Goal: Task Accomplishment & Management: Use online tool/utility

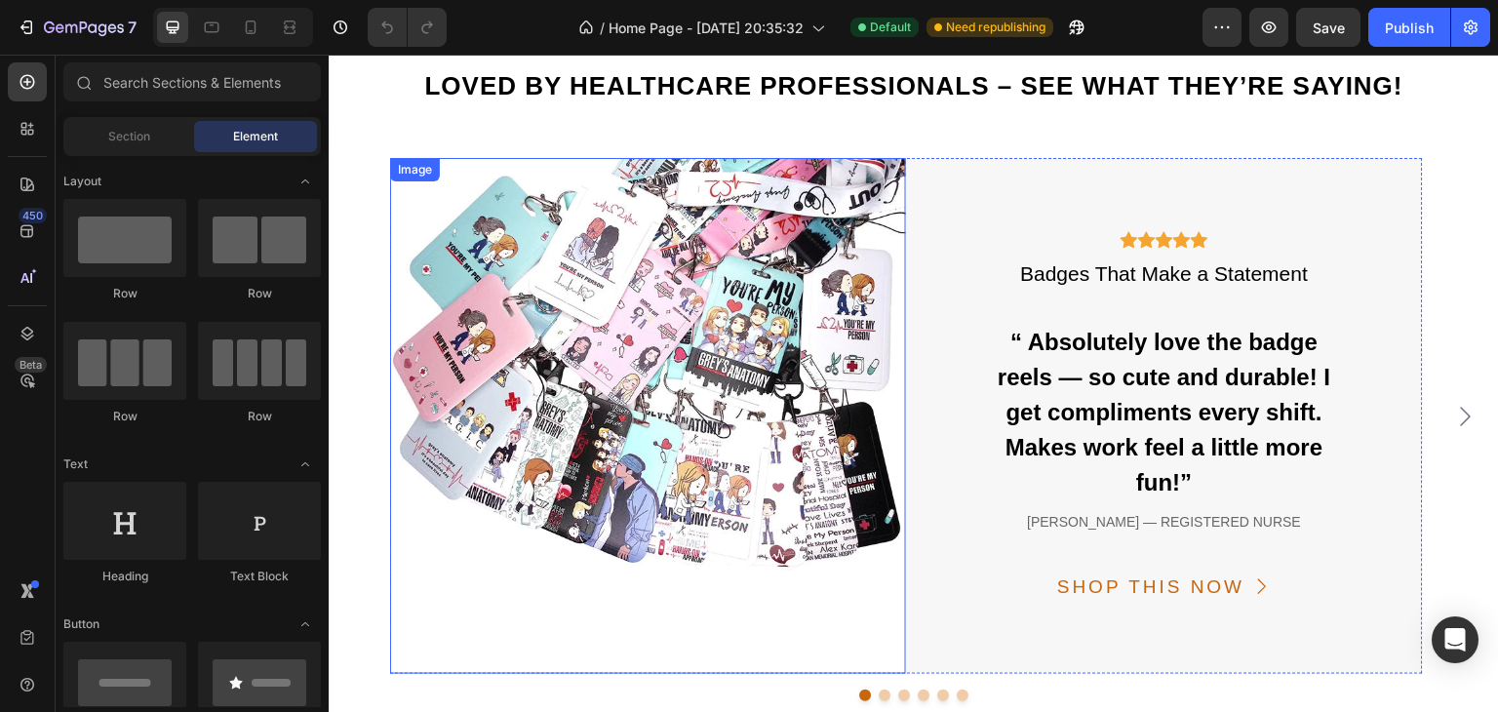
scroll to position [5947, 0]
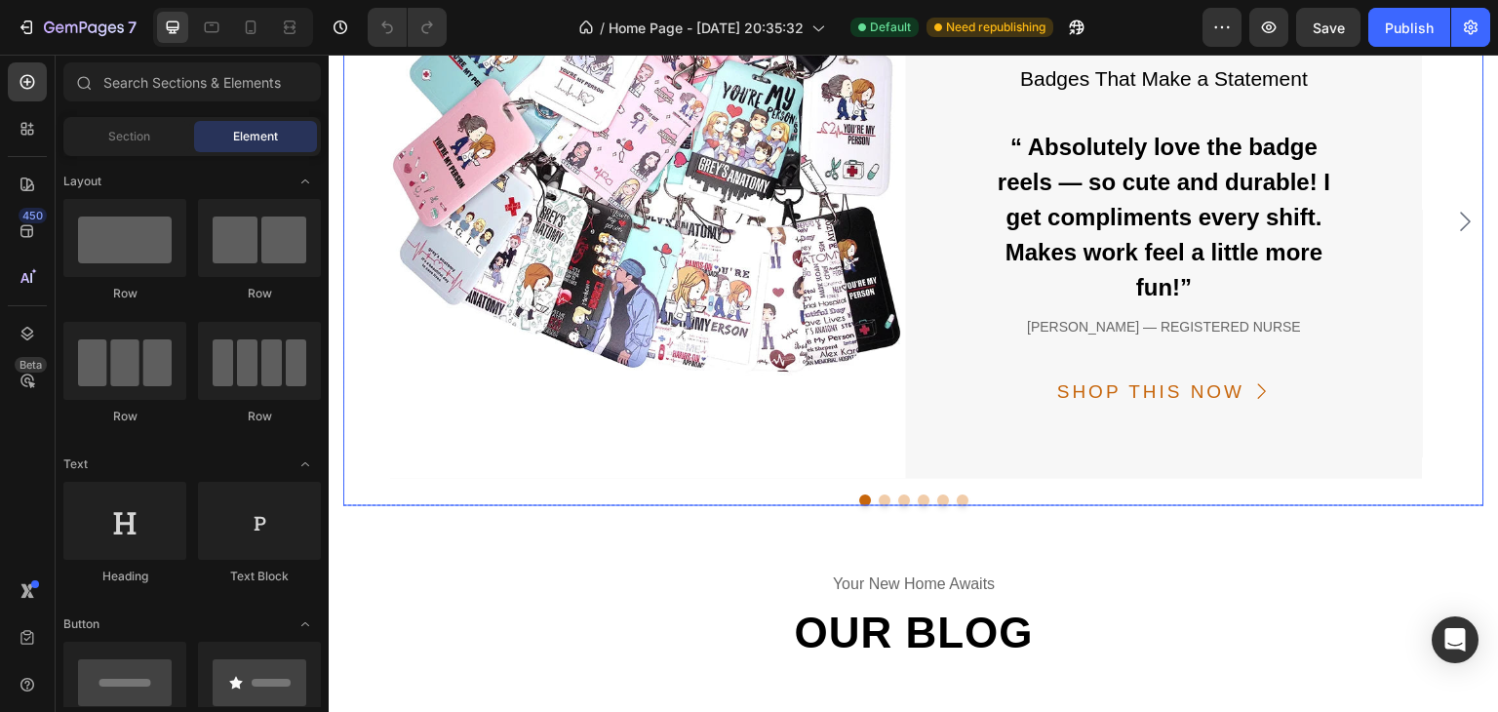
click at [878, 504] on button "Dot" at bounding box center [884, 500] width 12 height 12
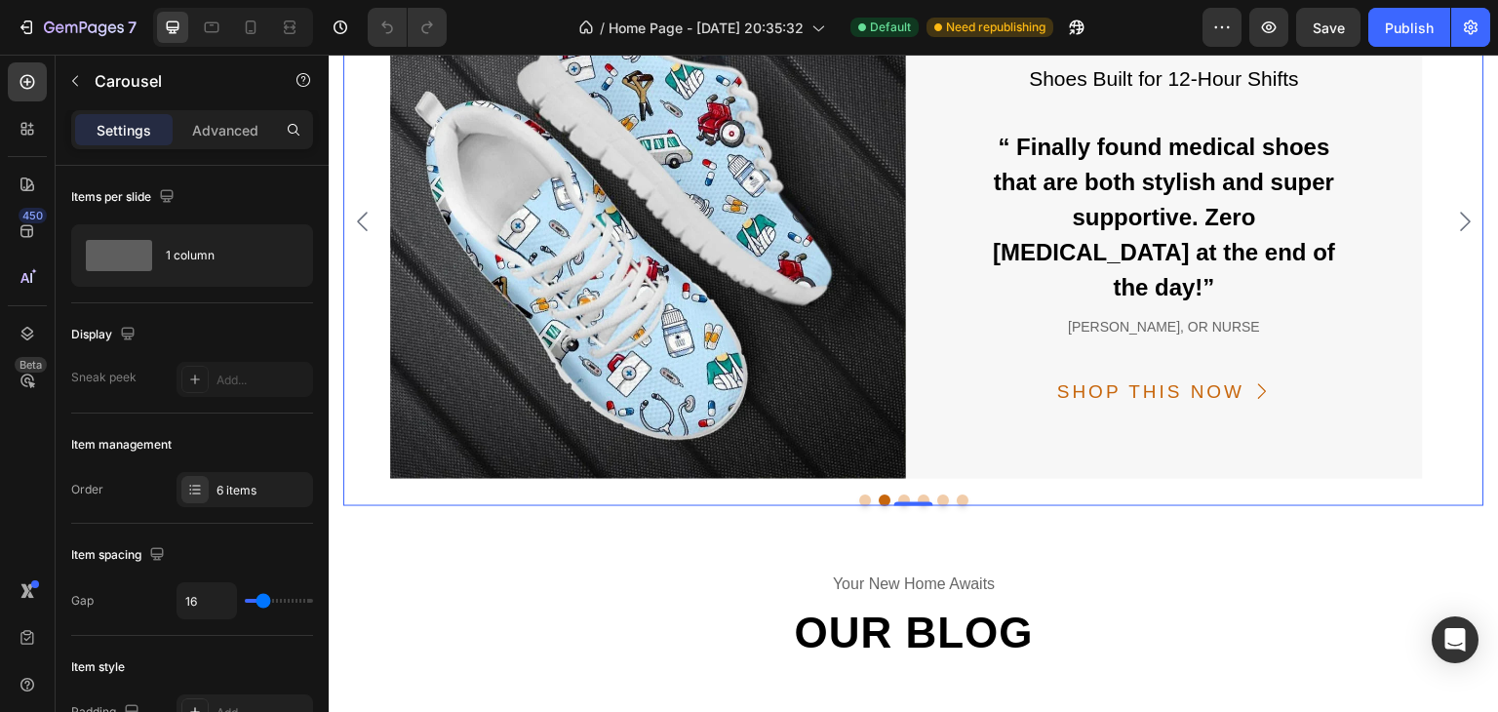
click at [859, 499] on button "Dot" at bounding box center [865, 500] width 12 height 12
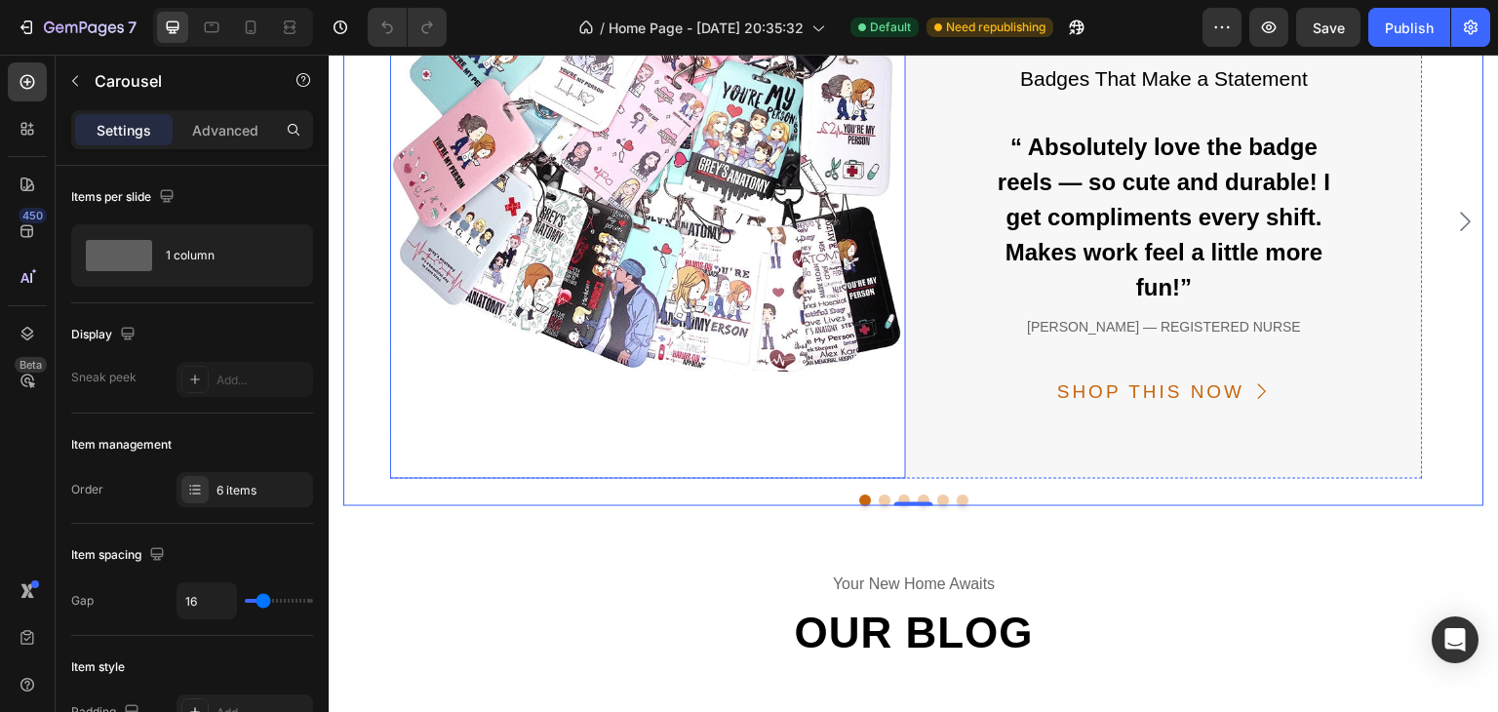
scroll to position [5752, 0]
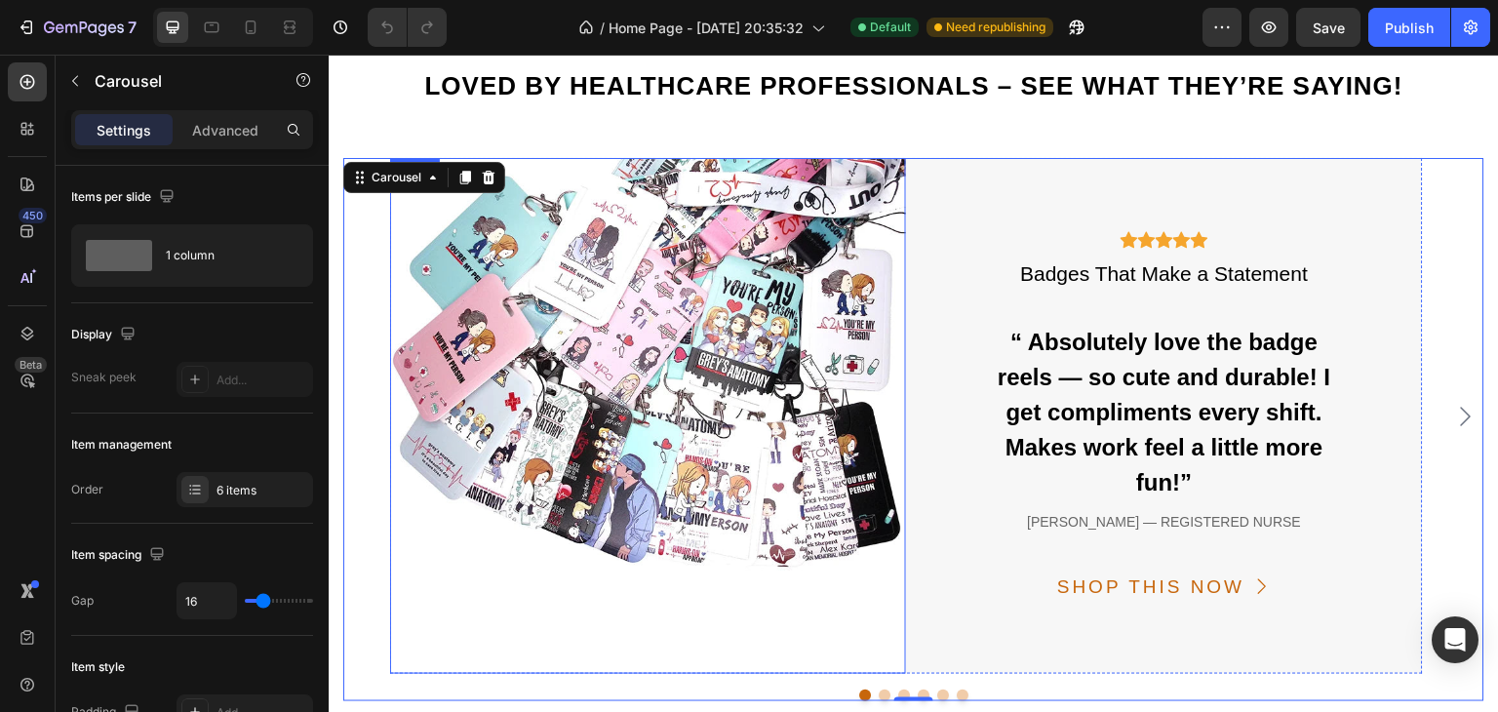
click at [664, 234] on img at bounding box center [648, 416] width 516 height 516
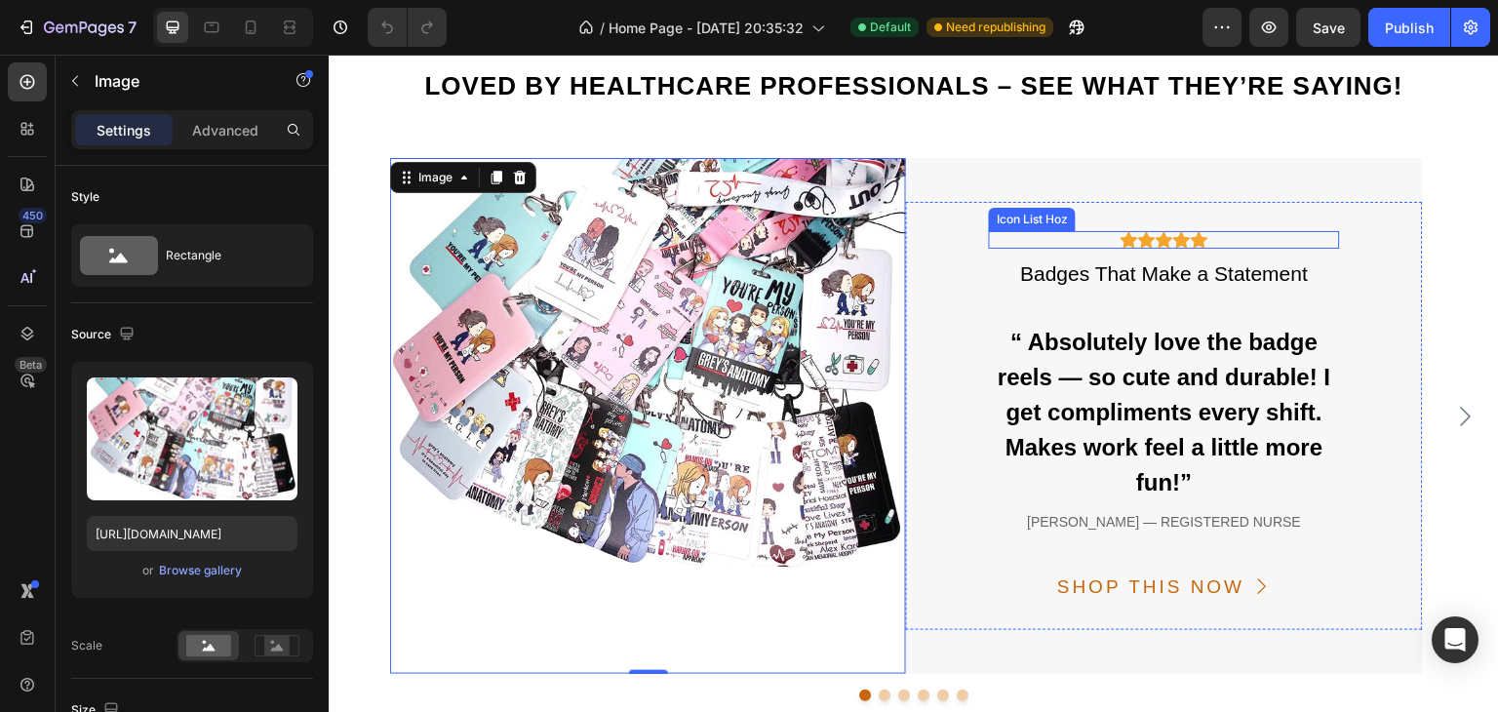
click at [1077, 240] on div "Icon Icon Icon Icon Icon" at bounding box center [1164, 240] width 350 height 18
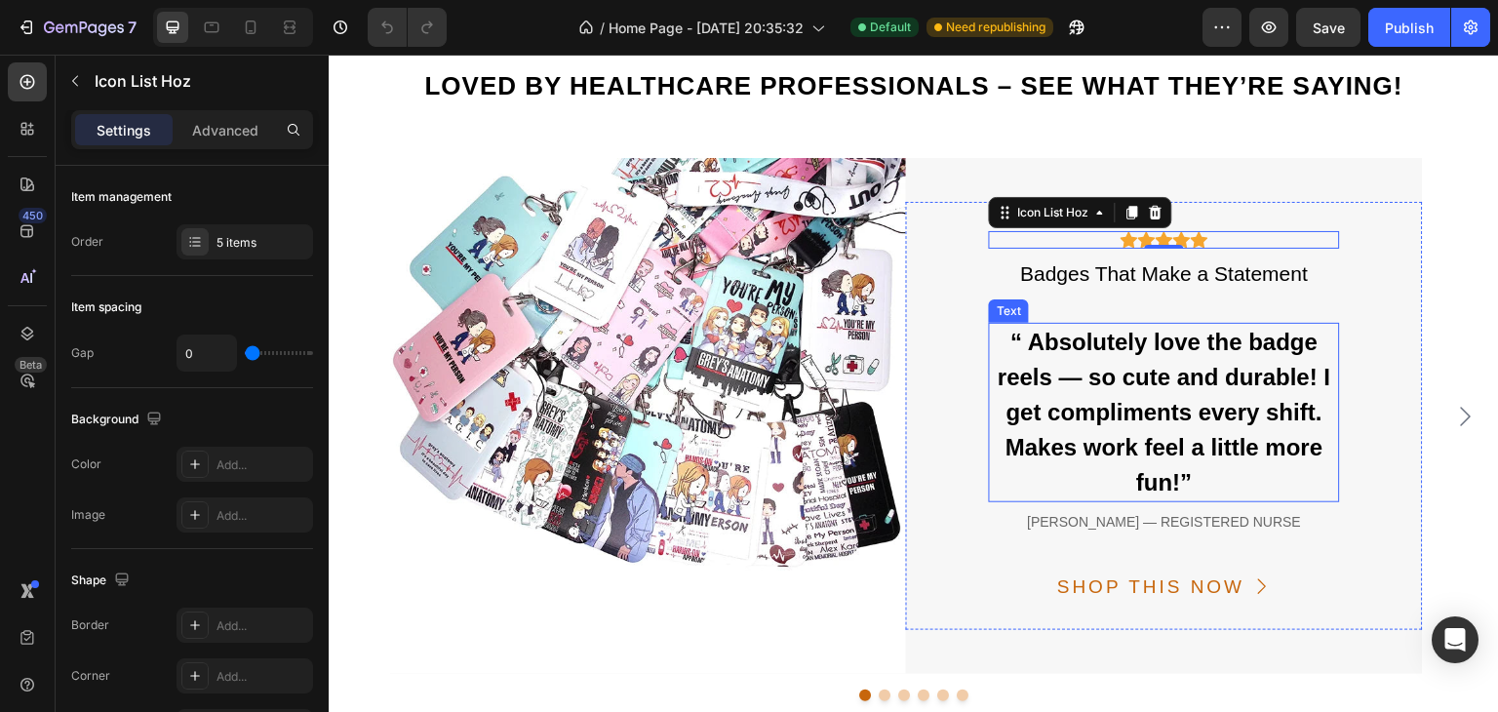
click at [1142, 408] on p "“ Absolutely love the badge reels — so cute and durable! I get compliments ever…" at bounding box center [1164, 412] width 346 height 175
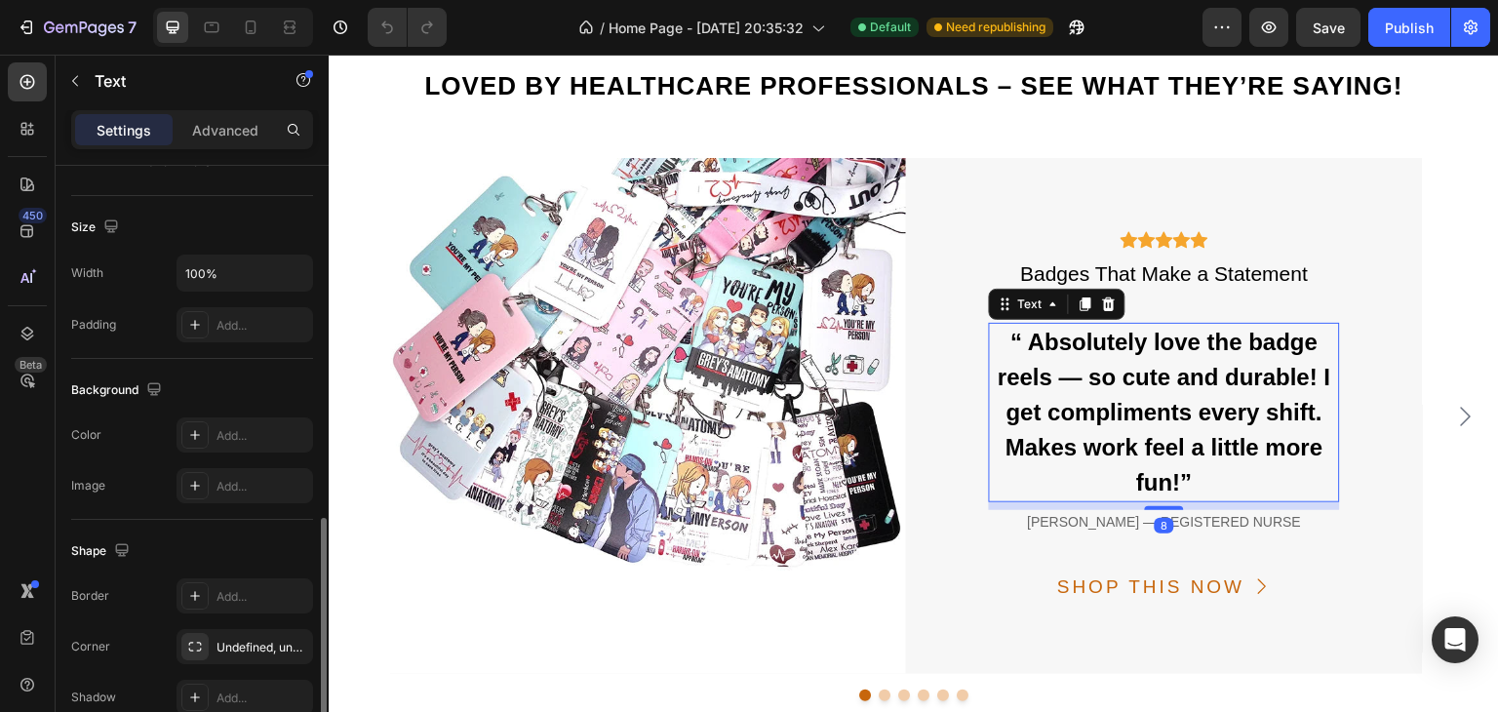
scroll to position [552, 0]
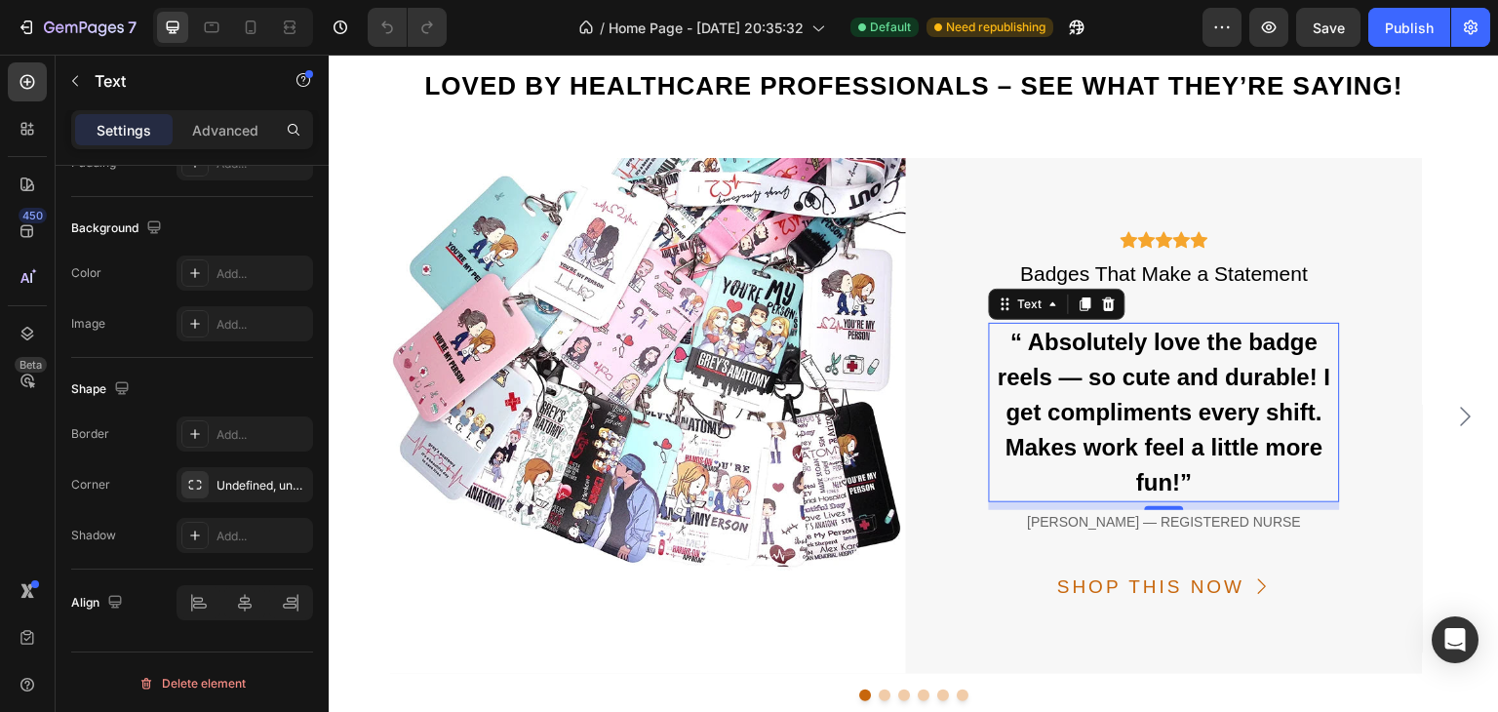
click at [1176, 482] on p "“ Absolutely love the badge reels — so cute and durable! I get compliments ever…" at bounding box center [1164, 412] width 346 height 175
click at [1179, 482] on p "“ Absolutely love the badge reels — so cute and durable! I get compliments ever…" at bounding box center [1164, 412] width 346 height 175
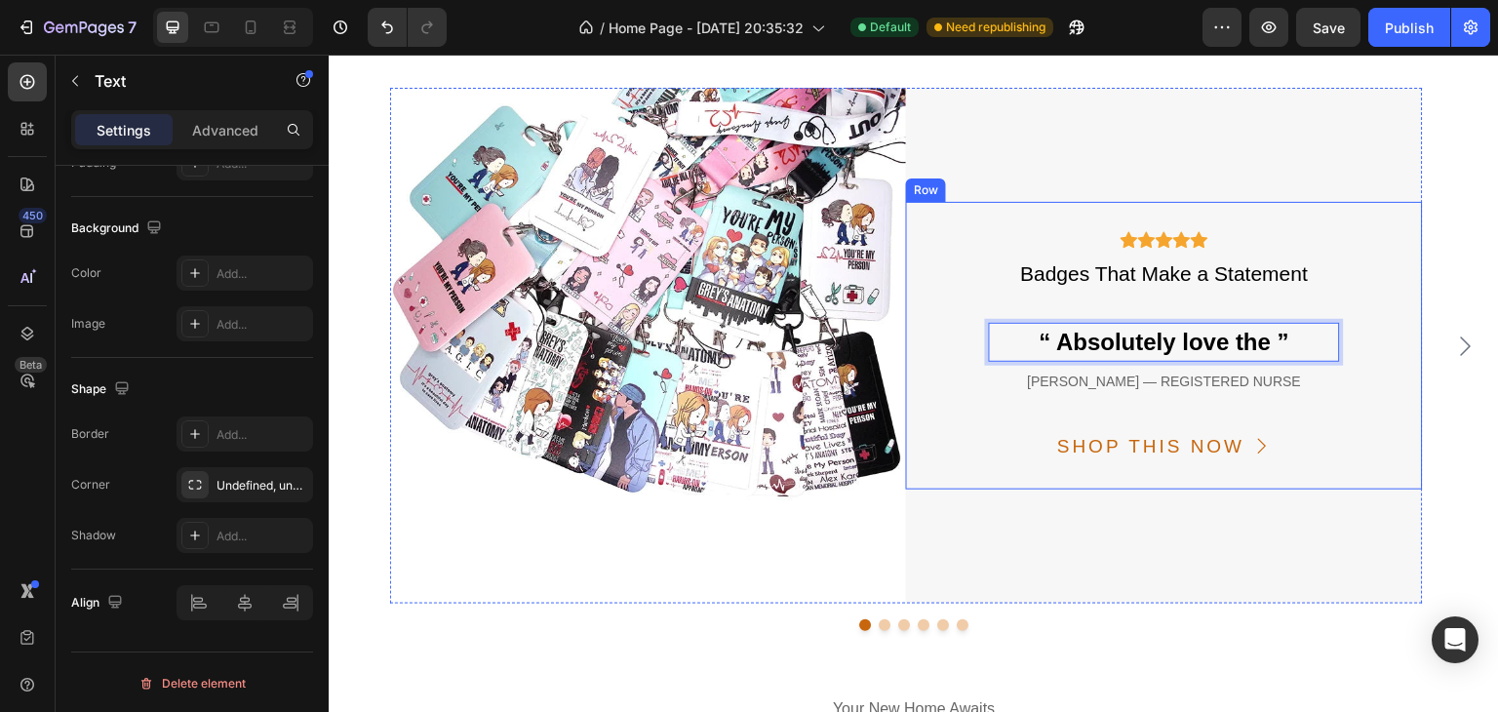
scroll to position [5764, 0]
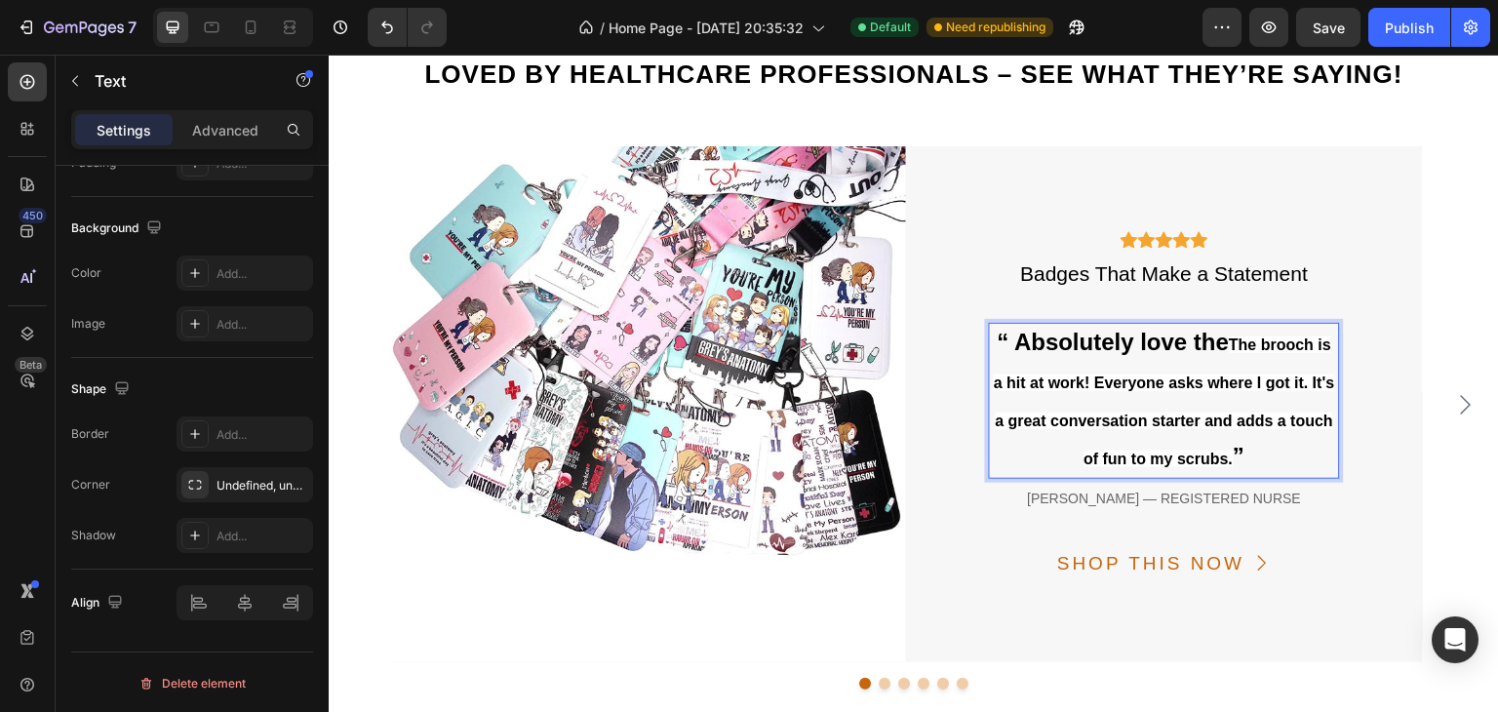
click at [1229, 333] on p "“ Absolutely love the The brooch is a hit at work! Everyone asks where I got it…" at bounding box center [1164, 401] width 346 height 152
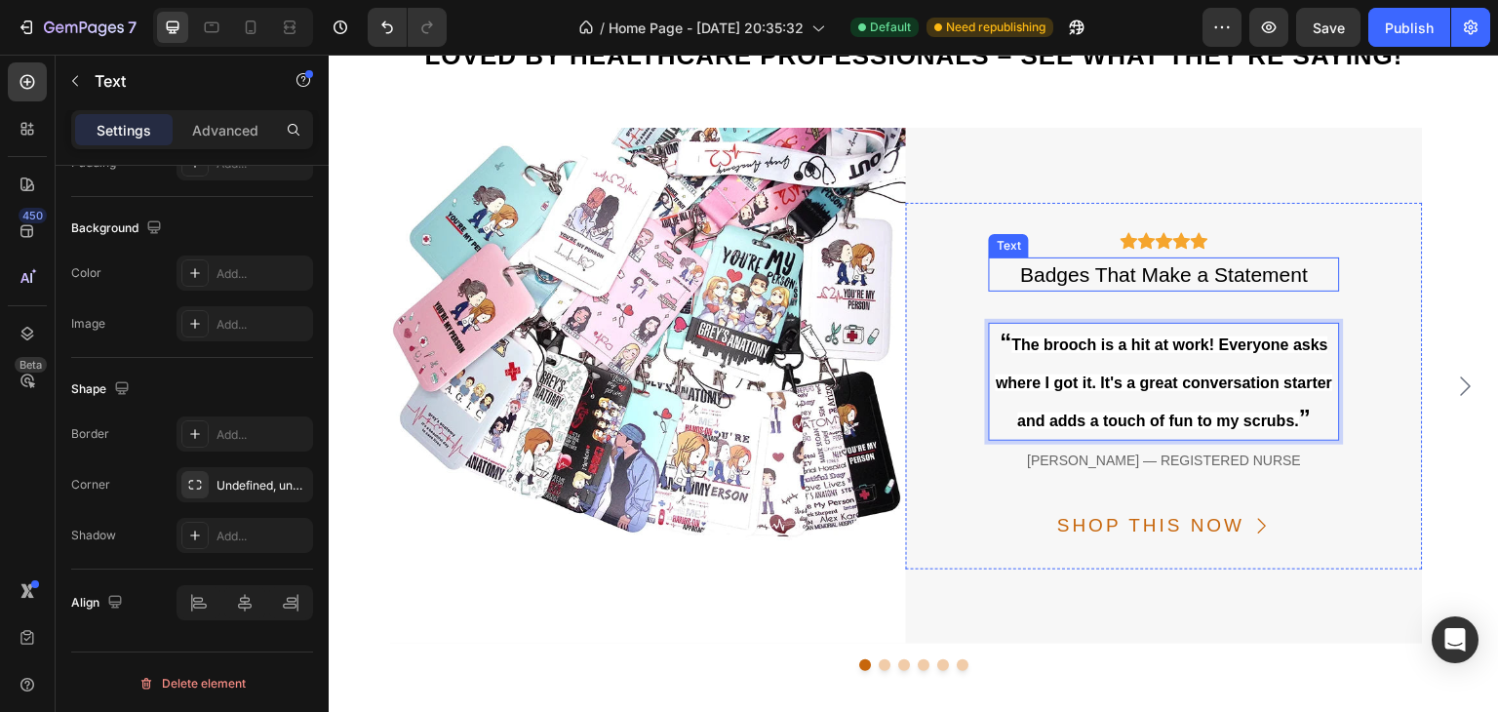
click at [1164, 259] on p "Badges That Make a Statement" at bounding box center [1164, 274] width 346 height 31
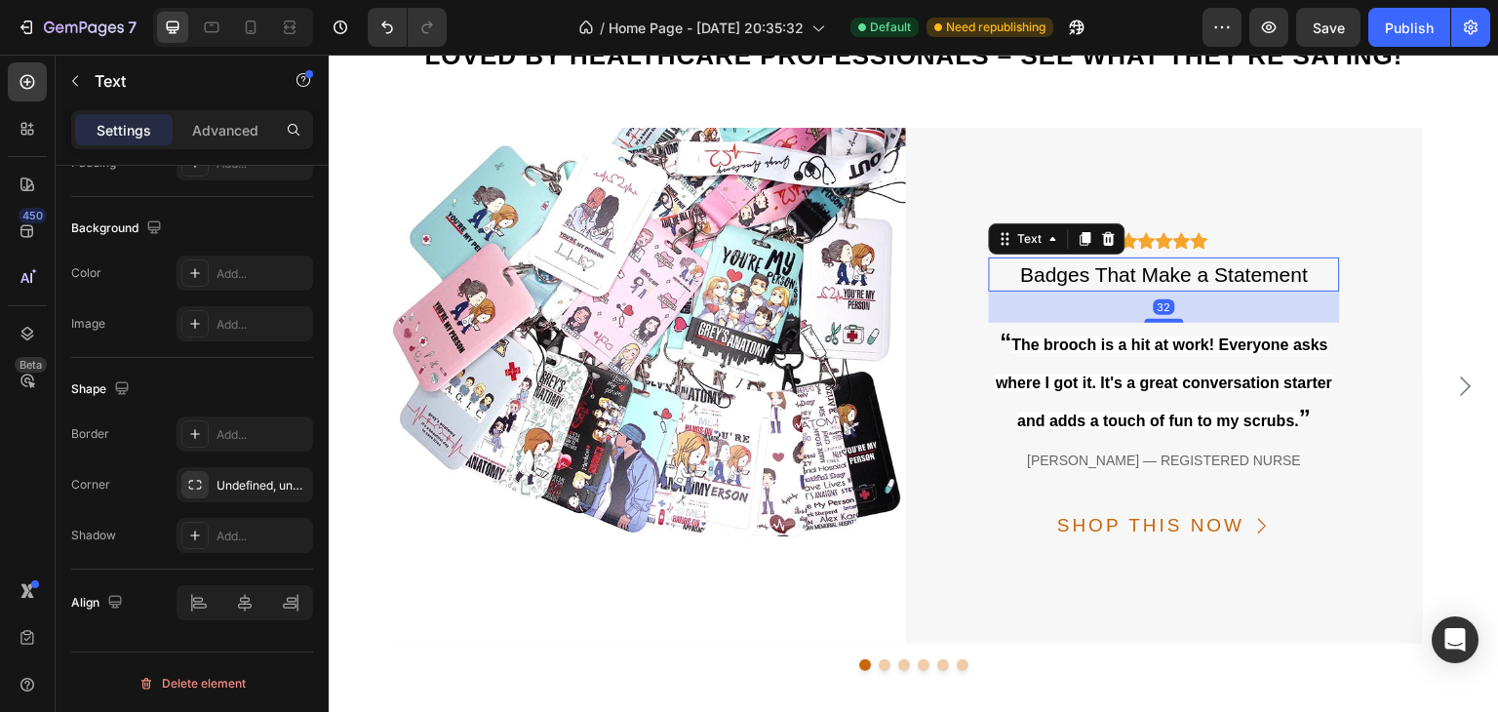
click at [1162, 272] on p "Badges That Make a Statement" at bounding box center [1164, 274] width 346 height 31
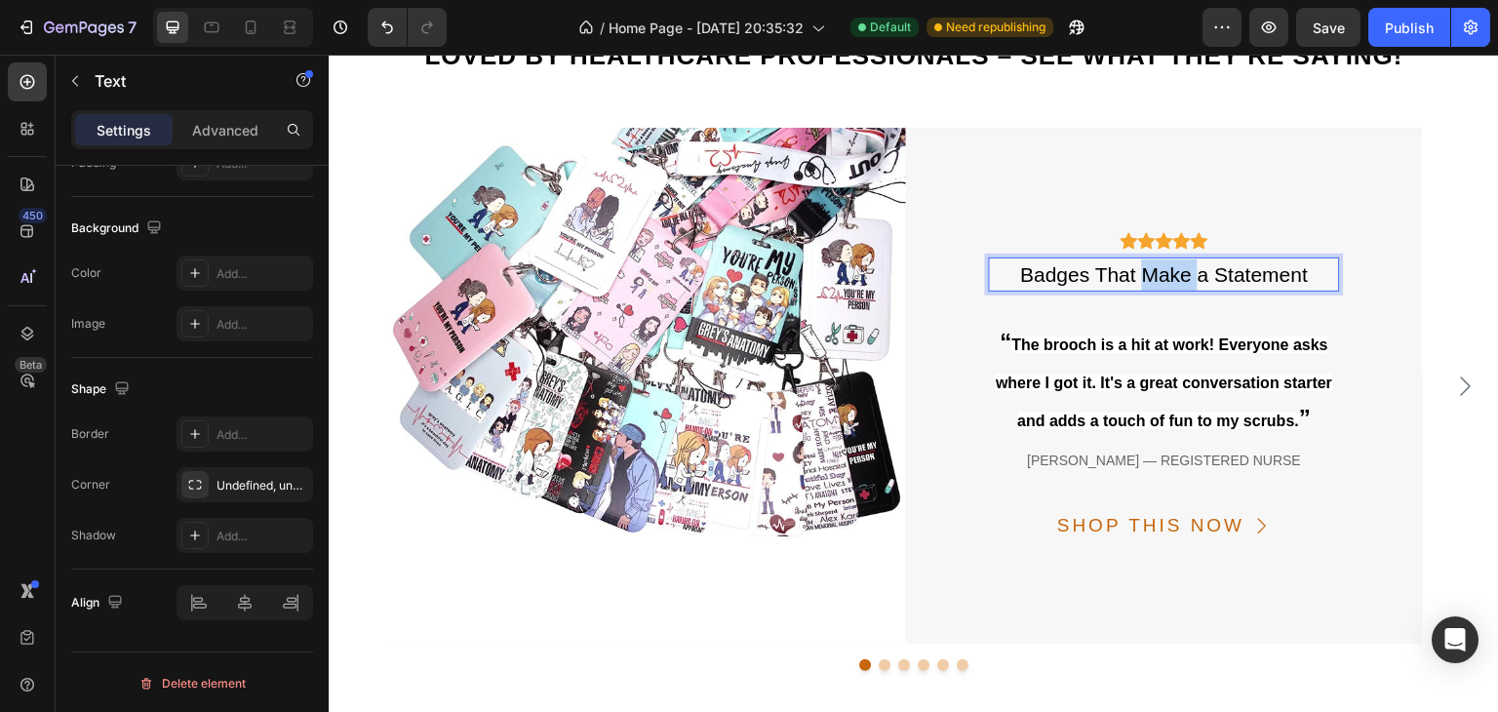
click at [1162, 272] on p "Badges That Make a Statement" at bounding box center [1164, 274] width 346 height 31
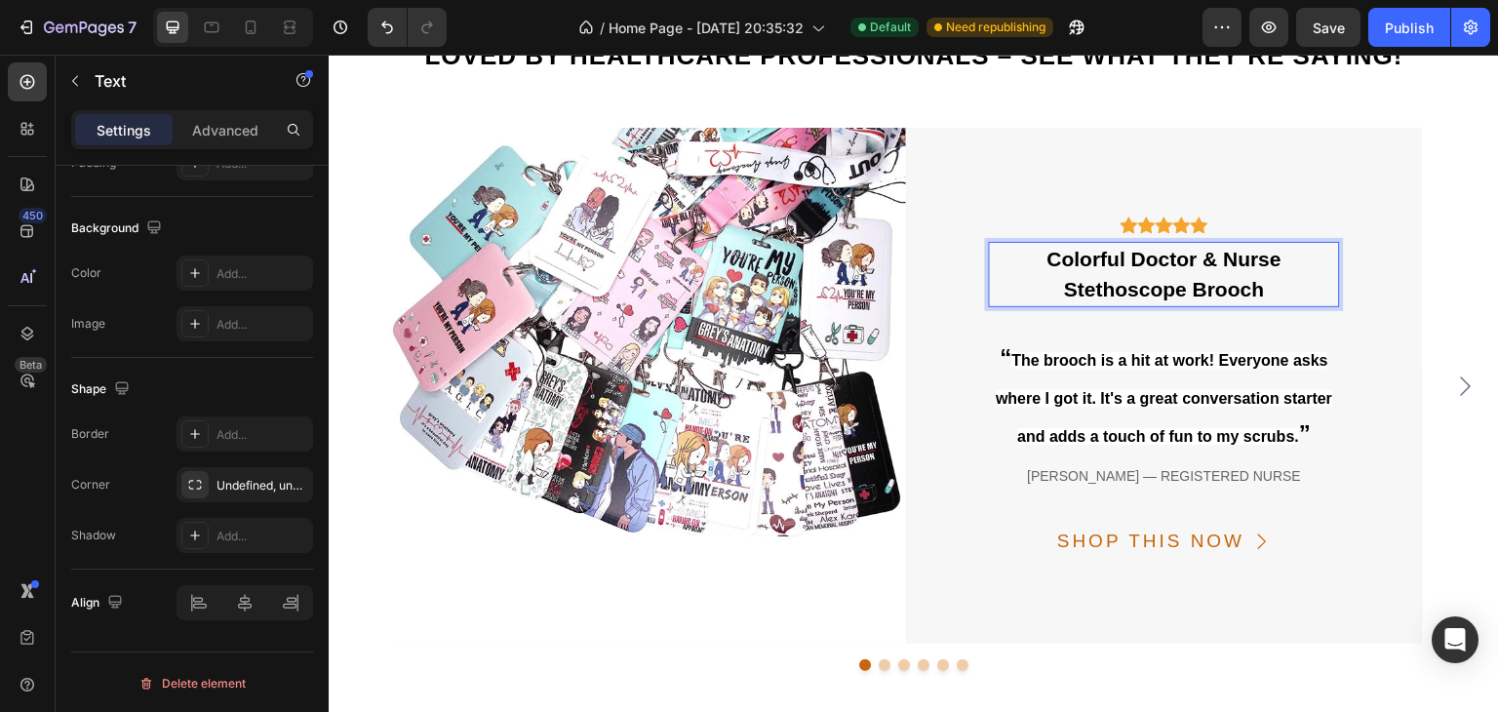
scroll to position [5767, 0]
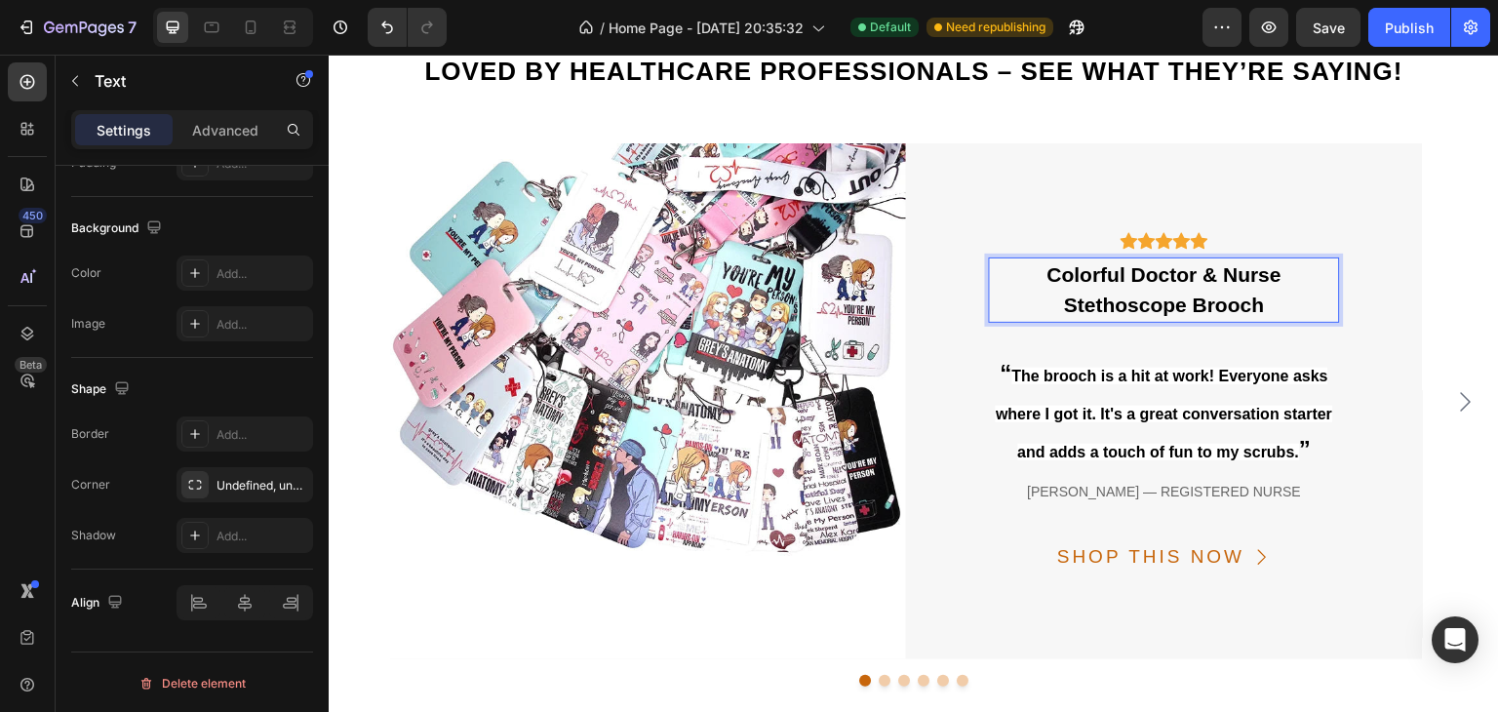
click at [1162, 272] on strong "Colorful Doctor & Nurse Stethoscope Brooch" at bounding box center [1164, 290] width 234 height 54
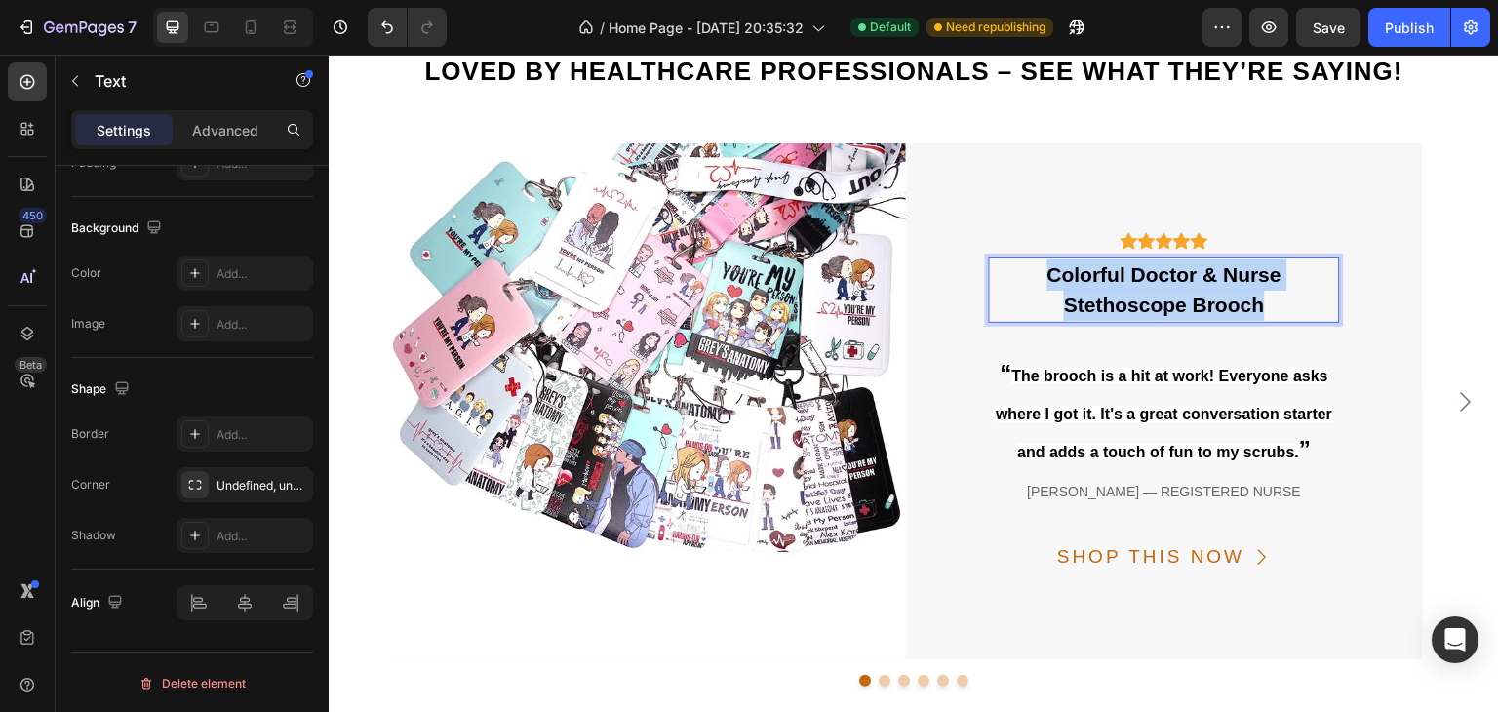
click at [1162, 272] on strong "Colorful Doctor & Nurse Stethoscope Brooch" at bounding box center [1164, 290] width 234 height 54
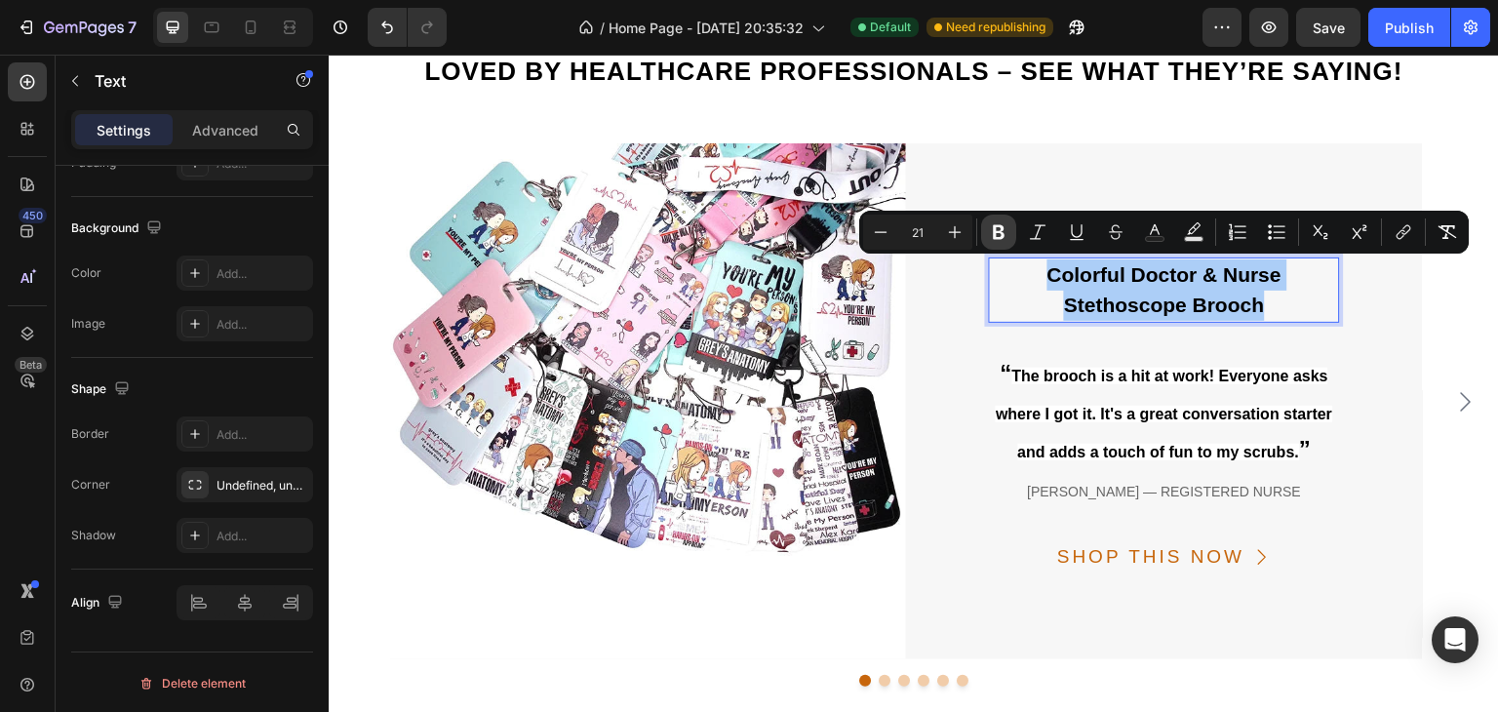
click at [998, 227] on icon "Editor contextual toolbar" at bounding box center [999, 232] width 12 height 15
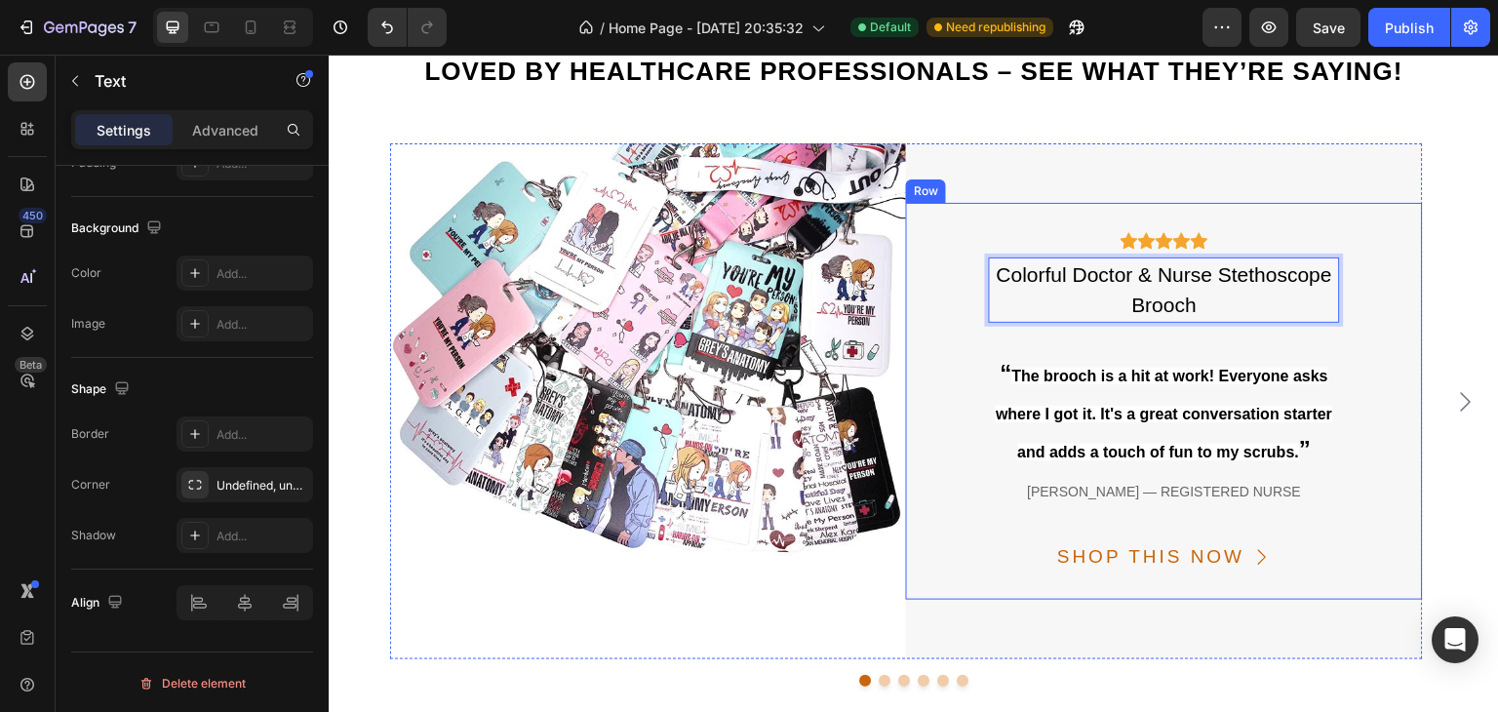
click at [1382, 311] on div "Icon Icon Icon Icon Icon Icon List Hoz Colorful Doctor & Nurse Stethoscope Broo…" at bounding box center [1164, 402] width 516 height 398
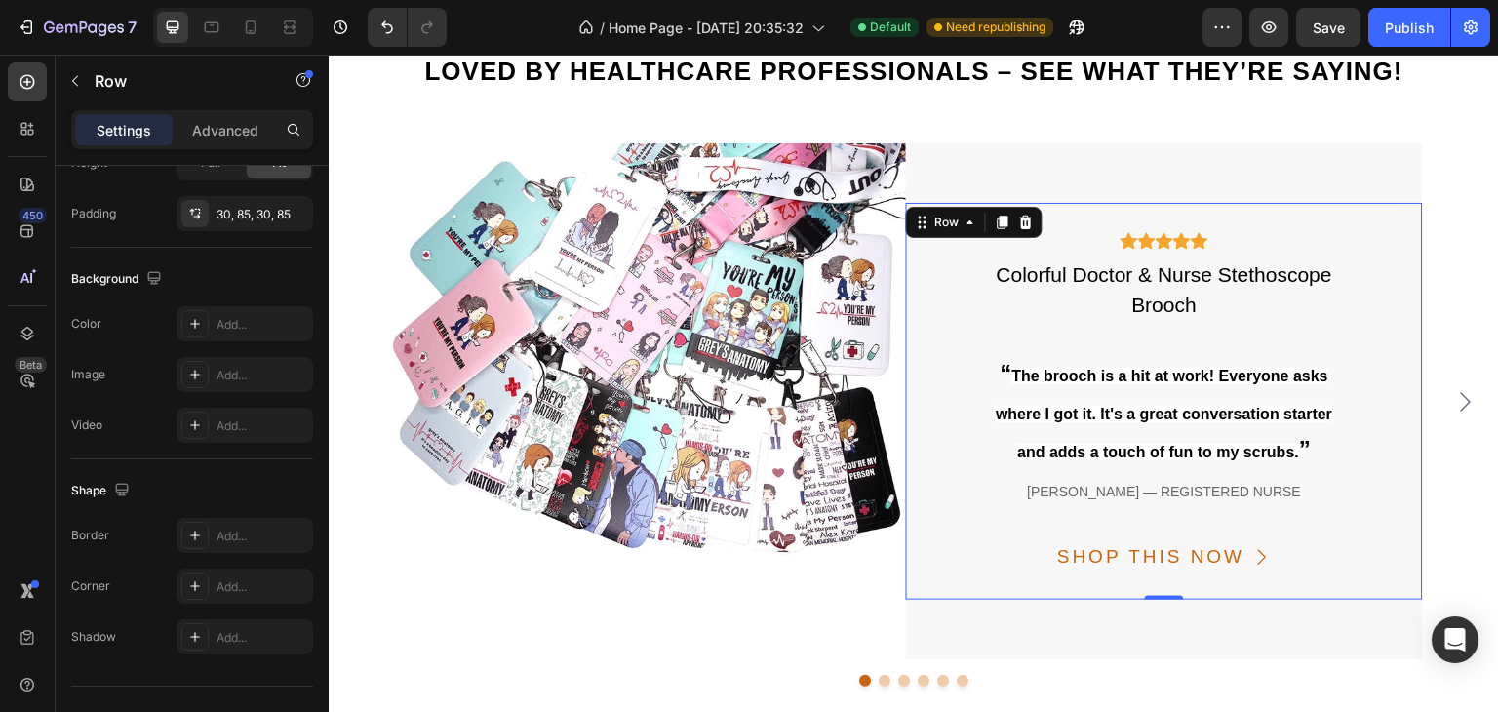
scroll to position [0, 0]
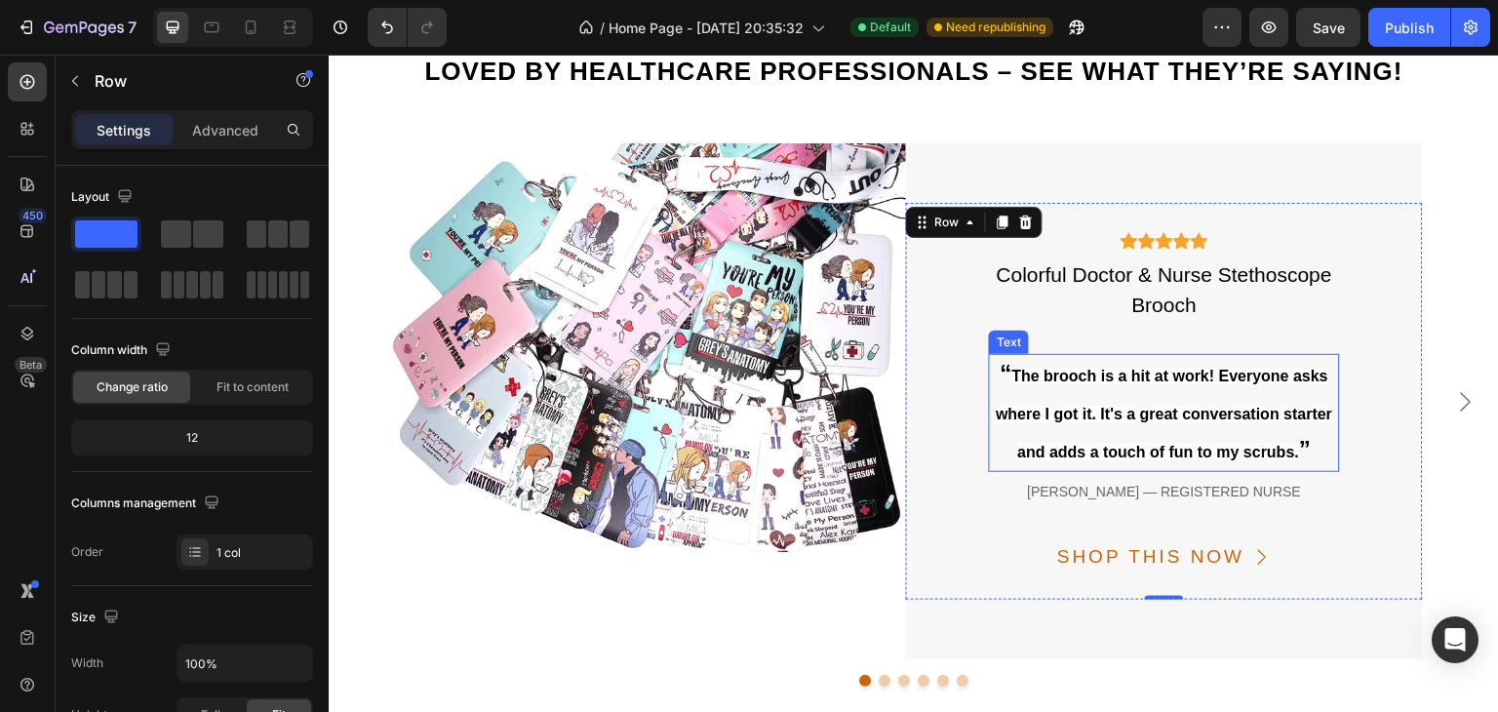
click at [1148, 409] on span "The brooch is a hit at work! Everyone asks where I got it. It's a great convers…" at bounding box center [1163, 414] width 336 height 93
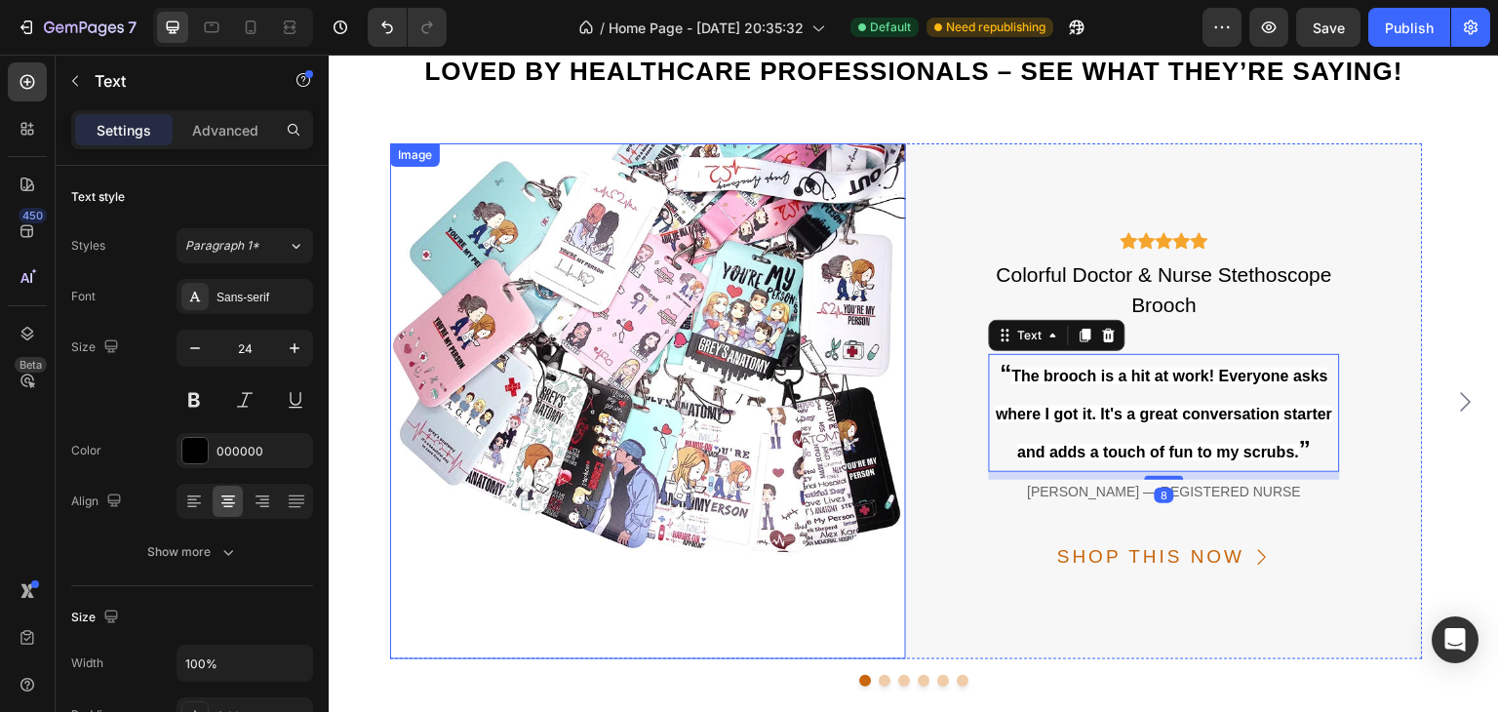
click at [724, 299] on img at bounding box center [648, 401] width 516 height 516
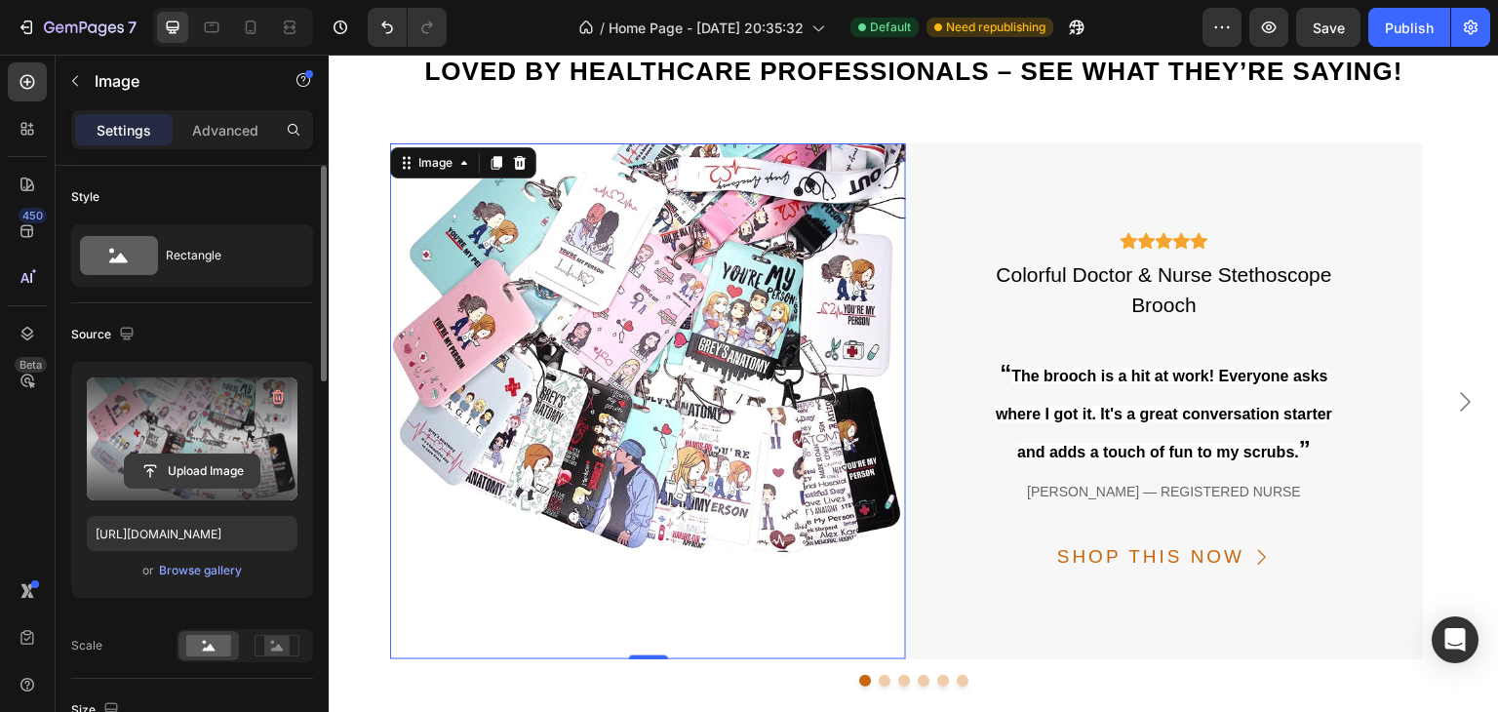
click at [191, 459] on input "file" at bounding box center [192, 470] width 135 height 33
click at [218, 457] on input "file" at bounding box center [192, 470] width 135 height 33
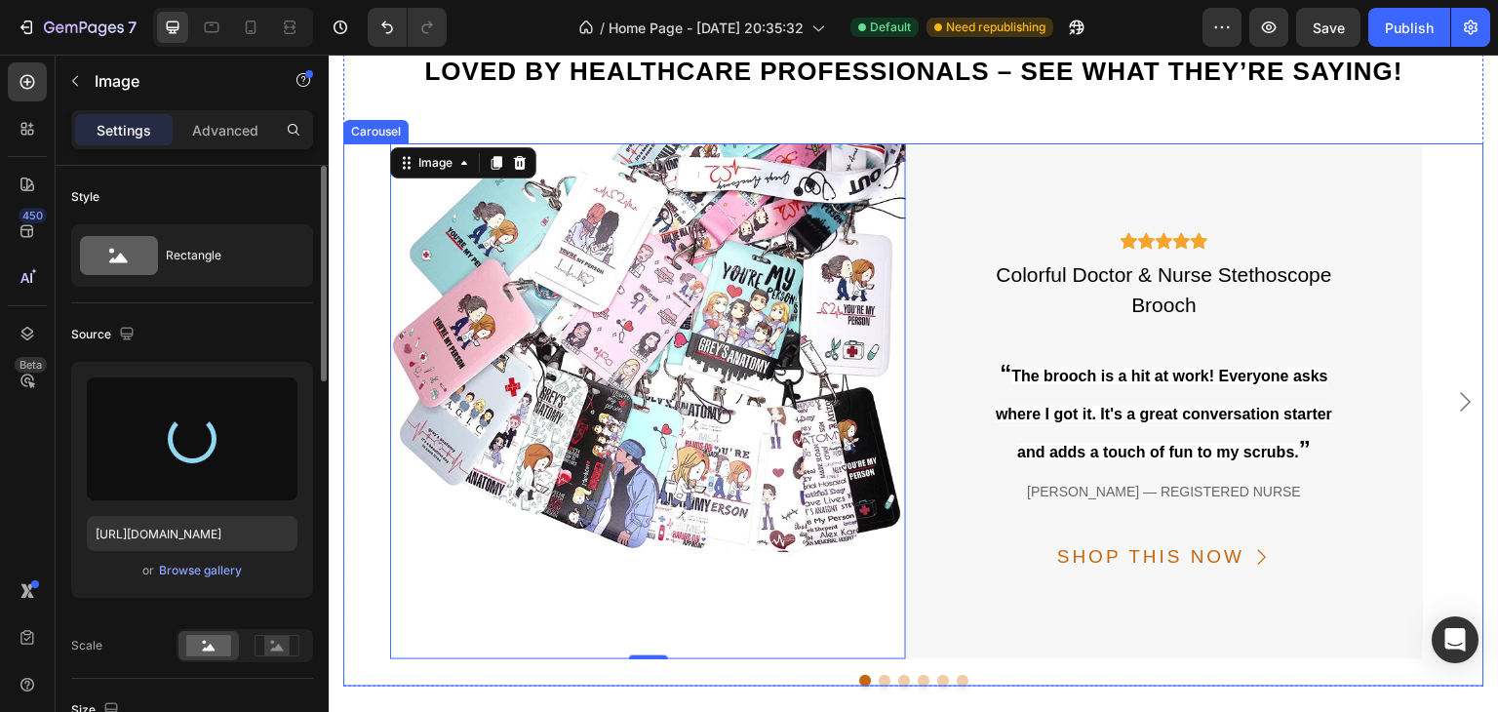
type input "https://cdn.shopify.com/s/files/1/0890/0434/3635/files/gempages_577468432430138…"
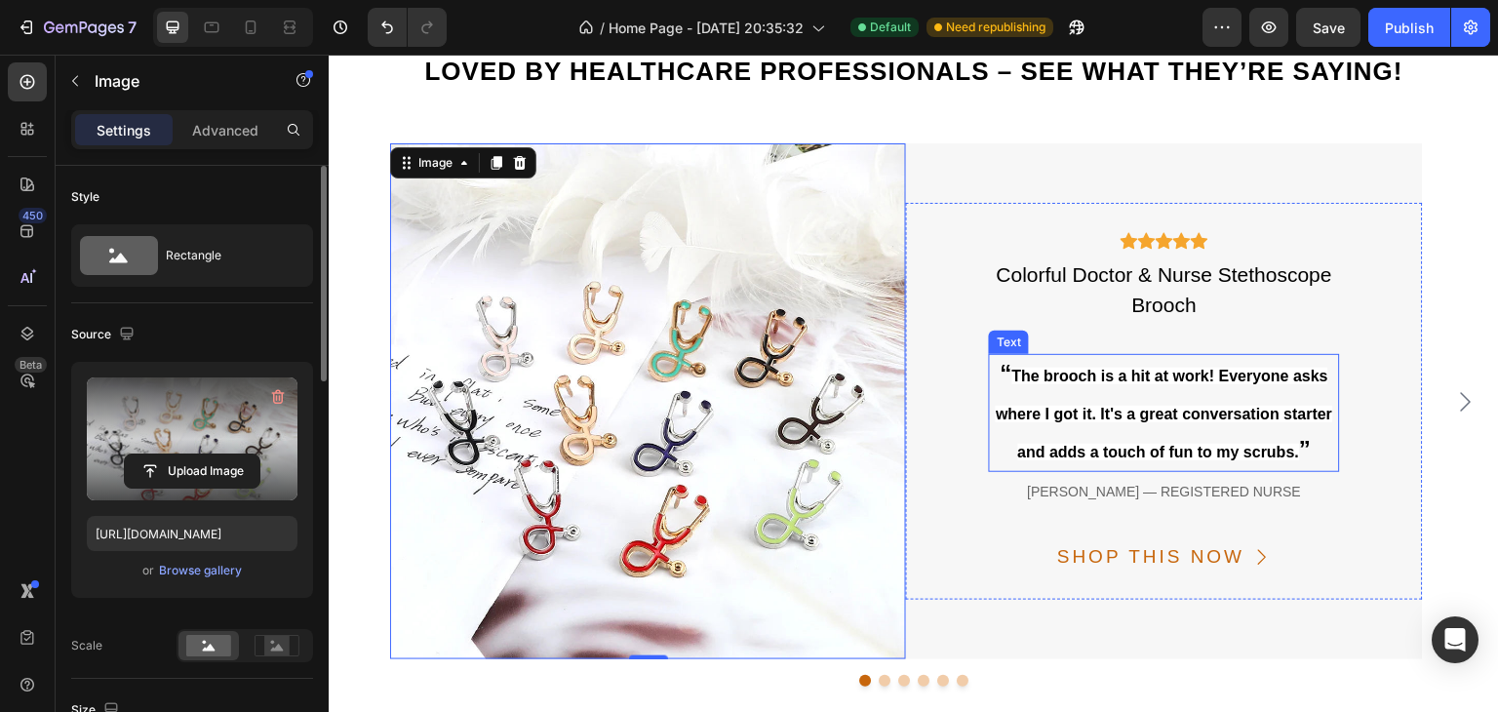
click at [1118, 365] on p "“ The brooch is a hit at work! Everyone asks where I got it. It's a great conve…" at bounding box center [1164, 413] width 346 height 114
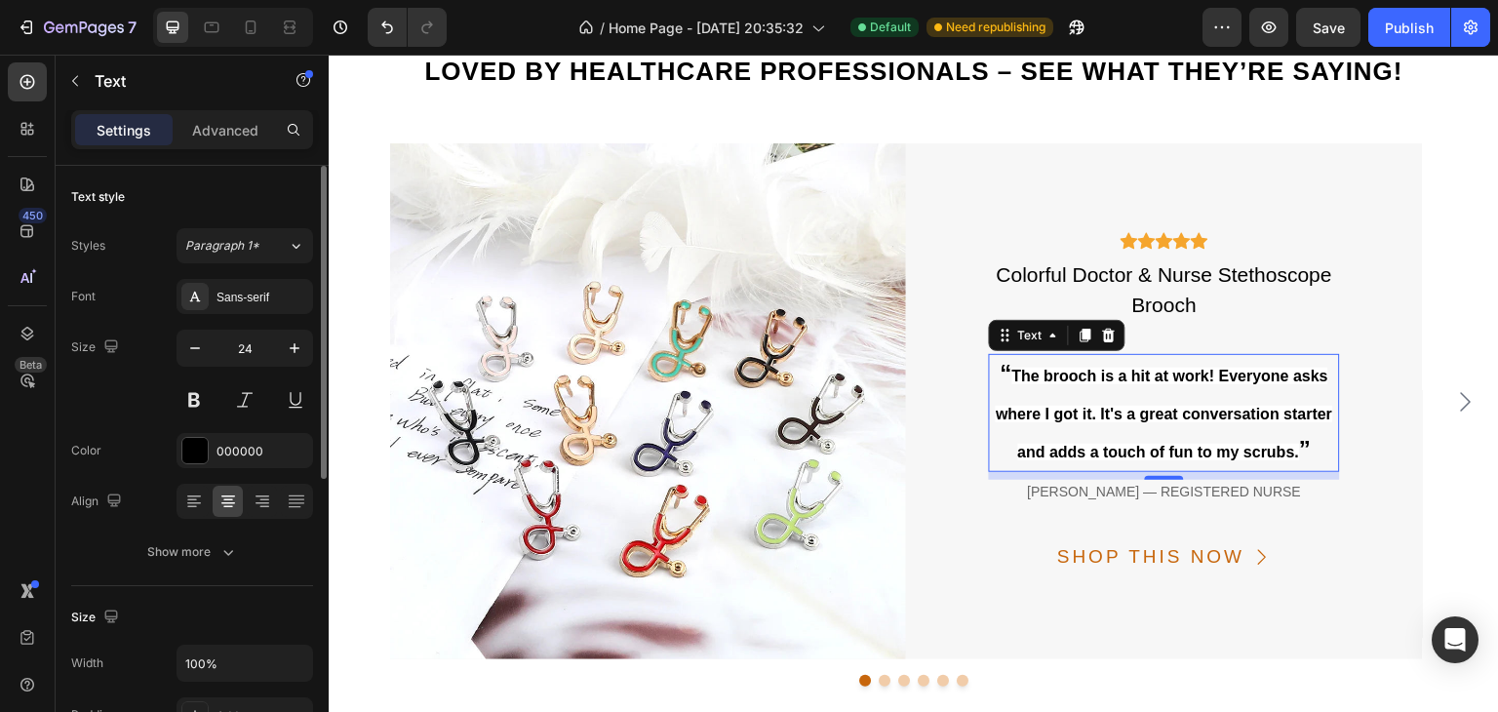
scroll to position [195, 0]
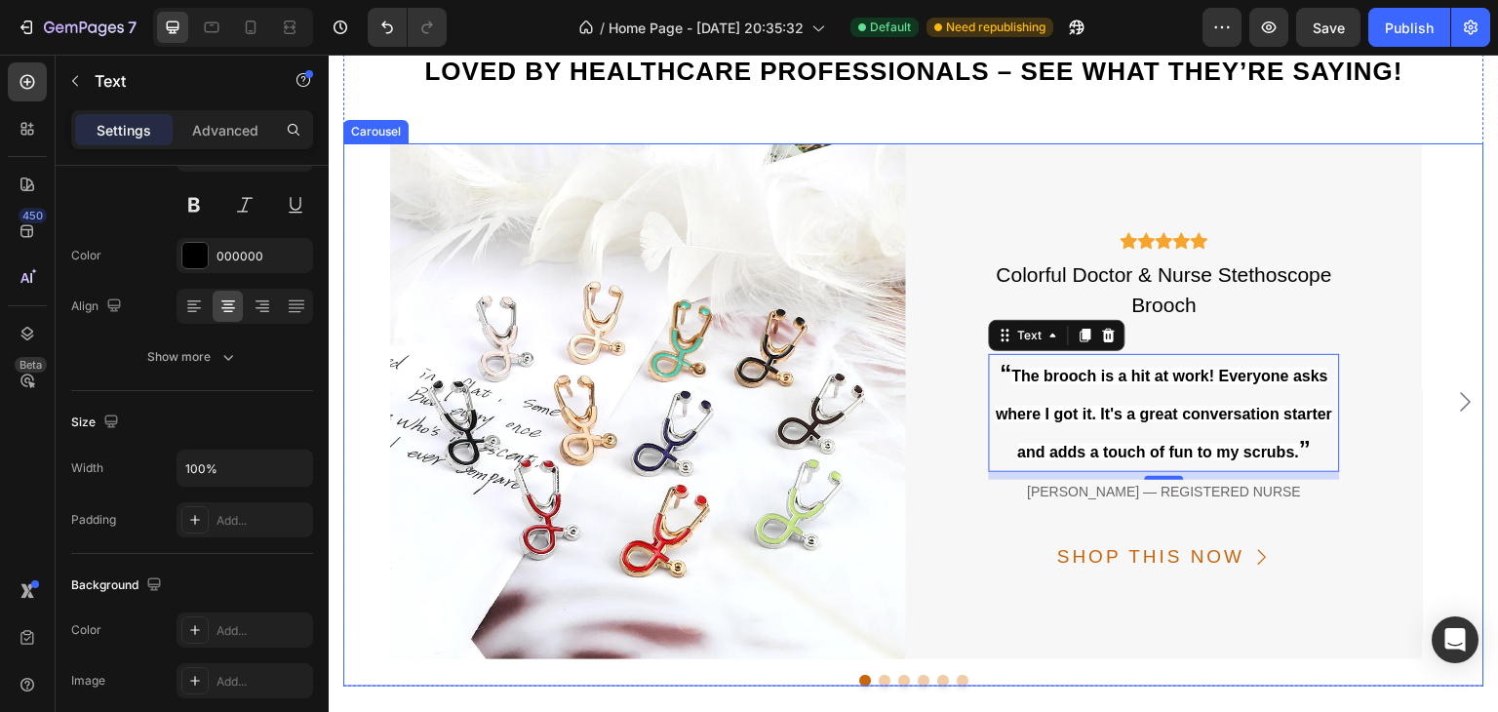
click at [878, 681] on button "Dot" at bounding box center [884, 681] width 12 height 12
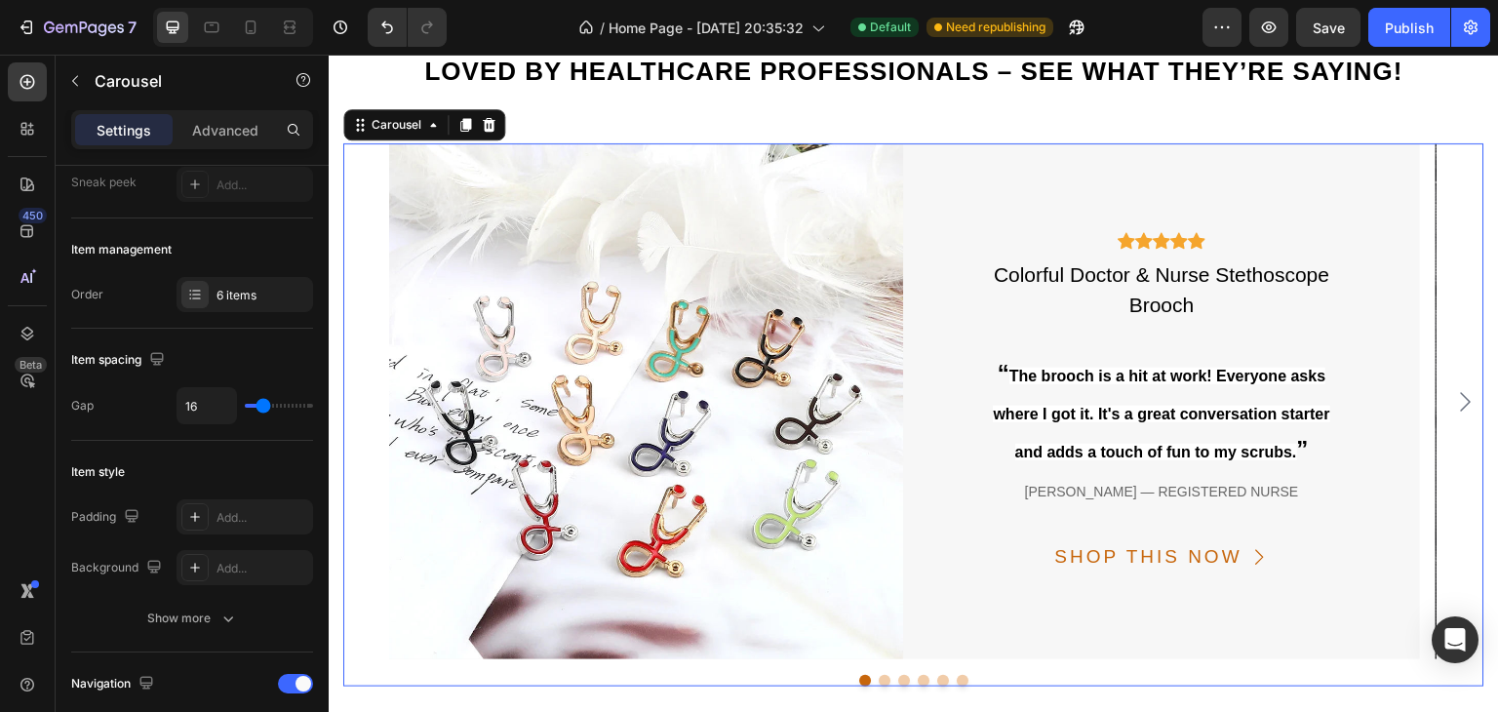
scroll to position [0, 0]
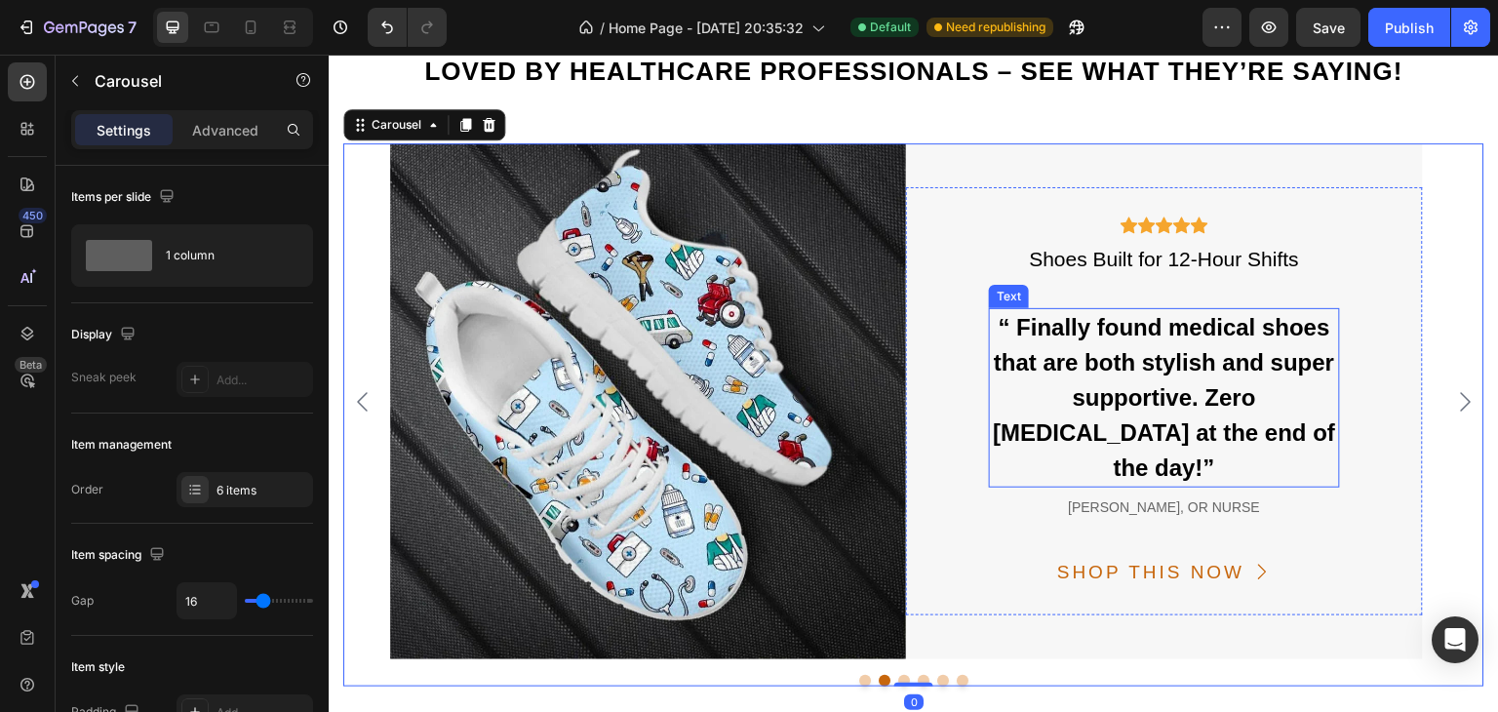
click at [1079, 364] on p "“ Finally found medical shoes that are both stylish and super supportive. Zero …" at bounding box center [1164, 397] width 346 height 175
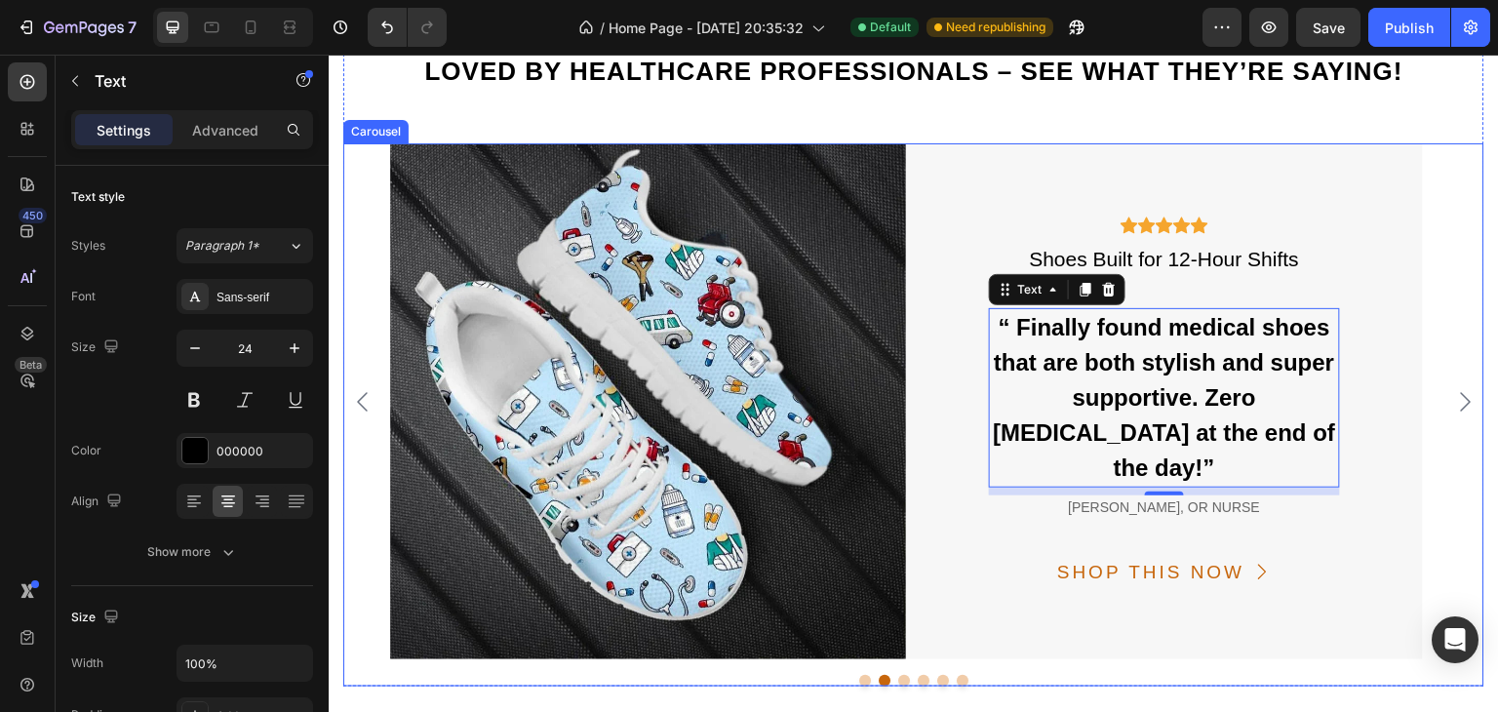
click at [859, 678] on button "Dot" at bounding box center [865, 681] width 12 height 12
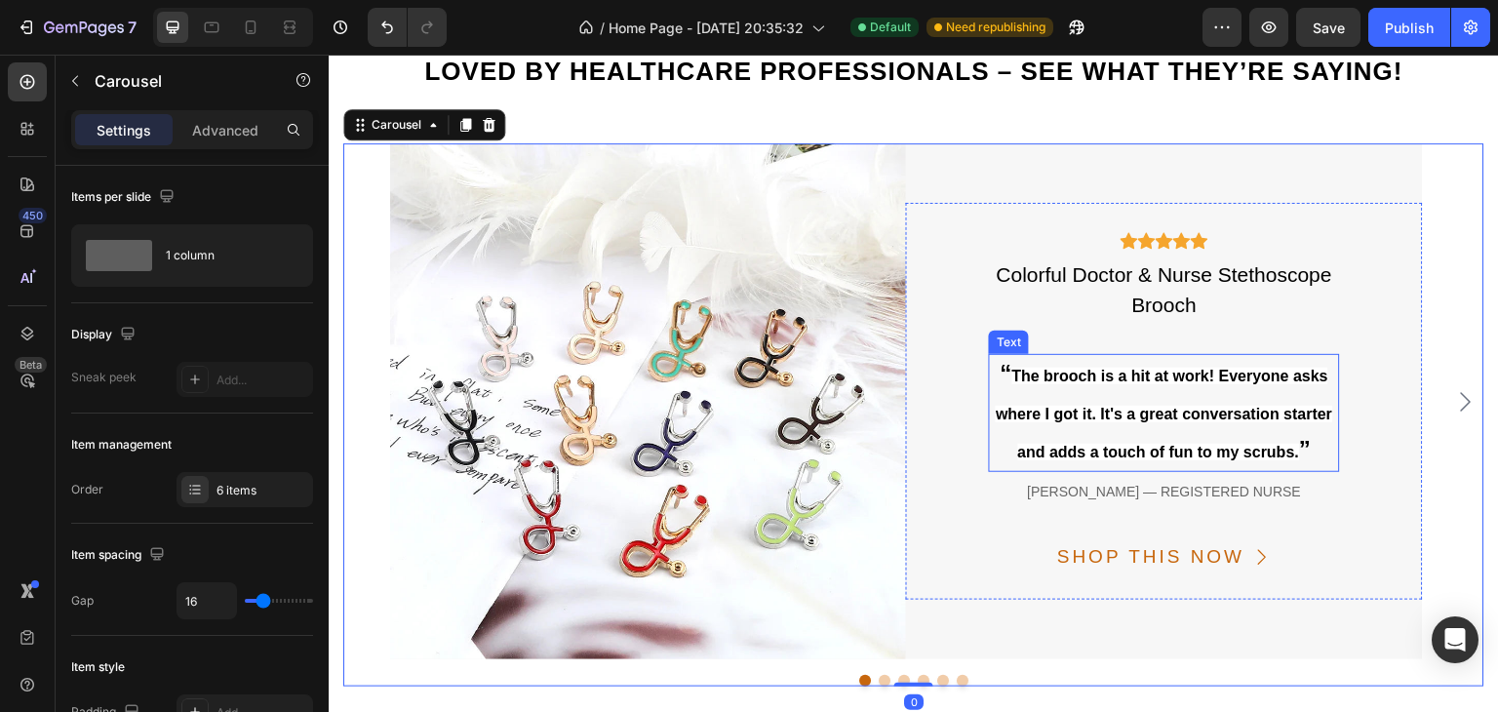
click at [1173, 407] on span "The brooch is a hit at work! Everyone asks where I got it. It's a great convers…" at bounding box center [1163, 414] width 336 height 93
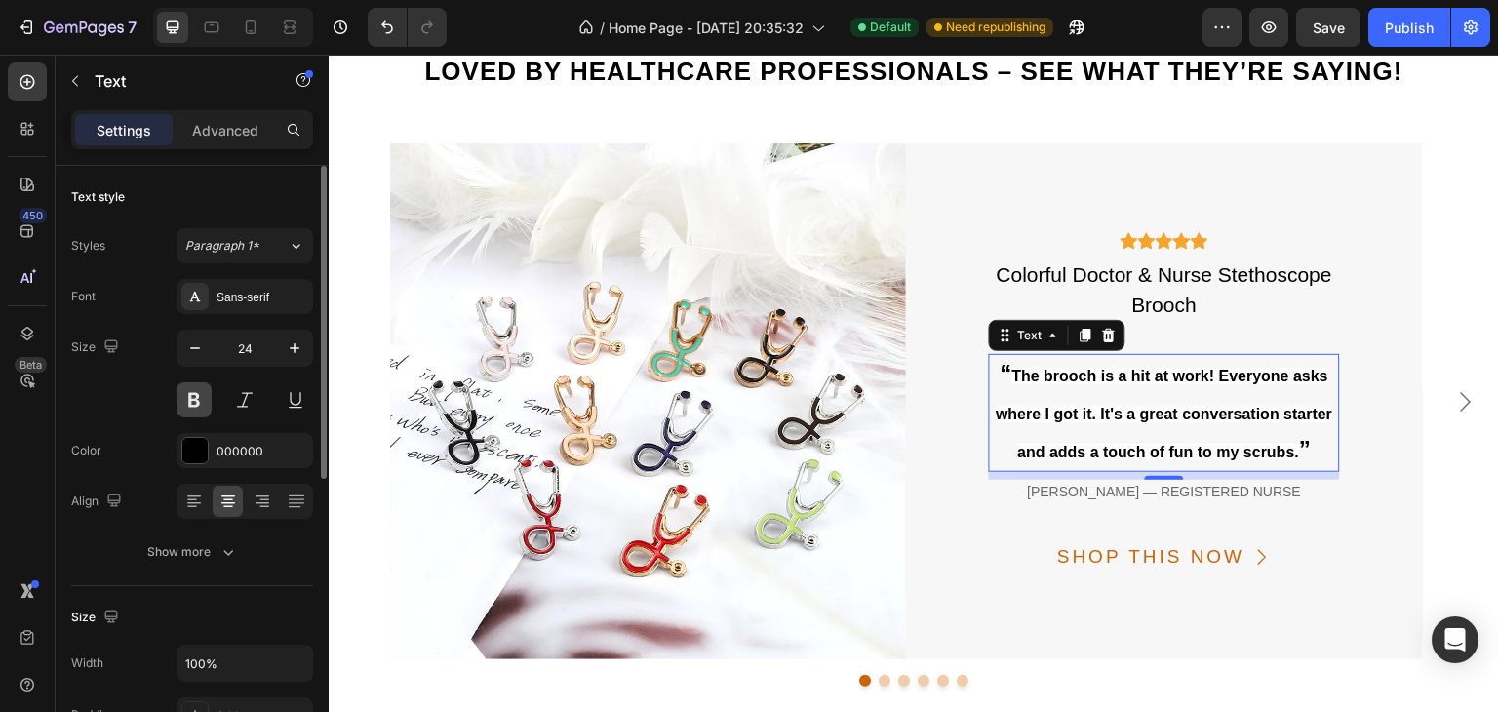
click at [209, 410] on button at bounding box center [193, 399] width 35 height 35
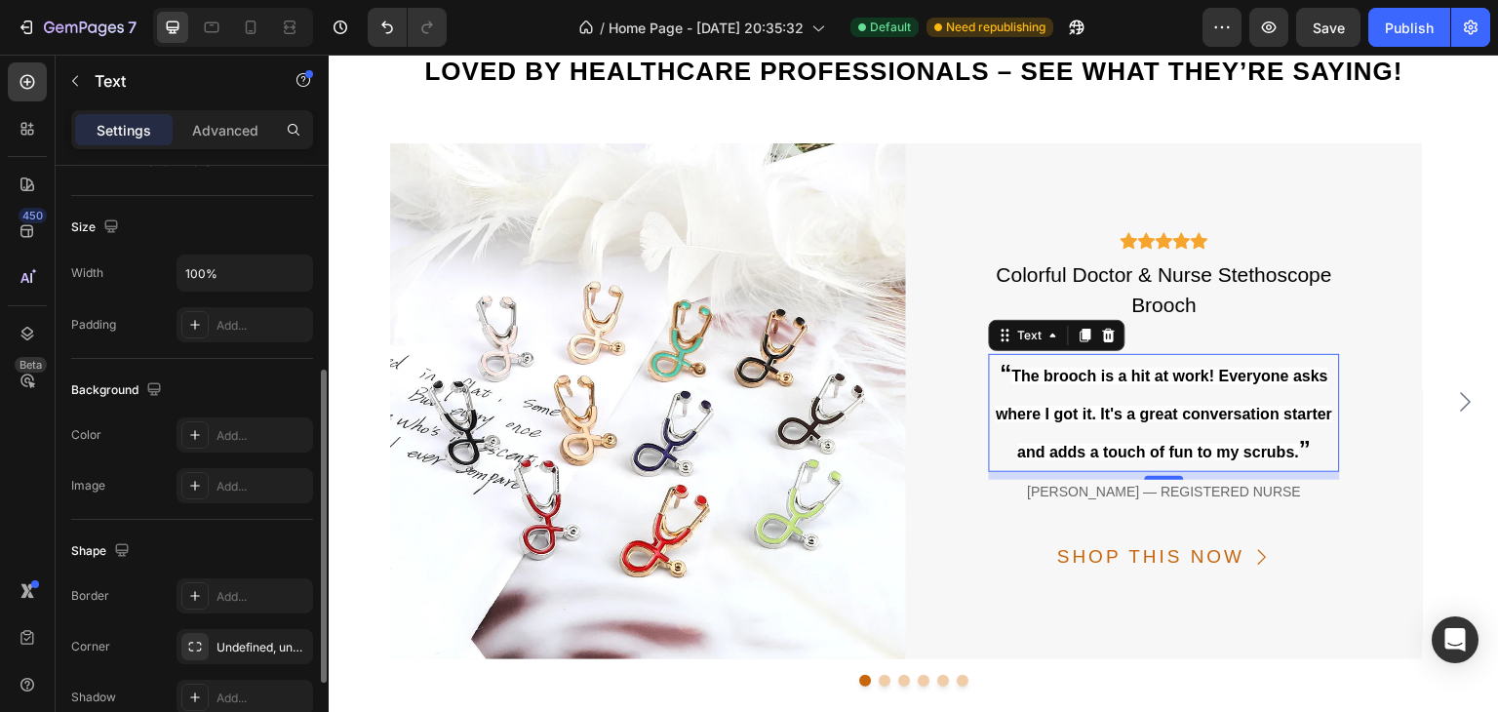
scroll to position [487, 0]
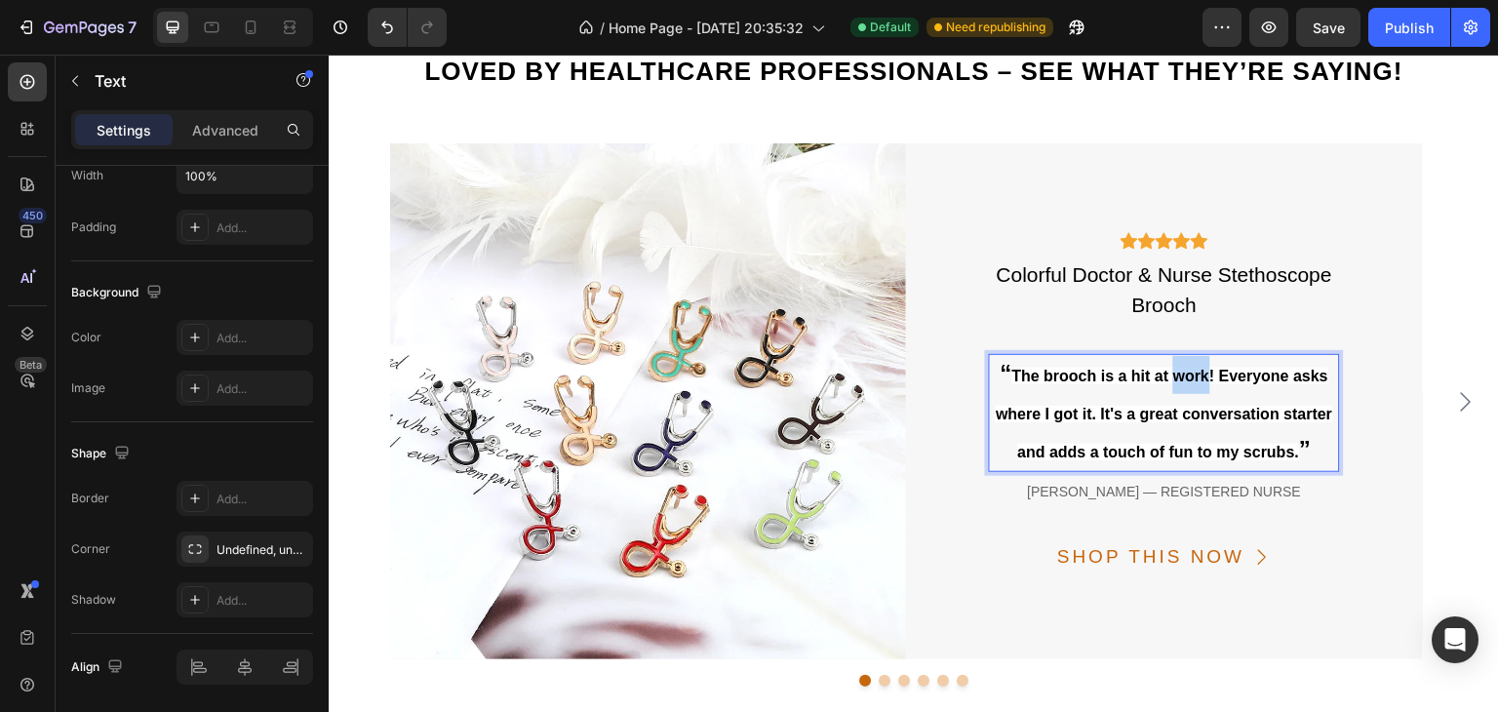
click at [1187, 380] on span "The brooch is a hit at work! Everyone asks where I got it. It's a great convers…" at bounding box center [1163, 414] width 336 height 93
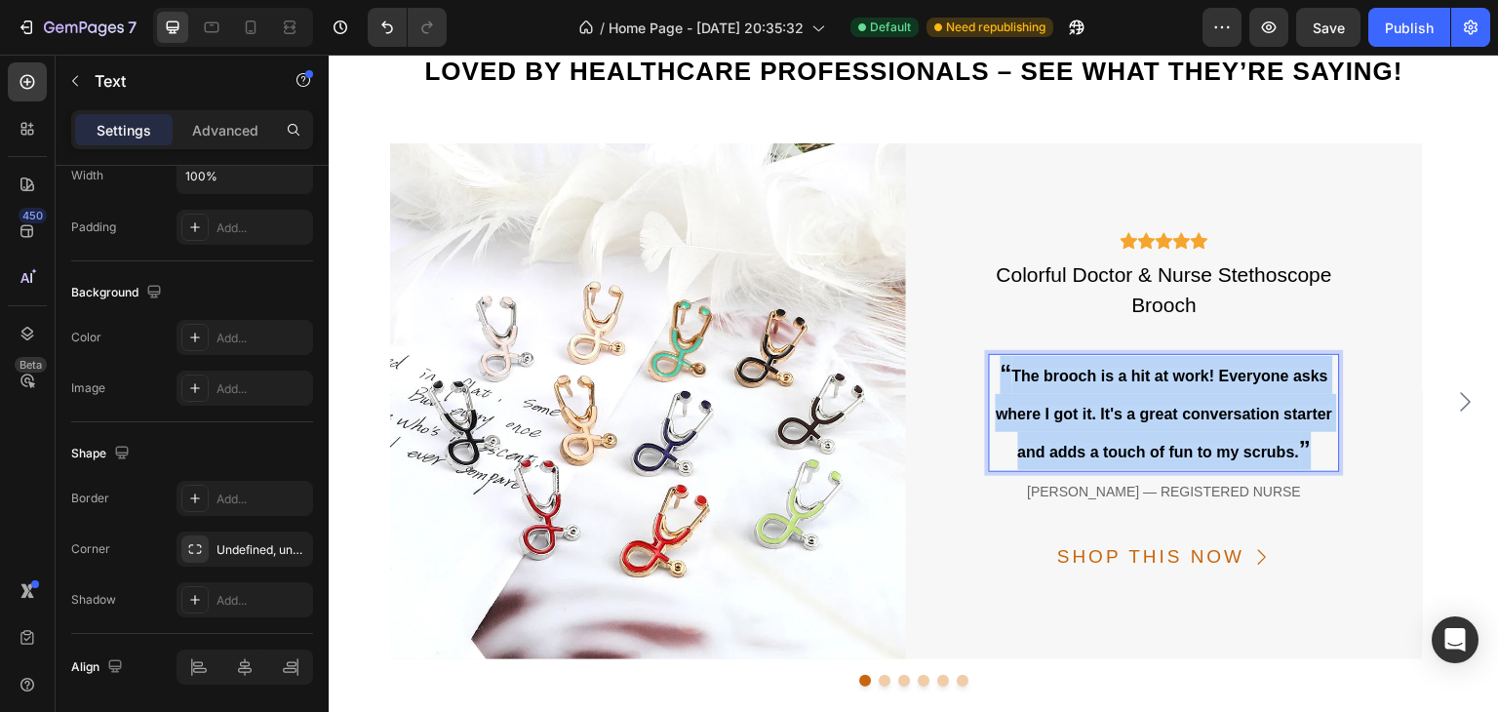
click at [1187, 380] on span "The brooch is a hit at work! Everyone asks where I got it. It's a great convers…" at bounding box center [1163, 414] width 336 height 93
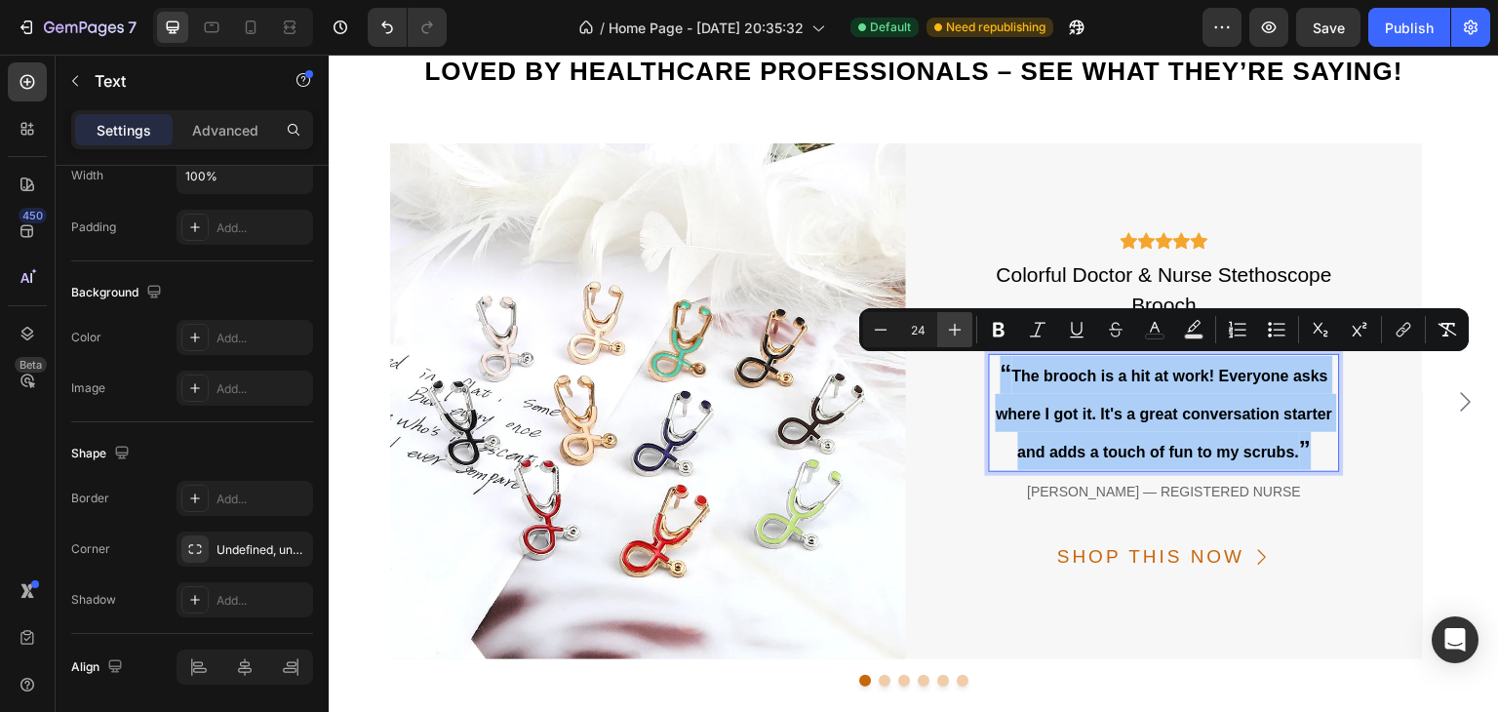
click at [943, 329] on button "Plus" at bounding box center [954, 329] width 35 height 35
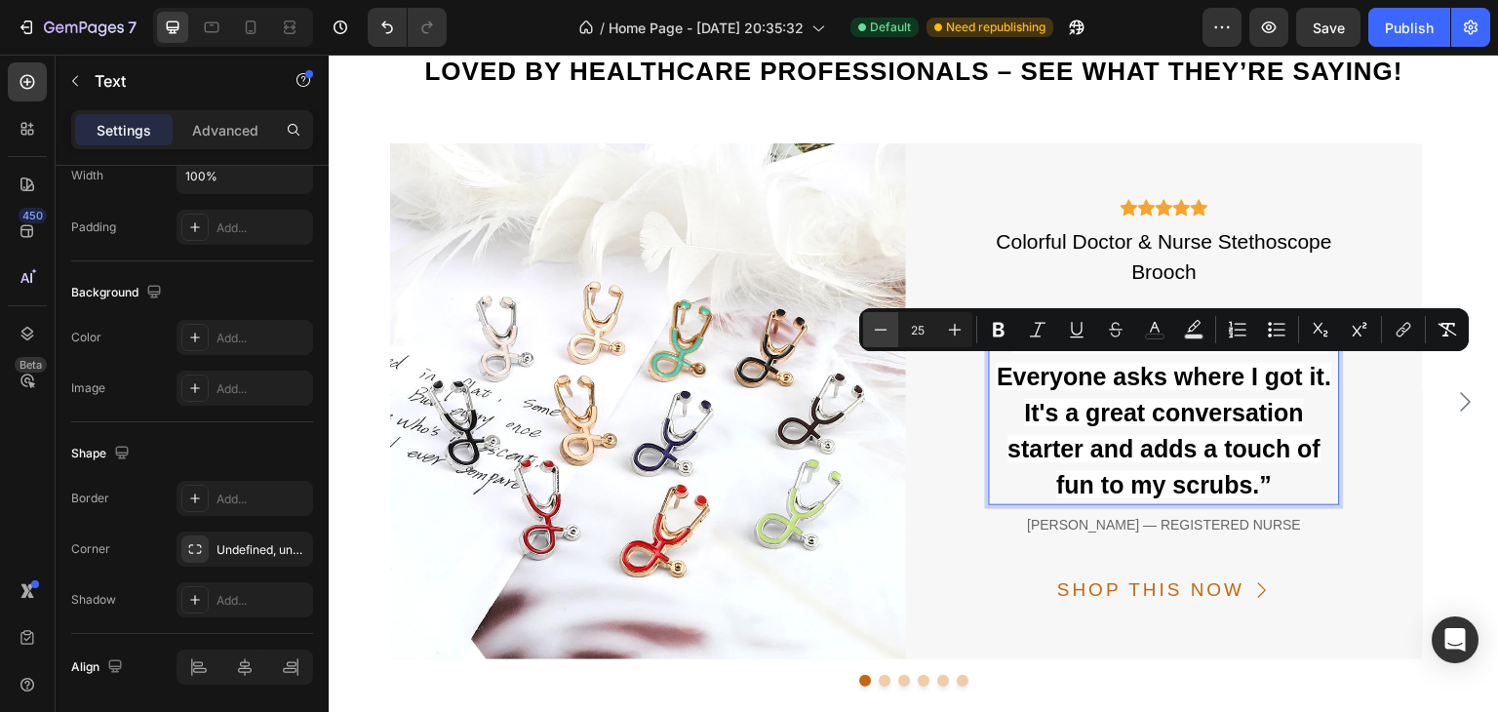
click at [871, 328] on icon "Editor contextual toolbar" at bounding box center [880, 329] width 19 height 19
type input "24"
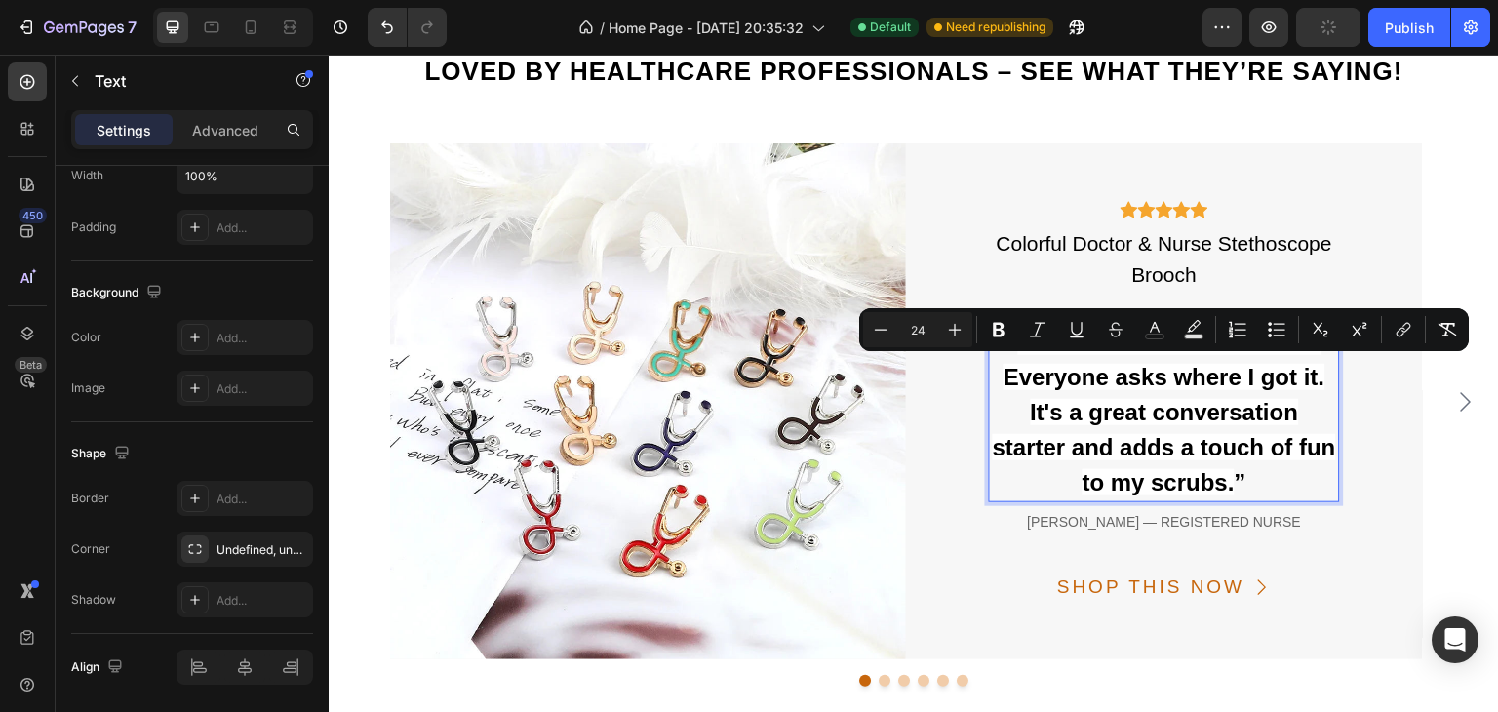
click at [1157, 409] on span "The brooch is a hit at work! Everyone asks where I got it. It's a great convers…" at bounding box center [1164, 412] width 343 height 167
click at [1172, 409] on span "The brooch is a hit at work! Everyone asks where I got it. It's a great convers…" at bounding box center [1164, 412] width 343 height 167
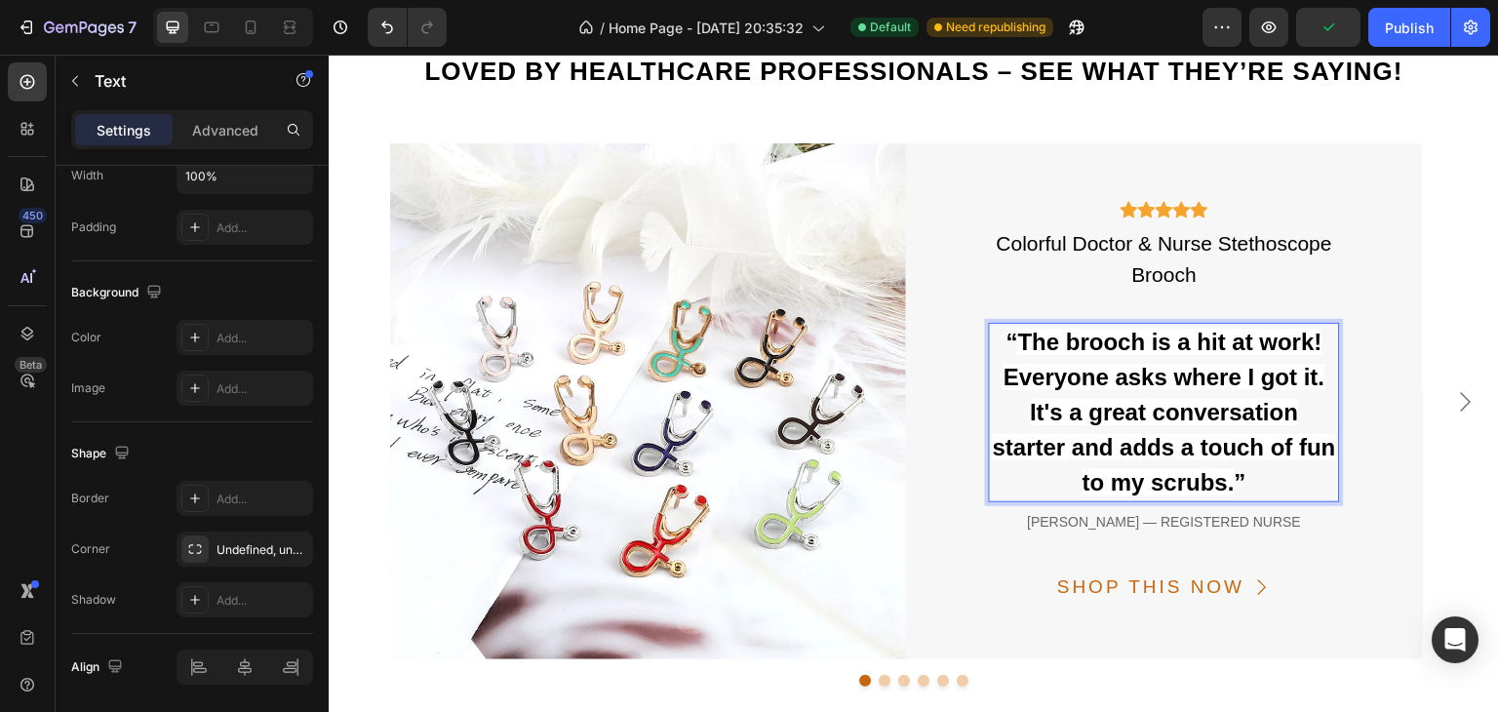
click at [1103, 350] on span "The brooch is a hit at work! Everyone asks where I got it. It's a great convers…" at bounding box center [1164, 412] width 343 height 167
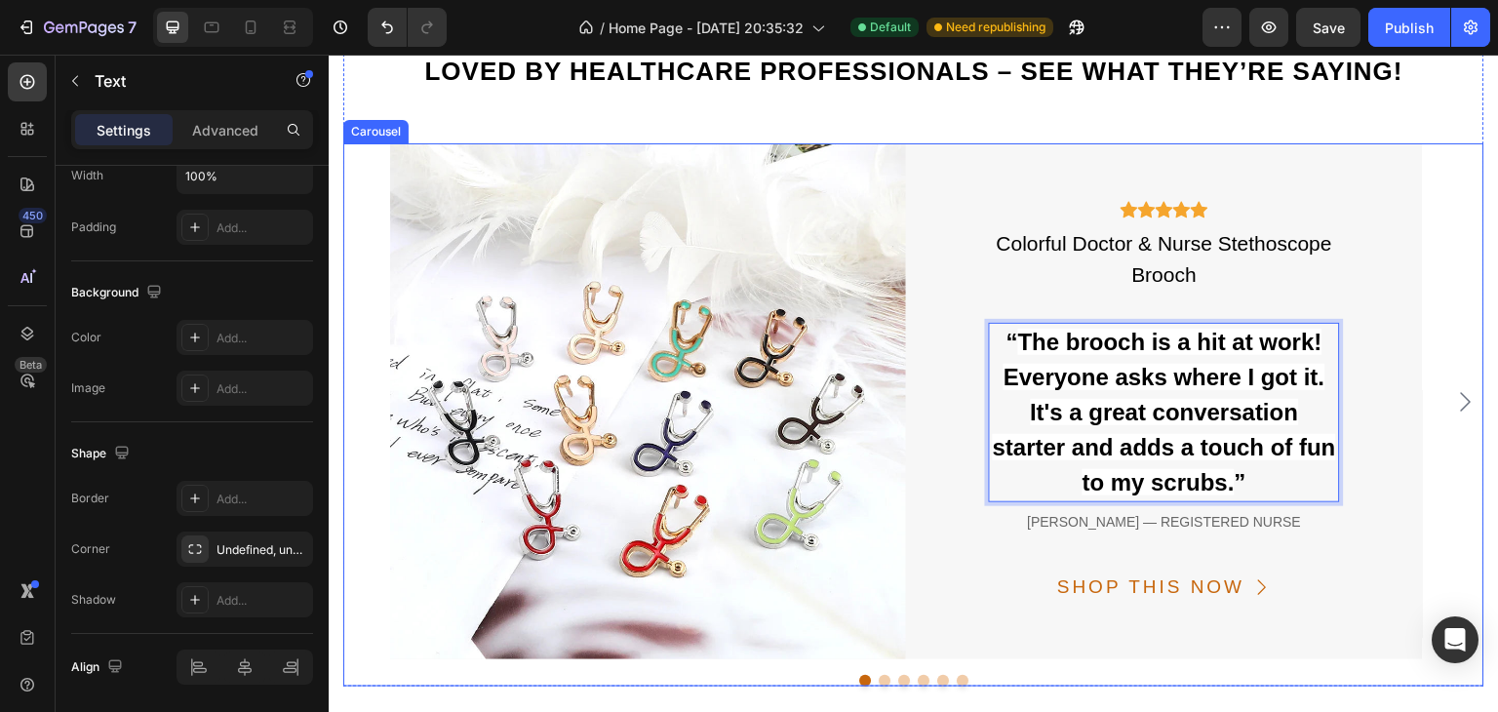
click at [878, 683] on button "Dot" at bounding box center [884, 681] width 12 height 12
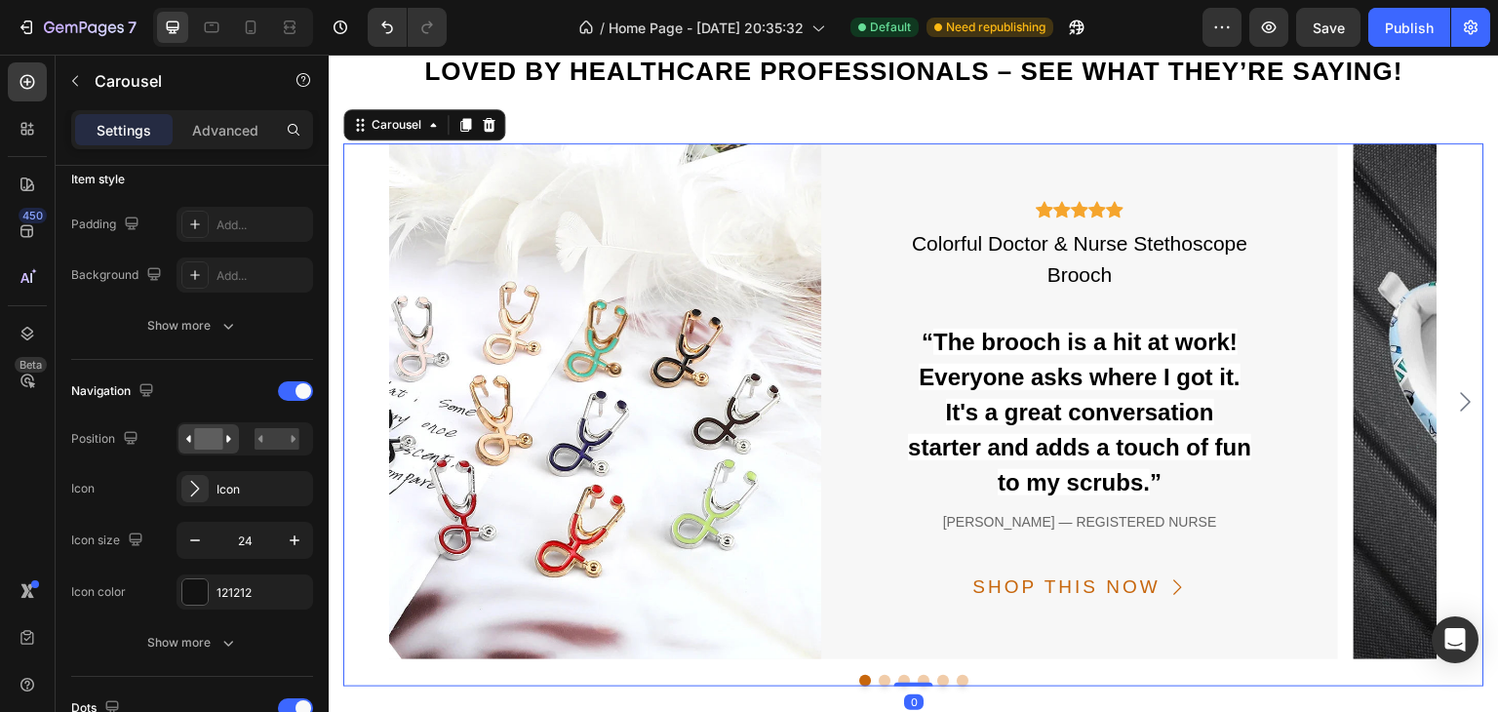
scroll to position [0, 0]
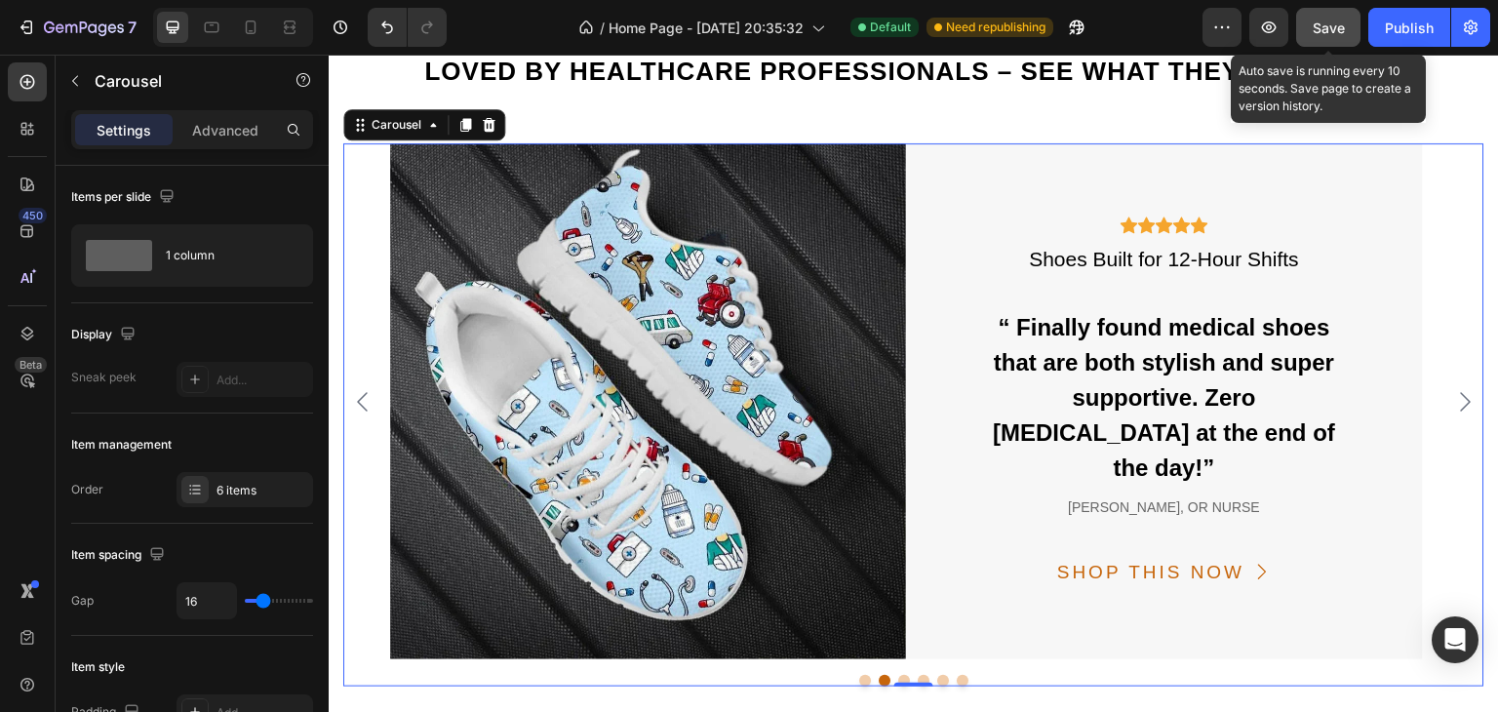
click at [1330, 23] on span "Save" at bounding box center [1328, 27] width 32 height 17
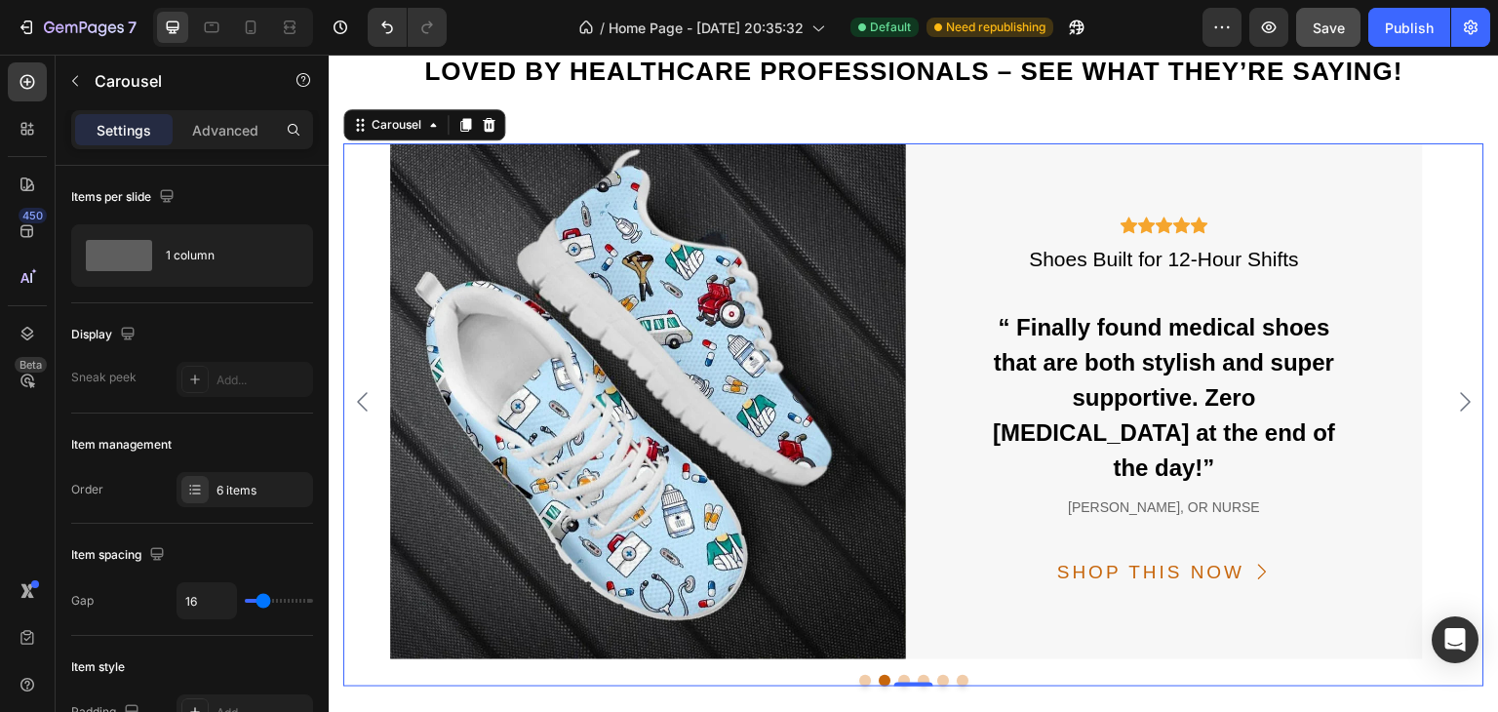
scroll to position [5864, 0]
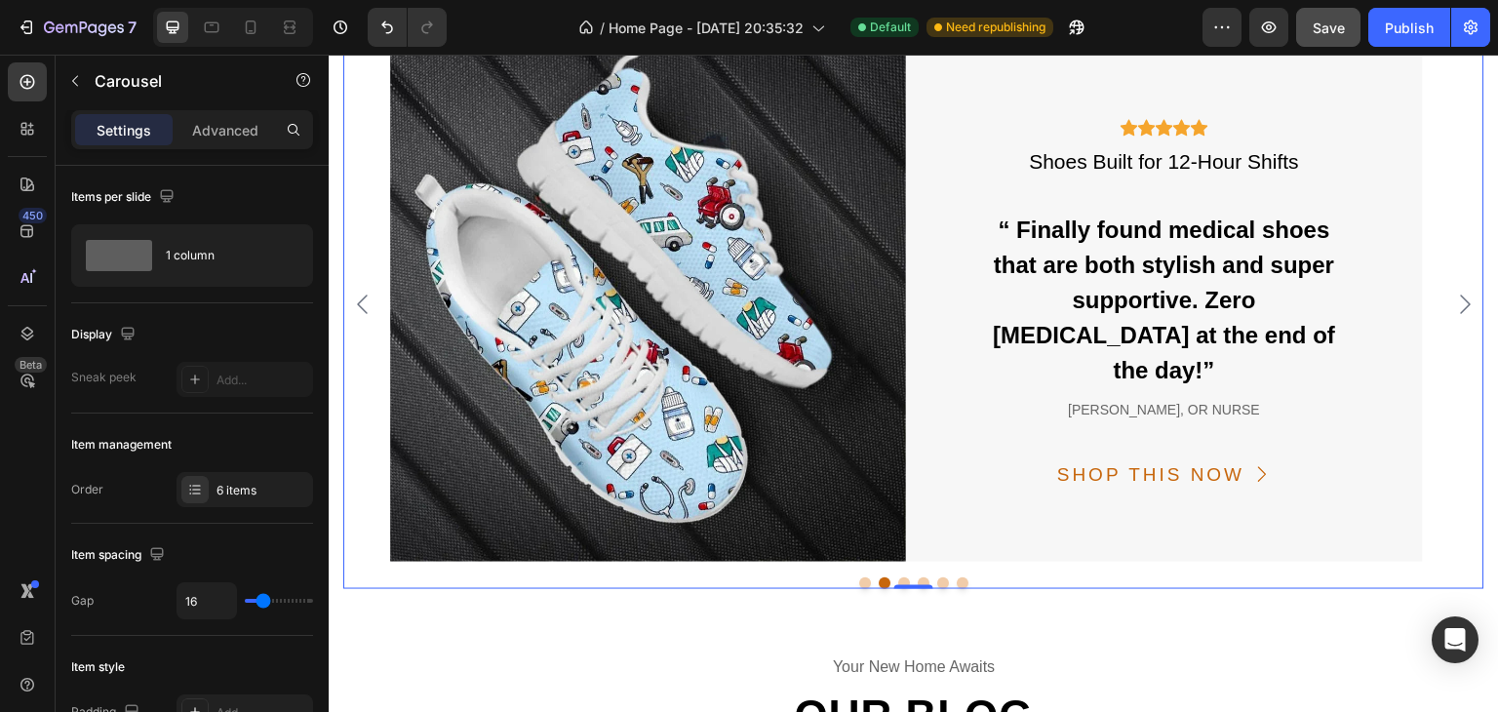
click at [859, 583] on button "Dot" at bounding box center [865, 583] width 12 height 12
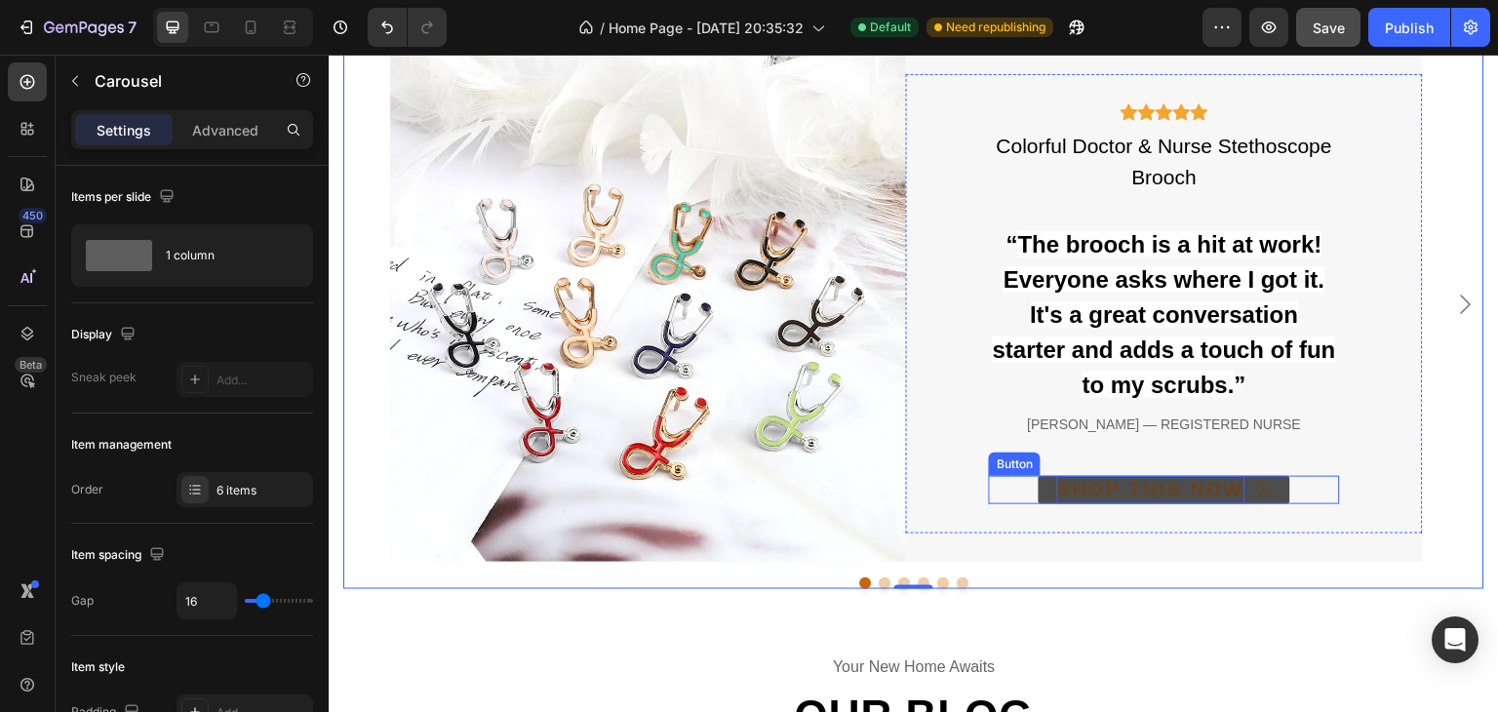
click at [1211, 488] on div "SHOP THIS NOW" at bounding box center [1150, 490] width 187 height 28
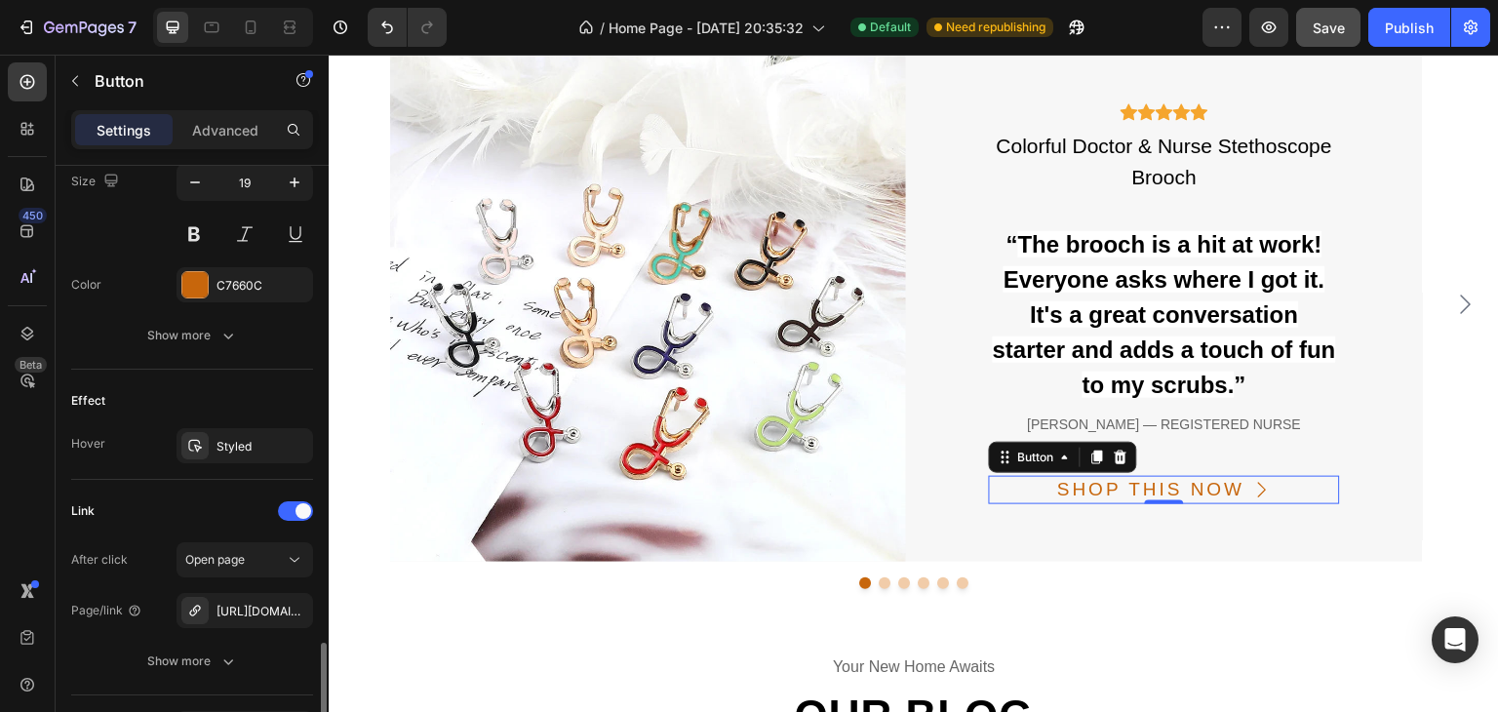
scroll to position [1072, 0]
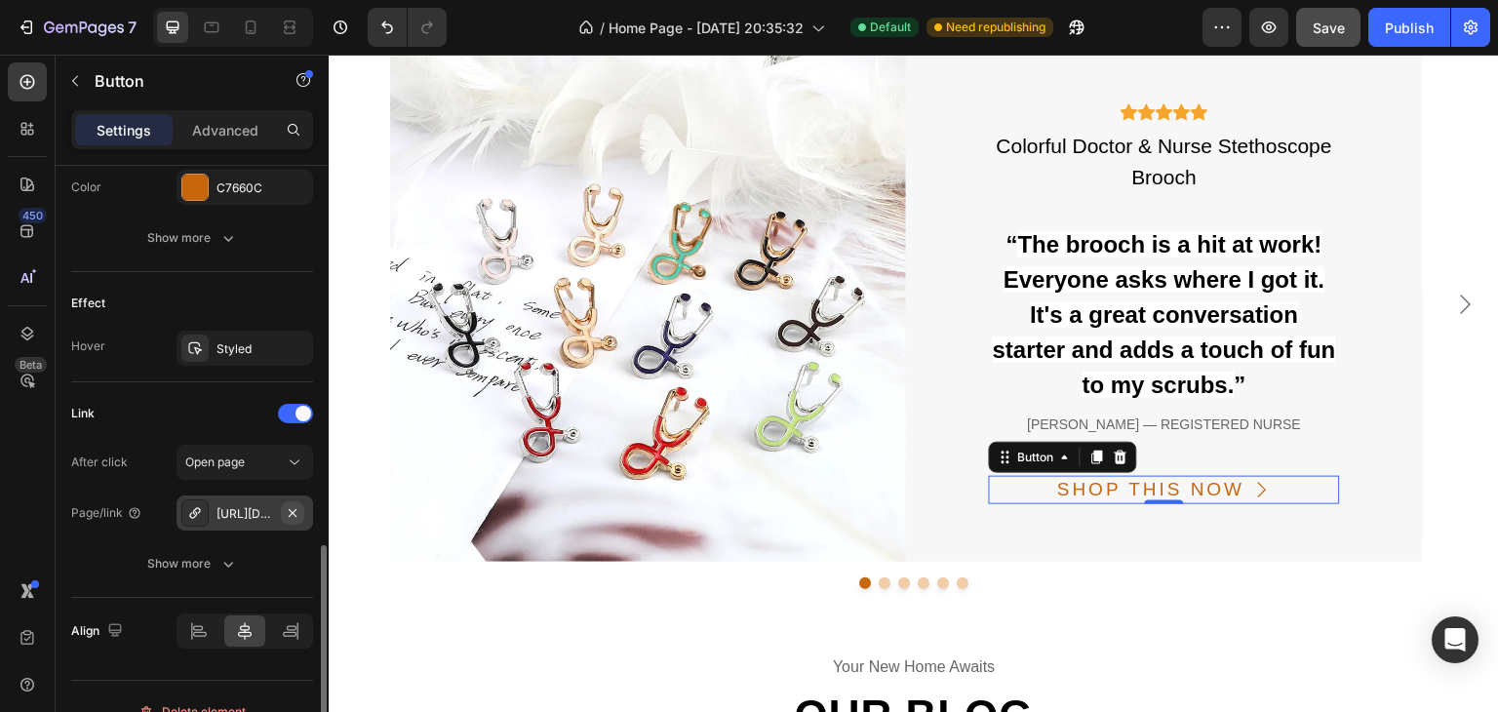
click at [286, 510] on icon "button" at bounding box center [293, 513] width 16 height 16
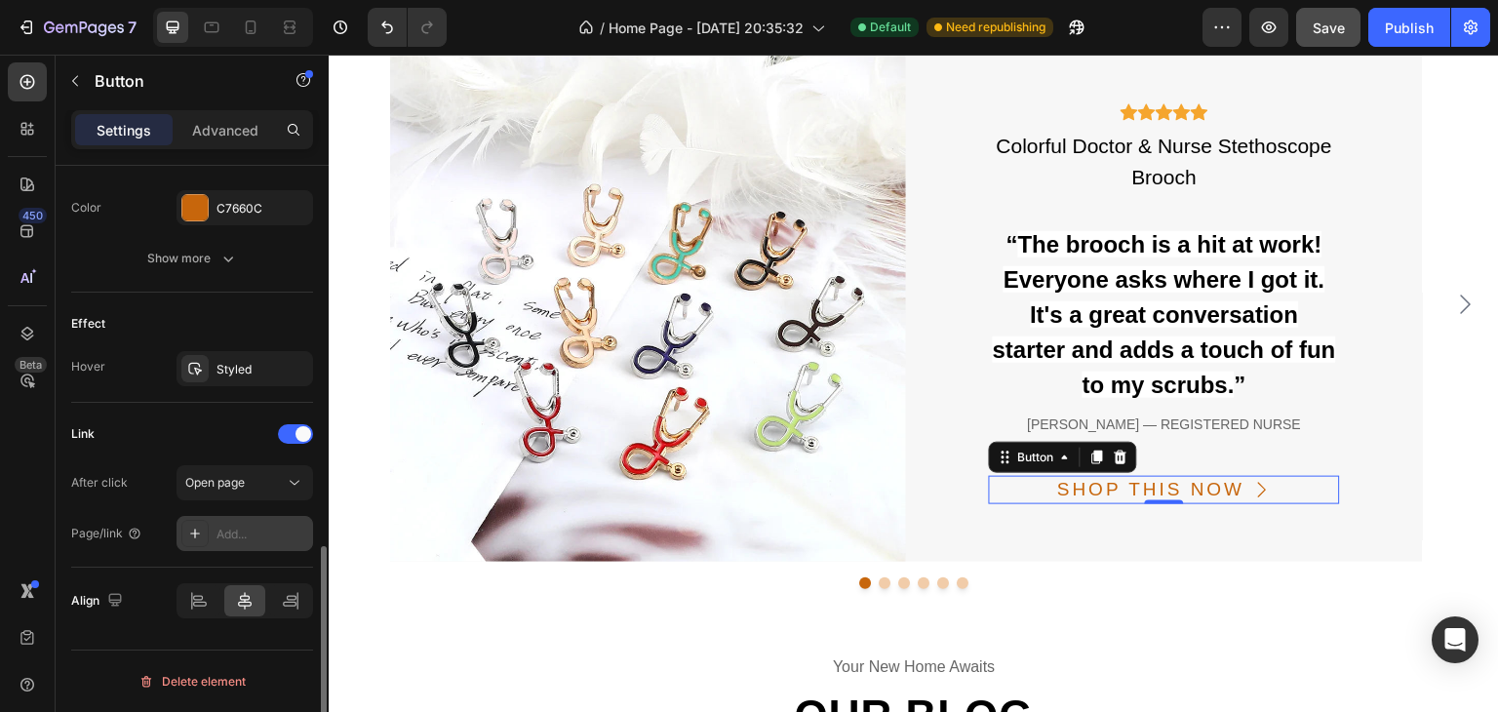
scroll to position [1049, 0]
click at [238, 536] on div "Add..." at bounding box center [262, 537] width 92 height 18
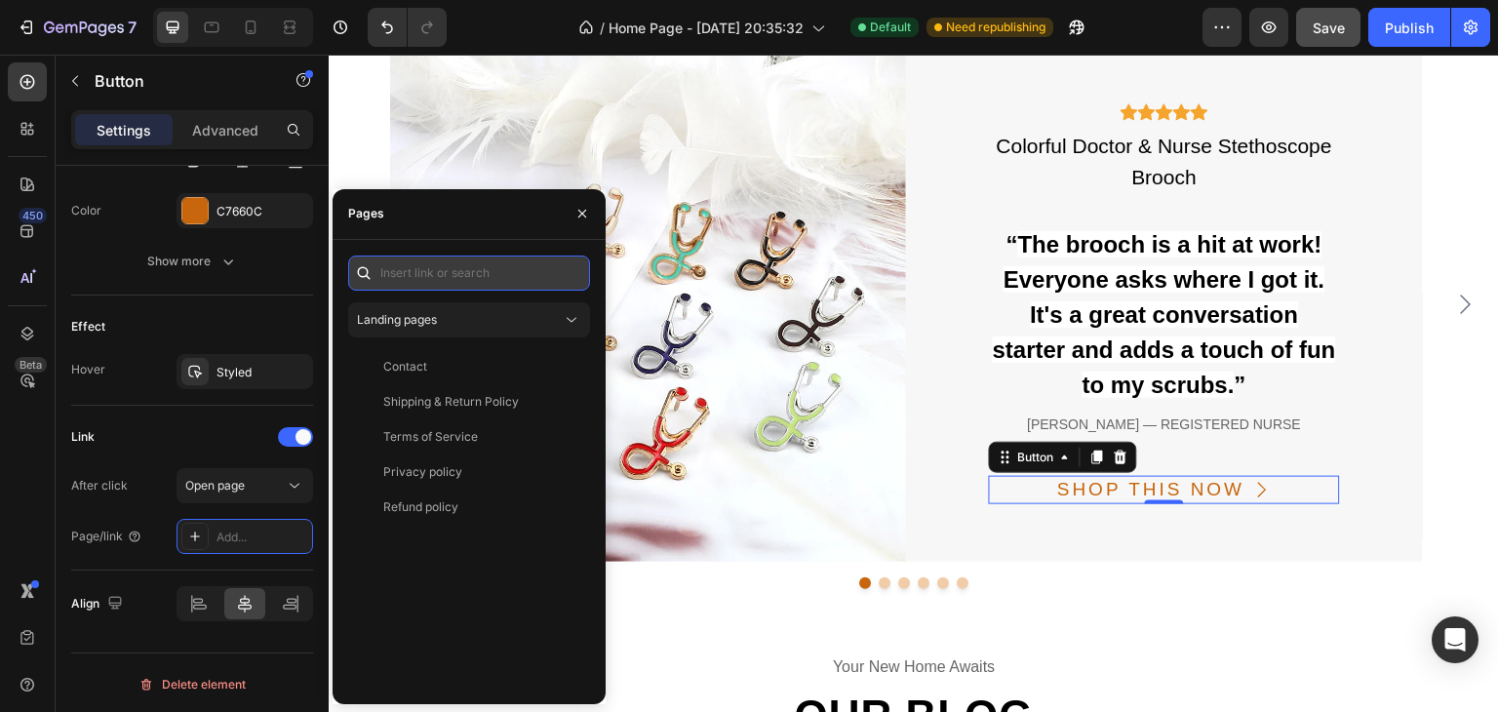
click at [433, 272] on input "text" at bounding box center [469, 272] width 242 height 35
paste input "https://www.bedrfashion.com/es/products/colorful-doctor-stethoscope-brooch?vari…"
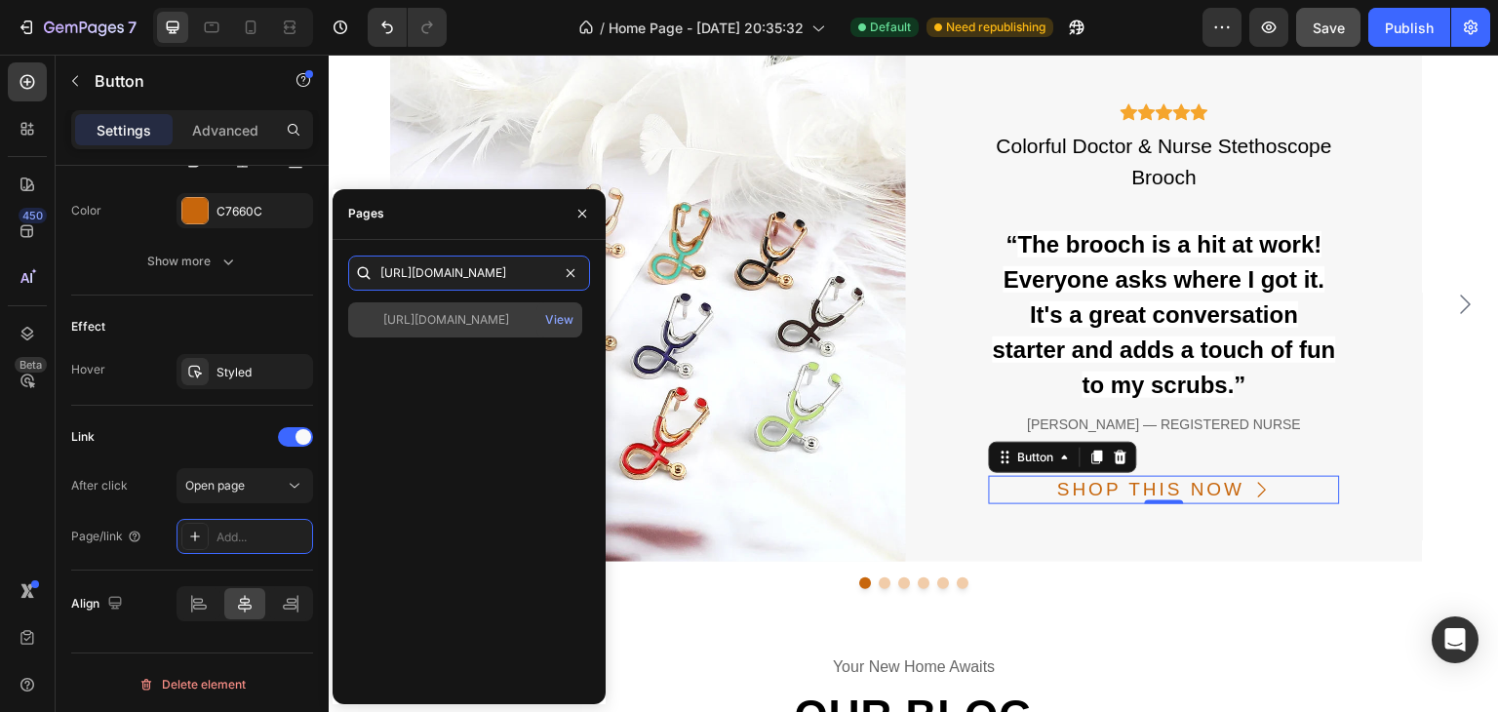
type input "https://www.bedrfashion.com/es/products/colorful-doctor-stethoscope-brooch?vari…"
click at [473, 328] on div "https://www.bedrfashion.com/es/products/colorful-doctor-stethoscope-brooch?vari…" at bounding box center [446, 320] width 126 height 18
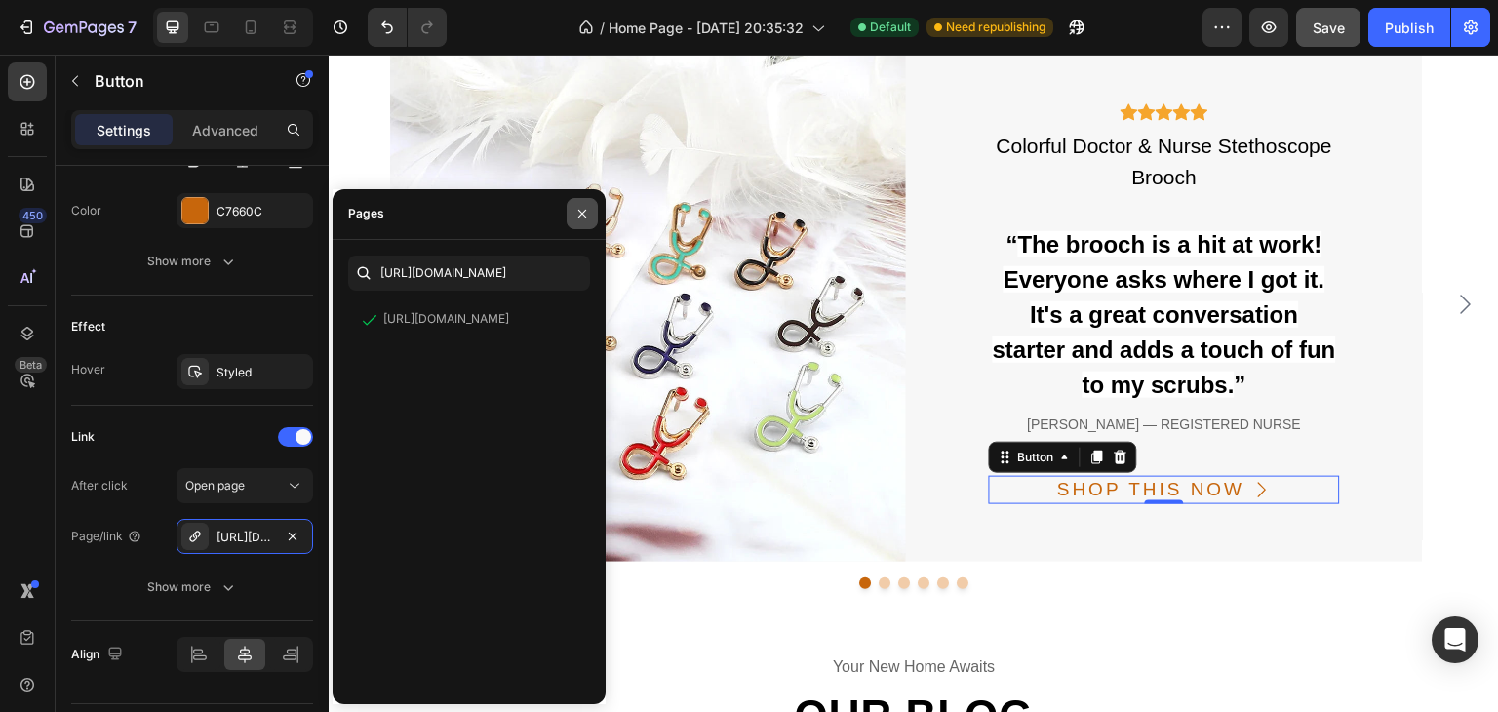
click at [581, 214] on icon "button" at bounding box center [582, 214] width 8 height 8
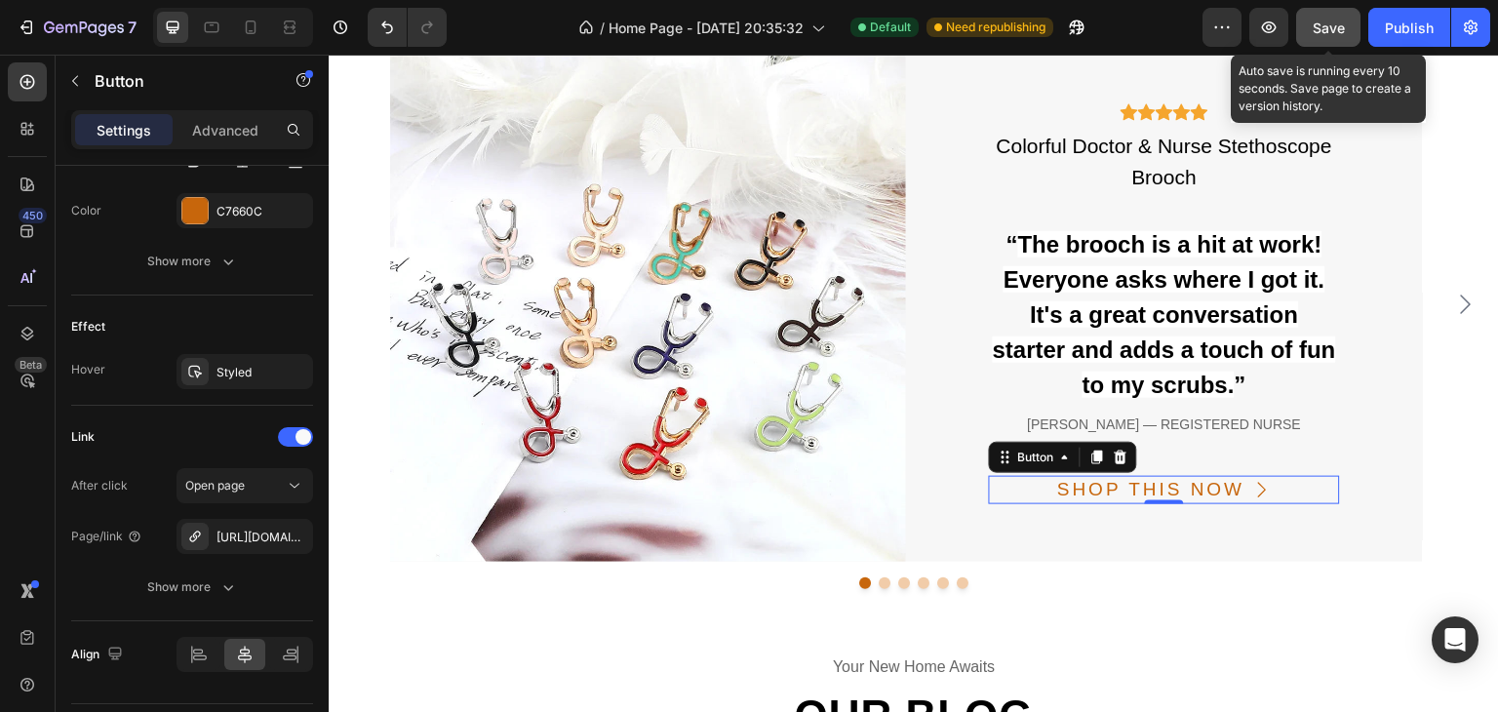
click at [1344, 28] on span "Save" at bounding box center [1328, 27] width 32 height 17
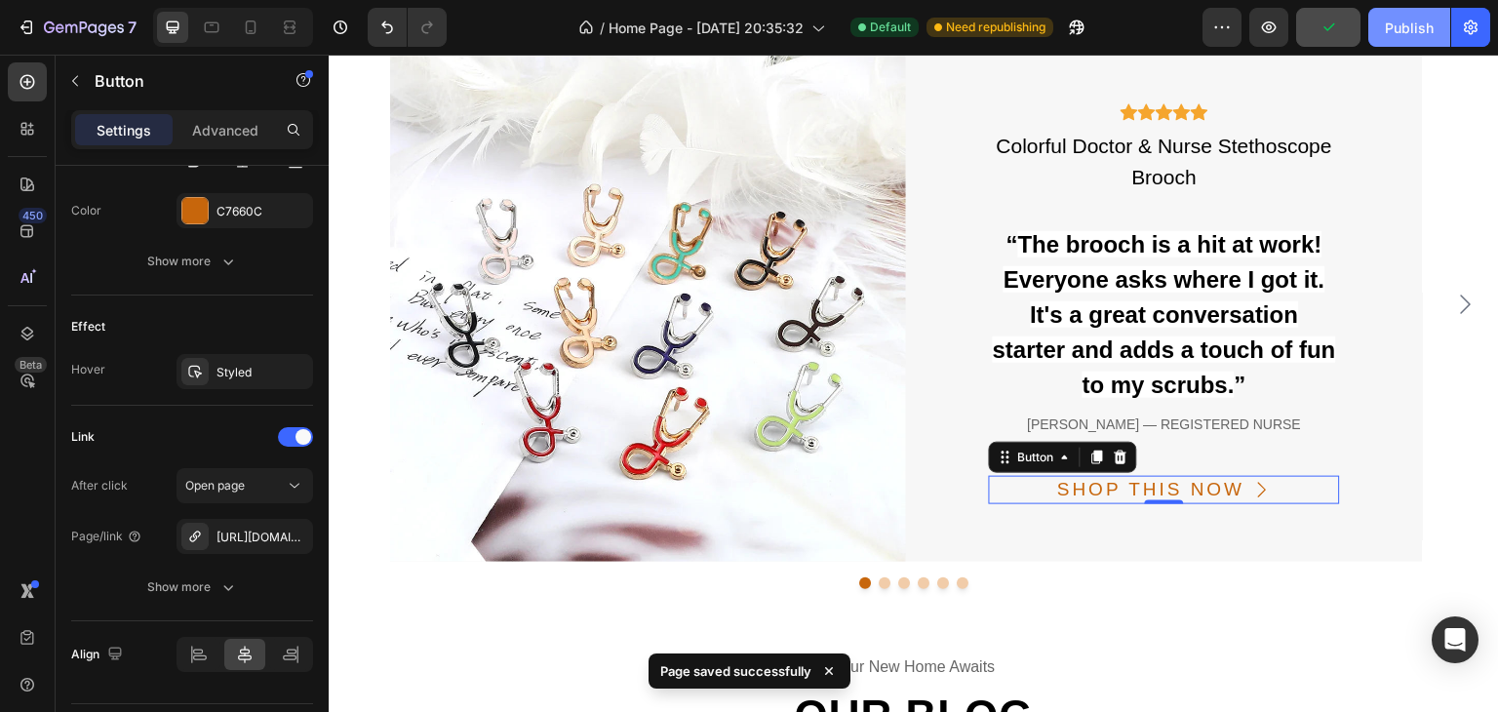
click at [1392, 26] on div "Publish" at bounding box center [1408, 28] width 49 height 20
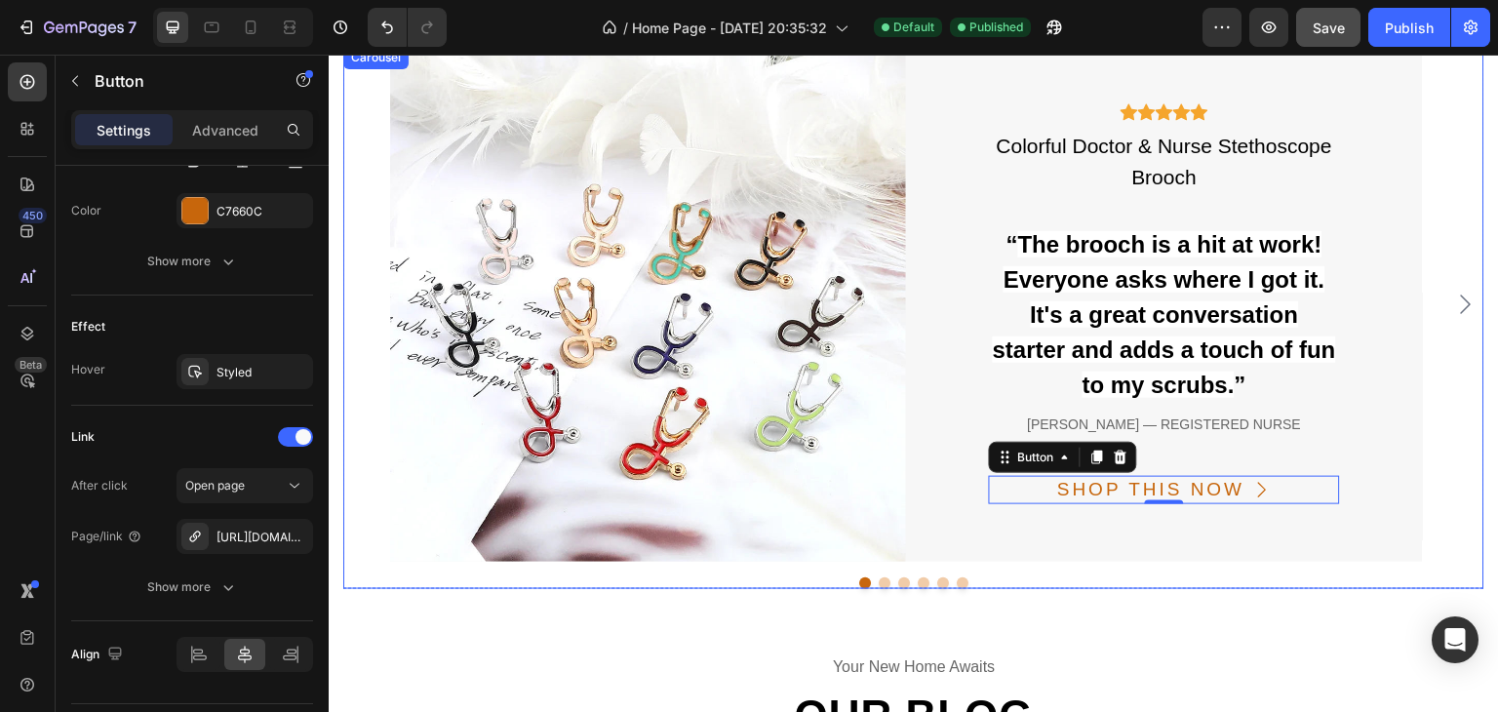
click at [878, 584] on button "Dot" at bounding box center [884, 583] width 12 height 12
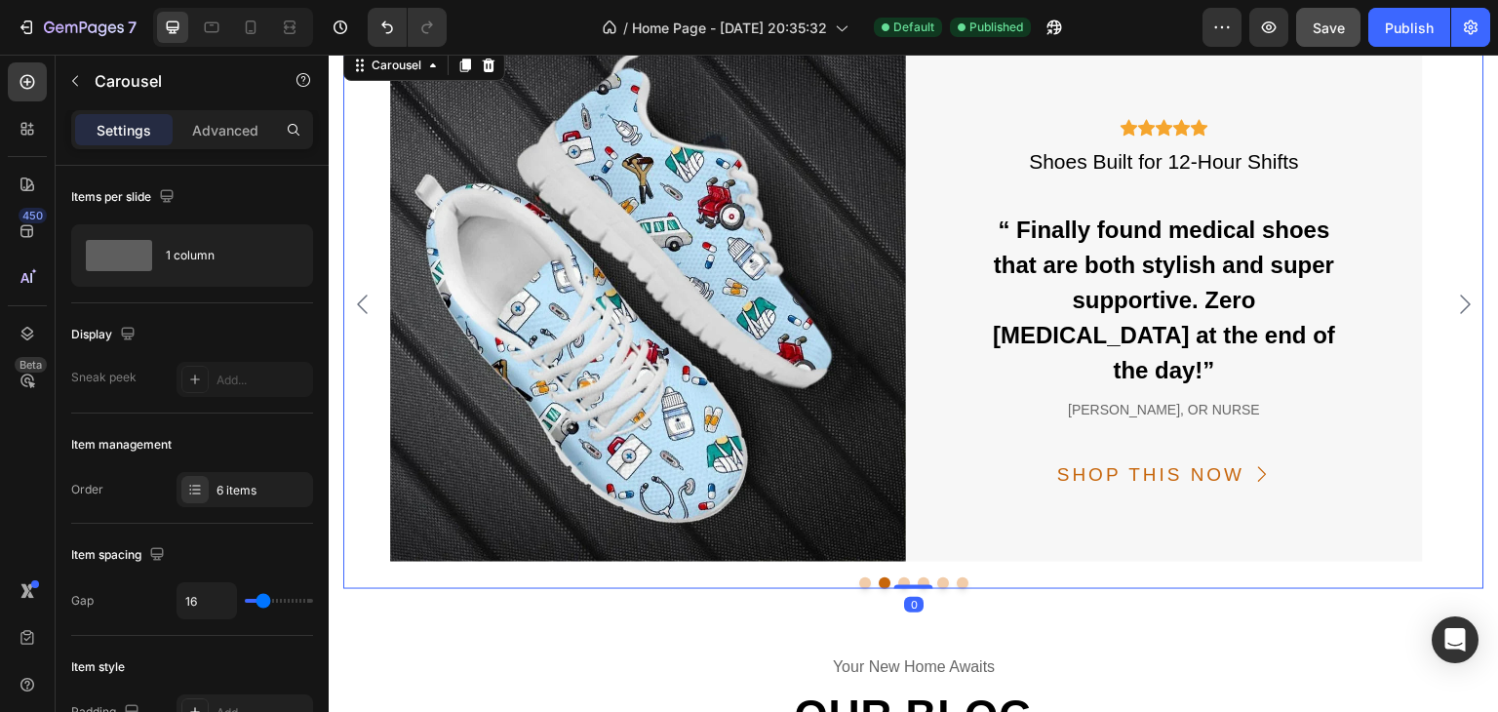
click at [898, 579] on button "Dot" at bounding box center [904, 583] width 12 height 12
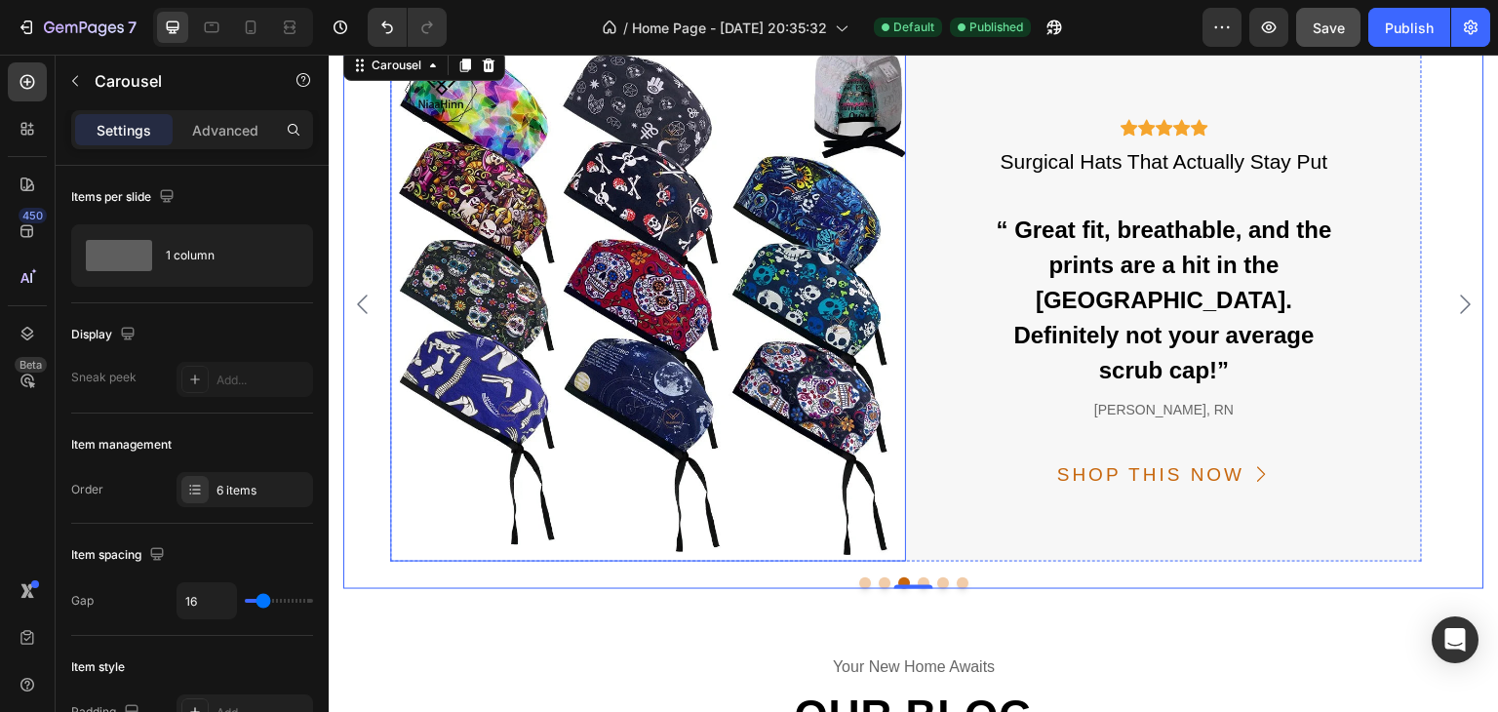
click at [761, 320] on img at bounding box center [648, 304] width 516 height 516
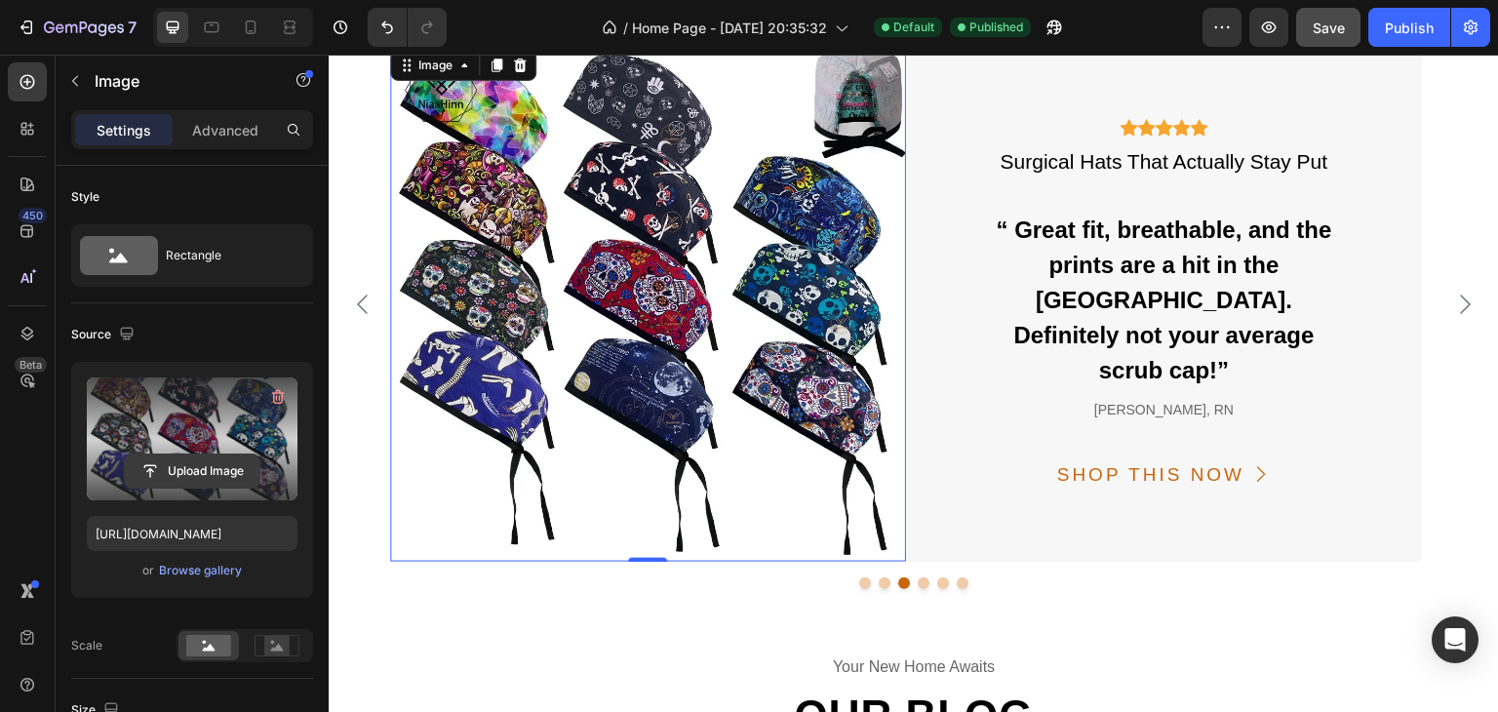
click at [175, 457] on input "file" at bounding box center [192, 470] width 135 height 33
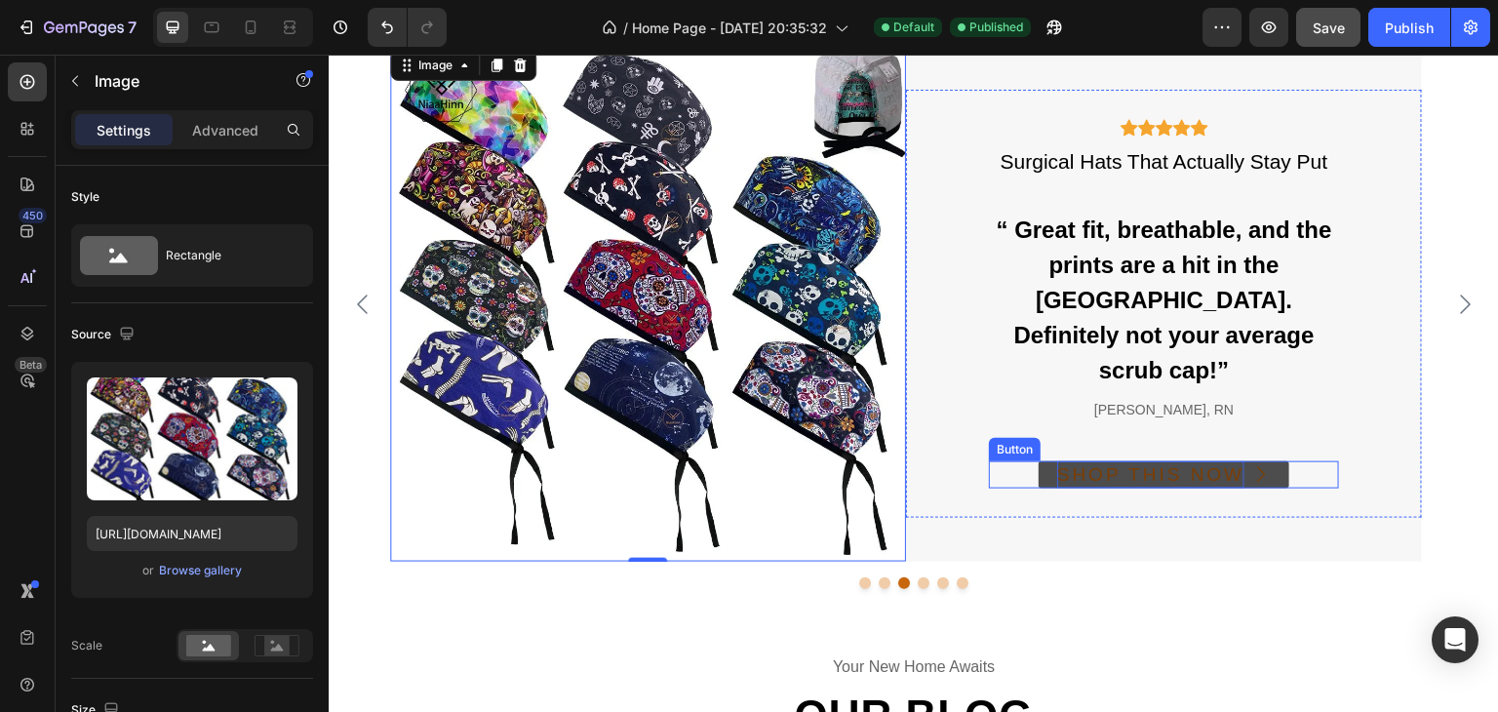
click at [1068, 462] on div "SHOP THIS NOW" at bounding box center [1150, 475] width 187 height 28
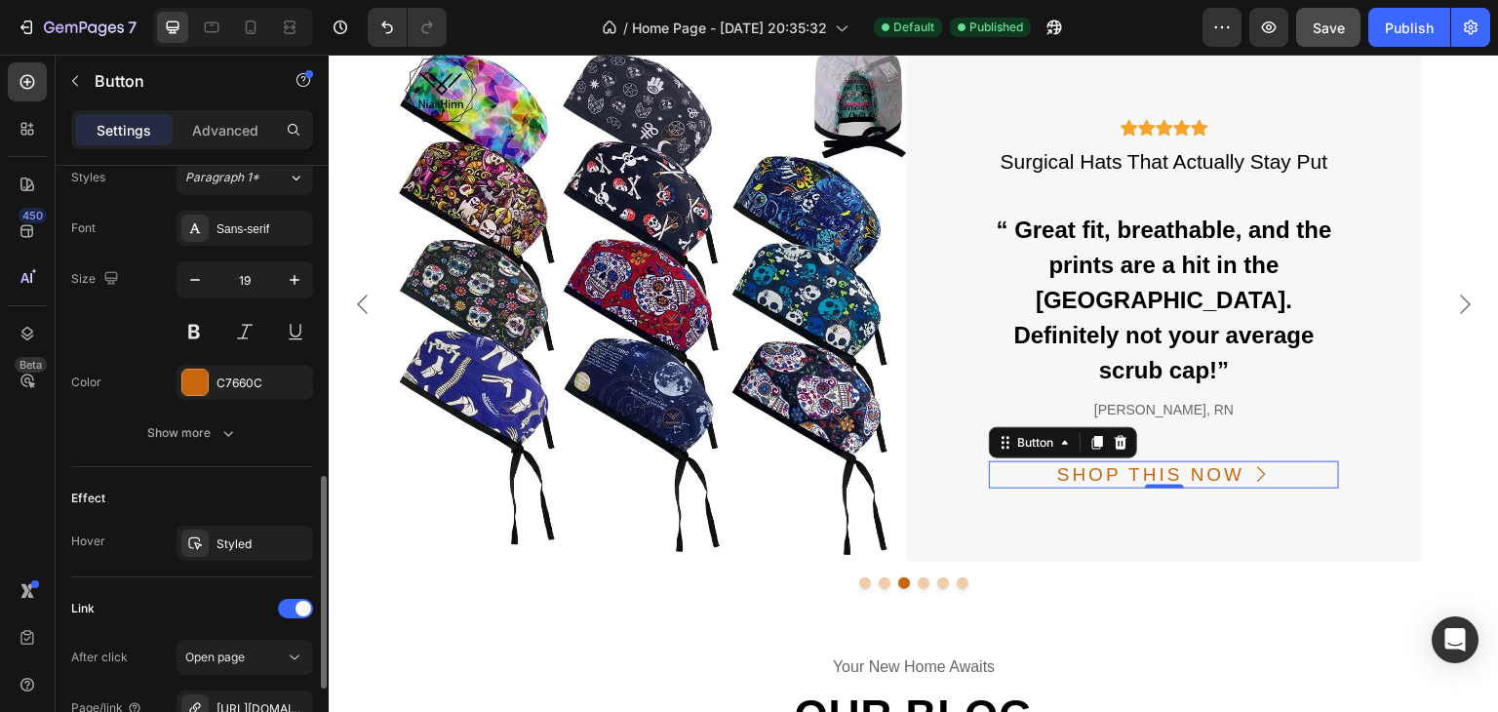
scroll to position [1072, 0]
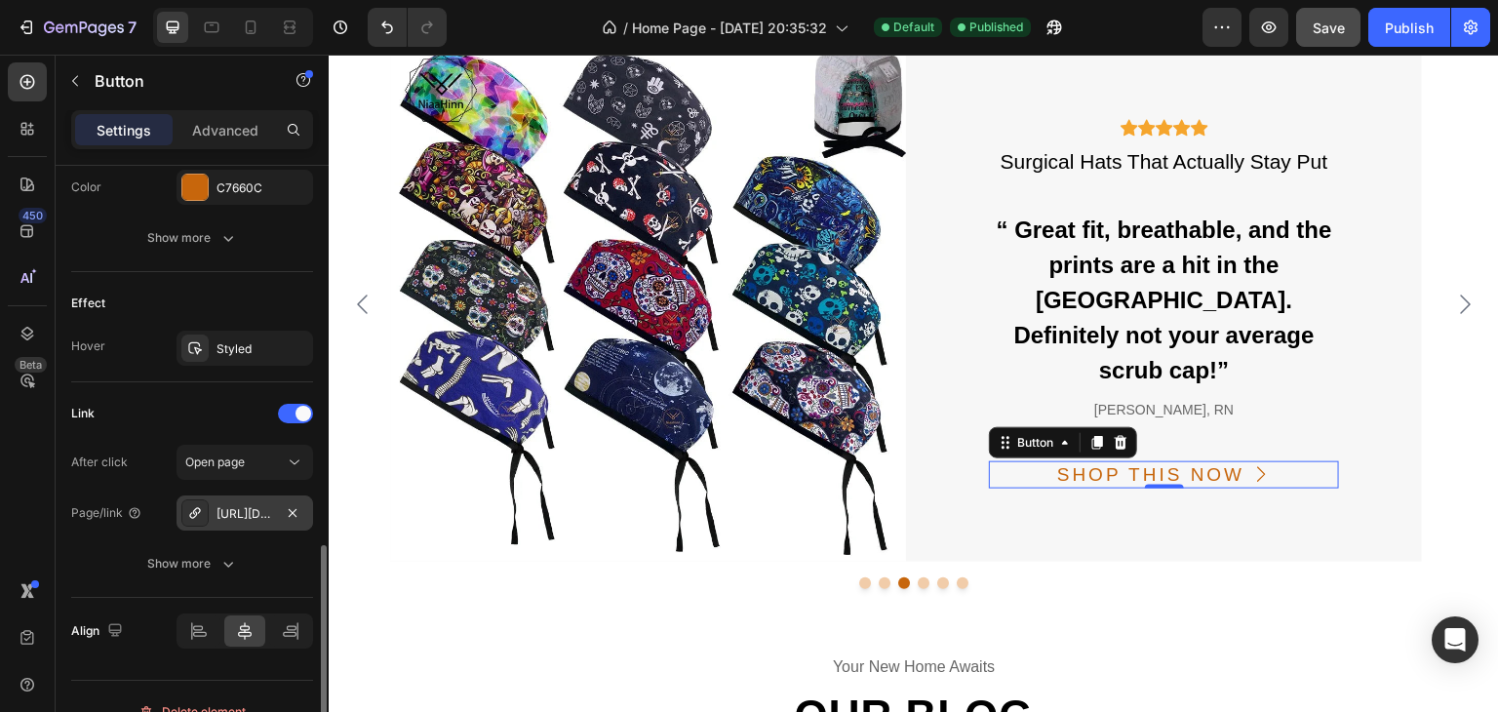
click at [240, 516] on div "https://www.bedrfashion.com/prod-20?variant=51629121700179" at bounding box center [244, 514] width 57 height 18
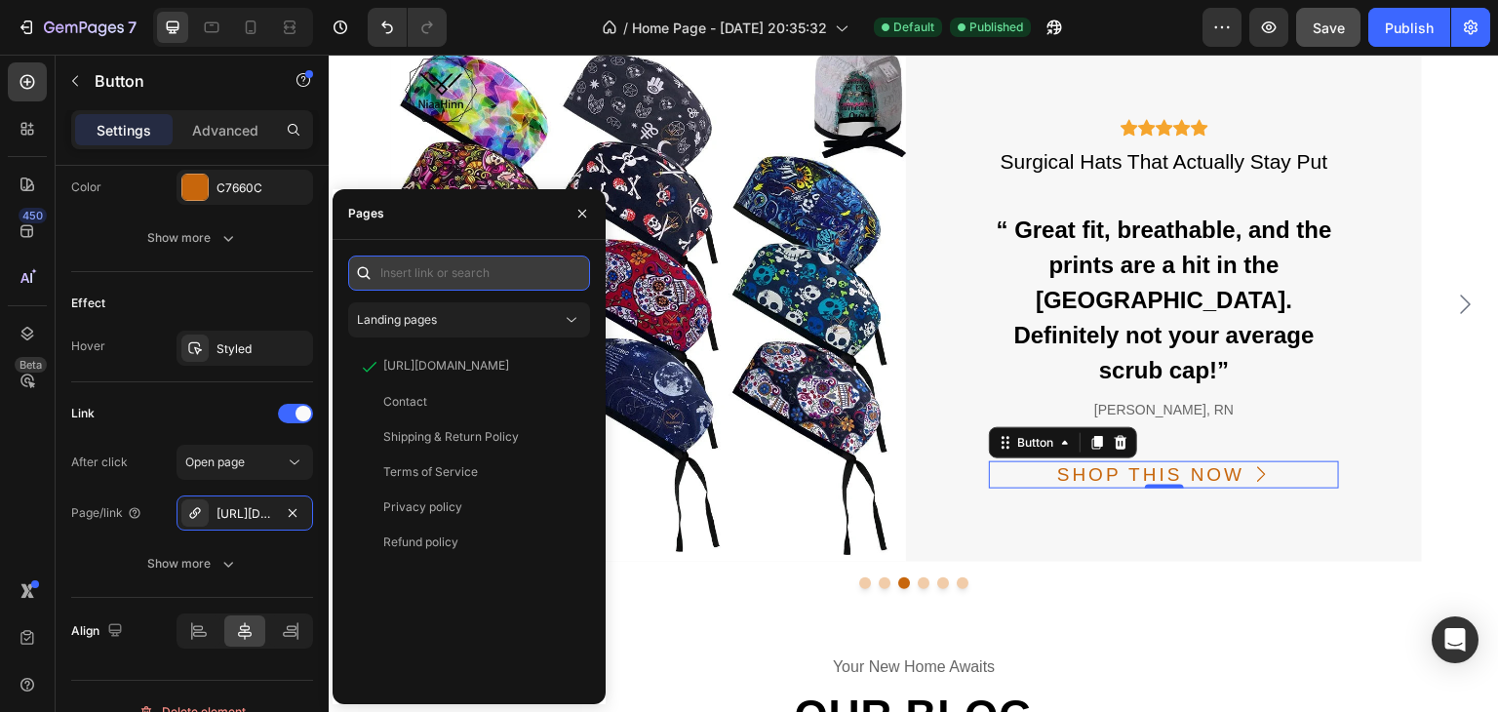
click at [519, 259] on input "text" at bounding box center [469, 272] width 242 height 35
paste input "https://www.bedrfashion.com/es/products/comfort-cartoon-medical-caps-1?variant=…"
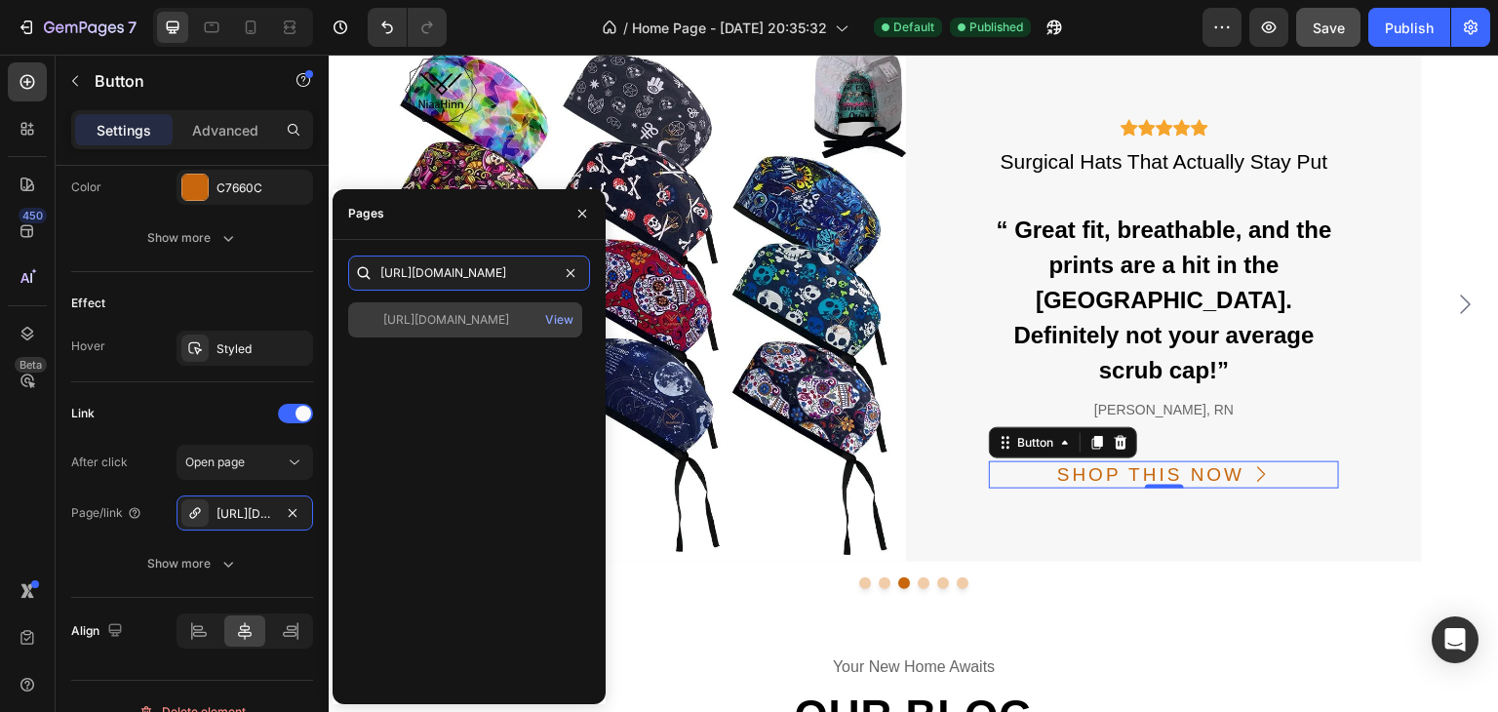
type input "https://www.bedrfashion.com/es/products/comfort-cartoon-medical-caps-1?variant=…"
click at [482, 312] on div "https://www.bedrfashion.com/es/products/comfort-cartoon-medical-caps-1?variant=…" at bounding box center [446, 320] width 126 height 18
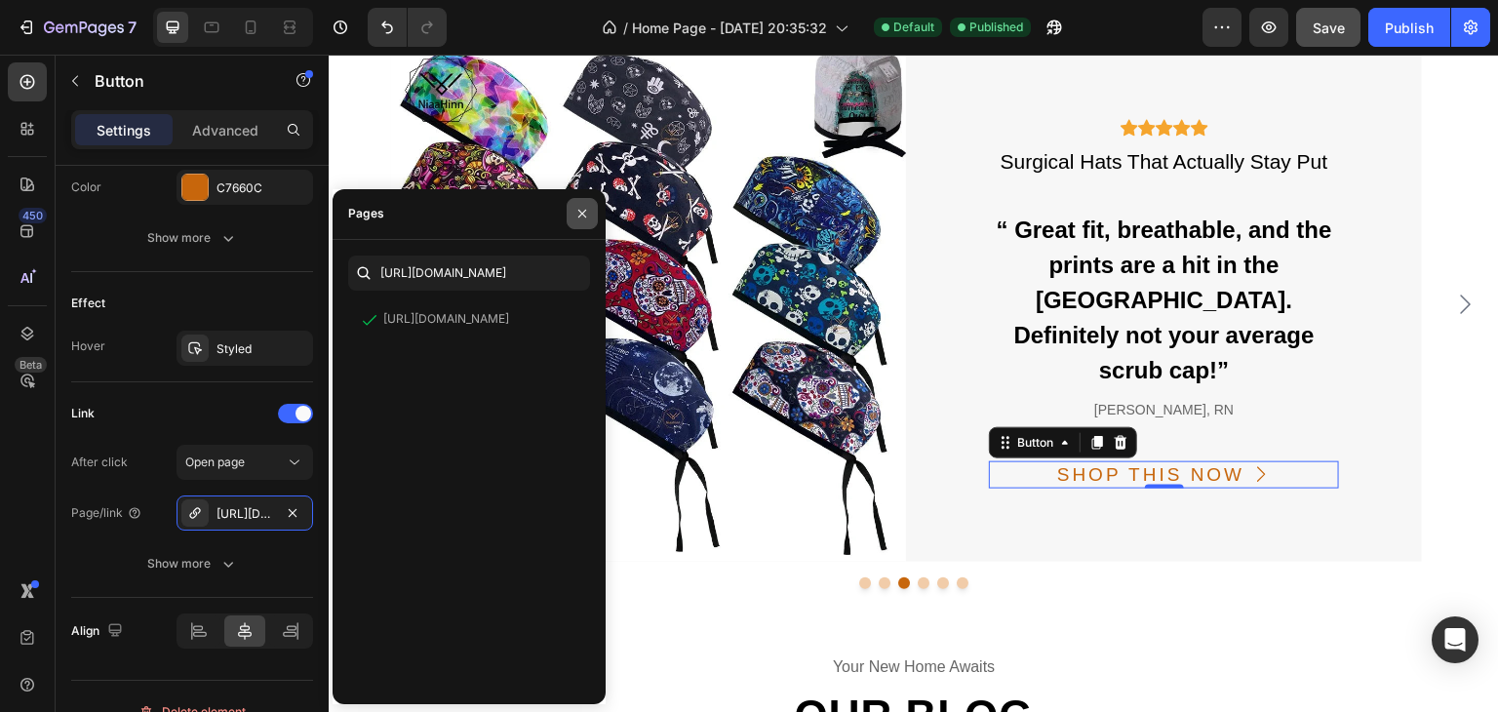
click at [579, 212] on icon "button" at bounding box center [582, 214] width 16 height 16
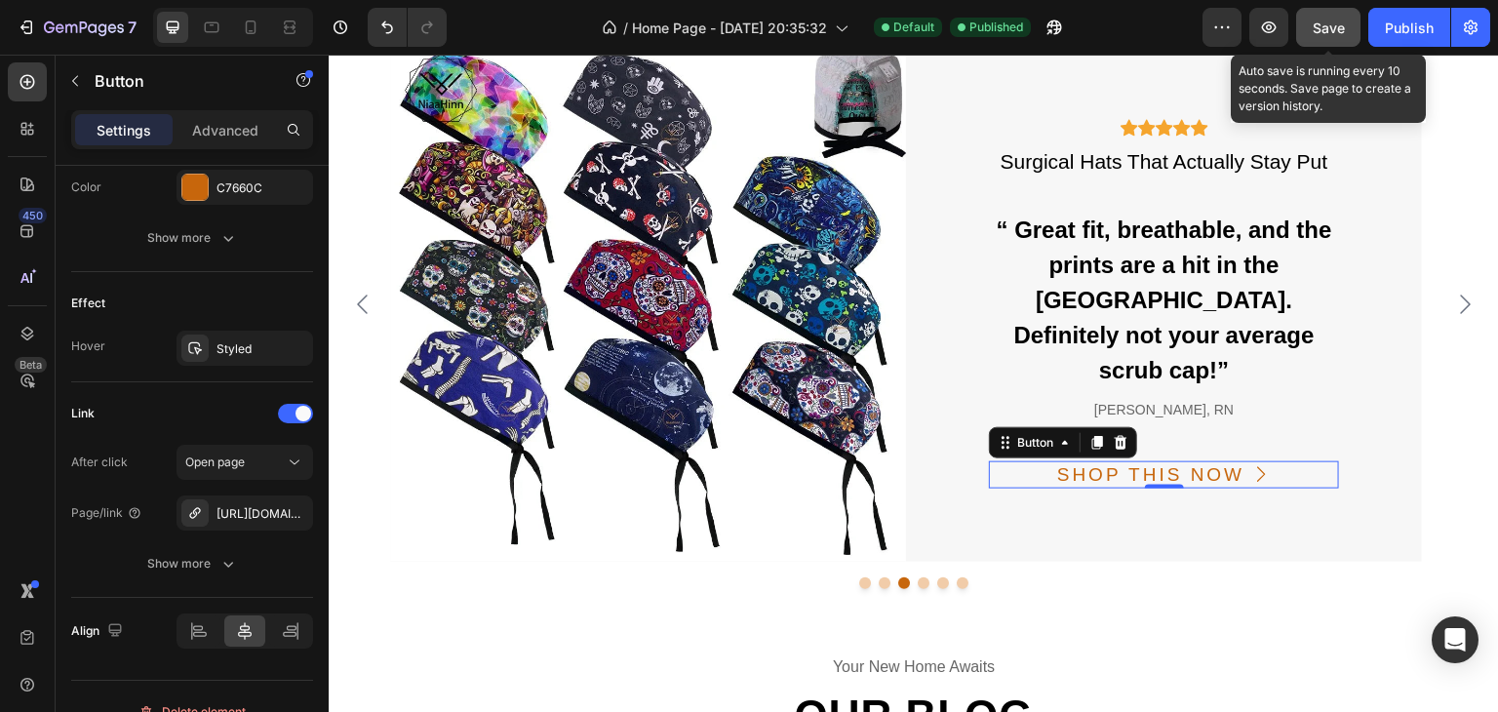
click at [1331, 35] on div "Save" at bounding box center [1328, 28] width 32 height 20
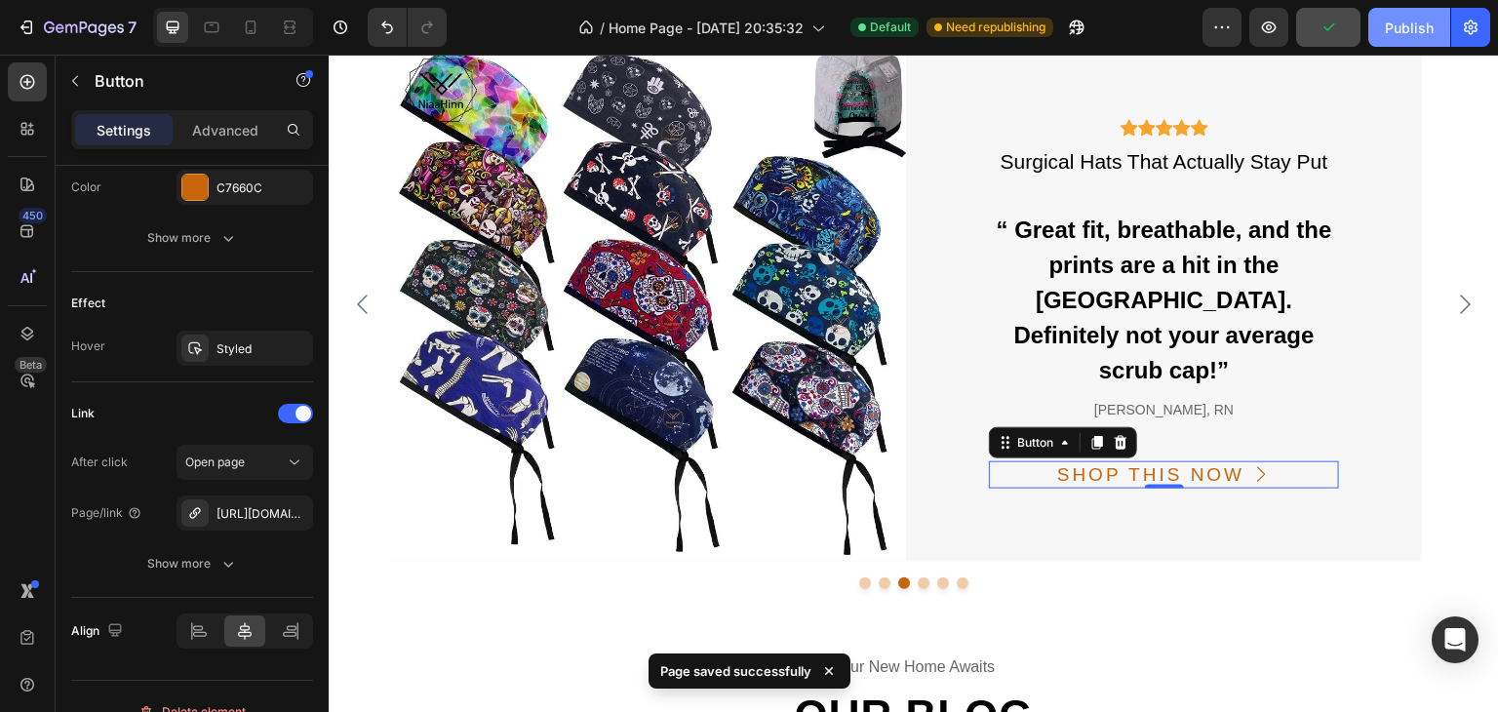
click at [1400, 33] on div "Publish" at bounding box center [1408, 28] width 49 height 20
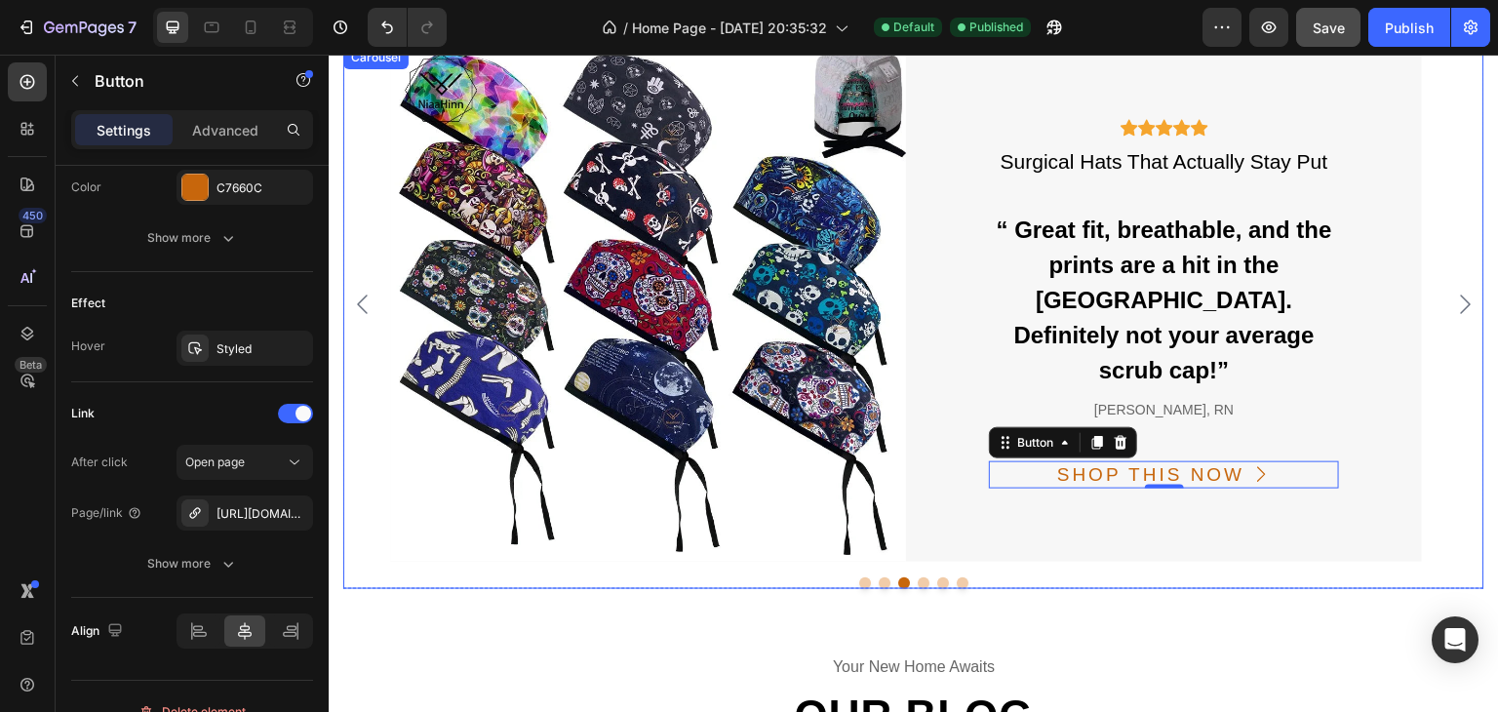
click at [917, 586] on button "Dot" at bounding box center [923, 583] width 12 height 12
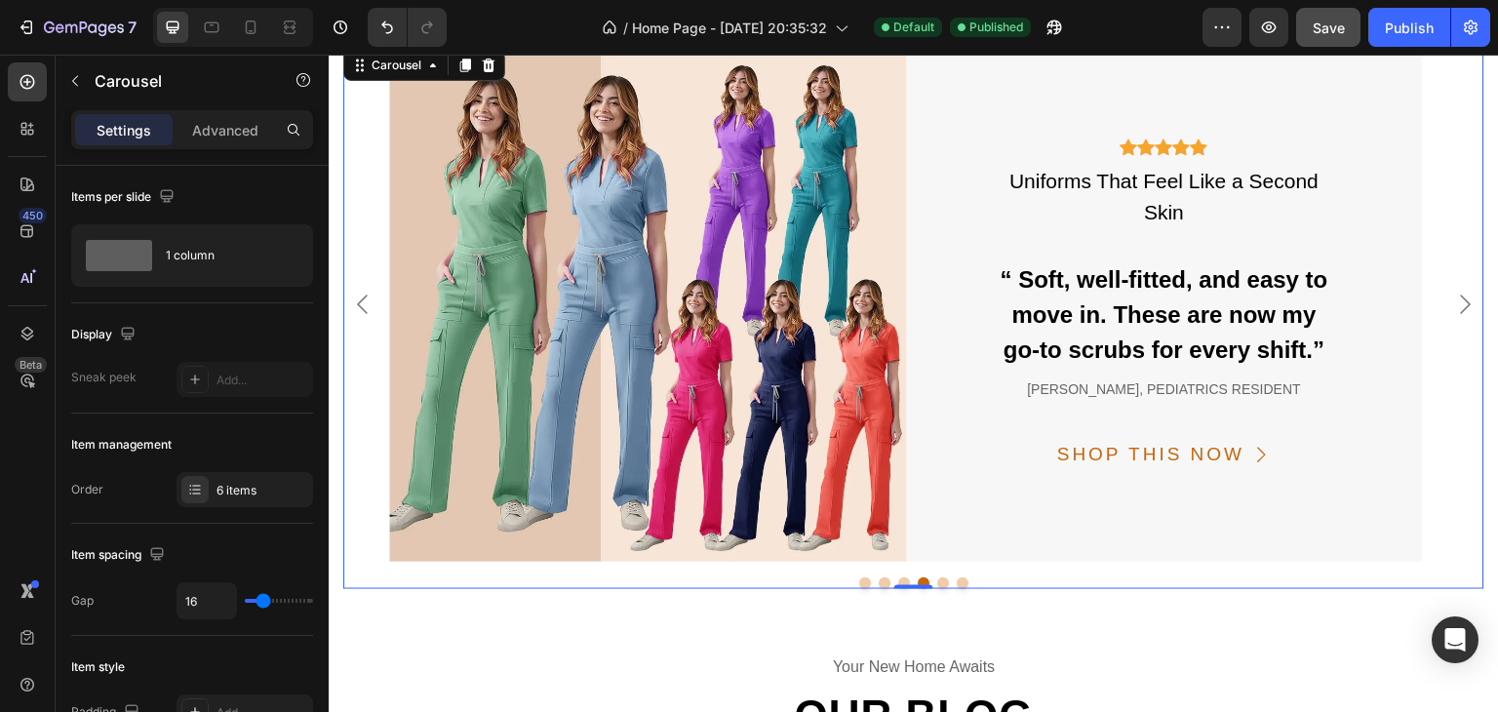
click at [937, 582] on button "Dot" at bounding box center [943, 583] width 12 height 12
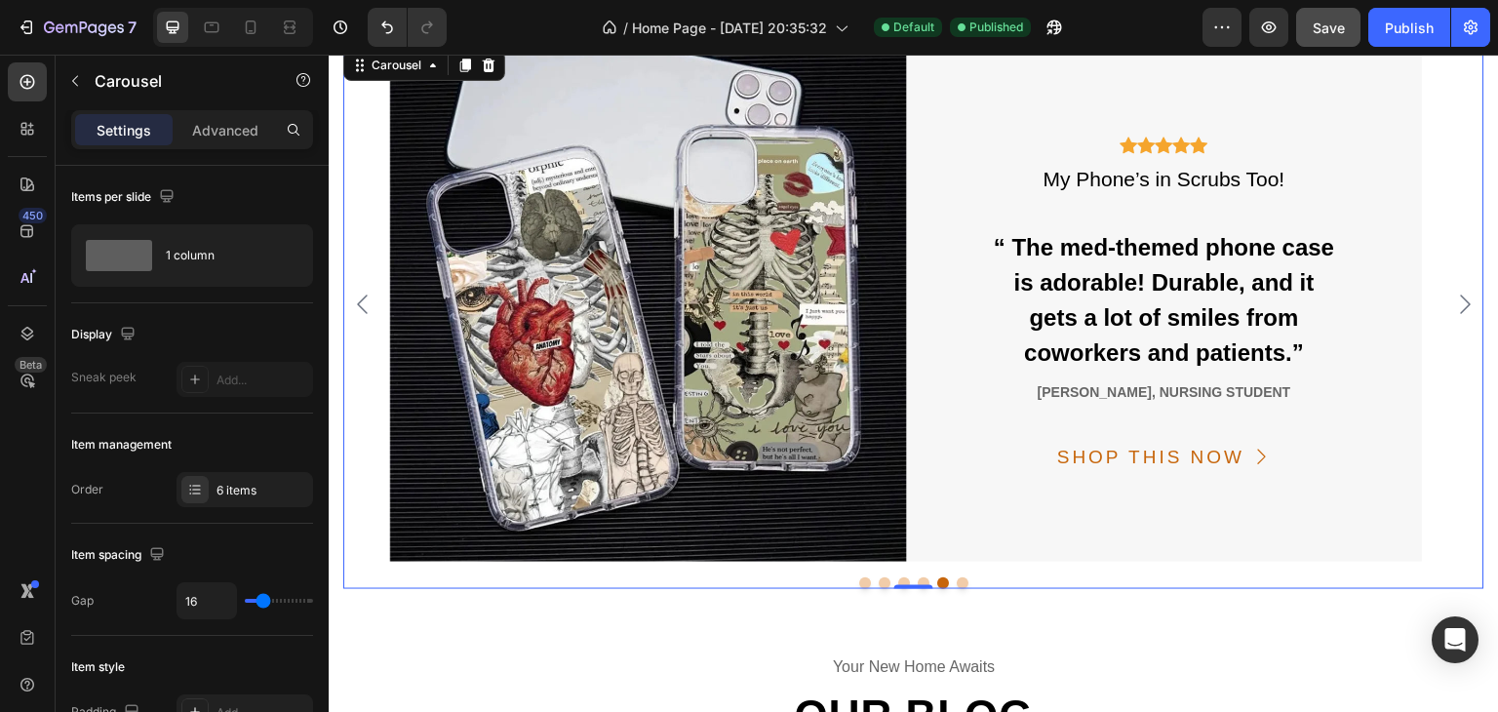
click at [956, 587] on button "Dot" at bounding box center [962, 583] width 12 height 12
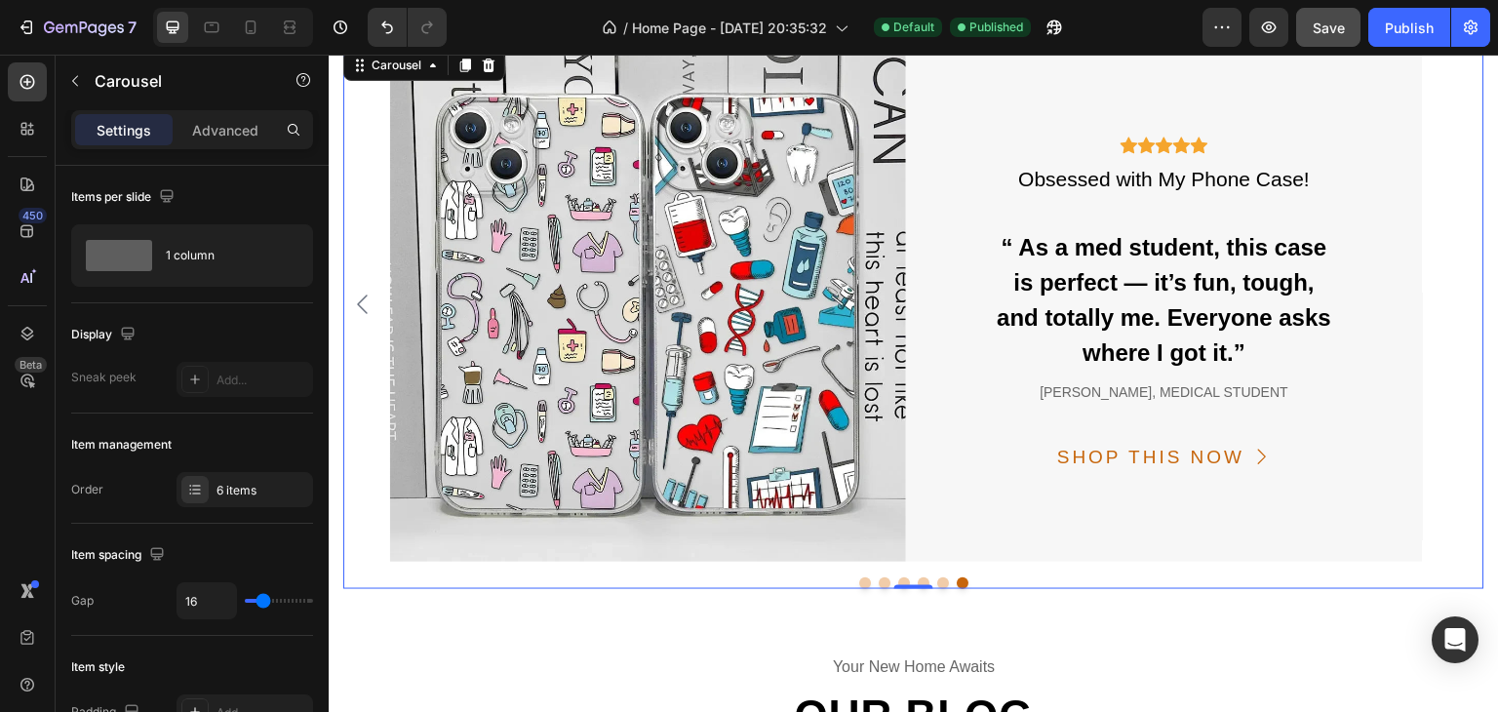
click at [937, 585] on button "Dot" at bounding box center [943, 583] width 12 height 12
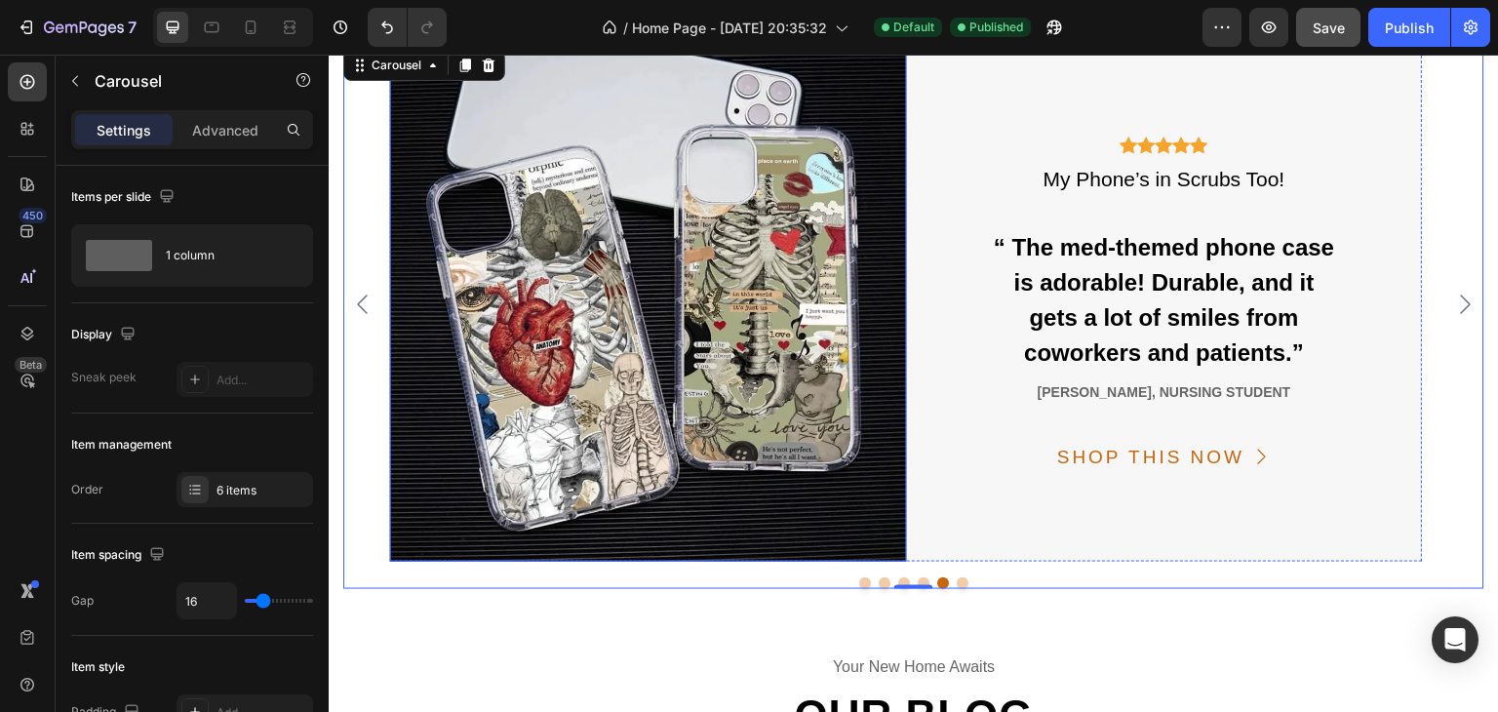
click at [769, 340] on img at bounding box center [648, 304] width 516 height 516
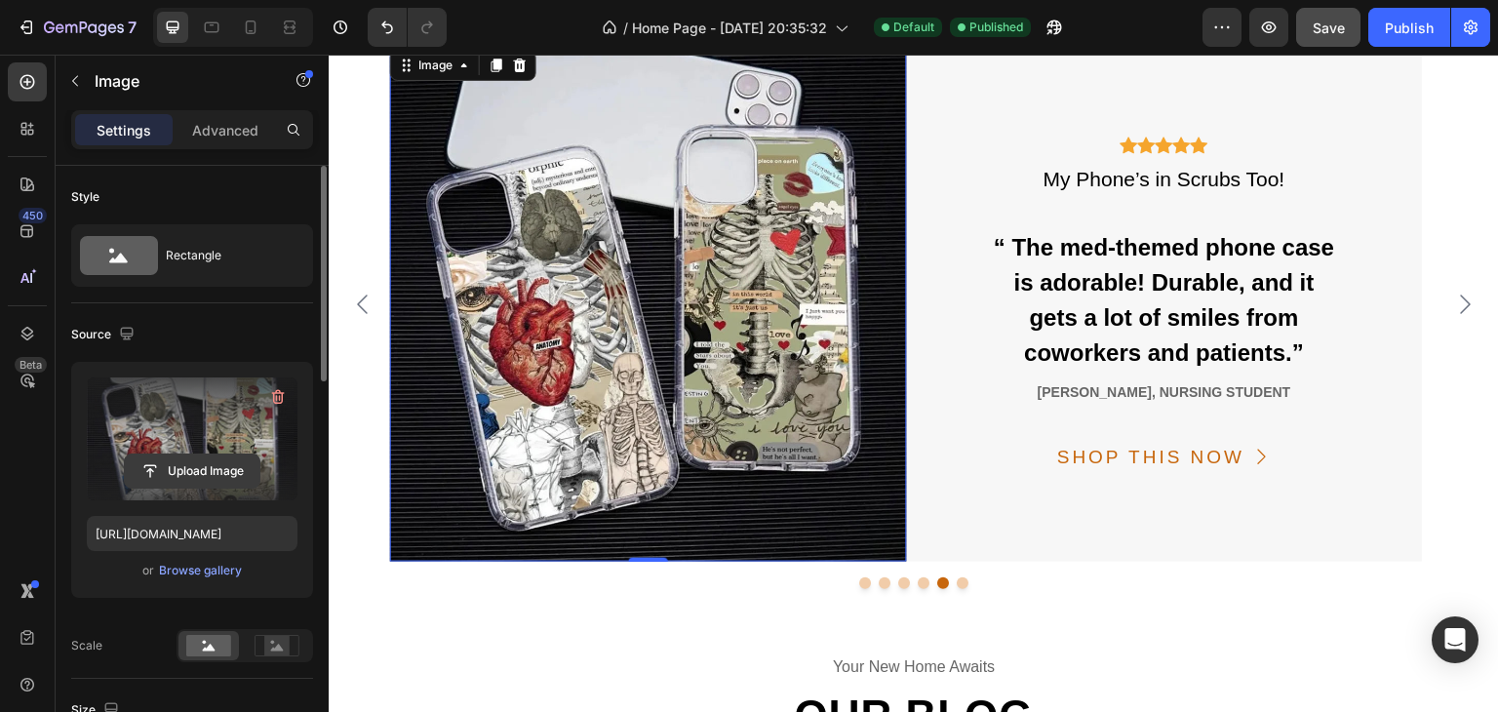
click at [199, 474] on input "file" at bounding box center [192, 470] width 135 height 33
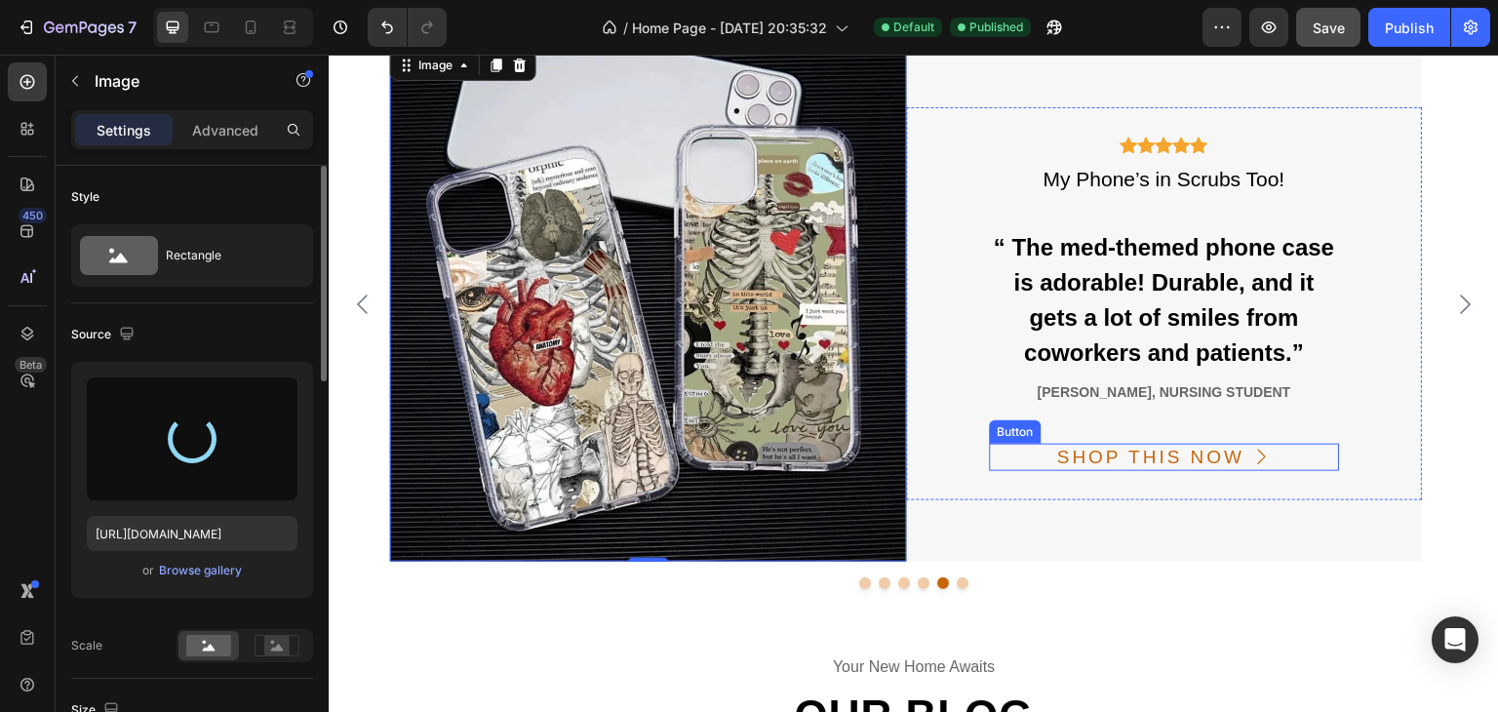
type input "https://cdn.shopify.com/s/files/1/0890/0434/3635/files/gempages_577468432430138…"
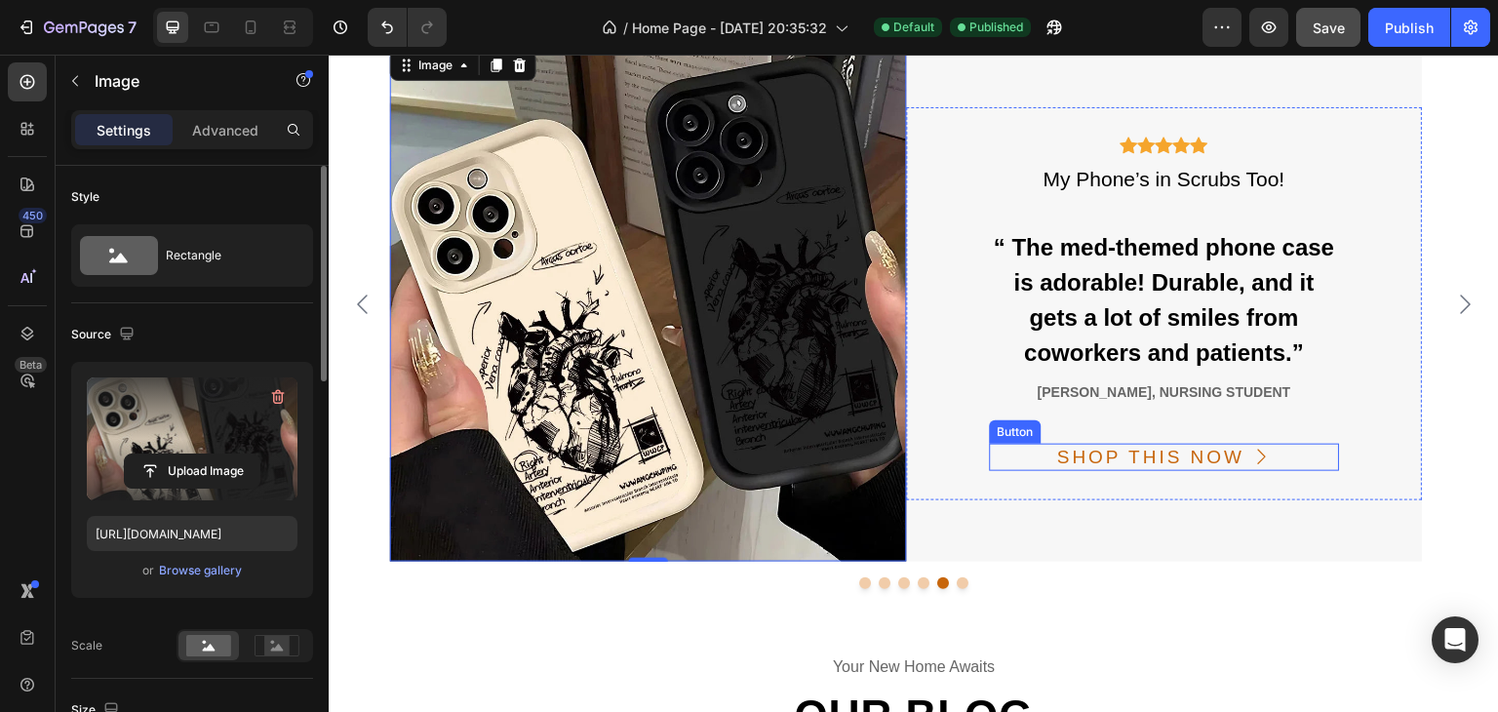
click at [1310, 457] on div "SHOP THIS NOW Button" at bounding box center [1164, 458] width 350 height 28
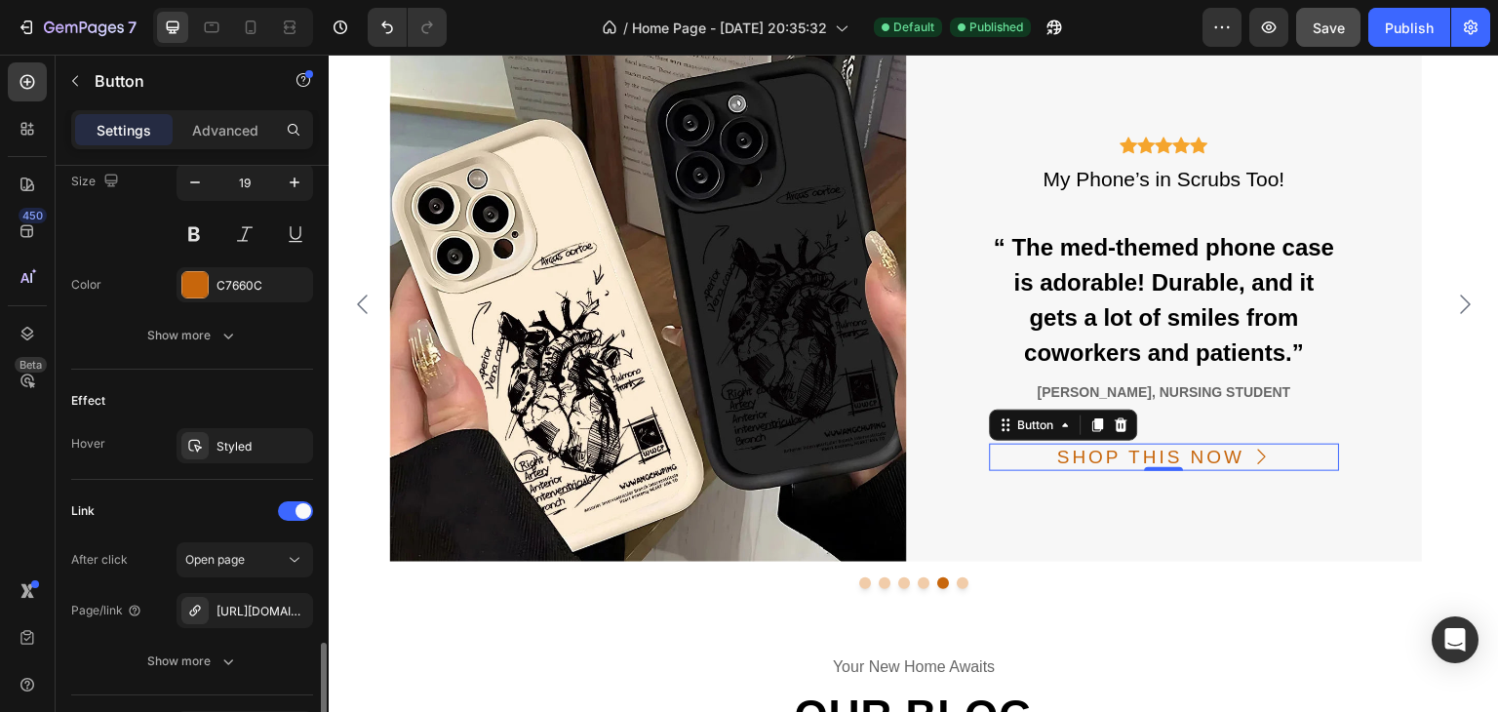
scroll to position [1072, 0]
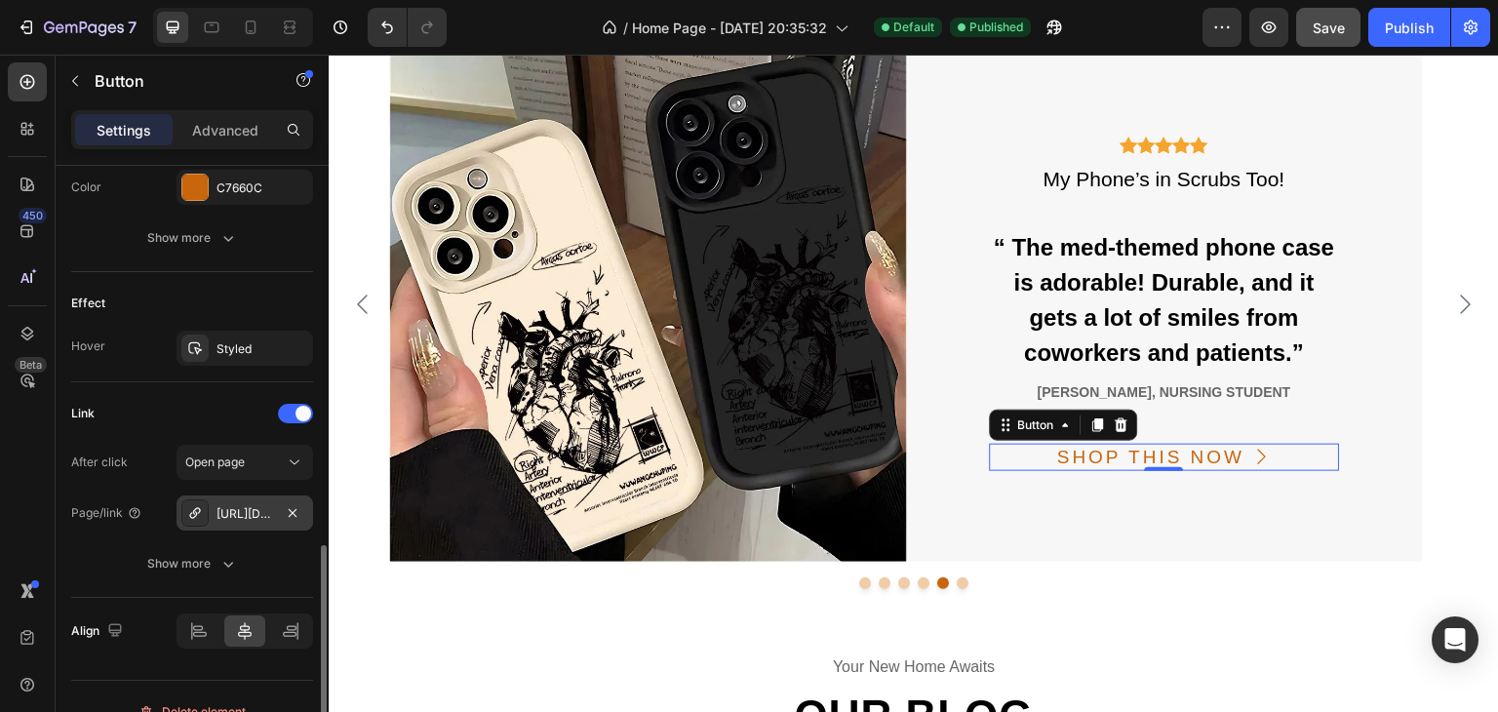
click at [245, 514] on div "https://www.bedrfashion.com/produit-6?variant=51598578090323" at bounding box center [244, 514] width 57 height 18
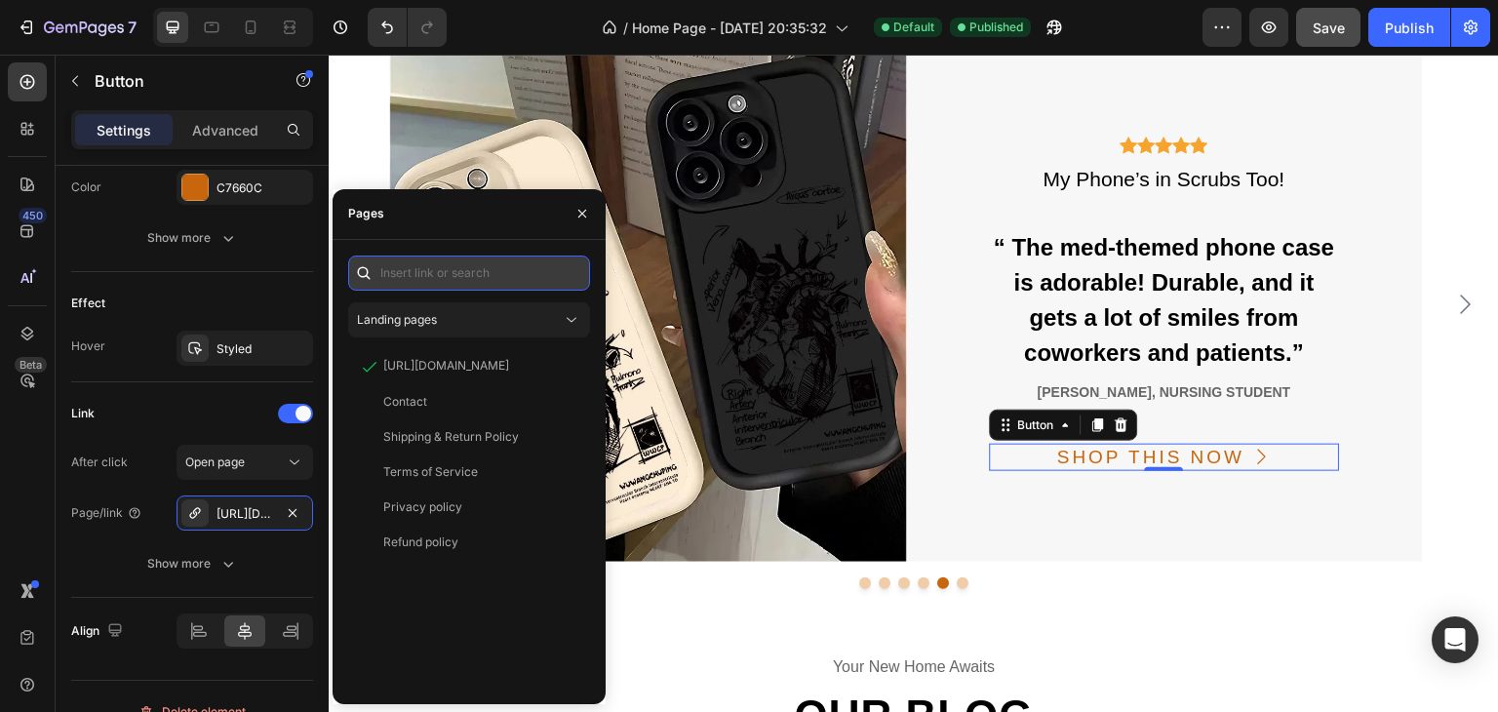
click at [477, 258] on input "text" at bounding box center [469, 272] width 242 height 35
paste input "https://www.bedrfashion.com/products/stylish-heart-anatomy-phone-case?variant=5…"
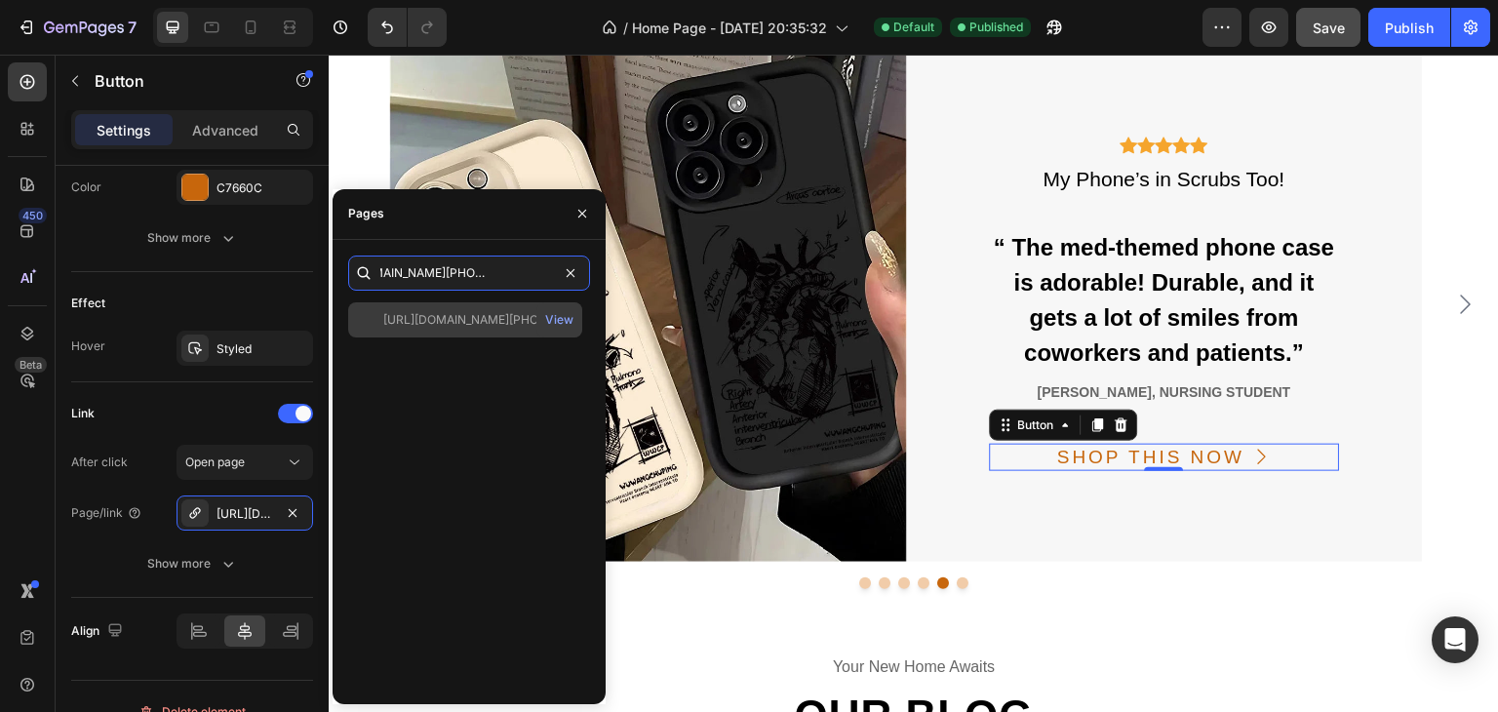
type input "https://www.bedrfashion.com/products/stylish-heart-anatomy-phone-case?variant=5…"
click at [487, 315] on div "https://www.bedrfashion.com/products/stylish-heart-anatomy-phone-case?variant=5…" at bounding box center [476, 320] width 187 height 18
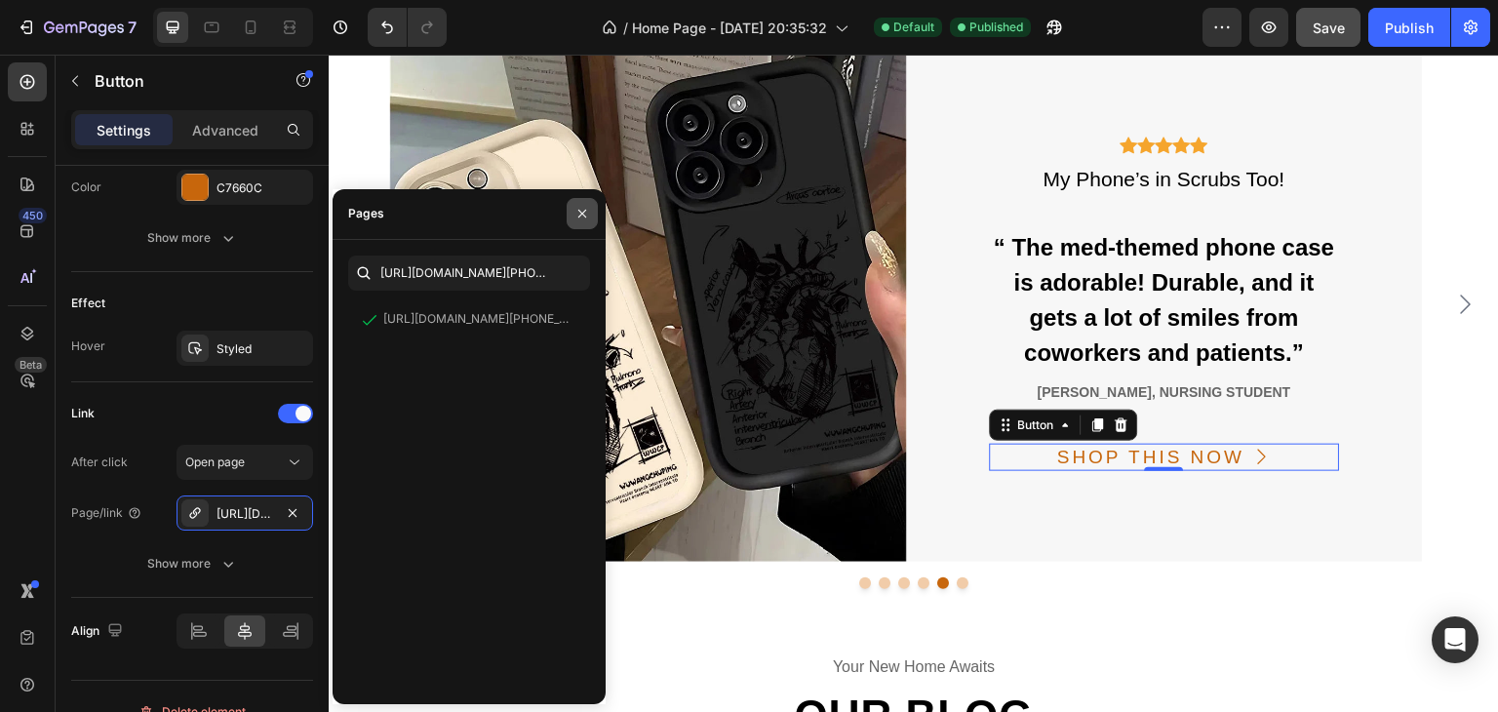
click at [593, 215] on button "button" at bounding box center [581, 213] width 31 height 31
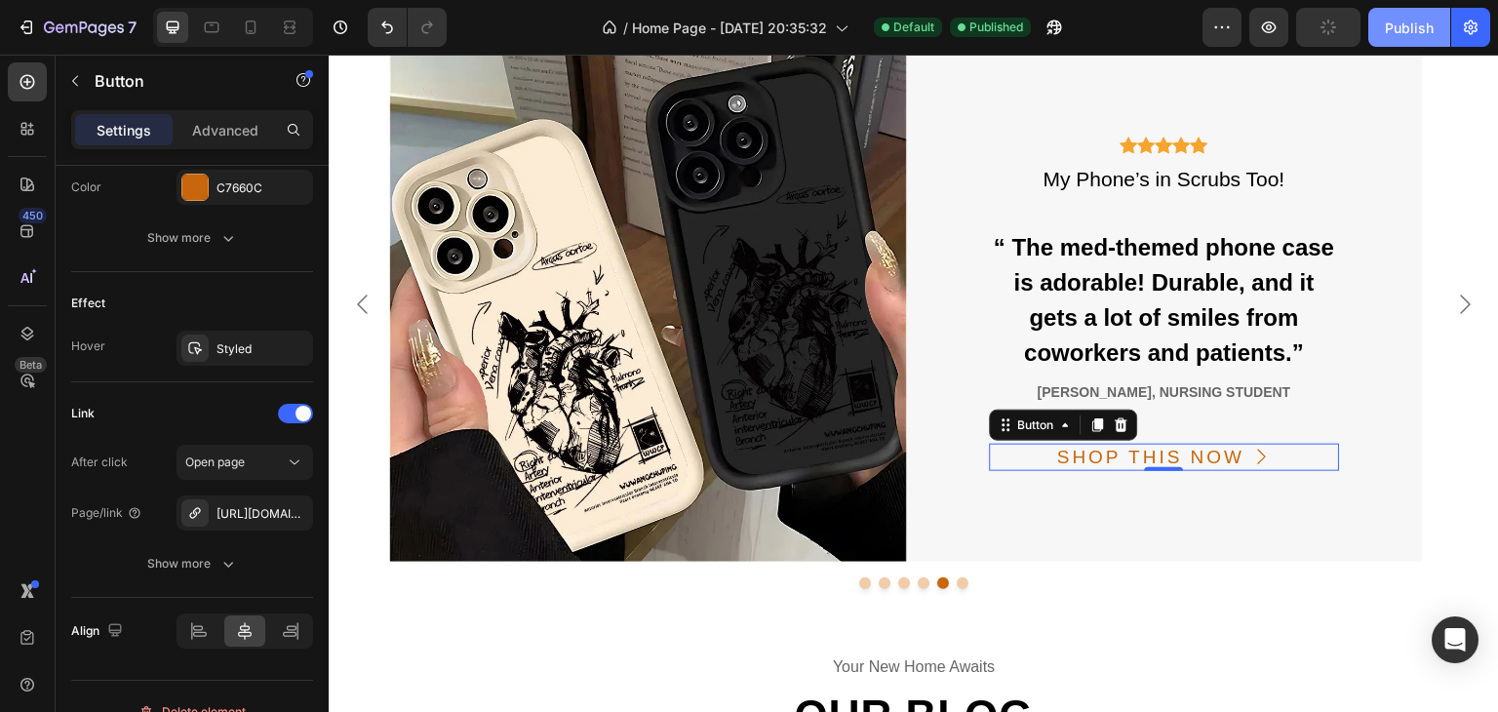
click at [1410, 18] on div "Publish" at bounding box center [1408, 28] width 49 height 20
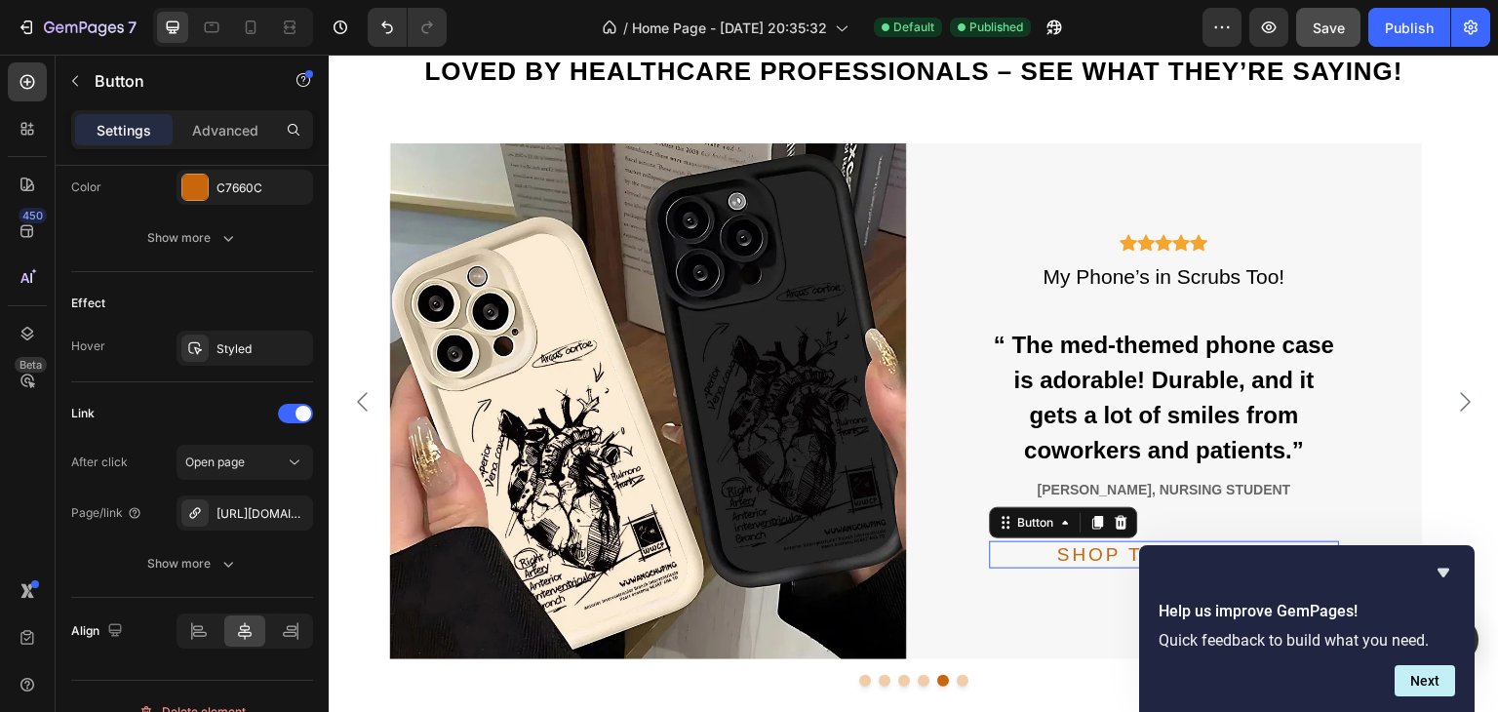
scroll to position [5474, 0]
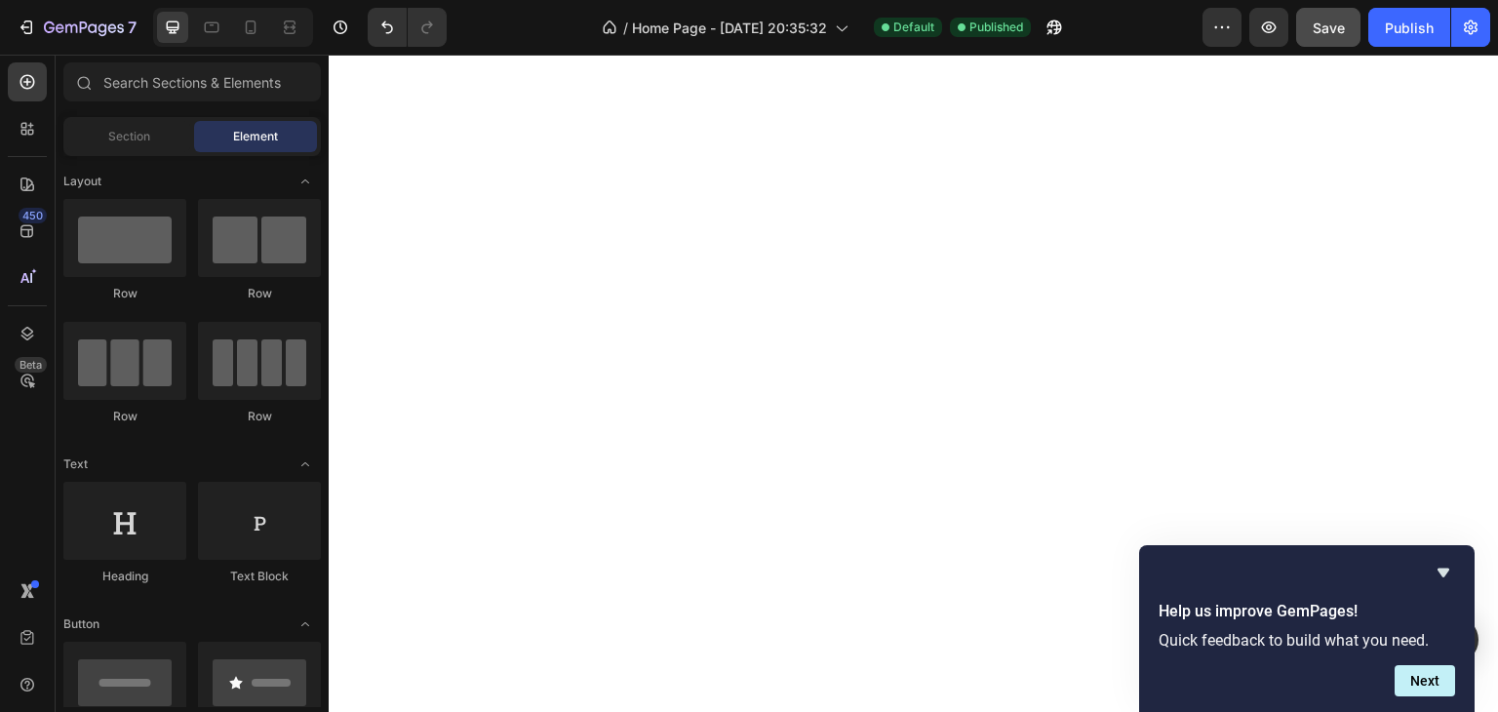
drag, startPoint x: 1494, startPoint y: 509, endPoint x: 1760, endPoint y: 88, distance: 498.2
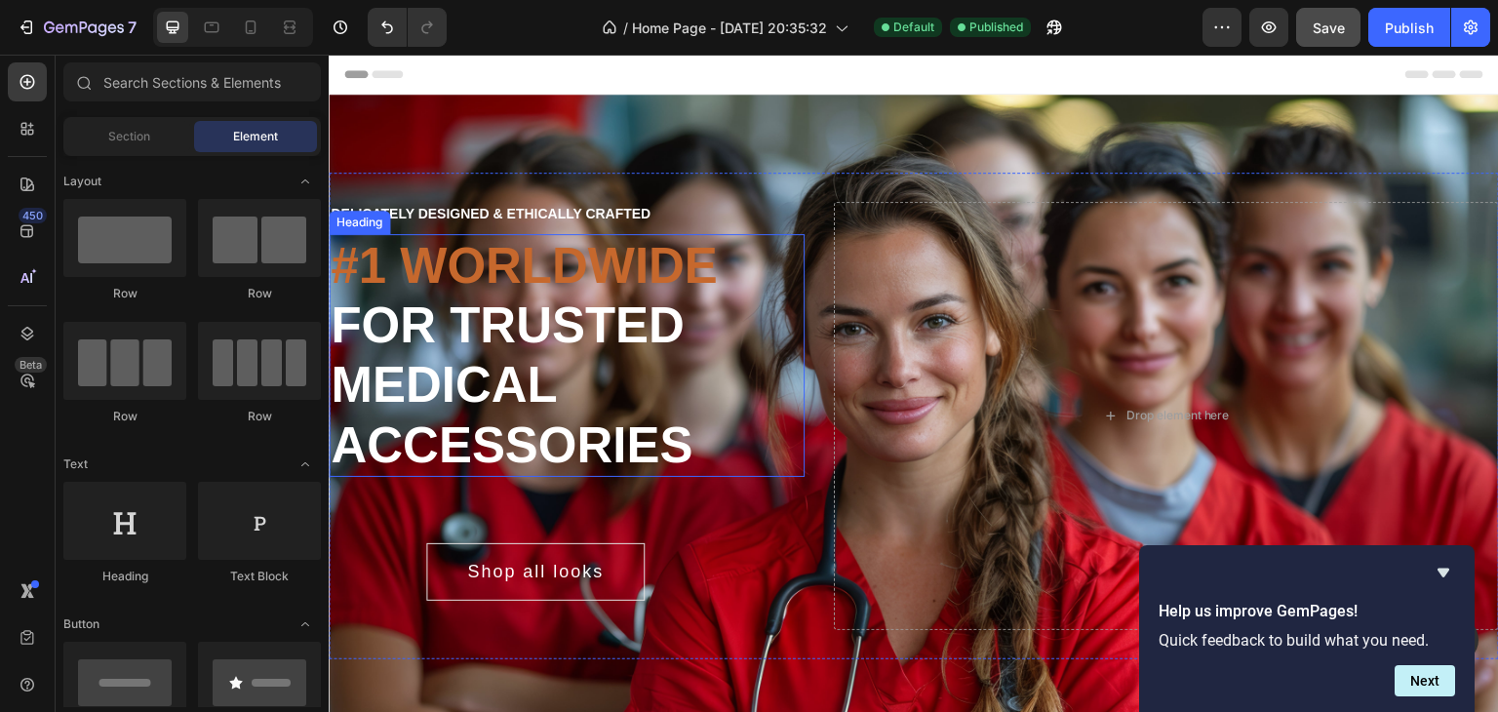
scroll to position [487, 0]
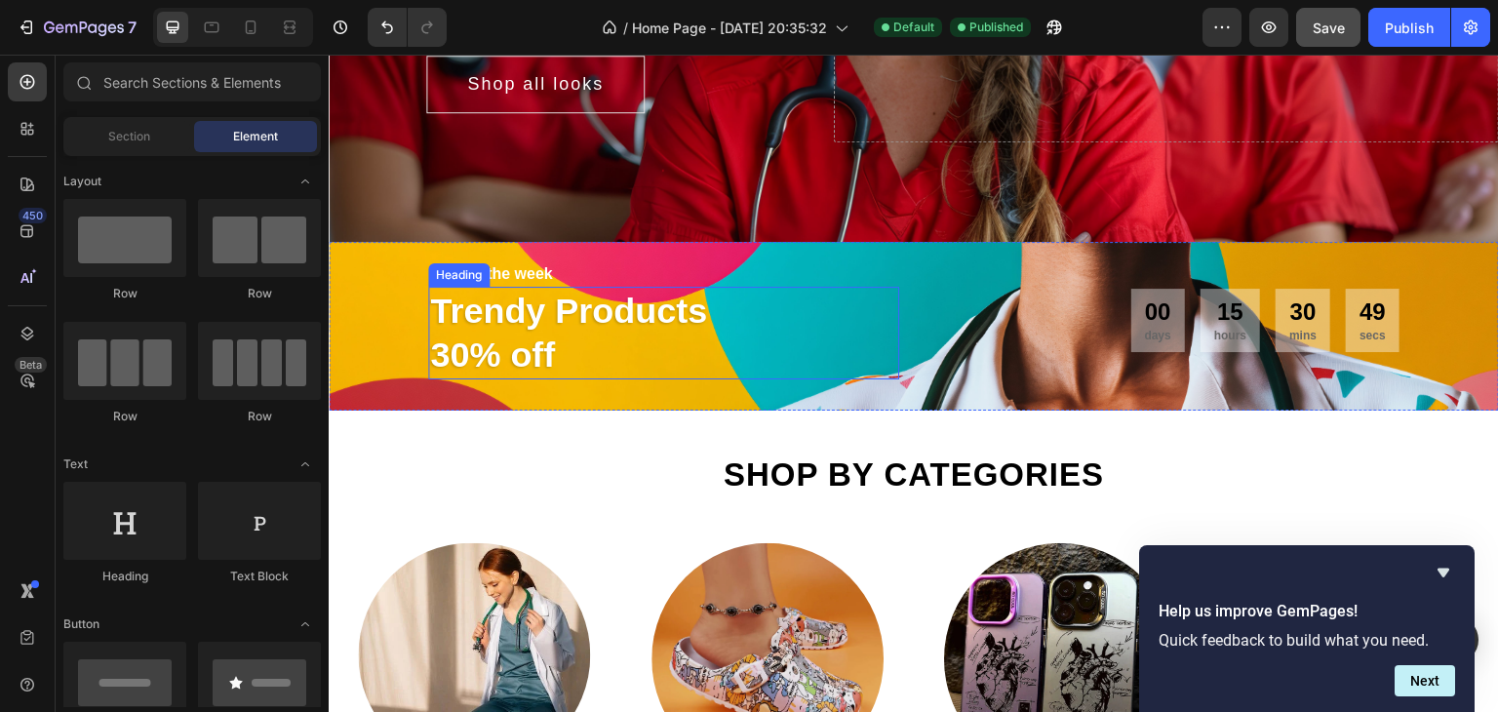
click at [581, 314] on span "Trendy Products" at bounding box center [568, 311] width 277 height 40
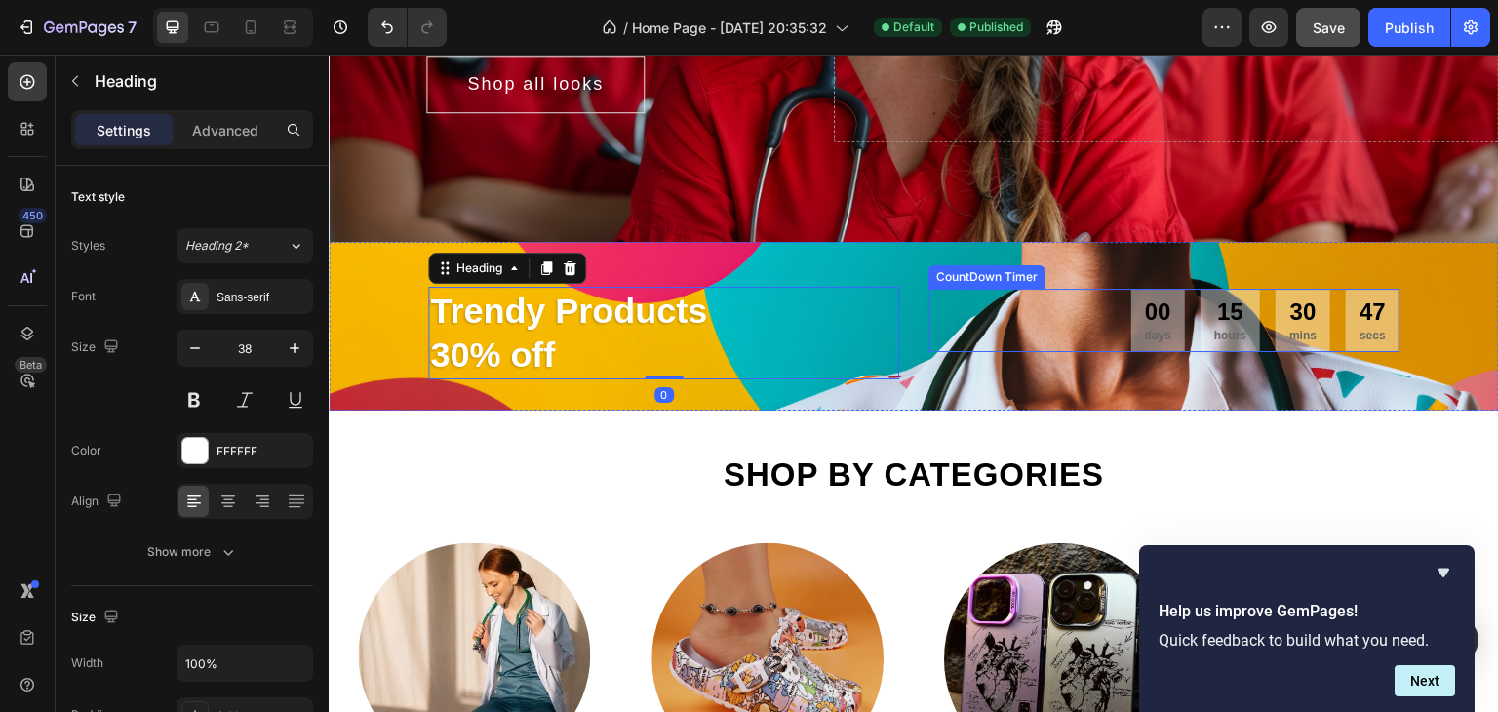
click at [1026, 277] on div "CountDown Timer" at bounding box center [986, 277] width 109 height 18
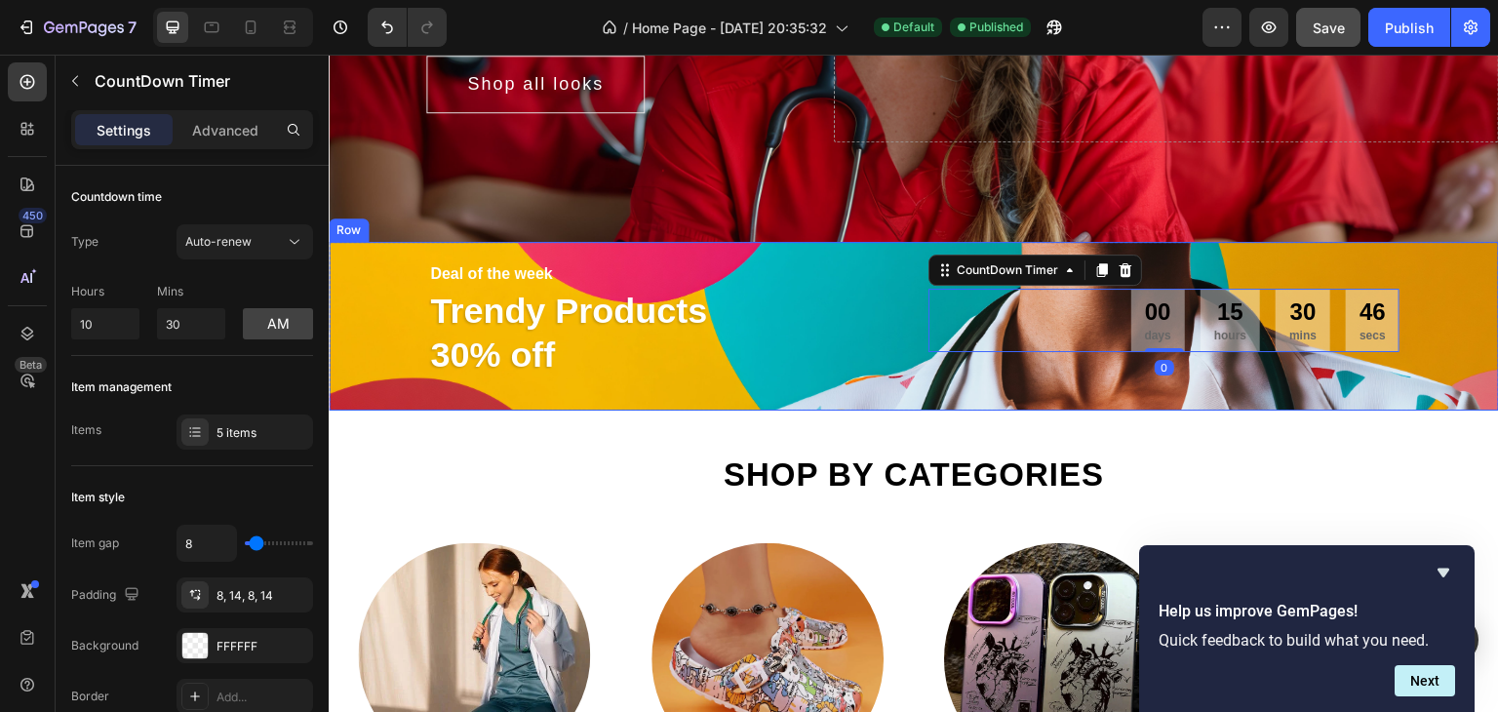
click at [738, 247] on div "Deal of the week Text Trendy Products 30% off Heading 00 days 15 hours 30 mins …" at bounding box center [914, 326] width 1170 height 169
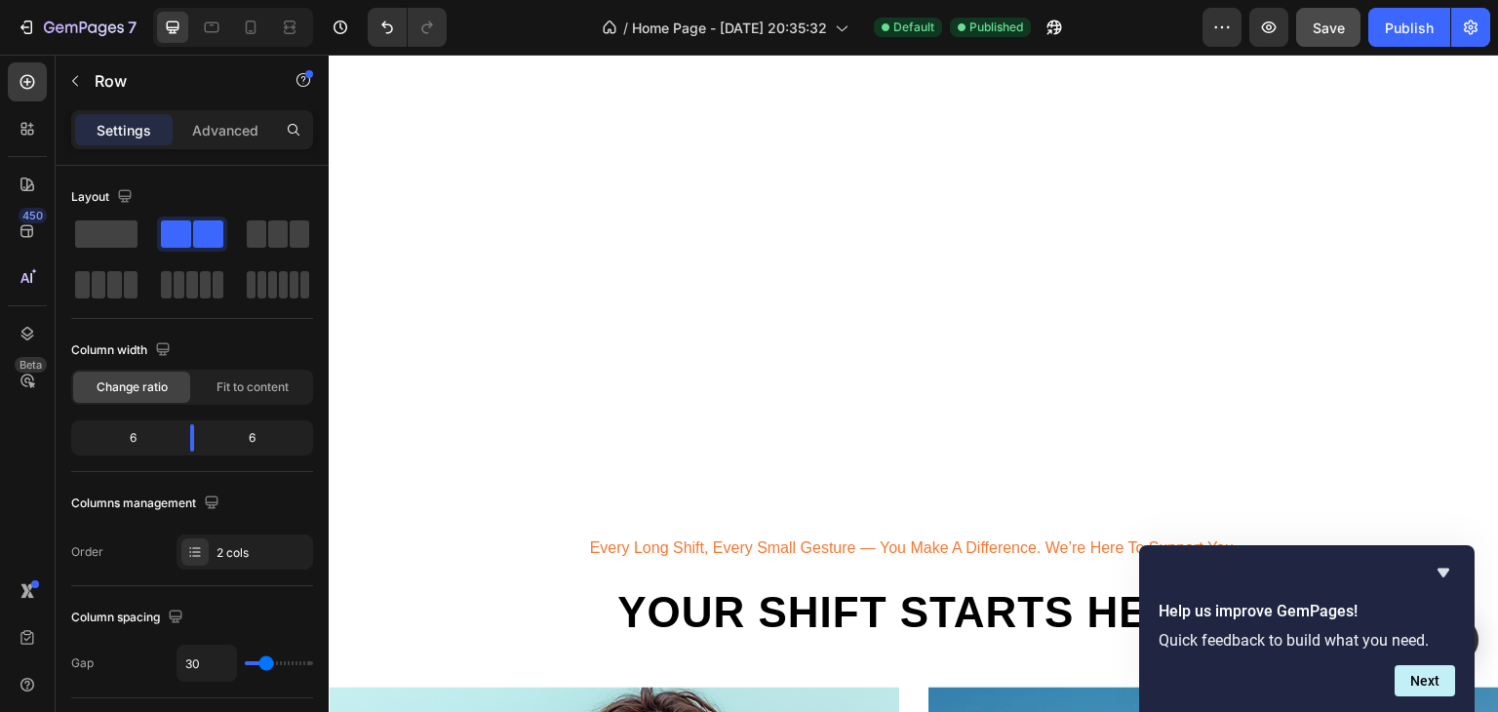
scroll to position [2047, 0]
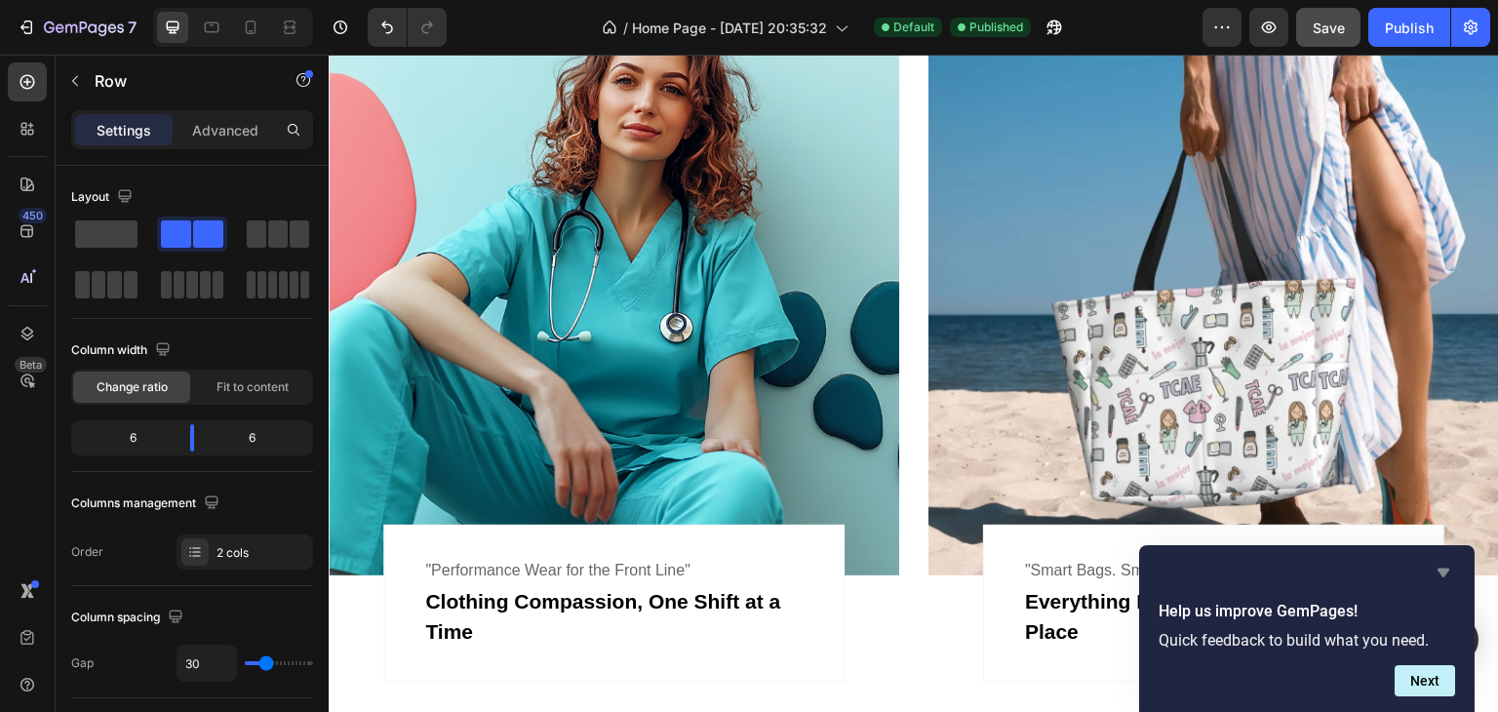
click at [1441, 563] on icon "Hide survey" at bounding box center [1442, 572] width 23 height 23
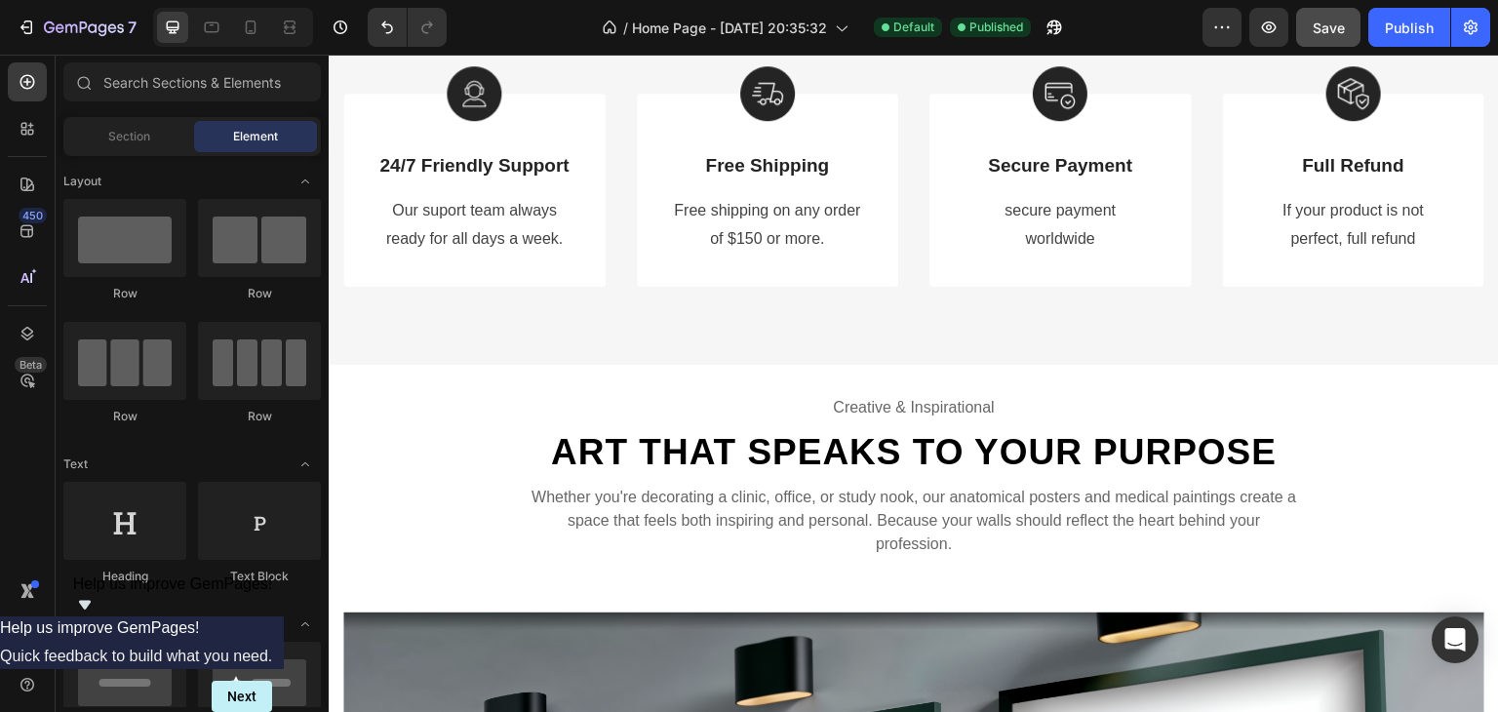
scroll to position [4542, 0]
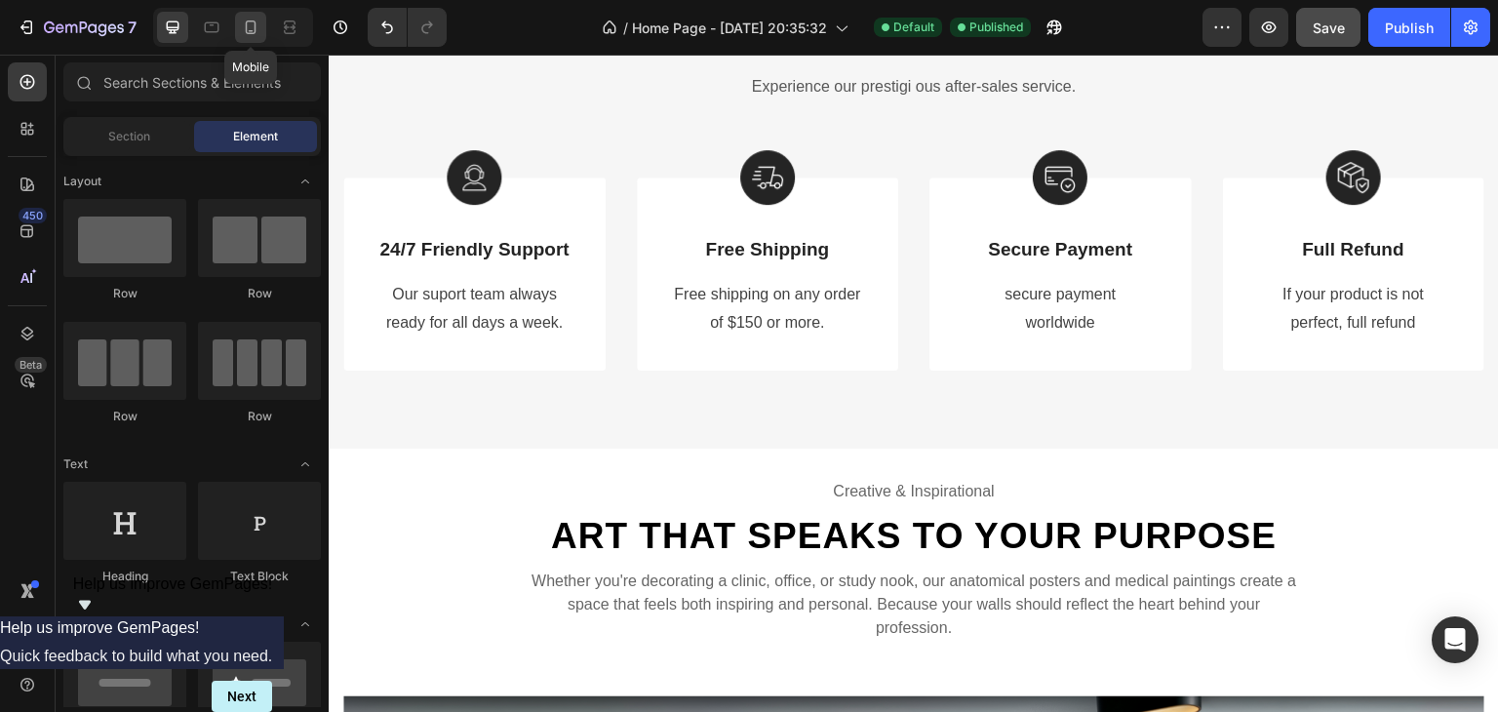
click at [253, 38] on div at bounding box center [250, 27] width 31 height 31
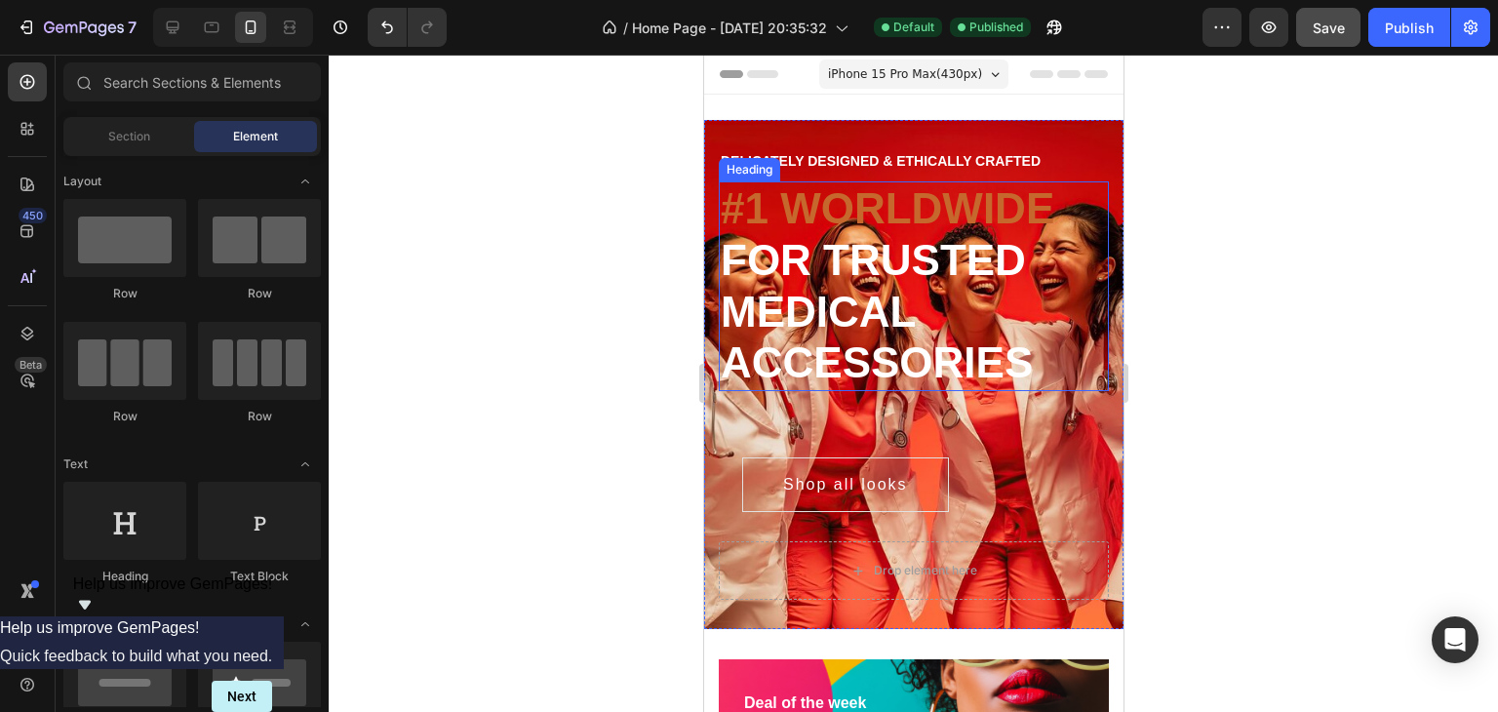
scroll to position [195, 0]
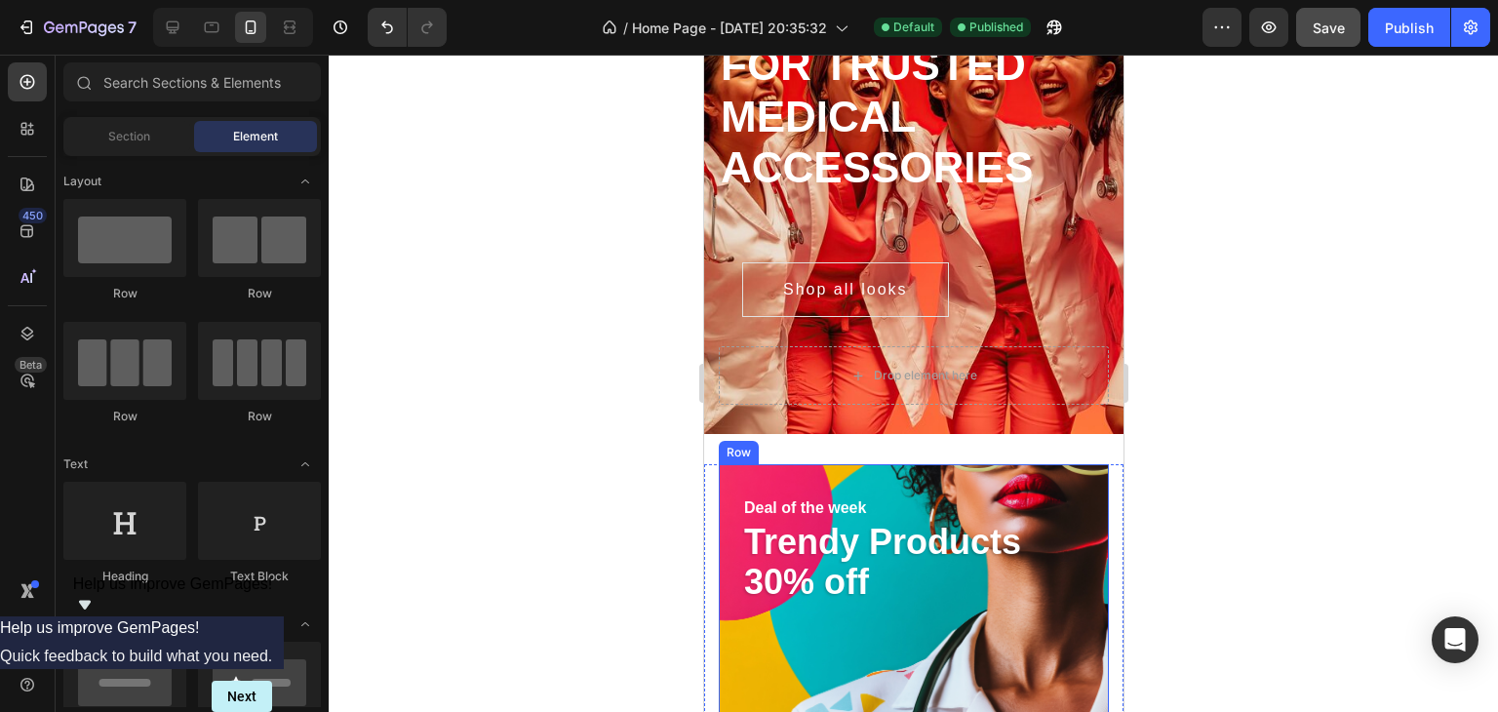
click at [948, 493] on div "Deal of the week Text Trendy Products 30% off Heading 00 days 15 hours 29 mins …" at bounding box center [913, 635] width 390 height 343
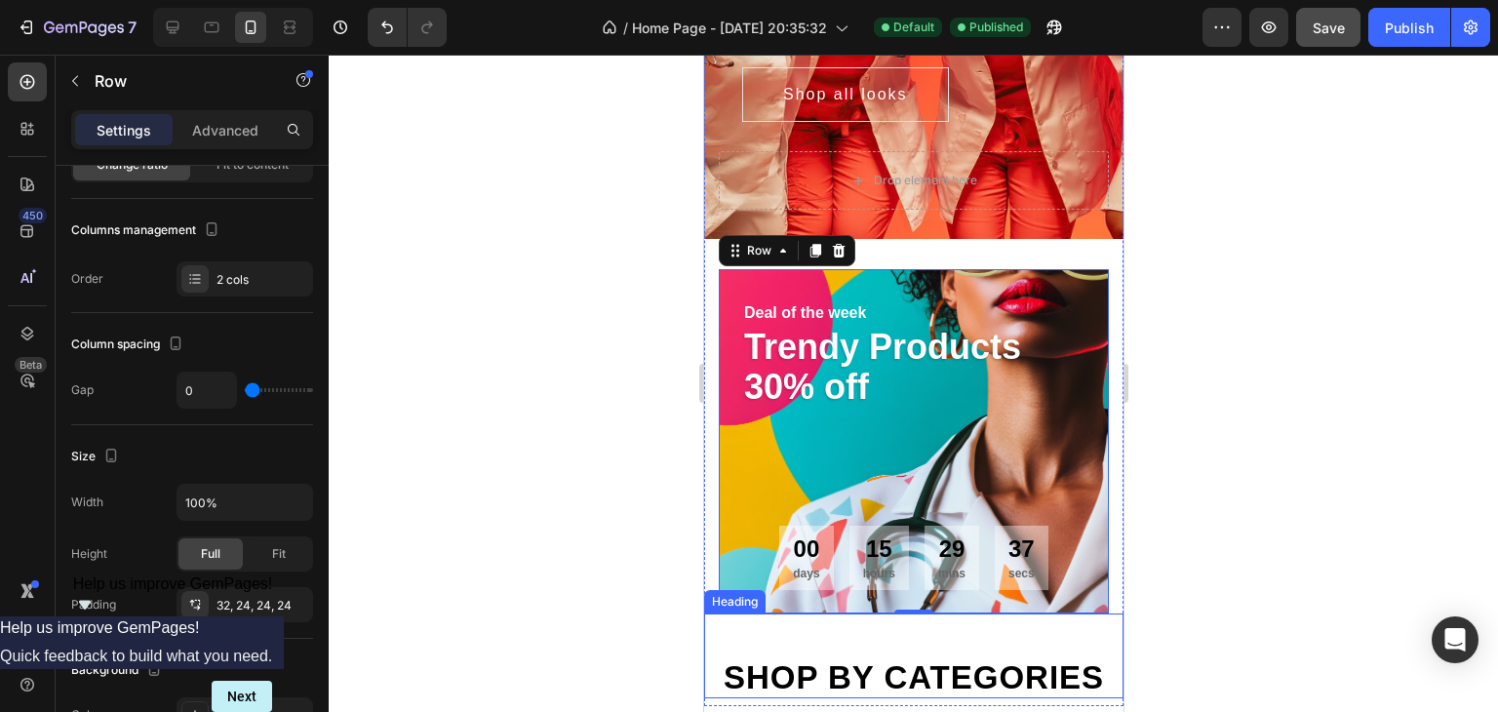
scroll to position [487, 0]
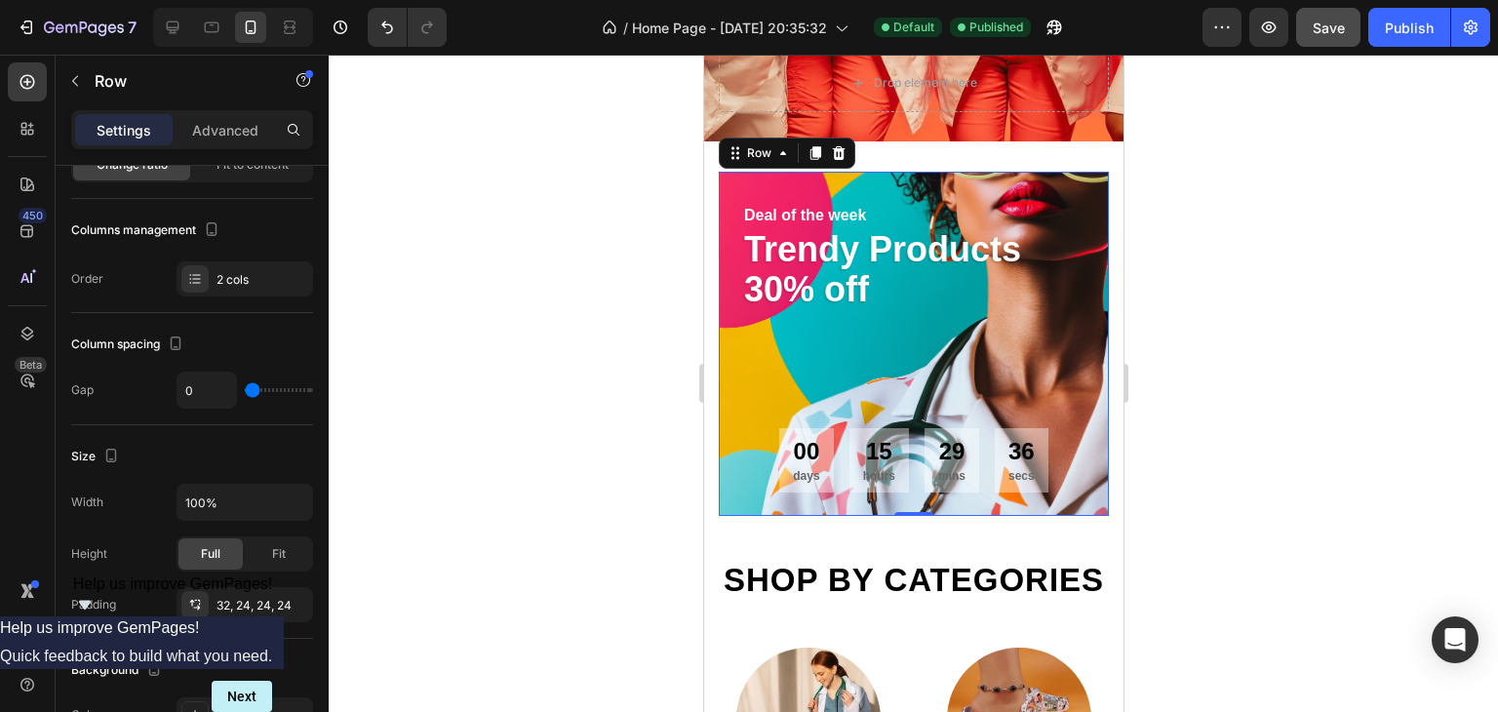
click at [914, 350] on div "Deal of the week Text Trendy Products 30% off Heading" at bounding box center [912, 315] width 343 height 225
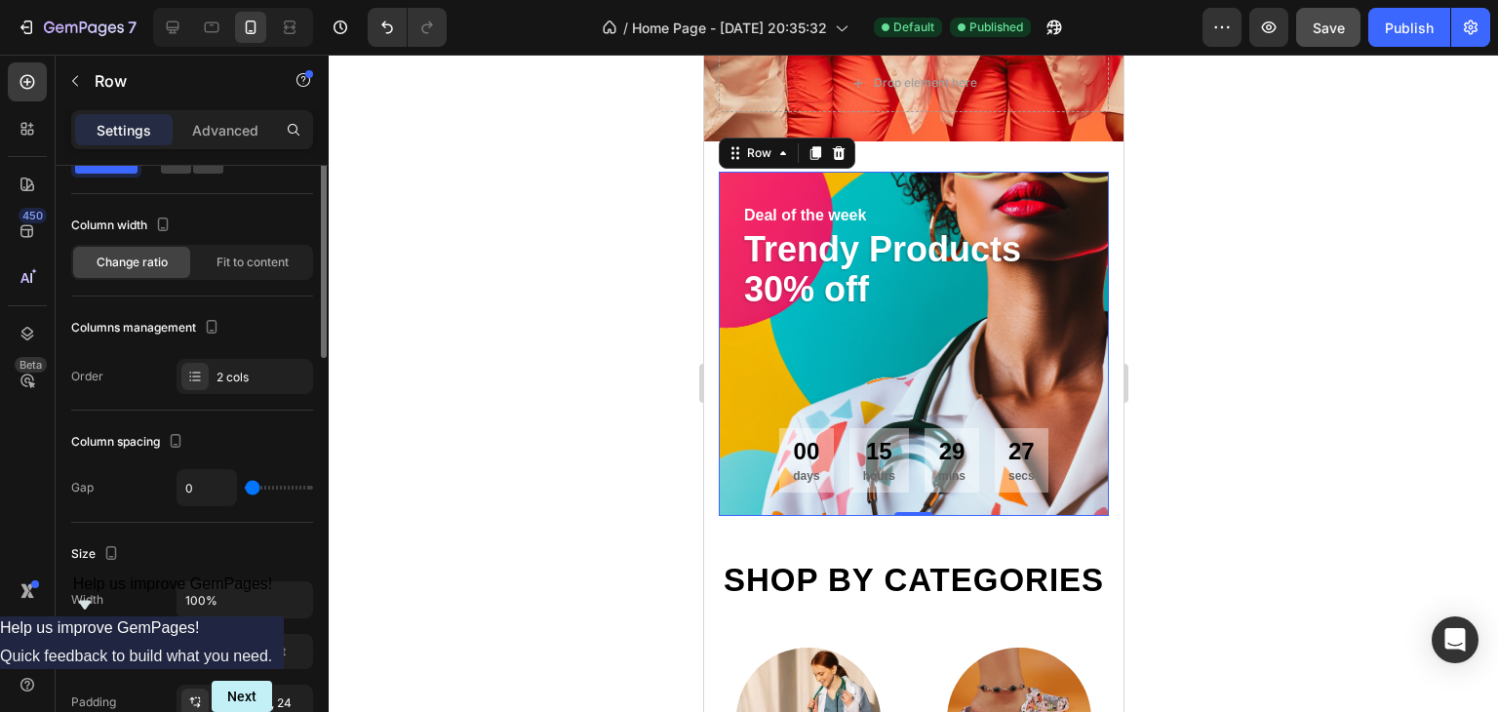
scroll to position [0, 0]
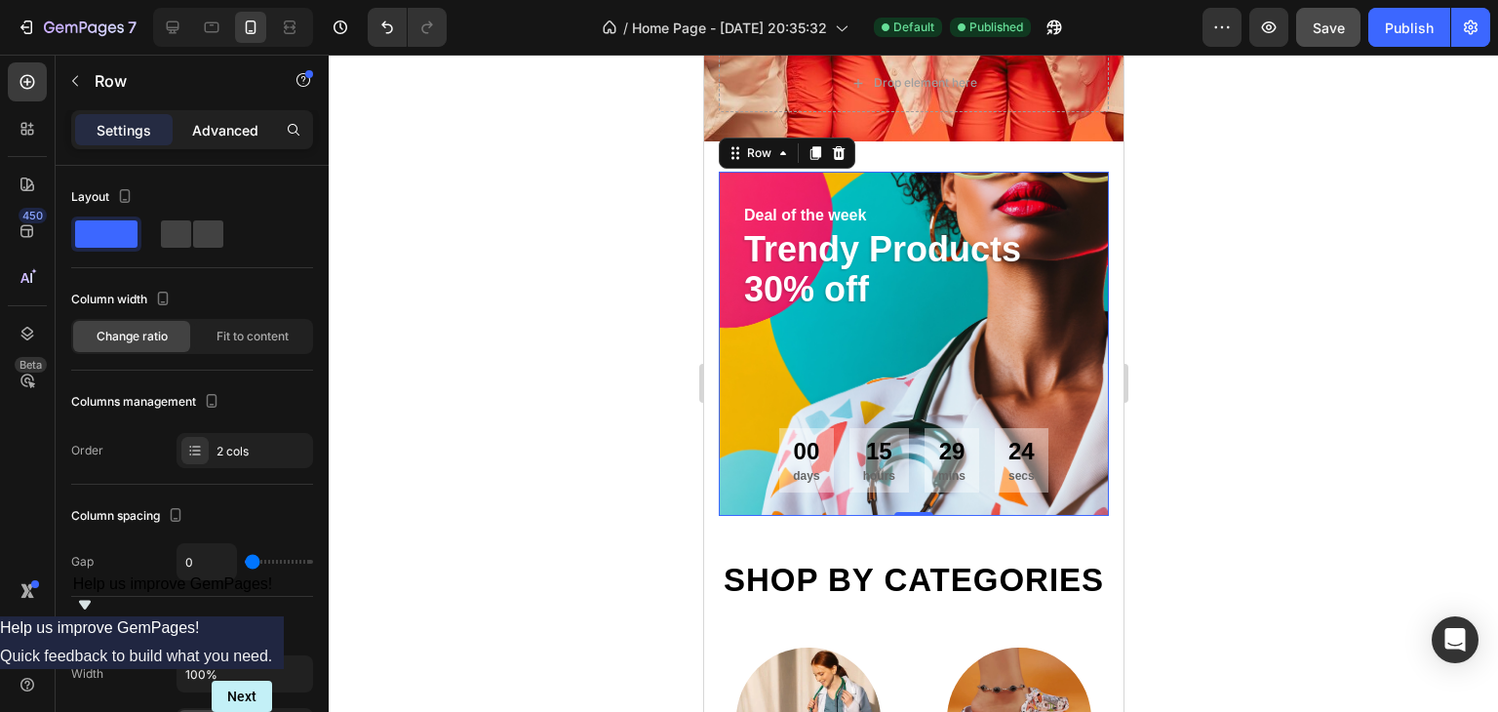
click at [219, 121] on p "Advanced" at bounding box center [225, 130] width 66 height 20
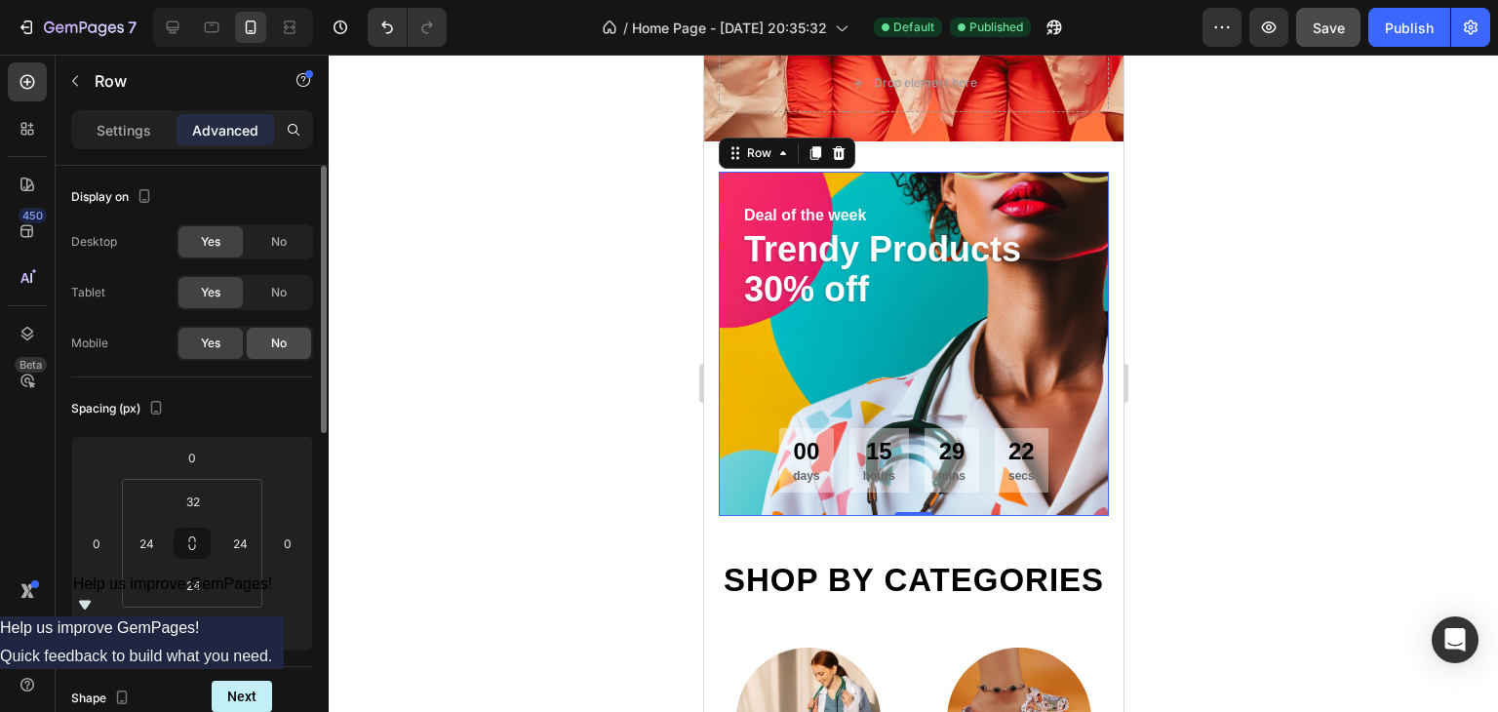
click at [296, 345] on div "No" at bounding box center [279, 343] width 64 height 31
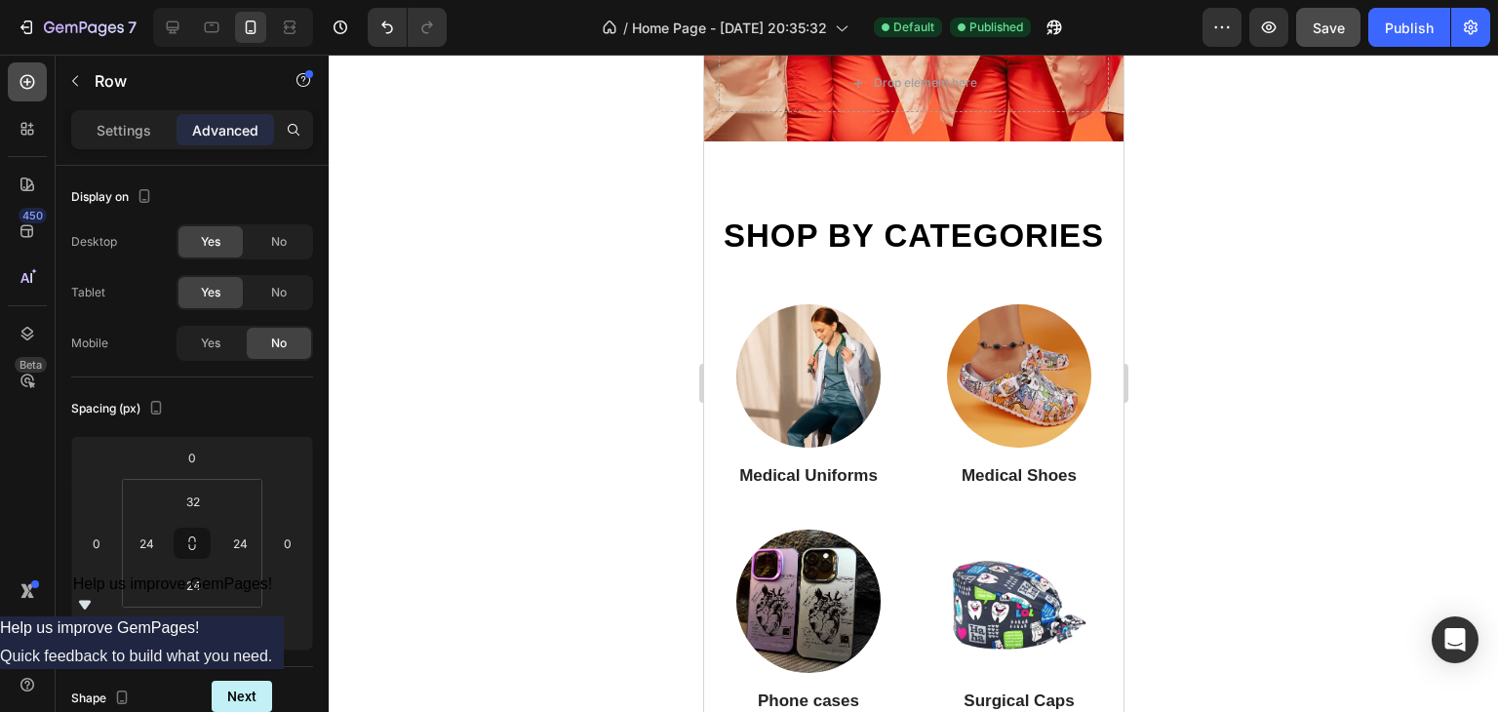
click at [27, 87] on icon at bounding box center [27, 81] width 19 height 19
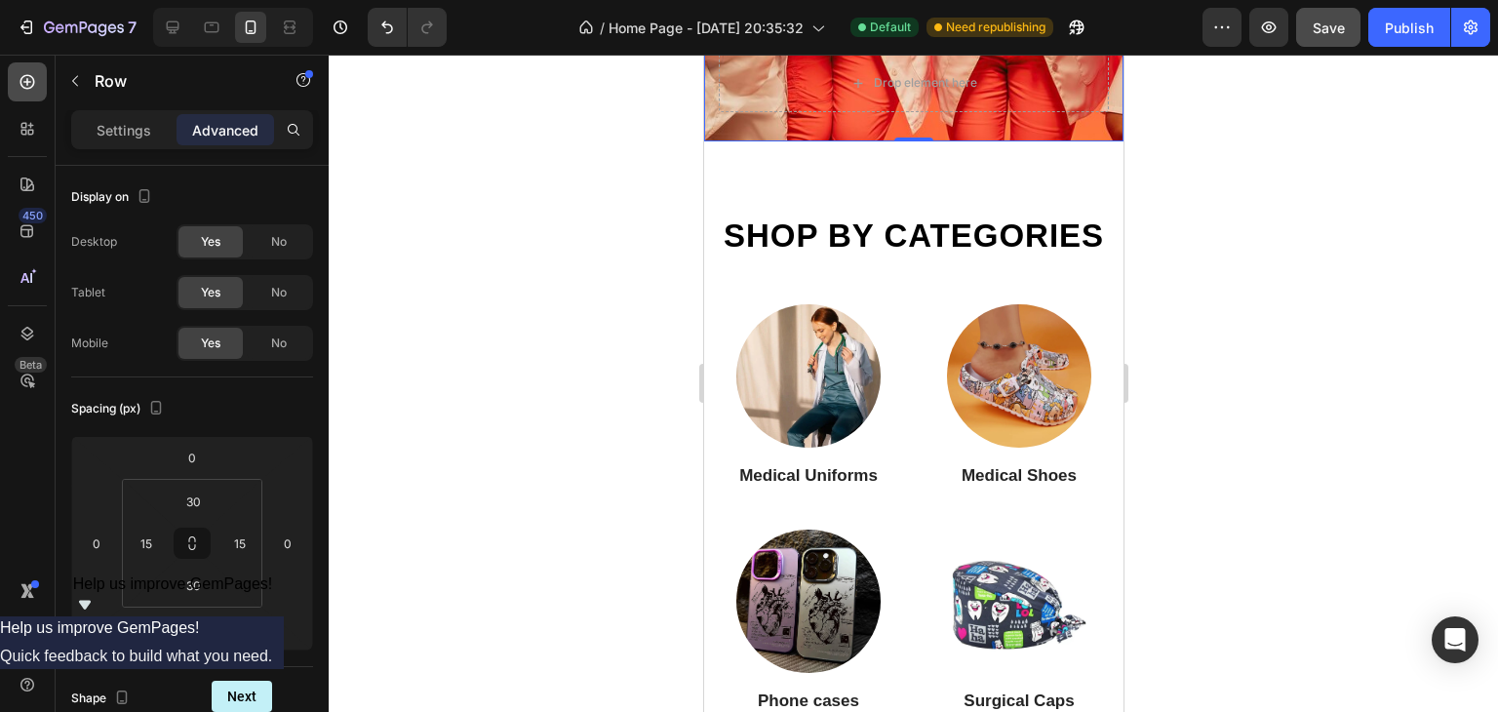
click at [27, 80] on icon at bounding box center [27, 82] width 8 height 8
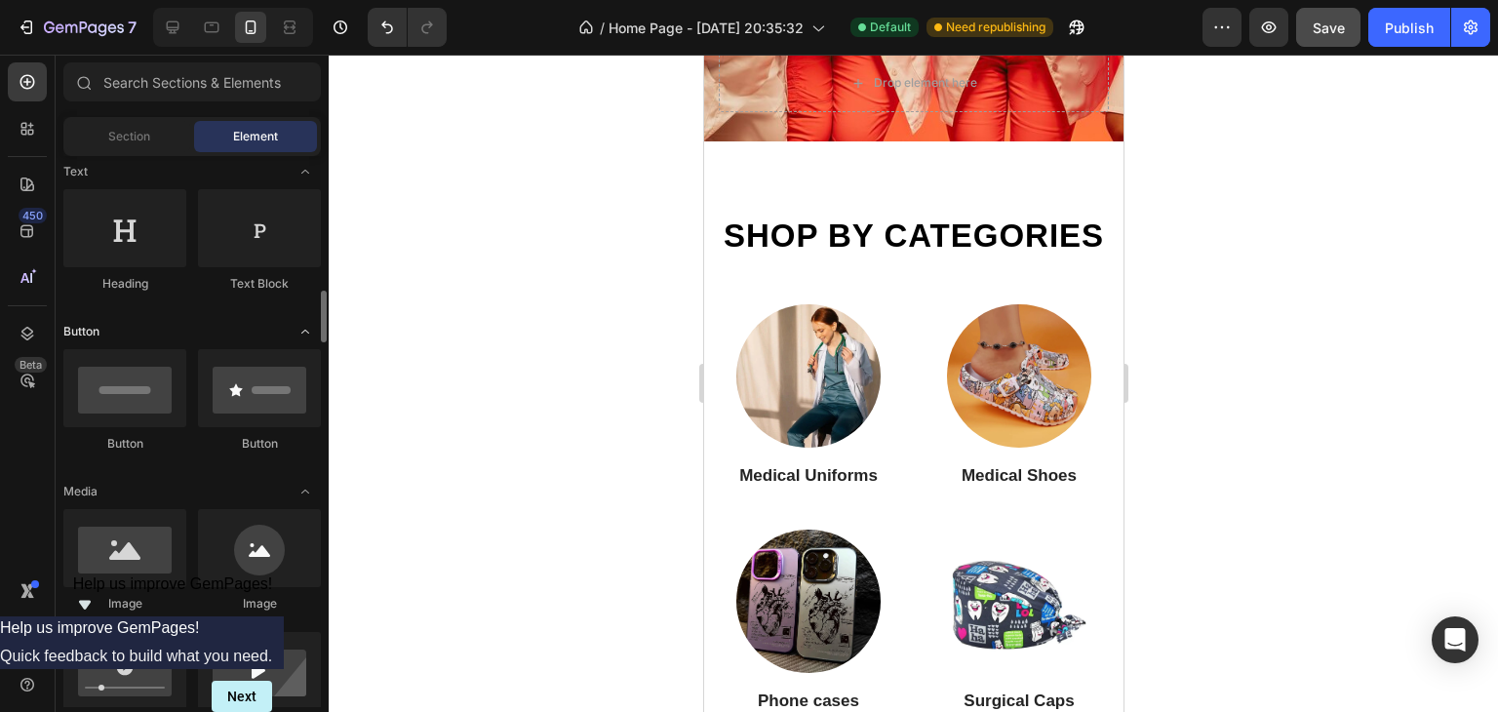
scroll to position [390, 0]
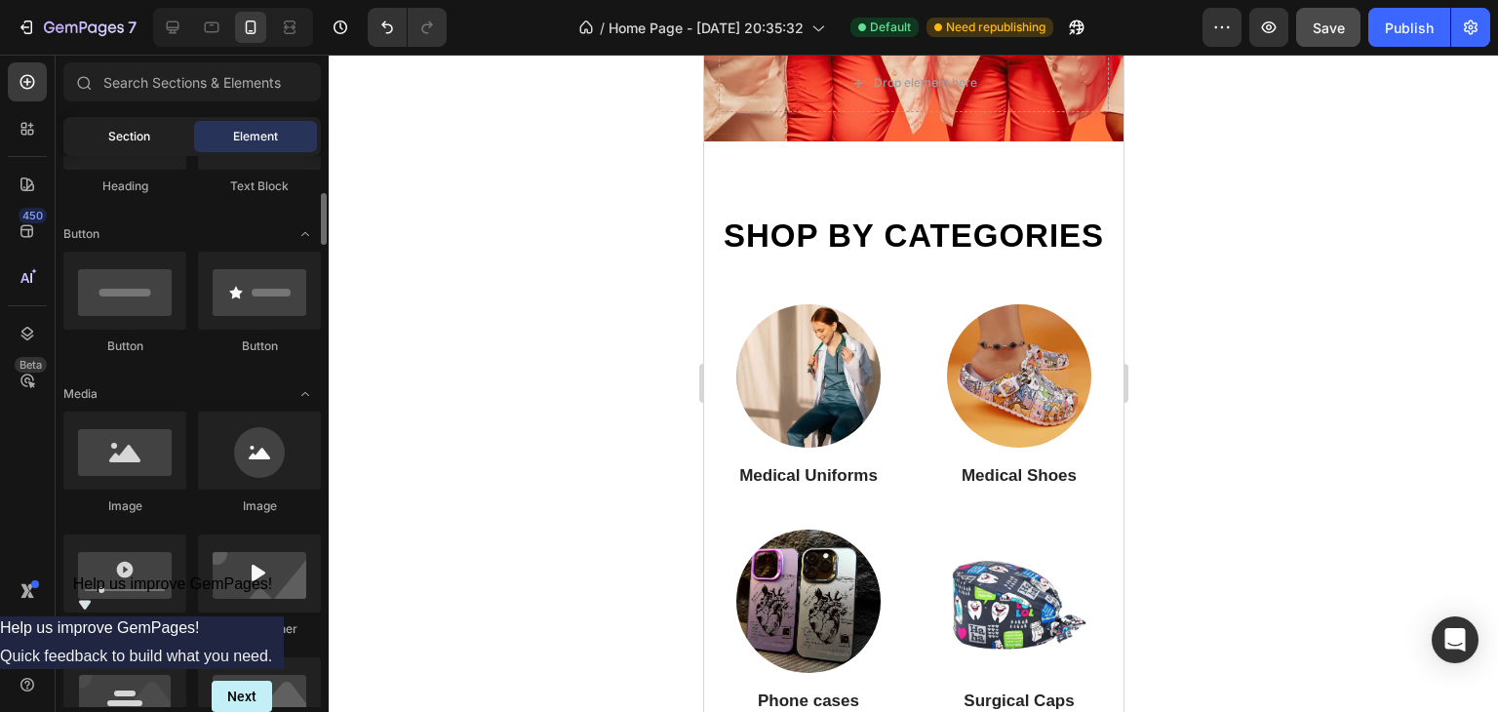
click at [105, 143] on div "Section" at bounding box center [128, 136] width 123 height 31
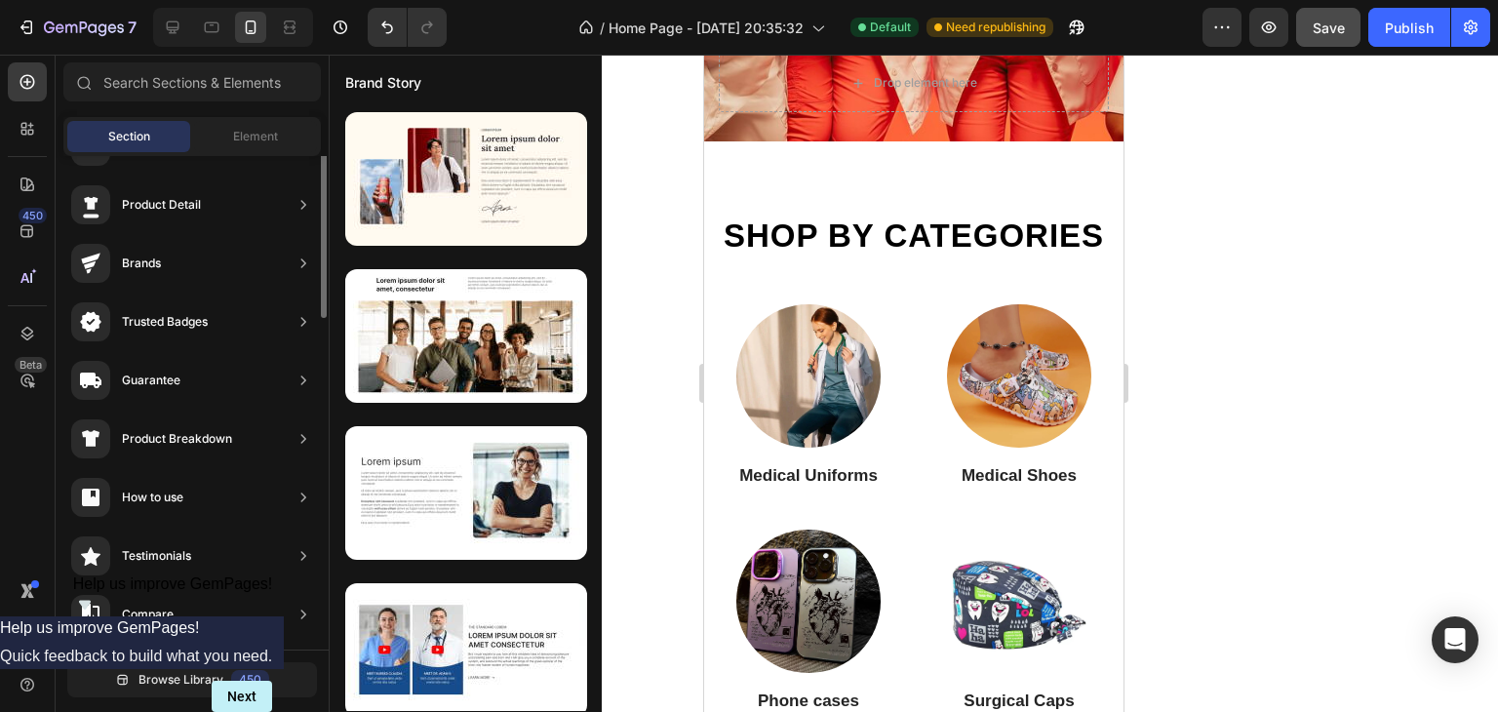
scroll to position [0, 0]
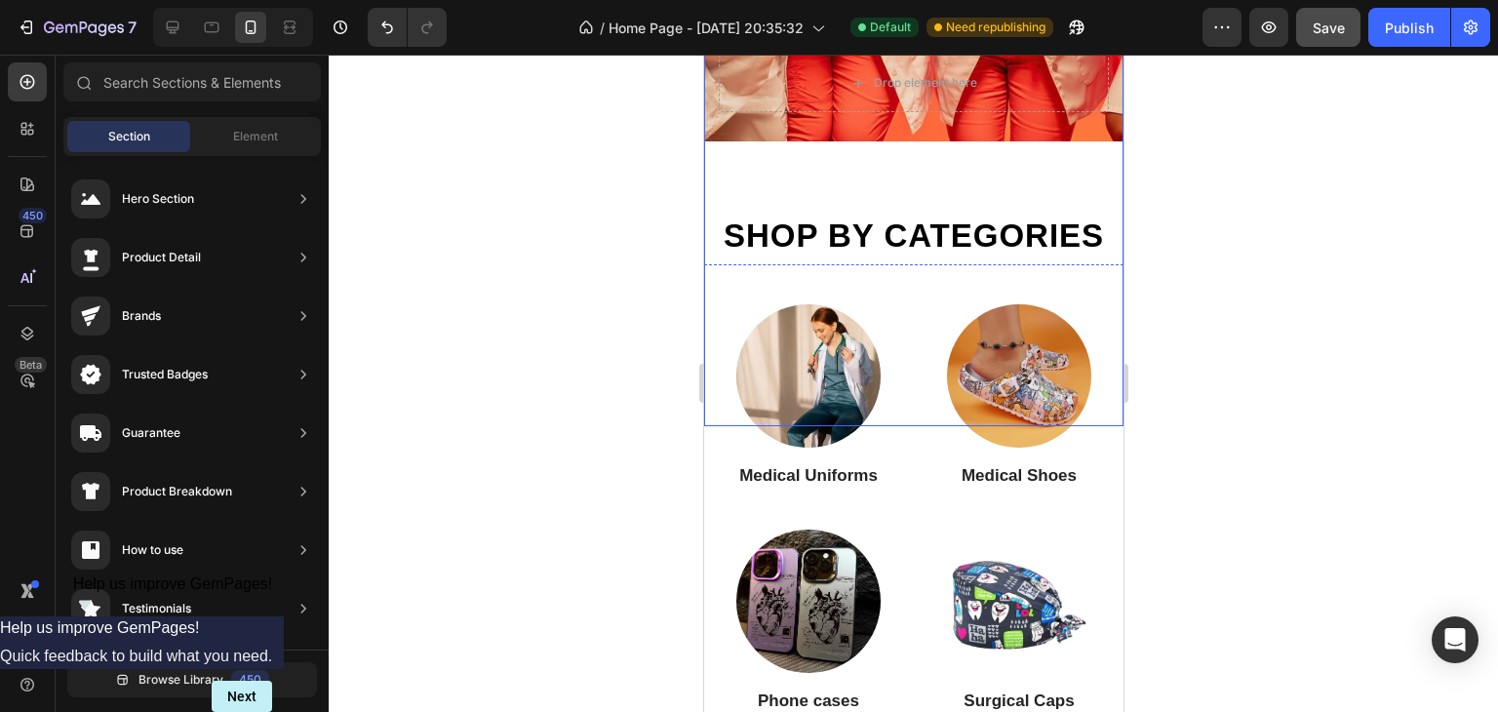
drag, startPoint x: 873, startPoint y: 251, endPoint x: 837, endPoint y: 166, distance: 91.8
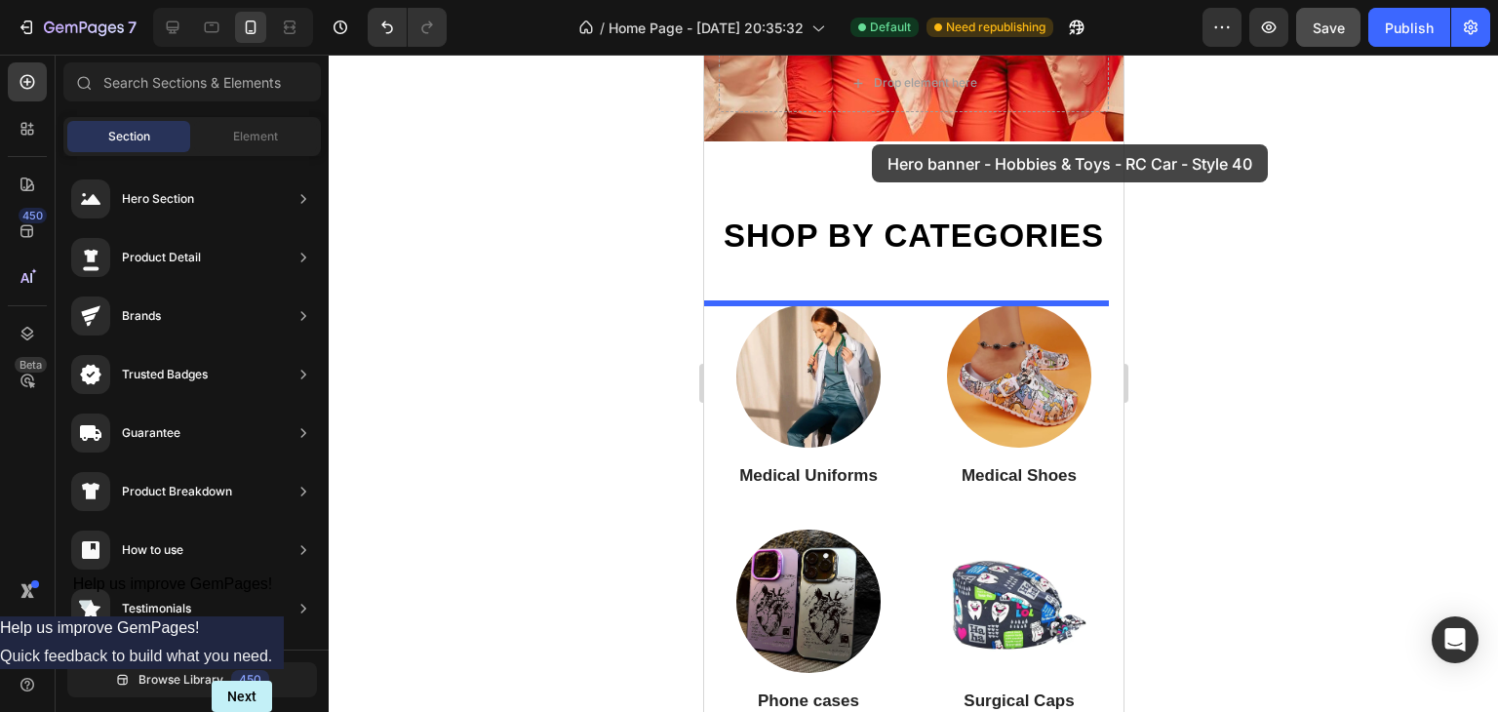
drag, startPoint x: 1151, startPoint y: 215, endPoint x: 871, endPoint y: 144, distance: 289.7
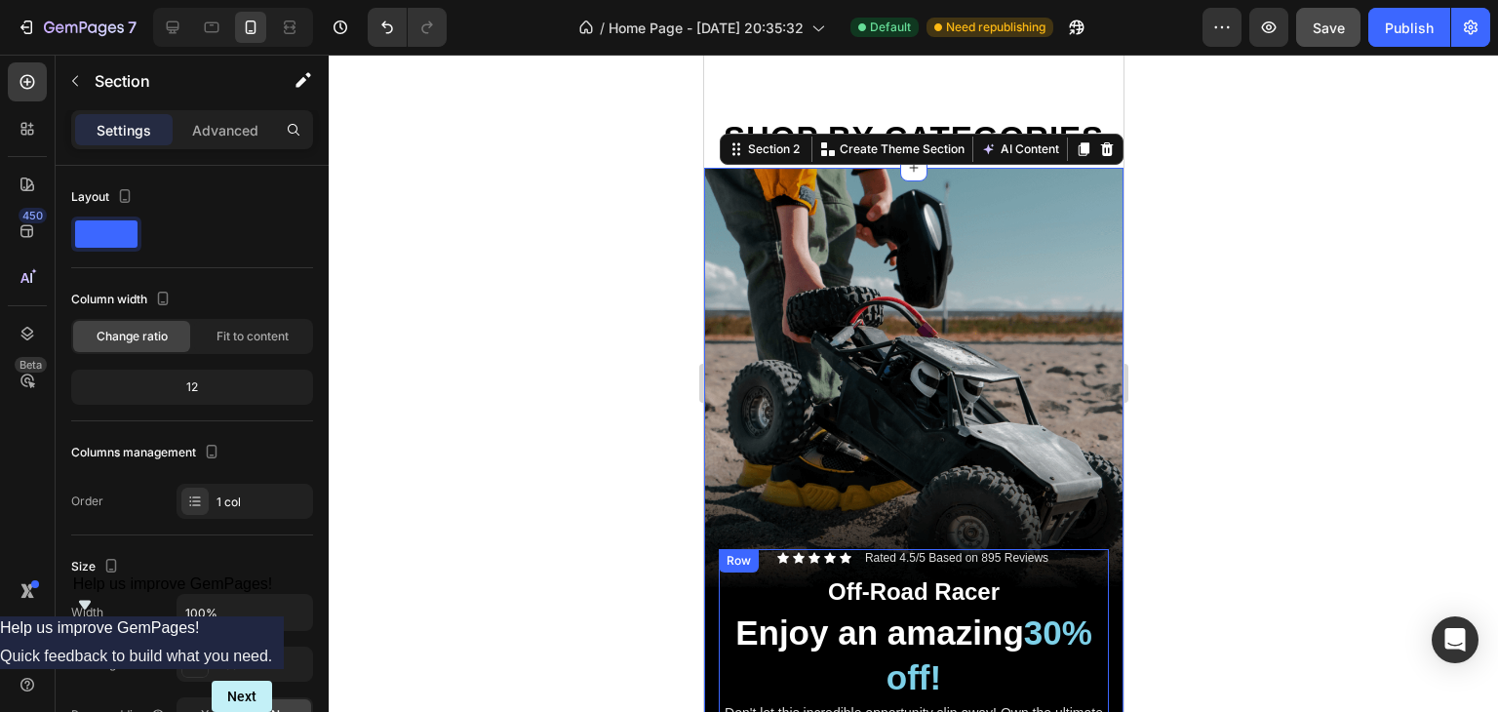
scroll to position [487, 0]
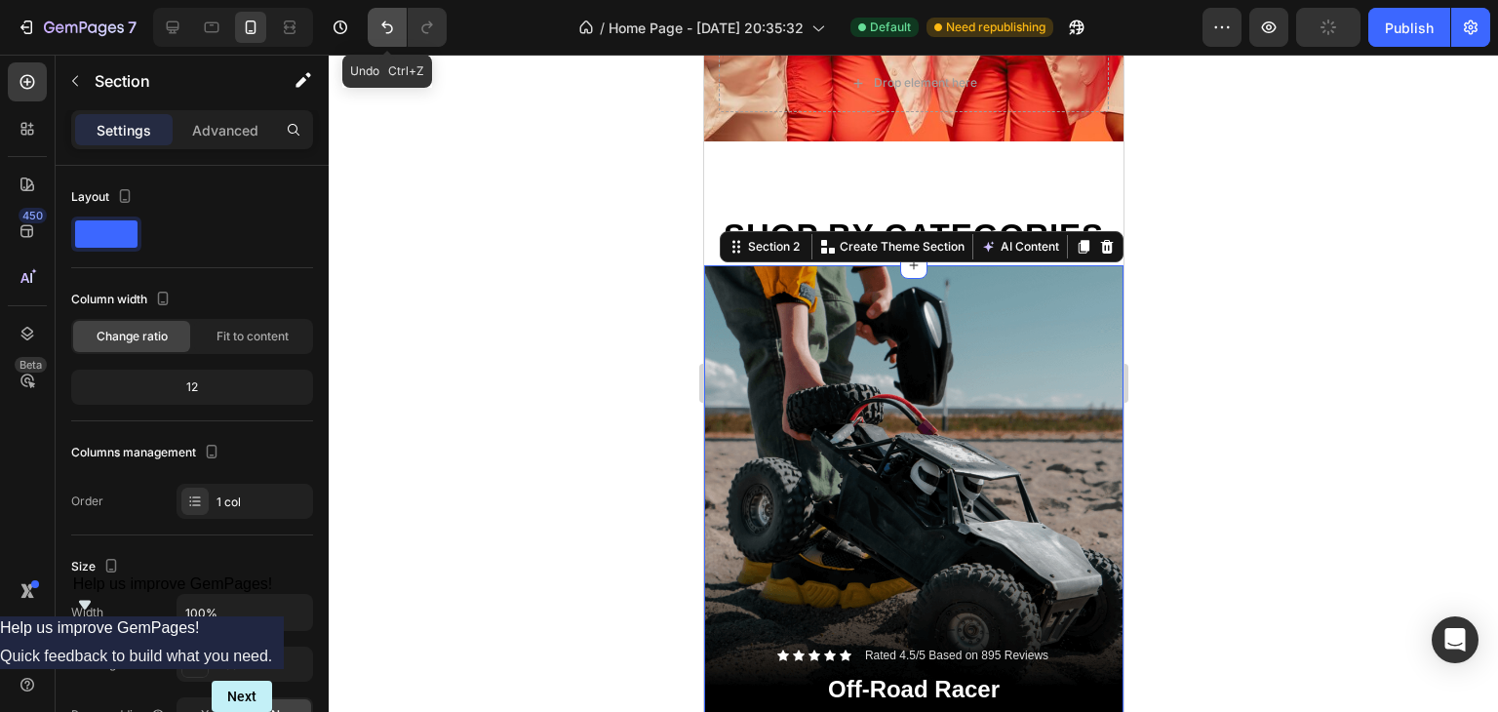
click at [395, 31] on icon "Undo/Redo" at bounding box center [386, 27] width 19 height 19
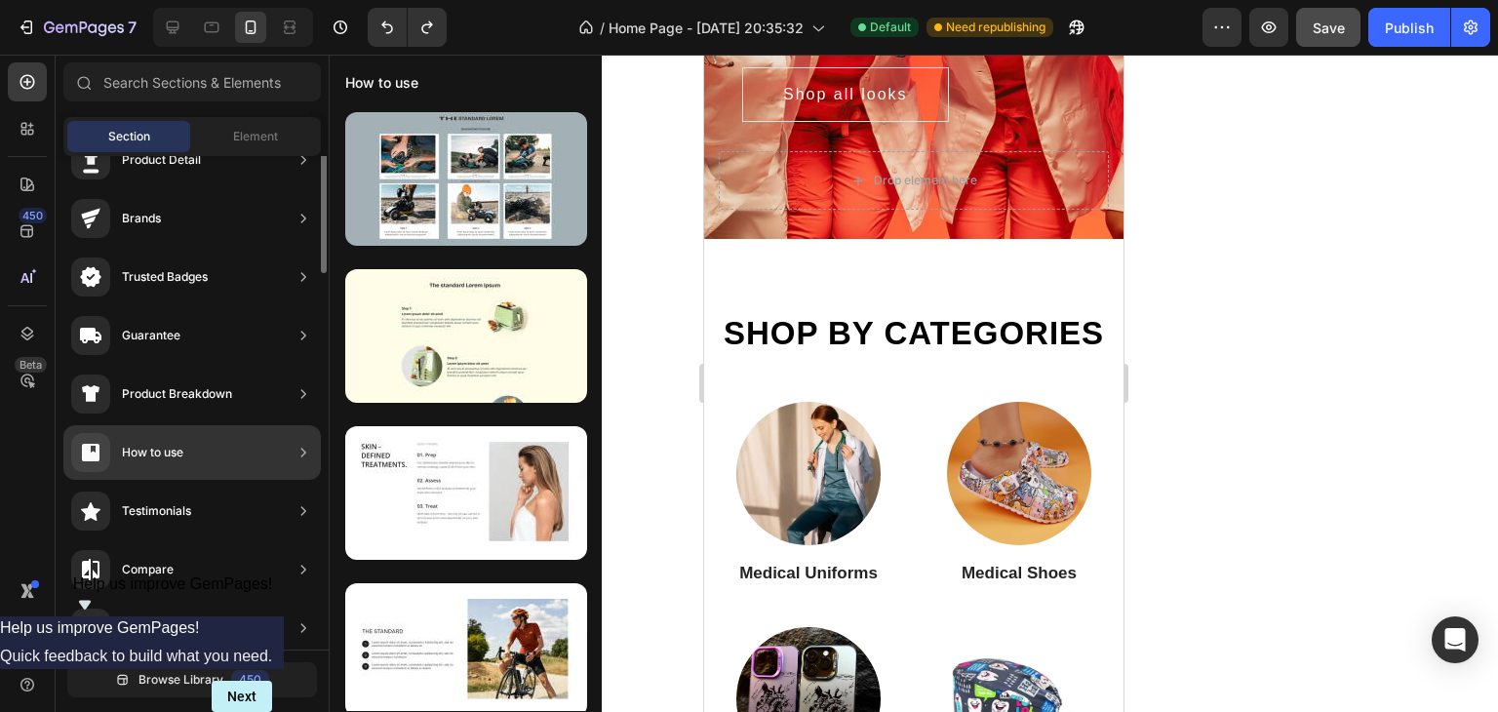
scroll to position [0, 0]
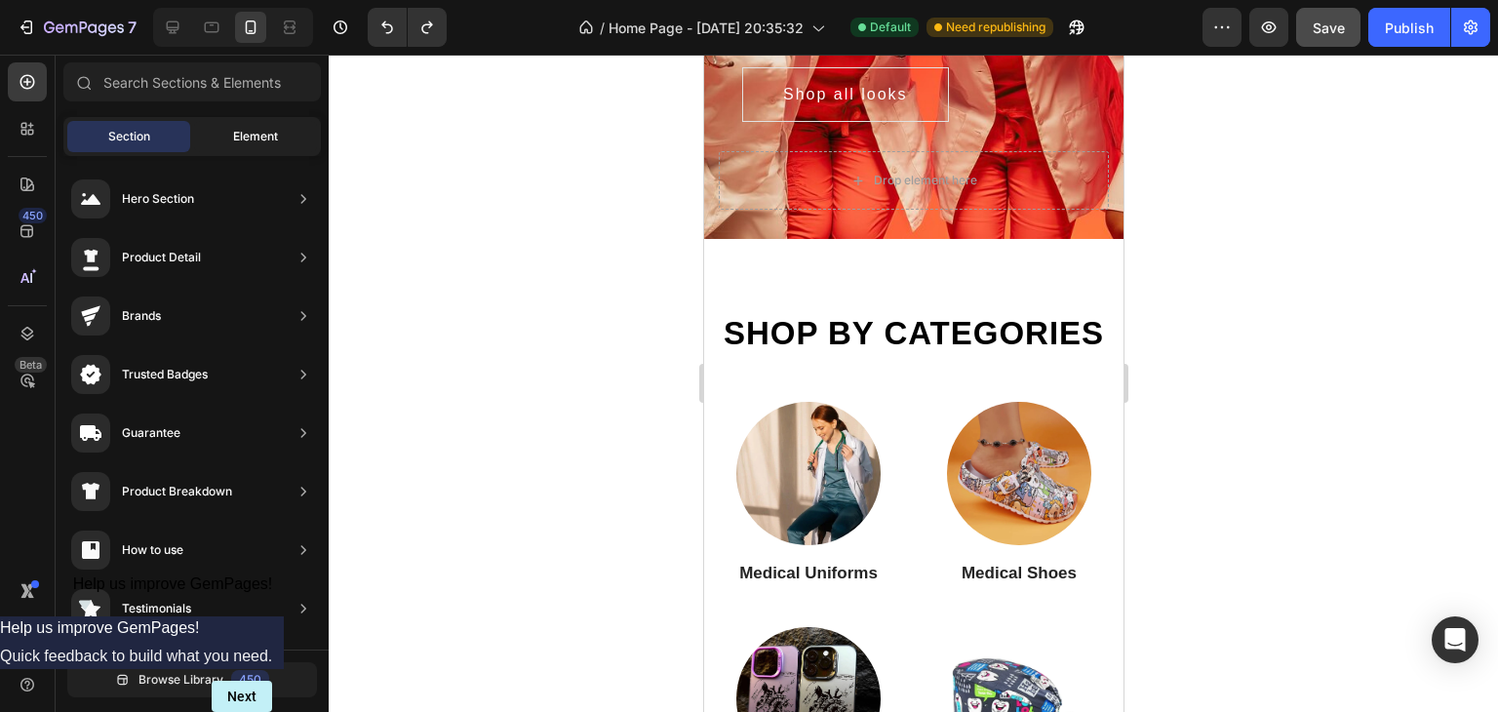
click at [211, 136] on div "Element" at bounding box center [255, 136] width 123 height 31
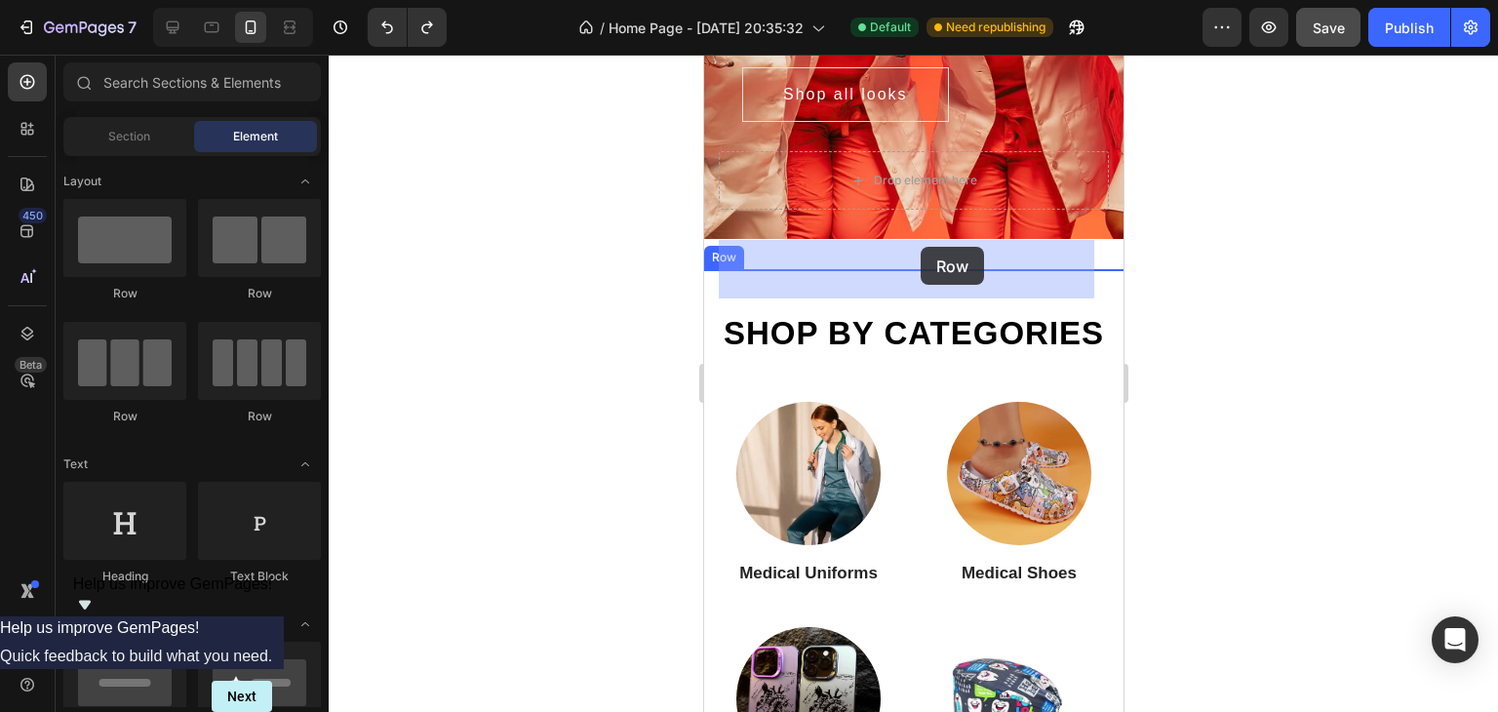
drag, startPoint x: 837, startPoint y: 296, endPoint x: 919, endPoint y: 247, distance: 96.6
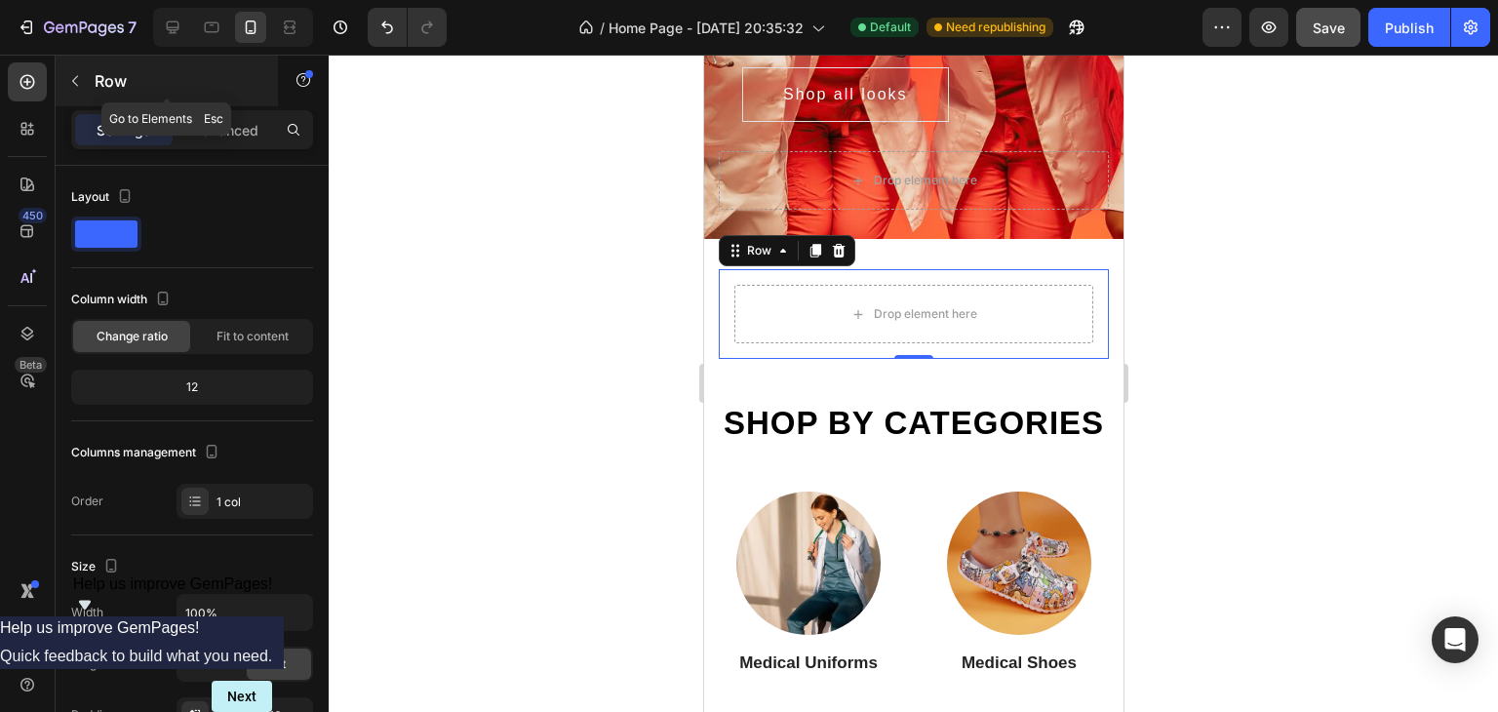
click at [82, 81] on icon "button" at bounding box center [75, 81] width 16 height 16
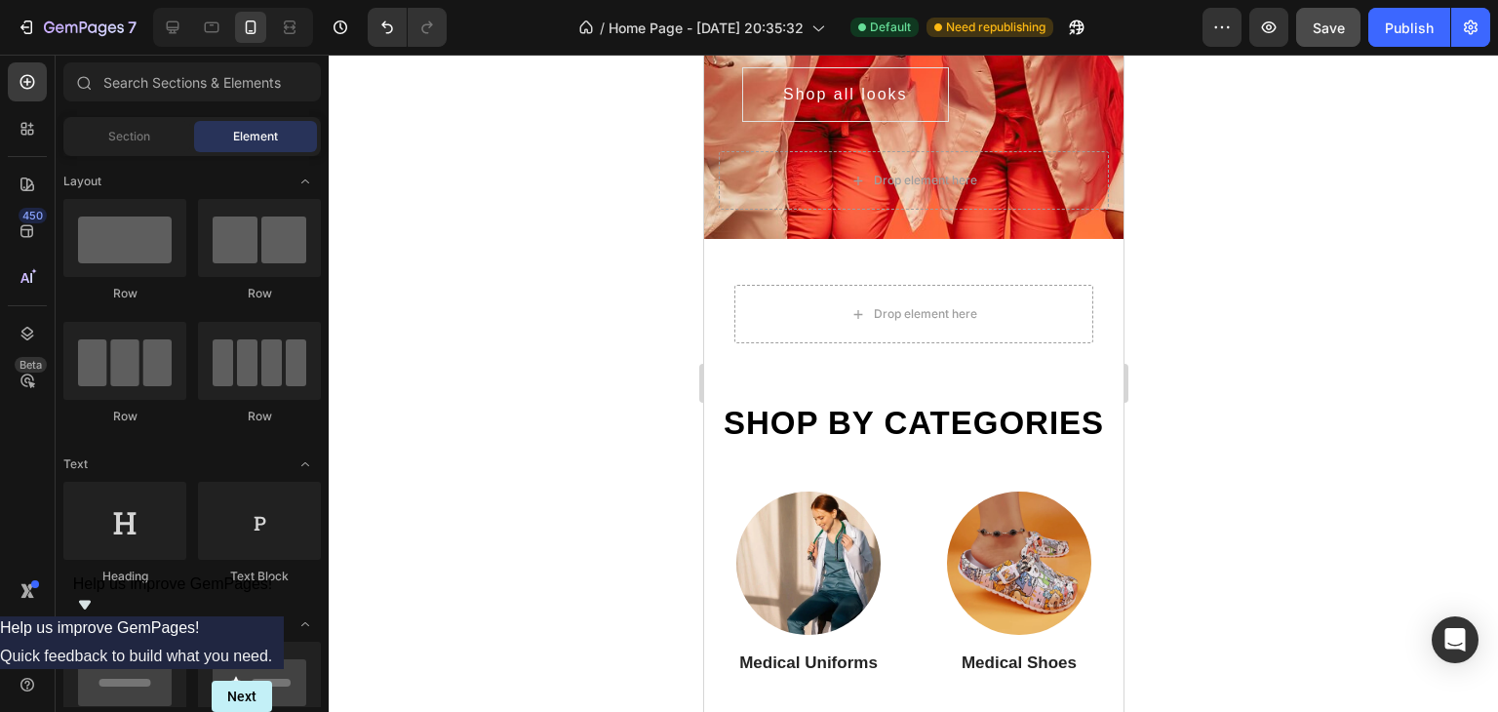
click at [119, 145] on div "Section" at bounding box center [128, 136] width 123 height 31
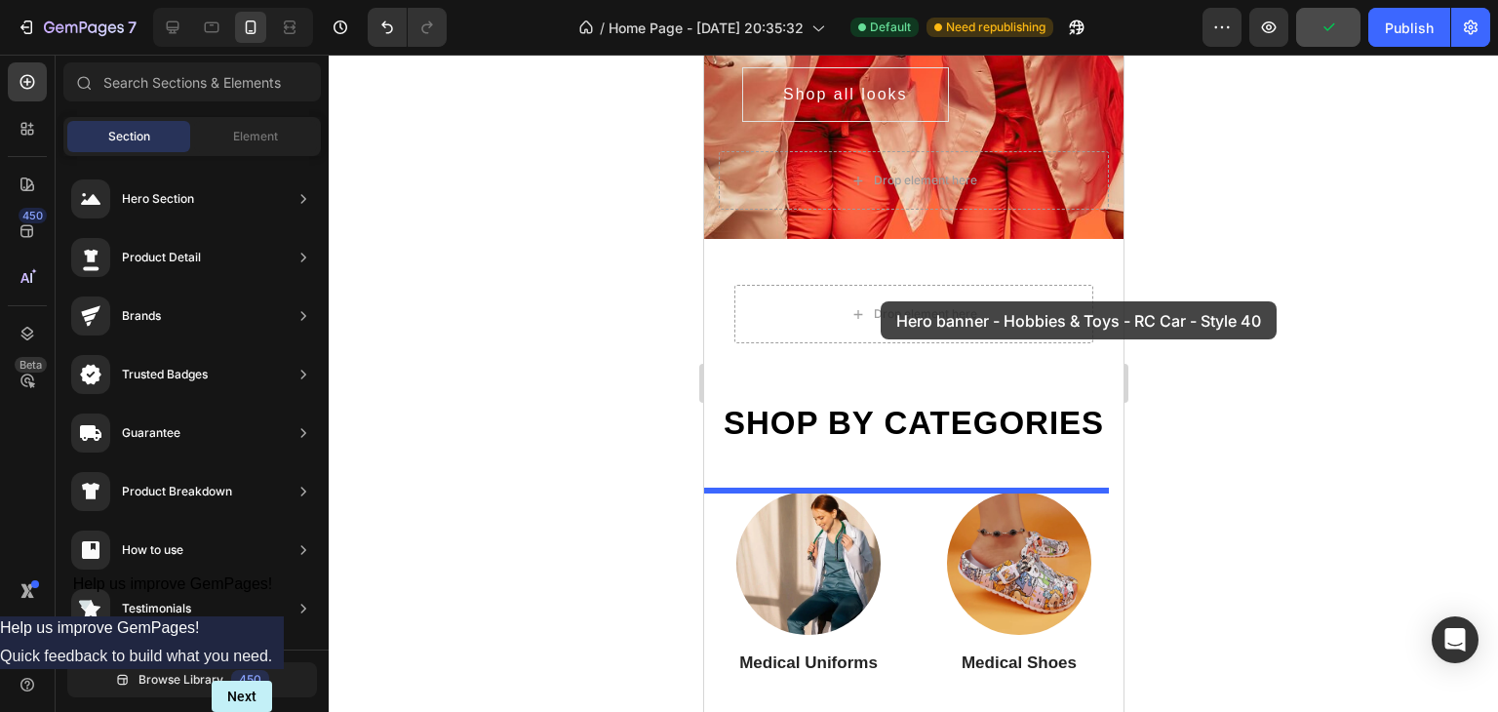
drag, startPoint x: 1149, startPoint y: 249, endPoint x: 880, endPoint y: 295, distance: 272.2
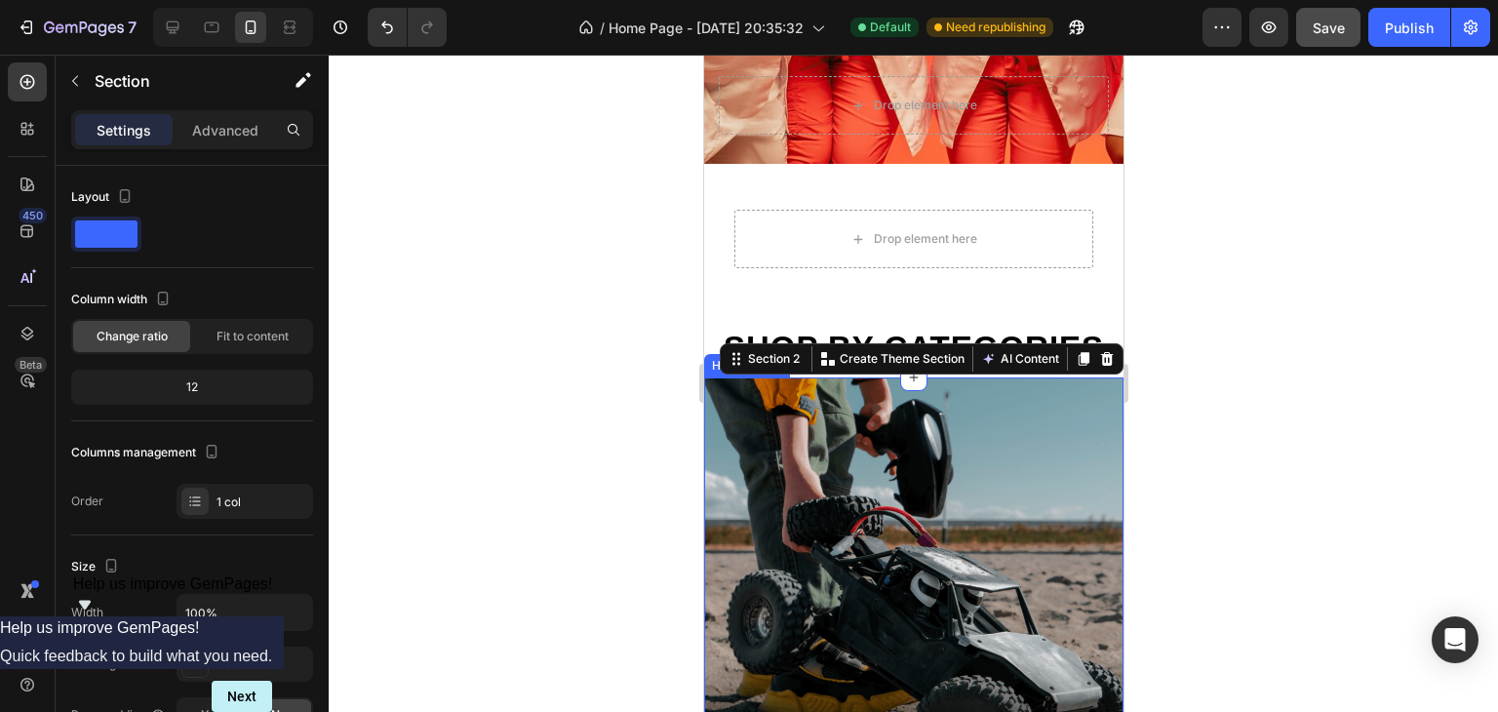
scroll to position [563, 0]
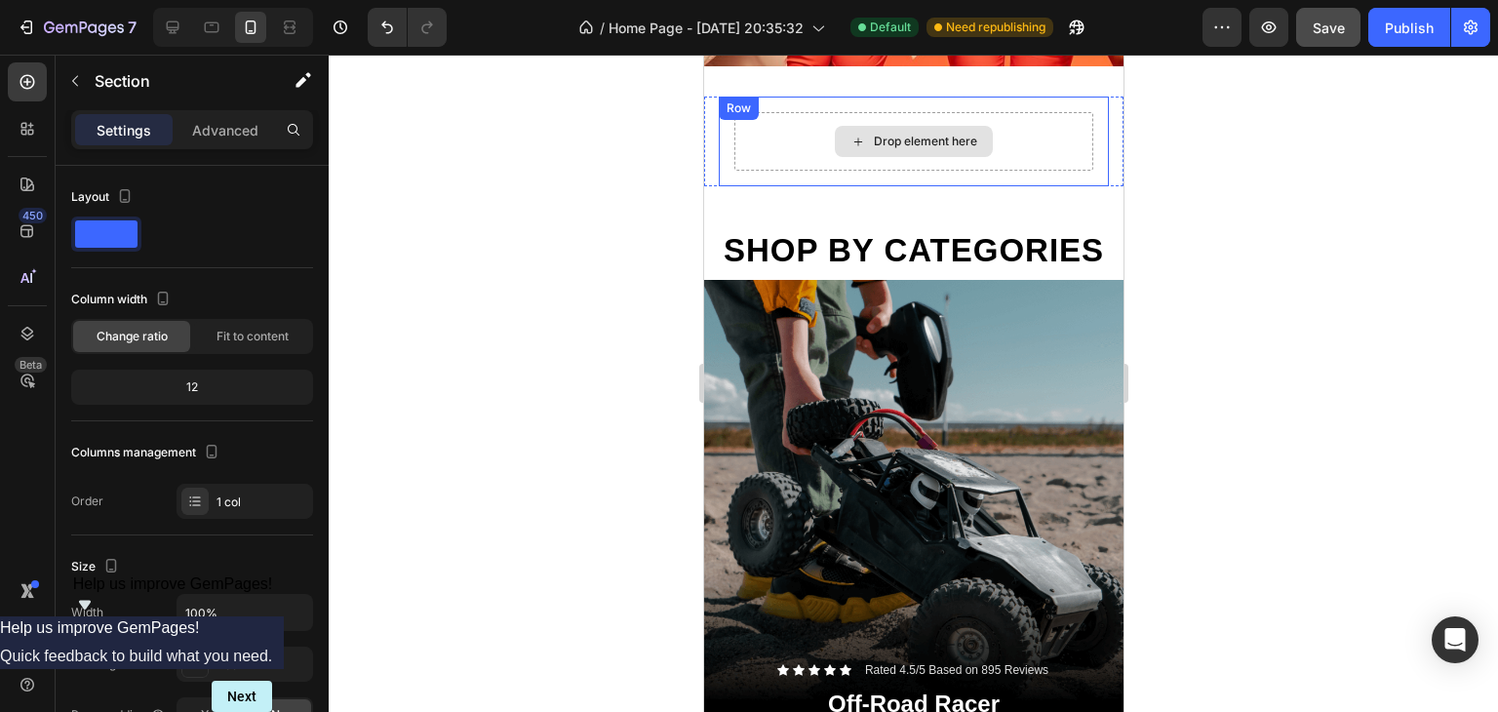
click at [880, 145] on div "Drop element here" at bounding box center [924, 142] width 103 height 16
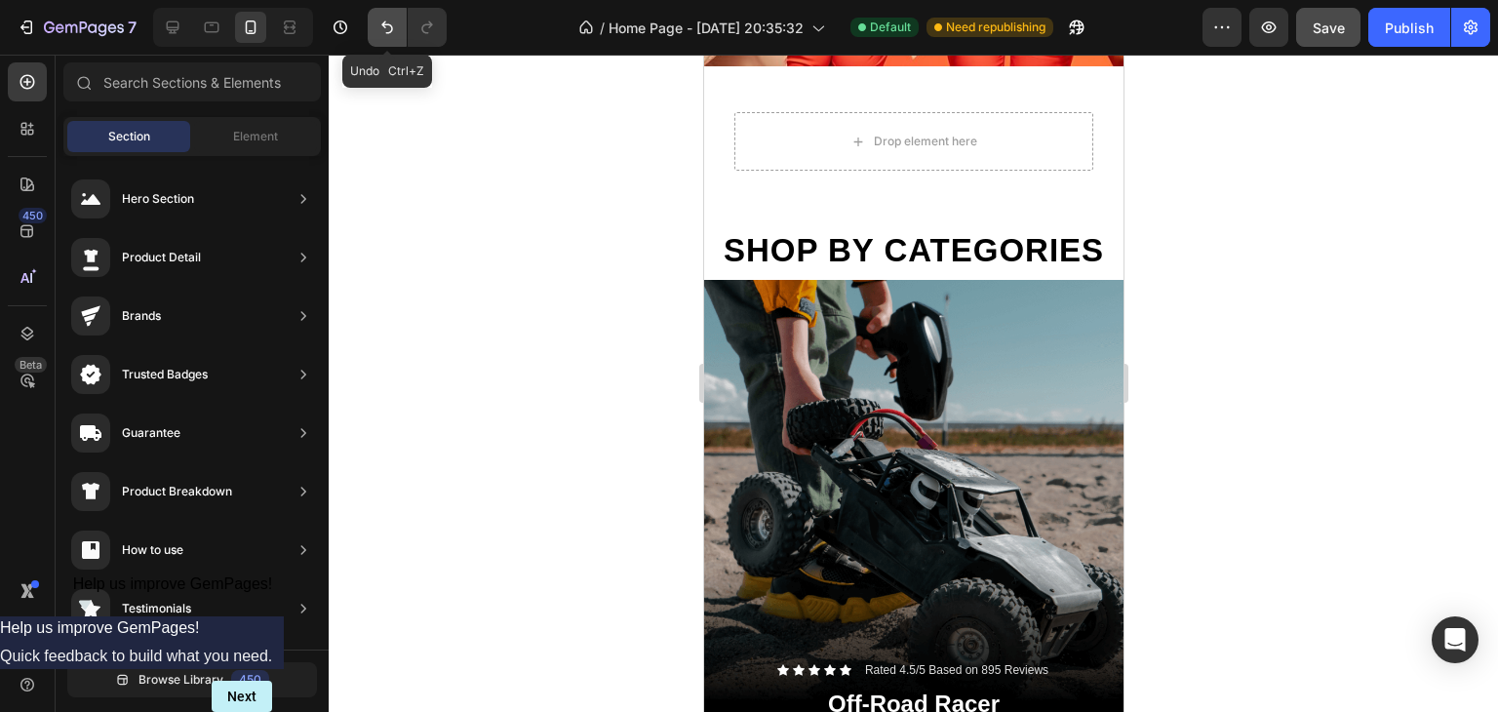
click at [391, 24] on icon "Undo/Redo" at bounding box center [386, 27] width 19 height 19
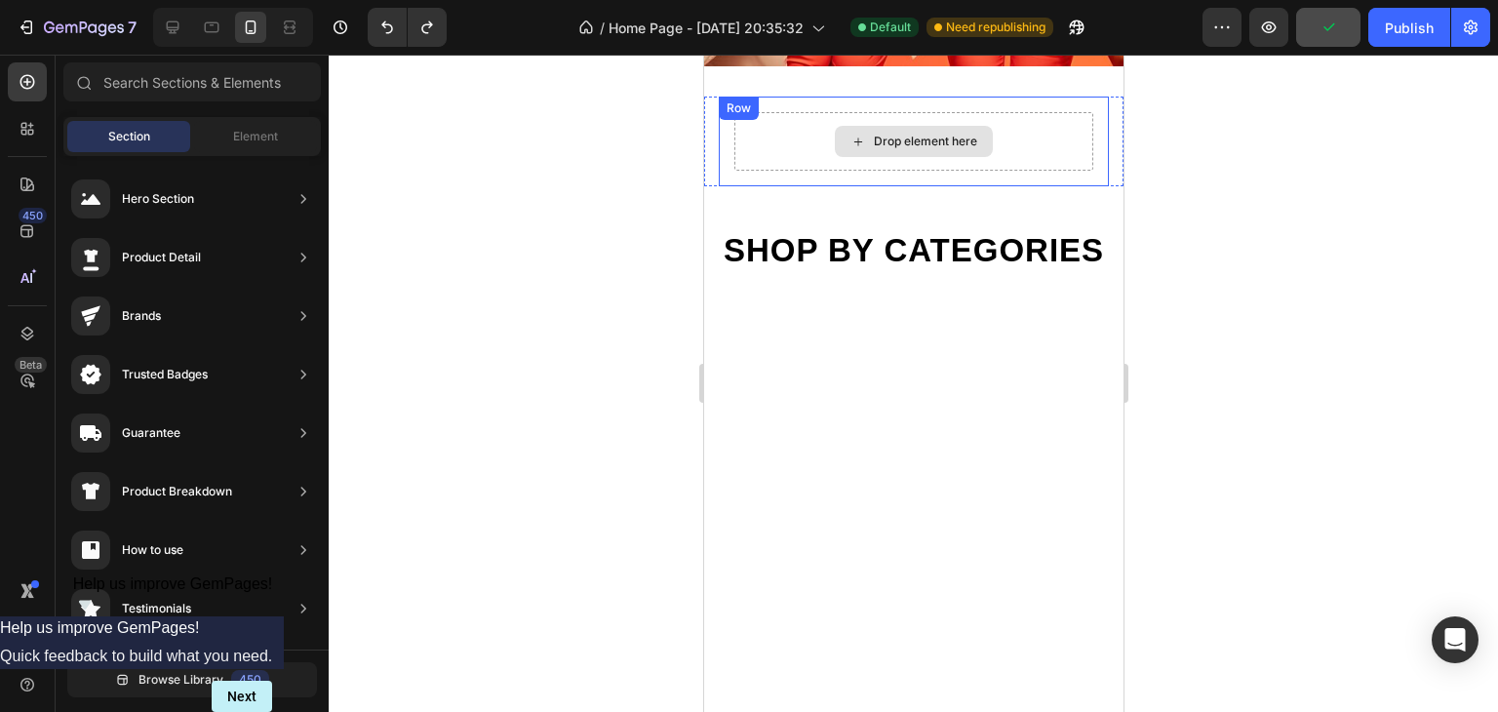
click at [910, 143] on div "Drop element here" at bounding box center [924, 142] width 103 height 16
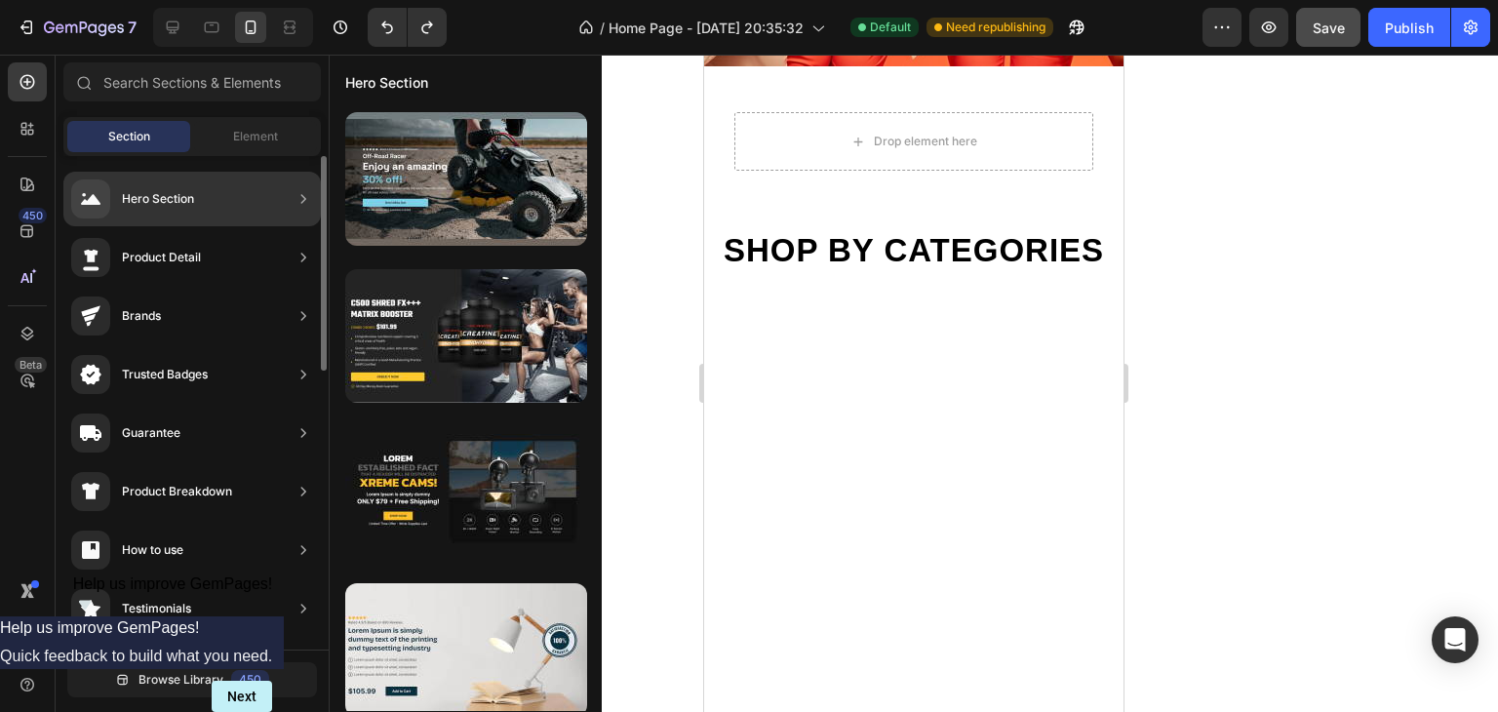
click at [252, 179] on div "Hero Section" at bounding box center [191, 199] width 257 height 55
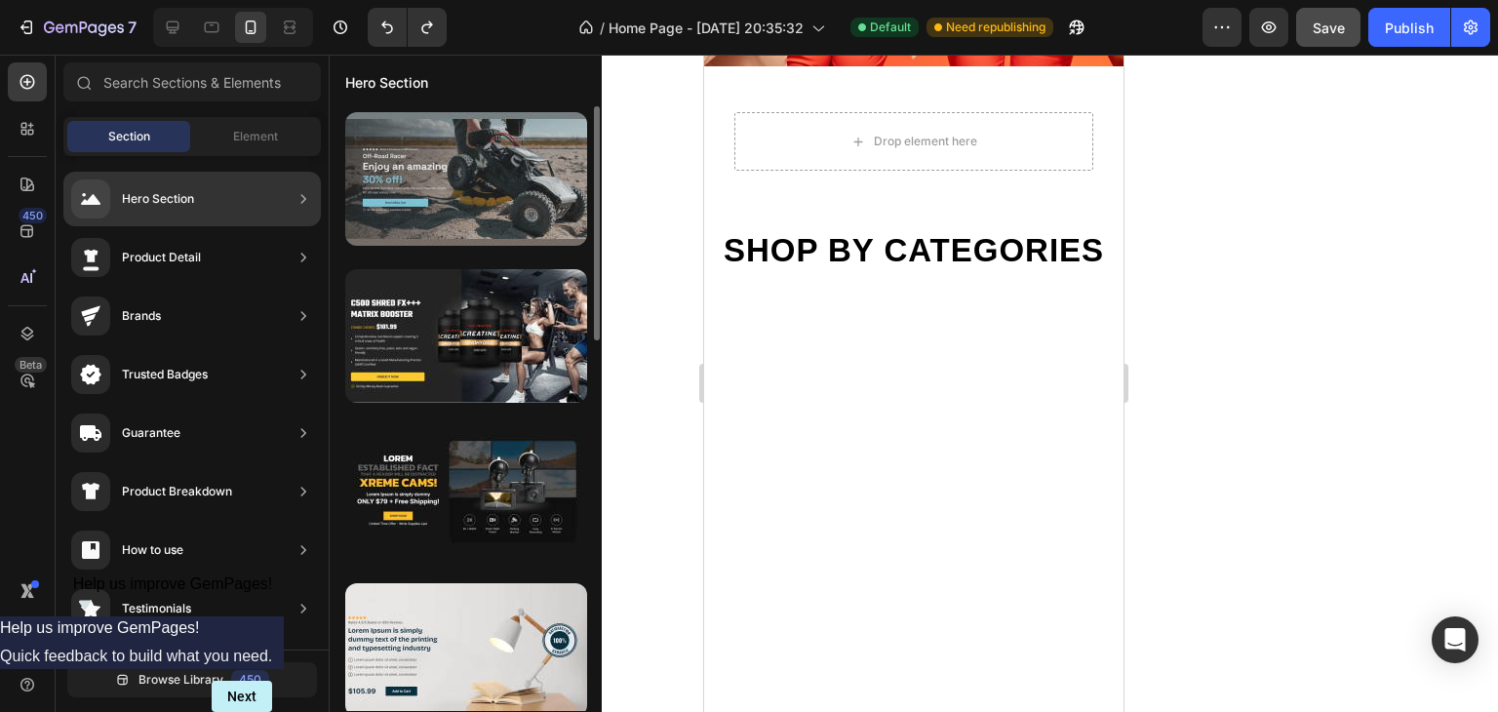
click at [479, 189] on div at bounding box center [466, 179] width 242 height 134
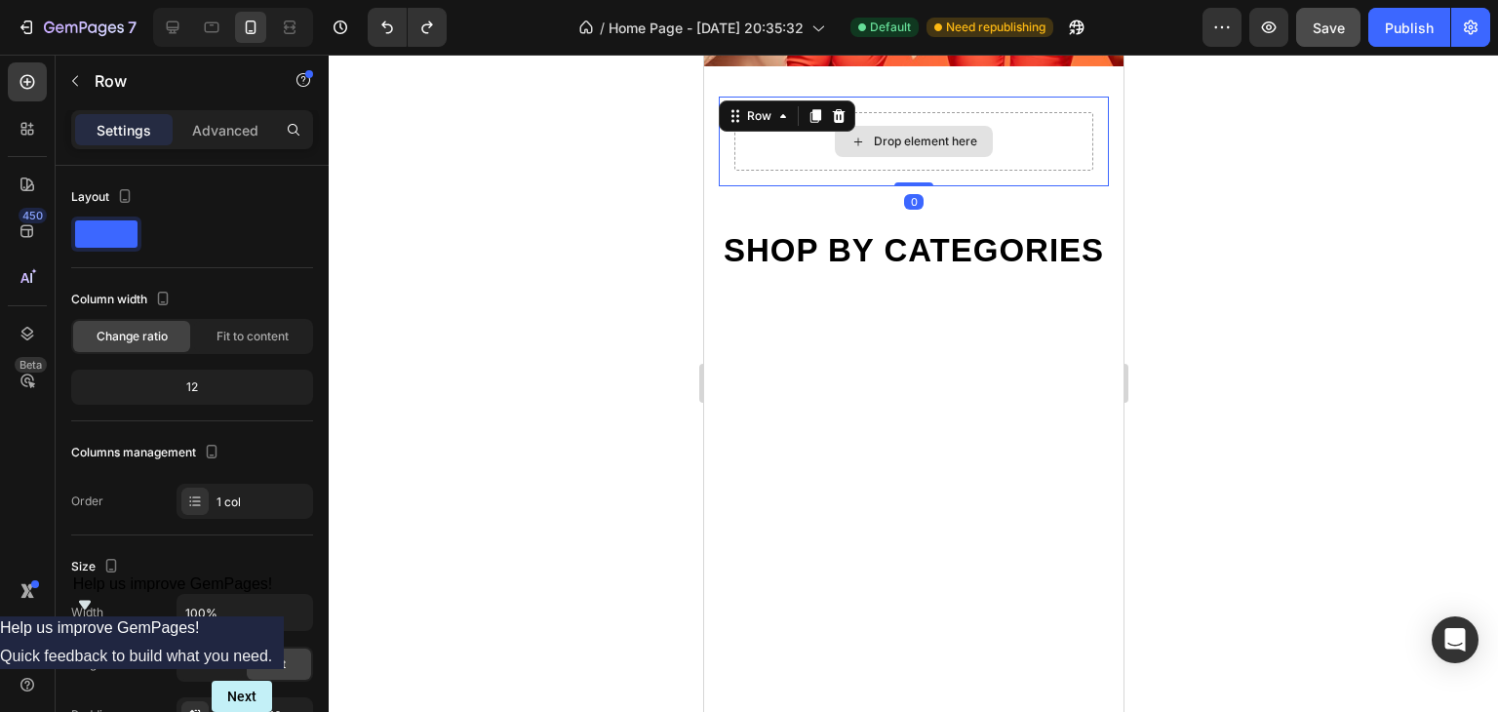
click at [820, 147] on div "Drop element here" at bounding box center [912, 141] width 359 height 58
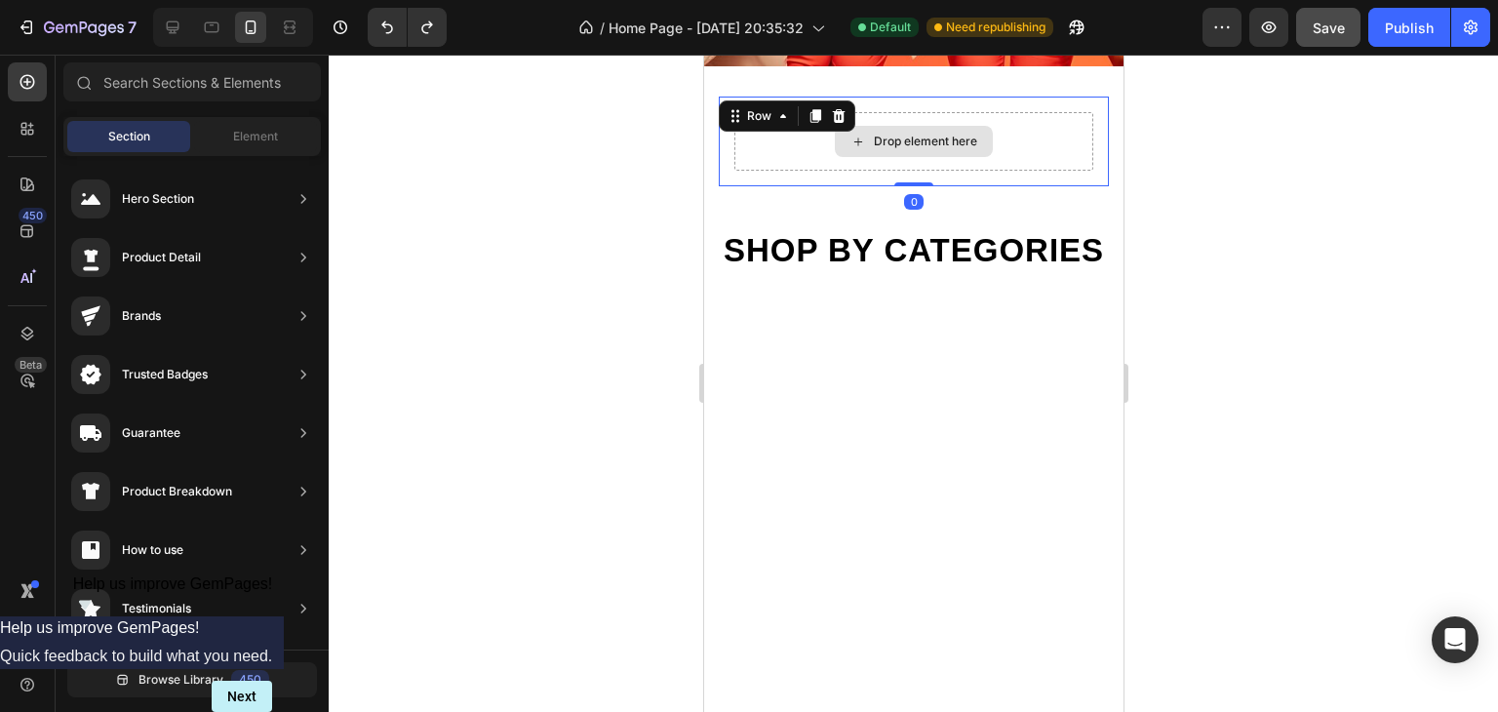
click at [854, 144] on icon at bounding box center [857, 142] width 16 height 17
click at [859, 140] on div "Drop element here" at bounding box center [913, 141] width 158 height 31
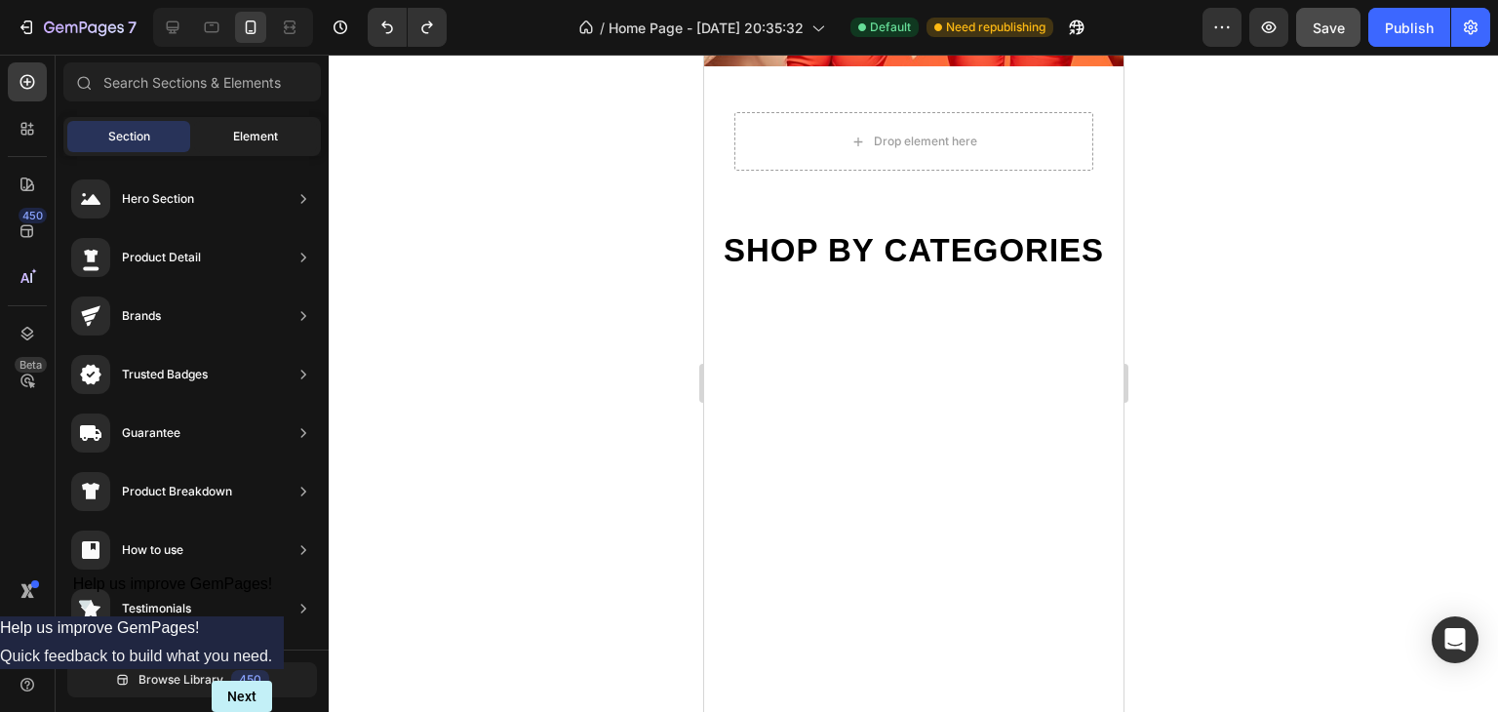
click at [285, 146] on div "Element" at bounding box center [255, 136] width 123 height 31
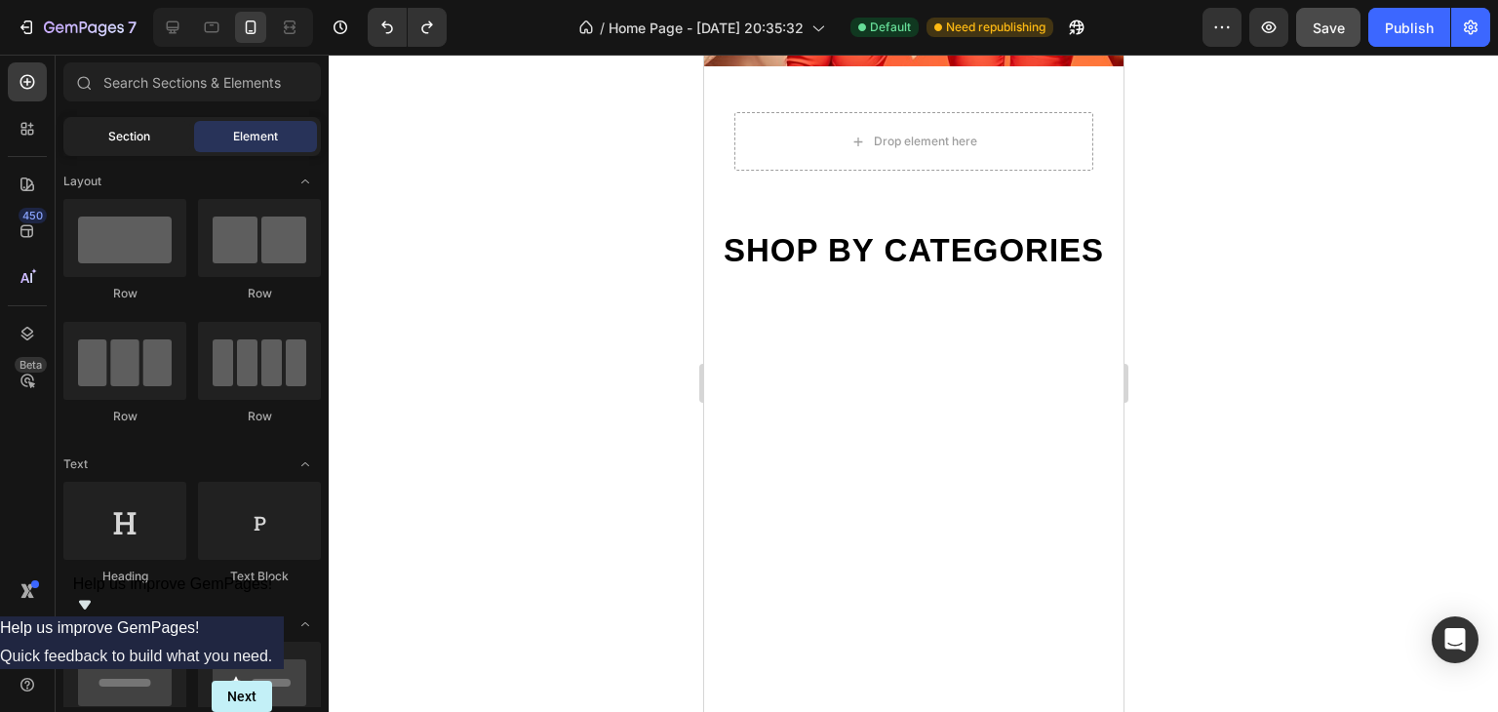
click at [162, 144] on div "Section" at bounding box center [128, 136] width 123 height 31
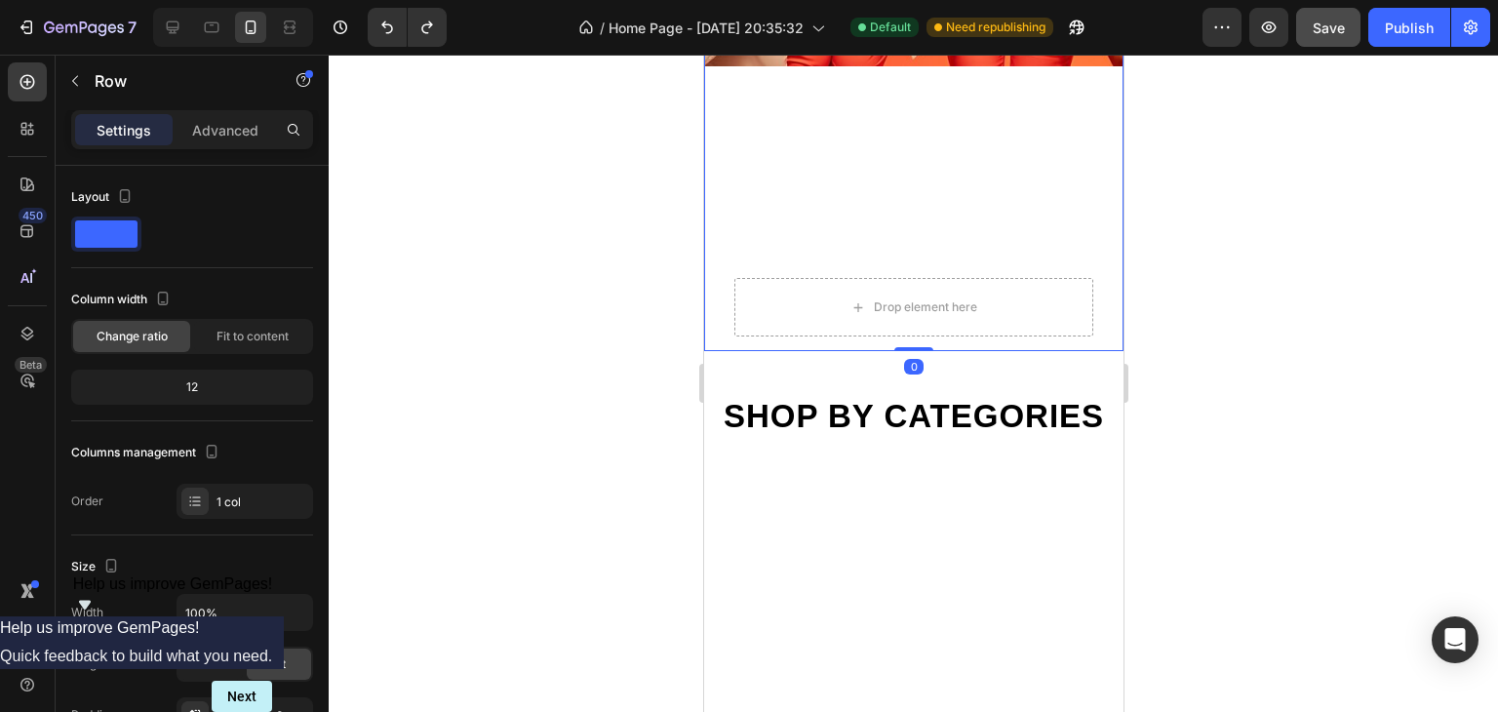
drag, startPoint x: 914, startPoint y: 347, endPoint x: 917, endPoint y: 129, distance: 218.4
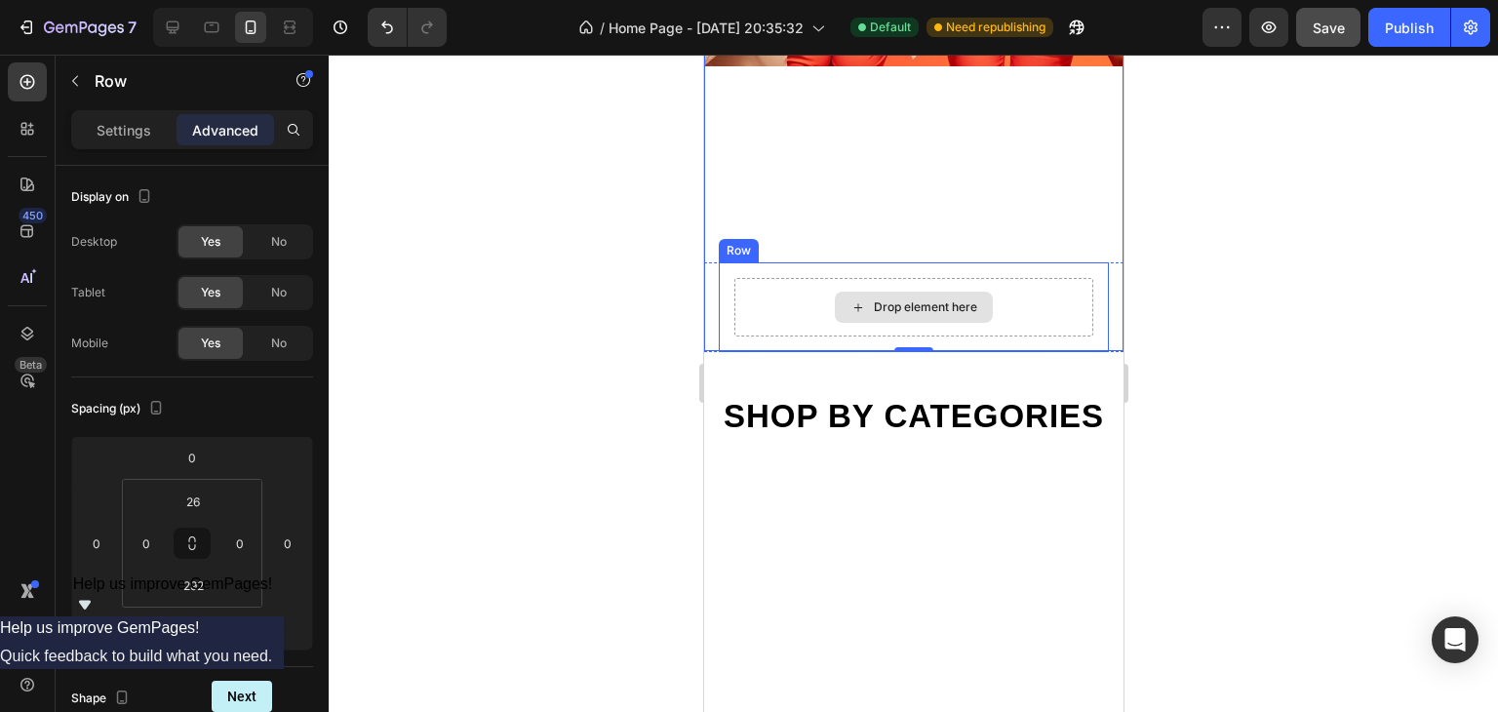
click at [972, 298] on div "Drop element here" at bounding box center [913, 307] width 158 height 31
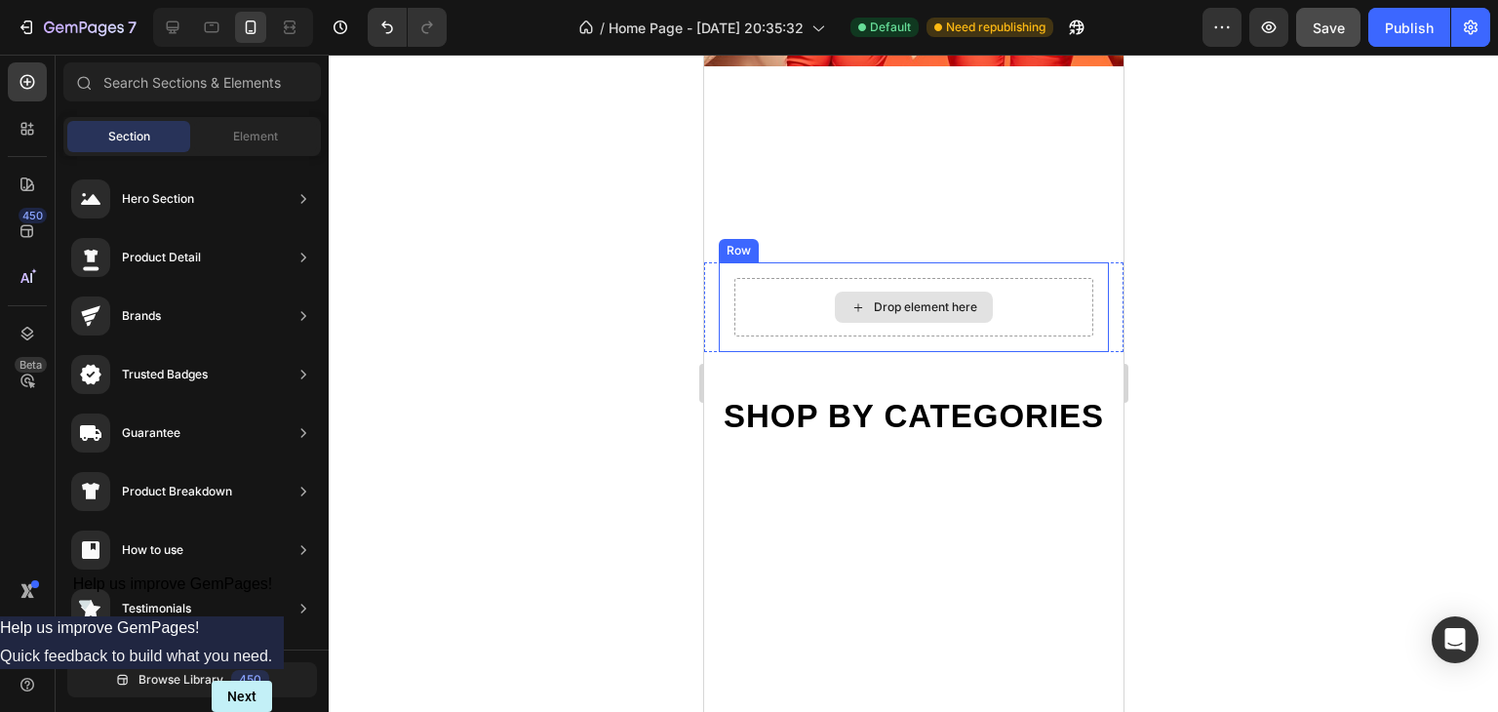
click at [754, 291] on div "Drop element here" at bounding box center [912, 307] width 359 height 58
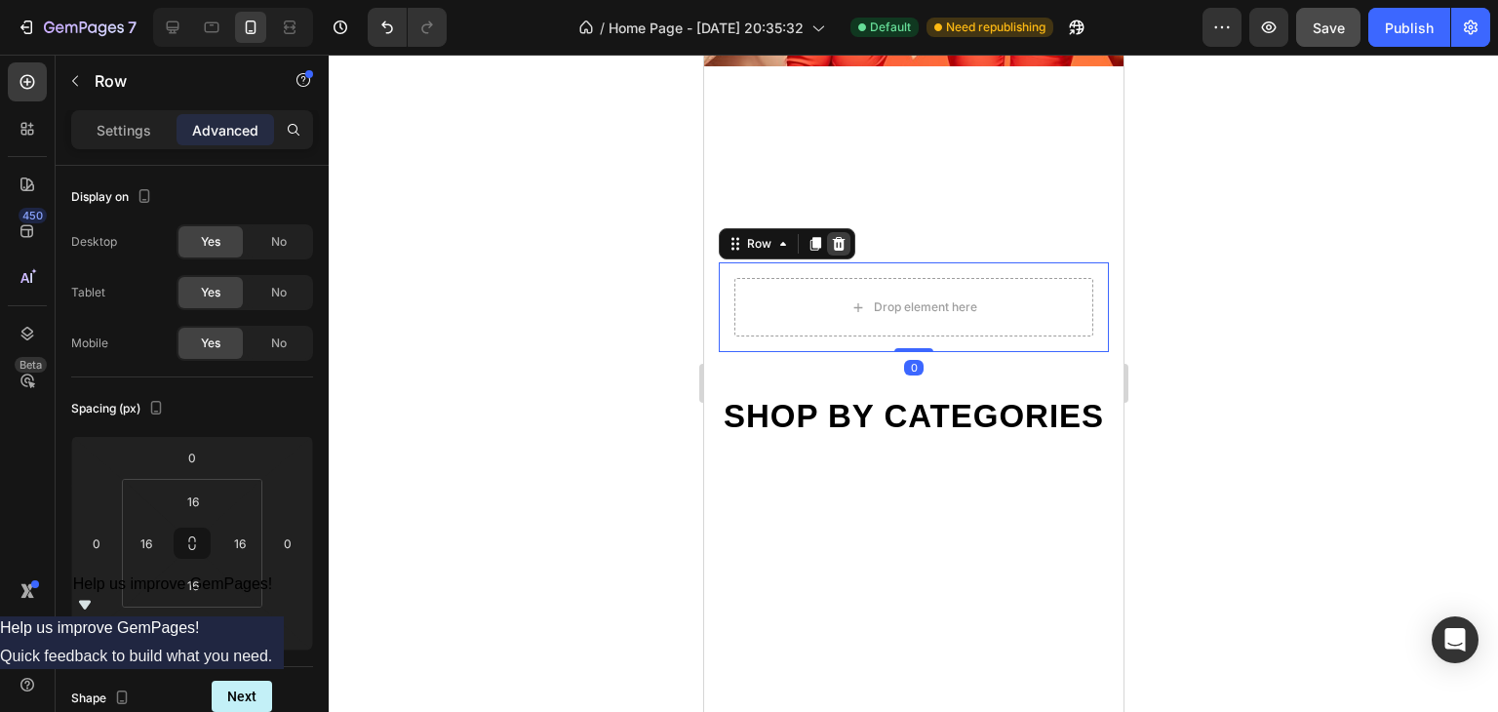
click at [839, 246] on icon at bounding box center [838, 244] width 13 height 14
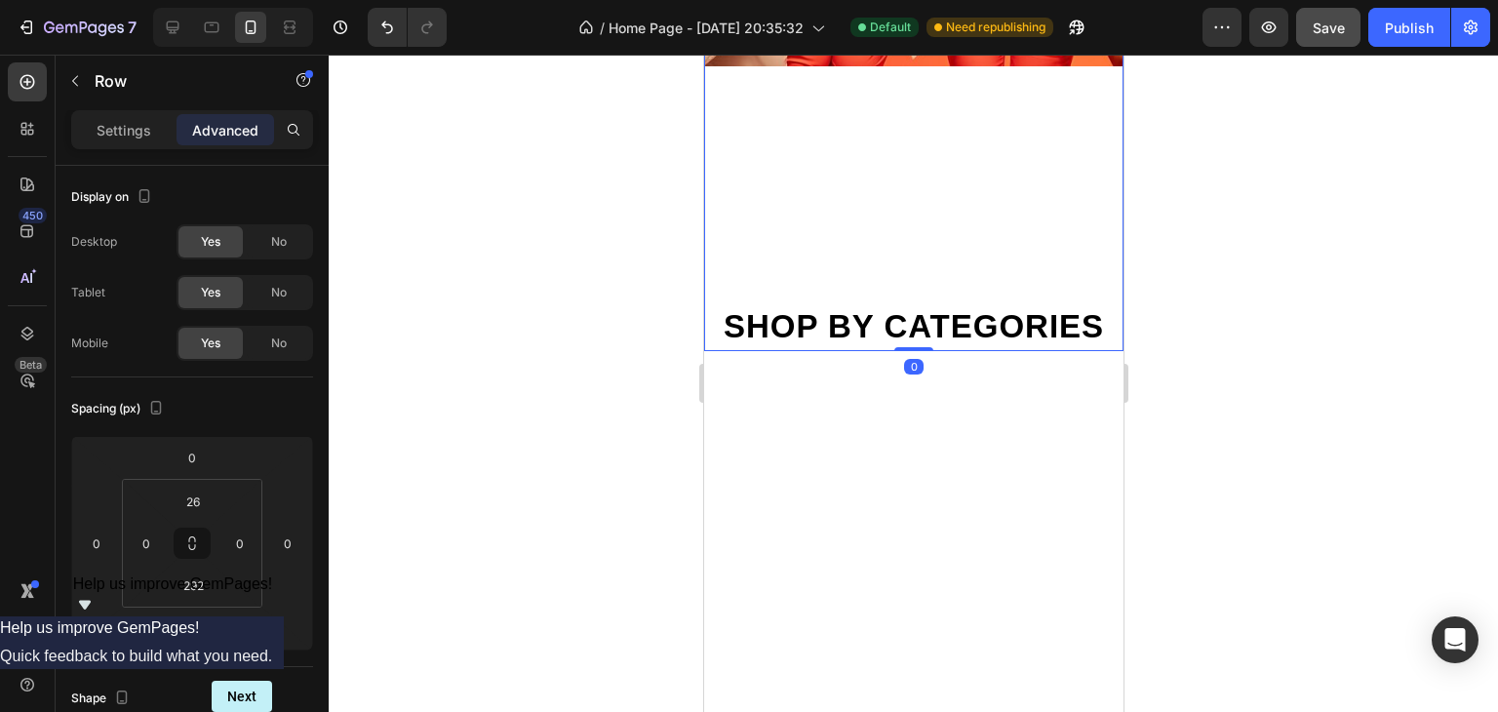
drag, startPoint x: 900, startPoint y: 347, endPoint x: 905, endPoint y: 197, distance: 150.2
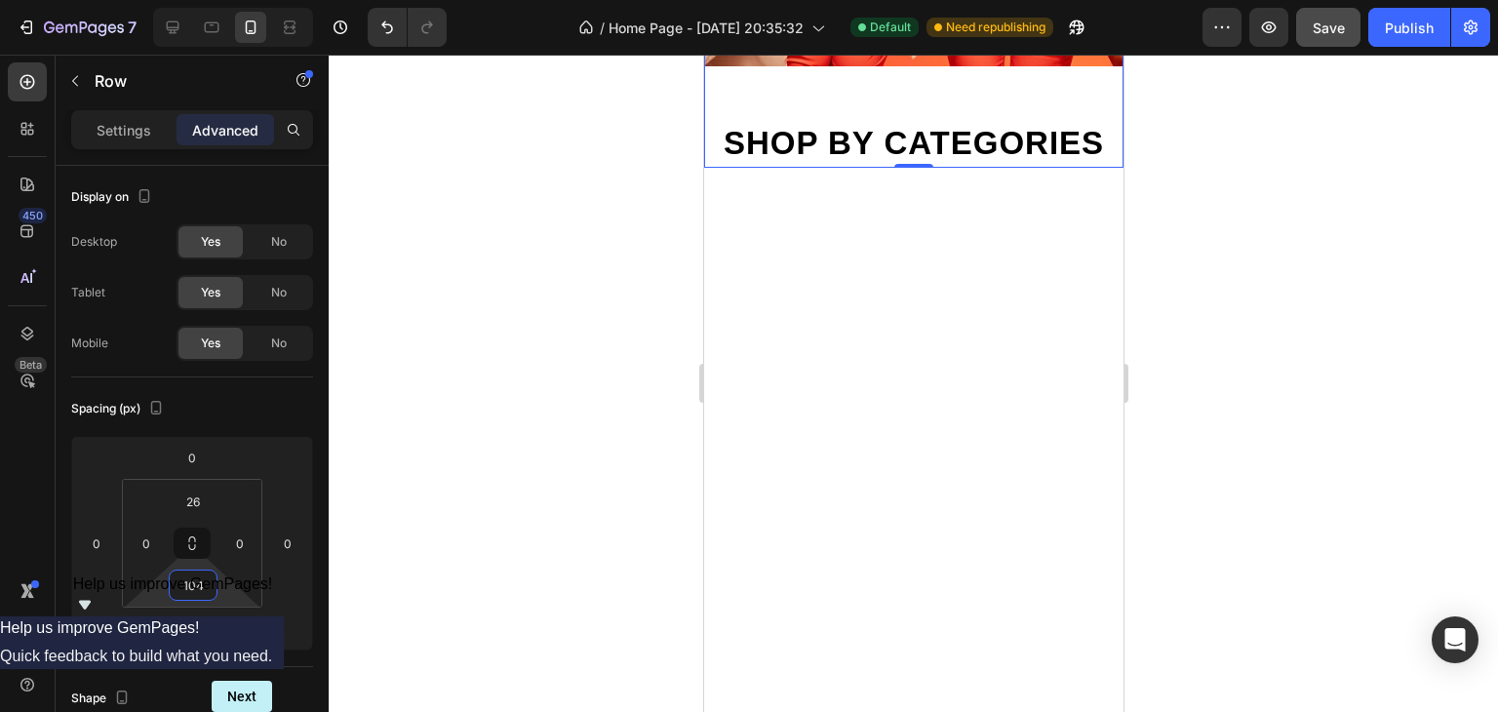
drag, startPoint x: 223, startPoint y: 585, endPoint x: 353, endPoint y: 522, distance: 144.3
click at [230, 0] on html "7 / Home Page - [DATE] 20:35:32 Default Need republishing Preview Save Publish …" at bounding box center [749, 0] width 1498 height 0
type input "114"
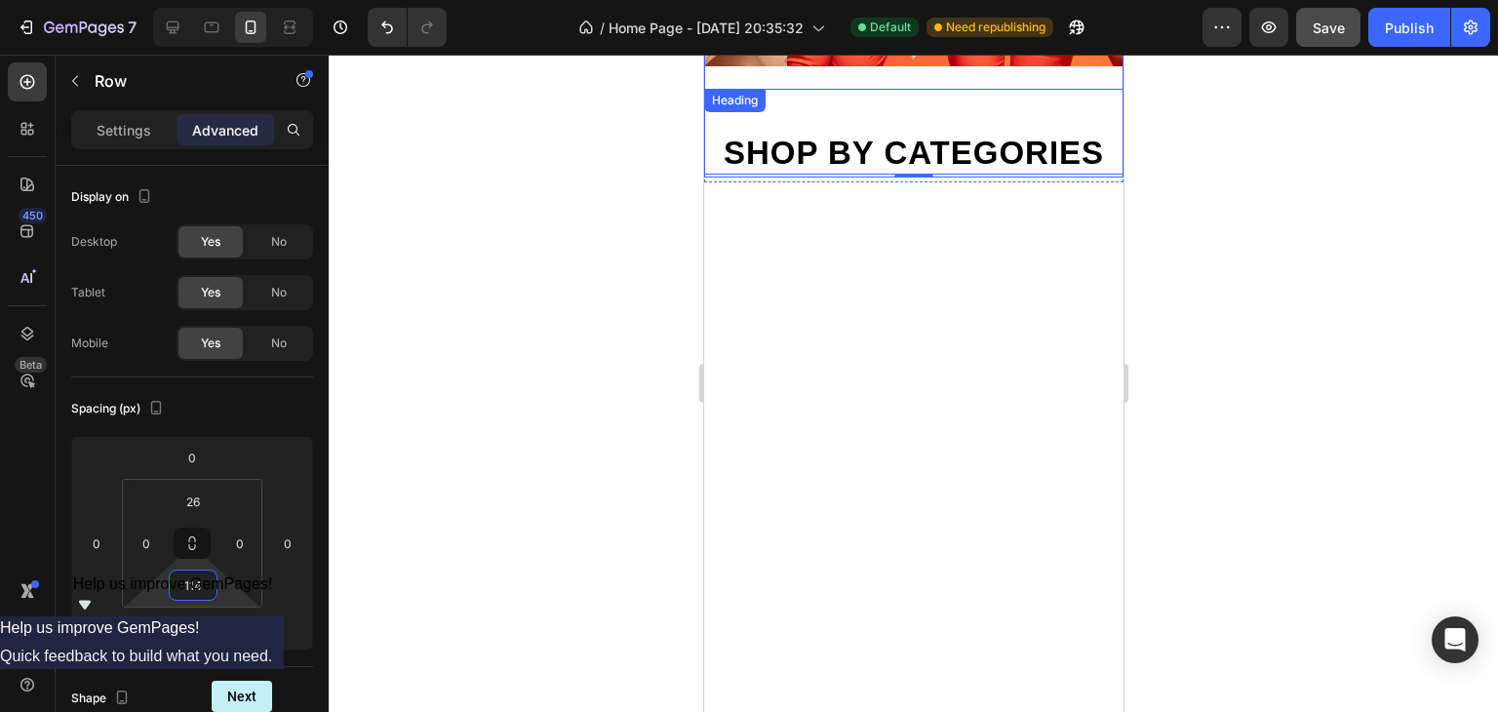
click at [940, 118] on div "Shop by categories Heading" at bounding box center [912, 132] width 419 height 86
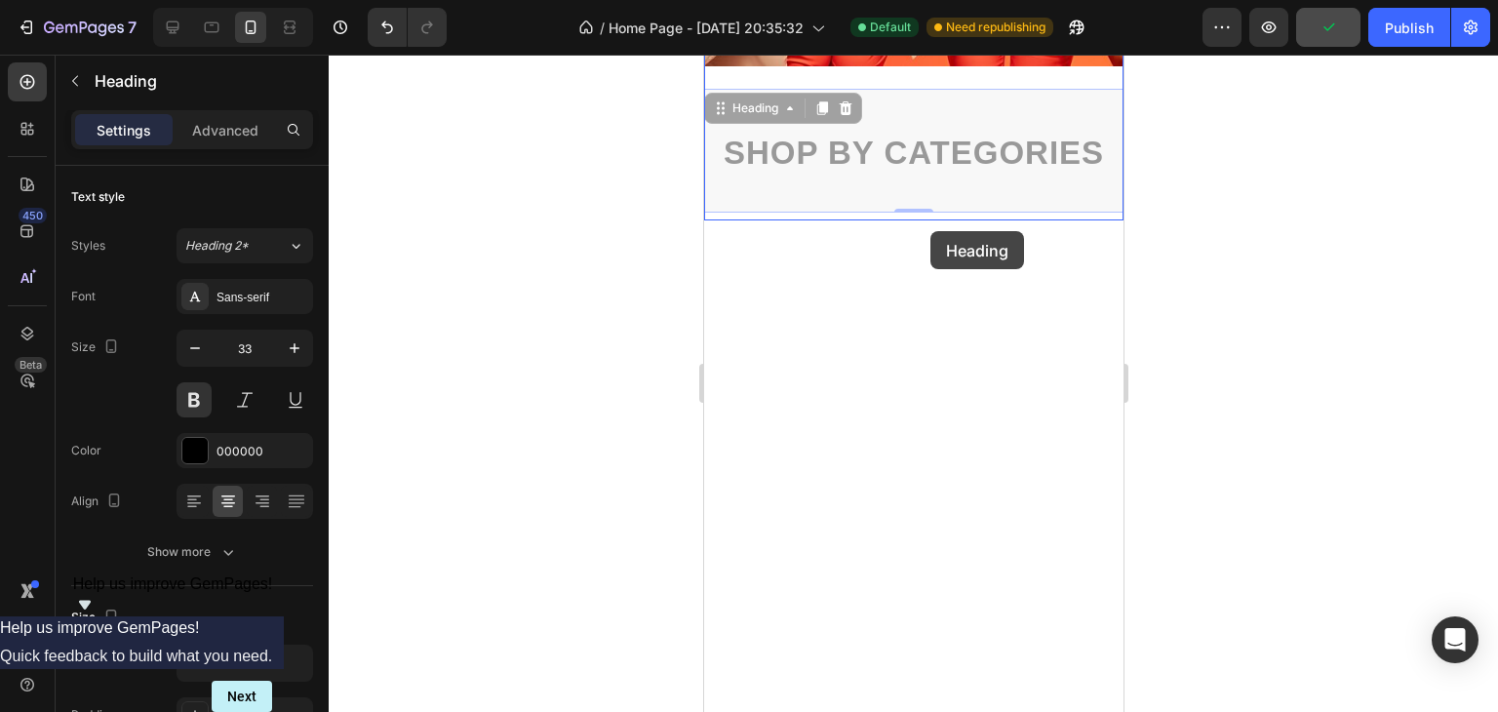
drag, startPoint x: 935, startPoint y: 114, endPoint x: 929, endPoint y: 223, distance: 109.4
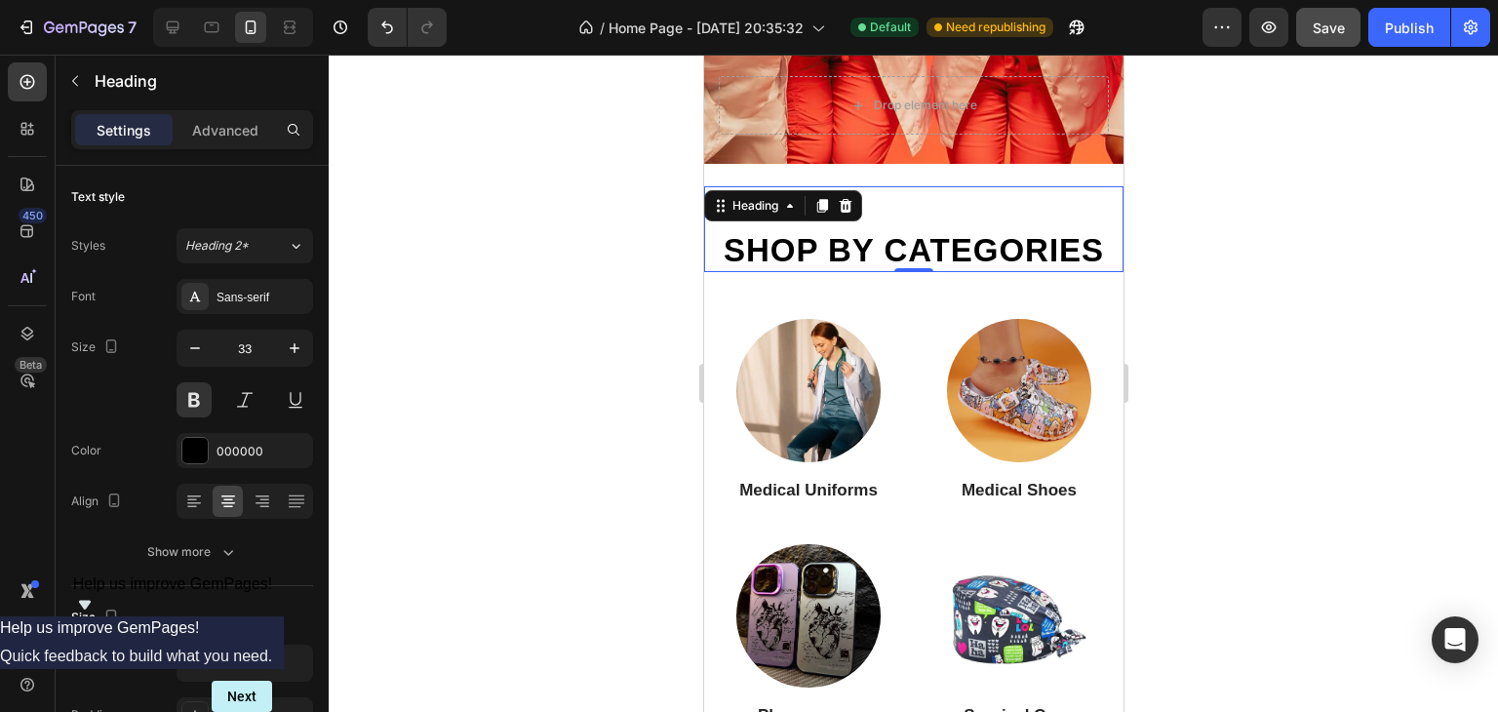
scroll to position [270, 0]
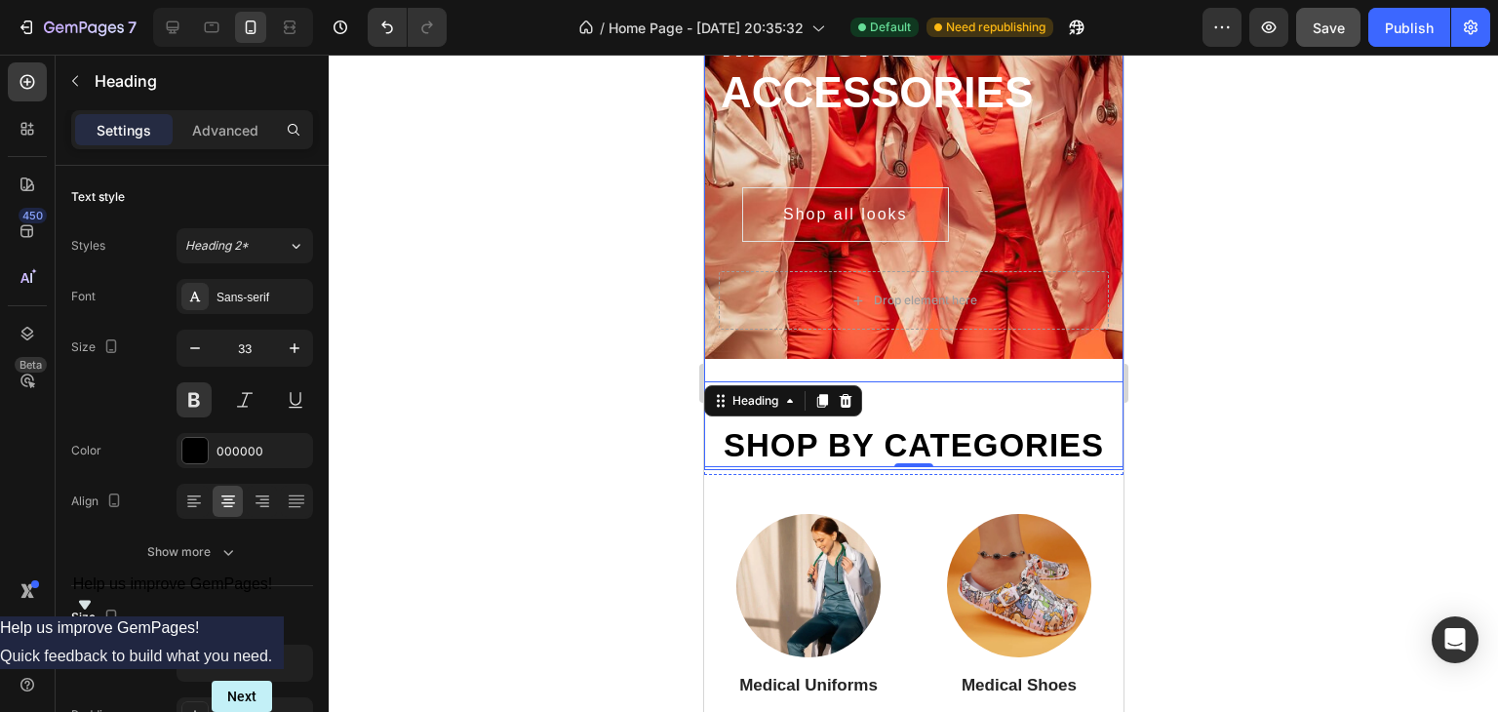
click at [931, 367] on div "Delicately designed & ethically crafted Text #1 Worldwide For trusted medical a…" at bounding box center [912, 147] width 419 height 645
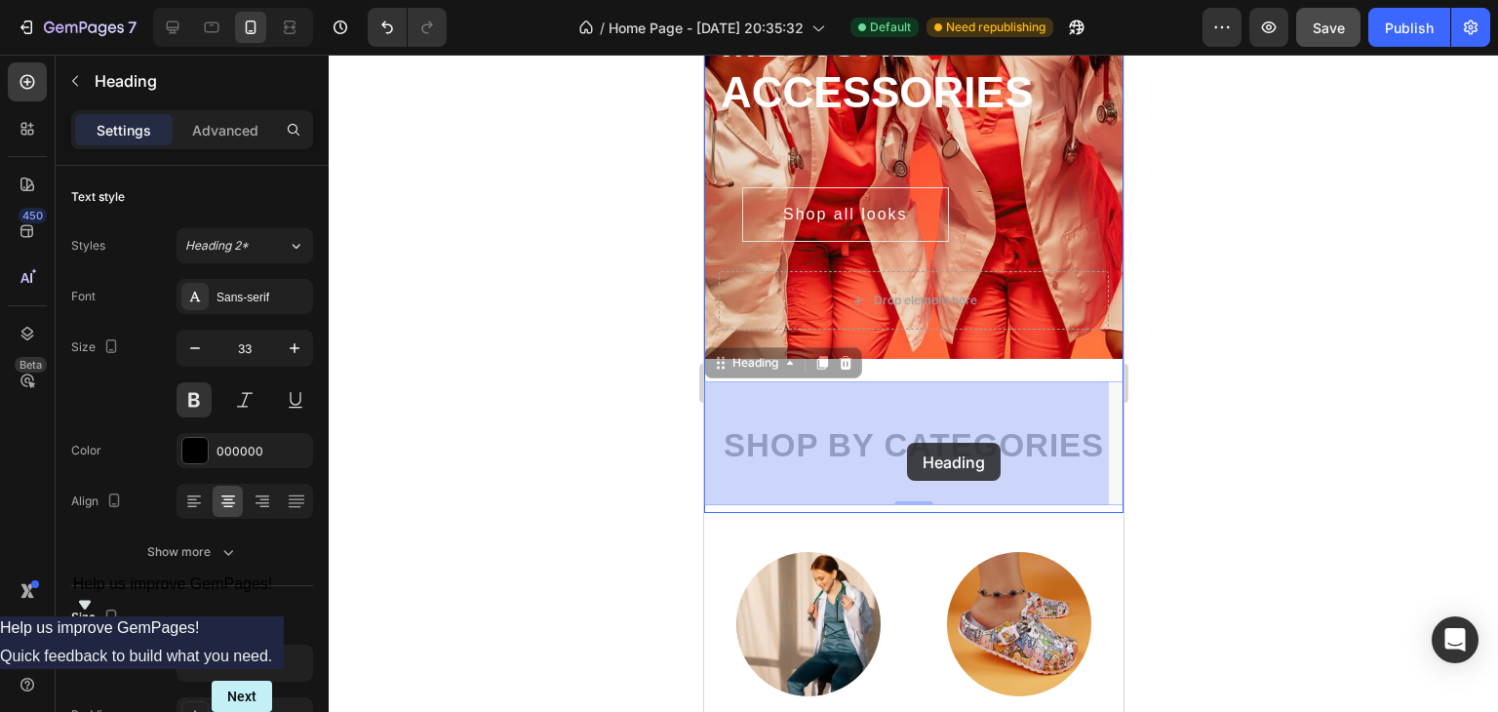
drag, startPoint x: 898, startPoint y: 471, endPoint x: 906, endPoint y: 448, distance: 23.7
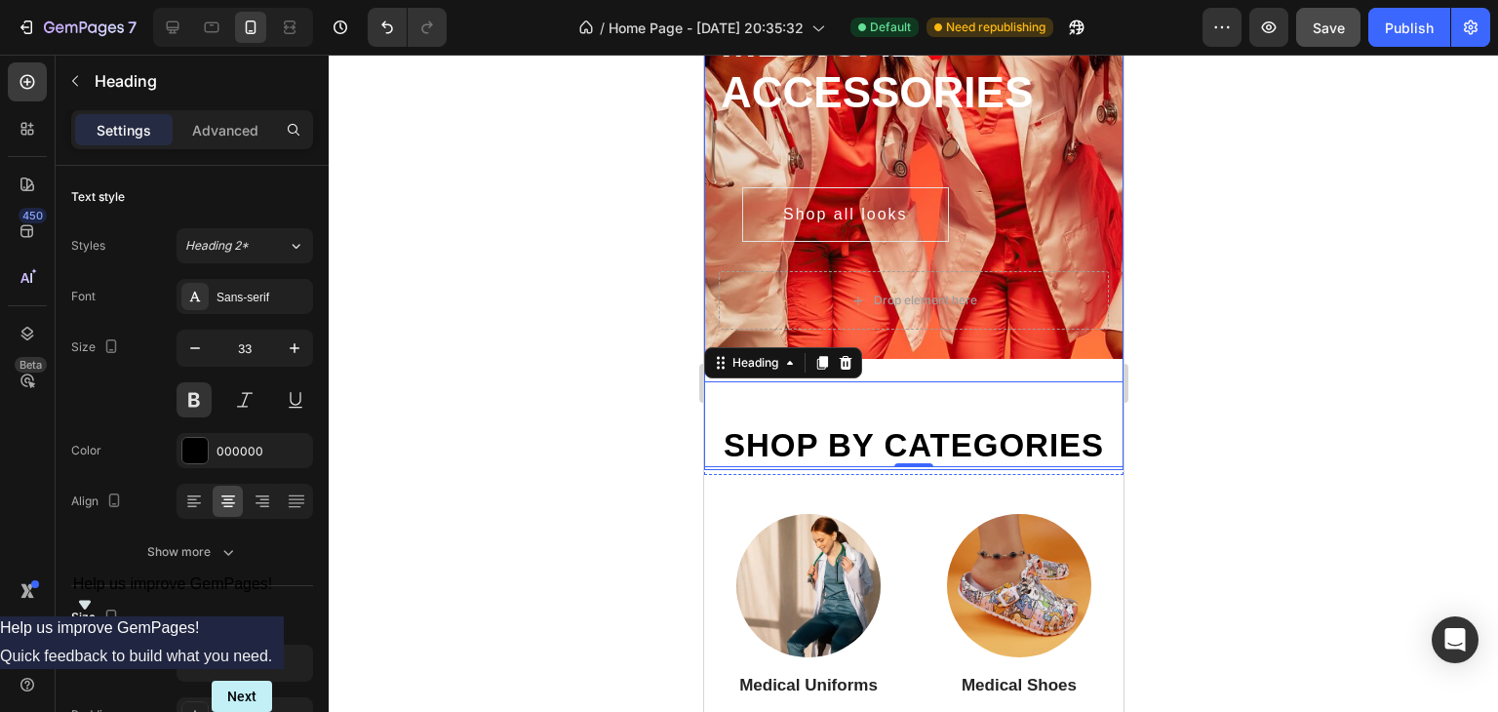
click at [915, 370] on div "Delicately designed & ethically crafted Text #1 Worldwide For trusted medical a…" at bounding box center [912, 147] width 419 height 645
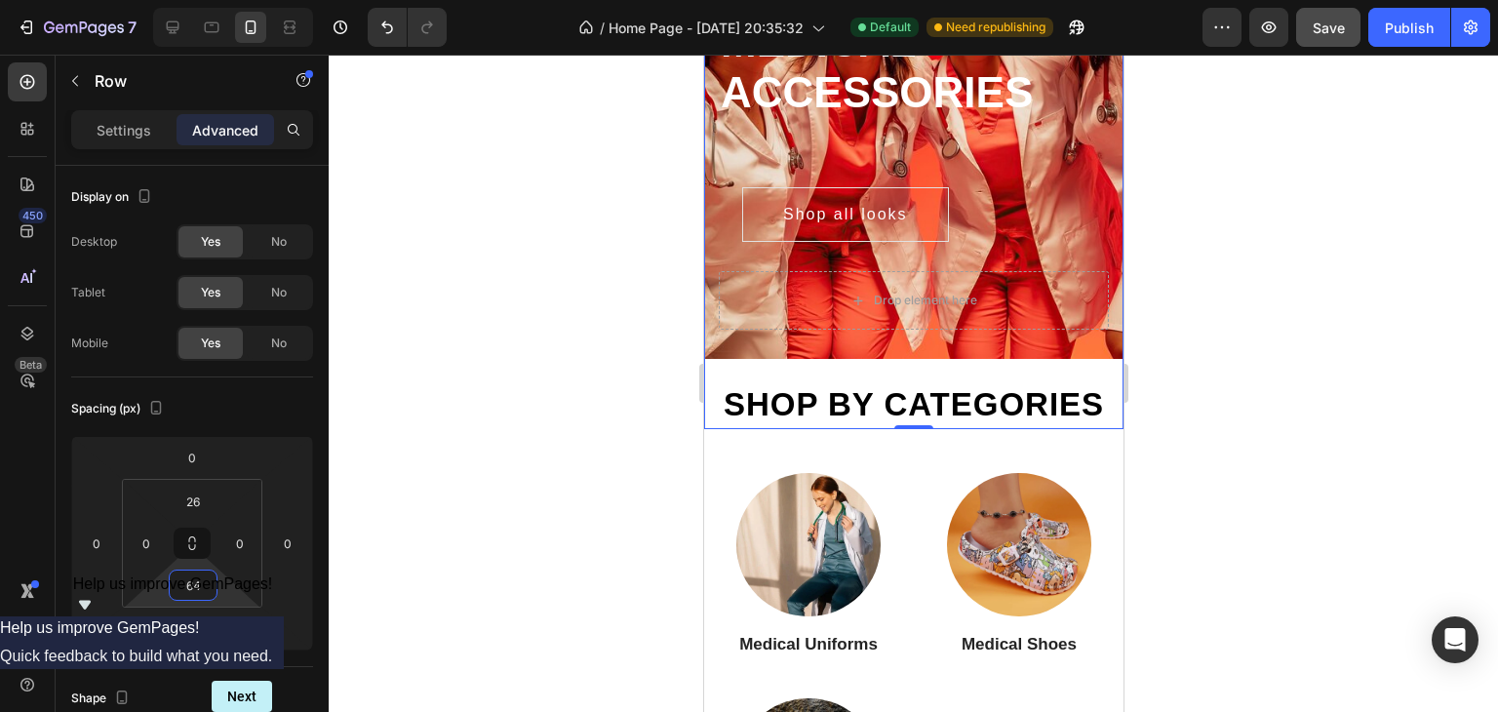
type input "56"
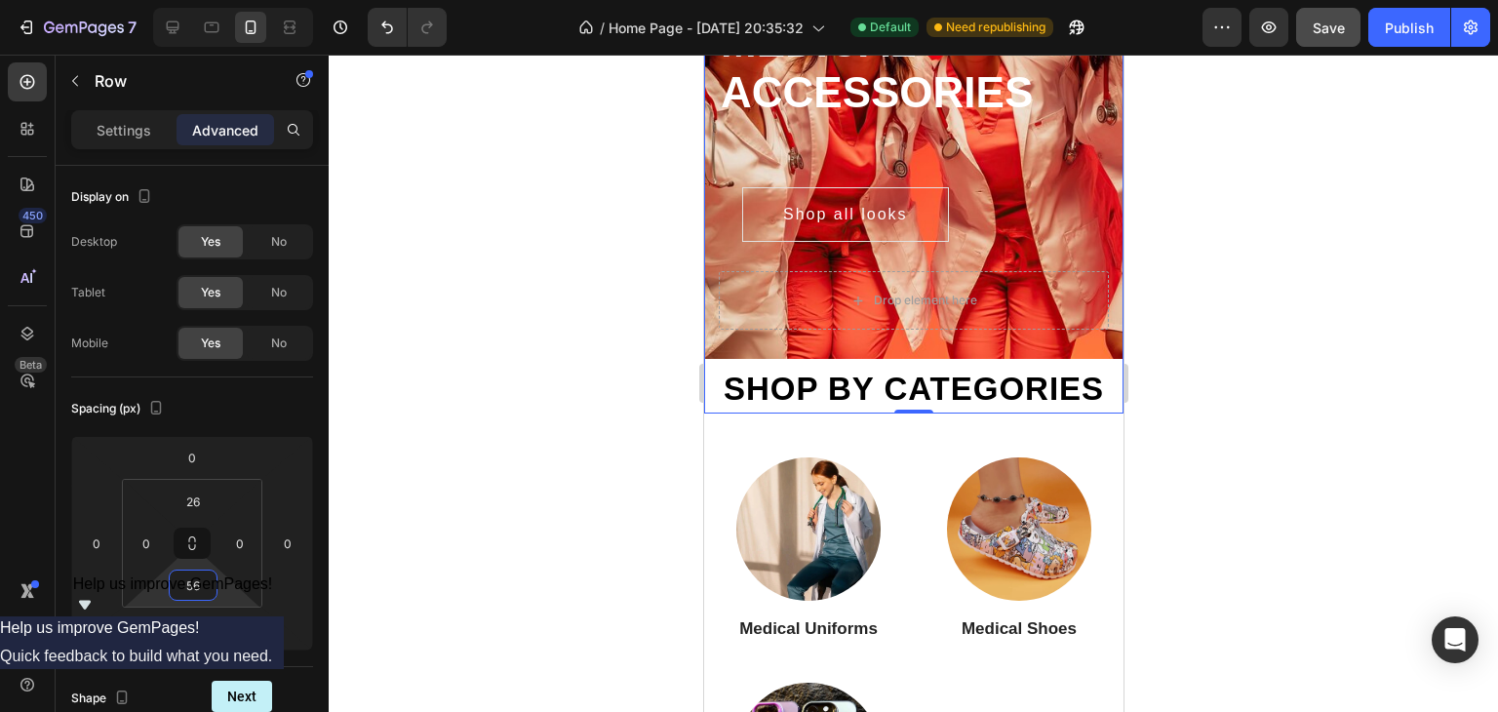
drag, startPoint x: 220, startPoint y: 585, endPoint x: 230, endPoint y: 613, distance: 29.9
click at [230, 0] on html "7 / Home Page - [DATE] 20:35:32 Default Need republishing Preview Save Publish …" at bounding box center [749, 0] width 1498 height 0
click at [838, 410] on h2 "Shop by categories" at bounding box center [913, 389] width 390 height 43
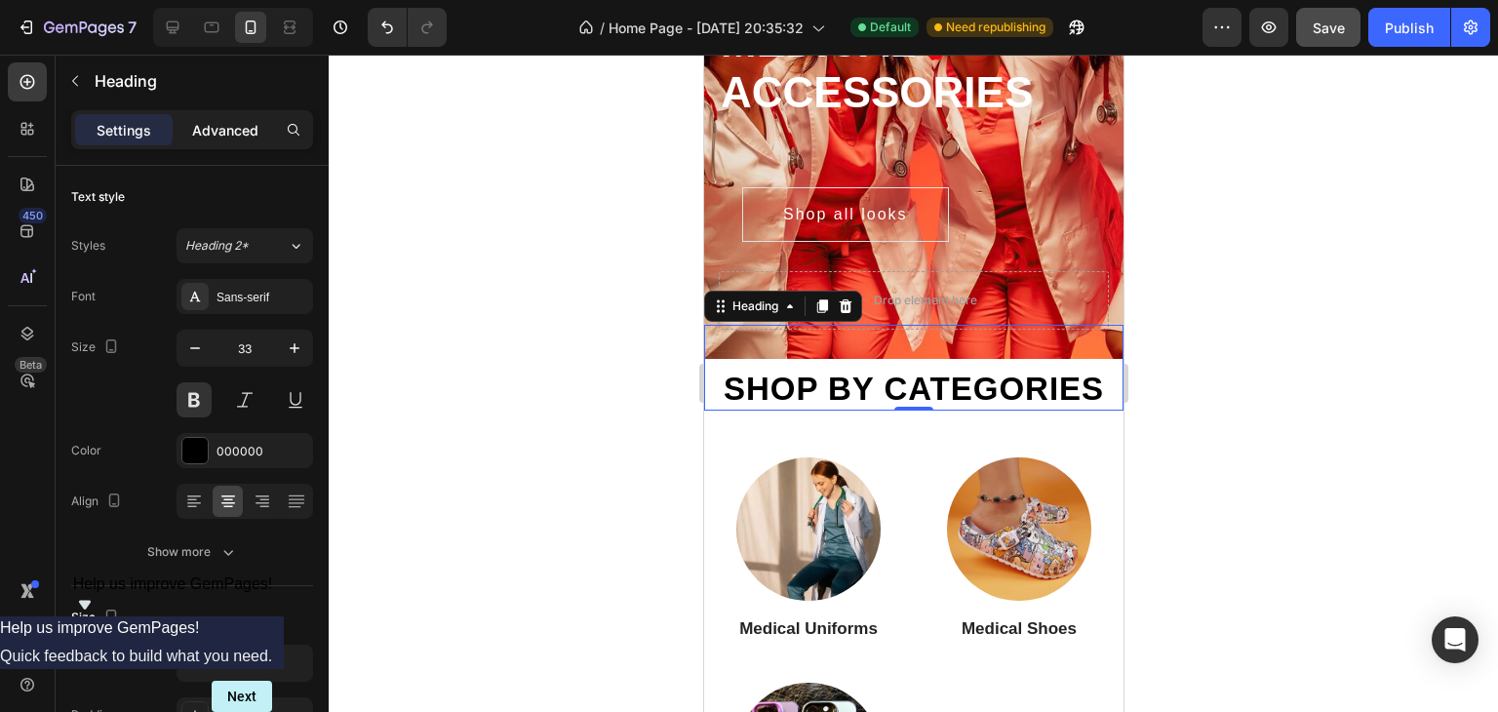
click at [197, 125] on p "Advanced" at bounding box center [225, 130] width 66 height 20
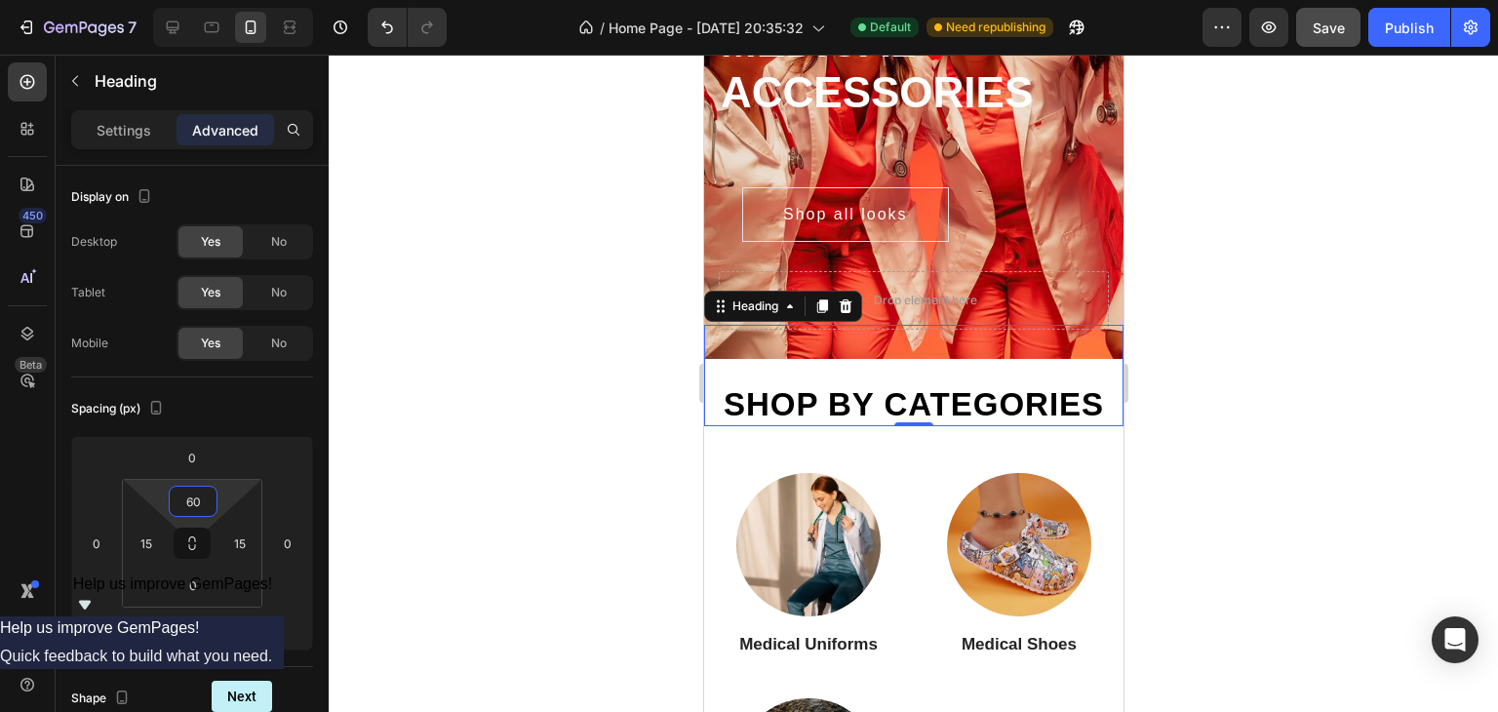
type input "64"
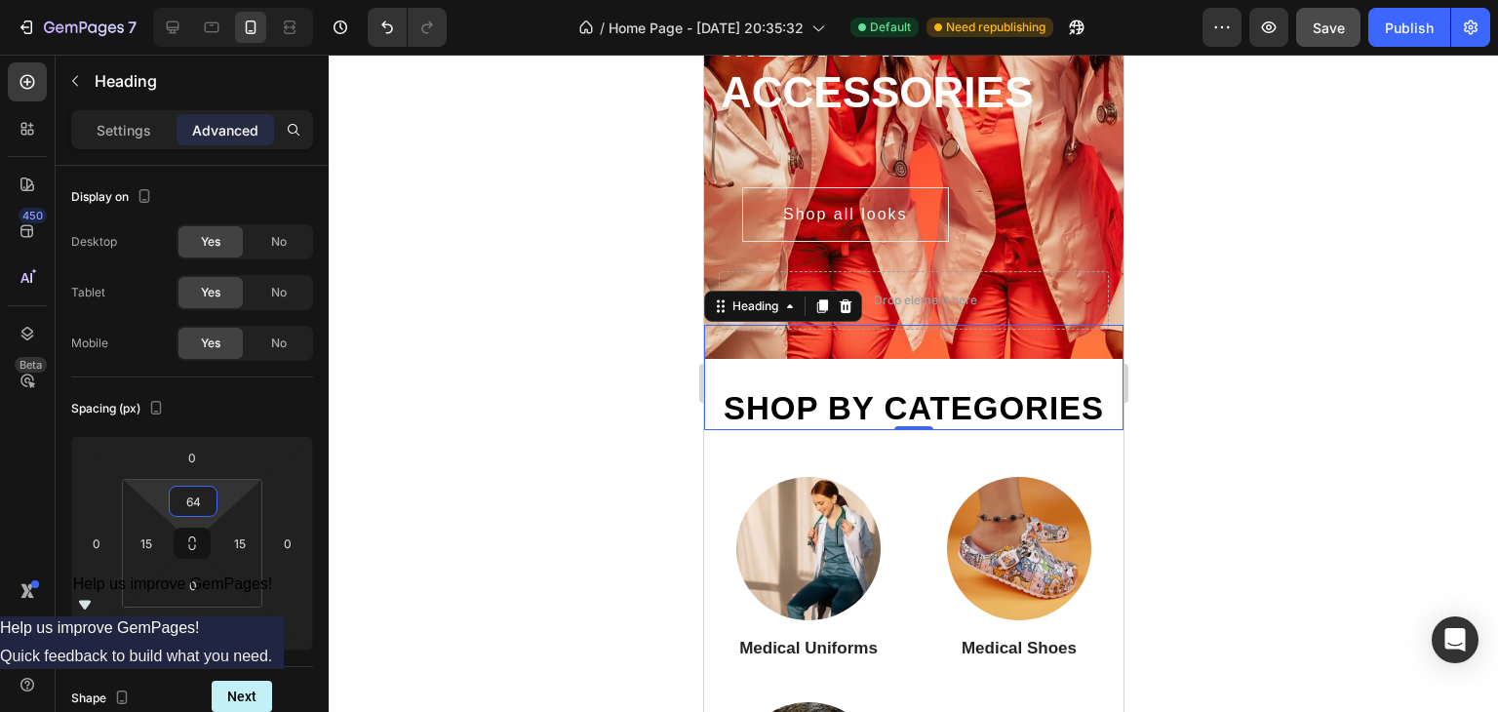
click at [222, 0] on html "7 / Home Page - [DATE] 20:35:32 Default Need republishing Preview Save Publish …" at bounding box center [749, 0] width 1498 height 0
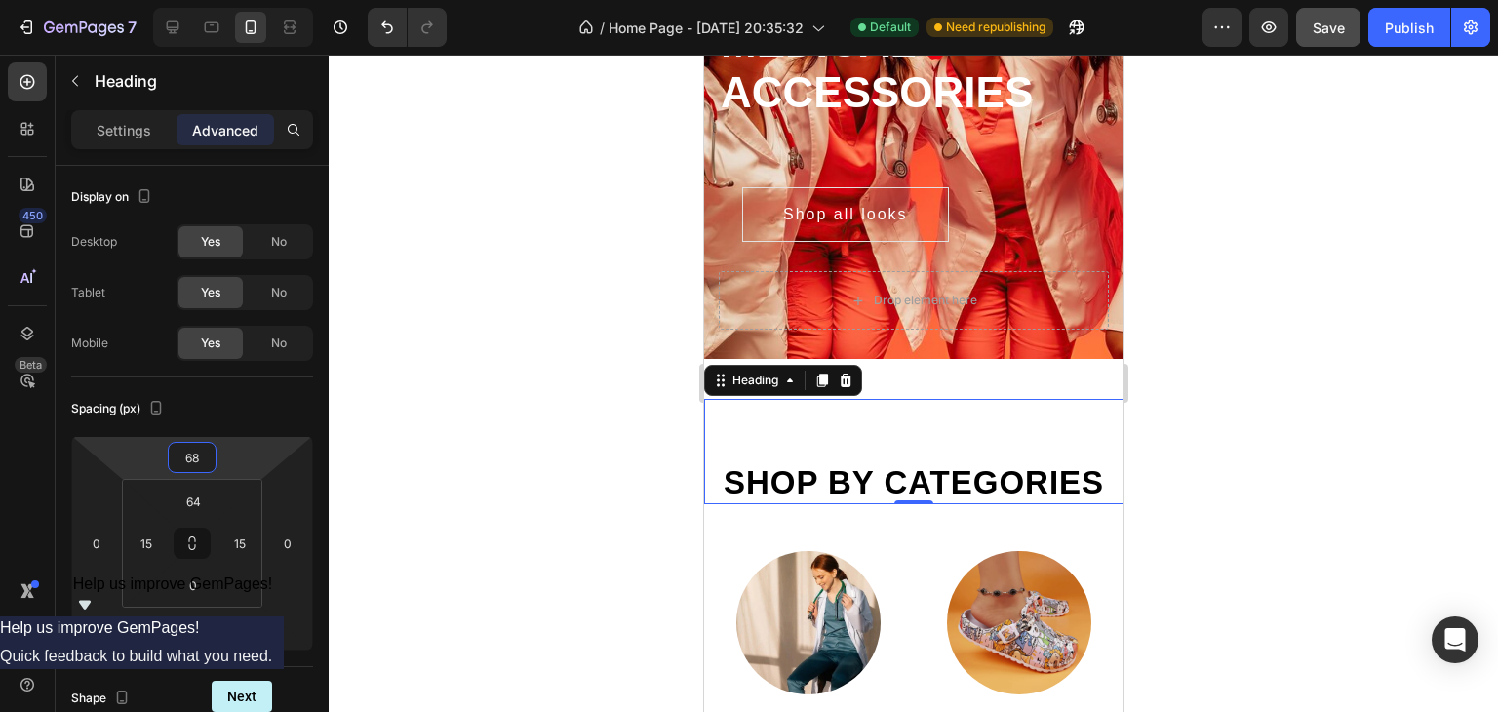
type input "64"
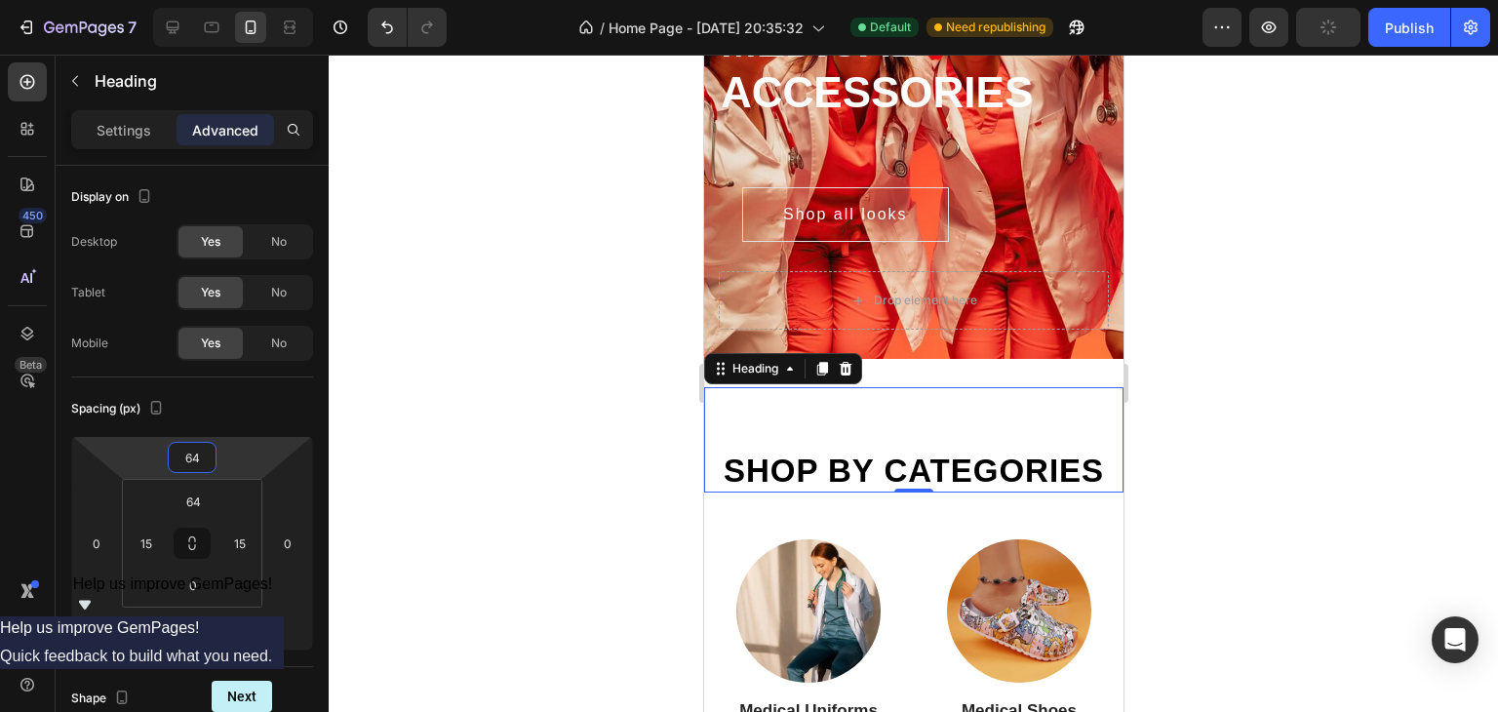
drag, startPoint x: 229, startPoint y: 461, endPoint x: 237, endPoint y: 430, distance: 32.2
click at [237, 0] on html "7 / Home Page - [DATE] 20:35:32 Default Need republishing Preview Publish 450 B…" at bounding box center [749, 0] width 1498 height 0
click at [929, 372] on div "Delicately designed & ethically crafted Text #1 Worldwide For trusted medical a…" at bounding box center [912, 119] width 419 height 589
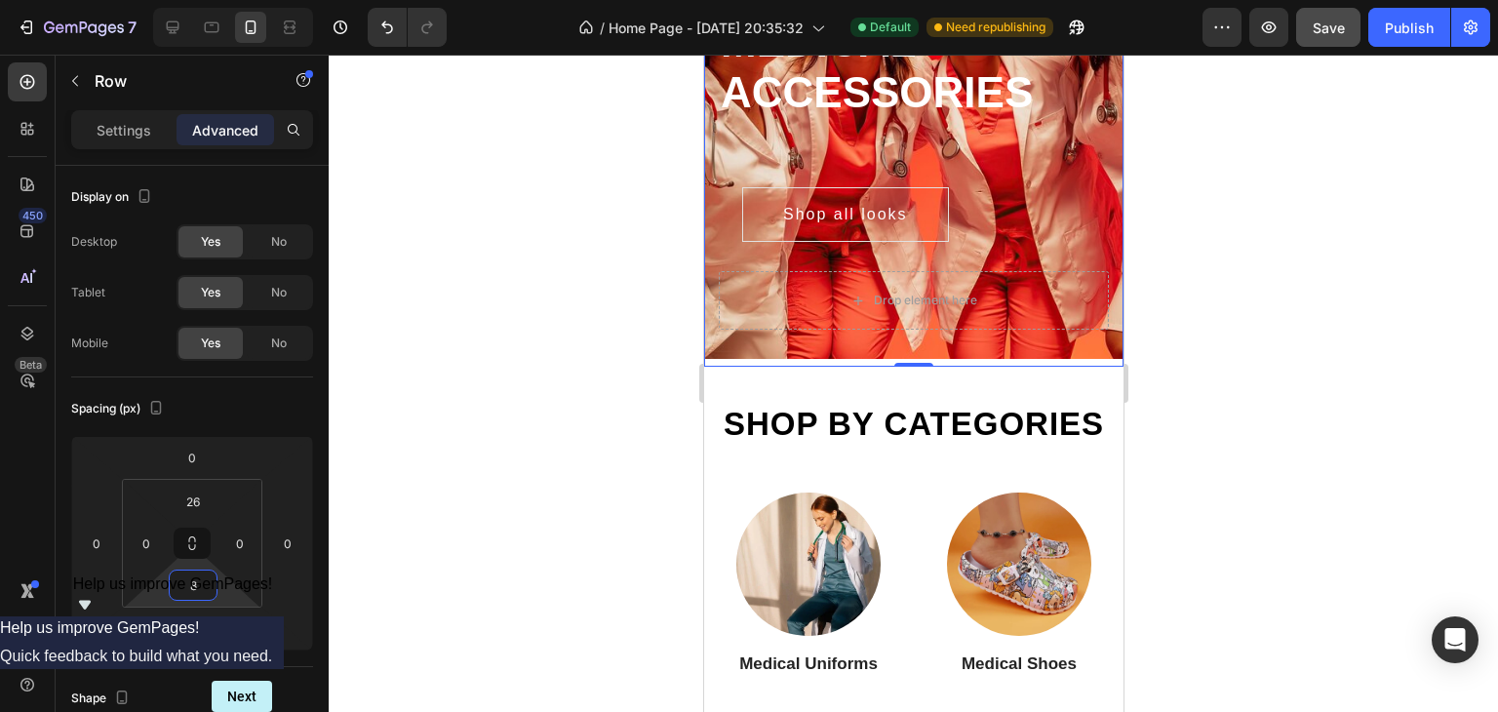
type input "2"
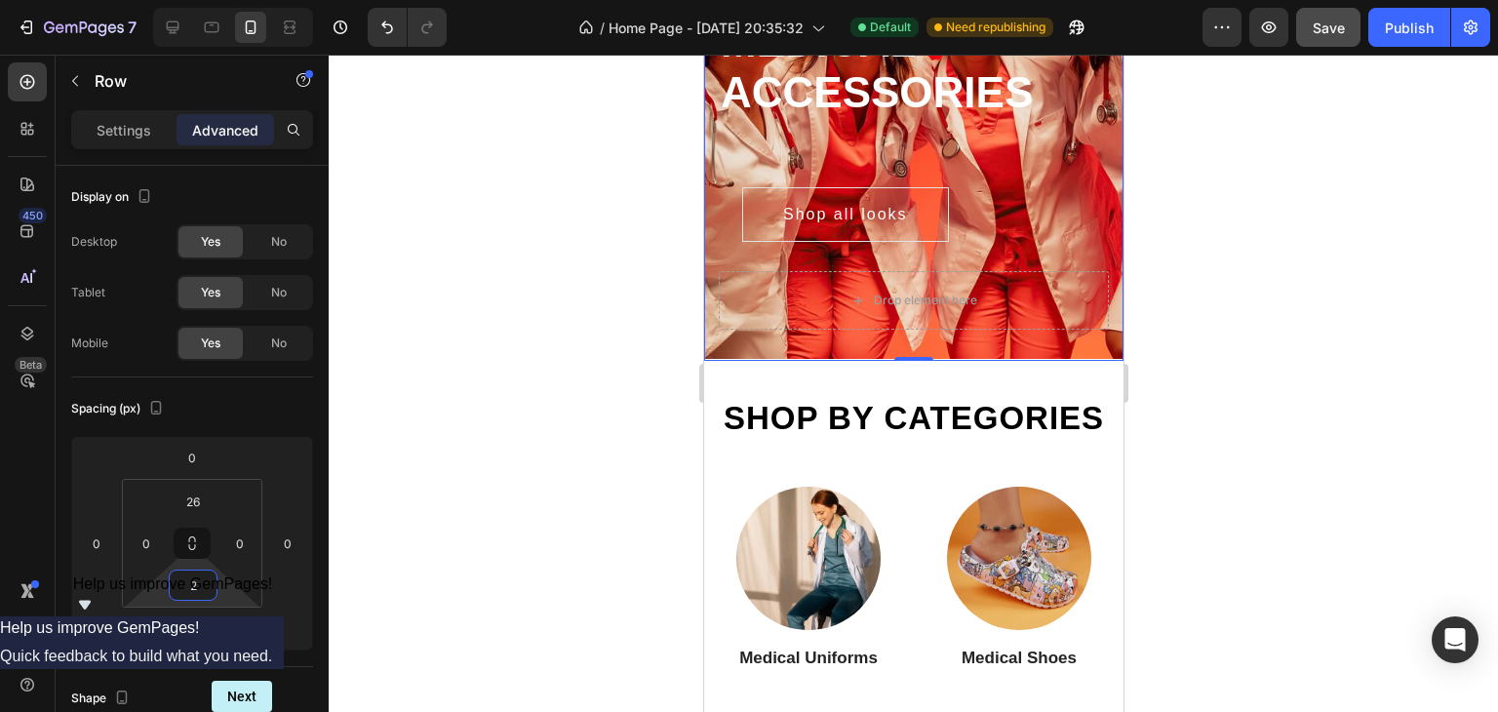
drag, startPoint x: 218, startPoint y: 586, endPoint x: 234, endPoint y: 612, distance: 30.6
click at [234, 0] on html "7 / Home Page - [DATE] 20:35:32 Default Need republishing Preview Save Publish …" at bounding box center [749, 0] width 1498 height 0
click at [938, 414] on h2 "Shop by categories" at bounding box center [913, 418] width 390 height 43
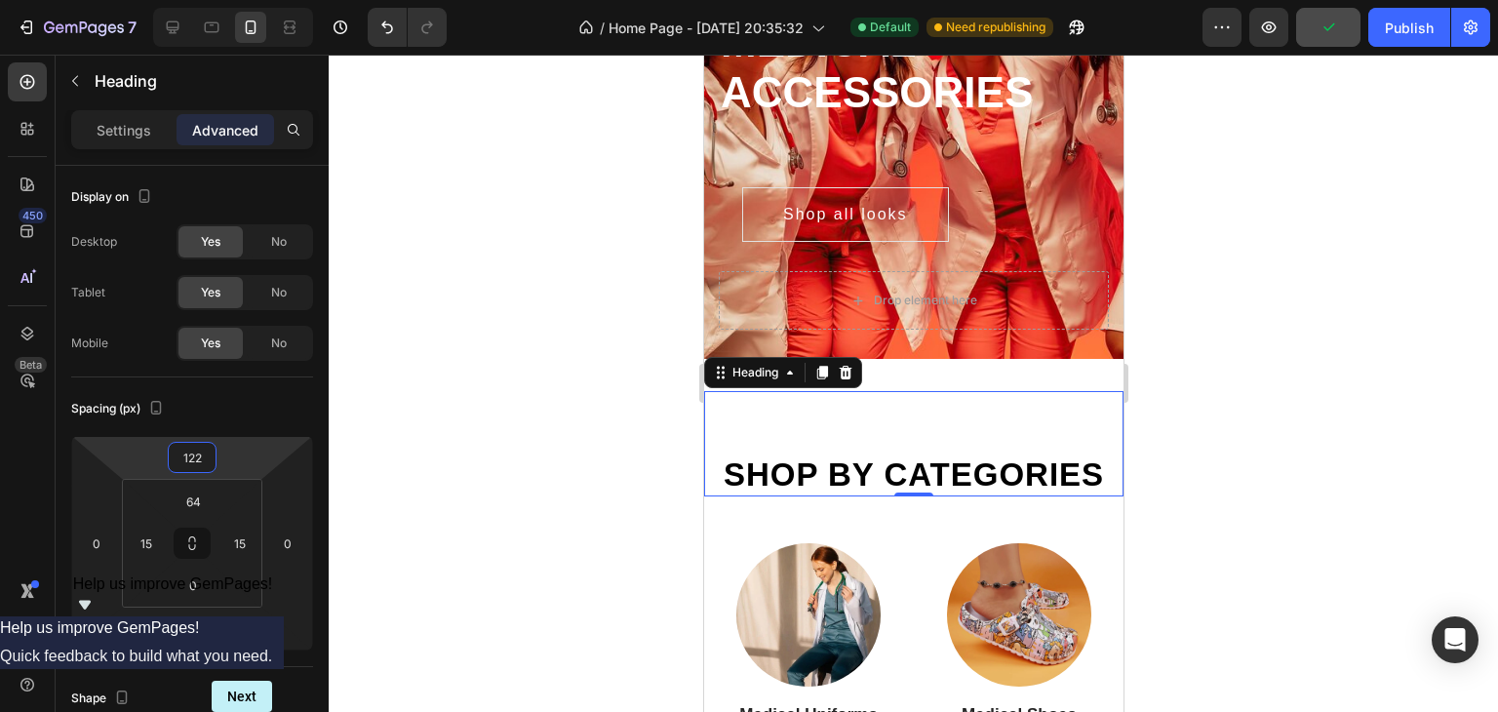
type input "124"
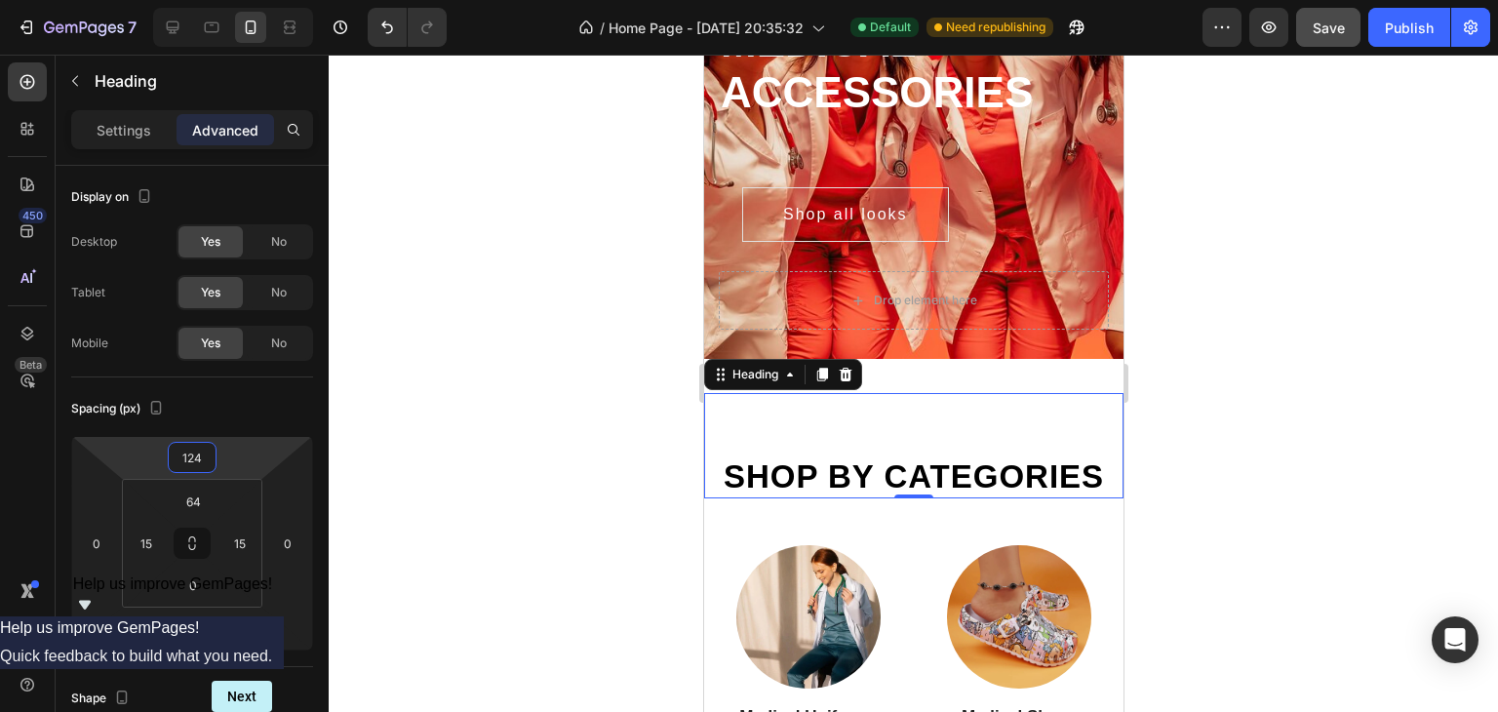
drag, startPoint x: 233, startPoint y: 464, endPoint x: 234, endPoint y: 435, distance: 29.3
click at [234, 0] on html "7 / Home Page - [DATE] 20:35:32 Default Need republishing Preview Save Publish …" at bounding box center [749, 0] width 1498 height 0
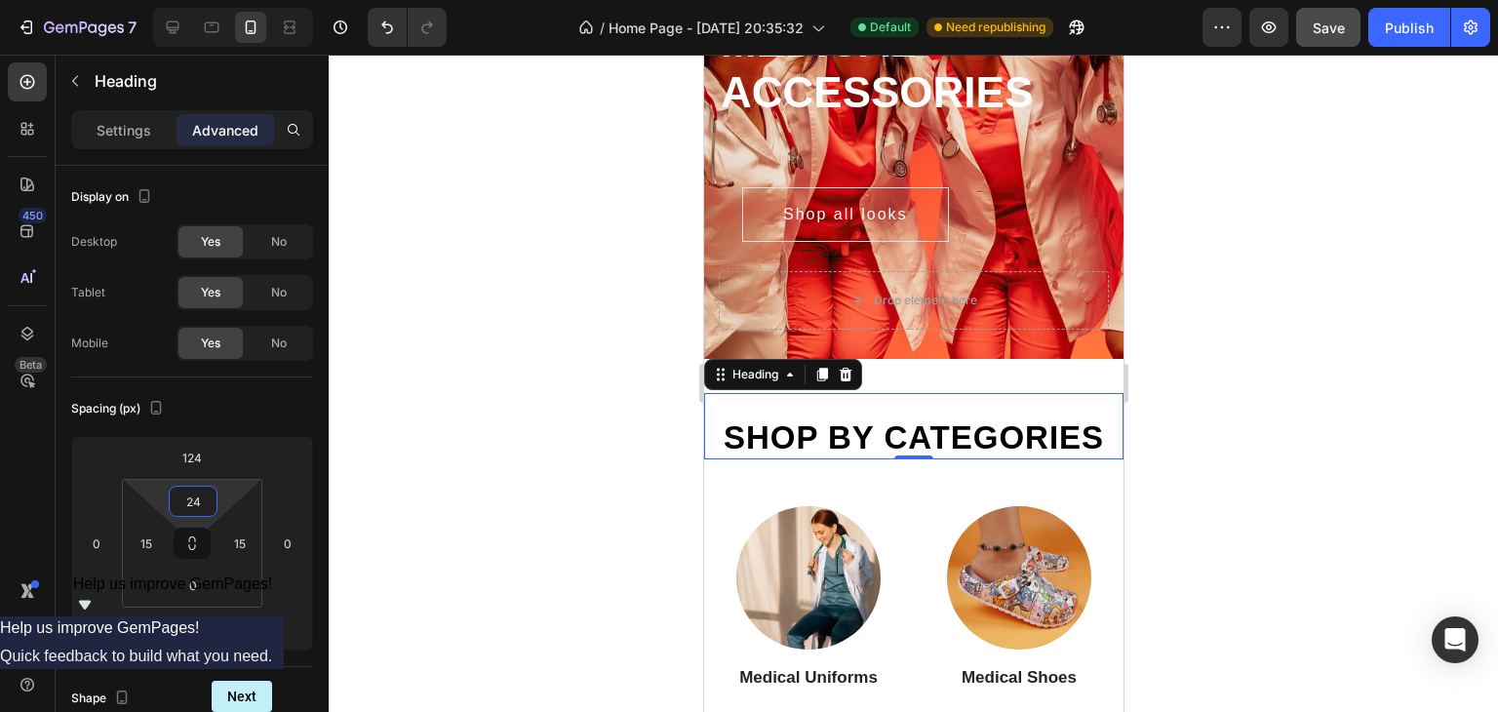
type input "14"
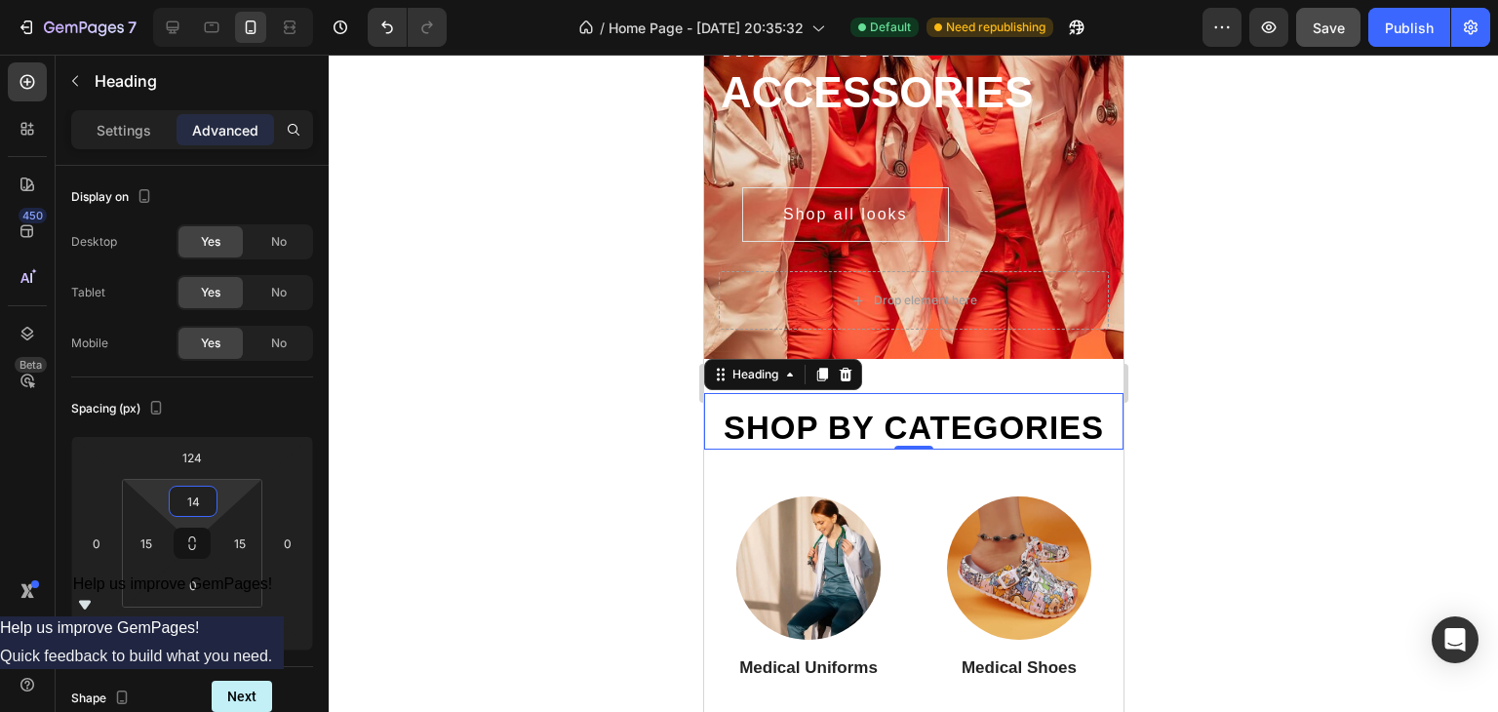
drag, startPoint x: 222, startPoint y: 500, endPoint x: 224, endPoint y: 525, distance: 24.5
click at [224, 0] on html "7 / Home Page - [DATE] 20:35:32 Default Need republishing Preview Save Publish …" at bounding box center [749, 0] width 1498 height 0
click at [926, 367] on div "Delicately designed & ethically crafted Text #1 Worldwide For trusted medical a…" at bounding box center [912, 137] width 419 height 625
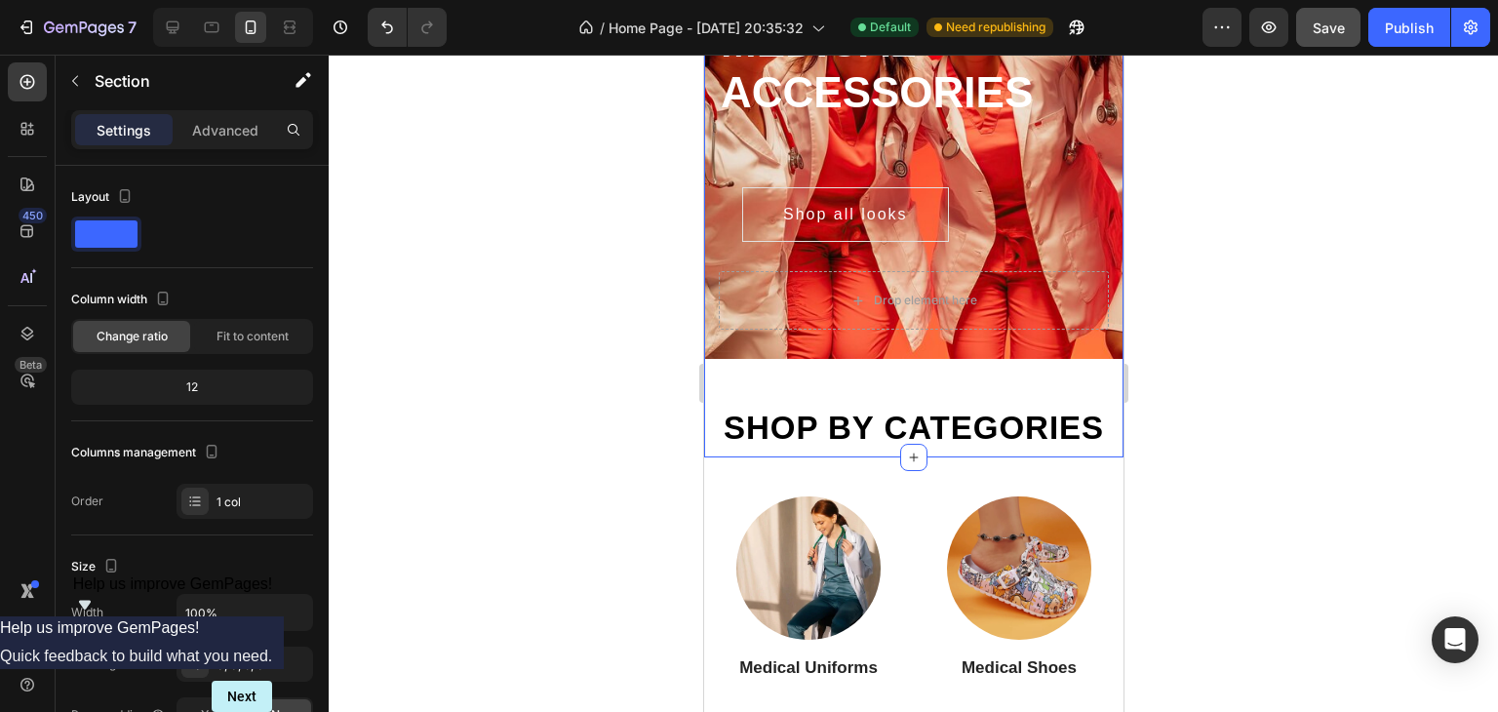
click at [926, 367] on div "Delicately designed & ethically crafted Text #1 Worldwide For trusted medical a…" at bounding box center [912, 137] width 419 height 625
click at [872, 352] on div "Delicately designed & ethically crafted Text #1 Worldwide For trusted medical a…" at bounding box center [912, 104] width 419 height 509
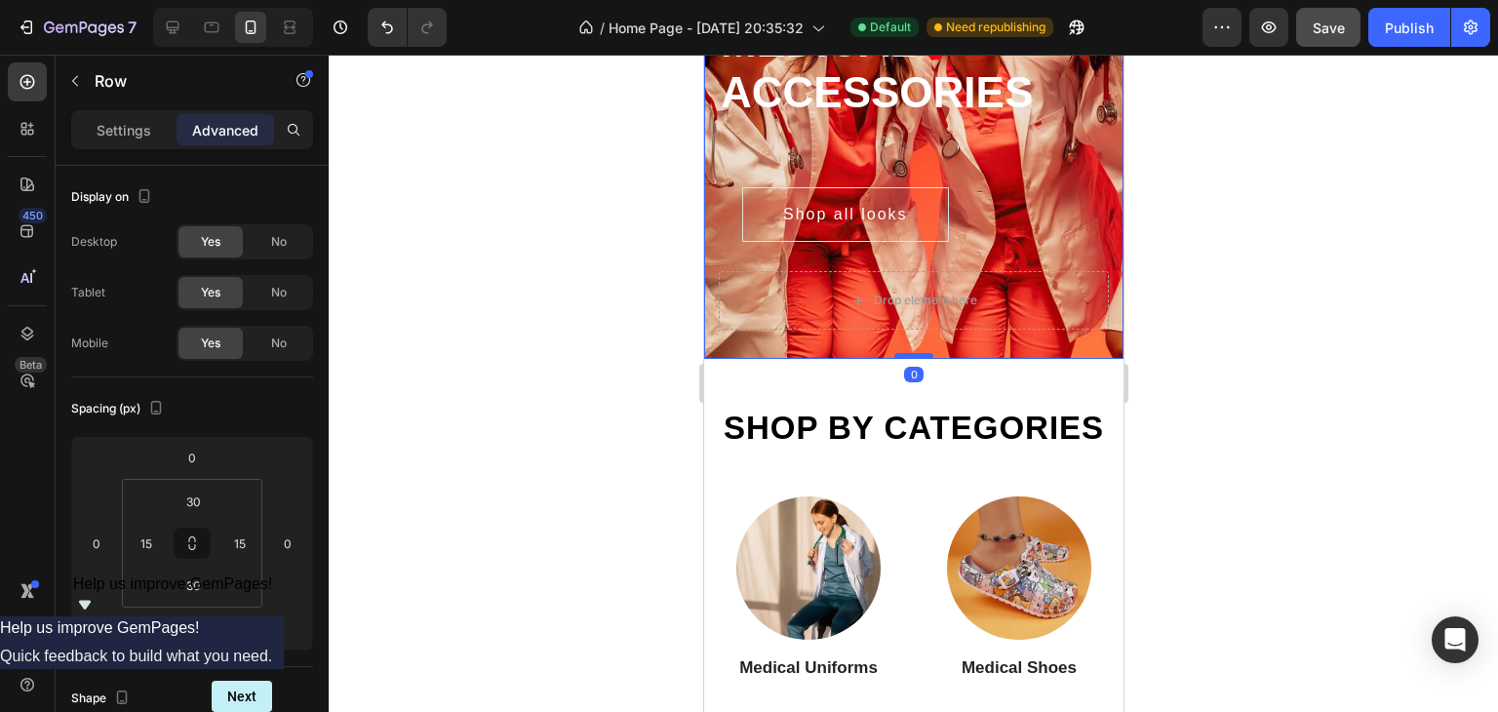
click at [904, 356] on div at bounding box center [912, 356] width 39 height 6
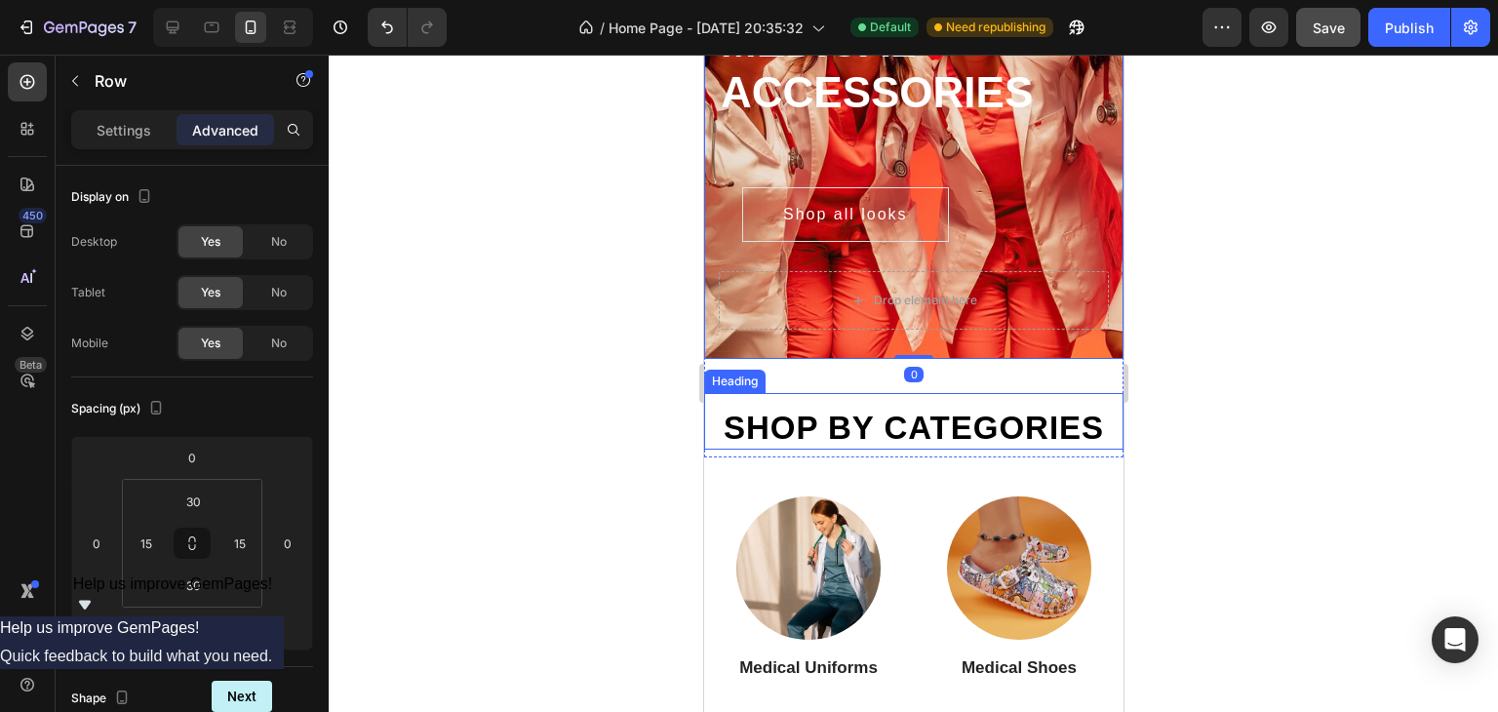
click at [873, 405] on div "Shop by categories Heading" at bounding box center [912, 421] width 419 height 57
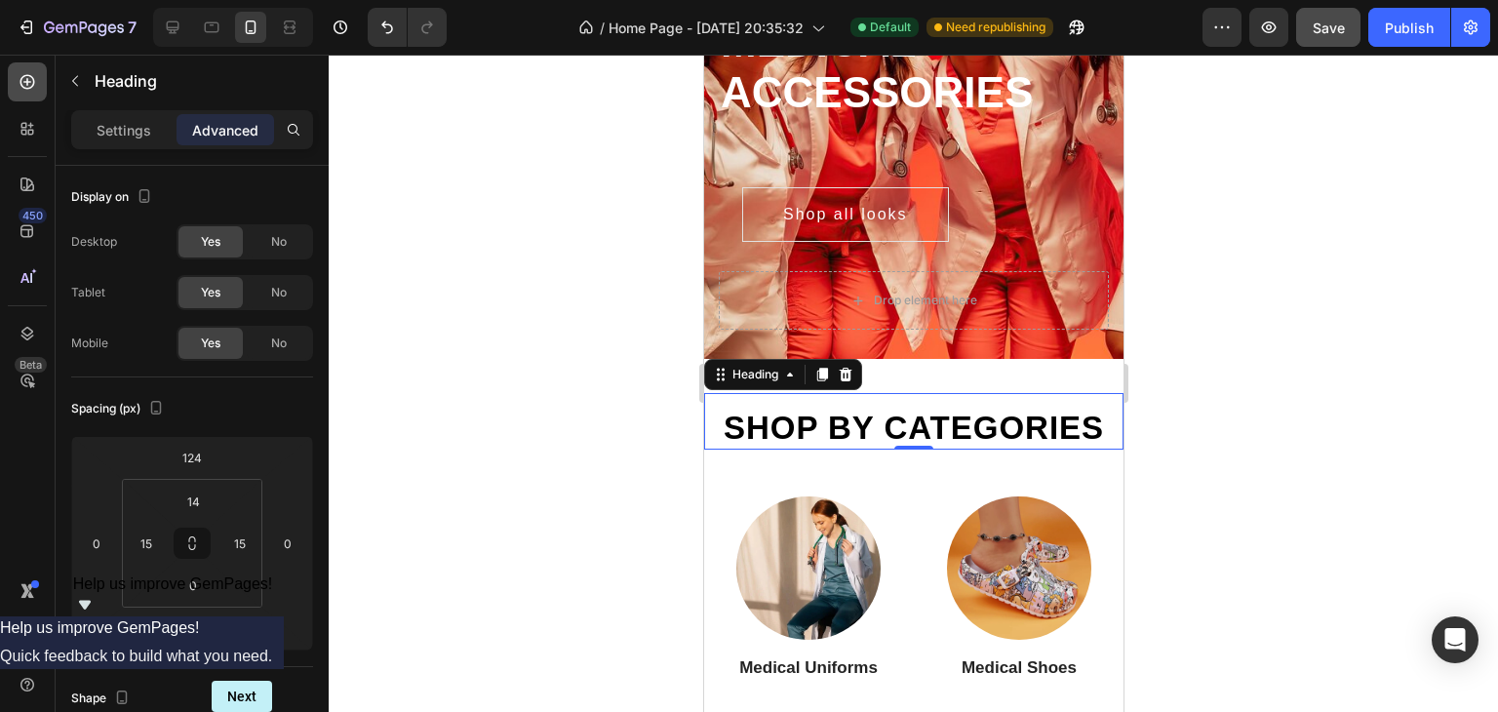
click at [34, 79] on icon at bounding box center [27, 81] width 19 height 19
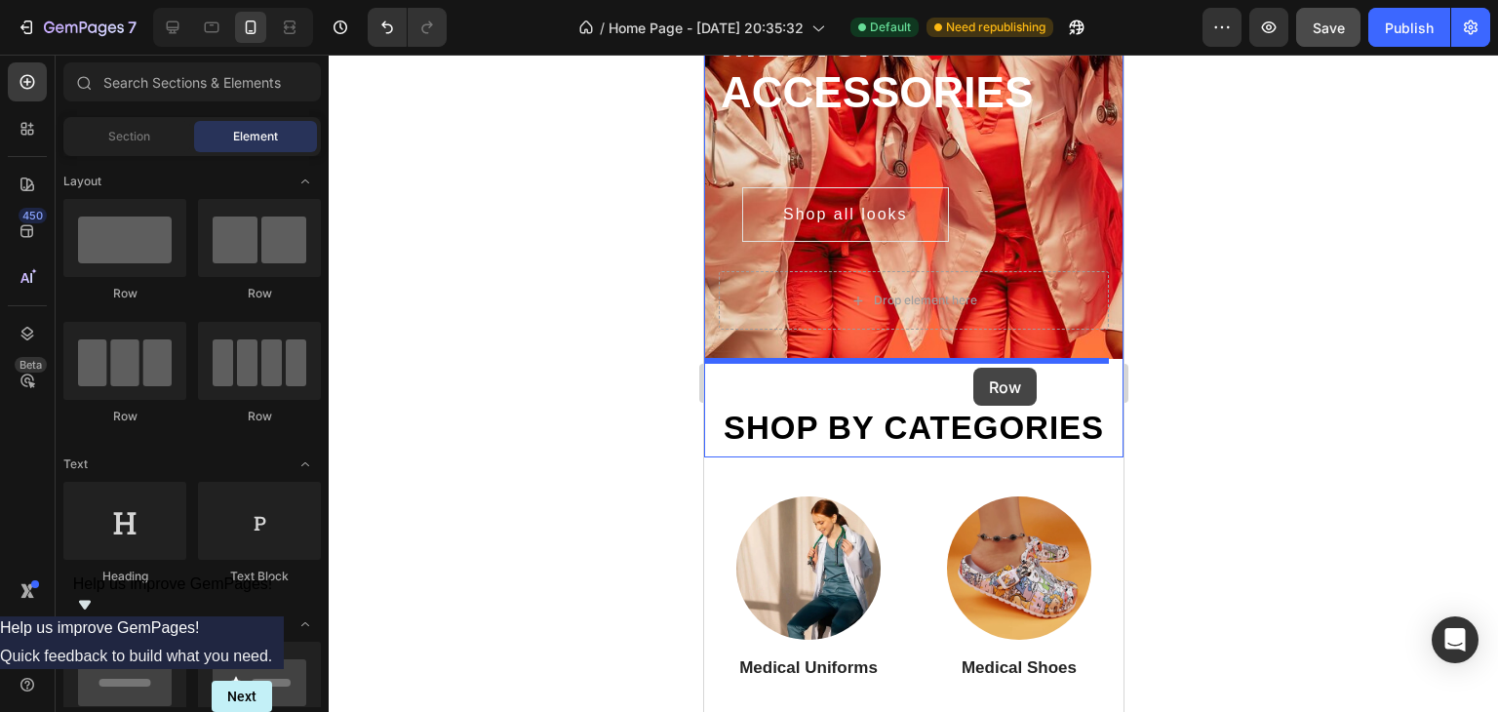
drag, startPoint x: 938, startPoint y: 318, endPoint x: 972, endPoint y: 368, distance: 60.3
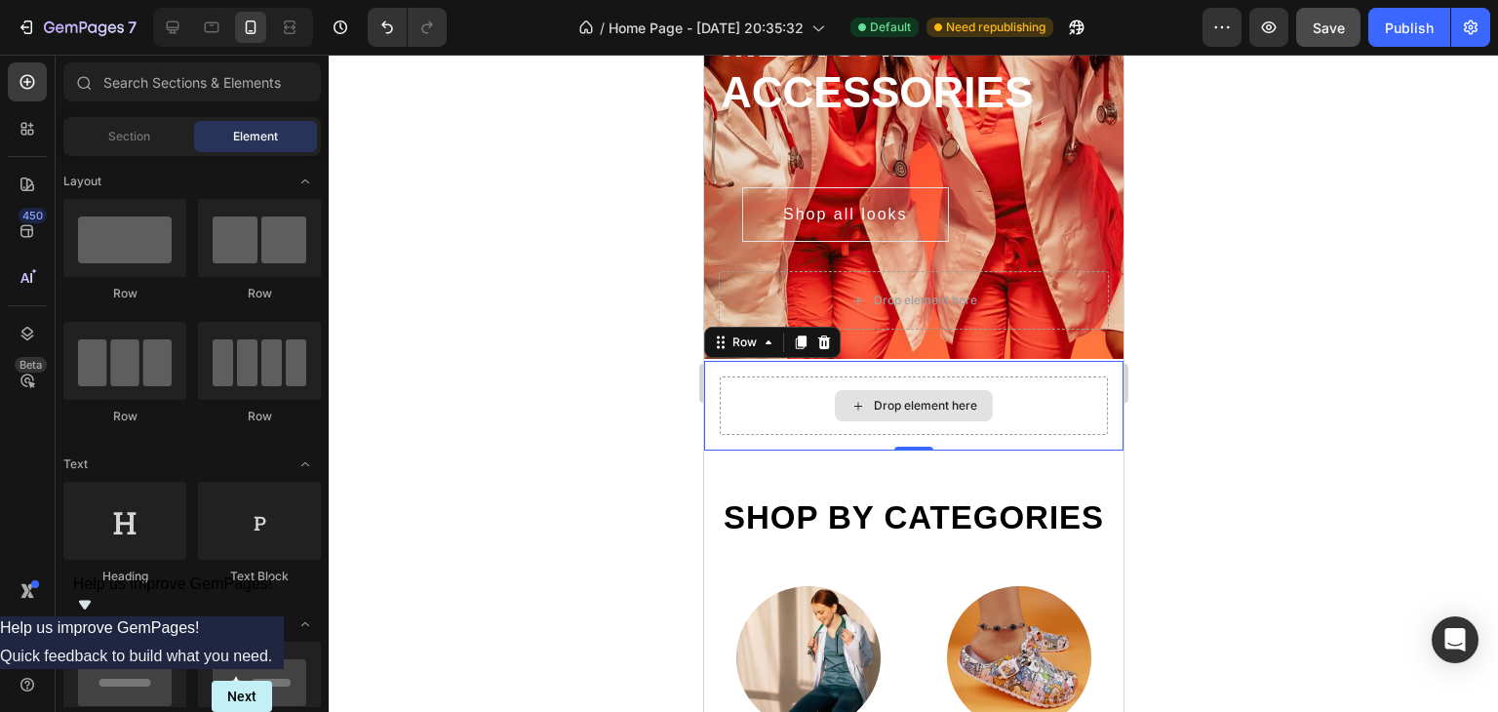
click at [873, 407] on div "Drop element here" at bounding box center [924, 406] width 103 height 16
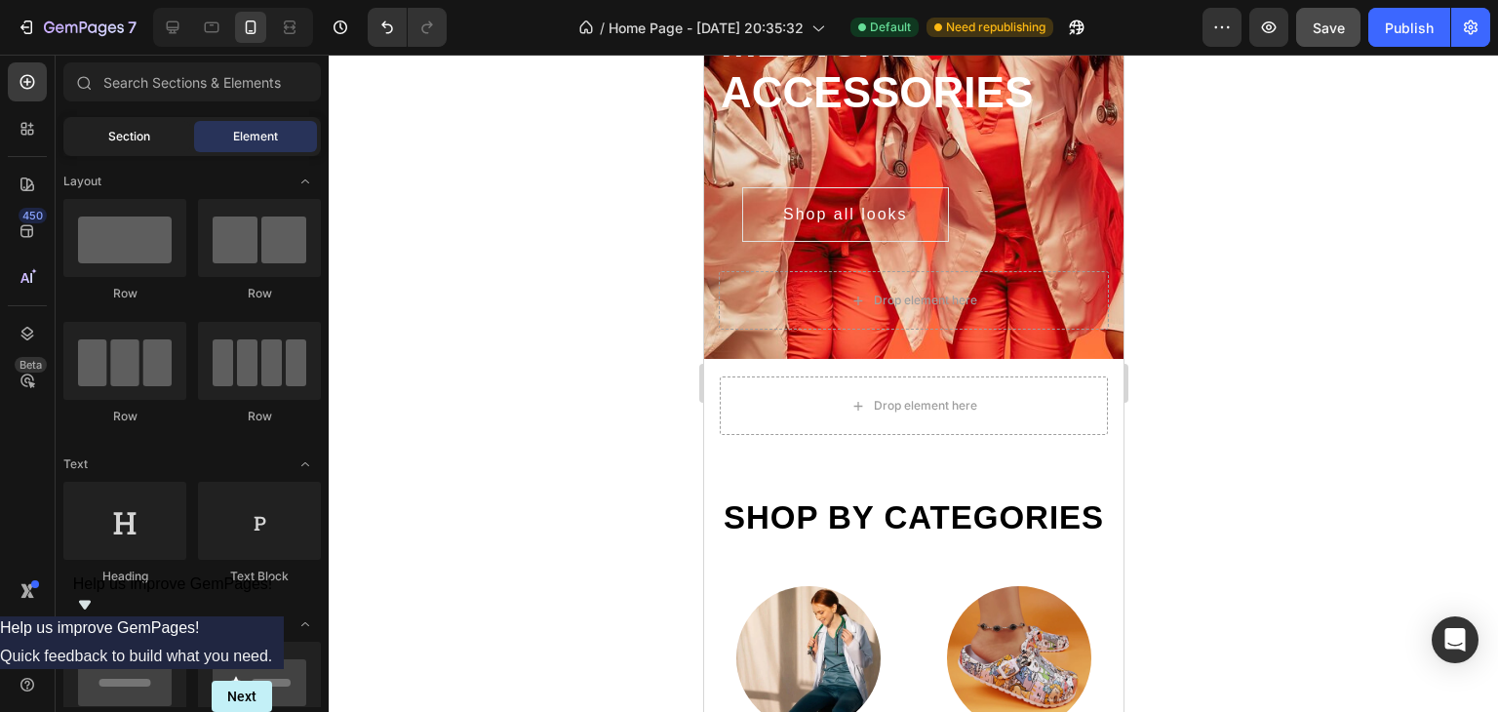
click at [110, 143] on span "Section" at bounding box center [129, 137] width 42 height 18
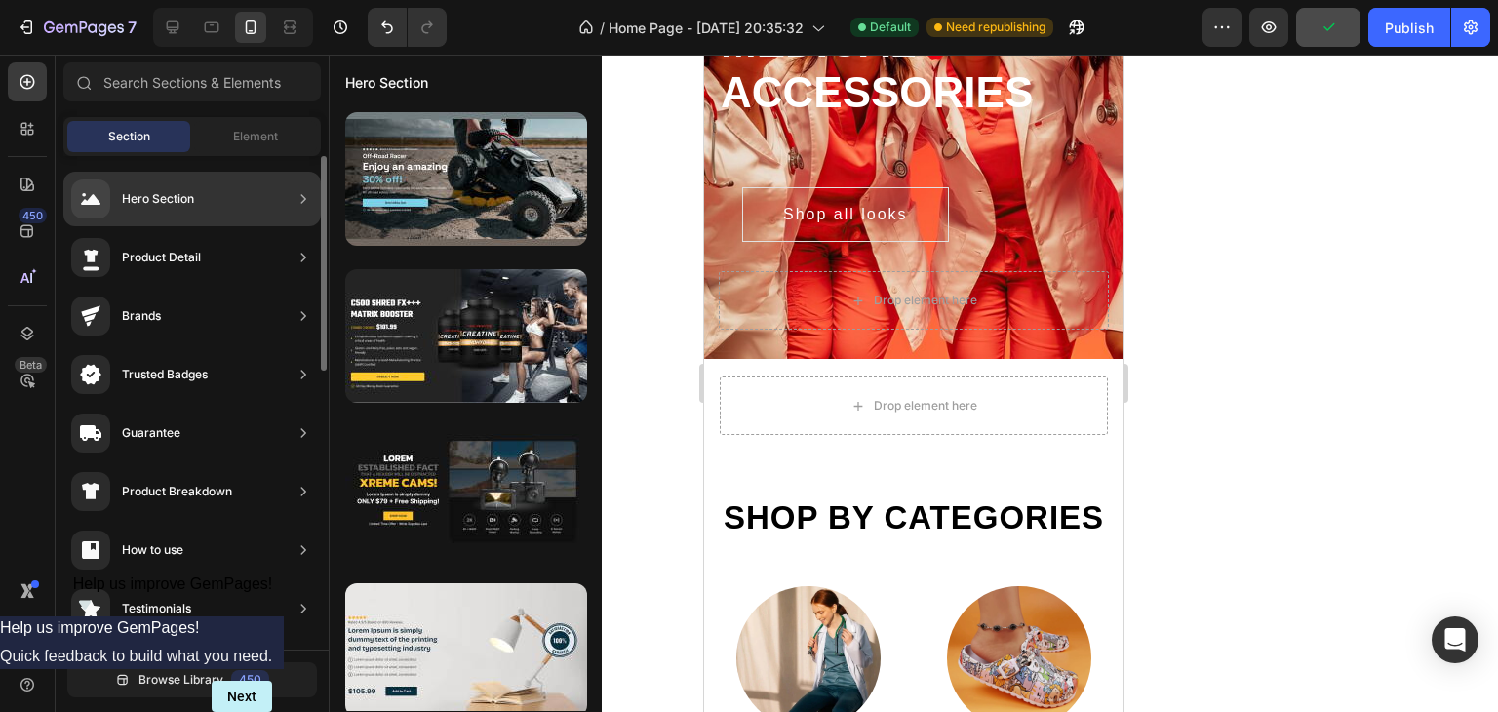
click at [205, 208] on div "Hero Section" at bounding box center [191, 199] width 257 height 55
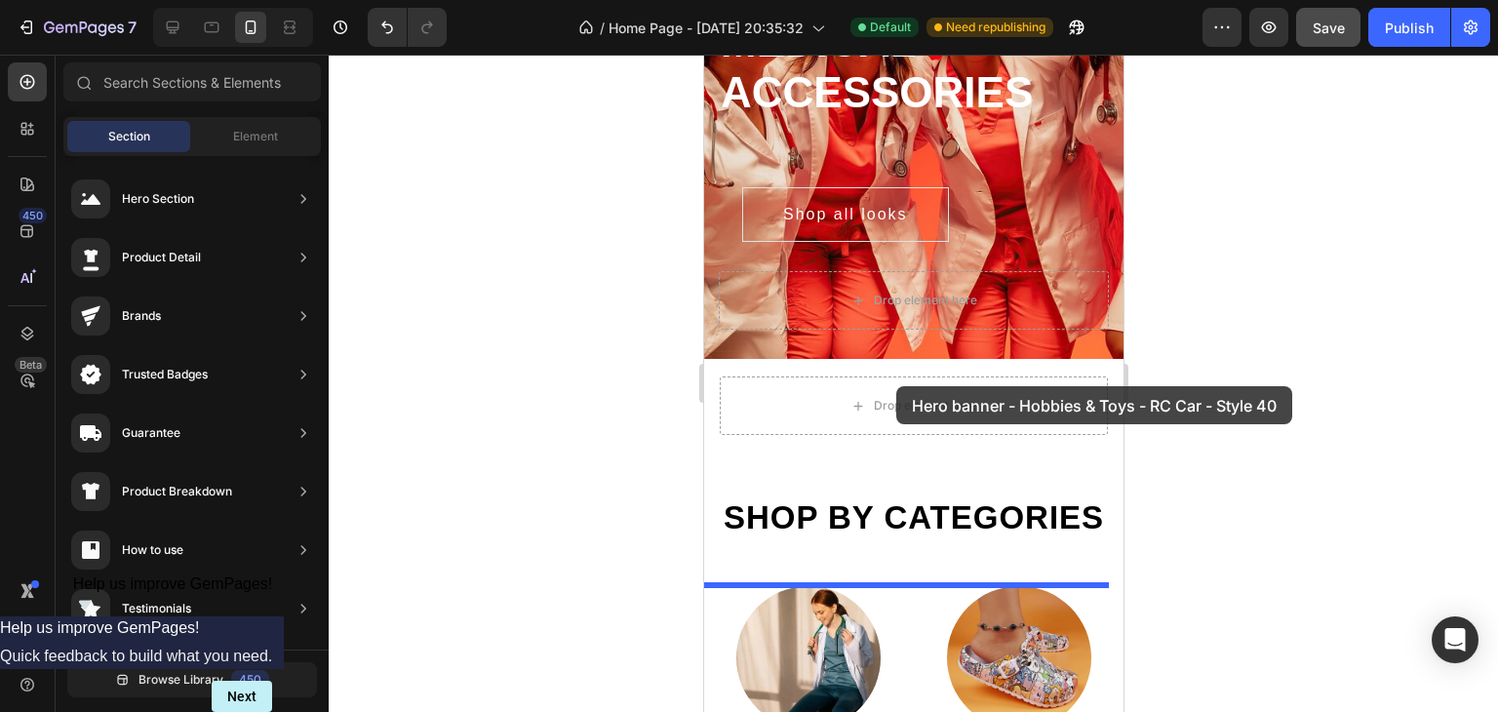
drag, startPoint x: 1163, startPoint y: 234, endPoint x: 895, endPoint y: 386, distance: 308.2
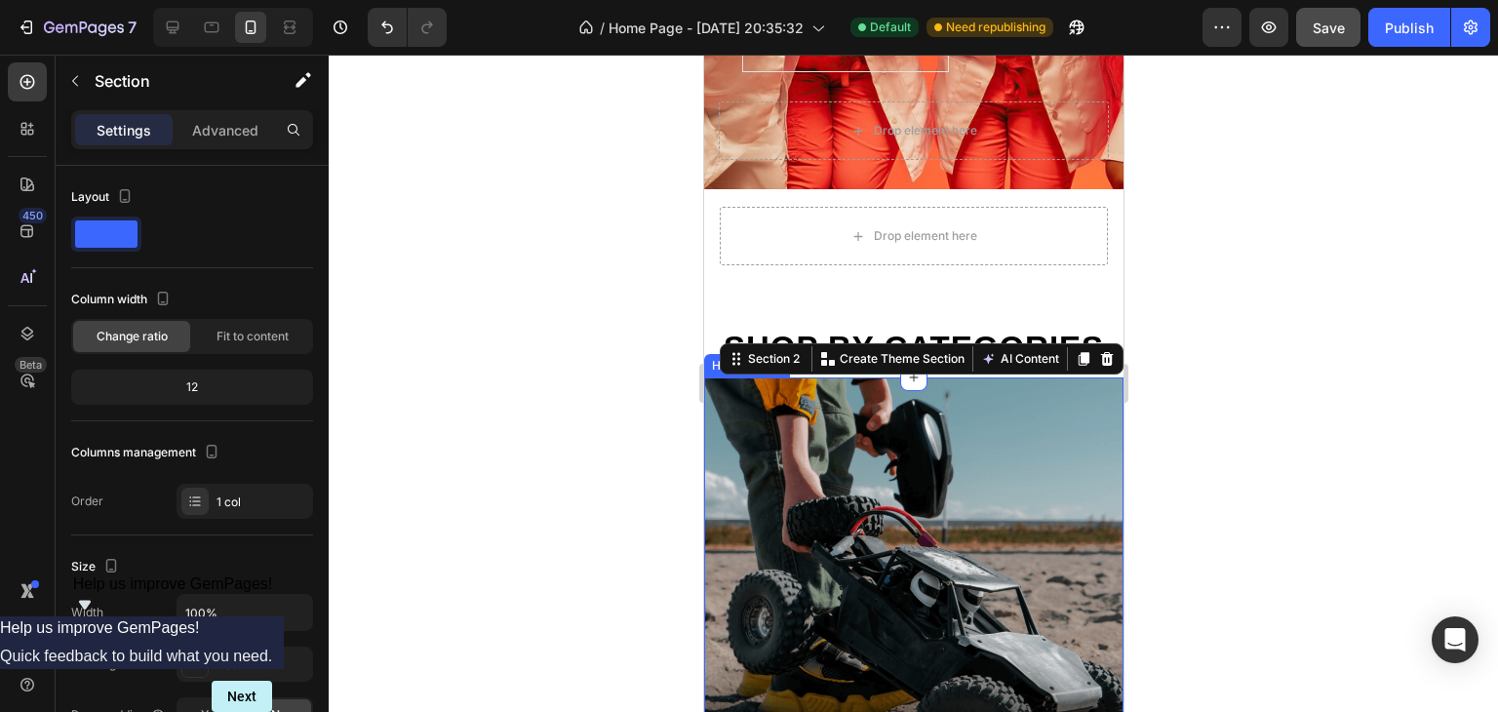
scroll to position [245, 0]
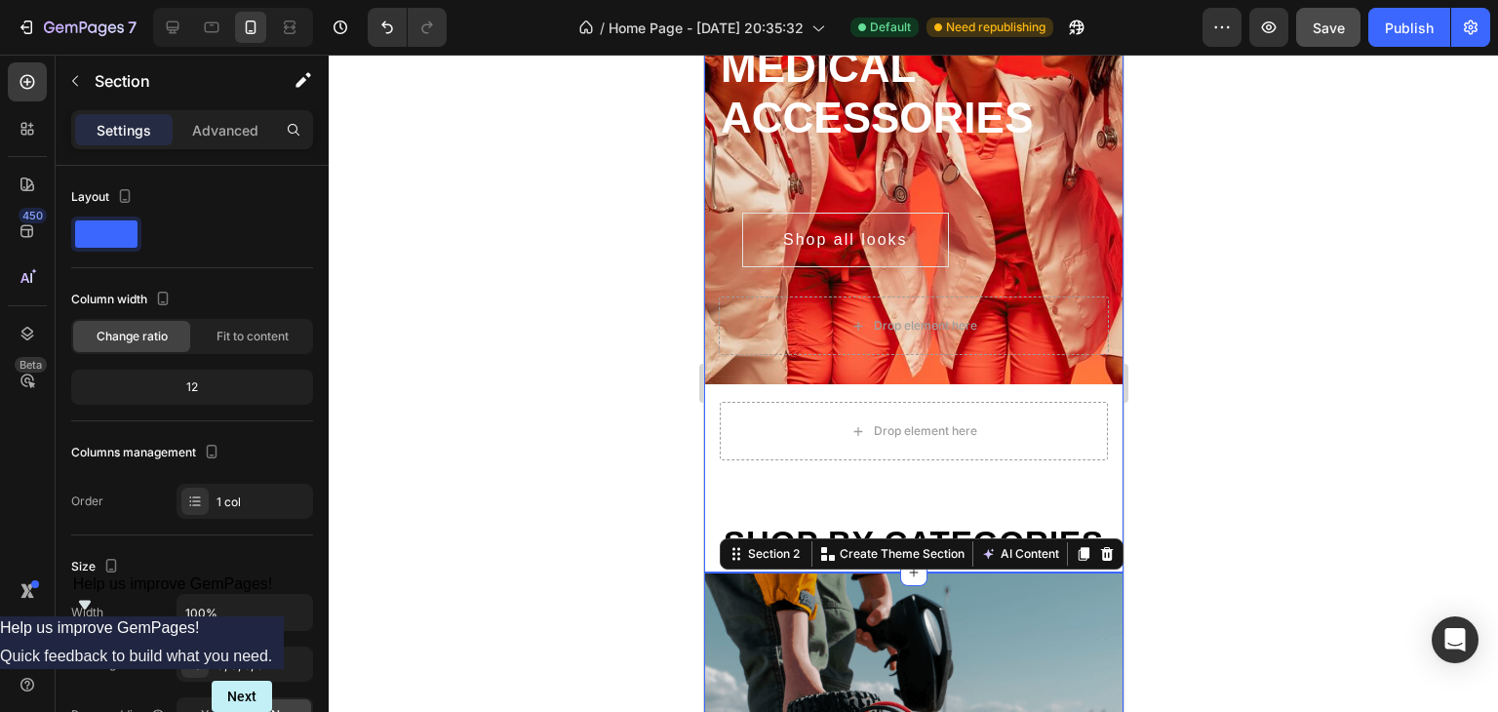
click at [1100, 502] on div "Delicately designed & ethically crafted Text #1 Worldwide For trusted medical a…" at bounding box center [912, 207] width 419 height 715
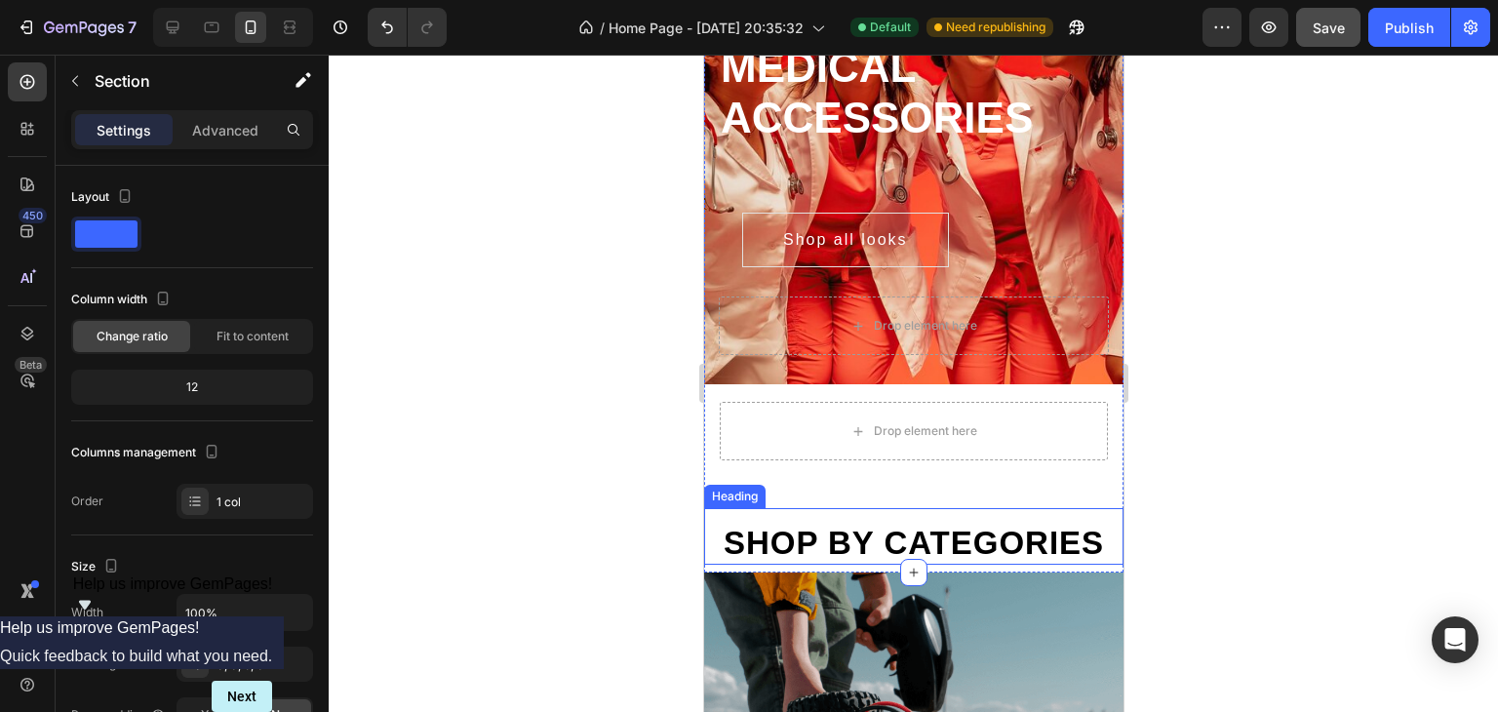
drag, startPoint x: 907, startPoint y: 613, endPoint x: 921, endPoint y: 543, distance: 71.7
click at [921, 543] on div "Delicately designed & ethically crafted Text #1 Worldwide For trusted medical a…" at bounding box center [912, 211] width 419 height 722
click at [905, 580] on icon at bounding box center [913, 573] width 16 height 16
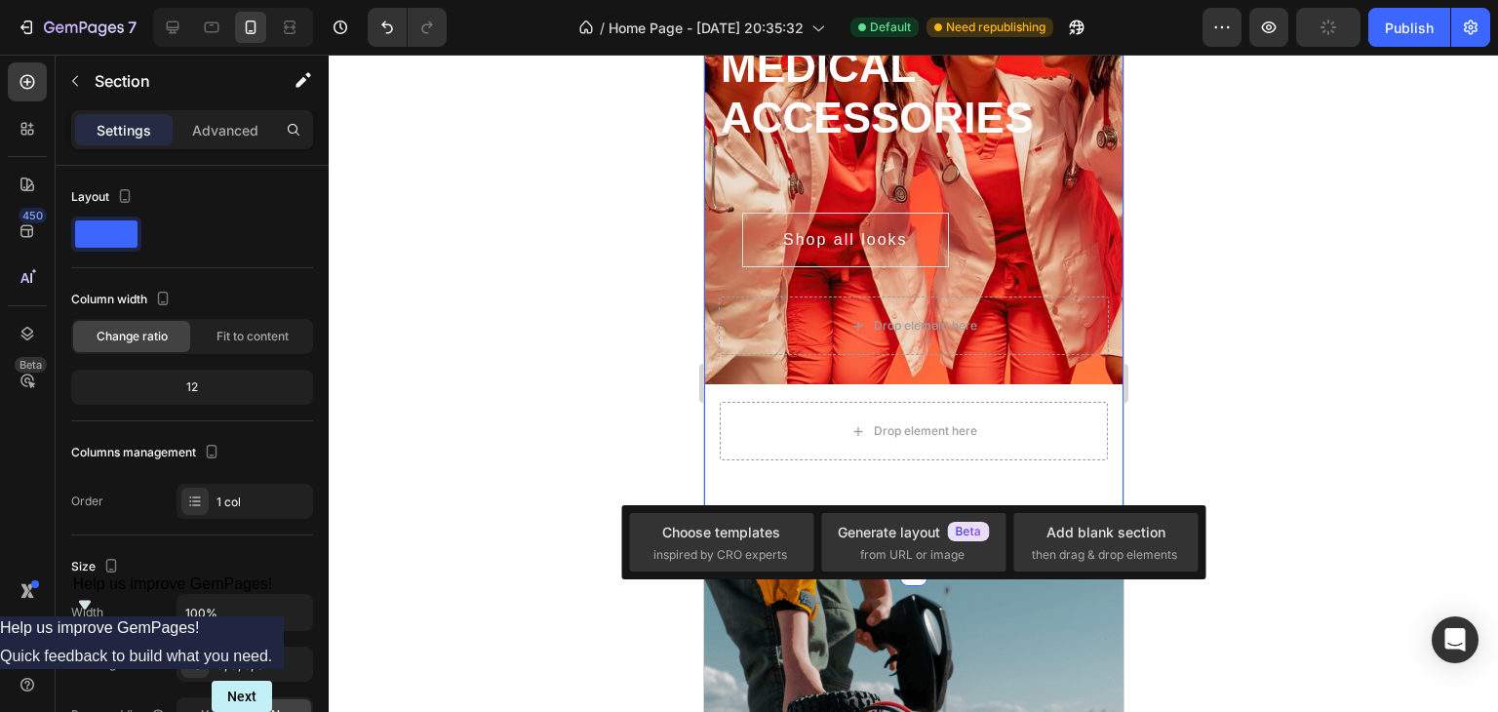
click at [1347, 451] on div at bounding box center [913, 383] width 1169 height 657
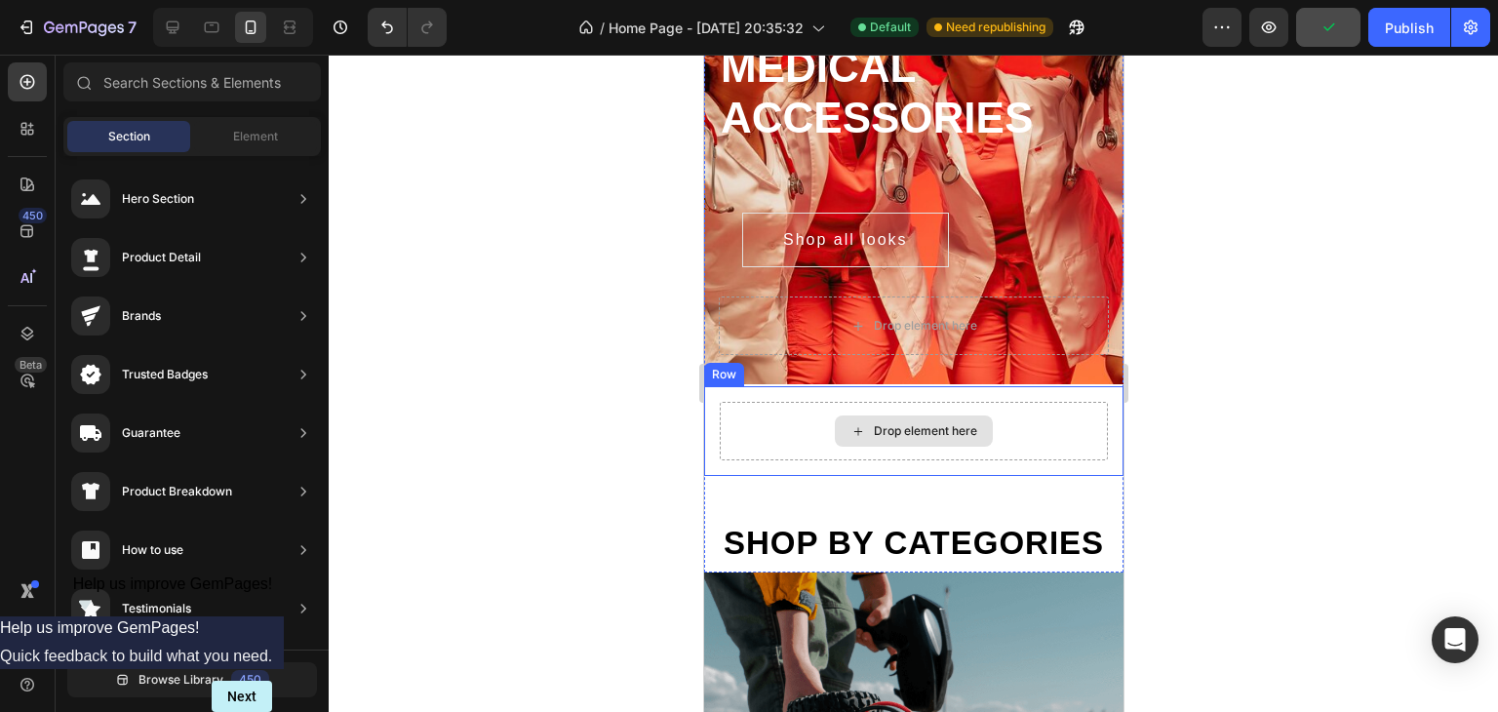
click at [976, 430] on div "Drop element here" at bounding box center [913, 430] width 158 height 31
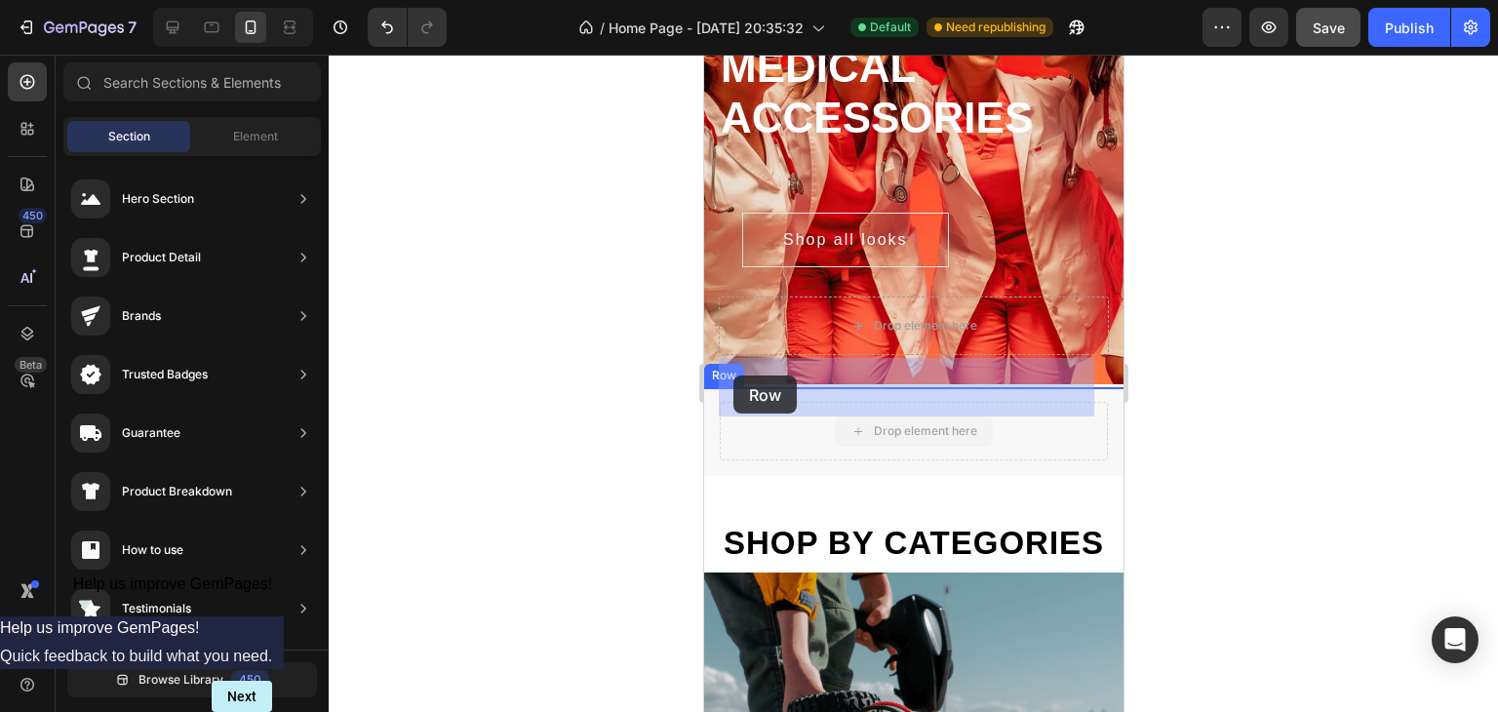
drag, startPoint x: 976, startPoint y: 430, endPoint x: 732, endPoint y: 375, distance: 249.8
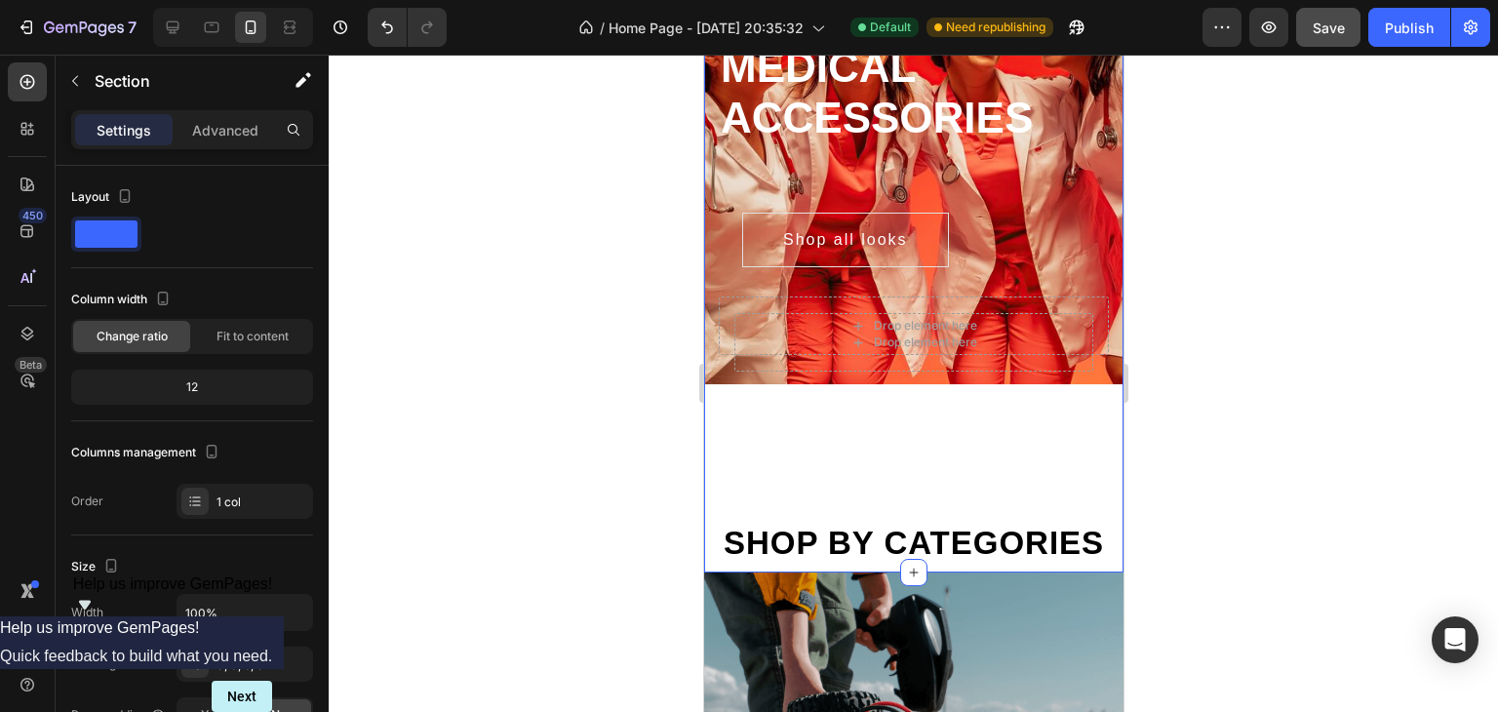
click at [906, 422] on div "Delicately designed & ethically crafted Text #1 Worldwide For trusted medical a…" at bounding box center [912, 207] width 419 height 715
click at [390, 24] on icon "Undo/Redo" at bounding box center [387, 27] width 12 height 13
click at [392, 24] on icon "Undo/Redo" at bounding box center [386, 27] width 19 height 19
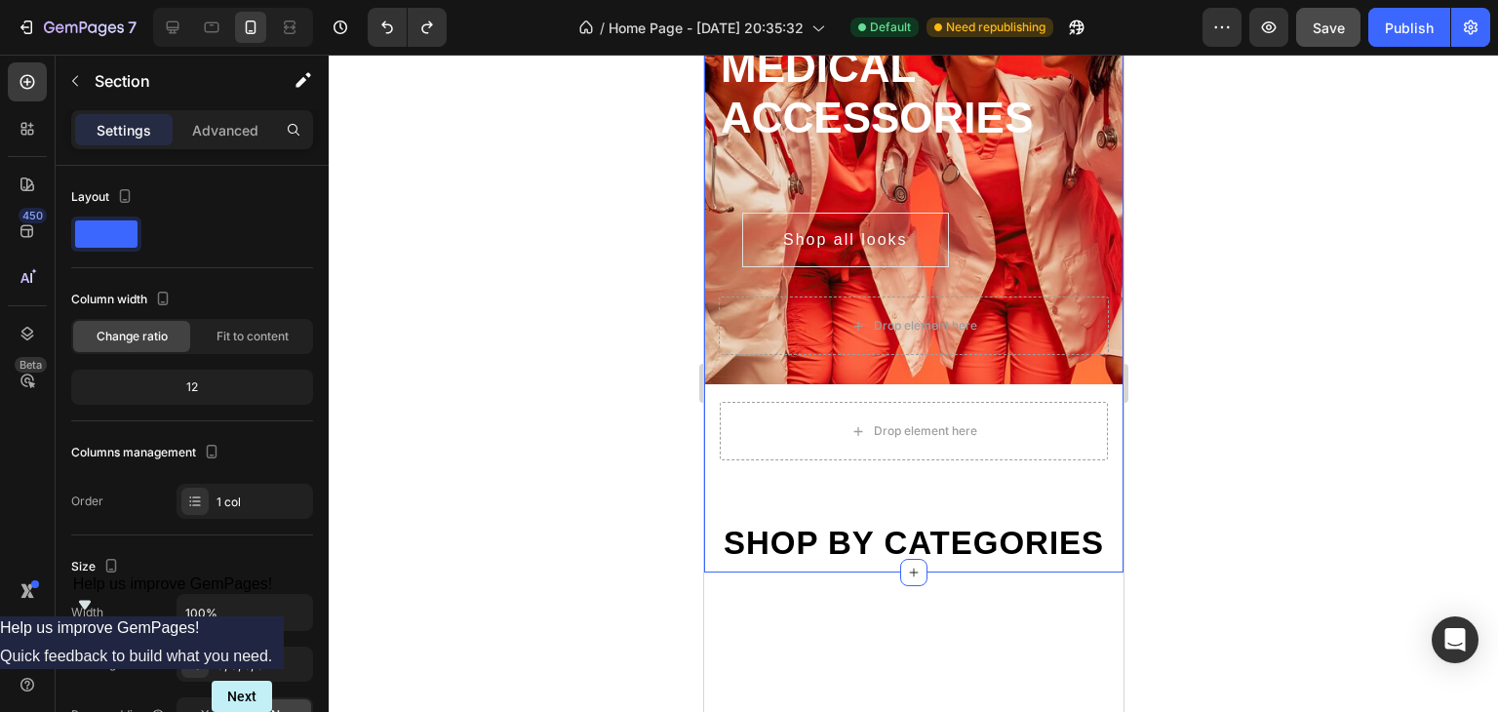
click at [1326, 455] on div at bounding box center [913, 383] width 1169 height 657
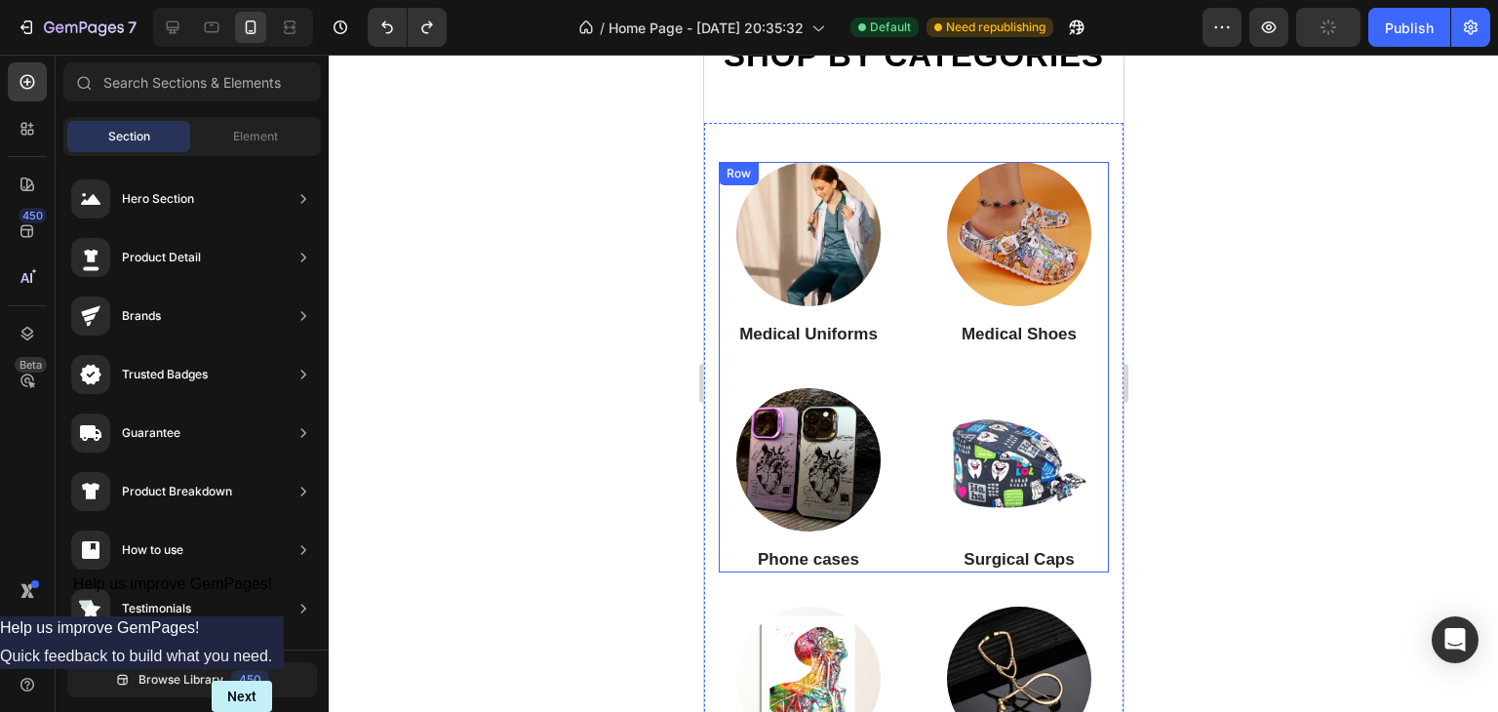
scroll to position [537, 0]
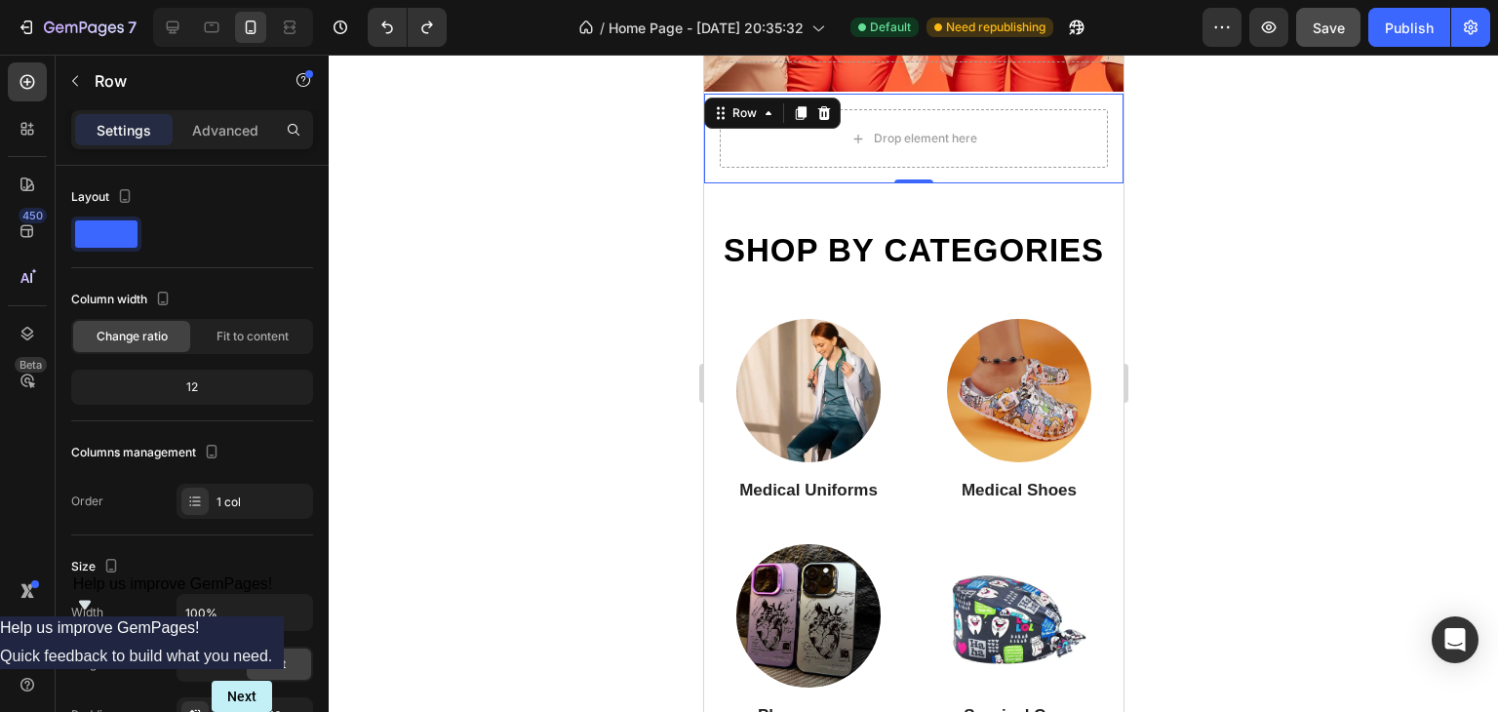
click at [925, 169] on div "Drop element here Row 0" at bounding box center [912, 139] width 419 height 90
click at [715, 108] on icon at bounding box center [720, 113] width 16 height 16
click at [761, 125] on div "Row Section" at bounding box center [771, 112] width 136 height 31
click at [765, 120] on icon at bounding box center [767, 113] width 16 height 16
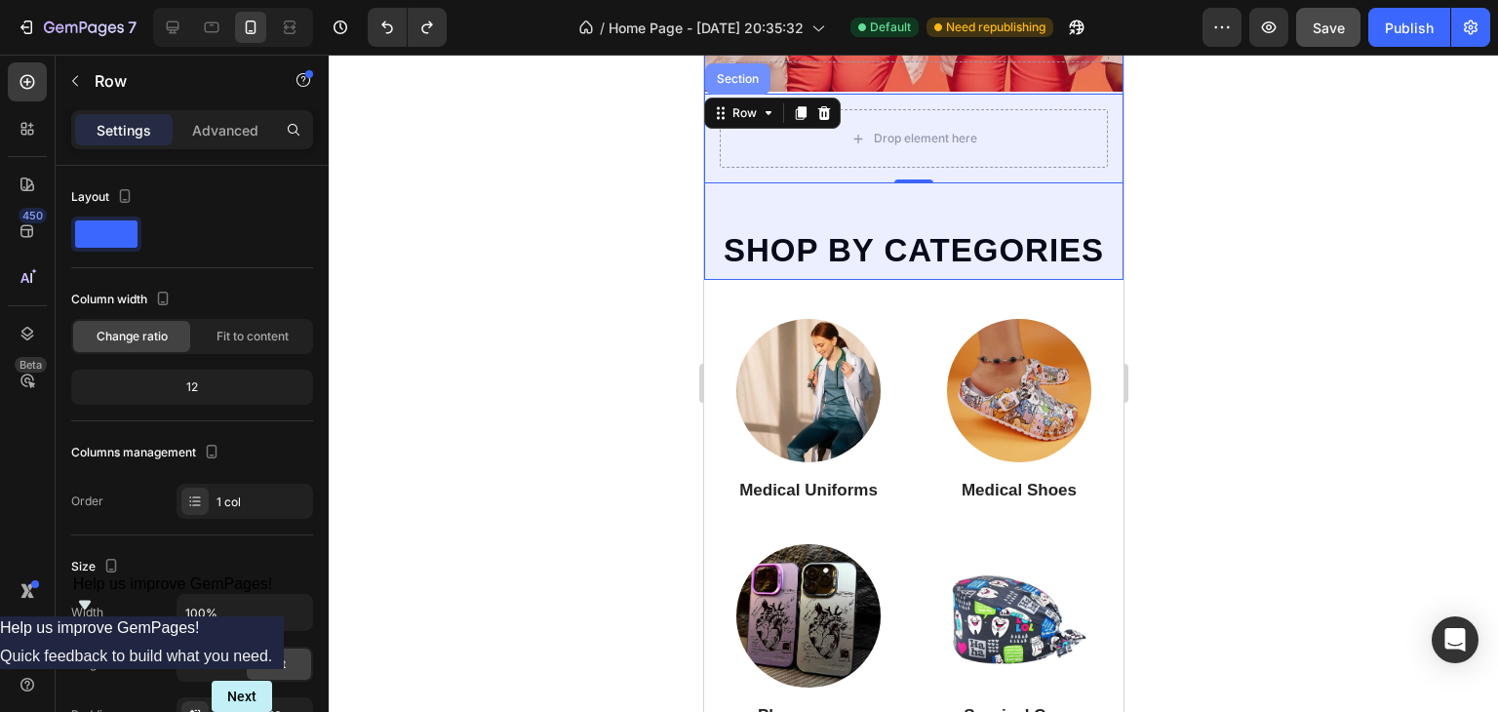
click at [750, 86] on div "Section" at bounding box center [736, 78] width 65 height 31
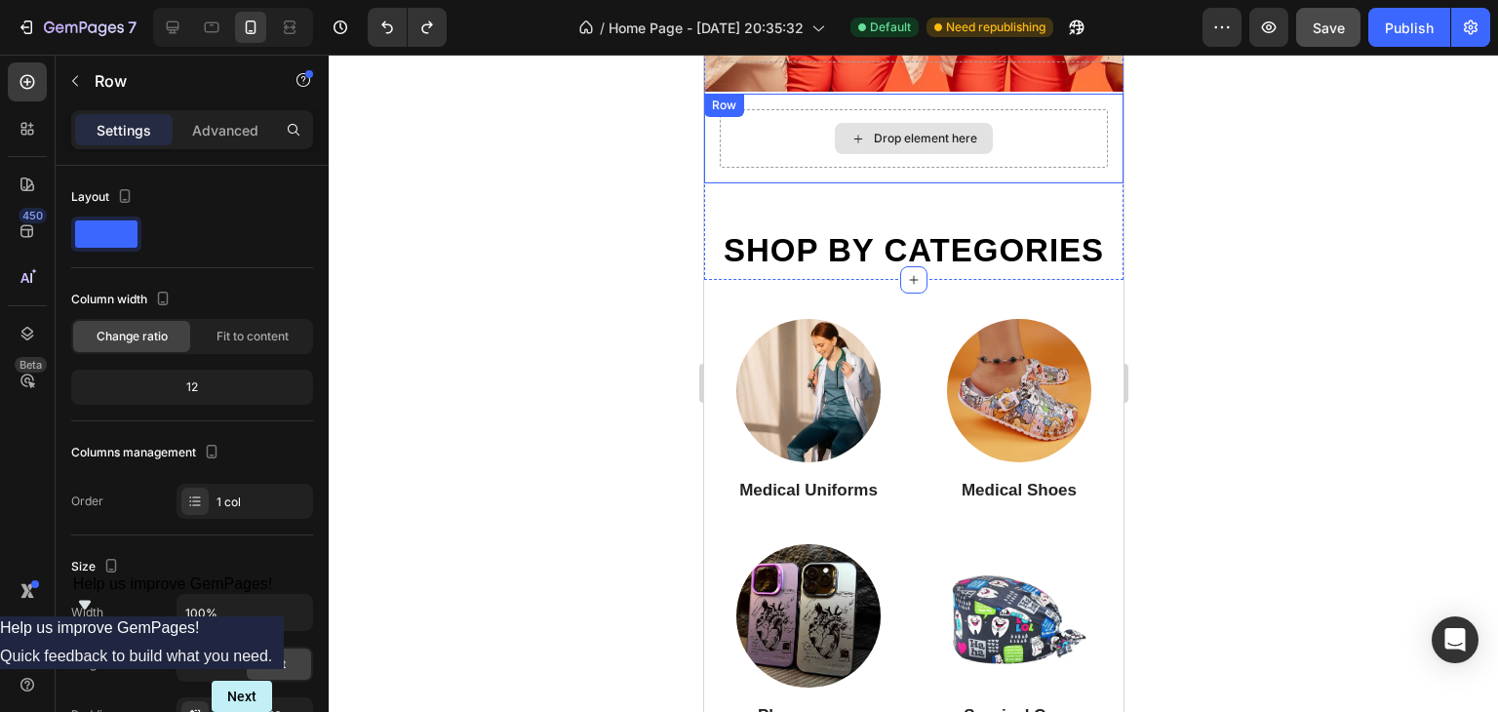
click at [820, 121] on div "Drop element here Row" at bounding box center [912, 139] width 419 height 90
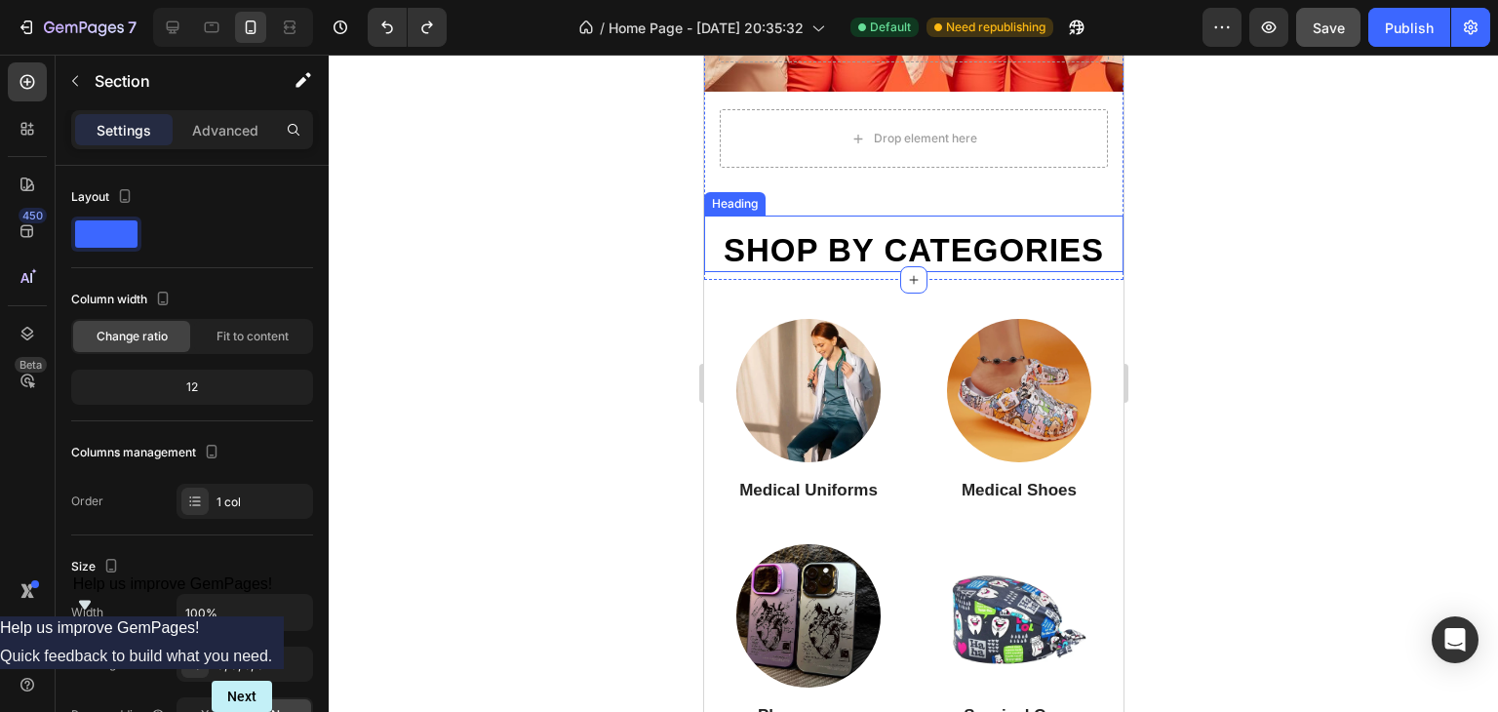
scroll to position [342, 0]
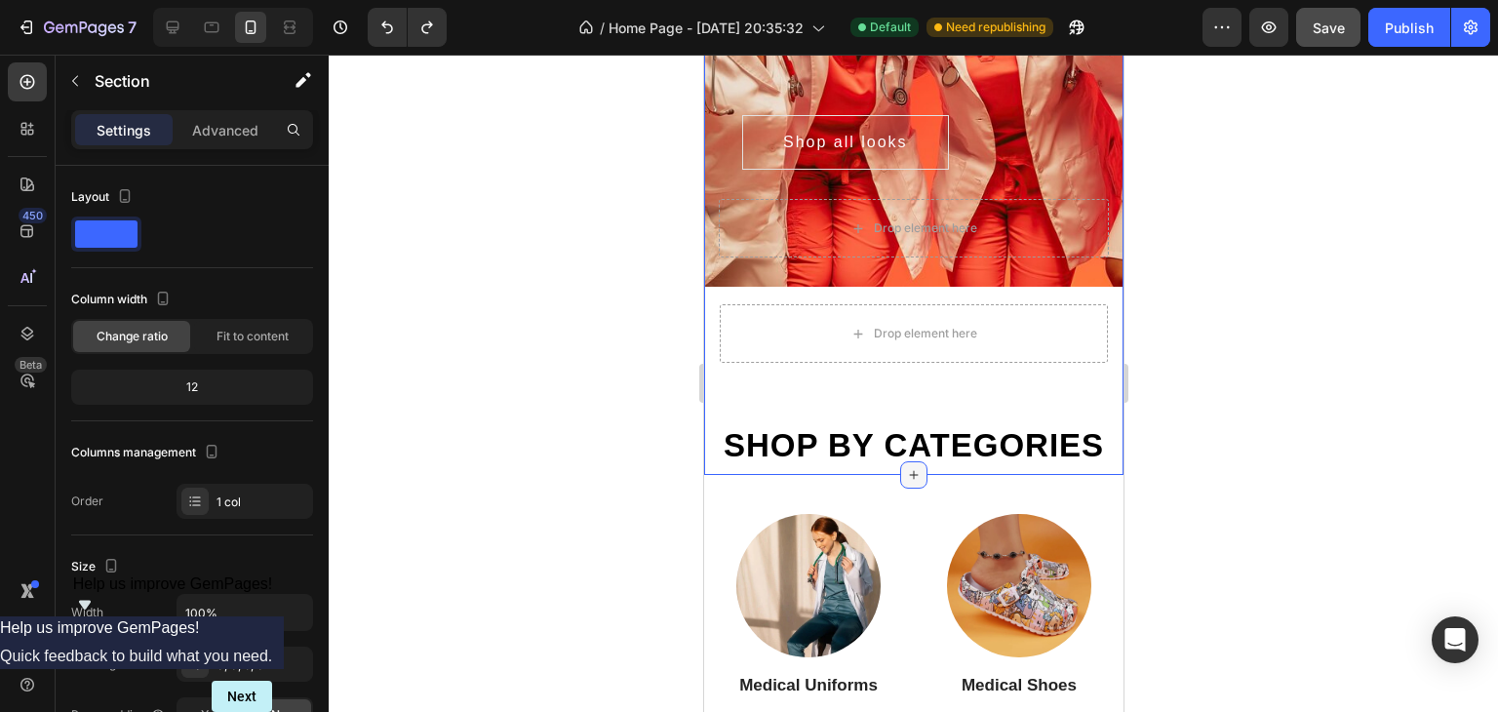
click at [905, 483] on icon at bounding box center [913, 475] width 16 height 16
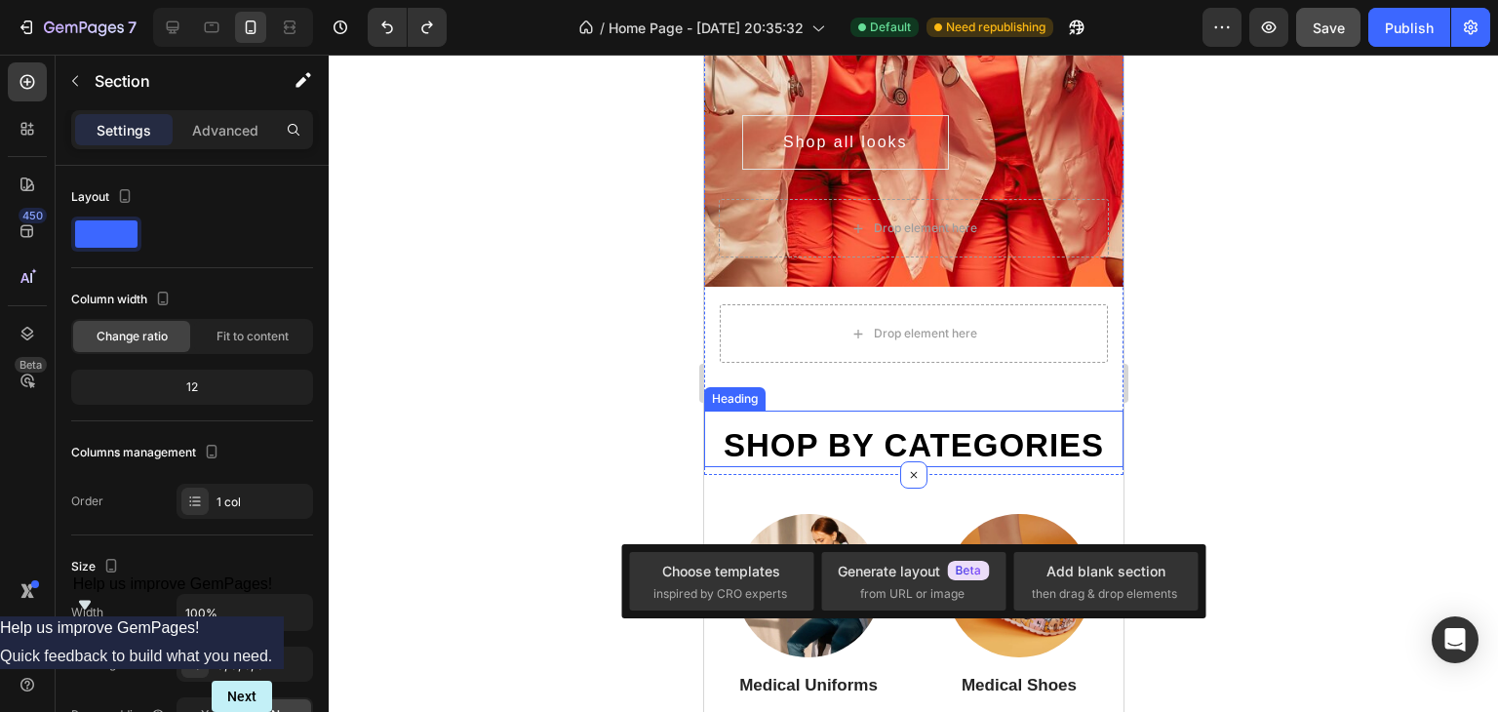
drag, startPoint x: 900, startPoint y: 515, endPoint x: 918, endPoint y: 453, distance: 64.2
click at [918, 455] on div "Delicately designed & ethically crafted Text #1 Worldwide For trusted medical a…" at bounding box center [912, 113] width 419 height 722
click at [227, 118] on div "Advanced" at bounding box center [224, 129] width 97 height 31
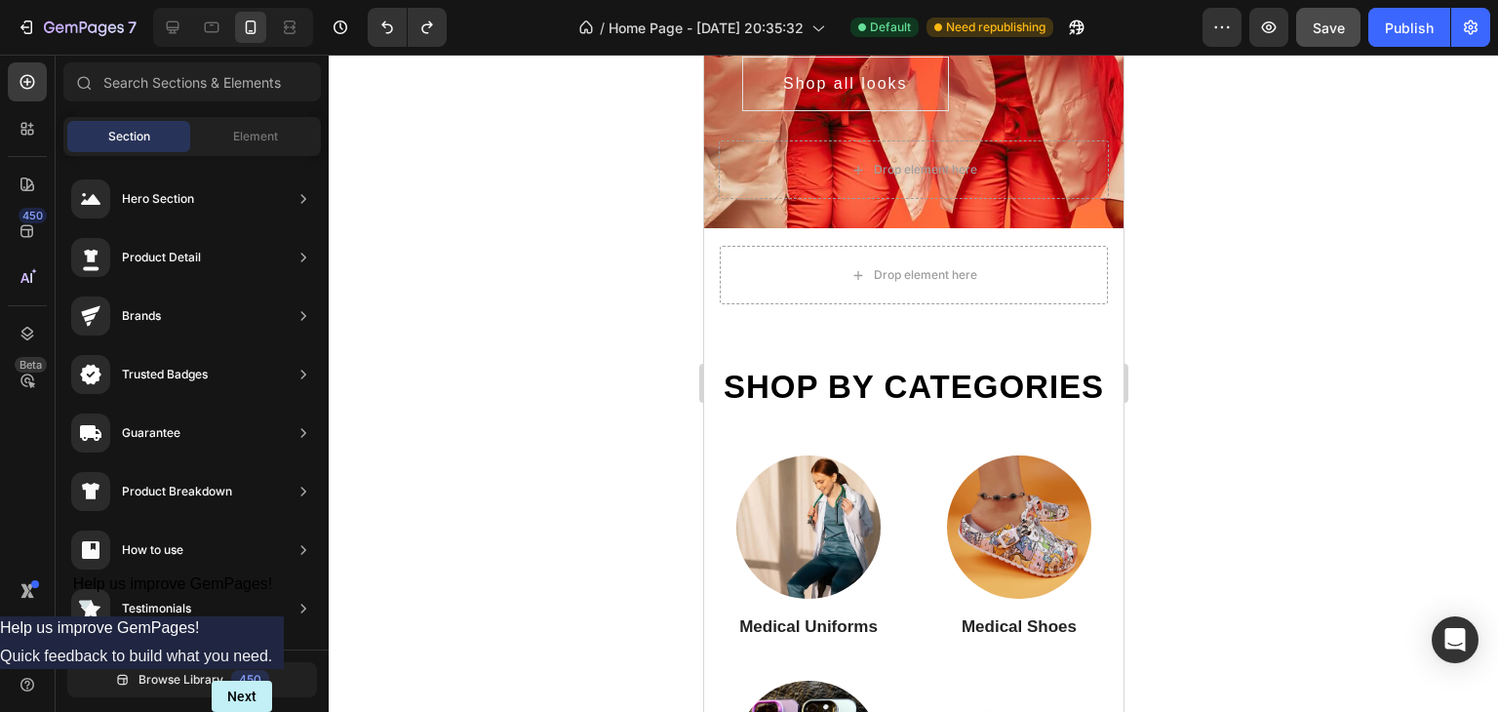
scroll to position [495, 0]
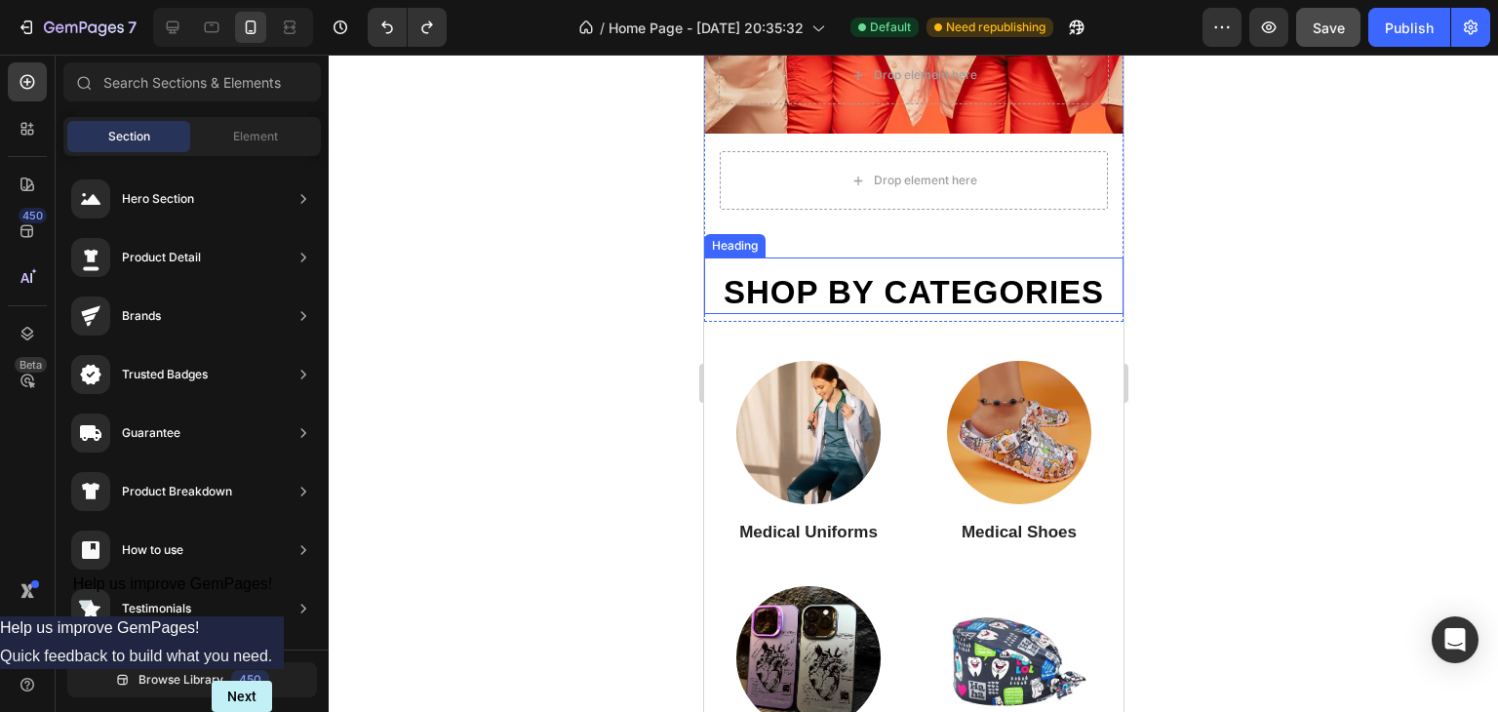
click at [1047, 257] on div "Shop by categories Heading" at bounding box center [912, 285] width 419 height 57
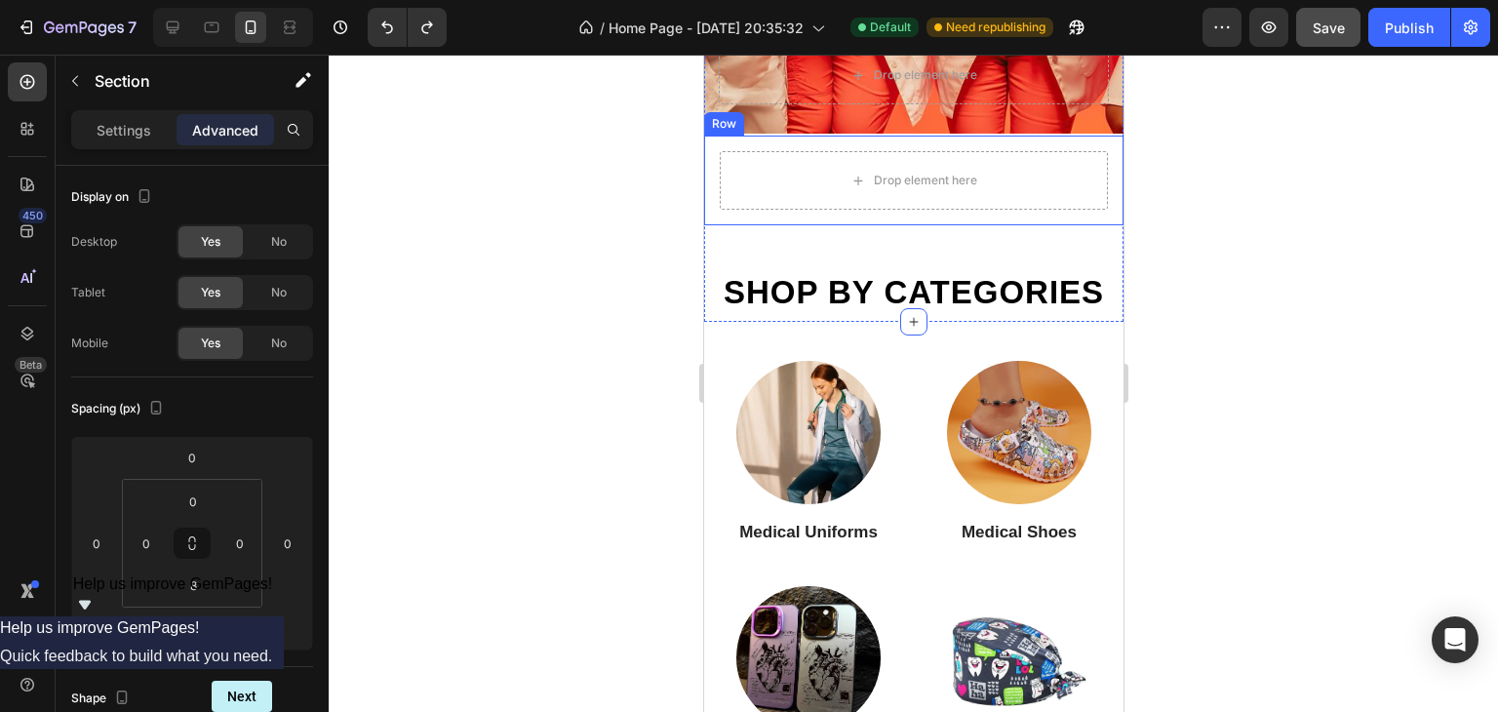
click at [1058, 220] on div "Drop element here Row" at bounding box center [912, 181] width 419 height 90
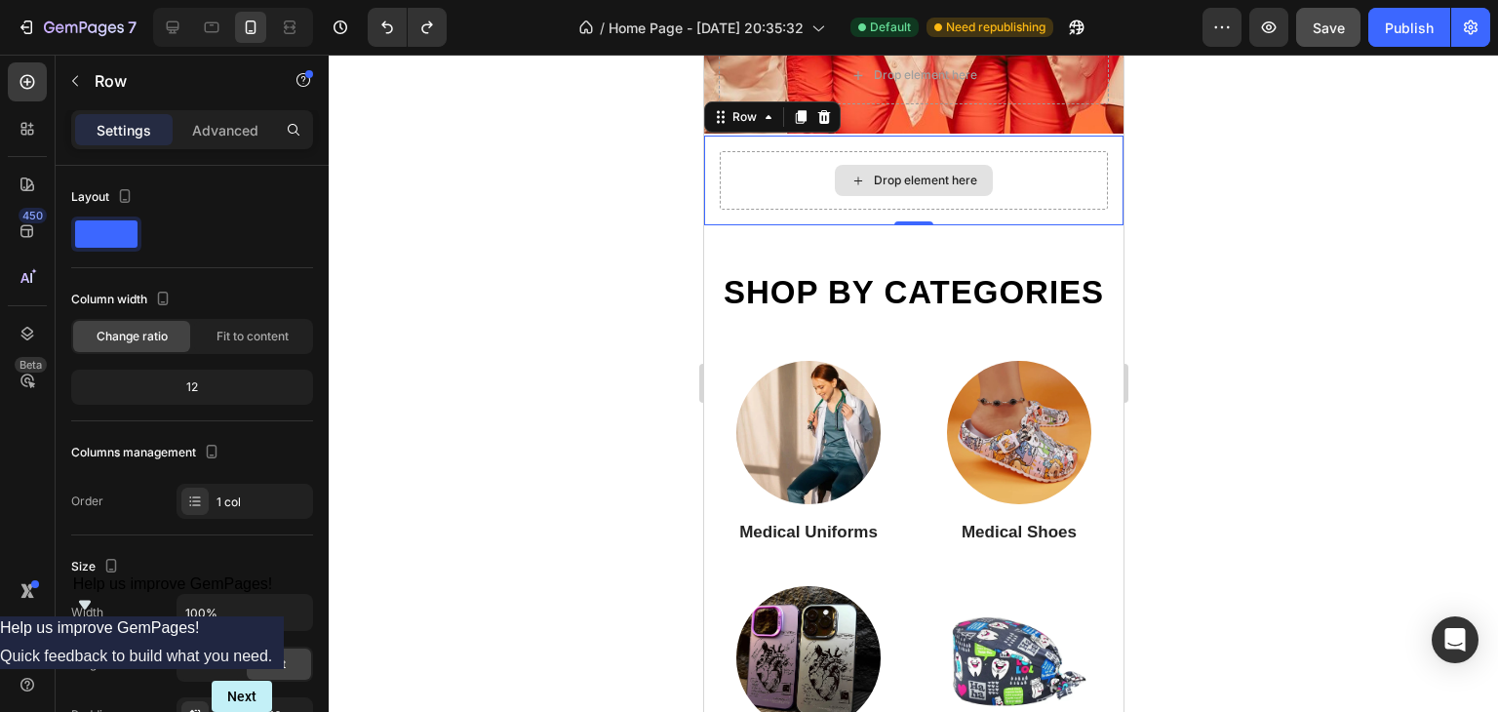
click at [1058, 192] on div "Drop element here" at bounding box center [913, 180] width 388 height 58
click at [824, 116] on icon at bounding box center [823, 117] width 16 height 16
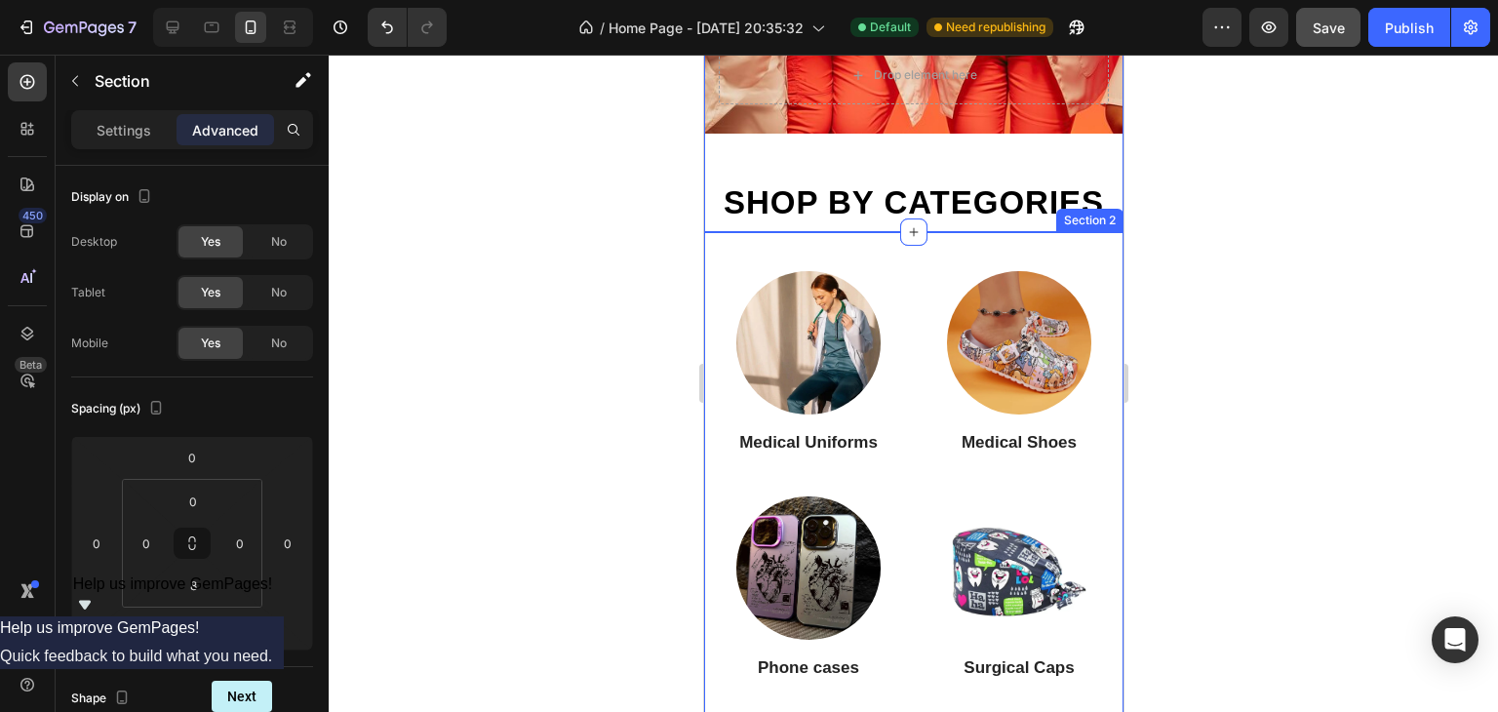
click at [939, 282] on div "Image Medical Uniforms Heading Image Medical Shoes Heading Image Phone cases He…" at bounding box center [912, 709] width 419 height 954
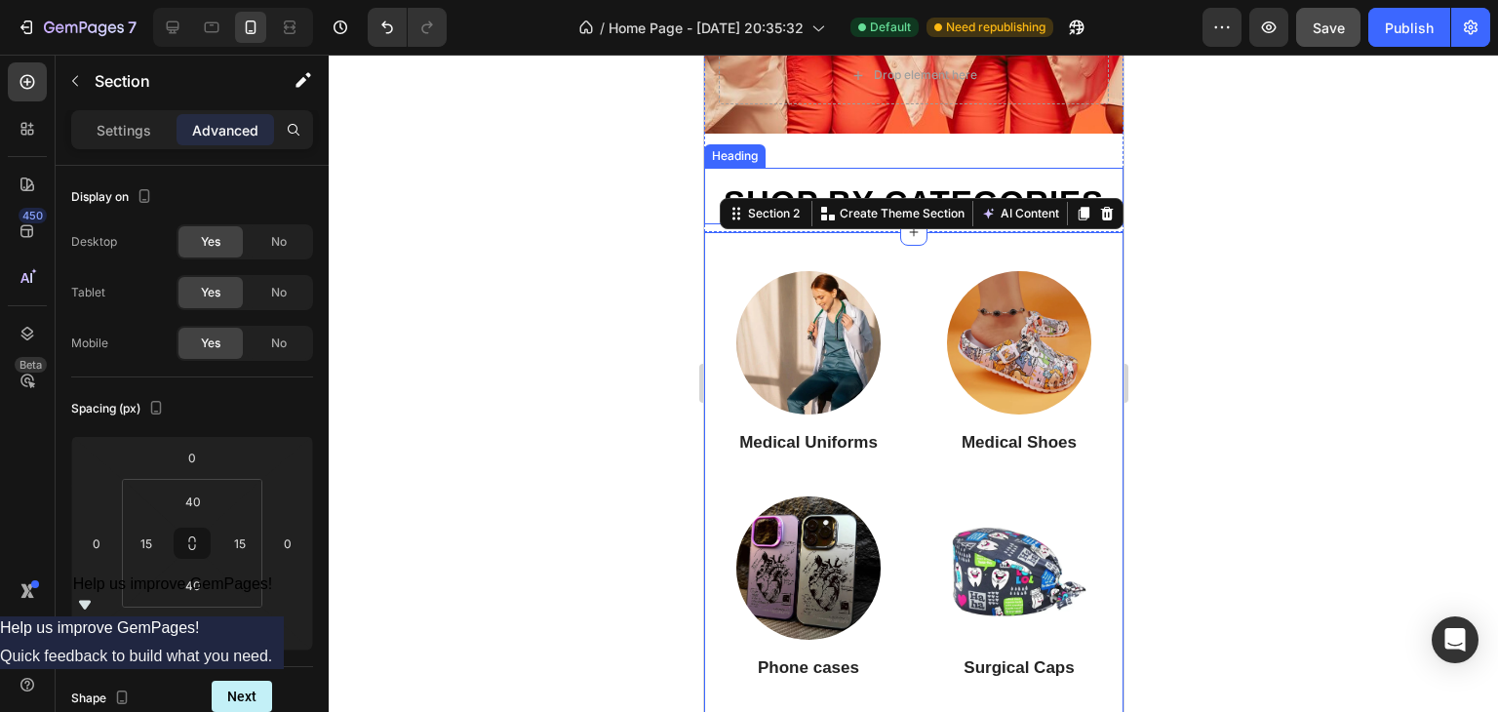
click at [1005, 187] on h2 "Shop by categories" at bounding box center [913, 202] width 390 height 43
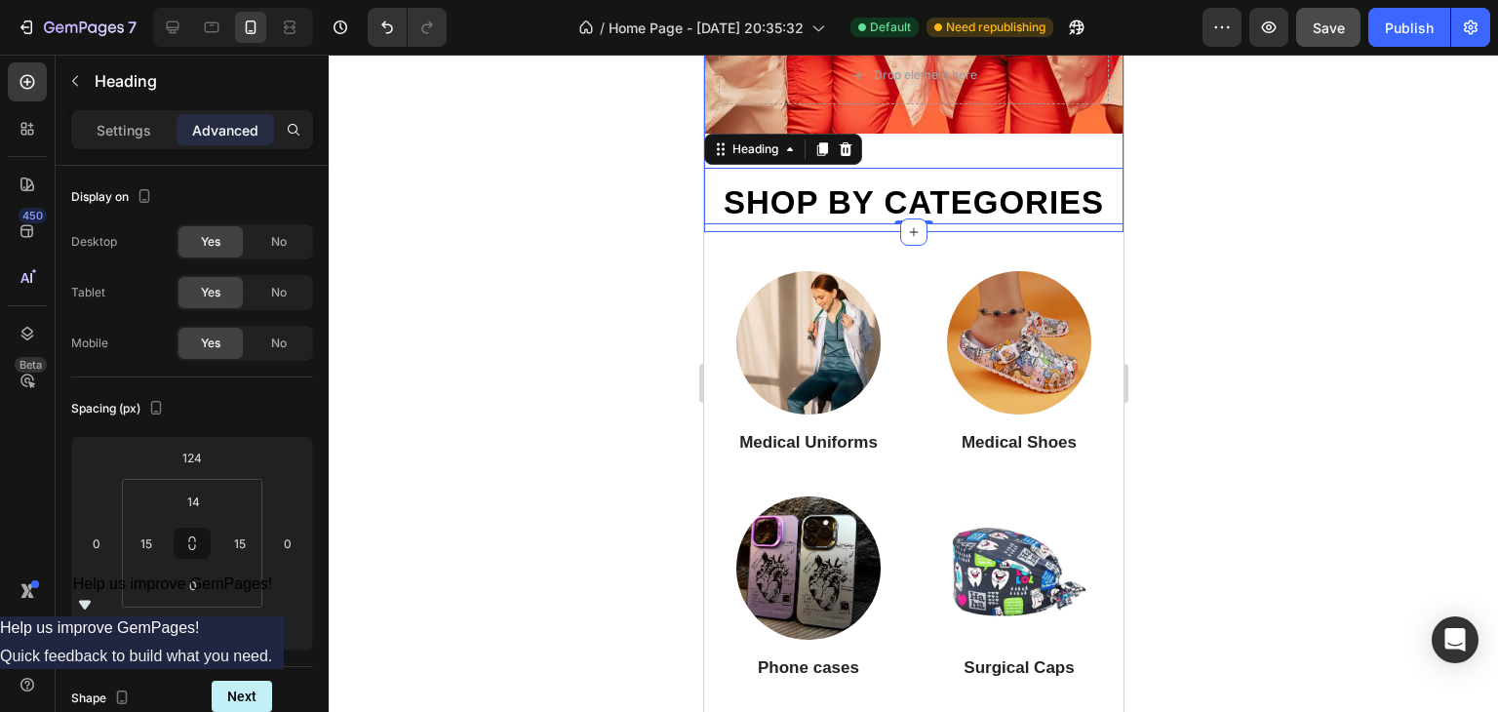
click at [968, 204] on h2 "Shop by categories" at bounding box center [913, 202] width 390 height 43
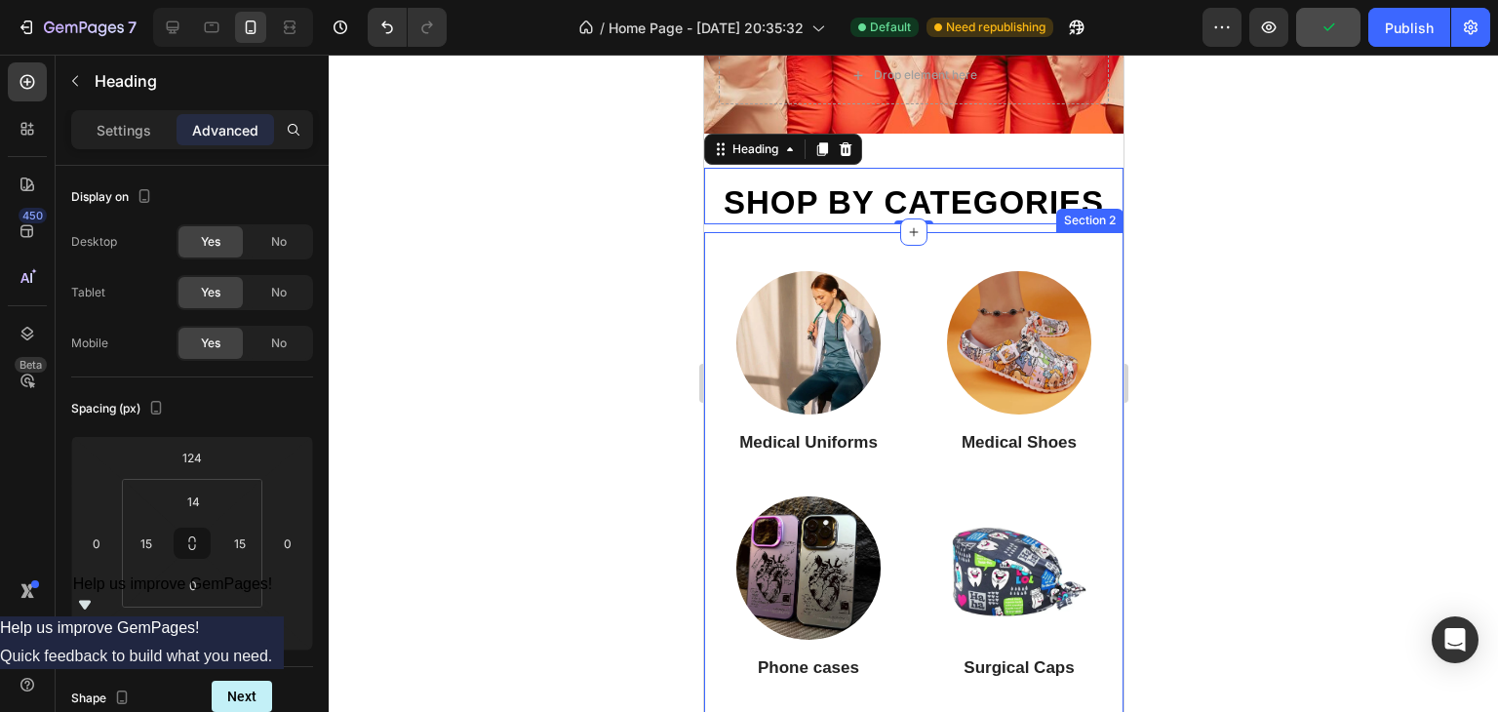
click at [891, 285] on div "Image Medical Uniforms Heading Image Medical Shoes Heading Image Phone cases He…" at bounding box center [912, 709] width 419 height 954
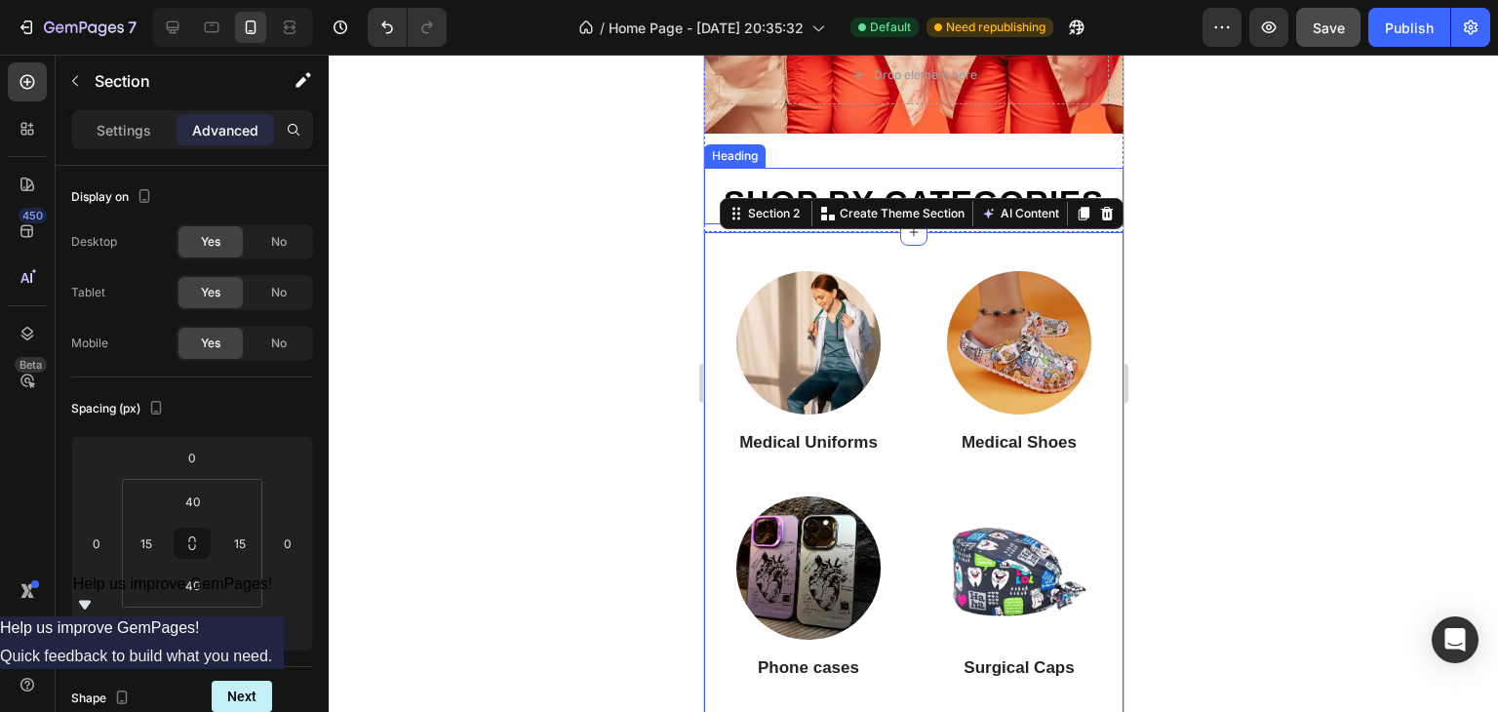
click at [933, 207] on h2 "Shop by categories" at bounding box center [913, 202] width 390 height 43
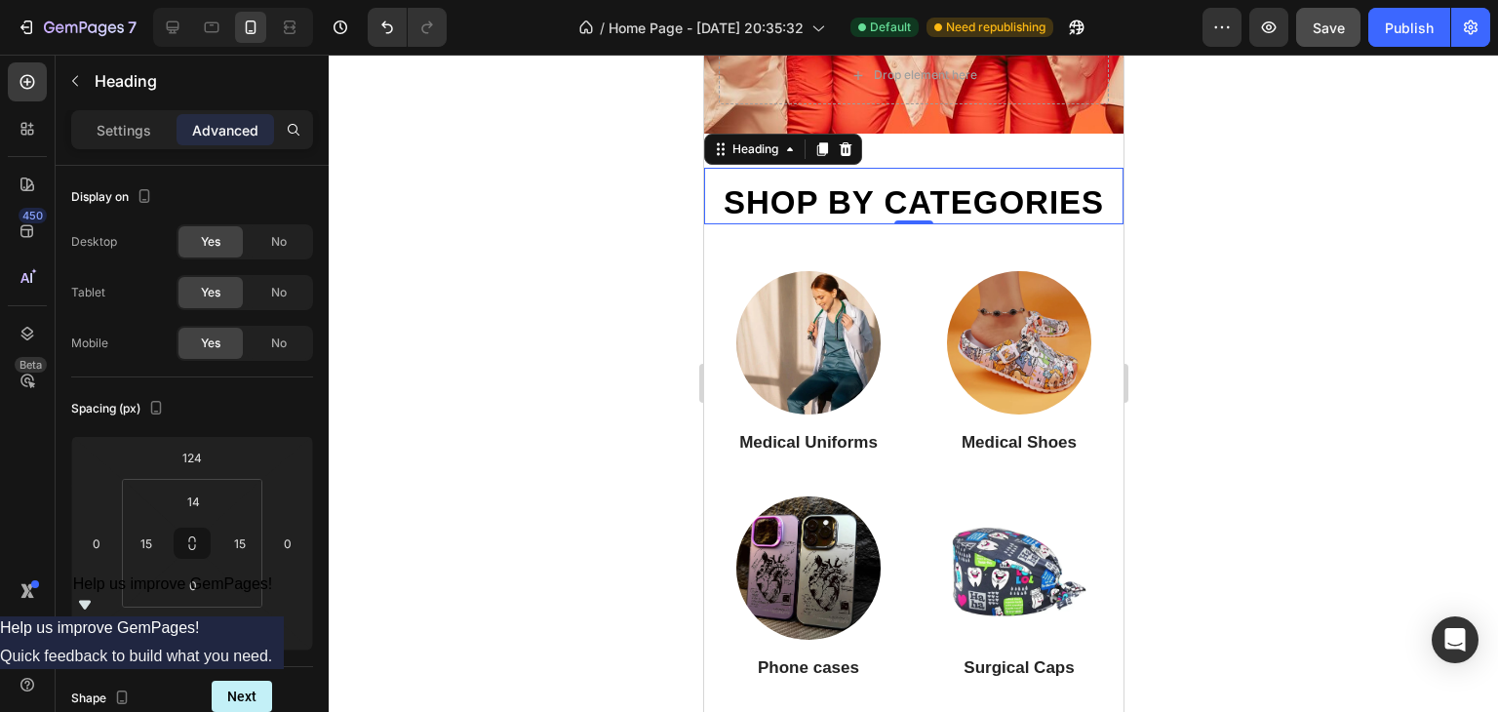
click at [933, 195] on h2 "Shop by categories" at bounding box center [913, 202] width 390 height 43
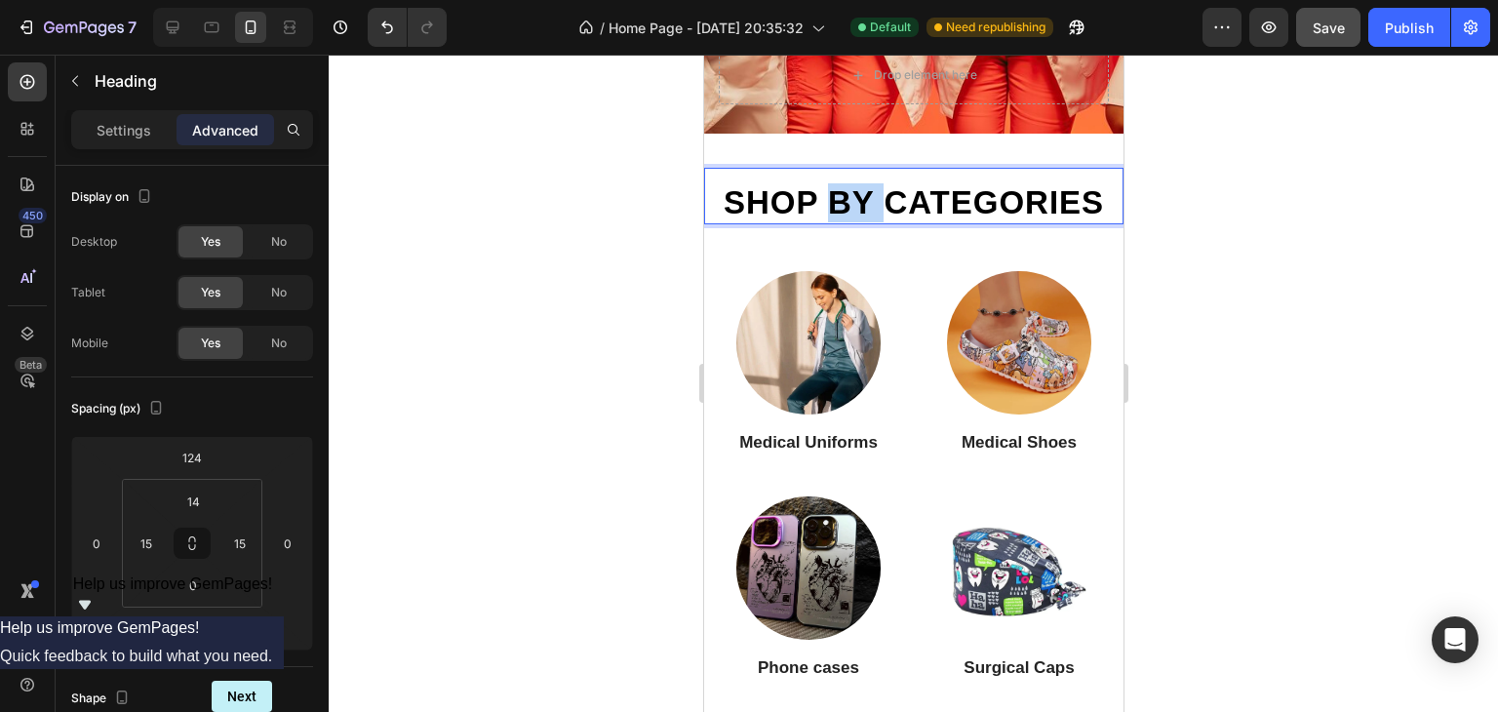
click at [933, 195] on p "Shop by categories" at bounding box center [913, 202] width 386 height 39
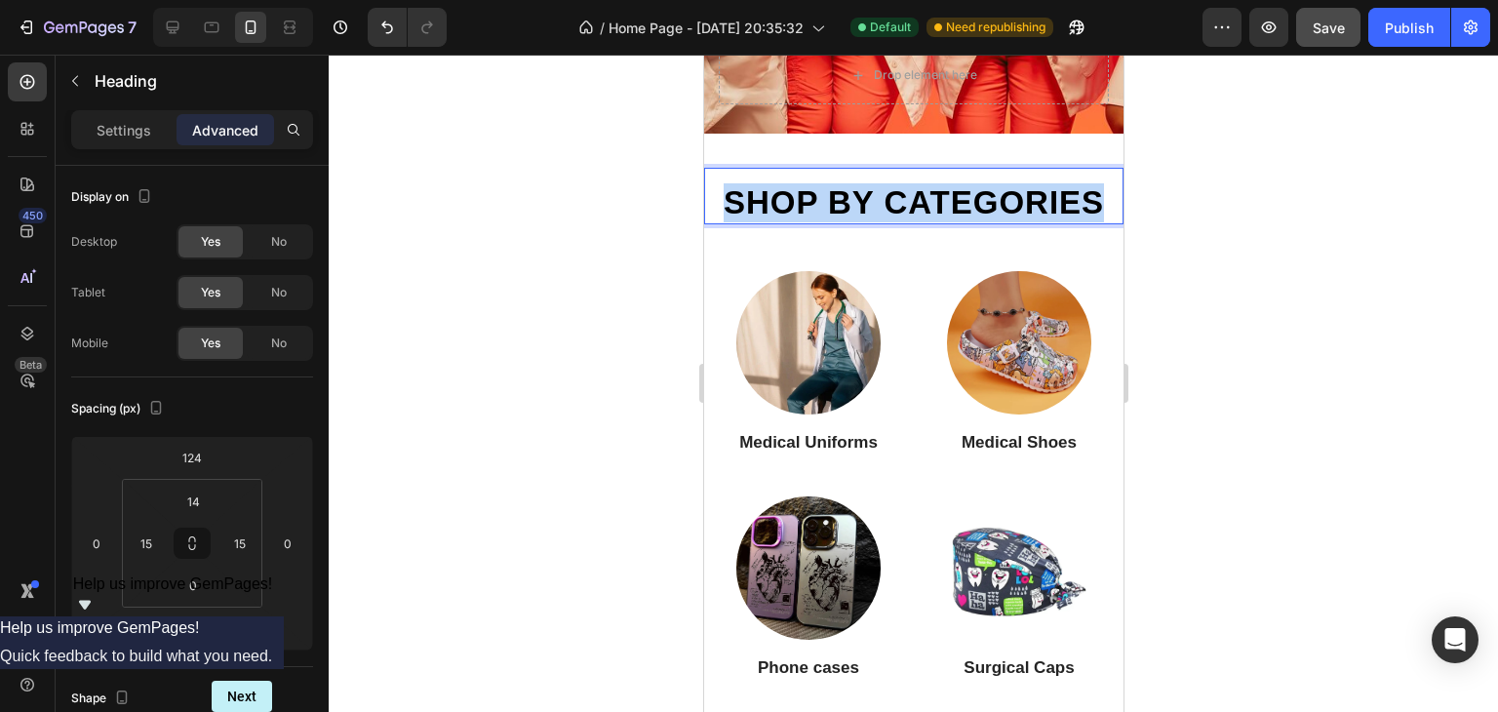
click at [933, 195] on p "Shop by categories" at bounding box center [913, 202] width 386 height 39
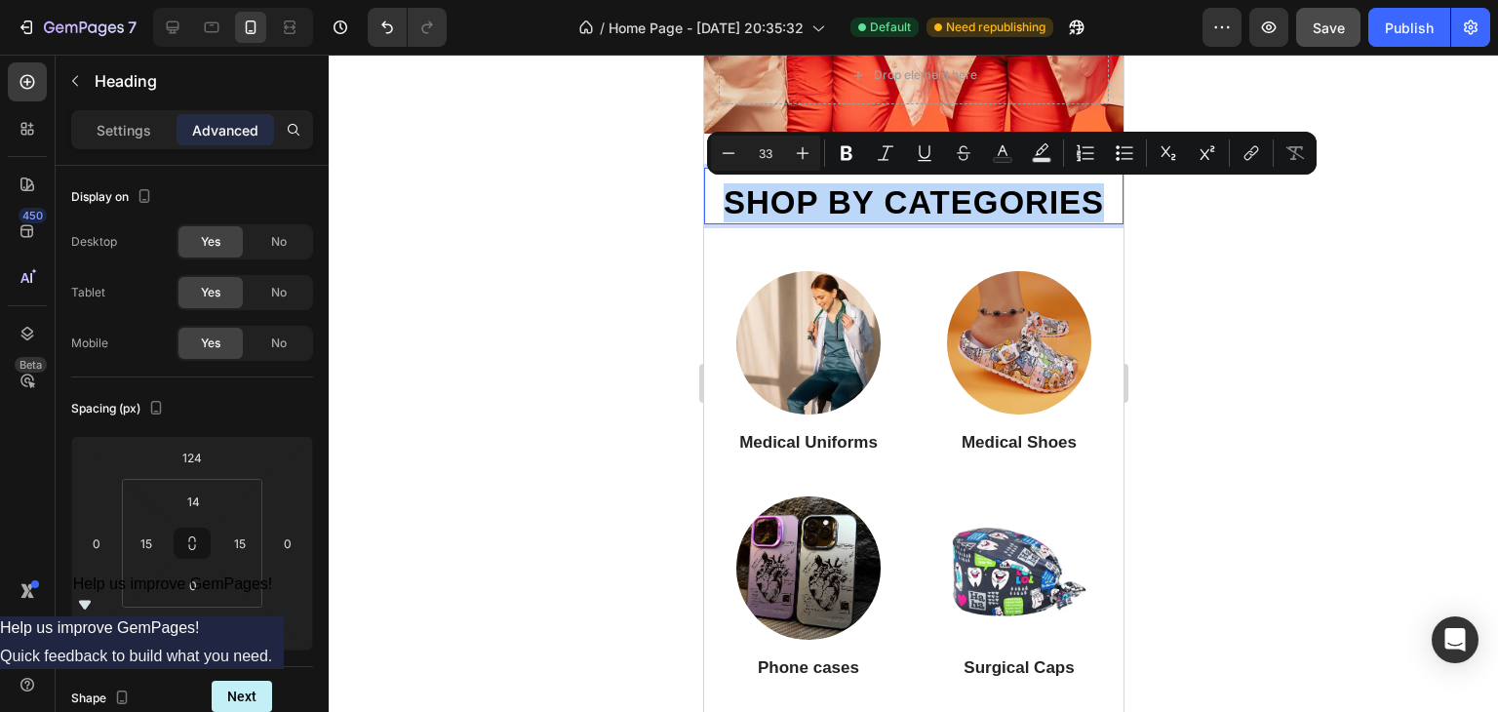
click at [992, 201] on p "Shop by categories" at bounding box center [913, 202] width 386 height 39
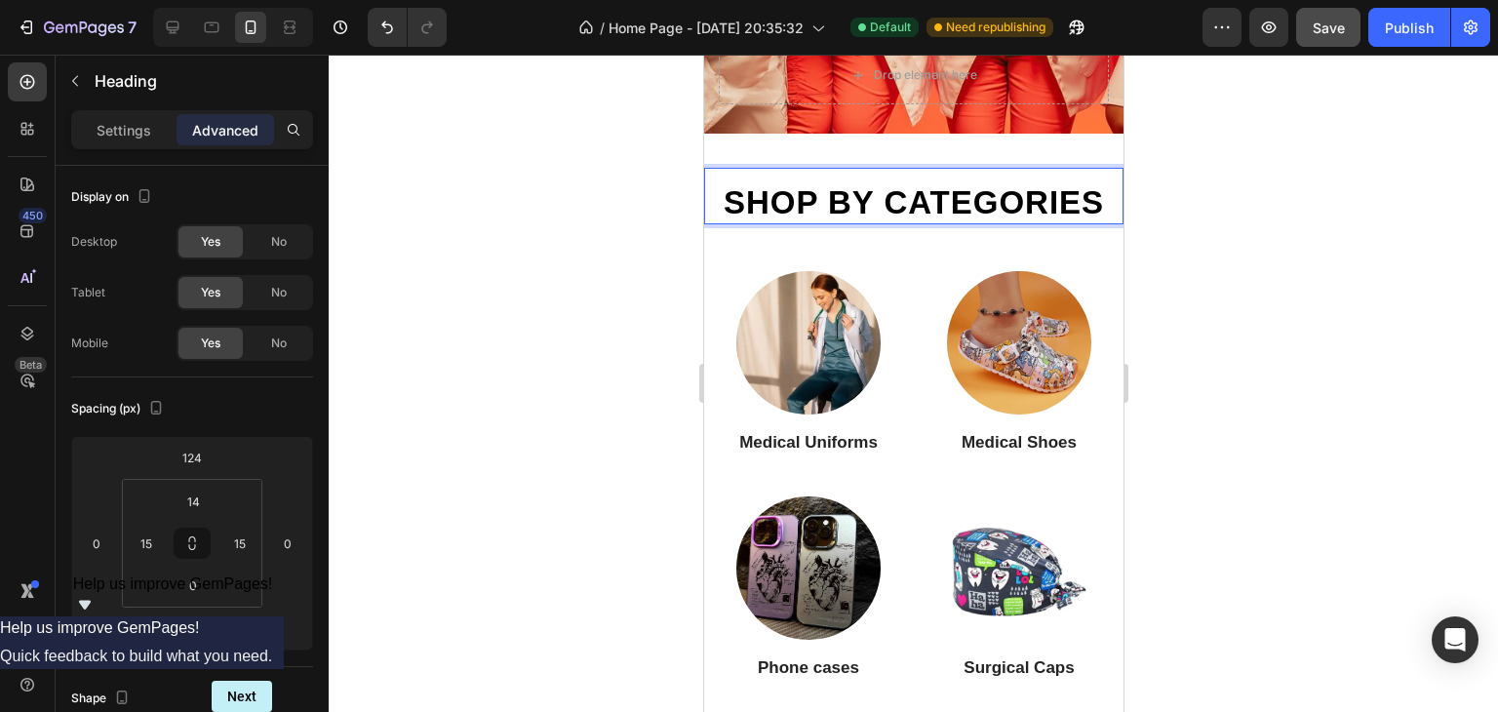
click at [1017, 198] on p "Shop by categories" at bounding box center [913, 202] width 386 height 39
click at [751, 191] on p "Shop by categories" at bounding box center [913, 202] width 386 height 39
click at [765, 185] on p "Shop by categories" at bounding box center [913, 202] width 386 height 39
click at [852, 141] on icon at bounding box center [845, 149] width 16 height 16
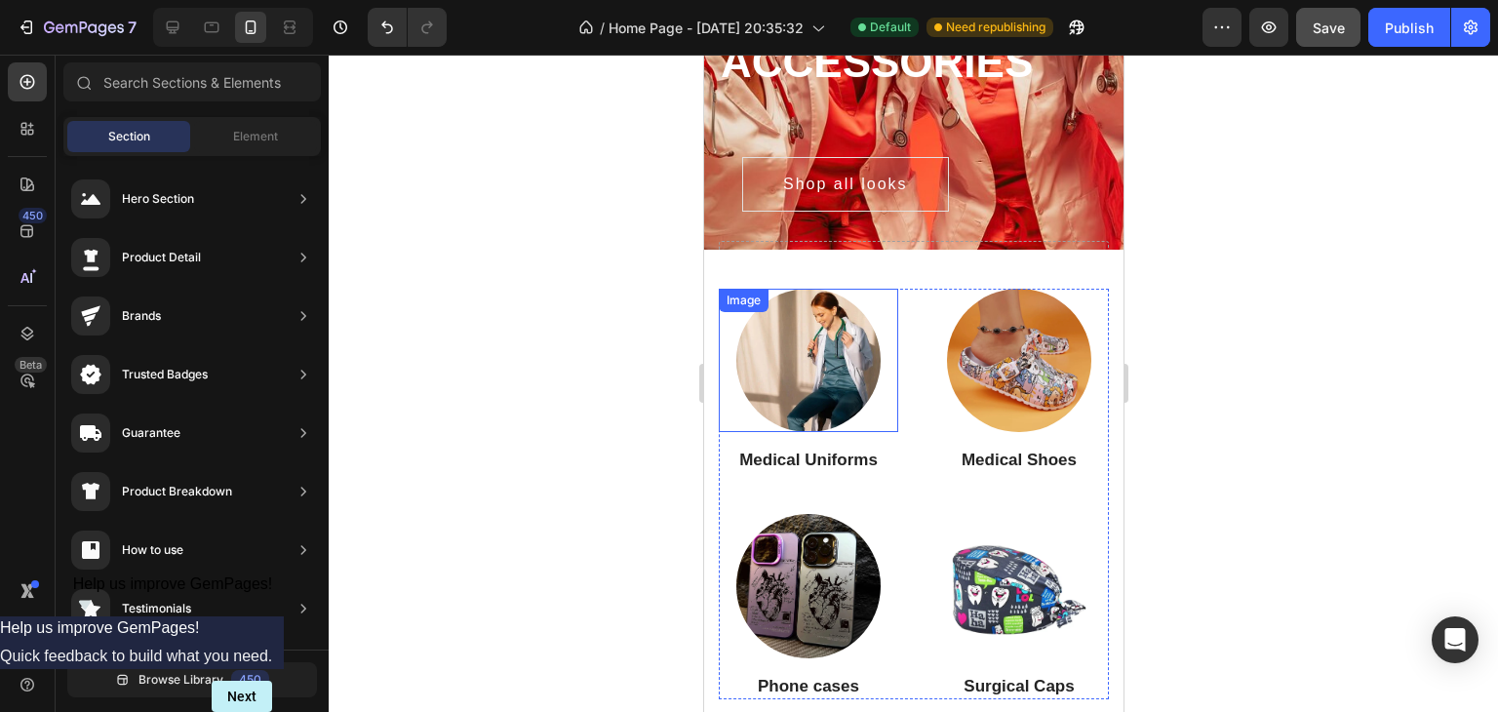
scroll to position [203, 0]
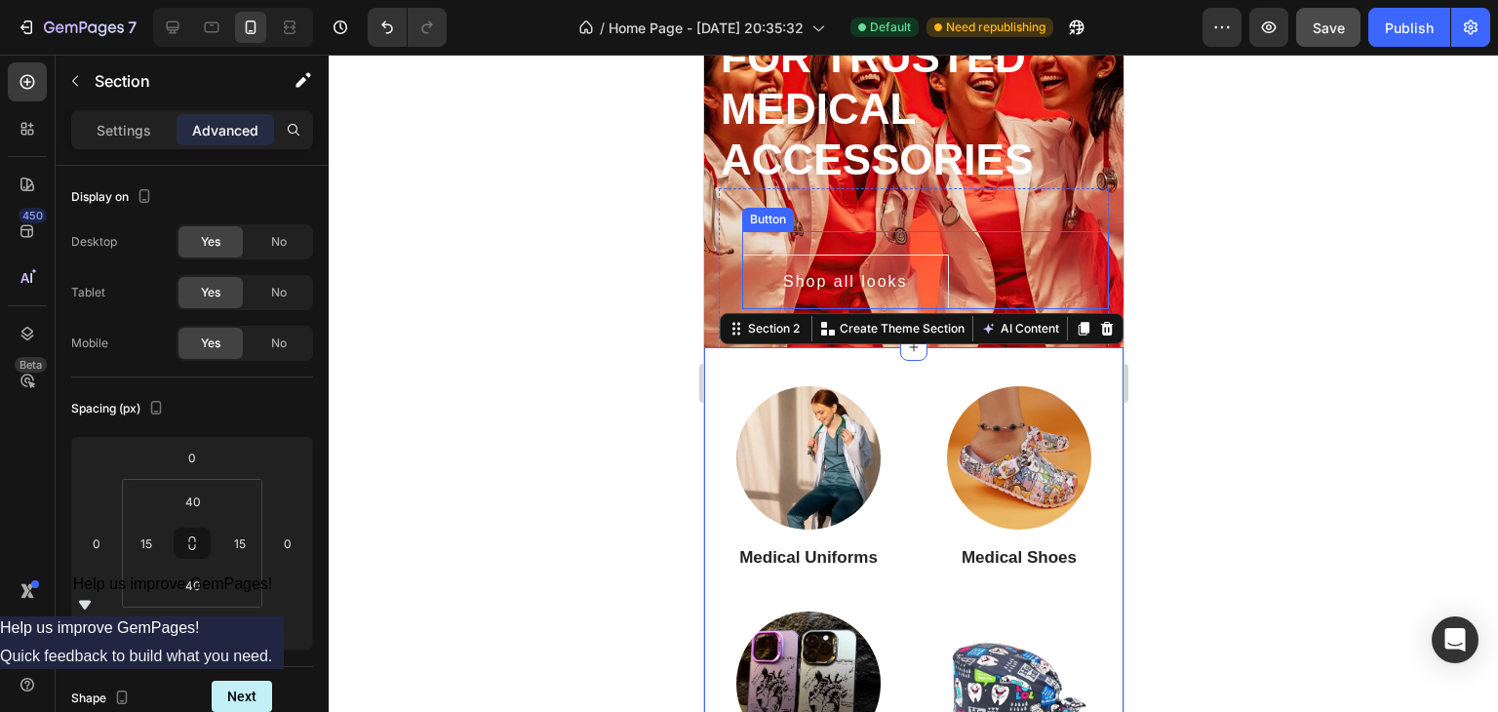
click at [1006, 279] on div "Shop all looks Button" at bounding box center [924, 270] width 367 height 78
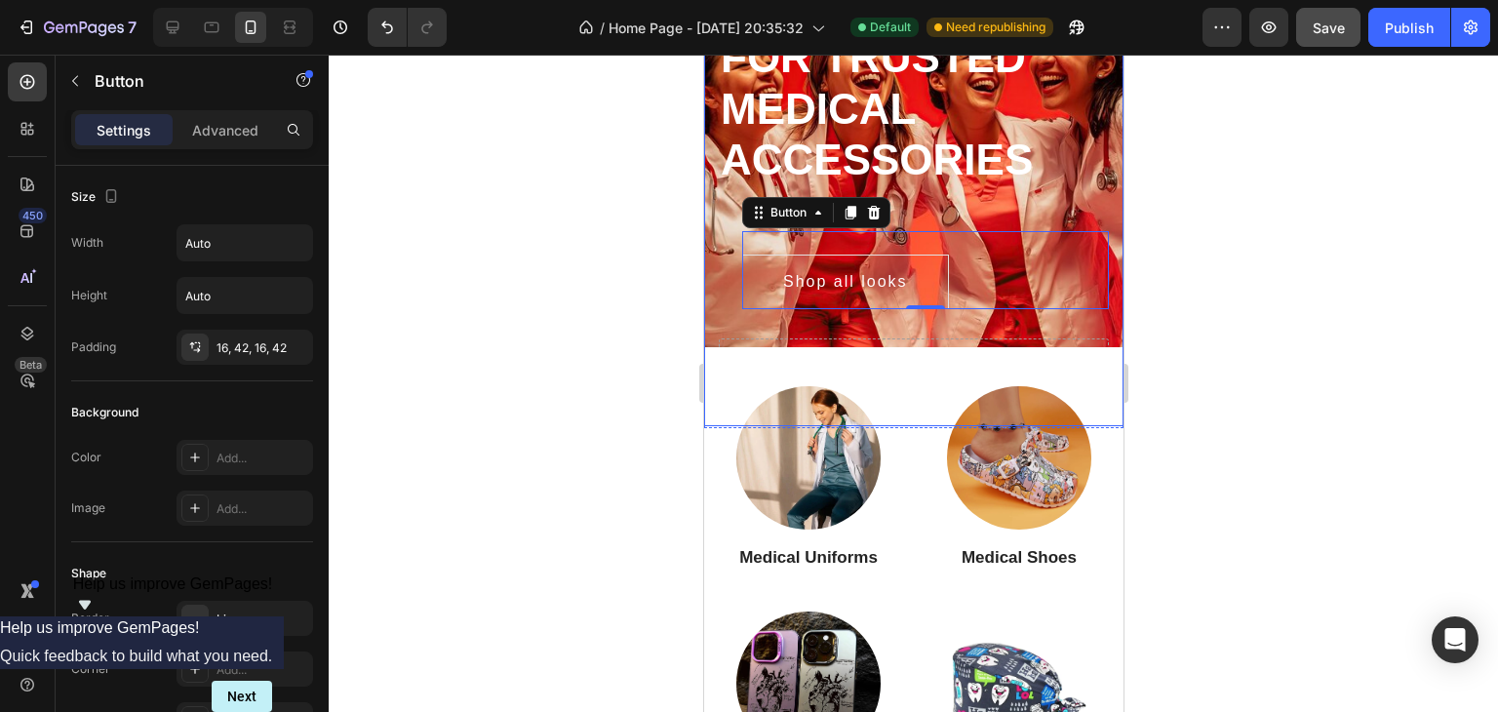
click at [1103, 323] on div "Delicately designed & ethically crafted Text #1 Worldwide For trusted medical a…" at bounding box center [912, 171] width 419 height 509
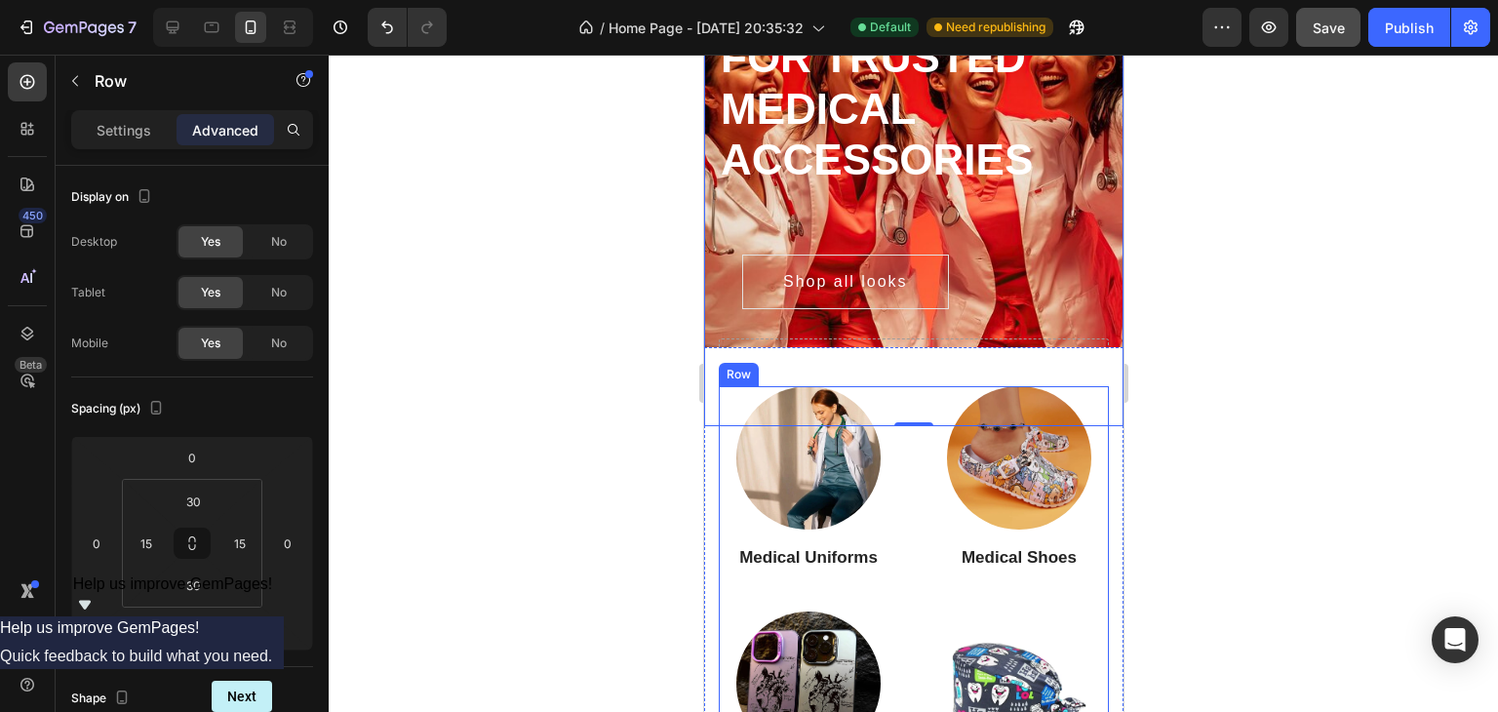
click at [910, 420] on div "Image Medical Uniforms Heading Image Medical Shoes Heading Image Phone cases He…" at bounding box center [913, 591] width 390 height 410
click at [1100, 323] on div "Delicately designed & ethically crafted Text #1 Worldwide For trusted medical a…" at bounding box center [912, 171] width 419 height 509
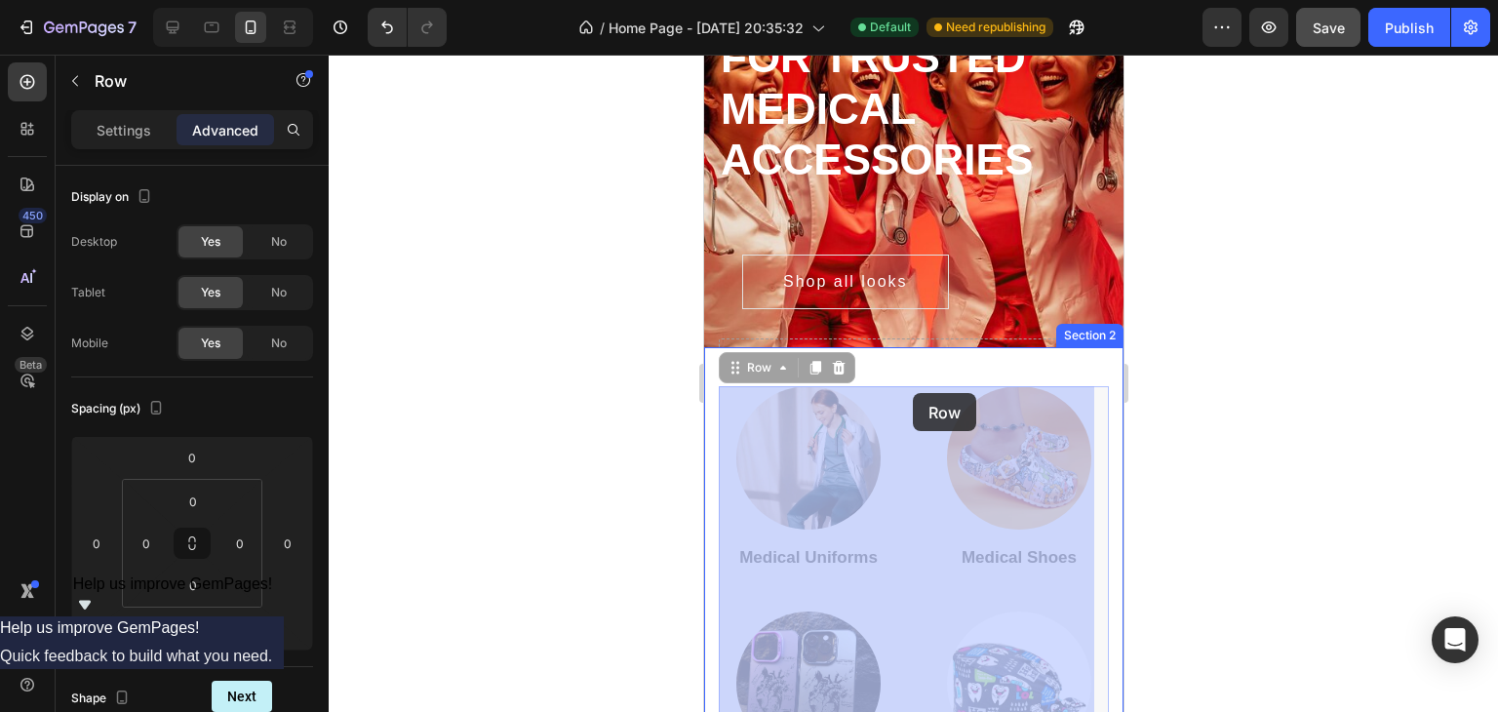
drag, startPoint x: 898, startPoint y: 425, endPoint x: 912, endPoint y: 393, distance: 34.9
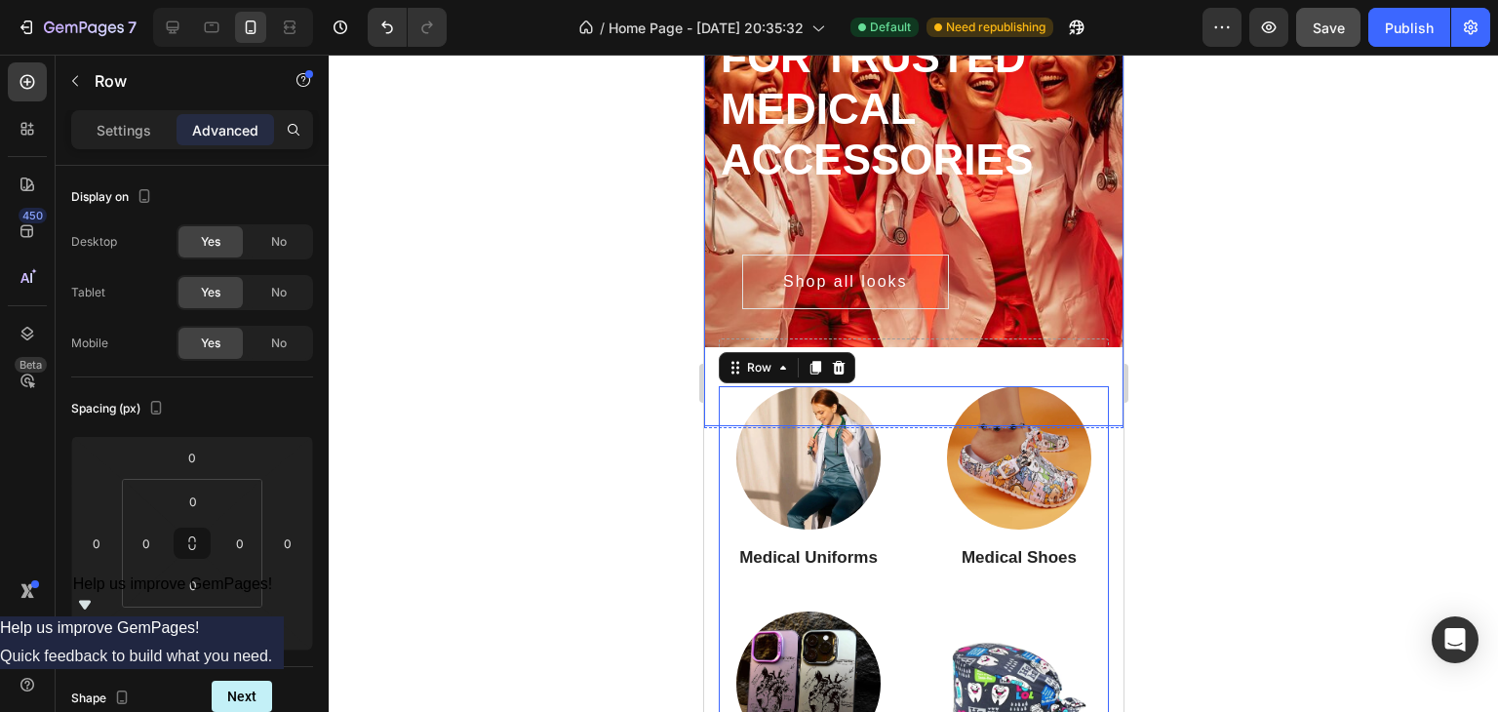
click at [1104, 309] on div "Delicately designed & ethically crafted Text #1 Worldwide For trusted medical a…" at bounding box center [912, 171] width 419 height 509
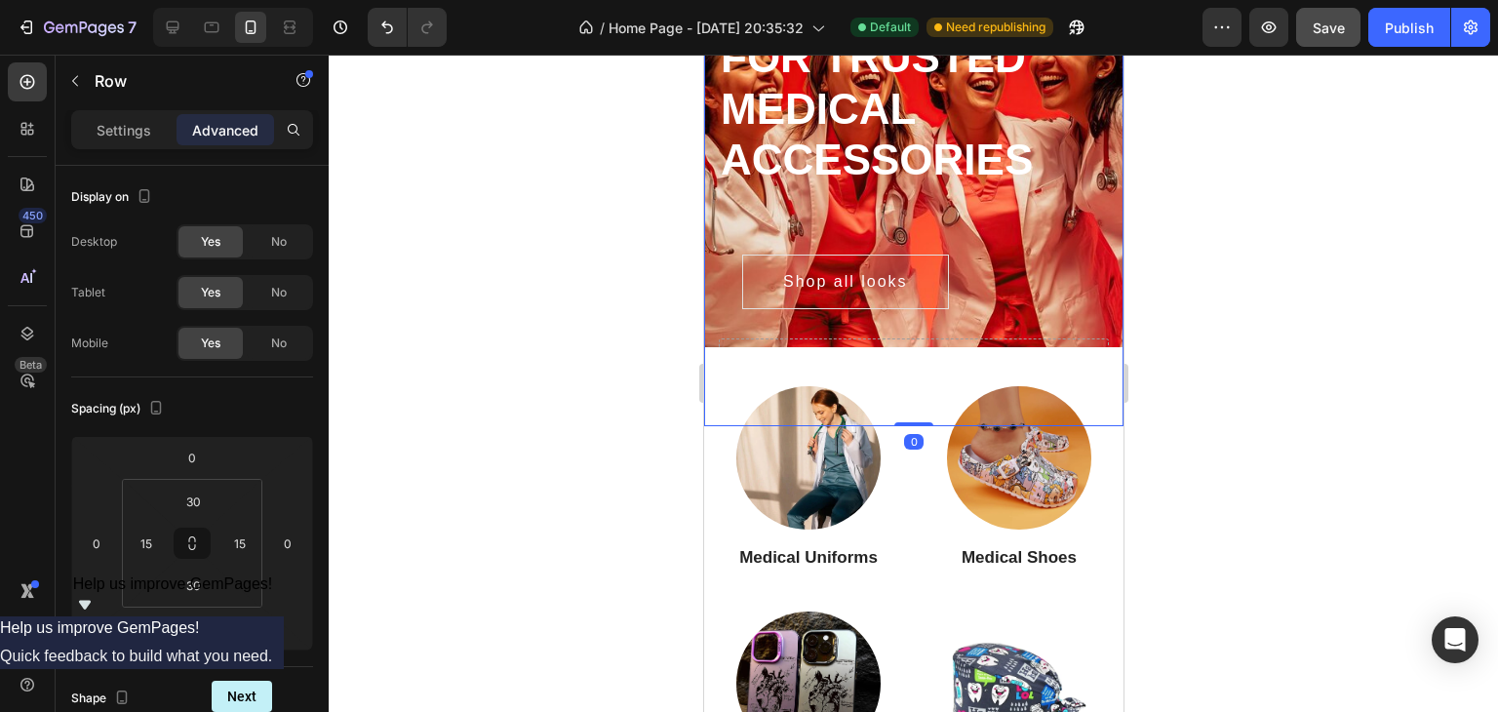
drag, startPoint x: 905, startPoint y: 422, endPoint x: 898, endPoint y: 344, distance: 78.3
click at [898, 344] on div "Delicately designed & ethically crafted Text #1 Worldwide For trusted medical a…" at bounding box center [912, 171] width 419 height 509
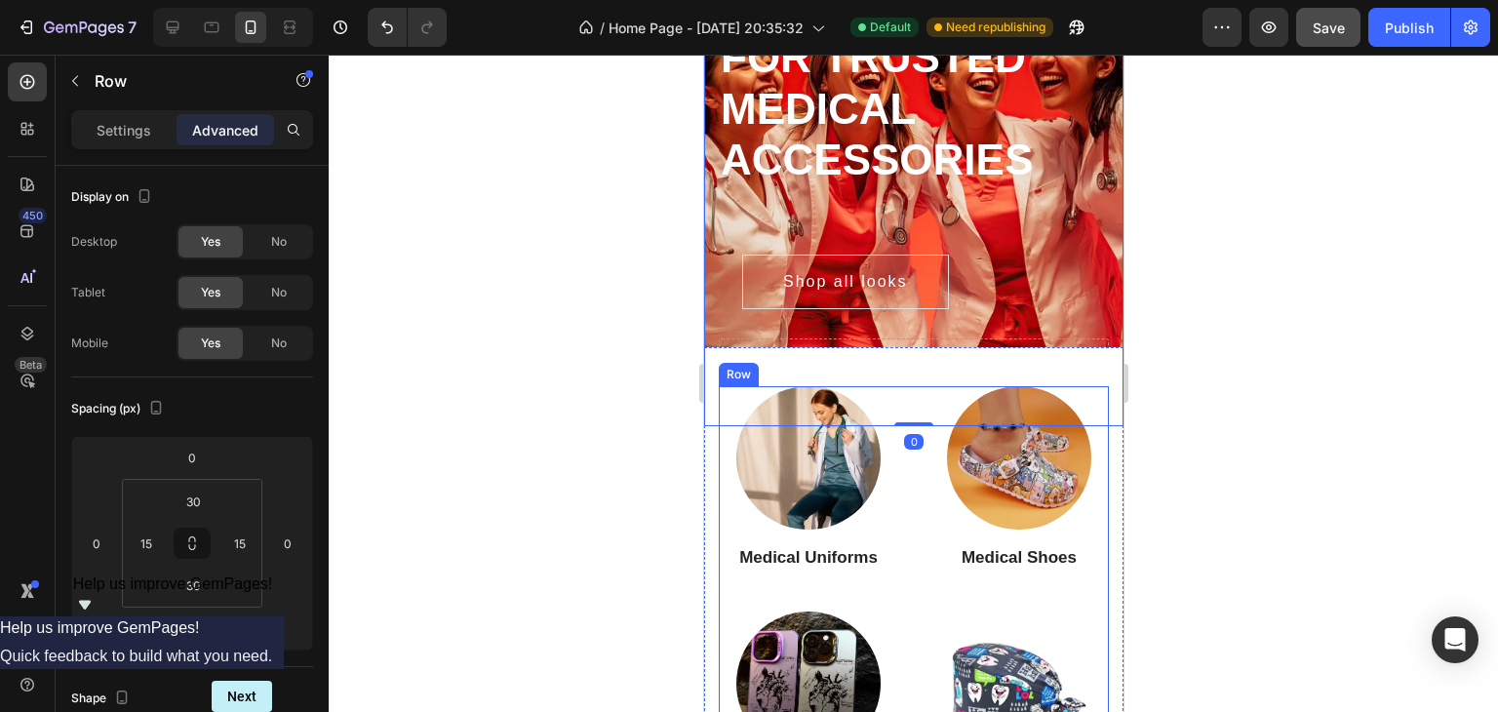
click at [890, 487] on div "Image Medical Uniforms Heading Image Medical Shoes Heading Image Phone cases He…" at bounding box center [913, 591] width 390 height 410
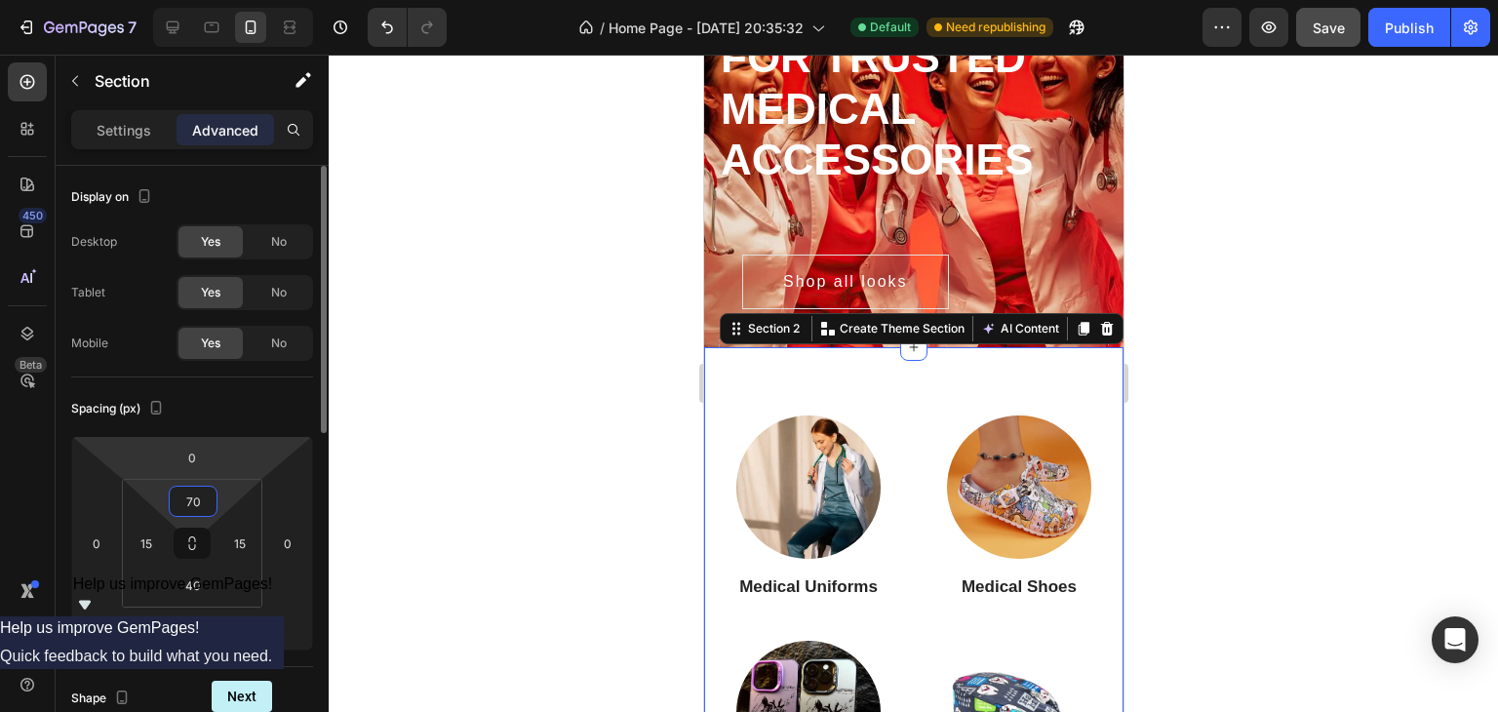
drag, startPoint x: 223, startPoint y: 504, endPoint x: 234, endPoint y: 461, distance: 44.2
click at [230, 0] on html "7 / Home Page - [DATE] 20:35:32 Default Need republishing Preview Save Publish …" at bounding box center [749, 0] width 1498 height 0
type input "72"
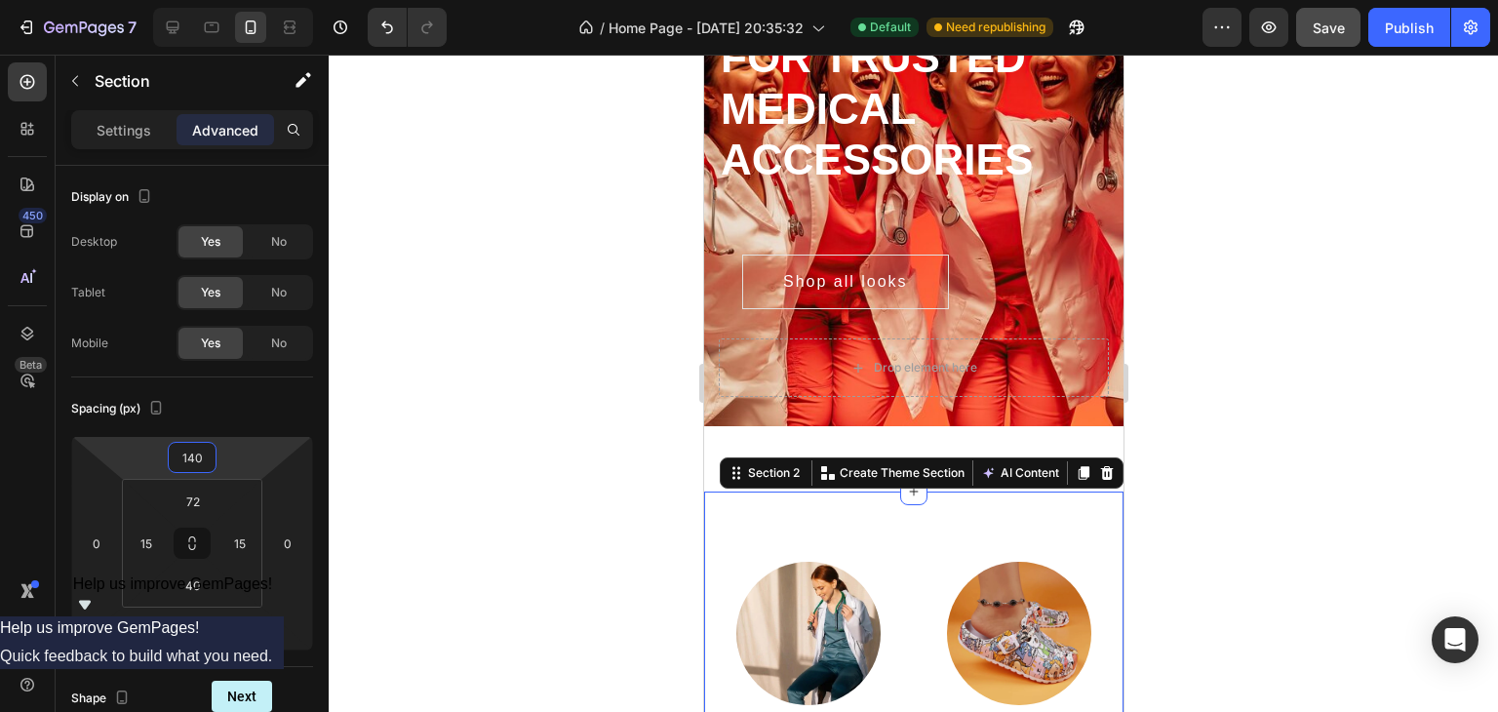
type input "132"
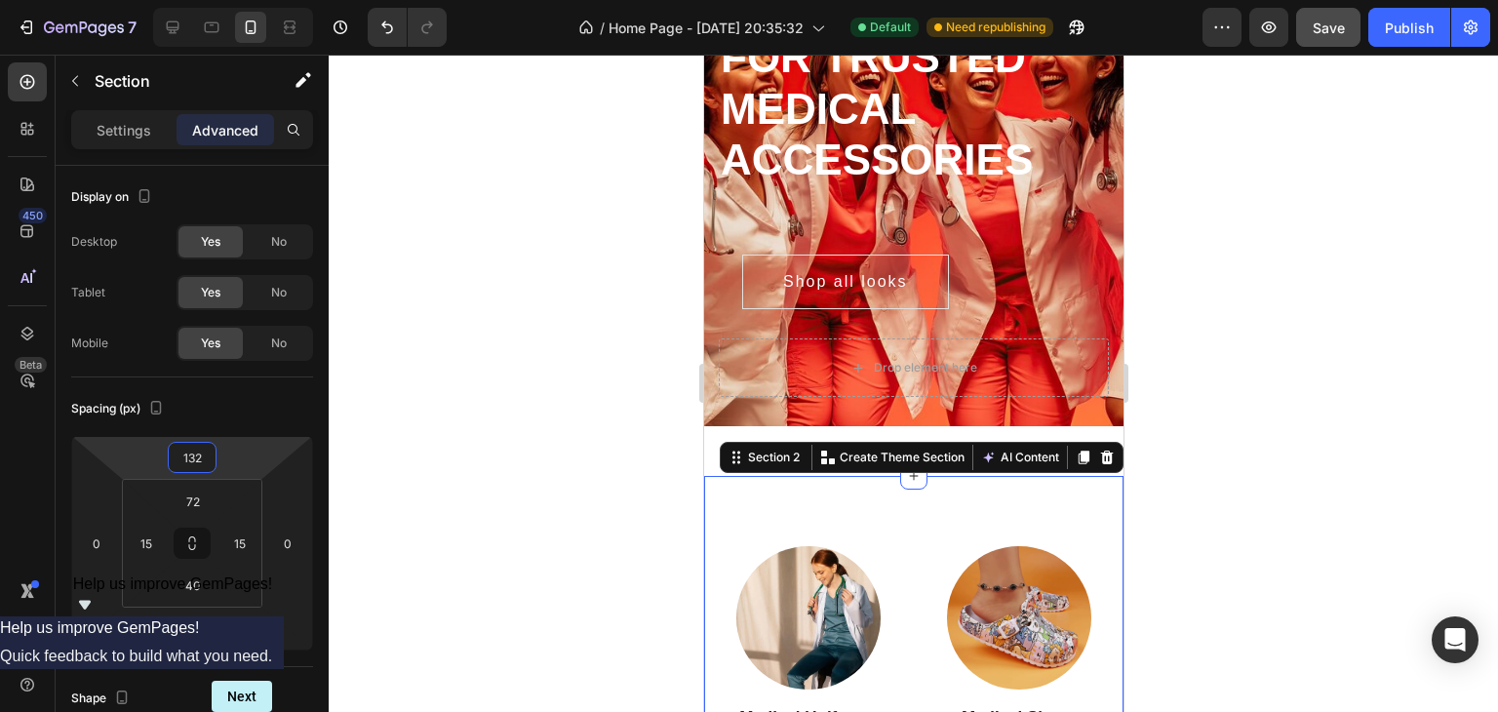
drag, startPoint x: 236, startPoint y: 455, endPoint x: 242, endPoint y: 391, distance: 64.6
click at [242, 0] on html "7 / Home Page - [DATE] 20:35:32 Default Need republishing Preview Save Publish …" at bounding box center [749, 0] width 1498 height 0
click at [1390, 438] on div at bounding box center [913, 383] width 1169 height 657
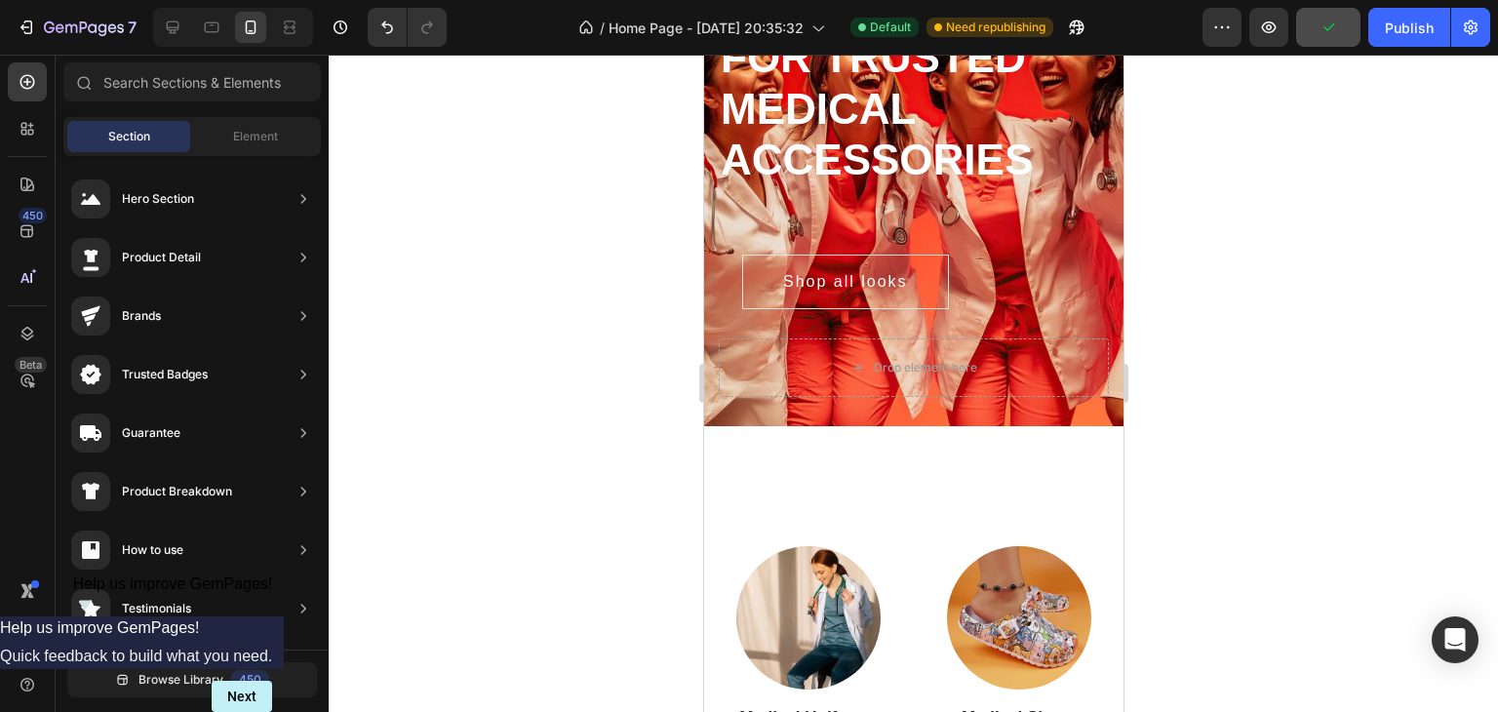
click at [911, 410] on div "Delicately designed & ethically crafted Text #1 Worldwide For trusted medical a…" at bounding box center [912, 171] width 419 height 509
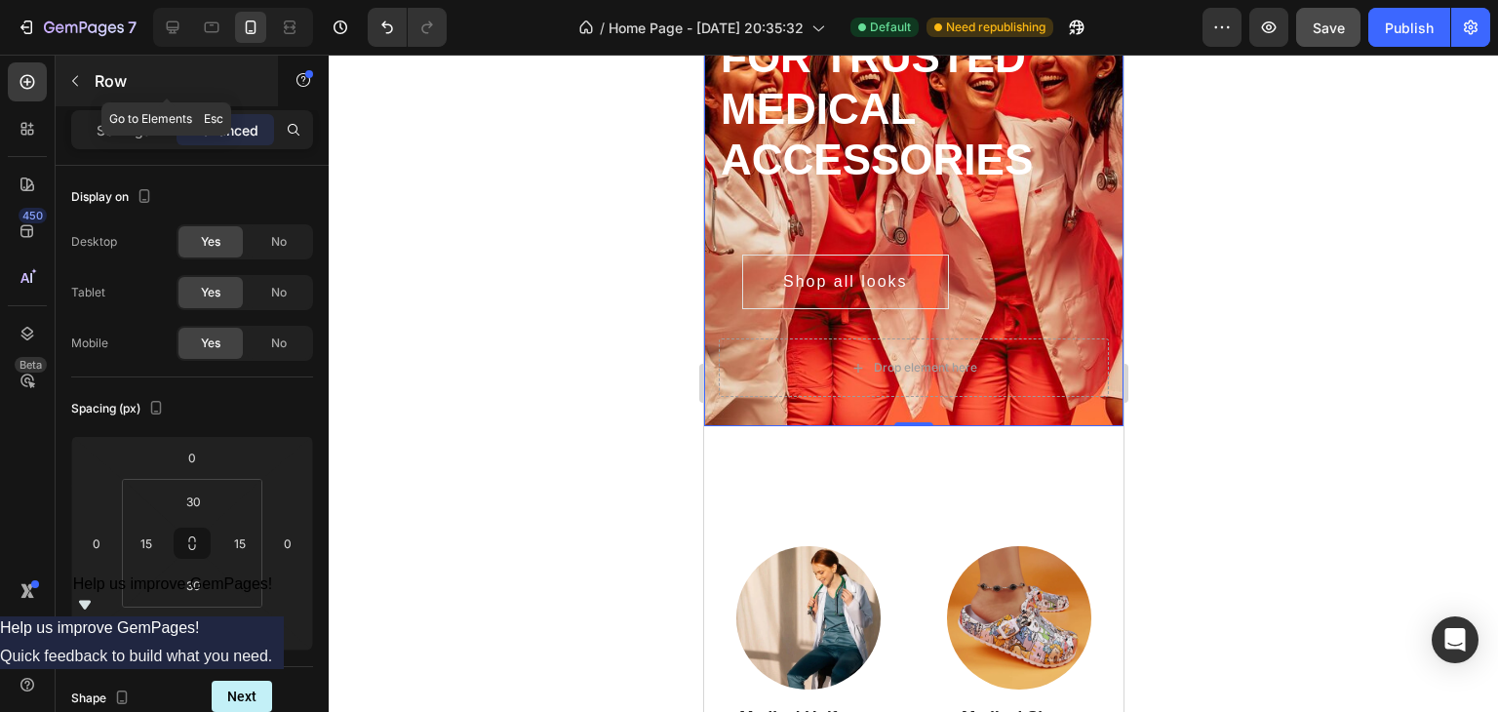
click at [75, 77] on icon "button" at bounding box center [75, 81] width 6 height 11
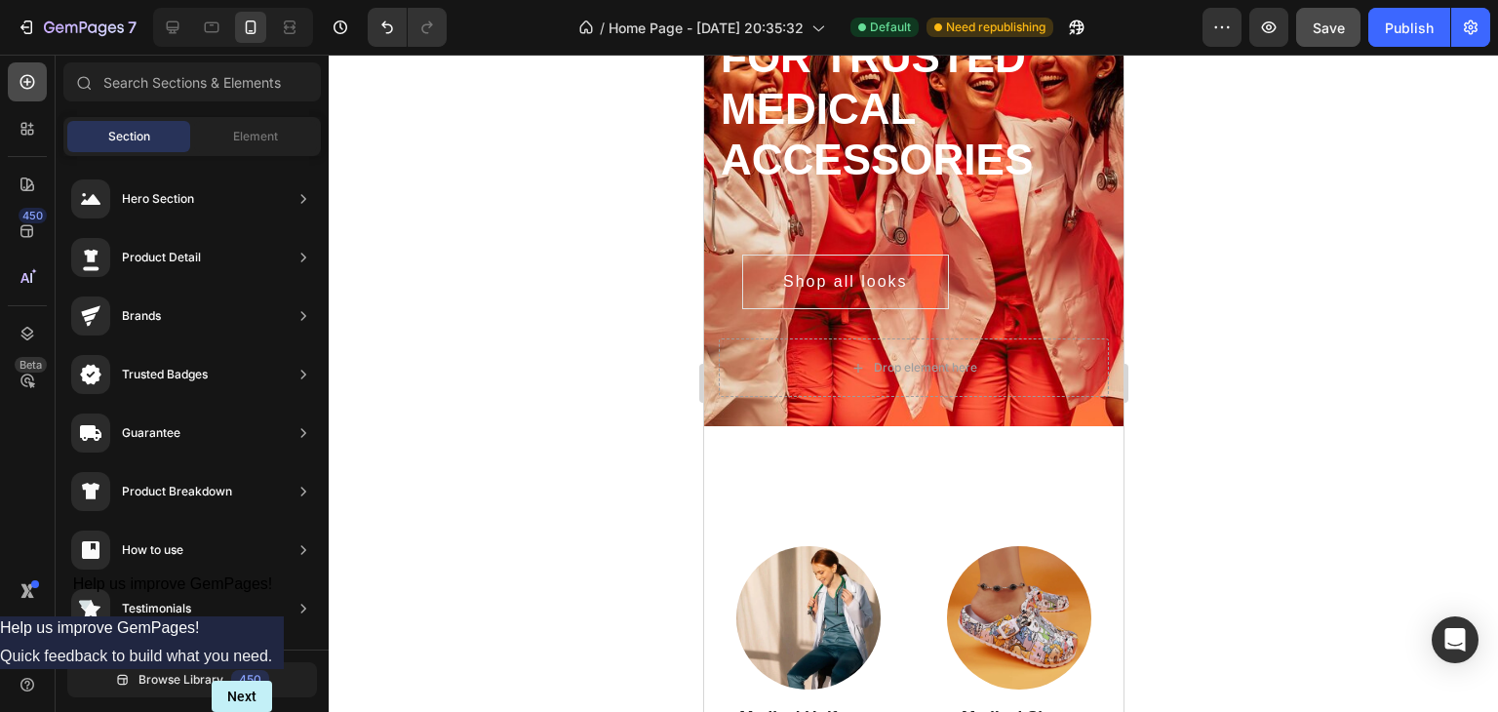
click at [16, 75] on div at bounding box center [27, 81] width 39 height 39
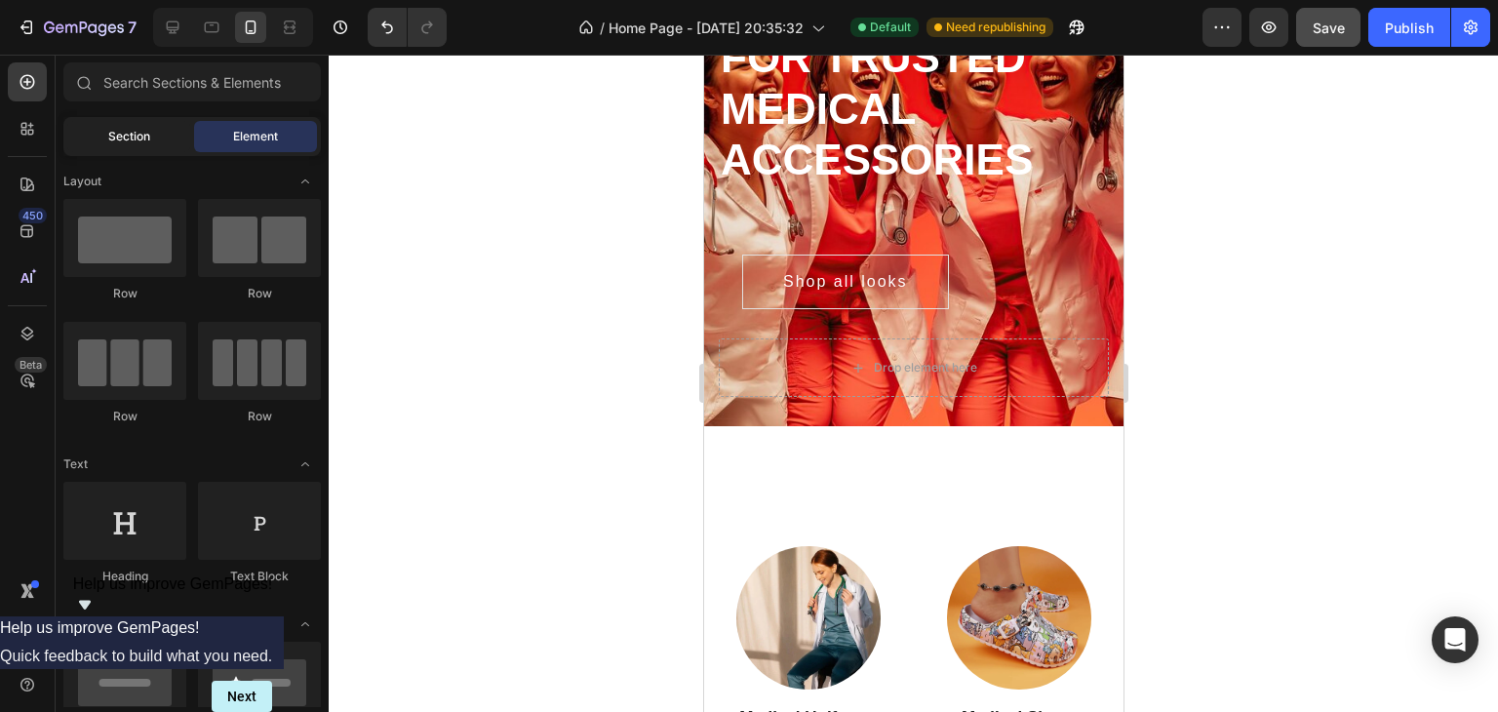
click at [96, 132] on div "Section" at bounding box center [128, 136] width 123 height 31
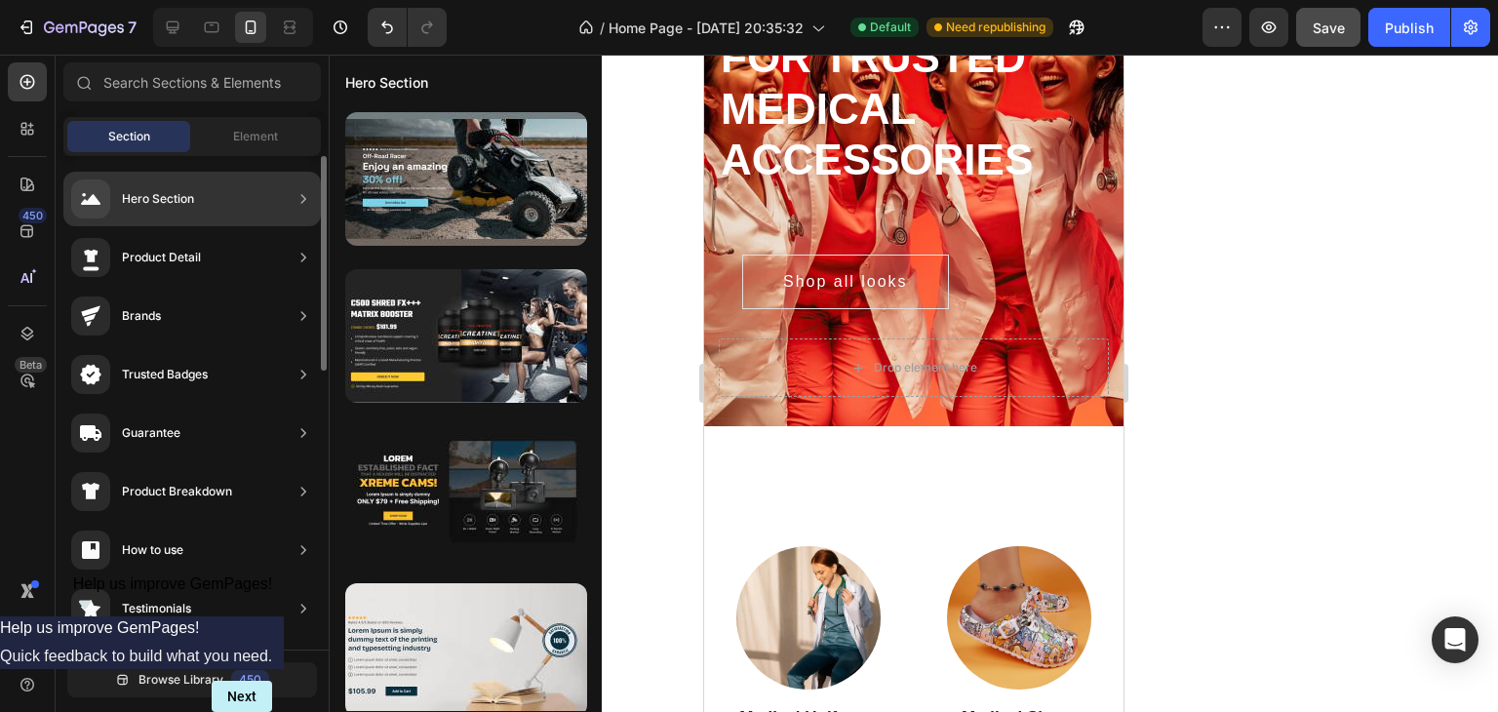
click at [125, 199] on div "Hero Section" at bounding box center [158, 198] width 72 height 19
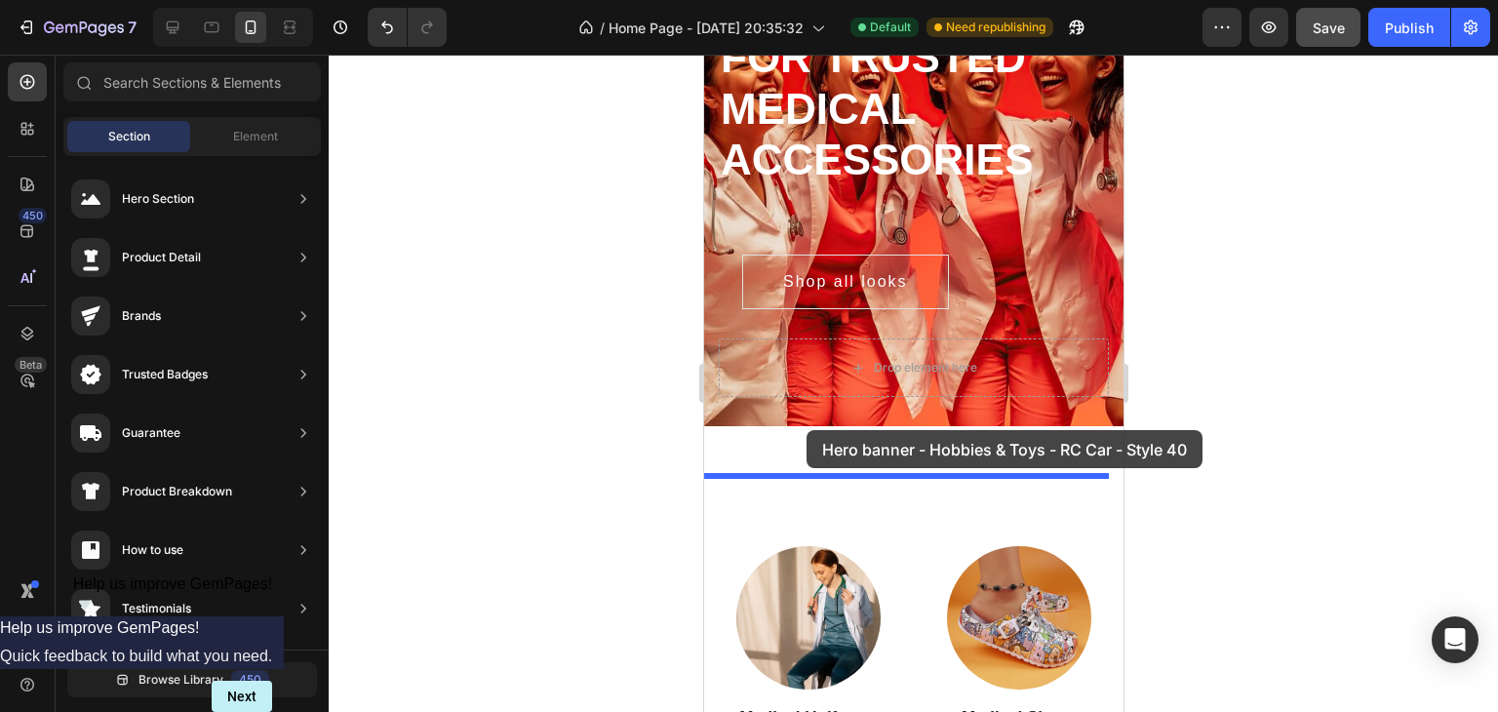
drag, startPoint x: 1143, startPoint y: 224, endPoint x: 805, endPoint y: 430, distance: 395.1
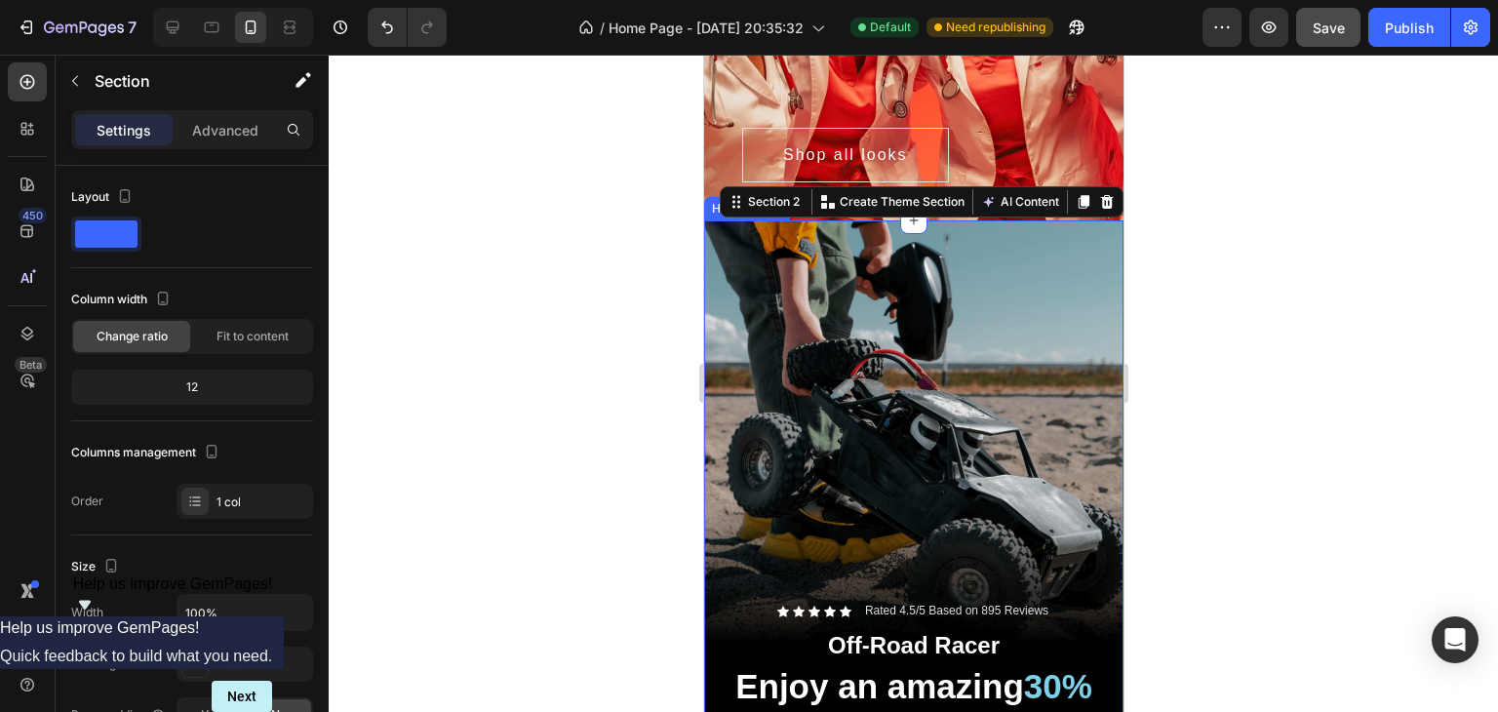
scroll to position [232, 0]
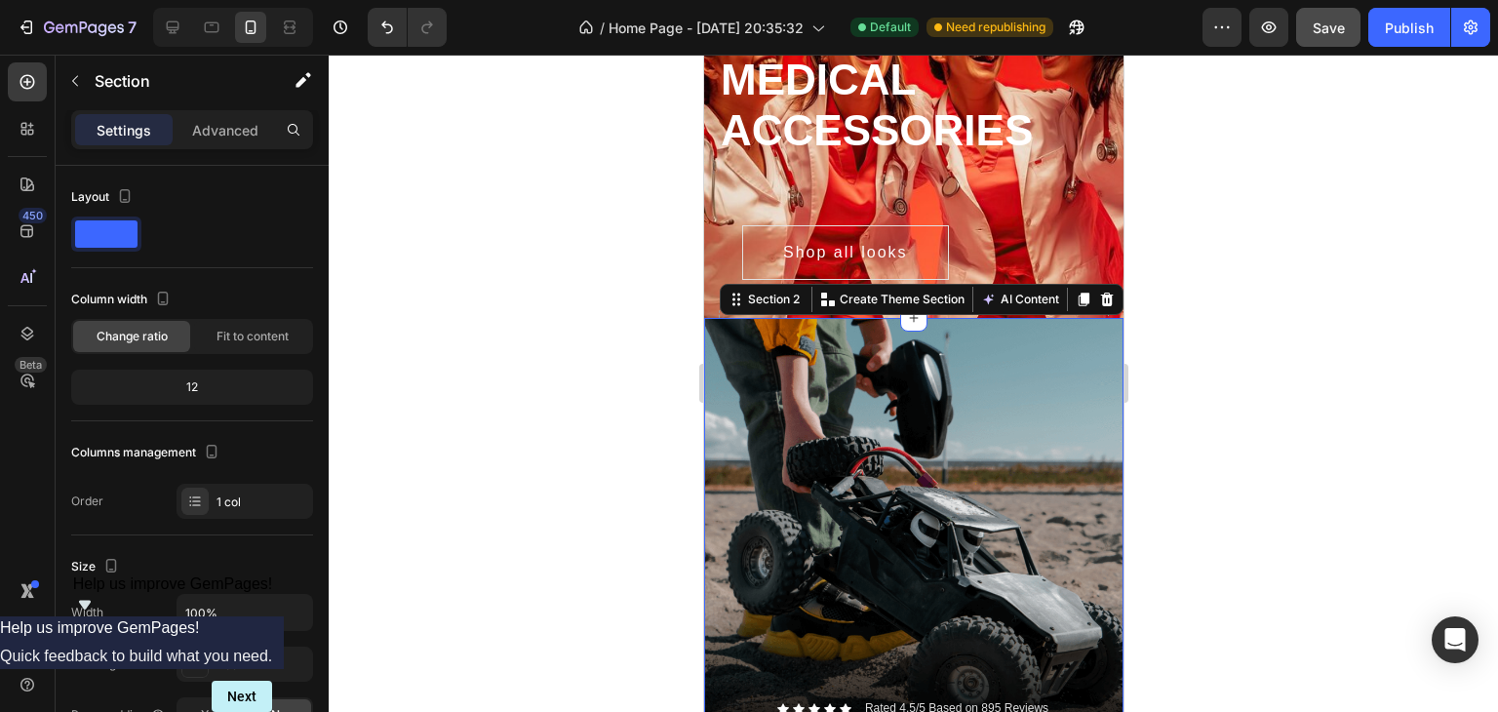
click at [1299, 263] on div at bounding box center [913, 383] width 1169 height 657
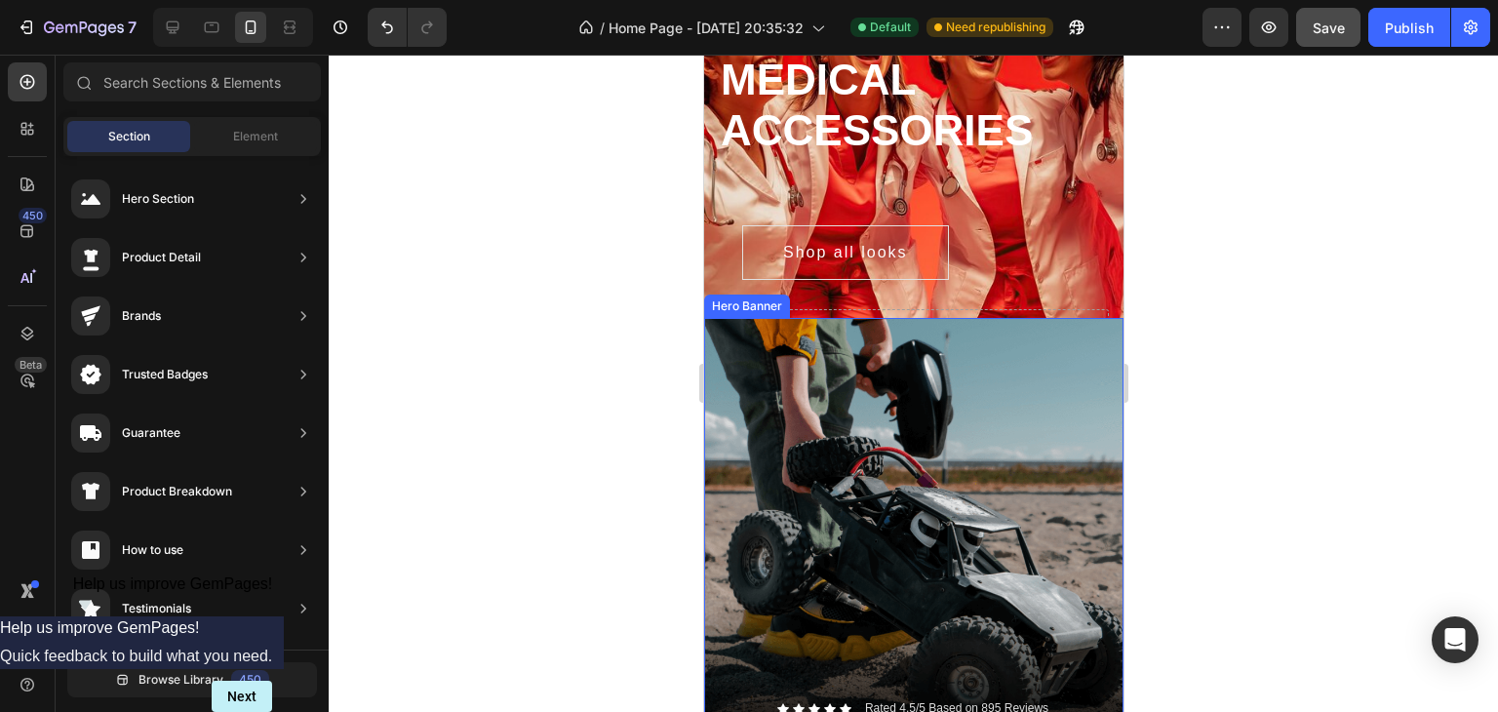
click at [1003, 398] on div "Background Image" at bounding box center [912, 691] width 419 height 746
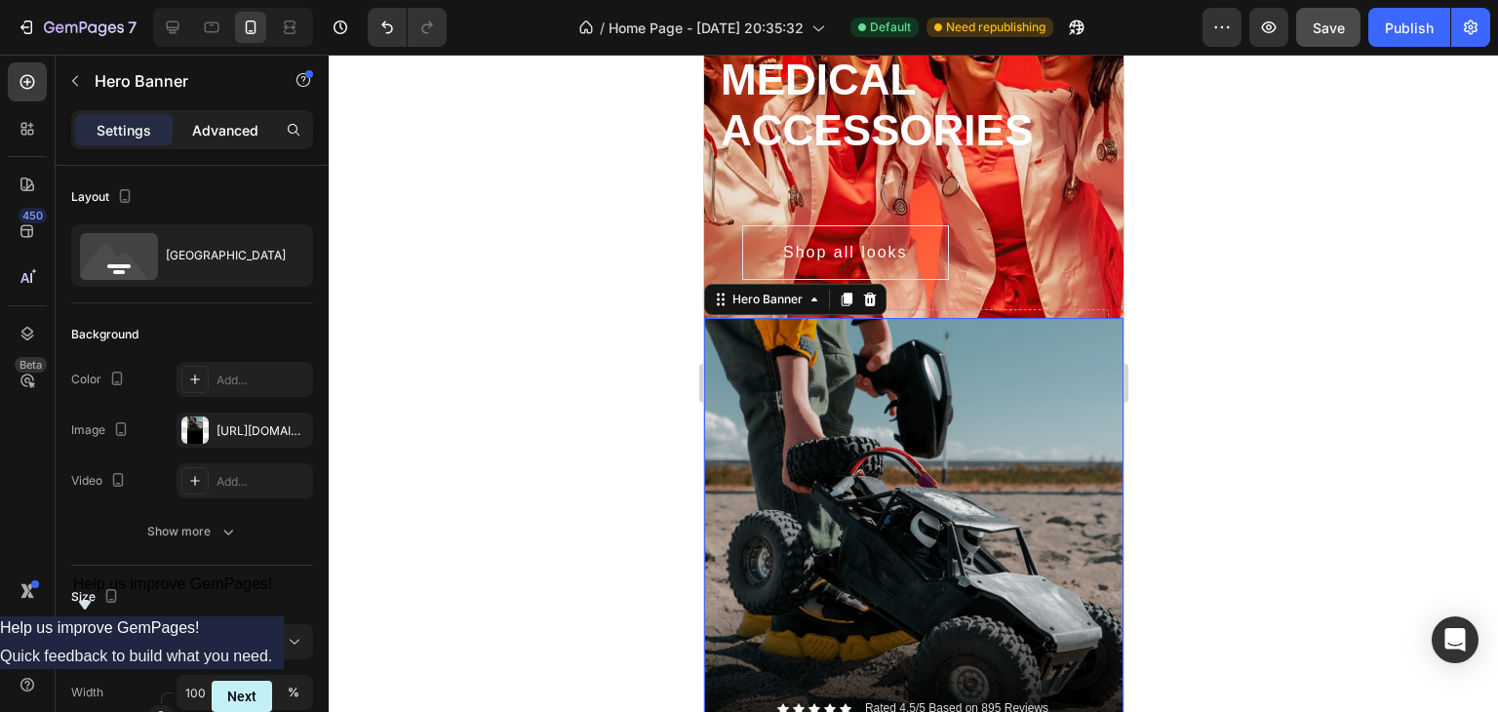
click at [215, 125] on p "Advanced" at bounding box center [225, 130] width 66 height 20
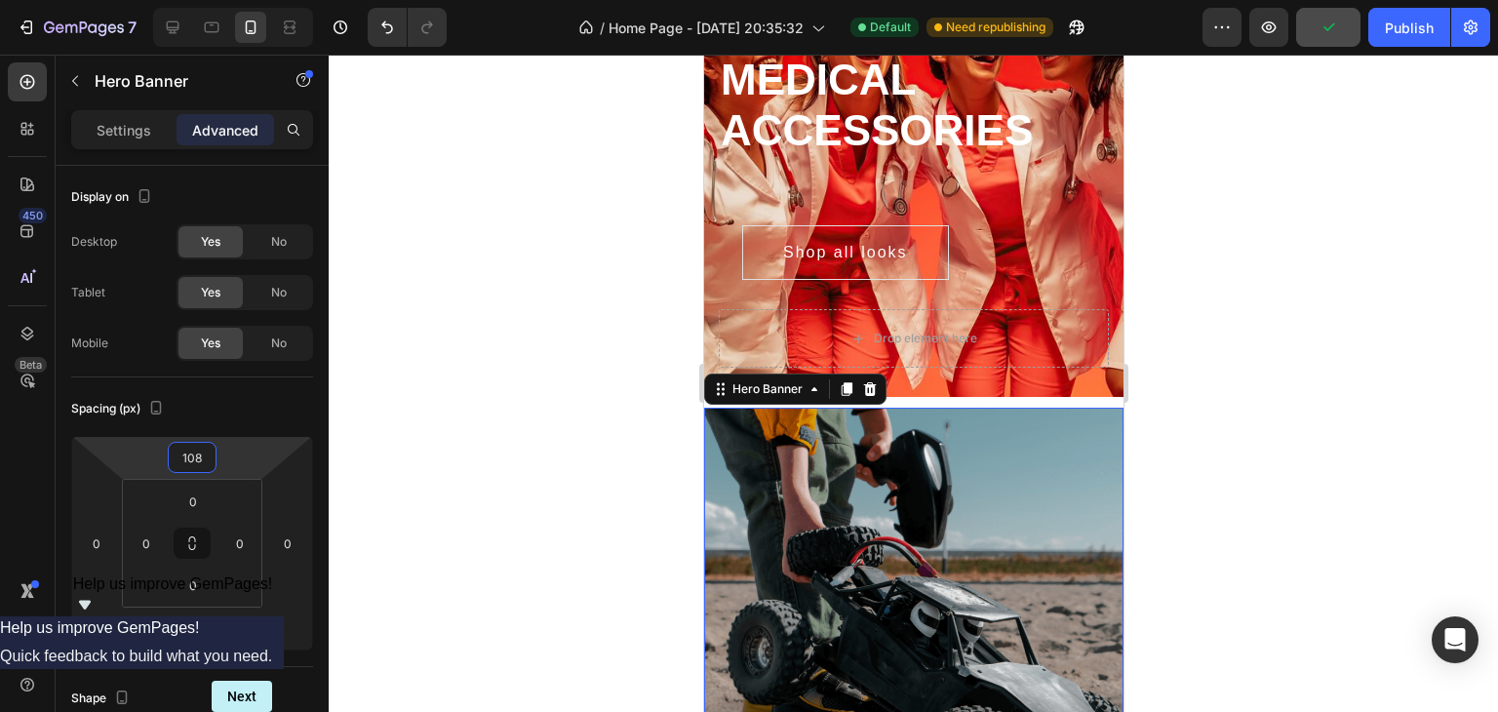
type input "92"
drag, startPoint x: 238, startPoint y: 463, endPoint x: 249, endPoint y: 418, distance: 46.1
click at [249, 0] on html "7 / Home Page - [DATE] 20:35:32 Default Need republishing Preview Save Publish …" at bounding box center [749, 0] width 1498 height 0
click at [1274, 394] on div at bounding box center [913, 383] width 1169 height 657
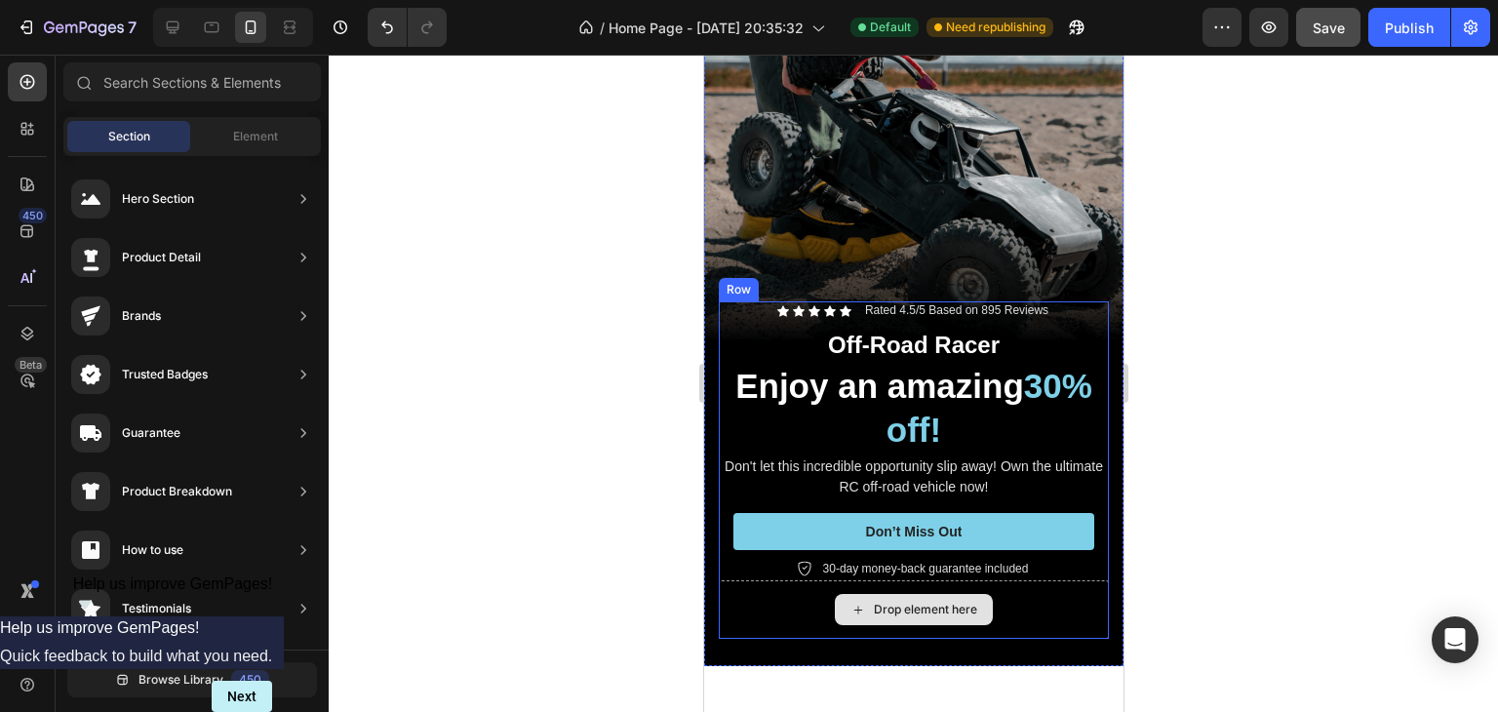
scroll to position [817, 0]
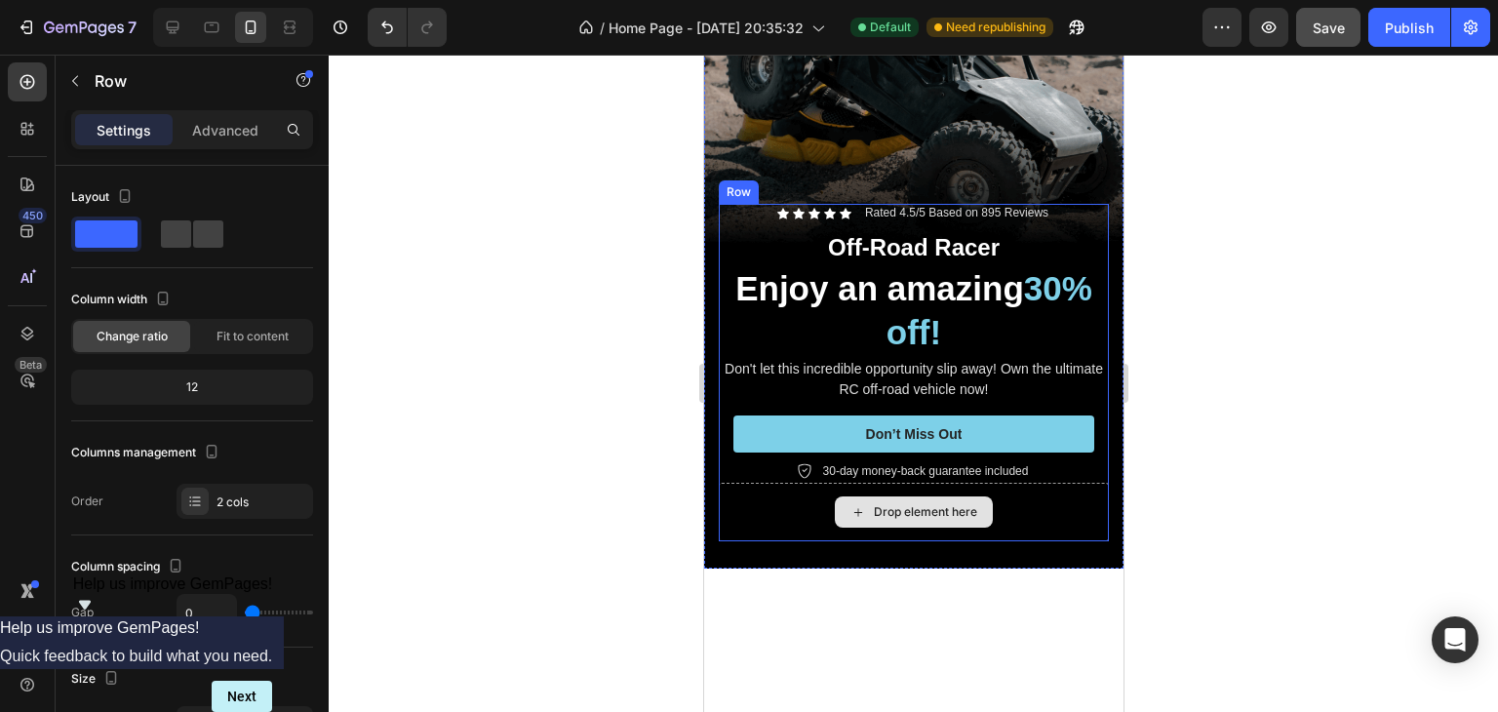
click at [1026, 487] on div "Drop element here" at bounding box center [913, 512] width 390 height 58
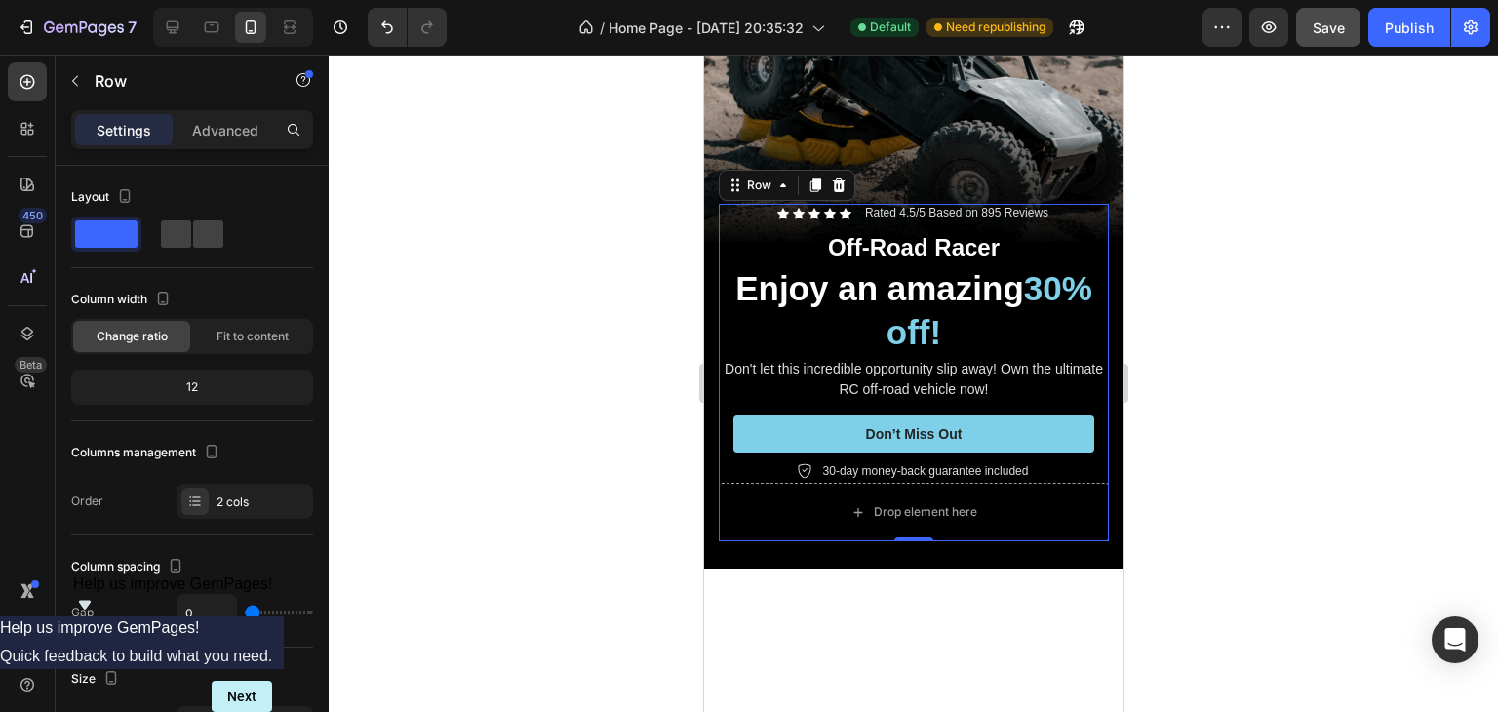
click at [914, 549] on div "0" at bounding box center [912, 557] width 19 height 16
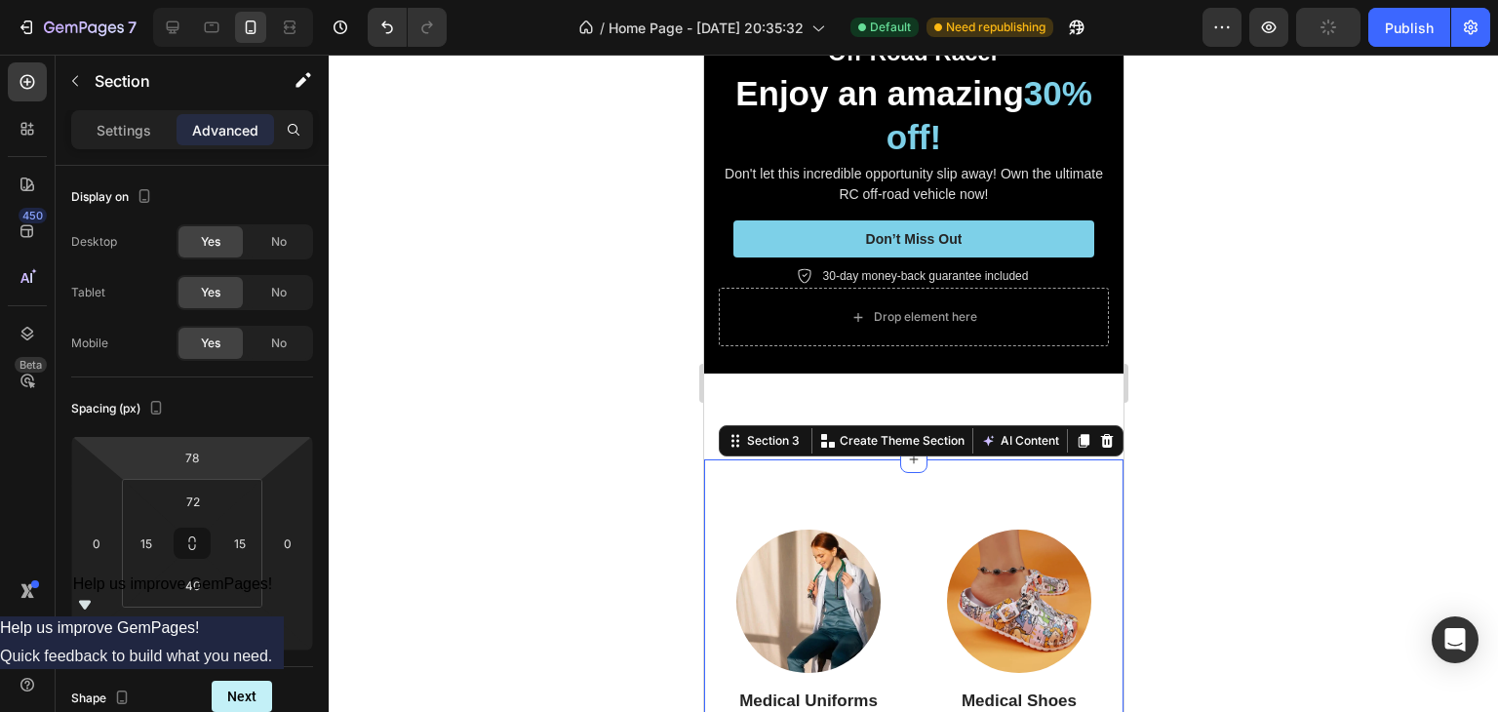
type input "74"
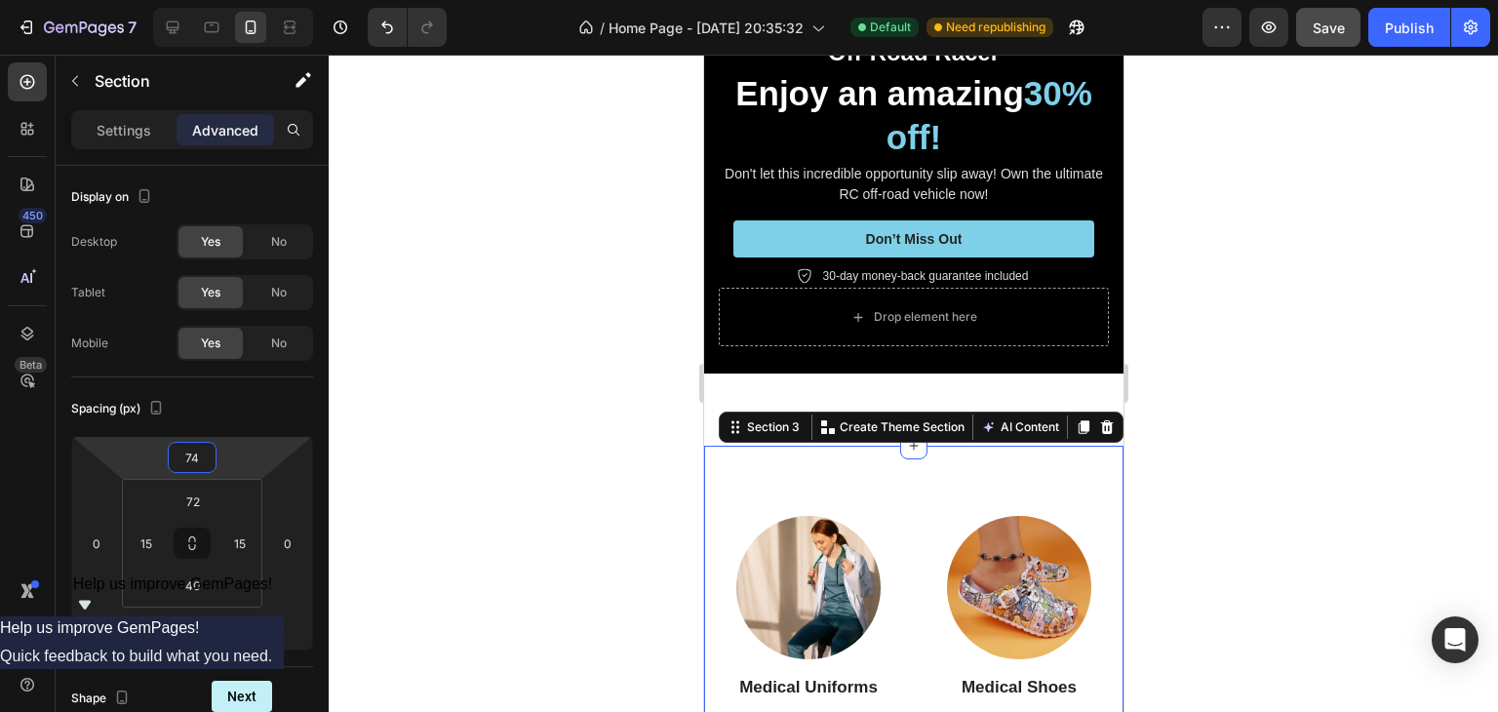
drag, startPoint x: 234, startPoint y: 478, endPoint x: 234, endPoint y: 488, distance: 10.7
click at [234, 0] on html "7 / Home Page - [DATE] 20:35:32 Default Need republishing Preview Save Publish …" at bounding box center [749, 0] width 1498 height 0
click at [1362, 340] on div at bounding box center [913, 383] width 1169 height 657
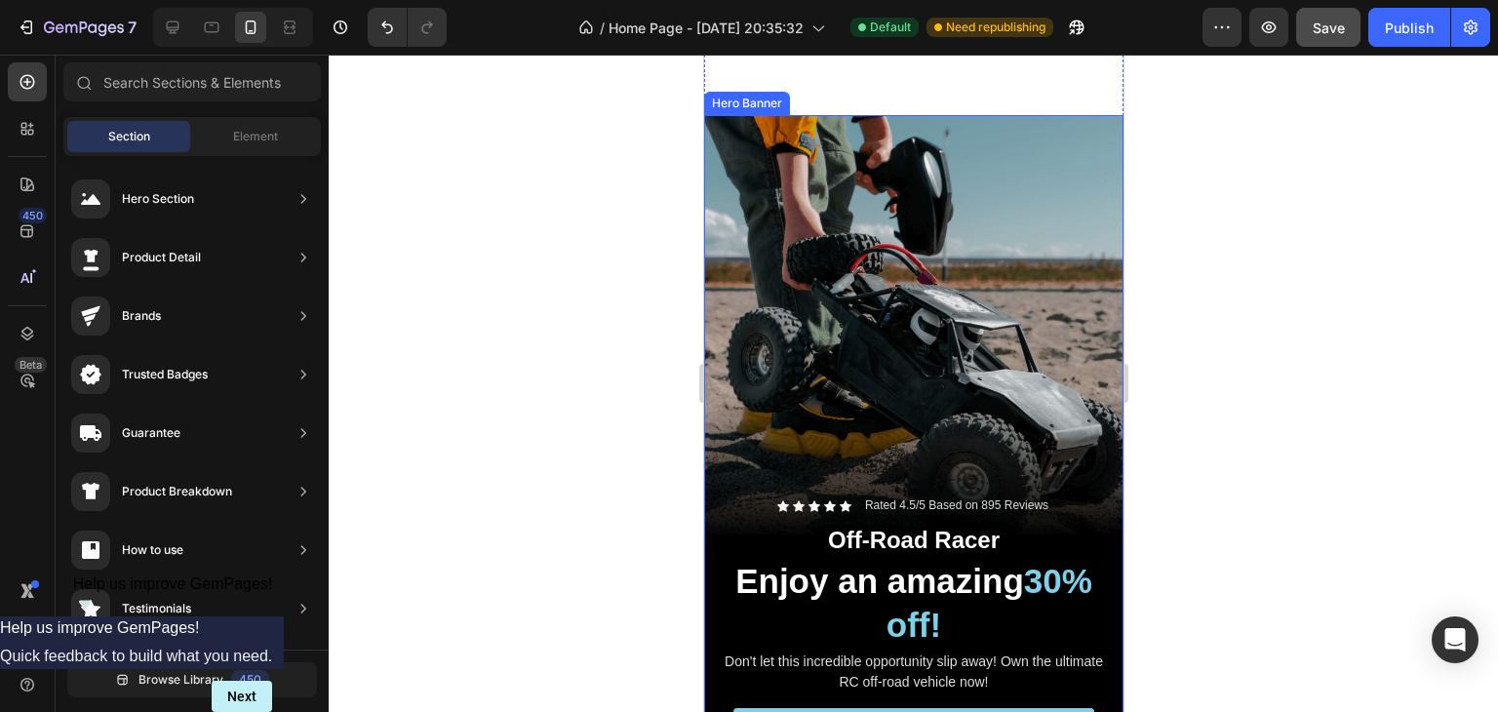
scroll to position [330, 0]
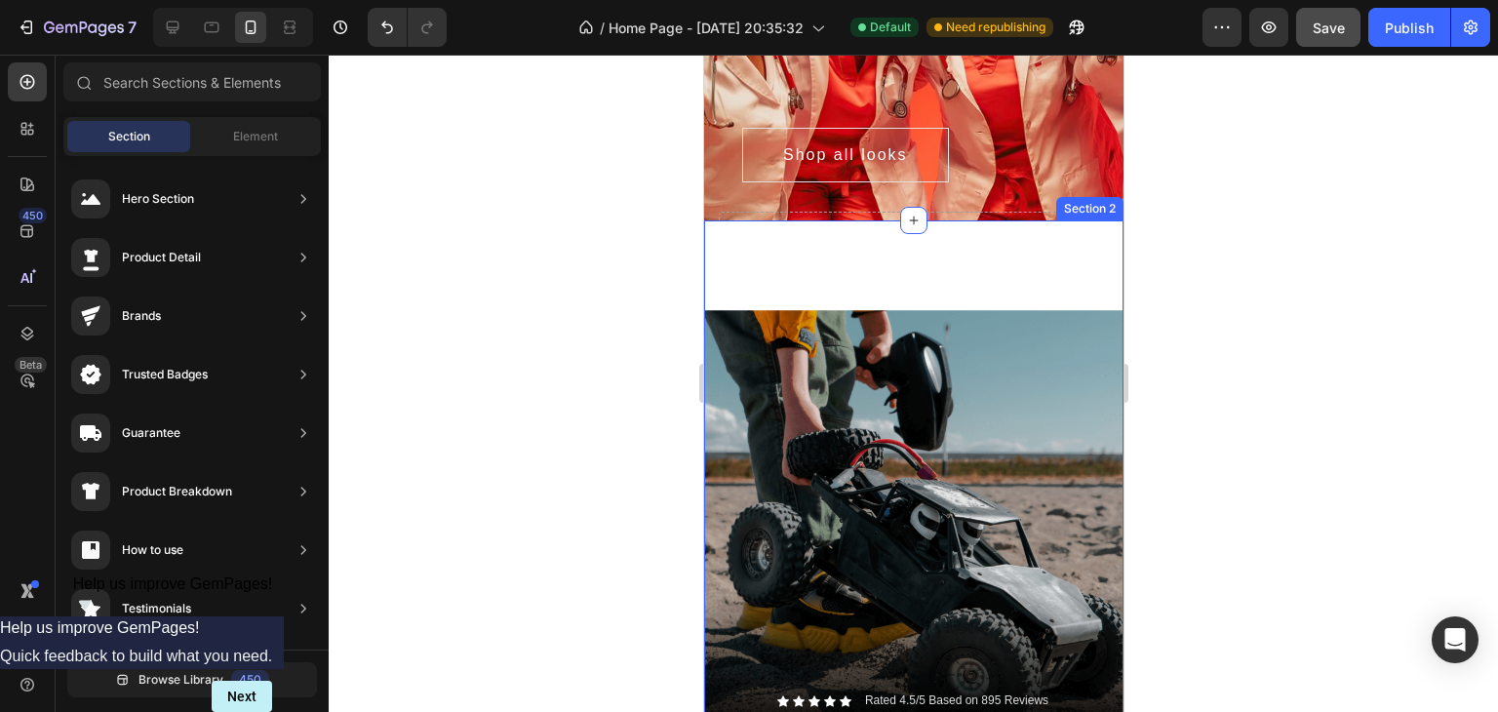
click at [907, 271] on div "Icon Icon Icon Icon Icon Icon List Rated 4.5/5 Based on 895 Reviews Text Block …" at bounding box center [912, 638] width 419 height 836
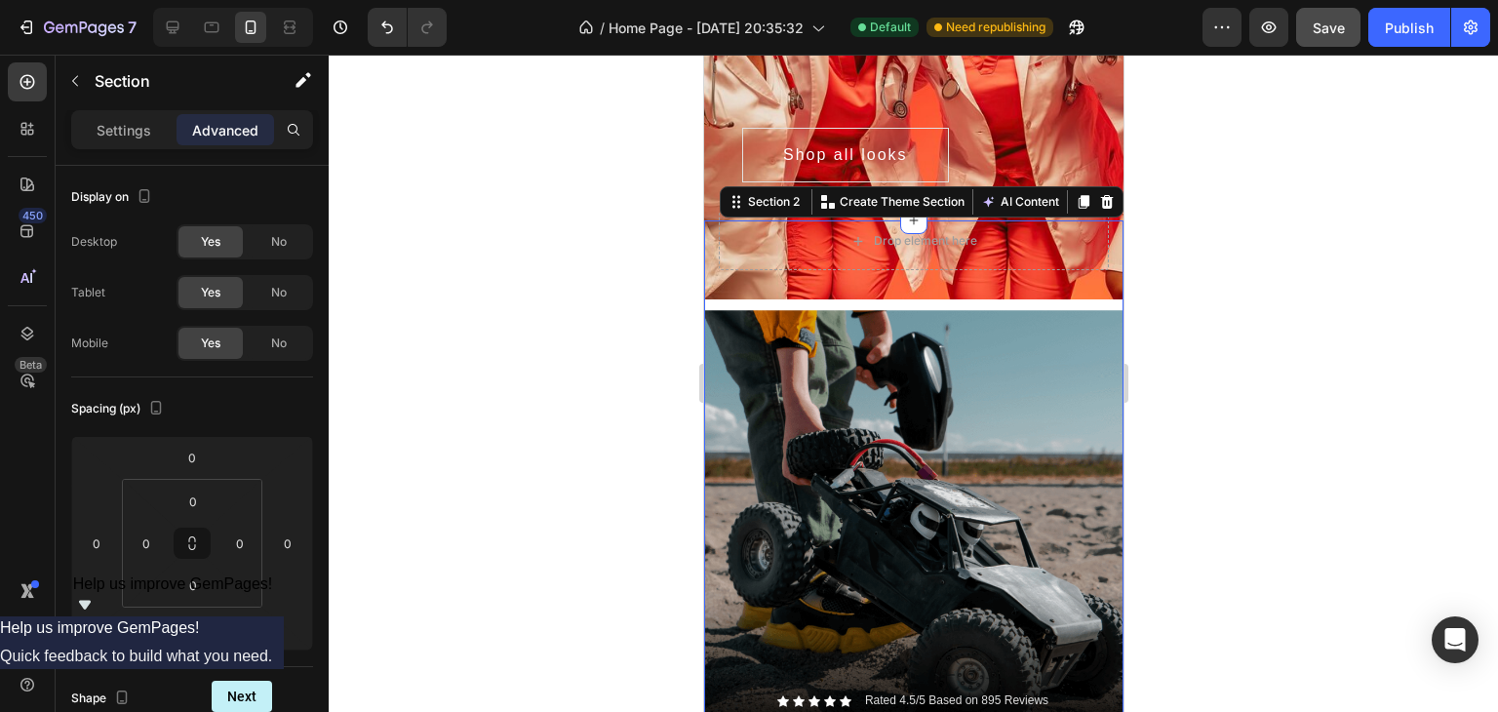
click at [1172, 274] on div at bounding box center [913, 383] width 1169 height 657
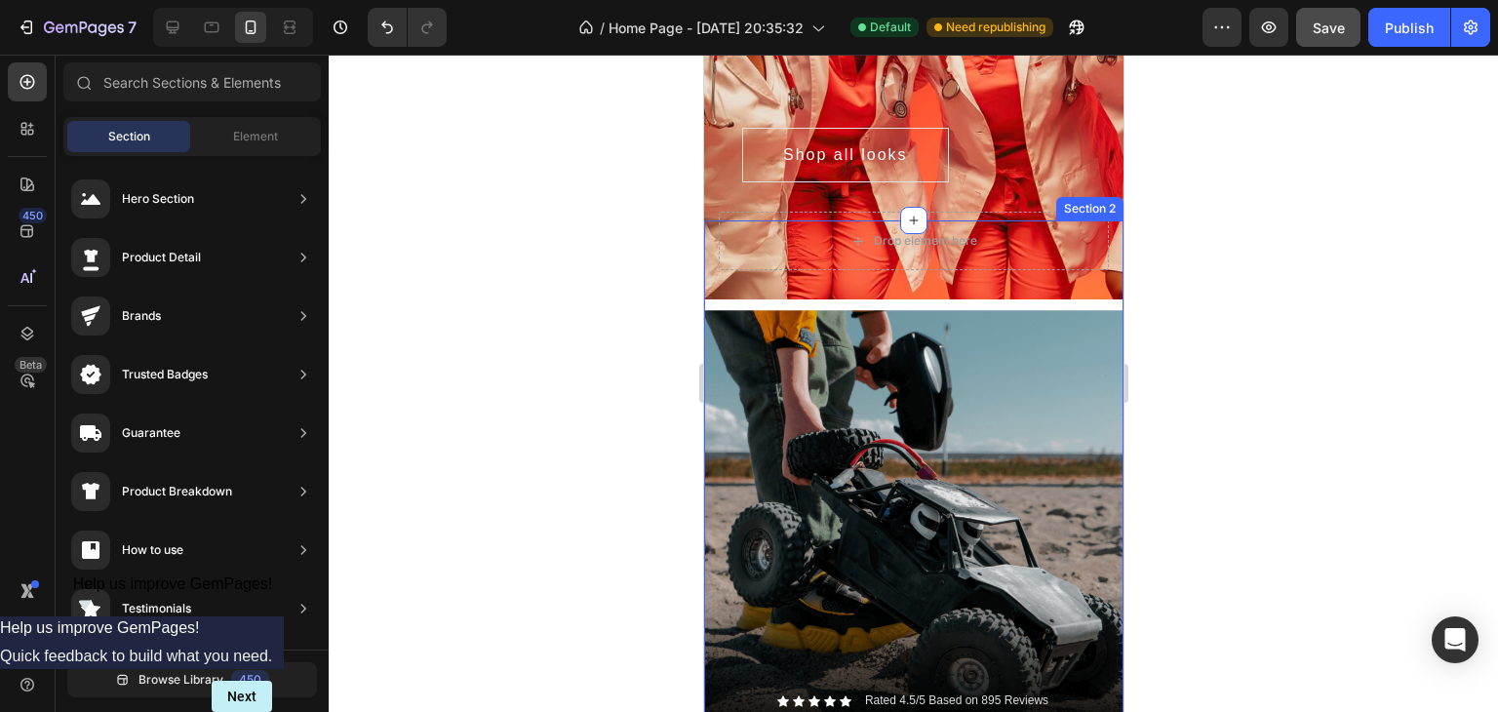
click at [895, 348] on div "Background Image" at bounding box center [912, 683] width 419 height 746
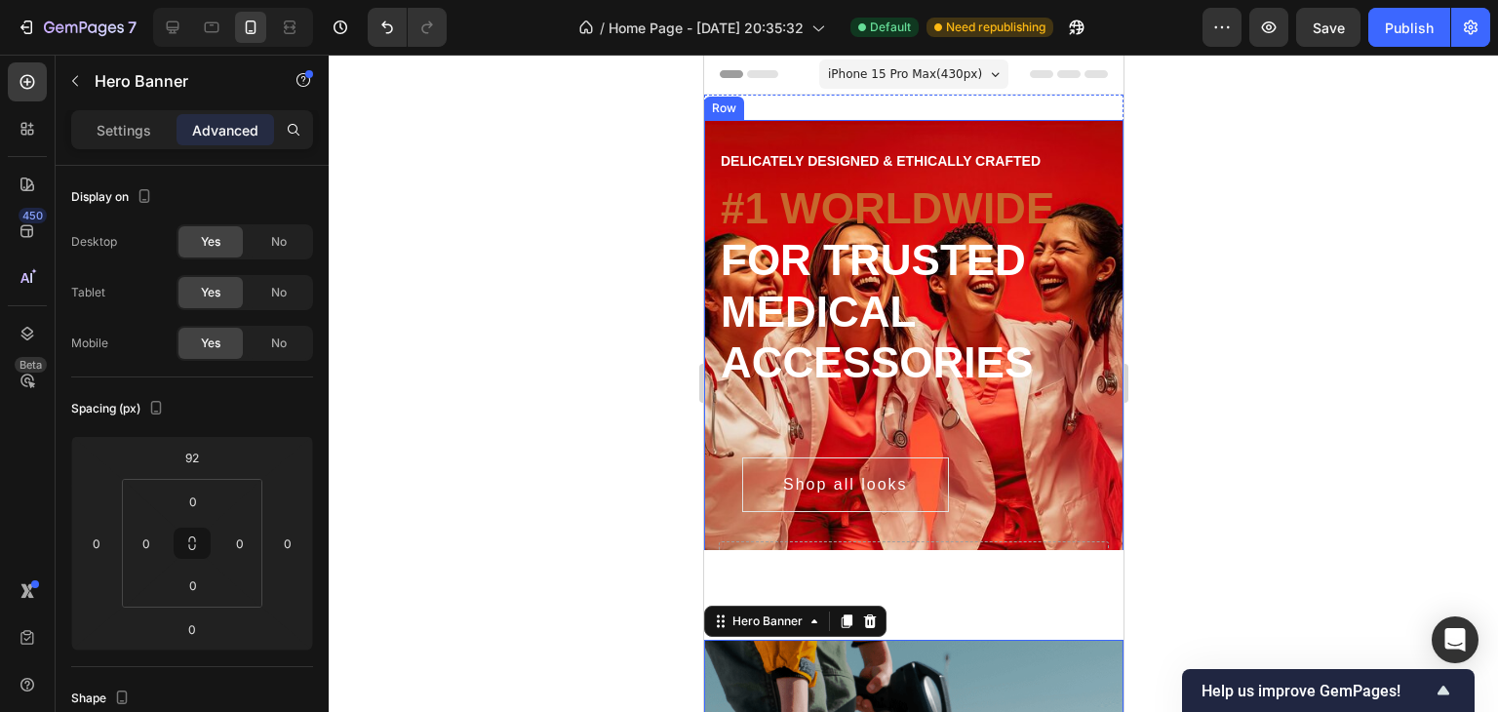
scroll to position [195, 0]
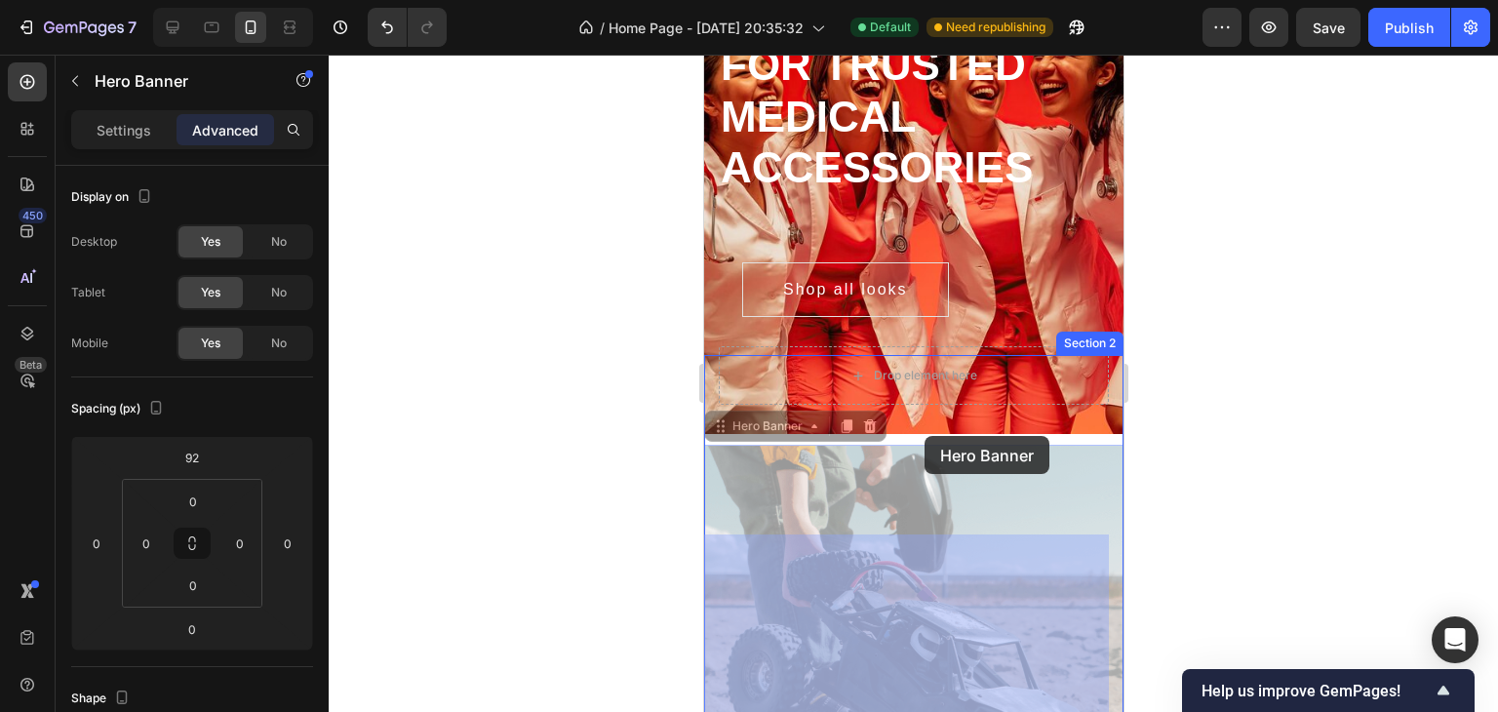
drag, startPoint x: 921, startPoint y: 456, endPoint x: 923, endPoint y: 436, distance: 20.6
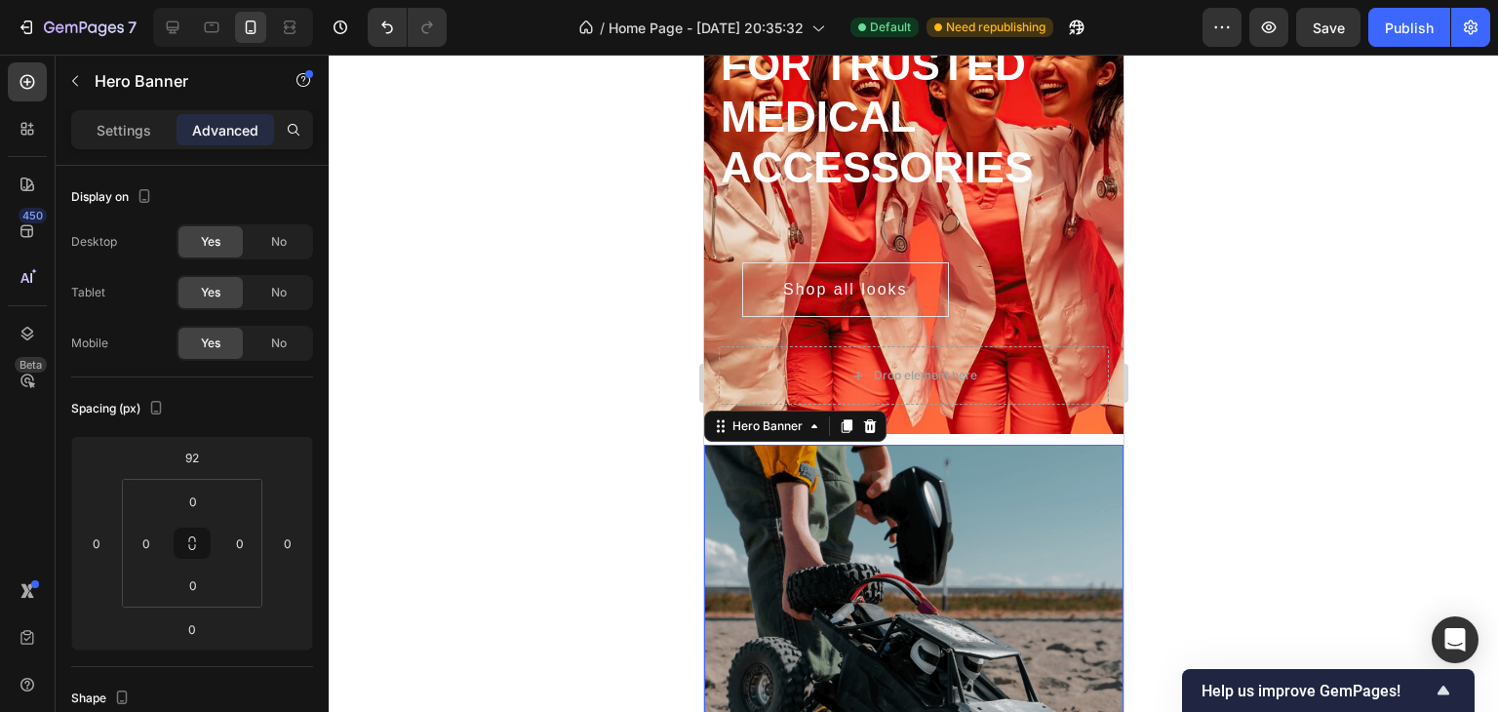
click at [1262, 418] on div at bounding box center [913, 383] width 1169 height 657
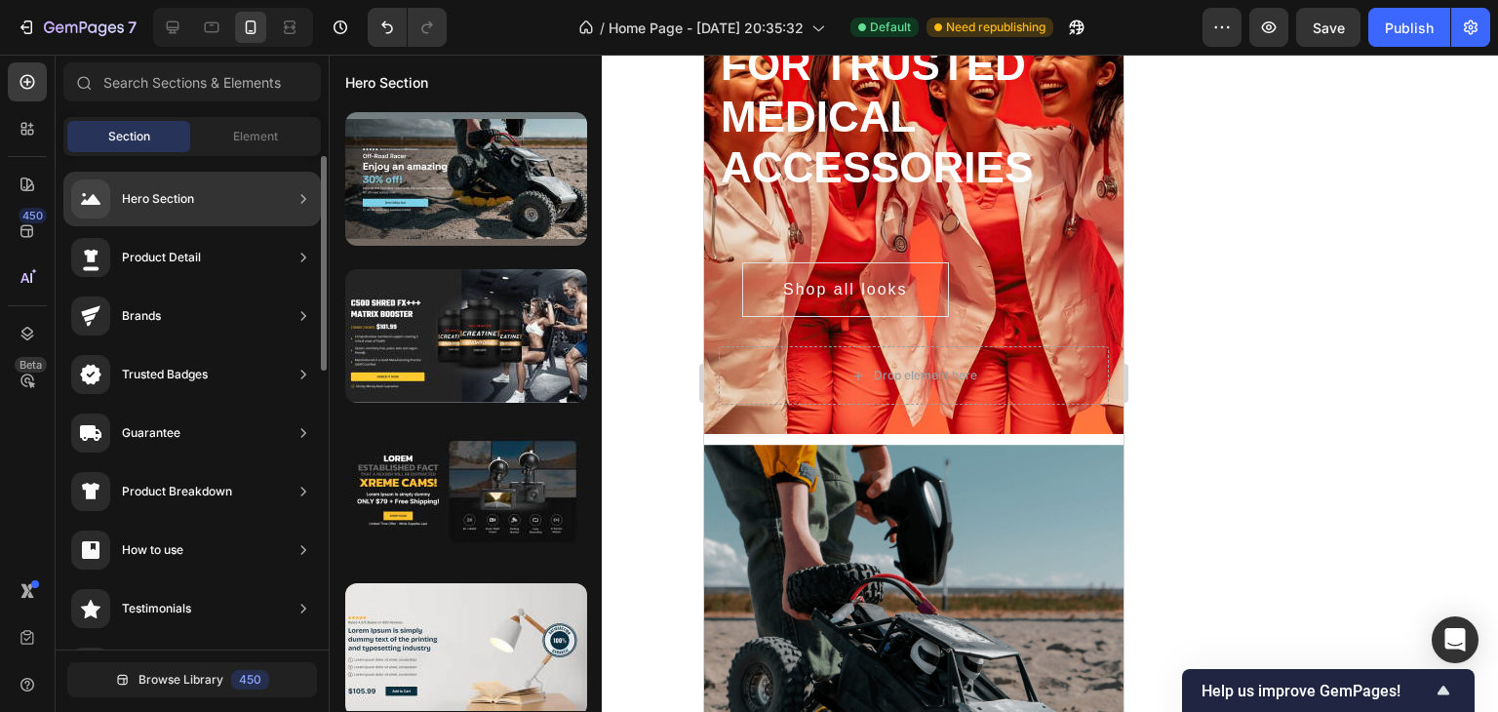
click at [250, 255] on div "Product Detail" at bounding box center [191, 257] width 257 height 55
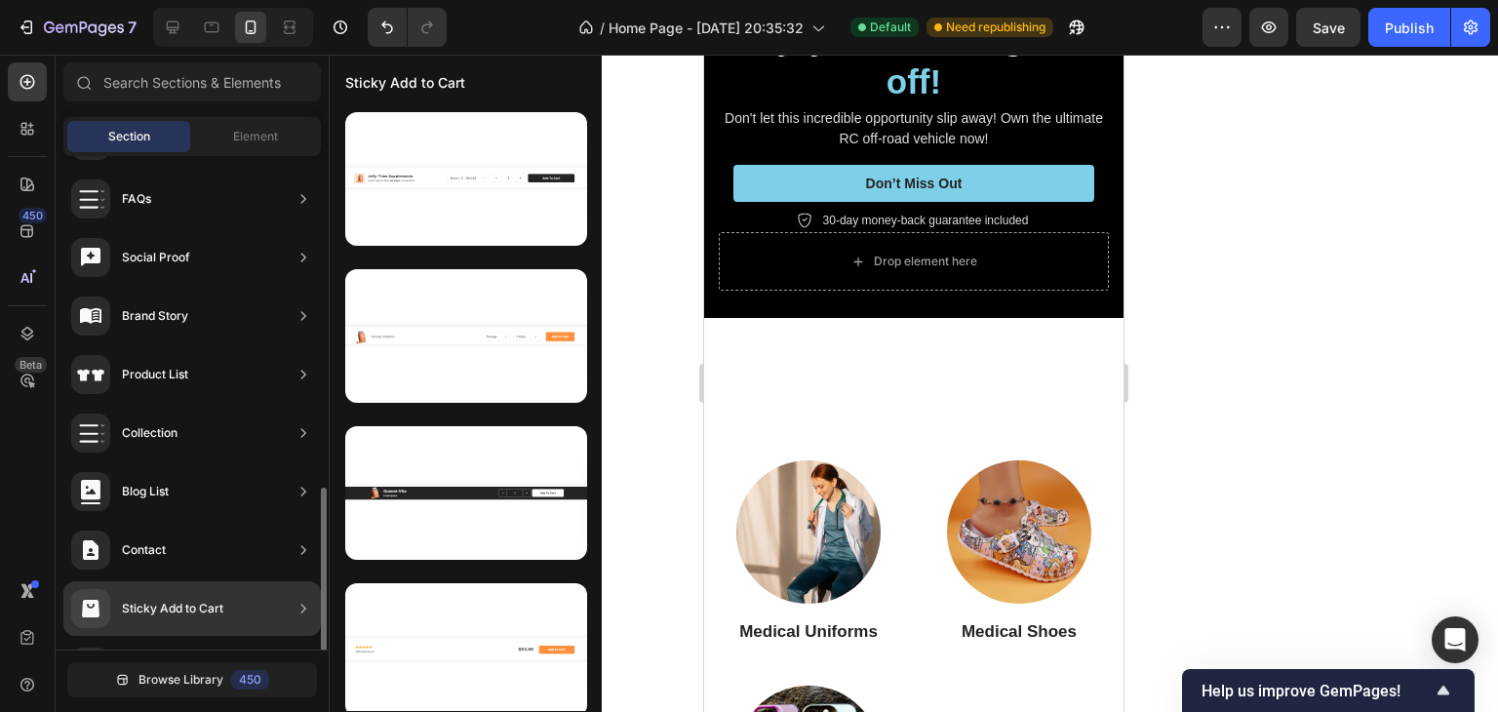
scroll to position [638, 0]
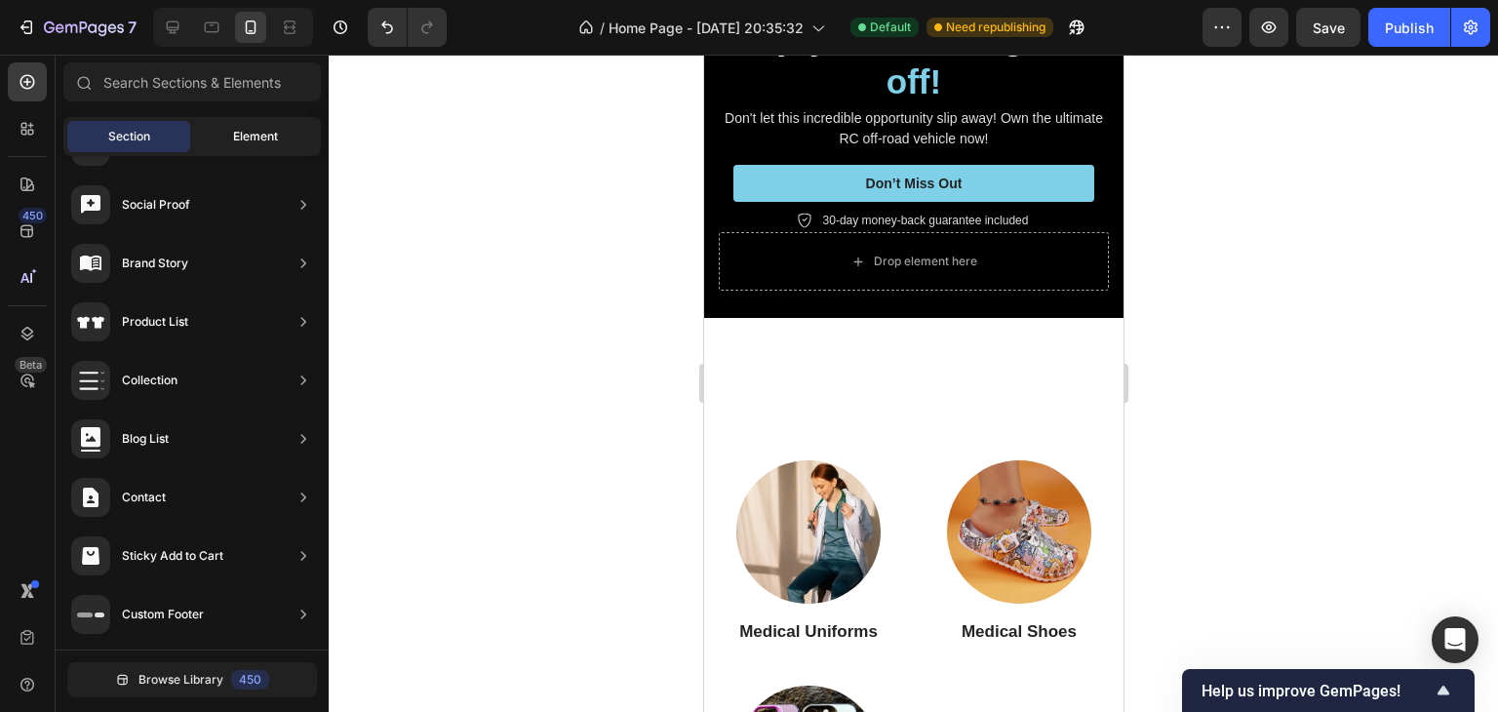
click at [228, 130] on div "Element" at bounding box center [255, 136] width 123 height 31
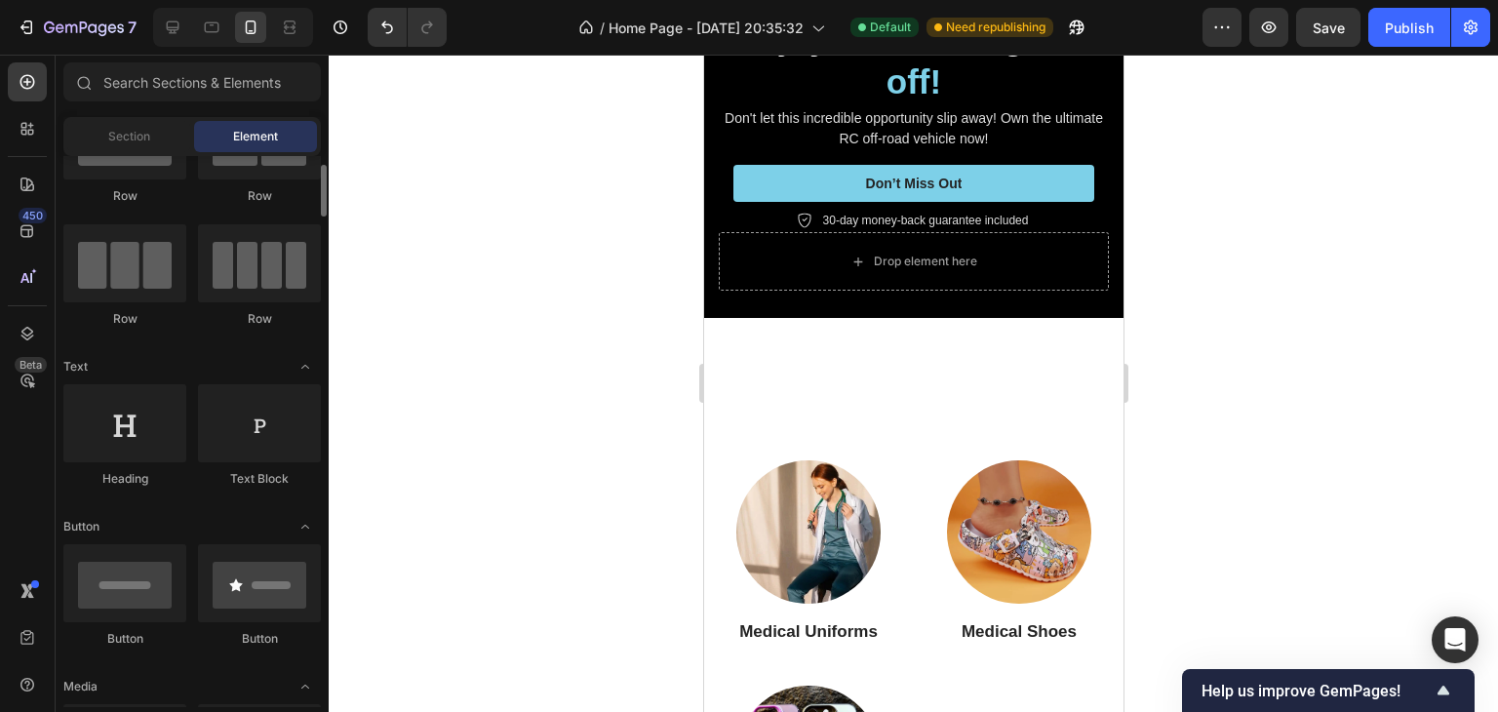
scroll to position [0, 0]
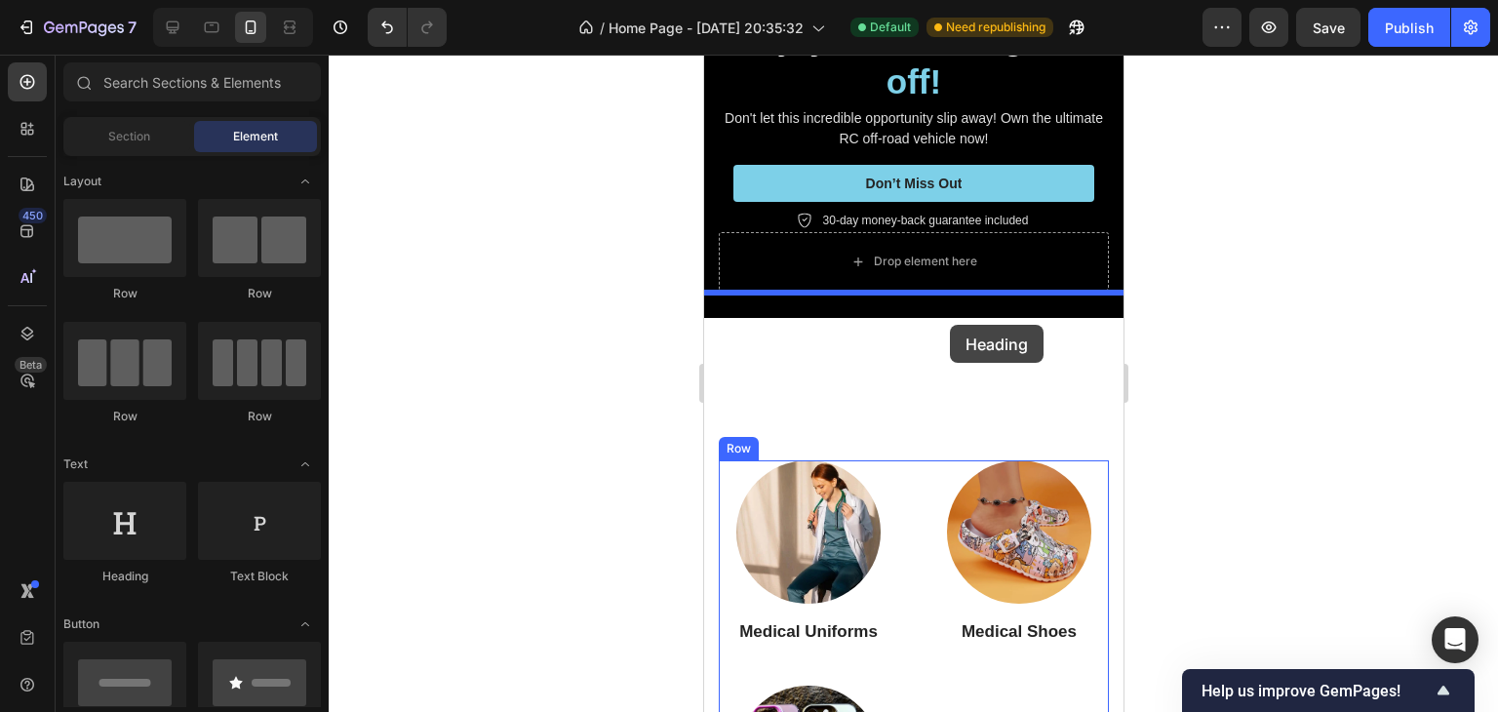
drag, startPoint x: 825, startPoint y: 578, endPoint x: 949, endPoint y: 325, distance: 282.1
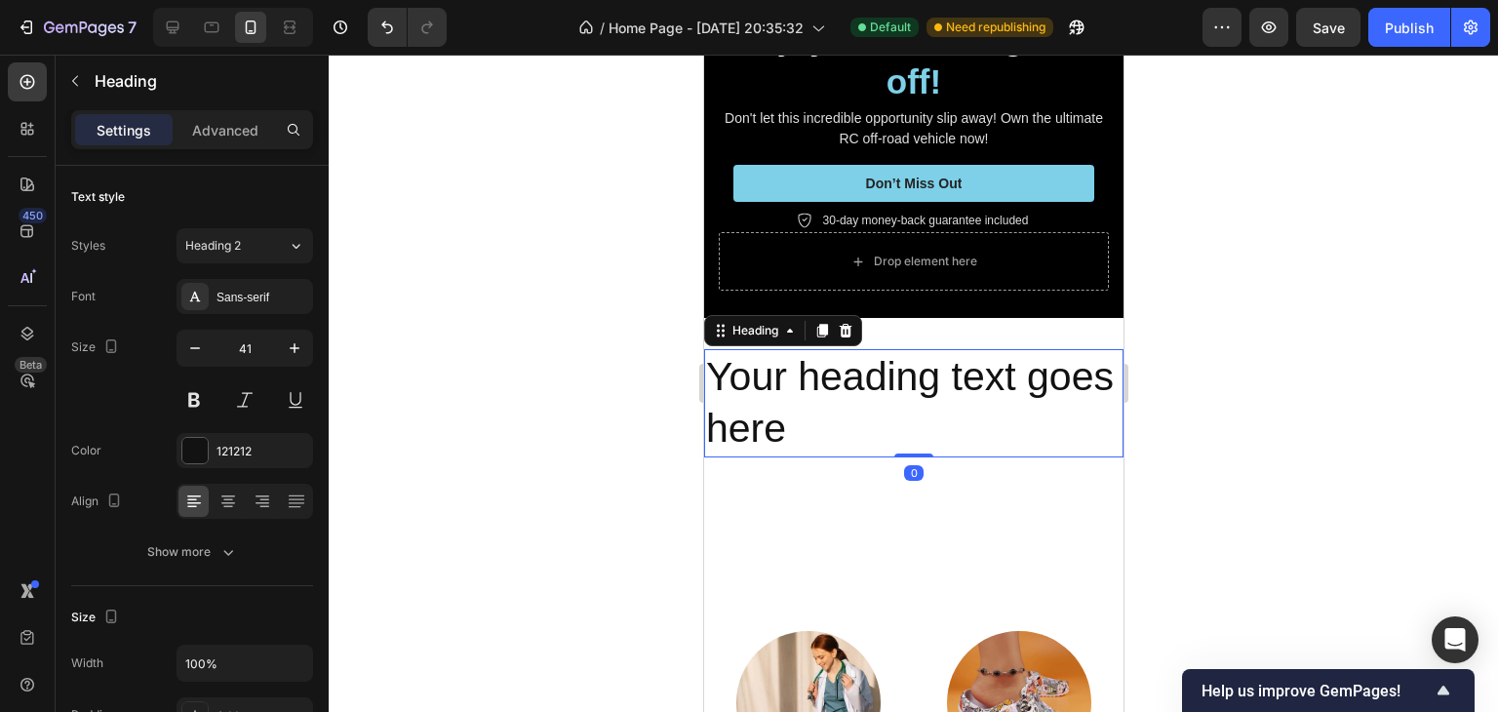
click at [882, 353] on h2 "Your heading text goes here" at bounding box center [912, 403] width 419 height 108
click at [882, 353] on p "Your heading text goes here" at bounding box center [912, 403] width 415 height 104
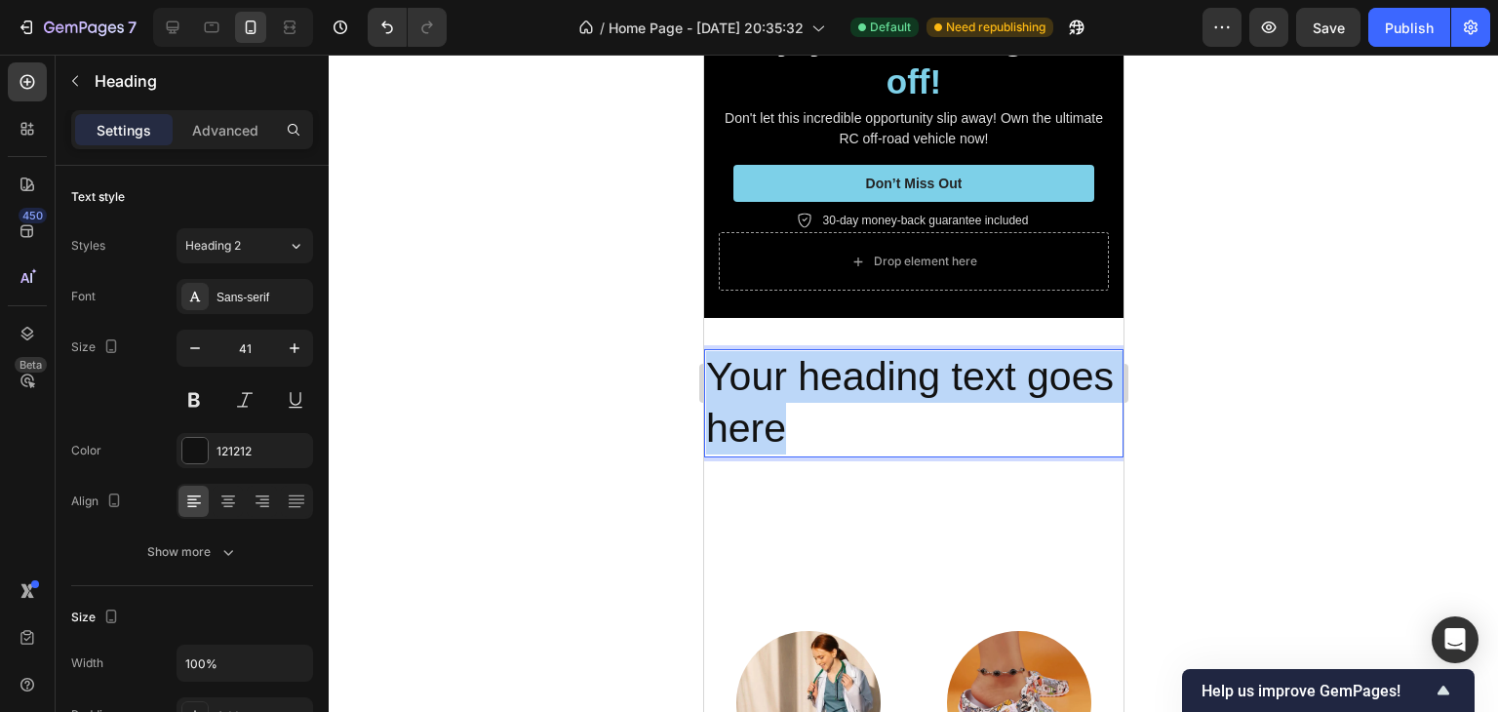
click at [882, 353] on p "Your heading text goes here" at bounding box center [912, 403] width 415 height 104
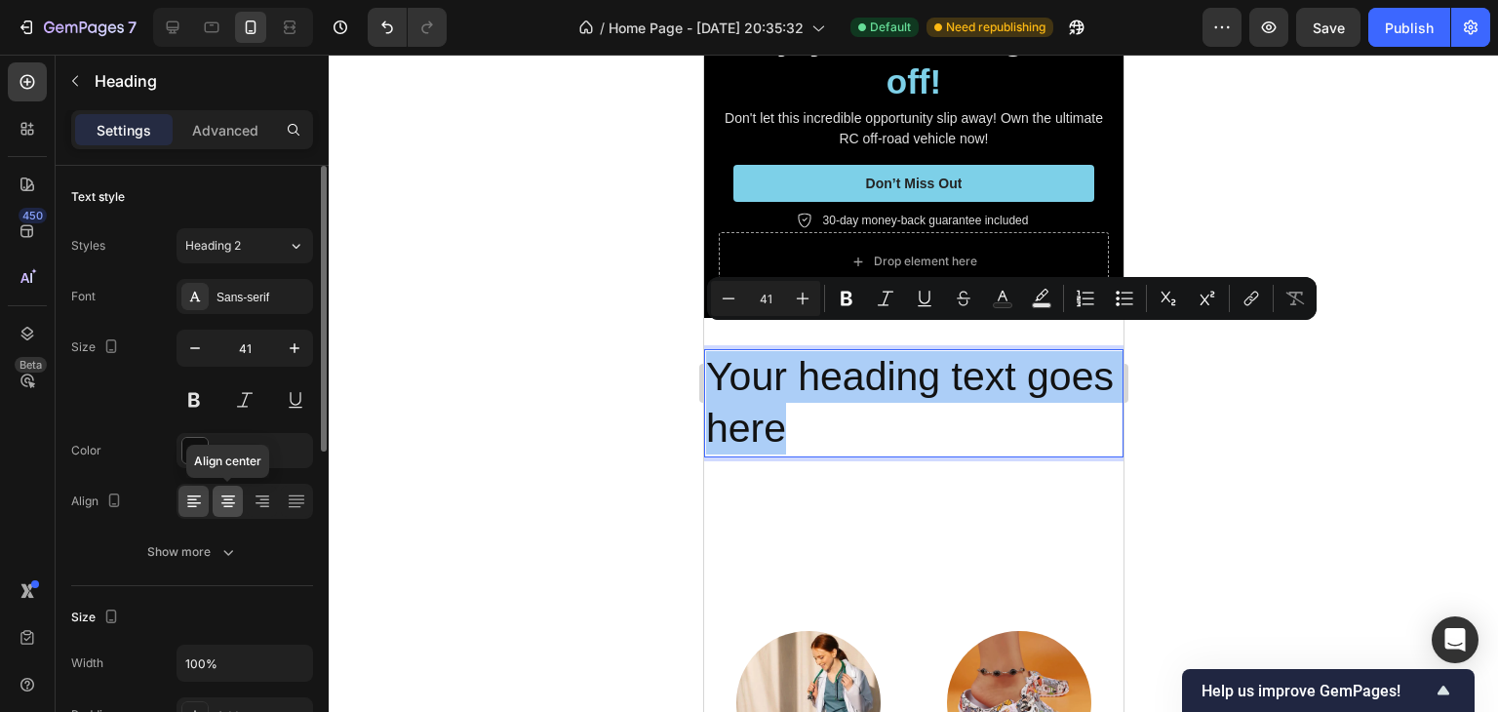
click at [216, 507] on div at bounding box center [228, 501] width 30 height 31
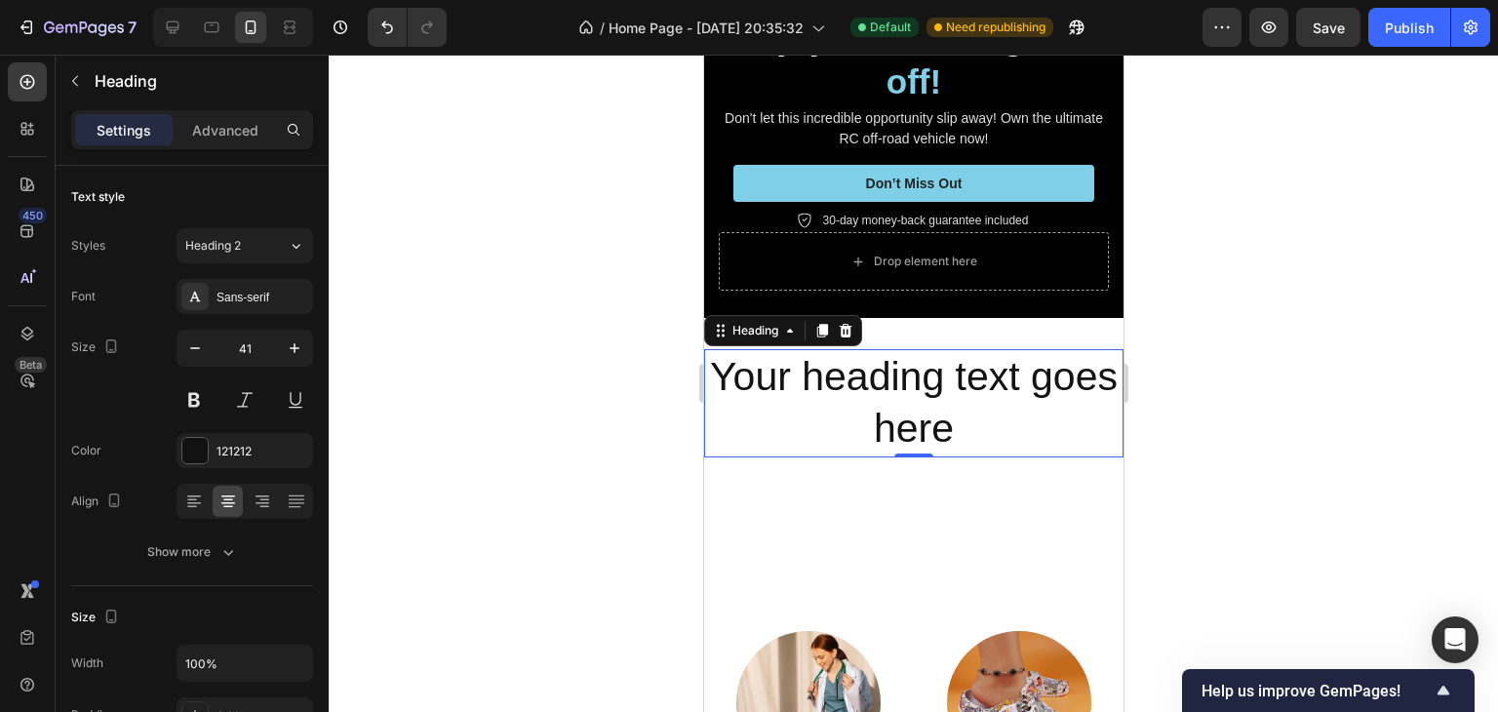
click at [870, 351] on p "Your heading text goes here" at bounding box center [912, 403] width 415 height 104
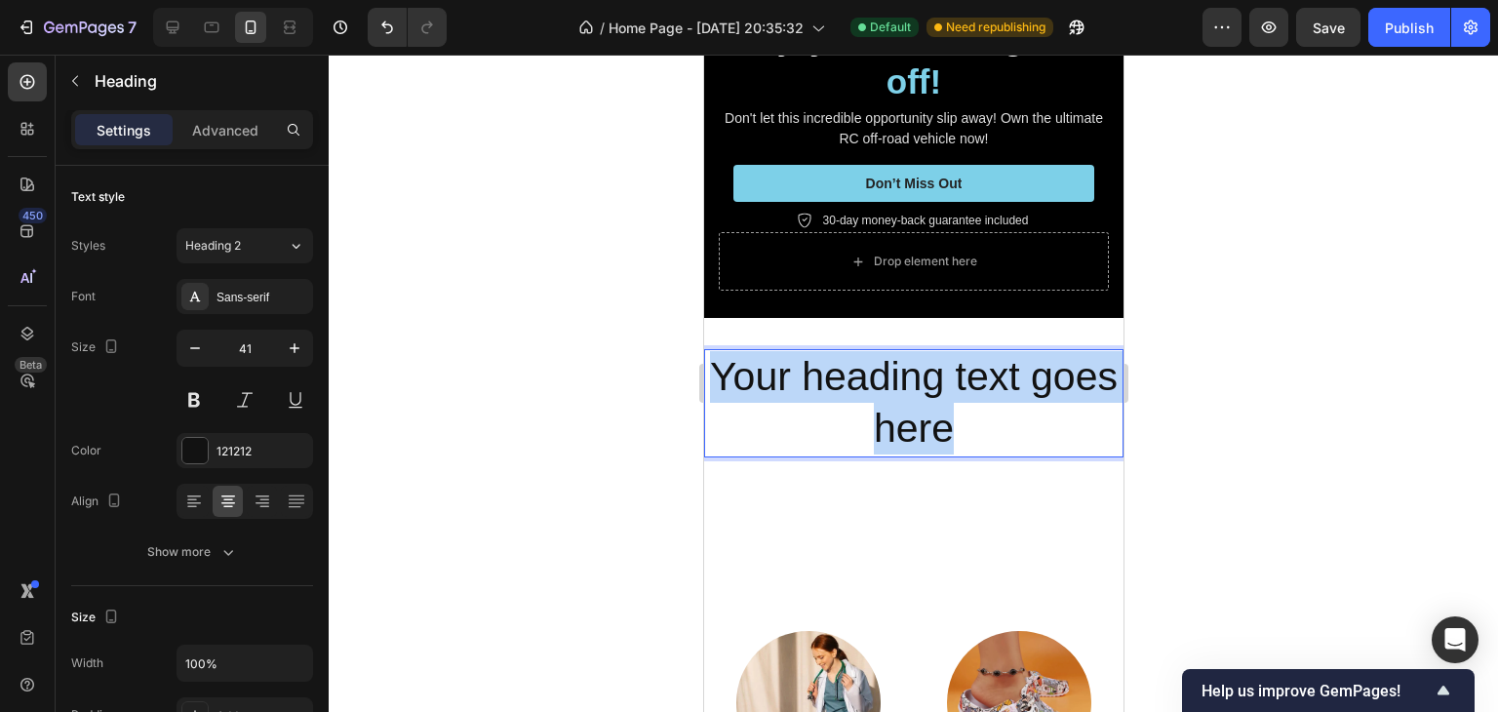
click at [870, 351] on p "Your heading text goes here" at bounding box center [912, 403] width 415 height 104
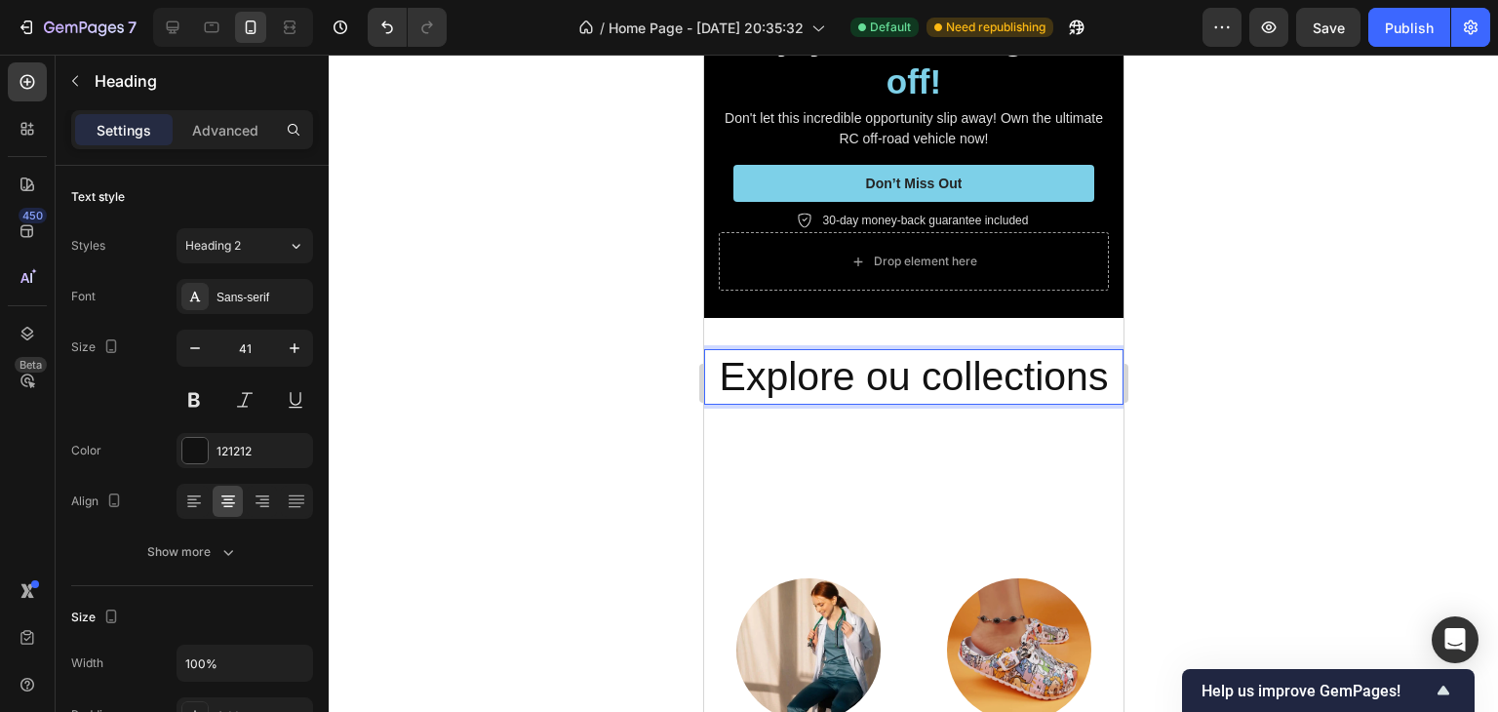
click at [884, 351] on p "Explore ou collections" at bounding box center [912, 377] width 415 height 52
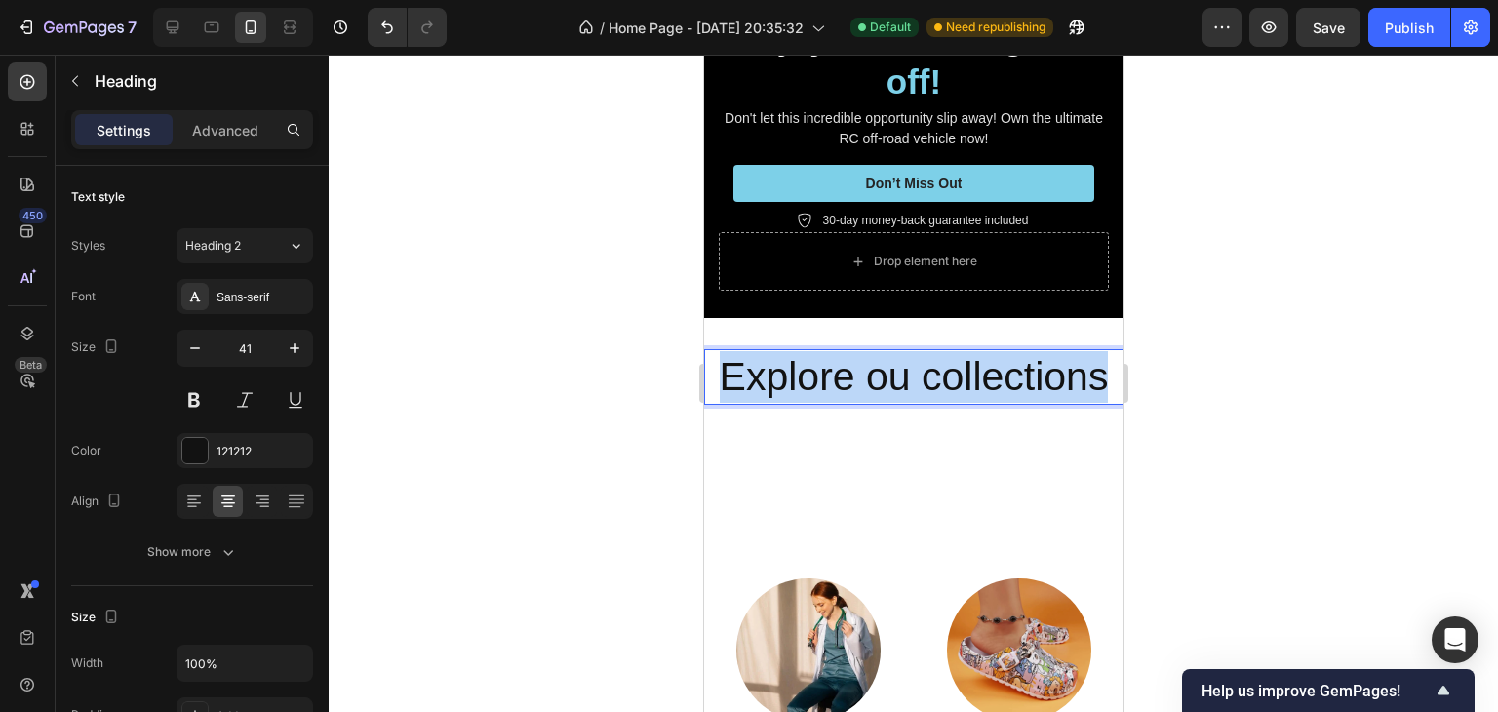
click at [884, 351] on p "Explore ou collections" at bounding box center [912, 377] width 415 height 52
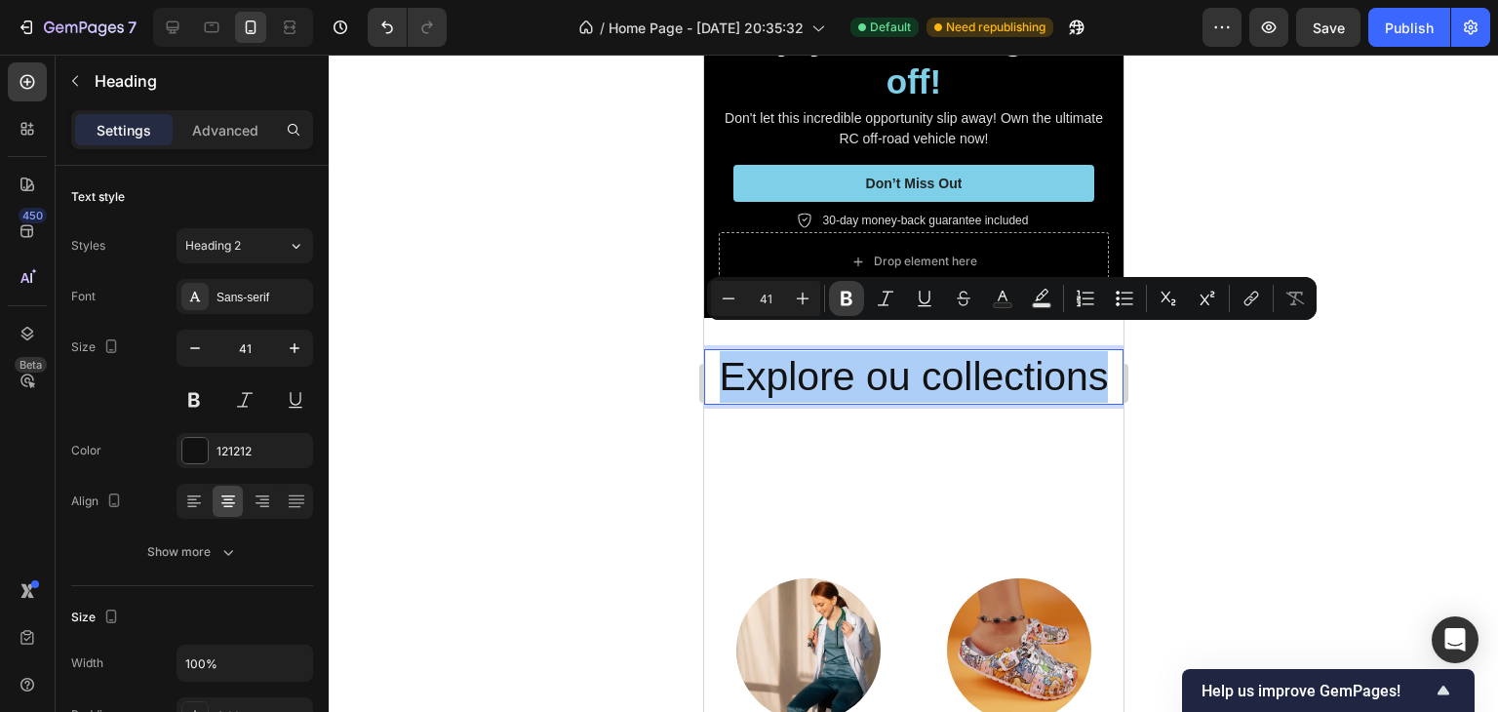
click at [854, 298] on icon "Editor contextual toolbar" at bounding box center [846, 298] width 19 height 19
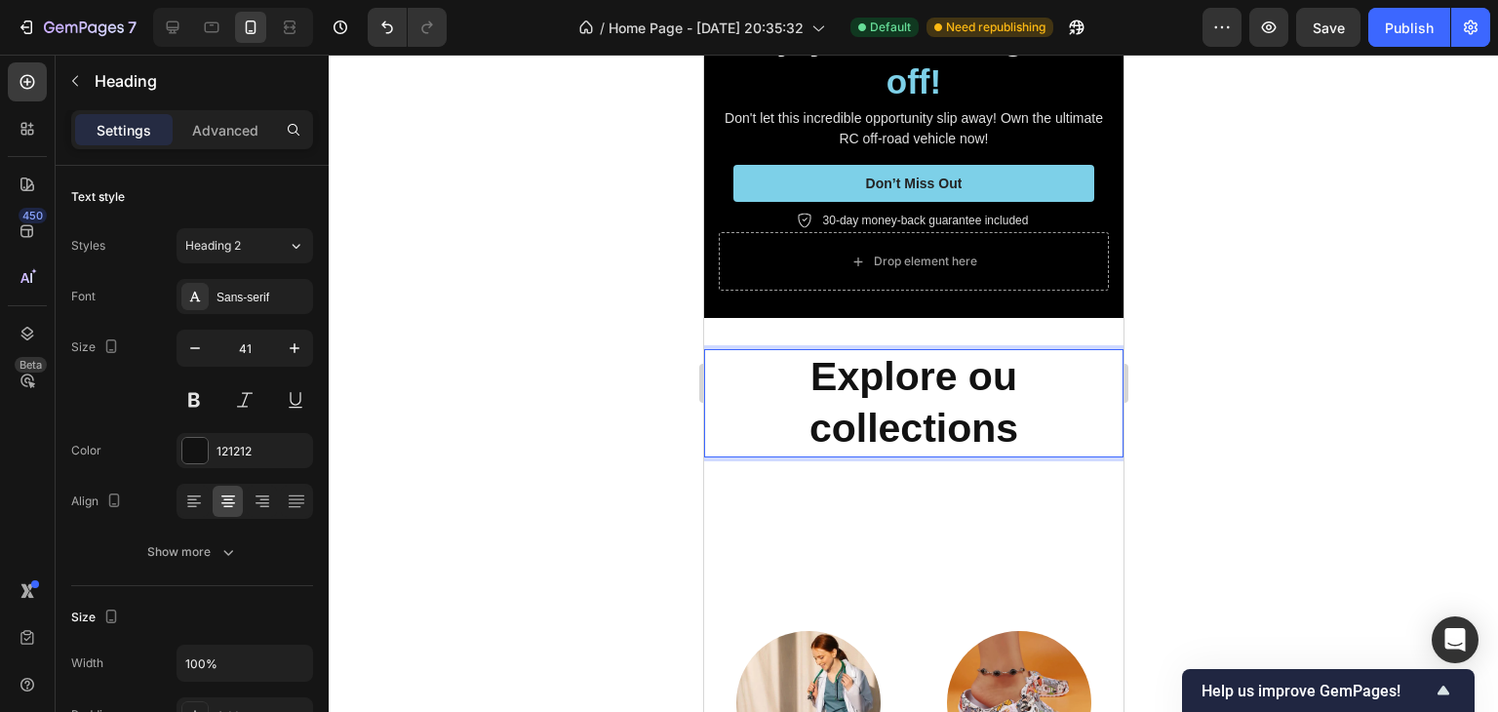
click at [933, 400] on strong "Explore ou collections" at bounding box center [912, 402] width 209 height 97
click at [934, 399] on strong "Explore ou collections" at bounding box center [912, 402] width 209 height 97
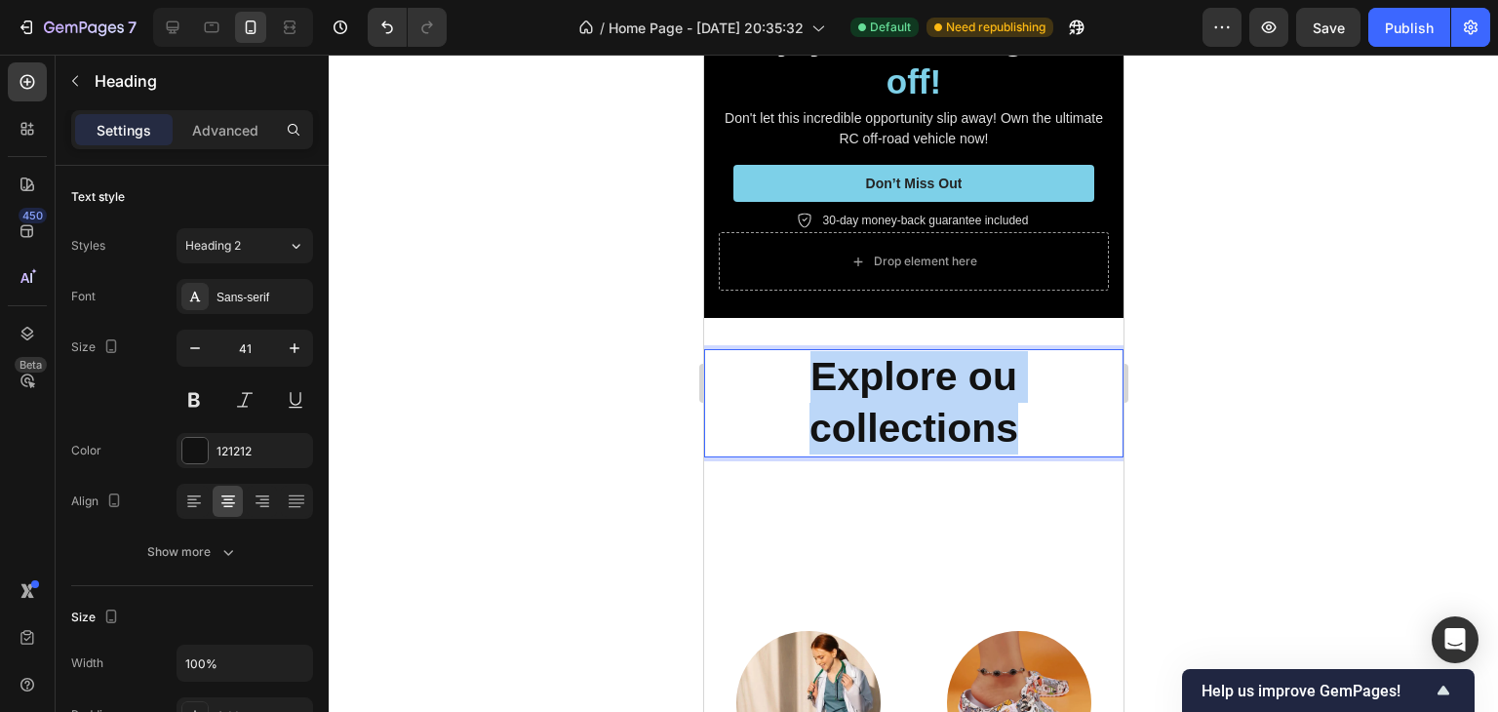
click at [934, 399] on strong "Explore ou collections" at bounding box center [912, 402] width 209 height 97
click at [864, 356] on strong "Explore ou collections" at bounding box center [912, 402] width 209 height 97
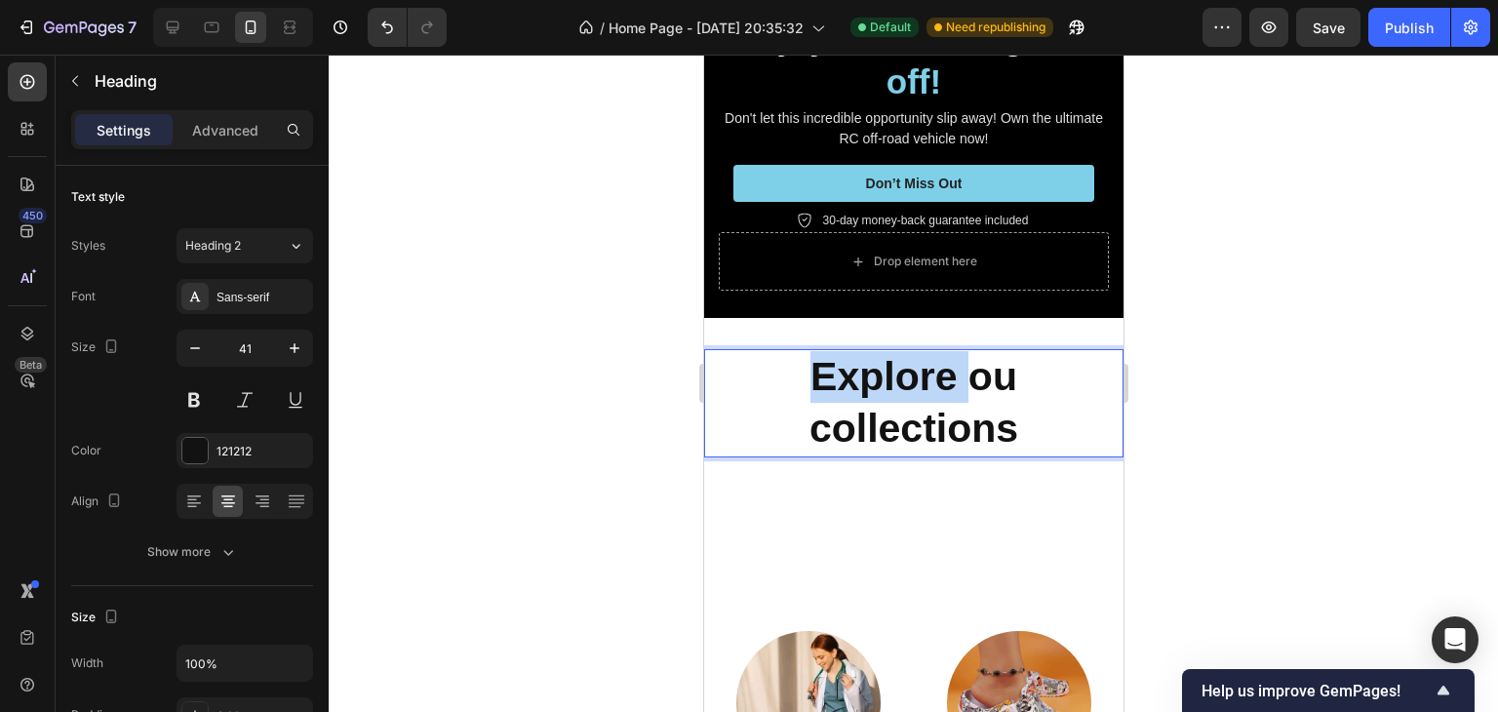
click at [864, 356] on strong "Explore ou collections" at bounding box center [912, 402] width 209 height 97
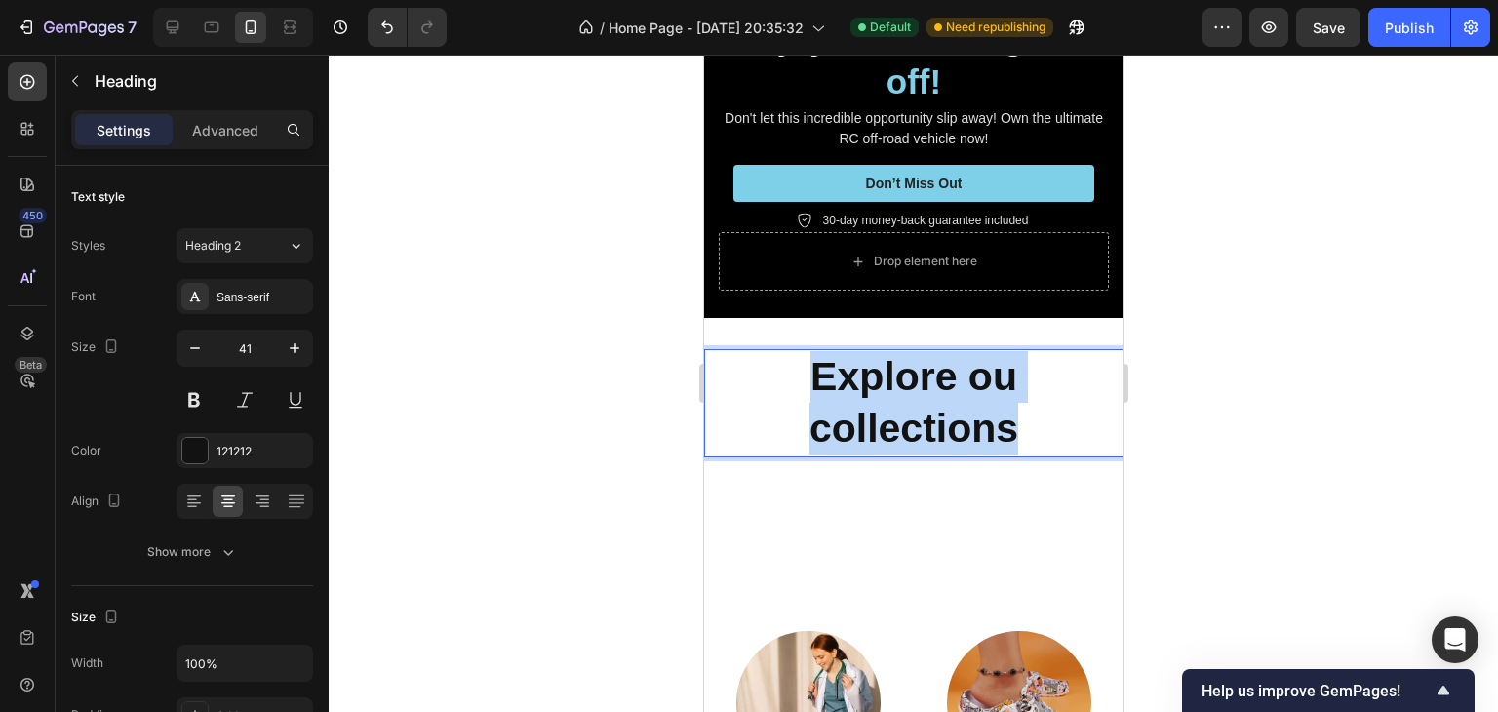
click at [866, 356] on strong "Explore ou collections" at bounding box center [912, 402] width 209 height 97
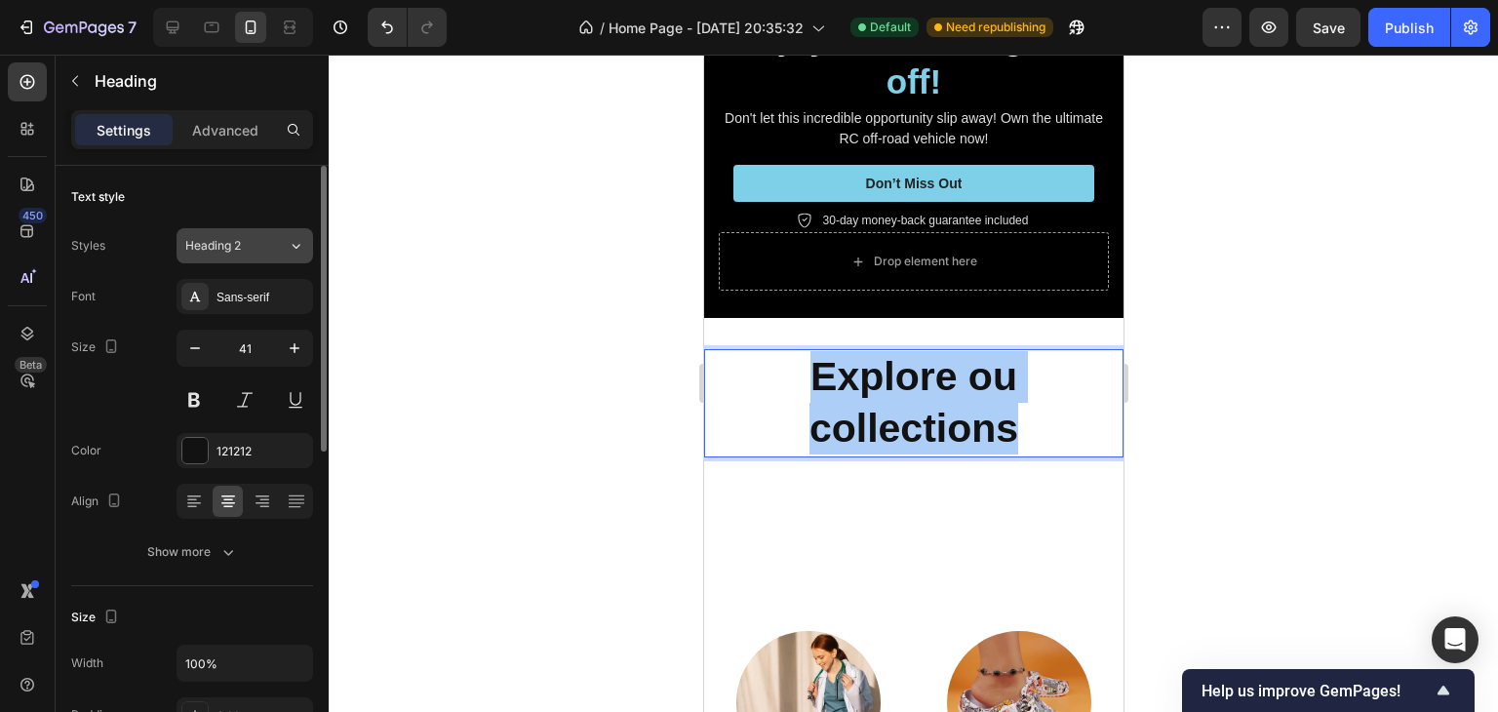
click at [241, 254] on button "Heading 2" at bounding box center [244, 245] width 136 height 35
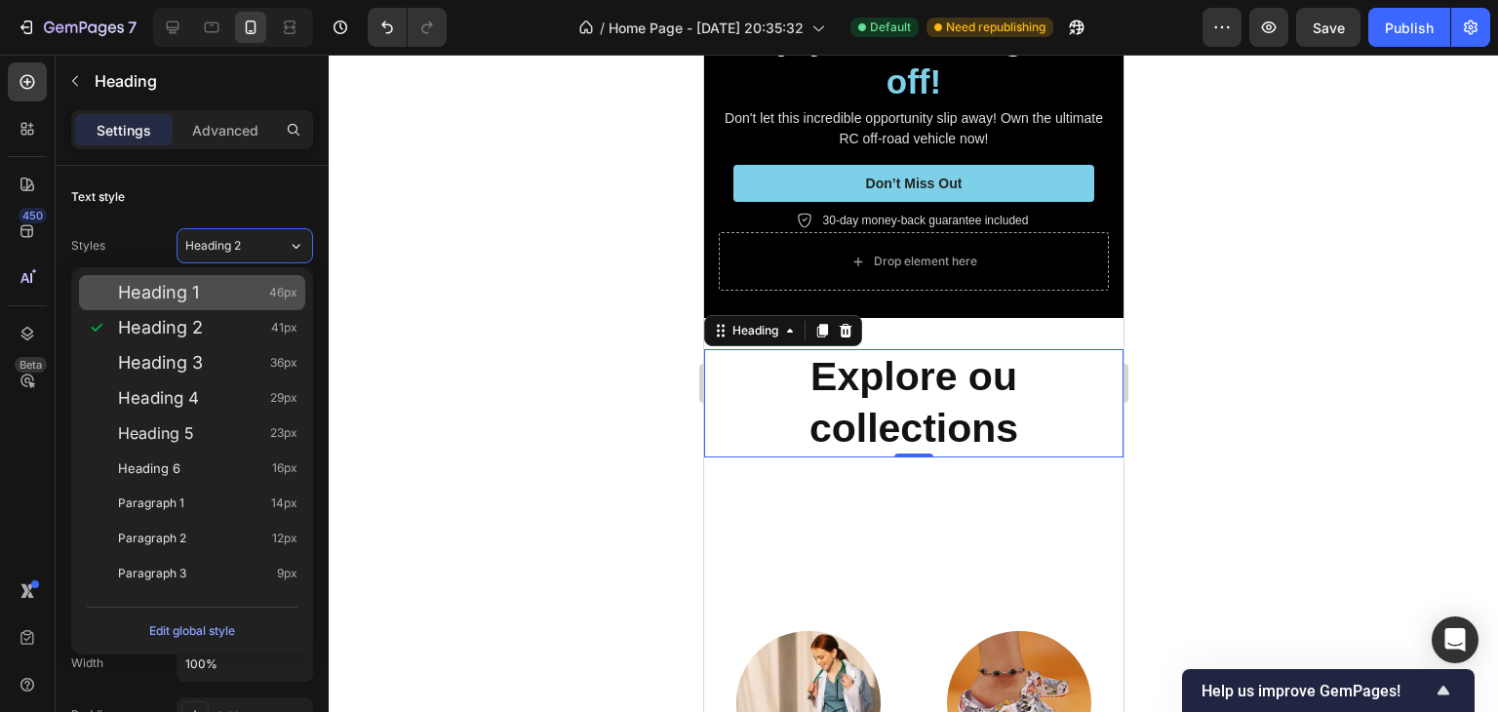
click at [211, 292] on div "Heading 1 46px" at bounding box center [207, 292] width 179 height 19
type input "46"
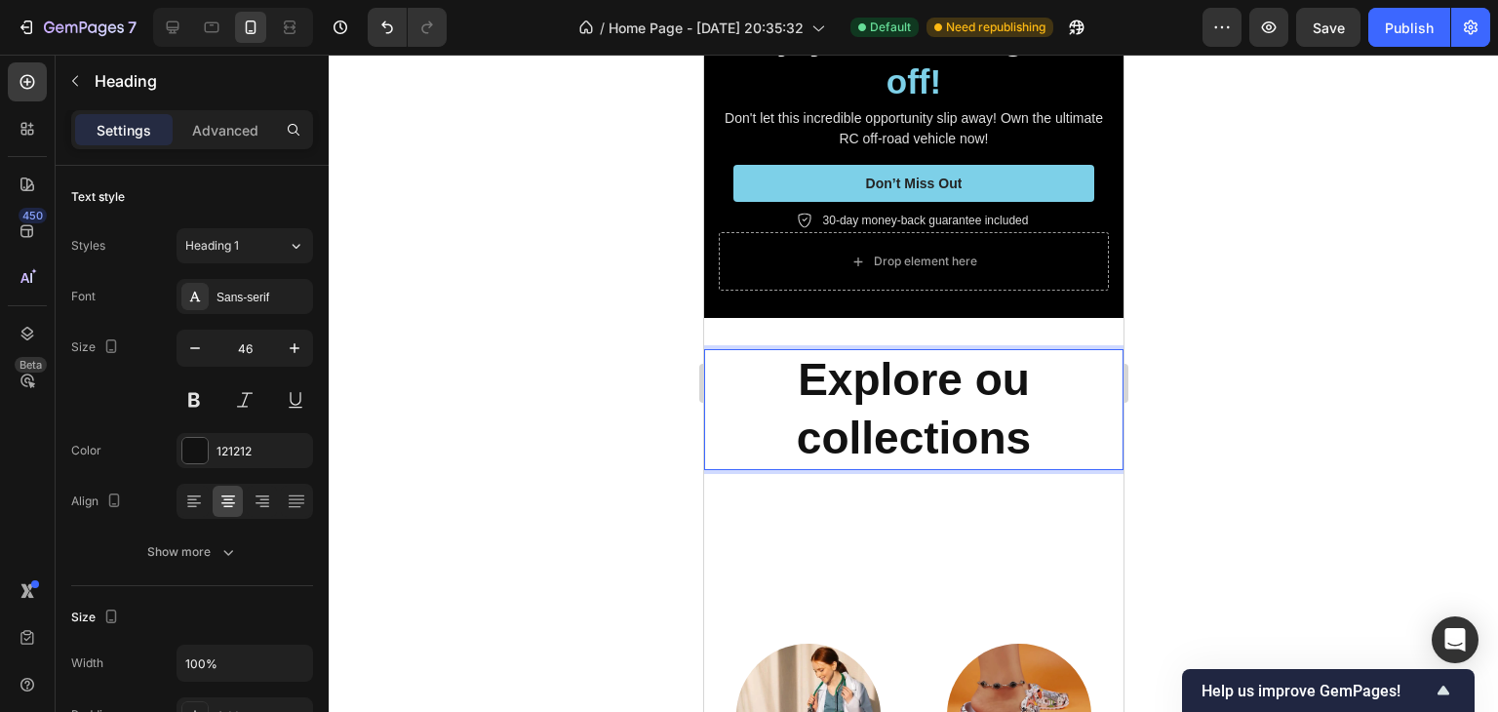
click at [985, 354] on strong "Explore ou collections" at bounding box center [913, 408] width 234 height 109
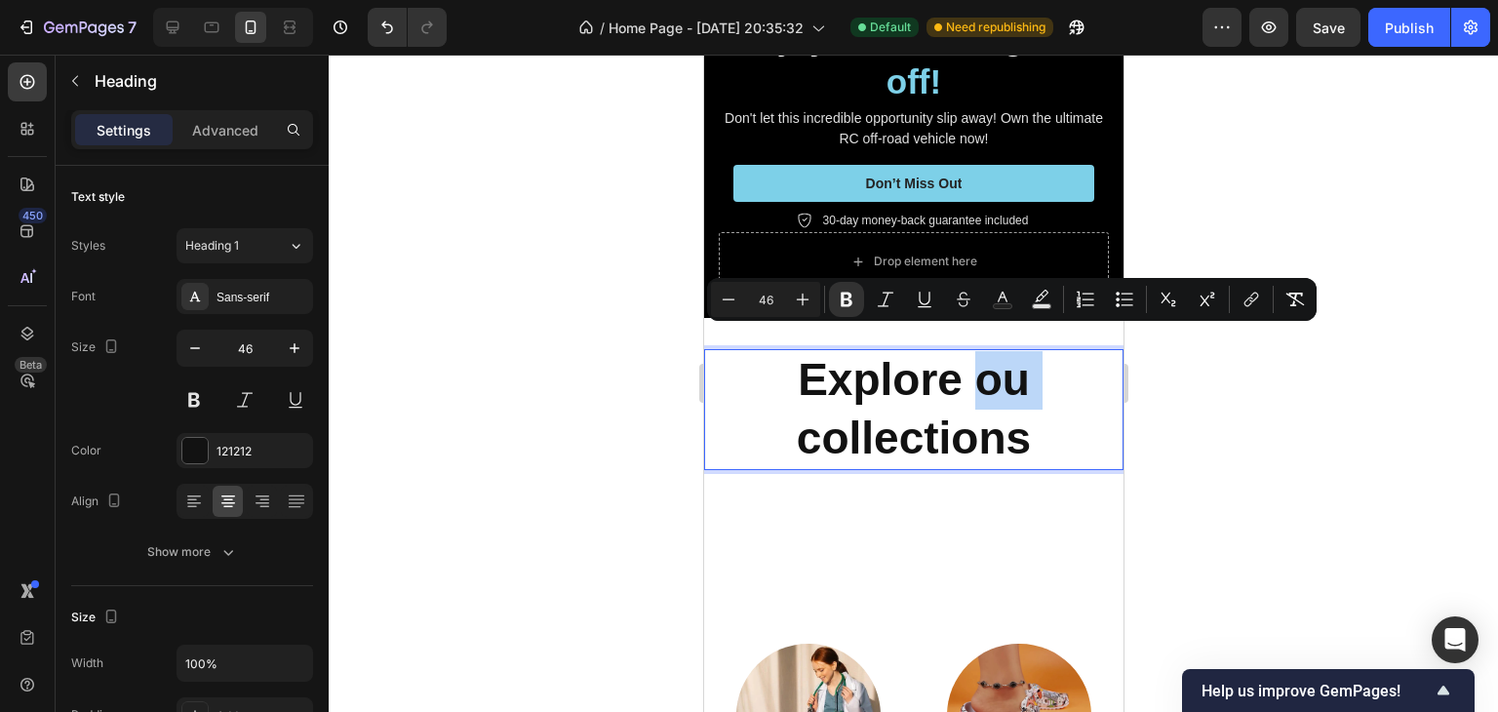
click at [983, 354] on strong "Explore ou collections" at bounding box center [913, 408] width 234 height 109
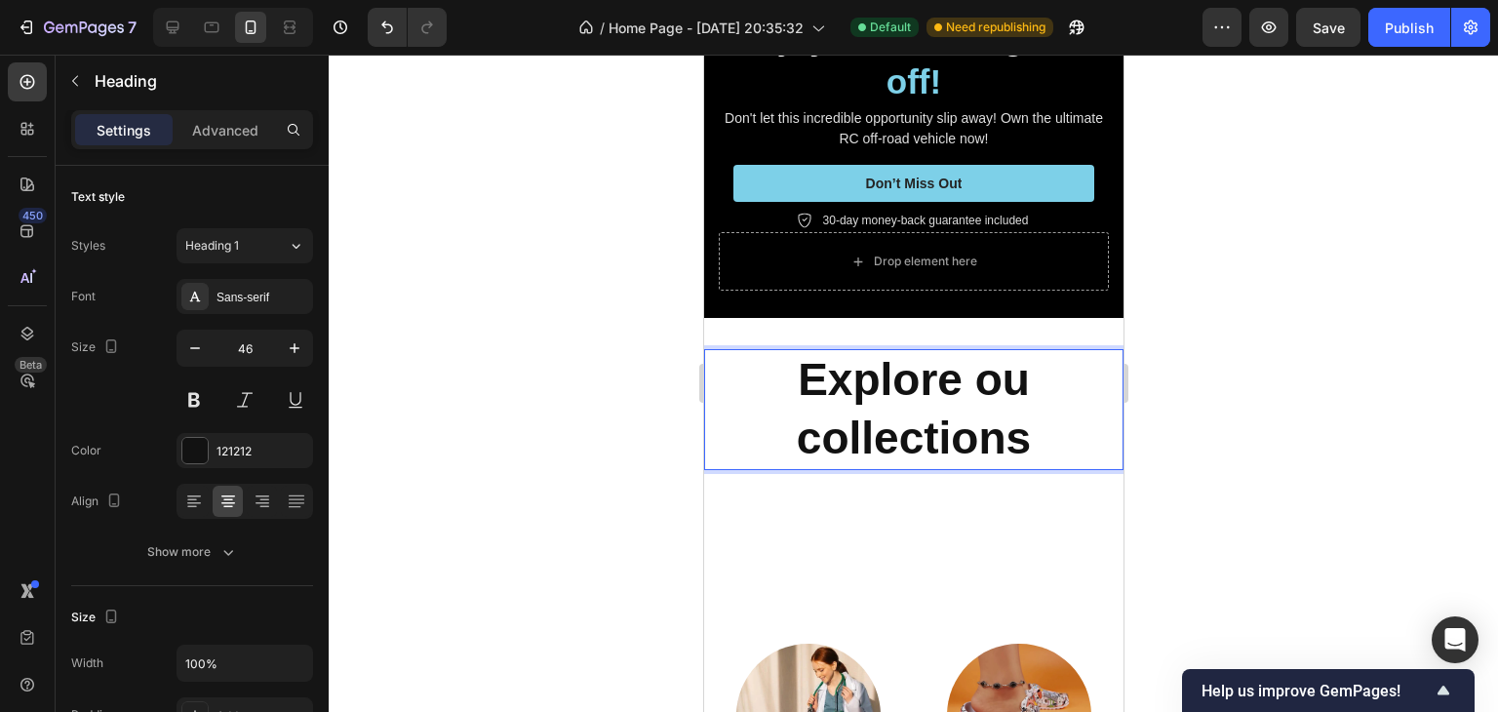
click at [983, 354] on strong "Explore ou collections" at bounding box center [913, 408] width 234 height 109
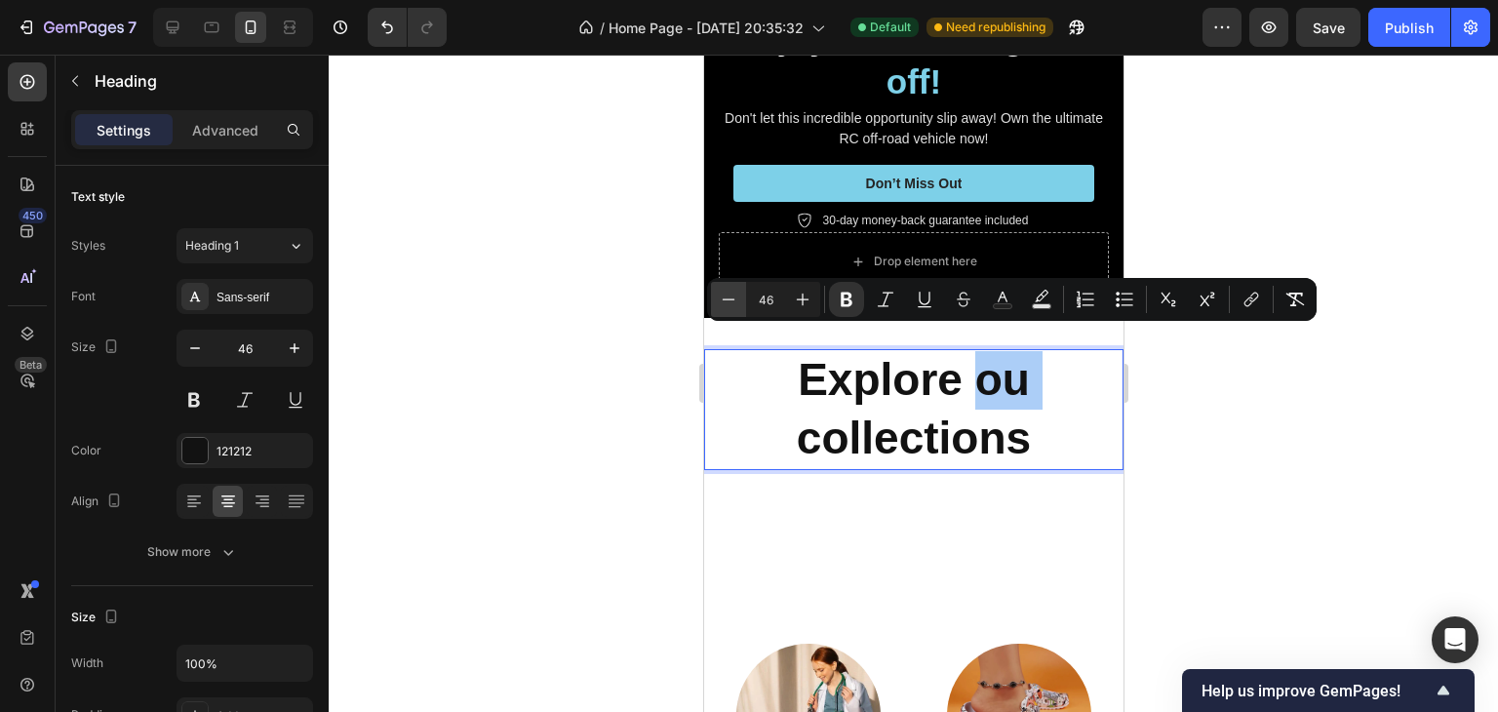
click at [726, 304] on icon "Editor contextual toolbar" at bounding box center [728, 299] width 19 height 19
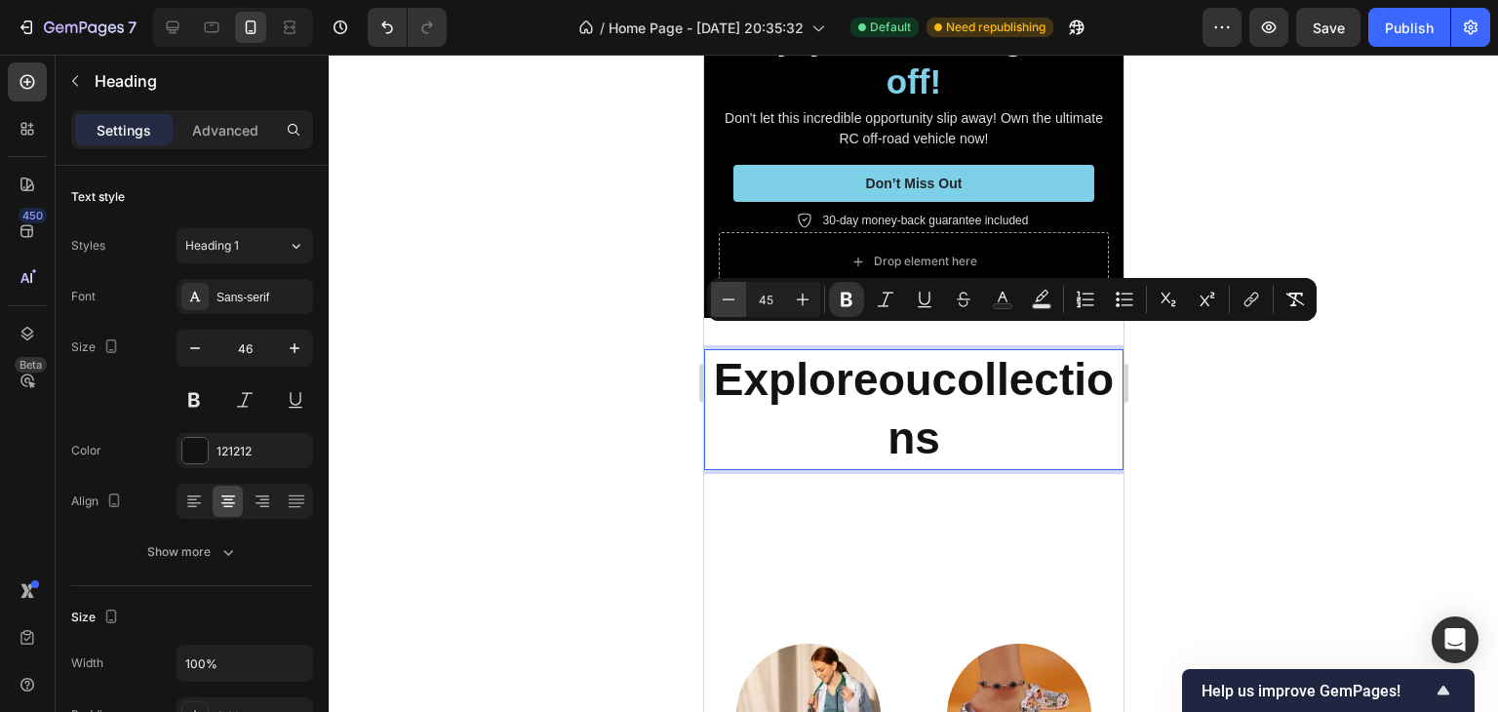
click at [726, 304] on icon "Editor contextual toolbar" at bounding box center [728, 299] width 19 height 19
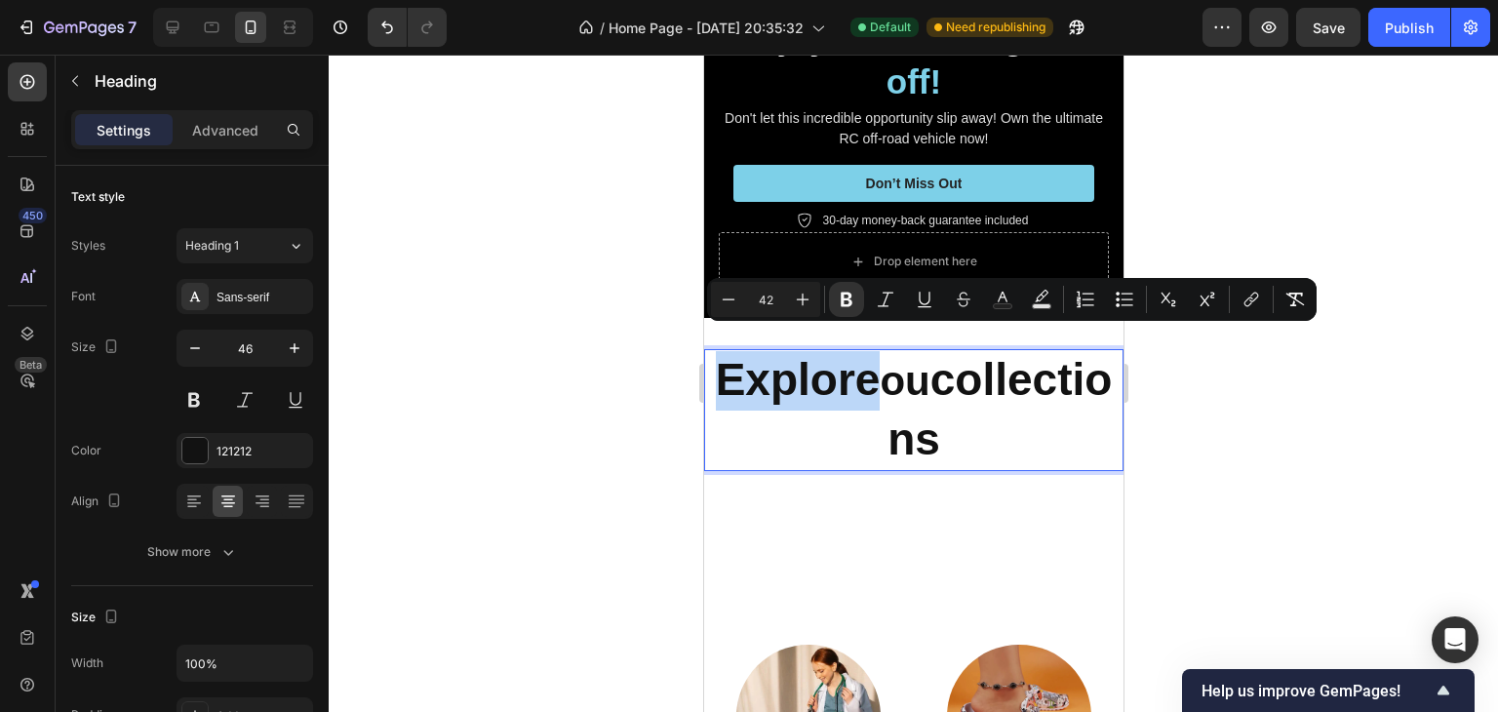
type input "46"
click at [785, 351] on p "Explore ou collections" at bounding box center [912, 410] width 415 height 118
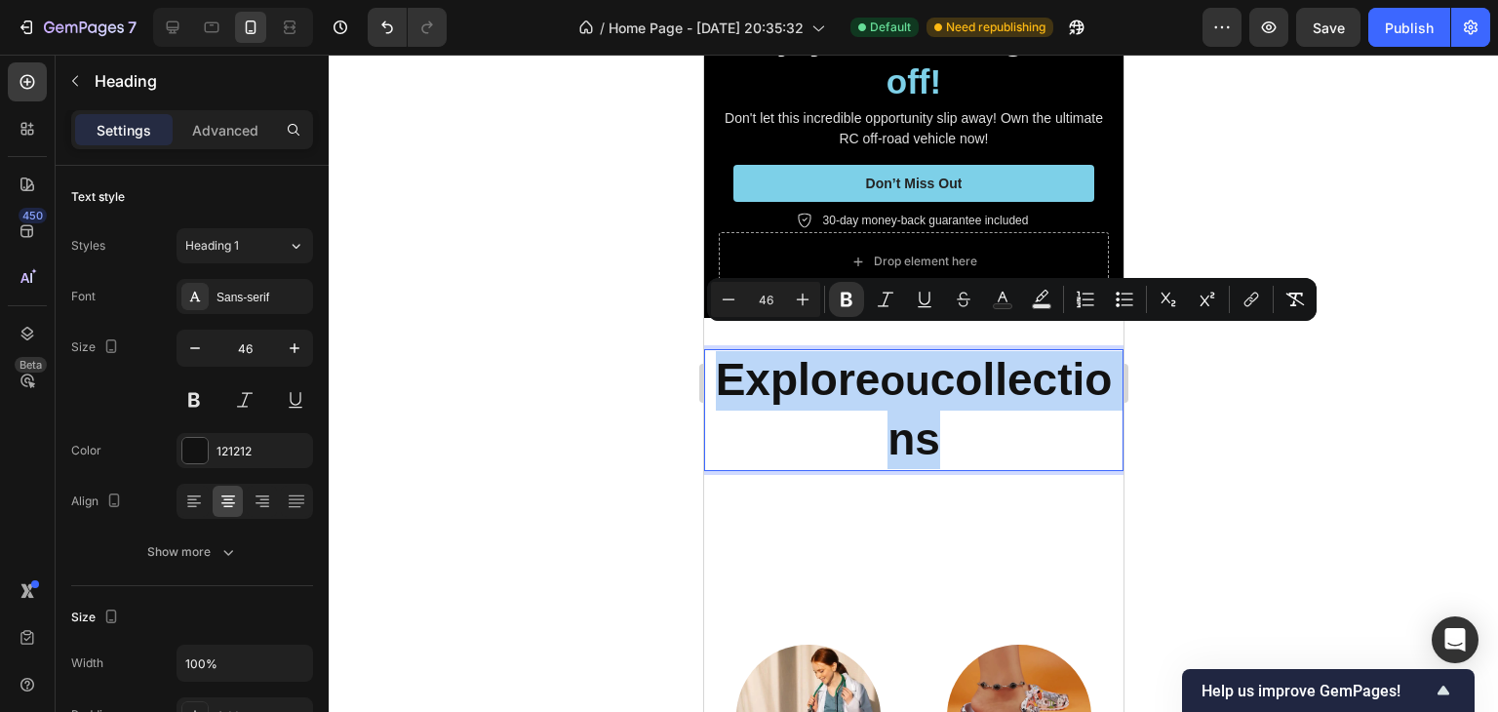
drag, startPoint x: 785, startPoint y: 351, endPoint x: 981, endPoint y: 403, distance: 202.7
click at [981, 403] on p "Explore ou collections" at bounding box center [912, 410] width 415 height 118
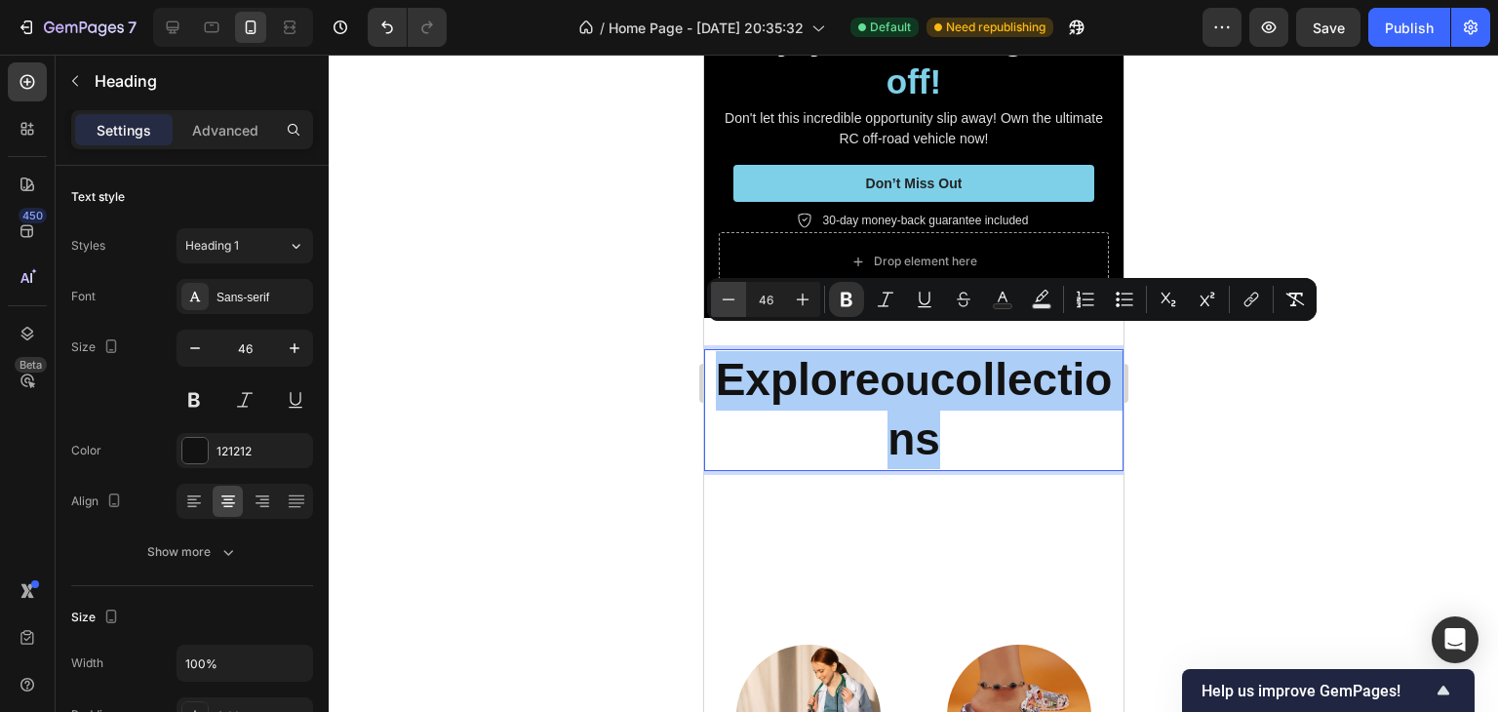
click at [731, 296] on icon "Editor contextual toolbar" at bounding box center [728, 299] width 19 height 19
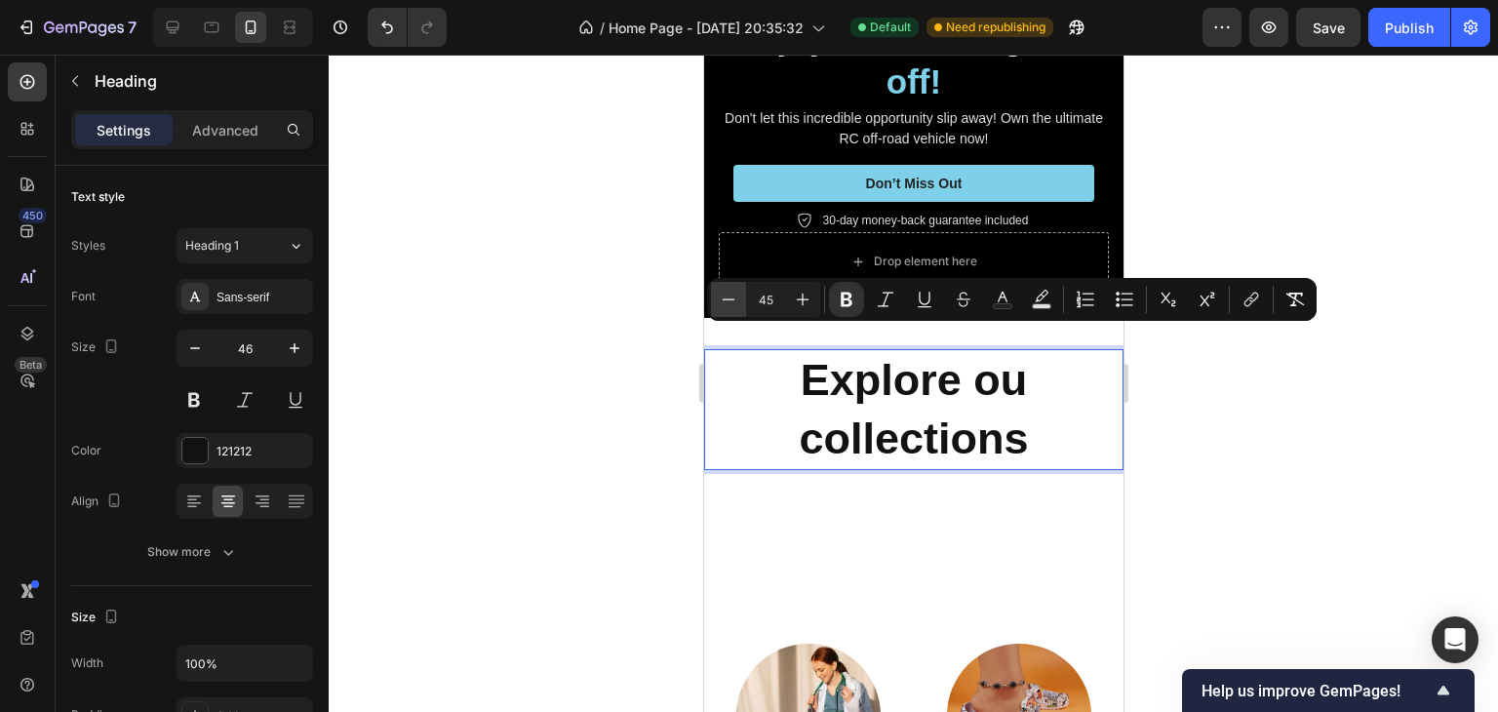
click at [731, 296] on icon "Editor contextual toolbar" at bounding box center [728, 299] width 19 height 19
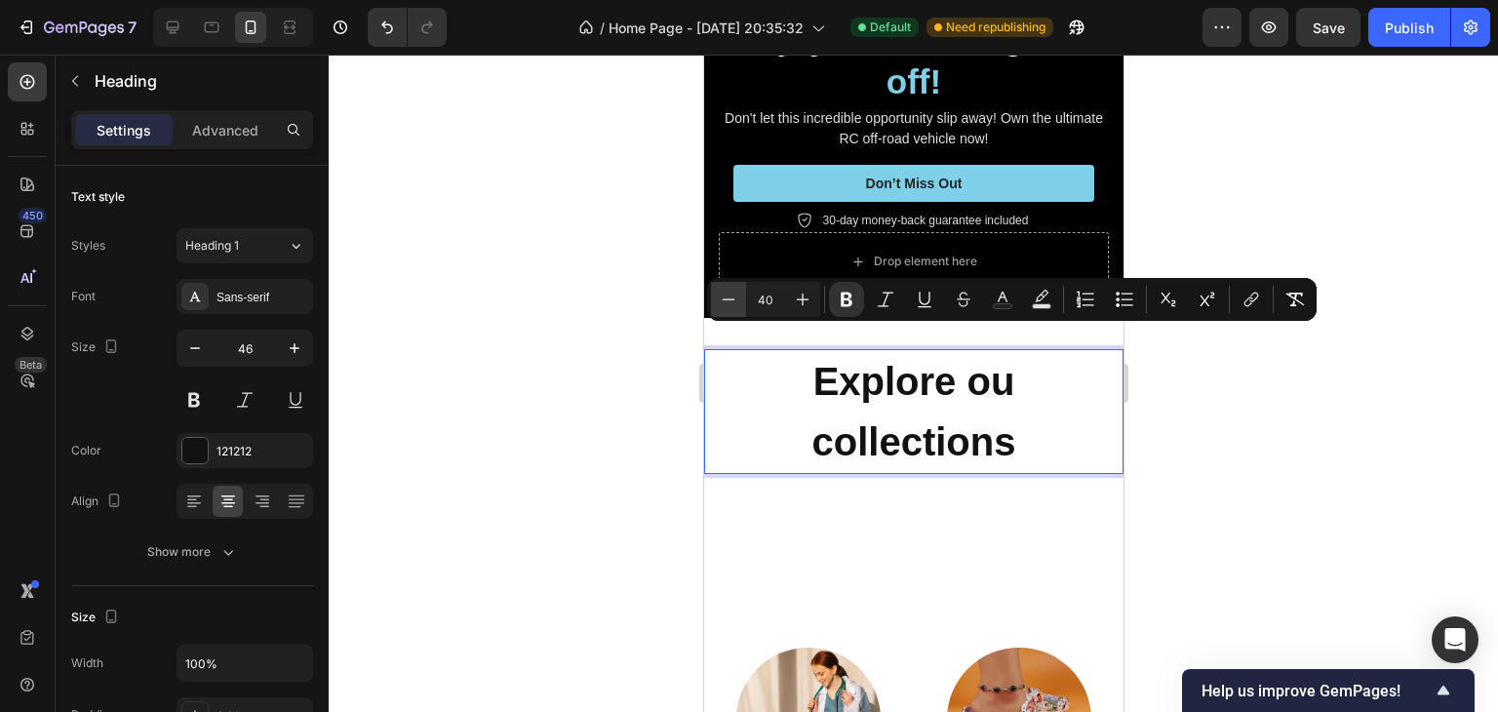
click at [731, 296] on icon "Editor contextual toolbar" at bounding box center [728, 299] width 19 height 19
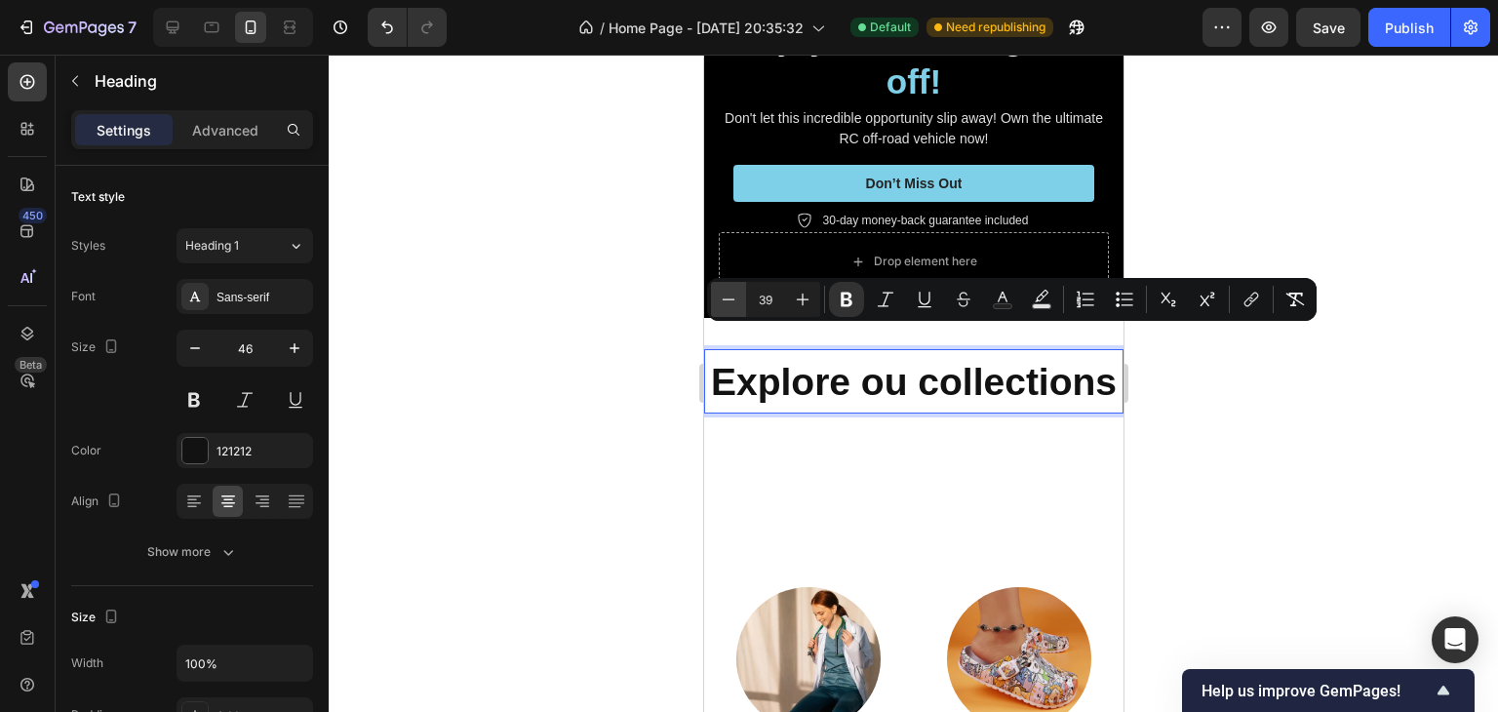
click at [731, 296] on icon "Editor contextual toolbar" at bounding box center [728, 299] width 19 height 19
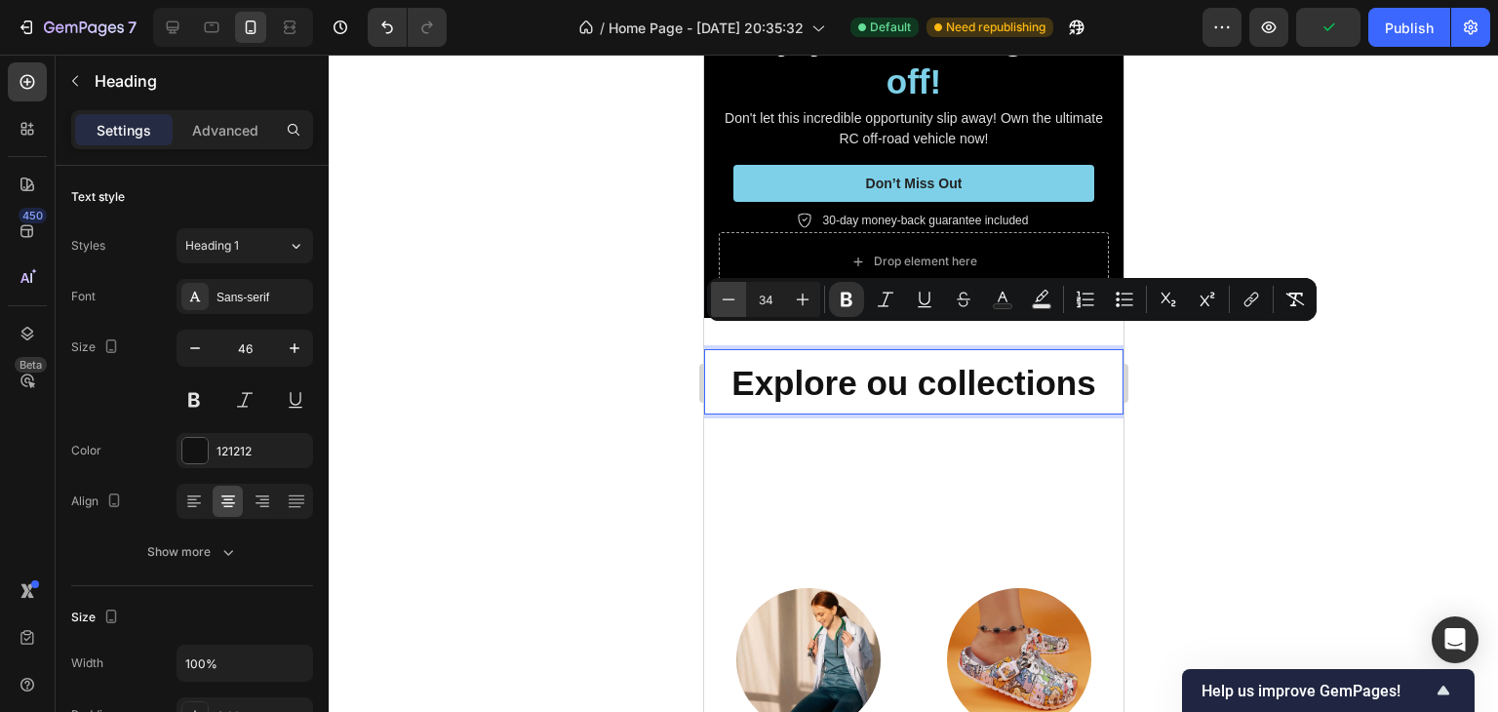
click at [731, 296] on icon "Editor contextual toolbar" at bounding box center [728, 299] width 19 height 19
type input "30"
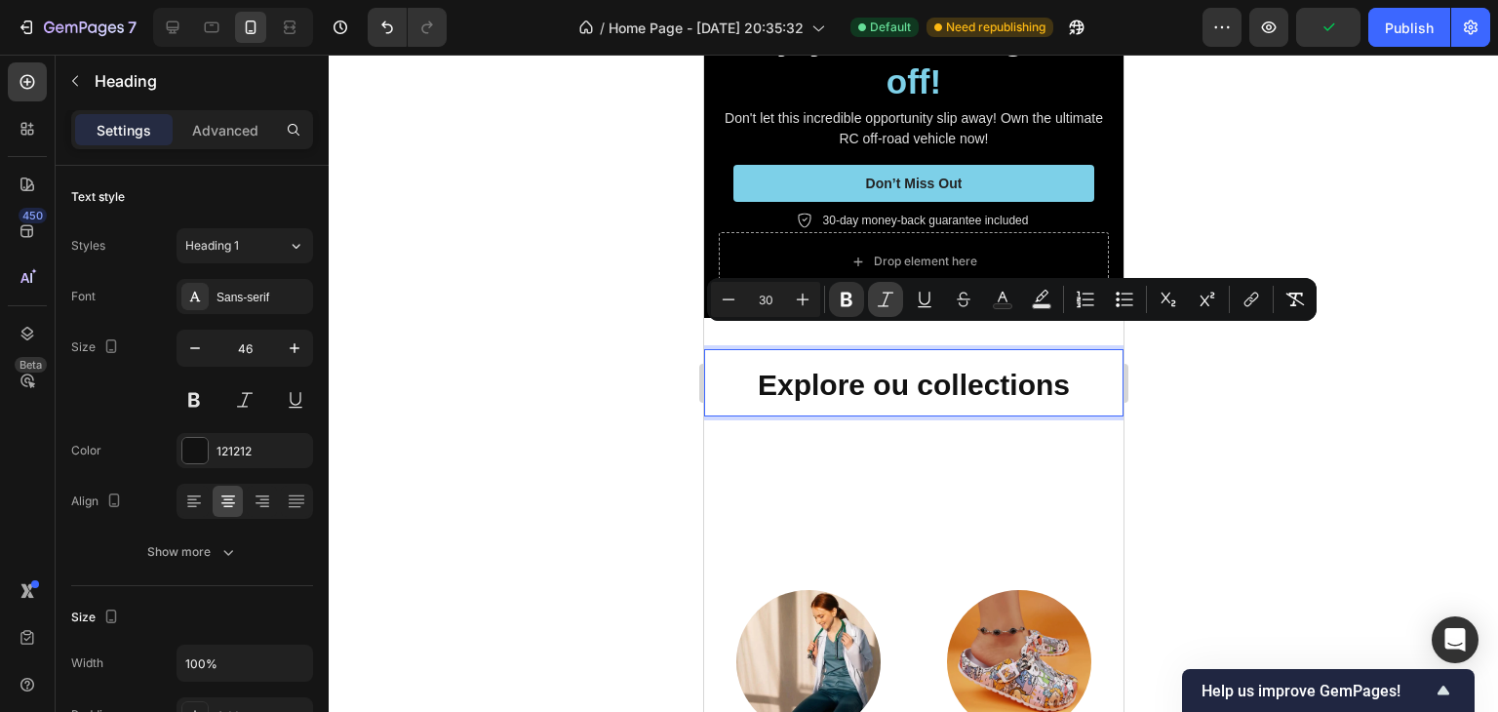
click at [882, 292] on icon "Editor contextual toolbar" at bounding box center [885, 299] width 16 height 15
click at [1287, 403] on div at bounding box center [913, 383] width 1169 height 657
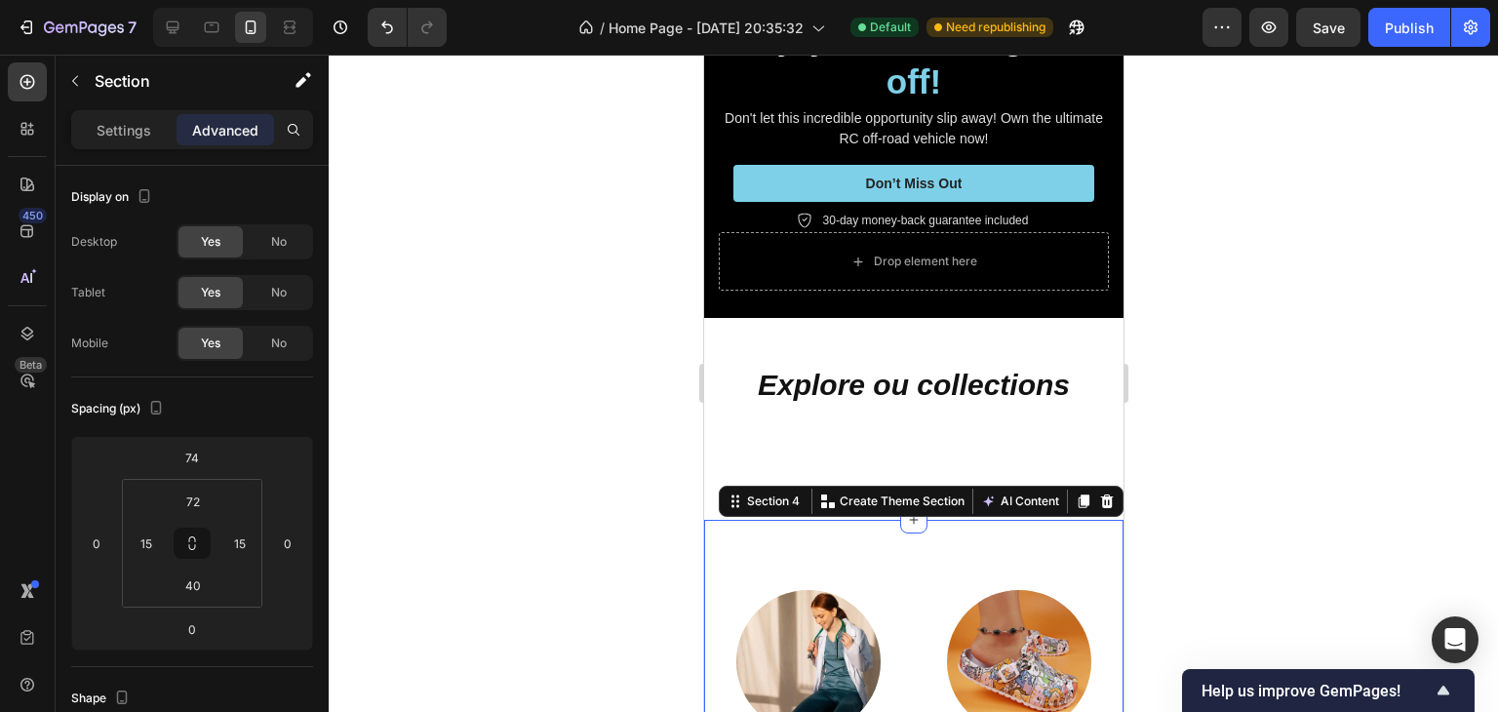
click at [863, 397] on div "⁠⁠⁠⁠⁠⁠⁠ Explore ou collections Heading Section 3" at bounding box center [912, 383] width 419 height 130
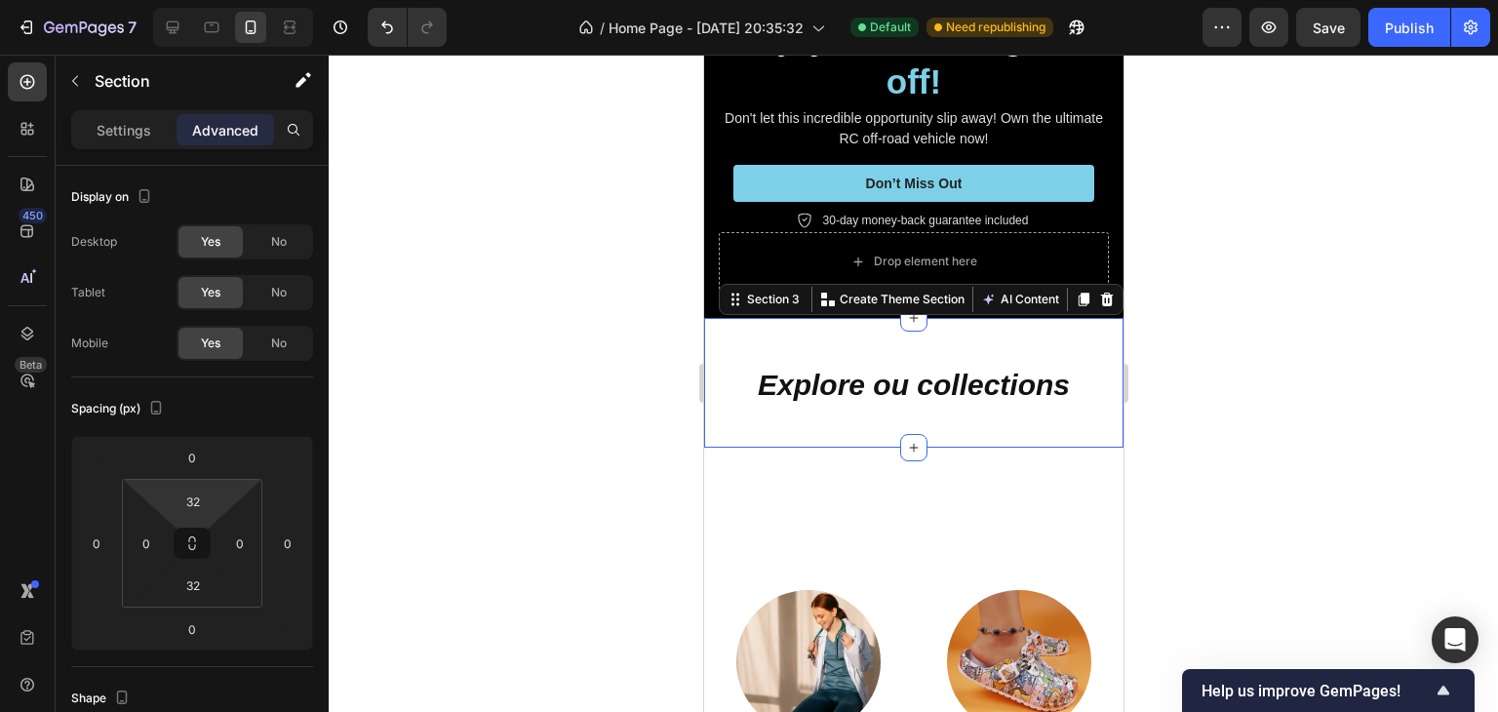
type input "0"
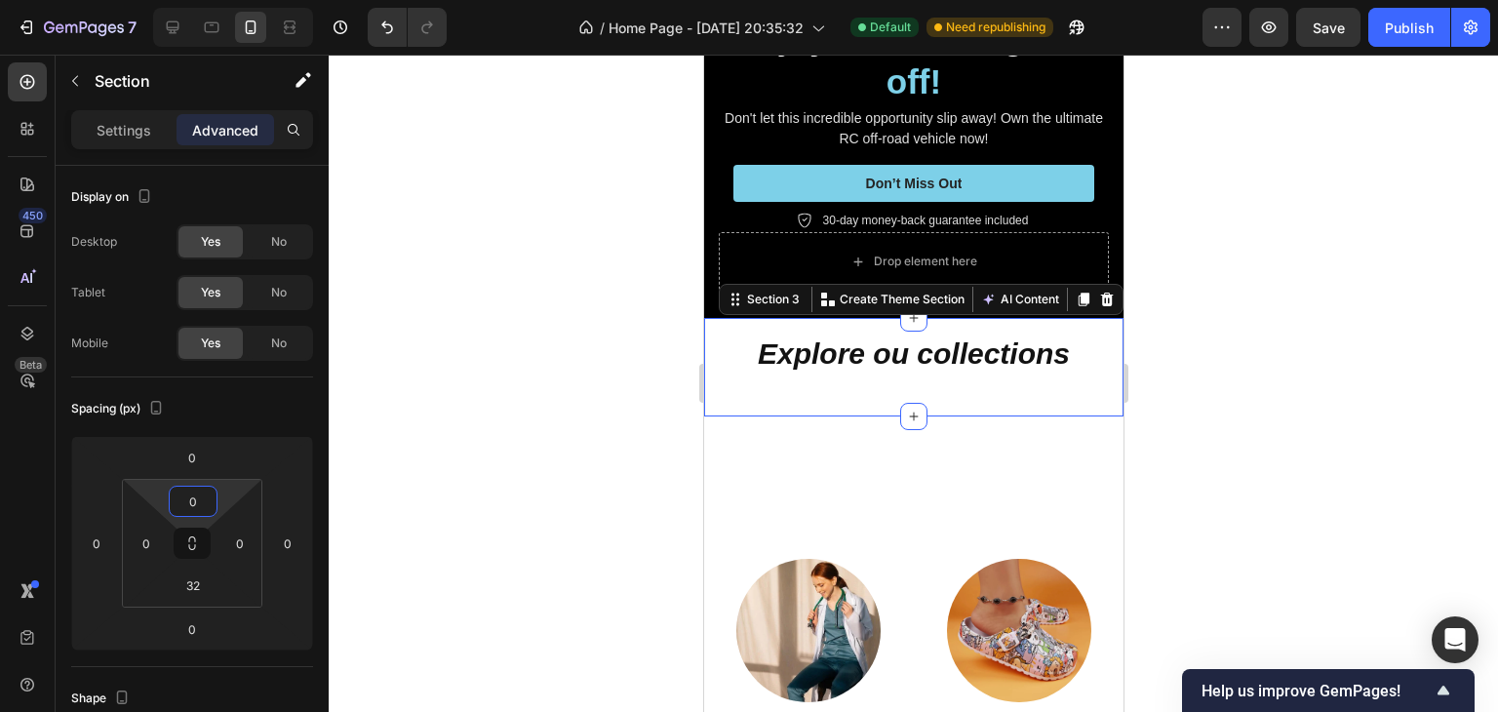
drag, startPoint x: 228, startPoint y: 499, endPoint x: 226, endPoint y: 510, distance: 10.9
click at [226, 0] on html "7 / Home Page - [DATE] 20:35:32 Default Need republishing Preview Save Publish …" at bounding box center [749, 0] width 1498 height 0
click at [216, 596] on div "32" at bounding box center [193, 584] width 49 height 31
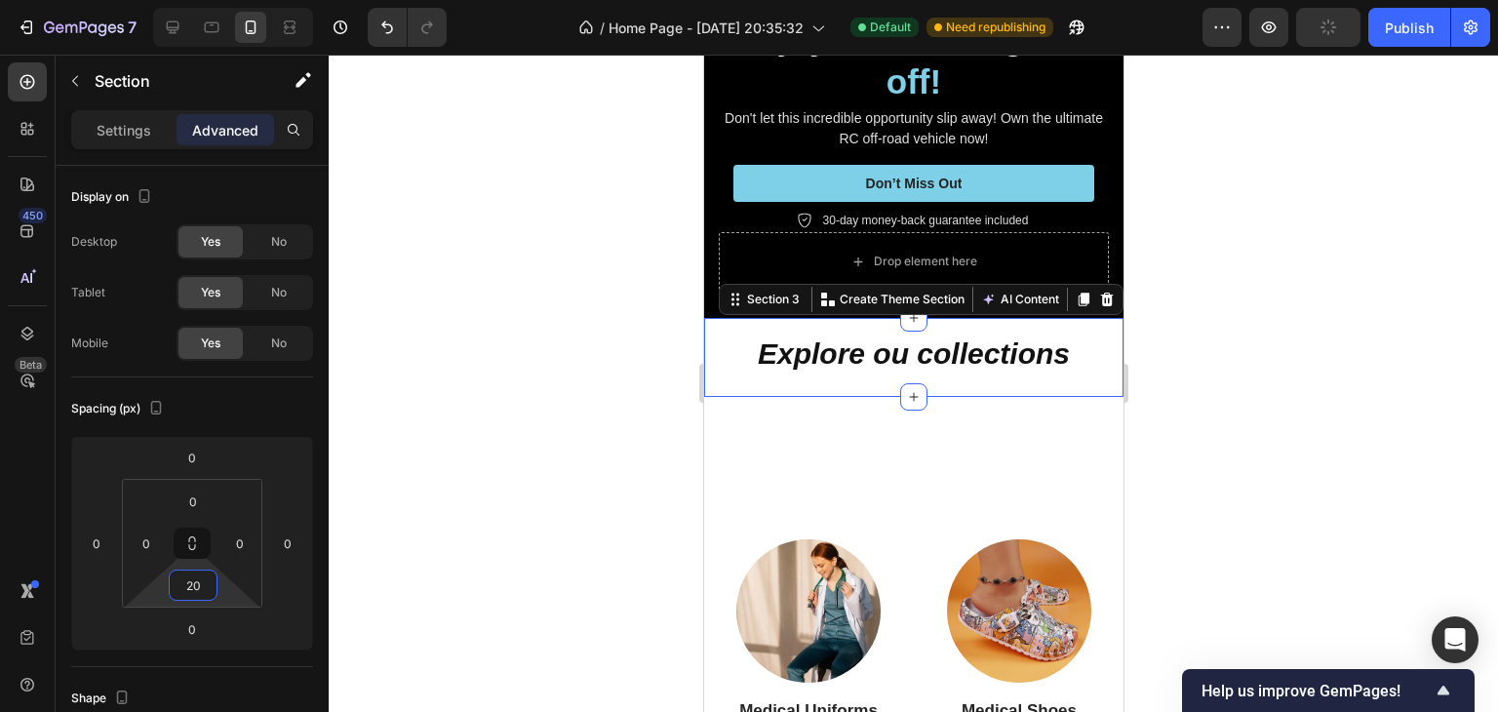
type input "12"
click at [236, 0] on html "7 / Home Page - [DATE] 20:35:32 Default Need republishing Preview Publish 450 B…" at bounding box center [749, 0] width 1498 height 0
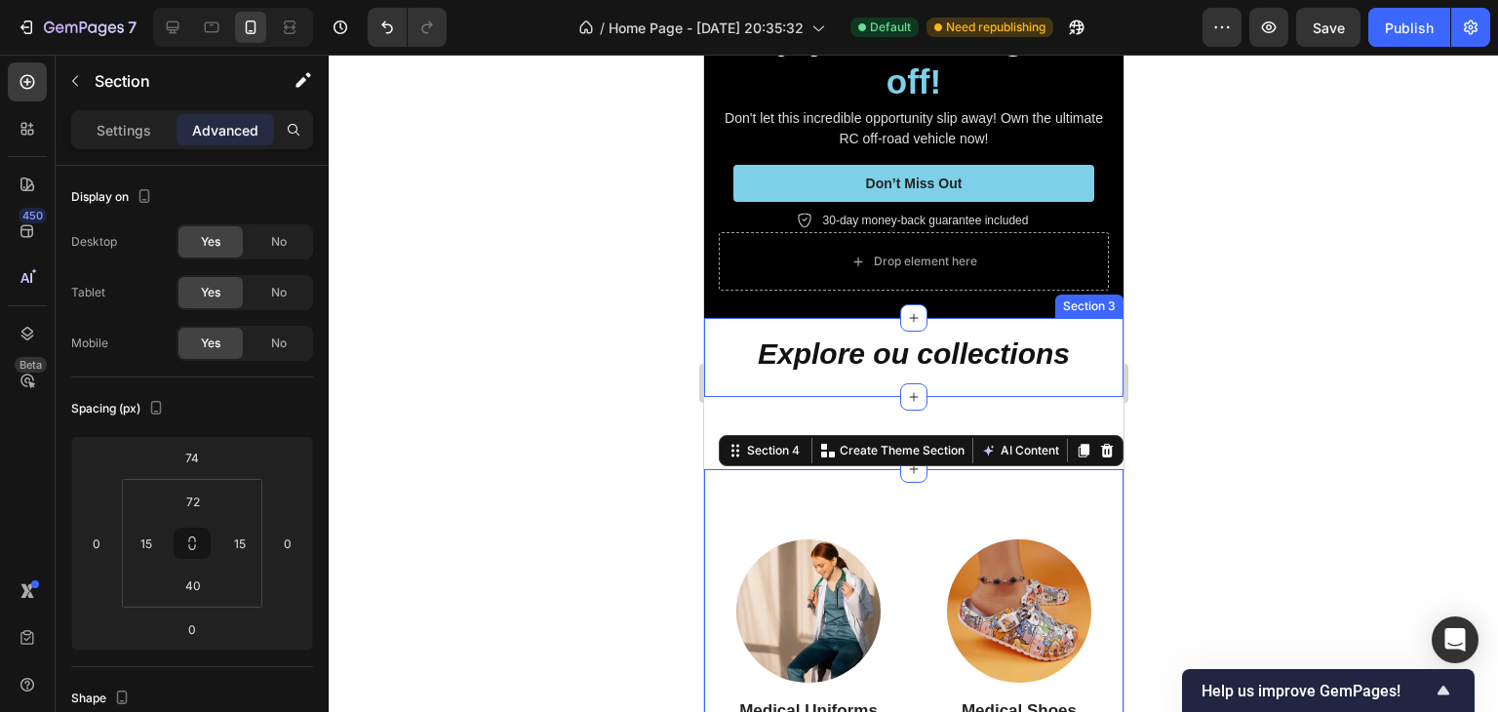
click at [853, 368] on div "⁠⁠⁠⁠⁠⁠⁠ Explore ou collections Heading Section 3" at bounding box center [912, 357] width 419 height 79
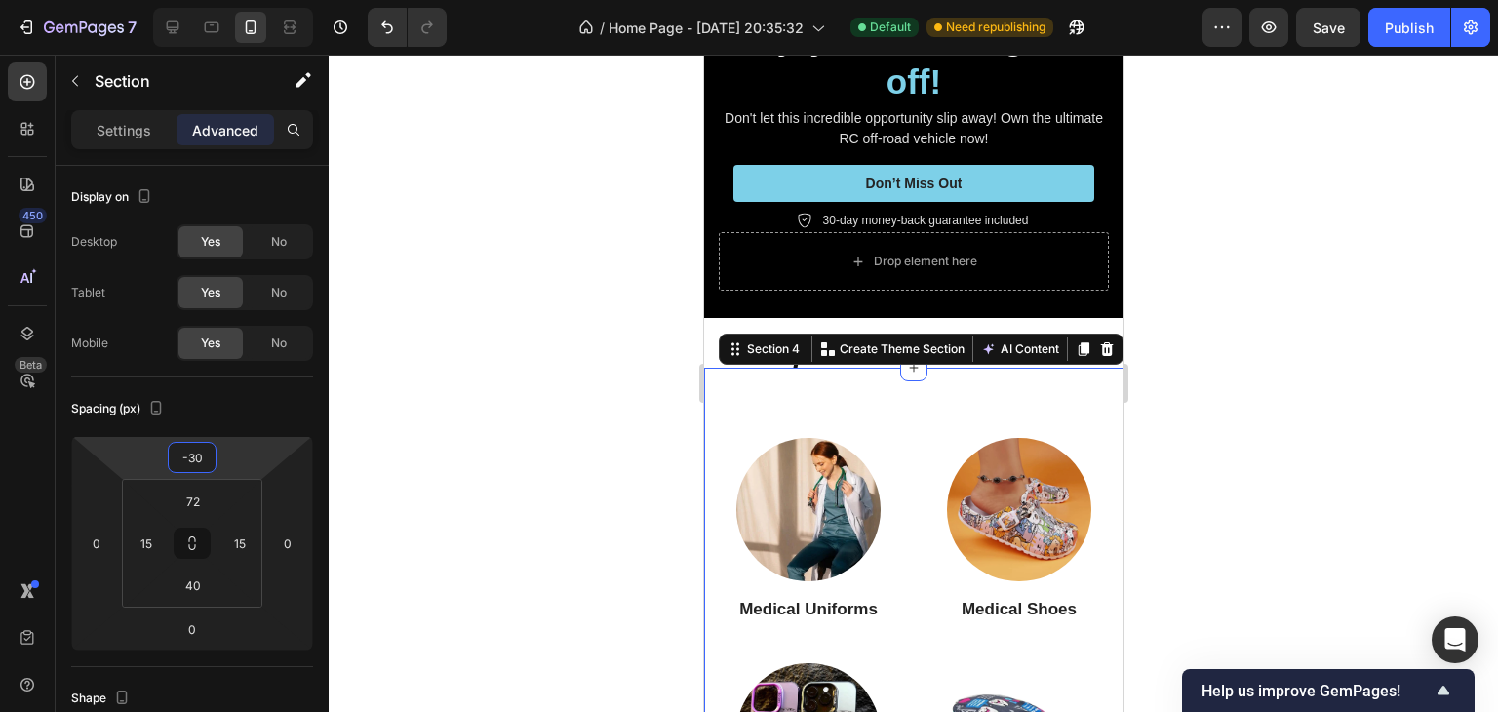
type input "-40"
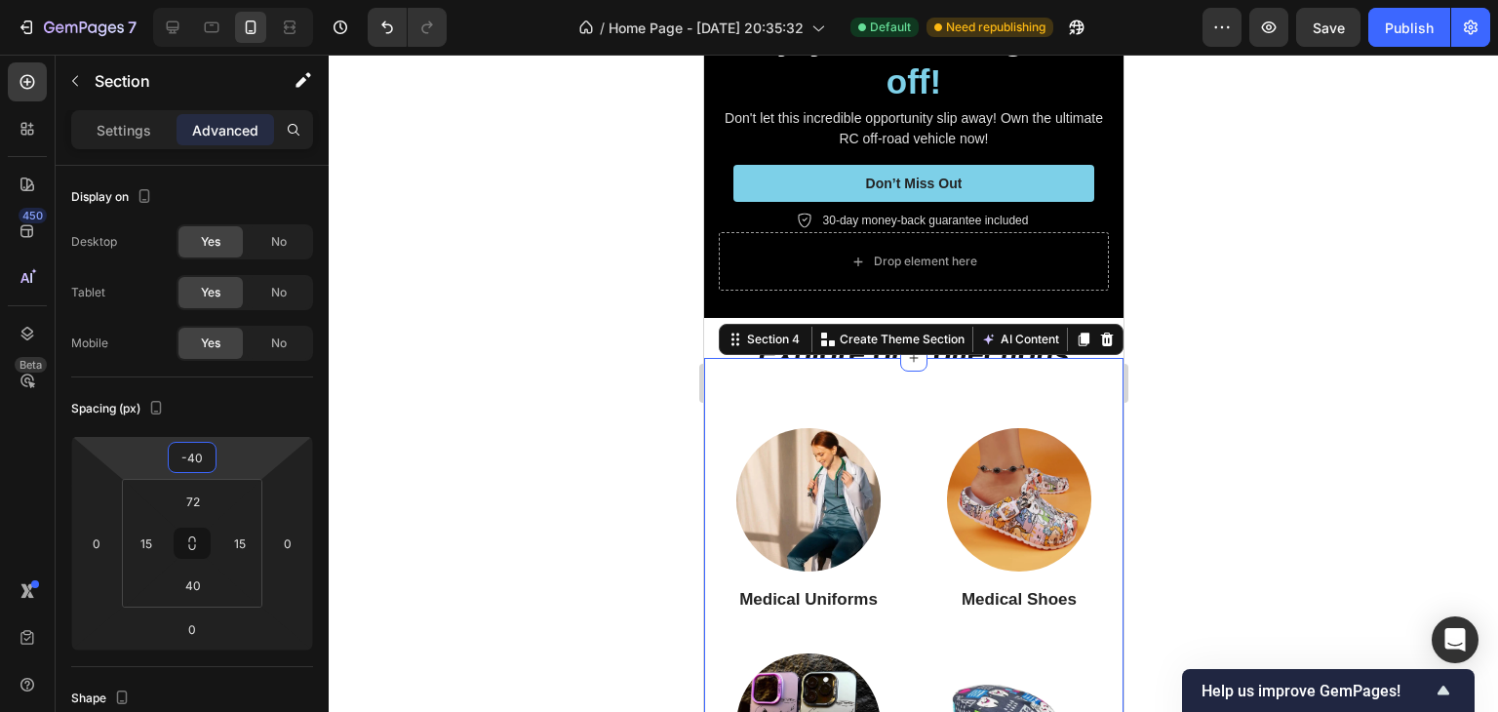
drag, startPoint x: 245, startPoint y: 465, endPoint x: 257, endPoint y: 508, distance: 44.7
click at [257, 0] on html "7 / Home Page - [DATE] 20:35:32 Default Need republishing Preview Save Publish …" at bounding box center [749, 0] width 1498 height 0
click at [1407, 471] on div at bounding box center [913, 383] width 1169 height 657
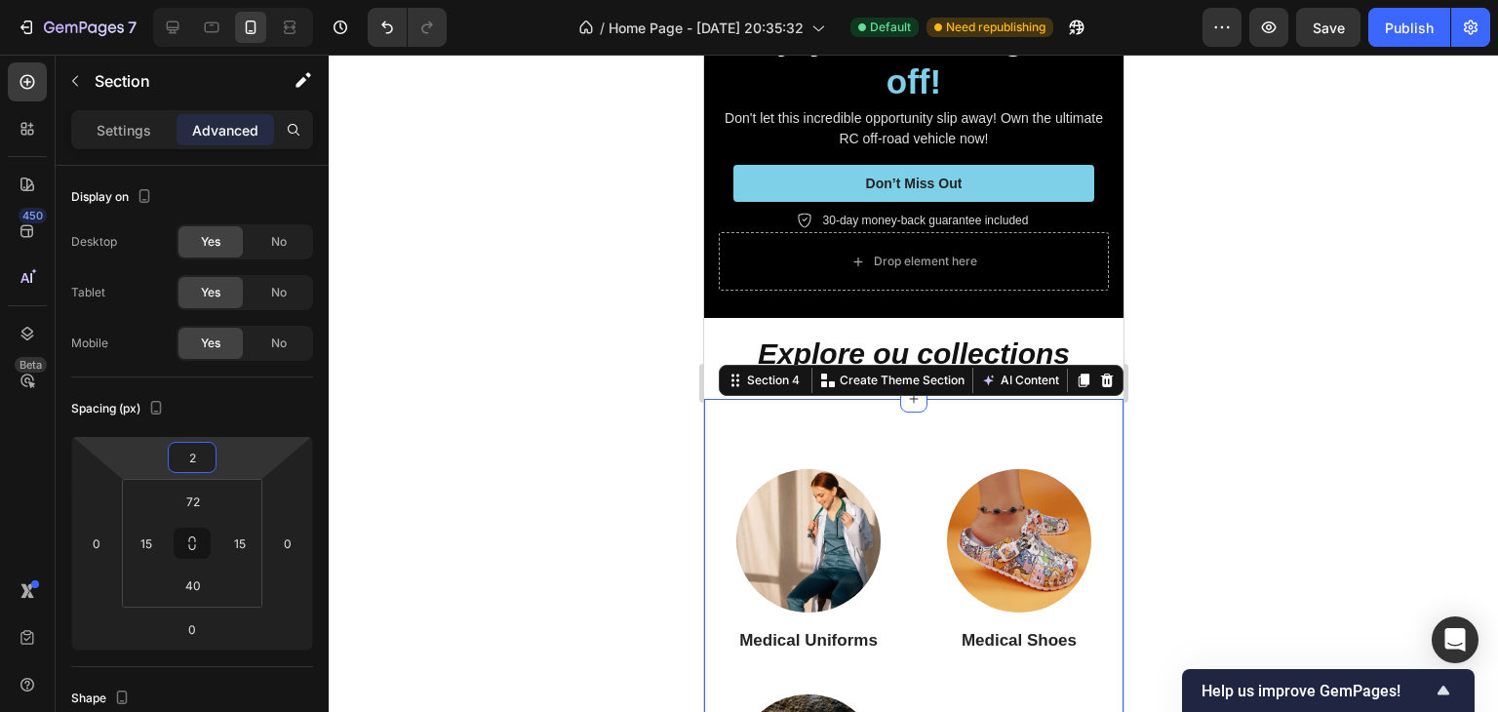
type input "4"
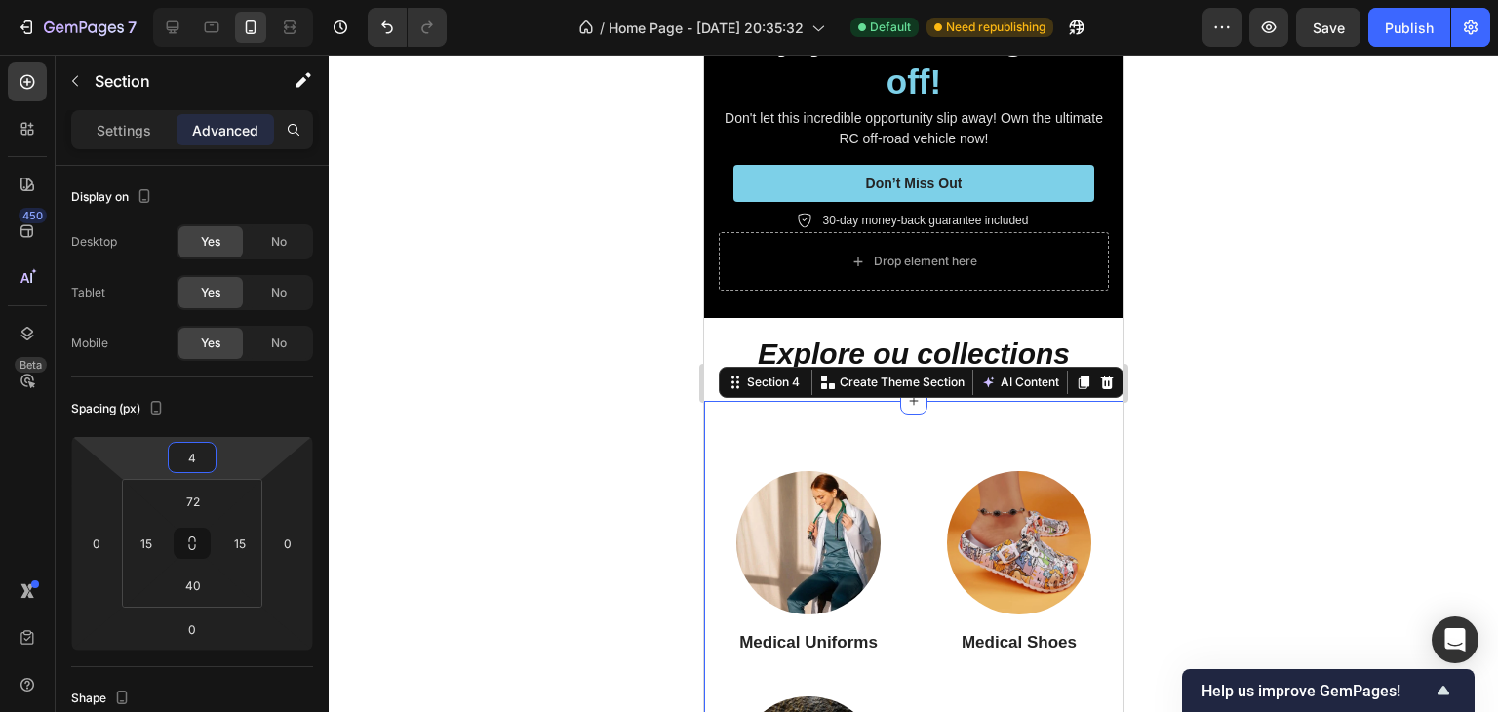
drag, startPoint x: 237, startPoint y: 465, endPoint x: 237, endPoint y: 444, distance: 21.4
click at [237, 0] on html "7 / Home Page - [DATE] 20:35:32 Default Need republishing Preview Save Publish …" at bounding box center [749, 0] width 1498 height 0
click at [1441, 425] on div at bounding box center [913, 383] width 1169 height 657
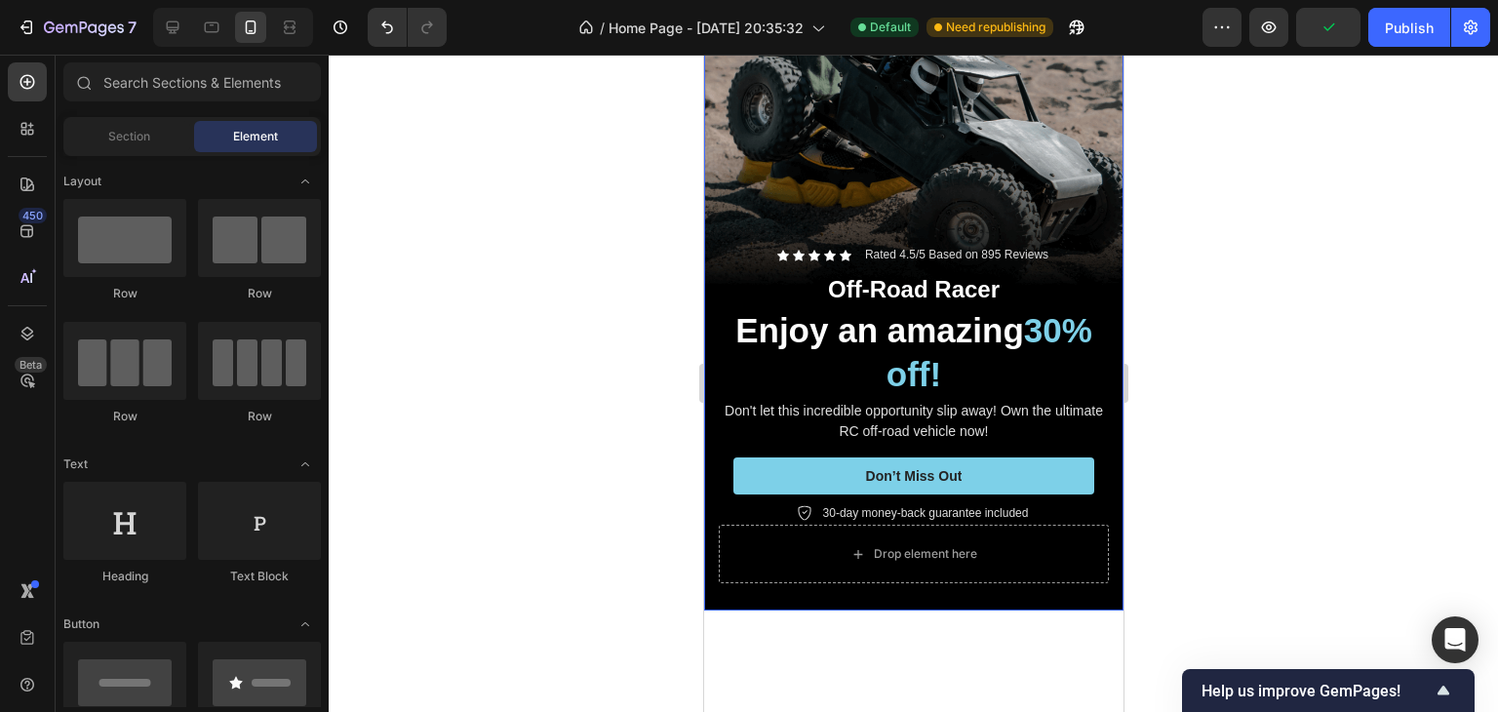
scroll to position [580, 0]
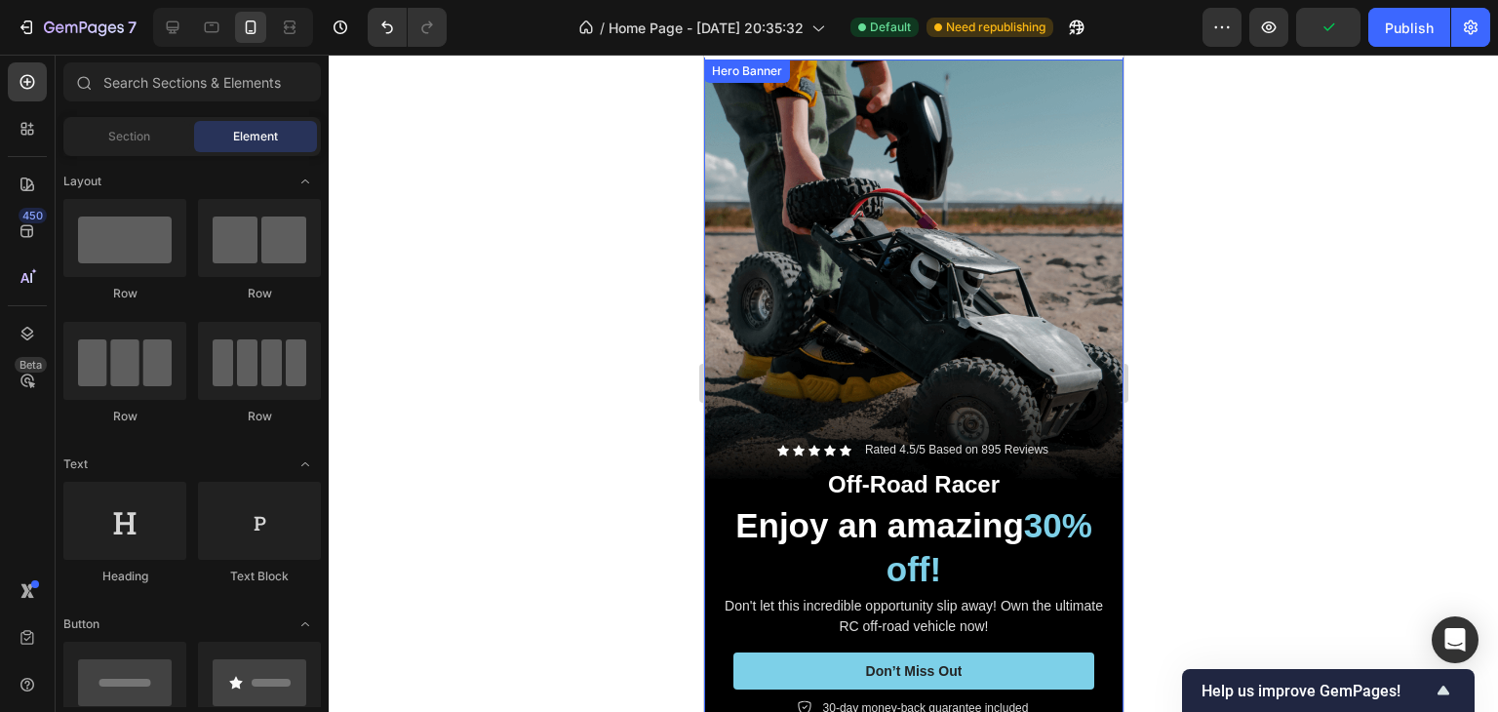
click at [928, 194] on div "Background Image" at bounding box center [912, 432] width 419 height 746
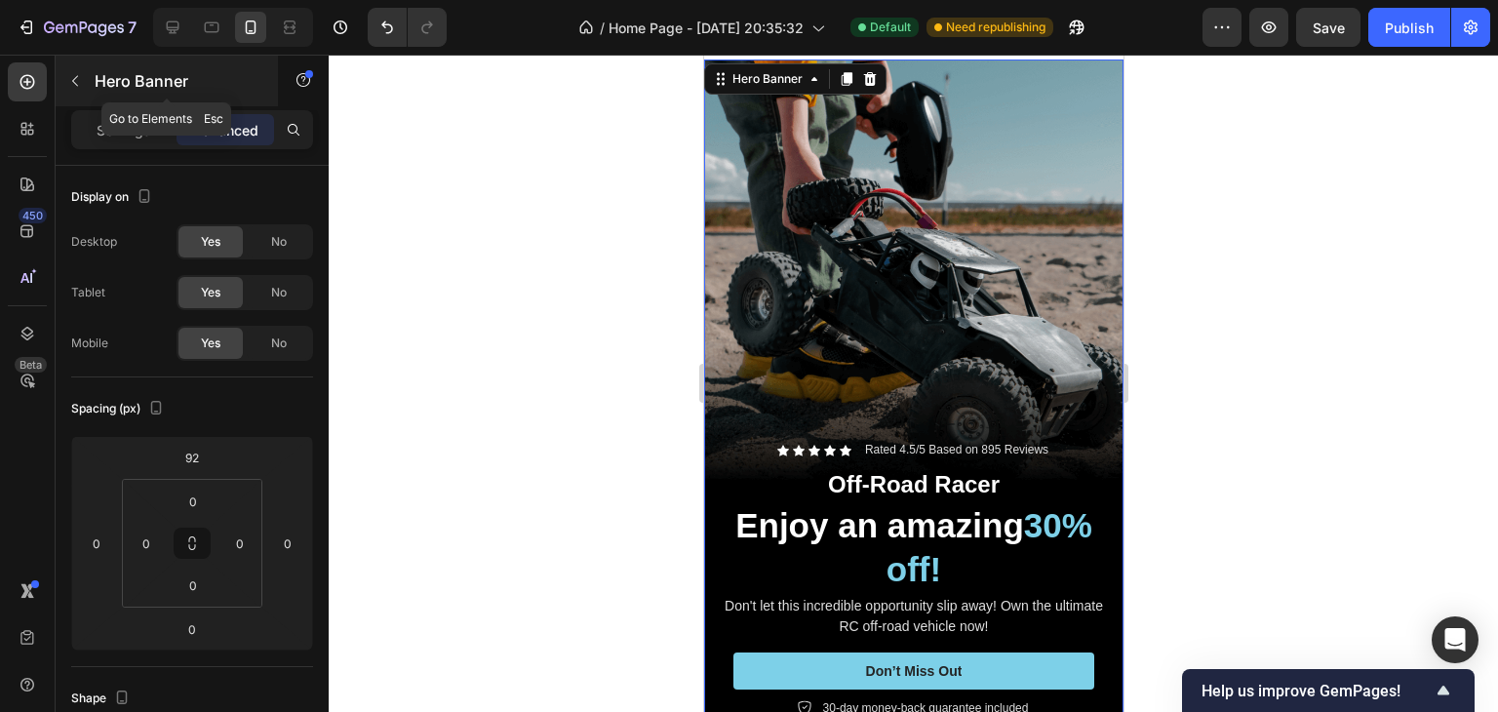
click at [77, 76] on icon "button" at bounding box center [75, 81] width 6 height 11
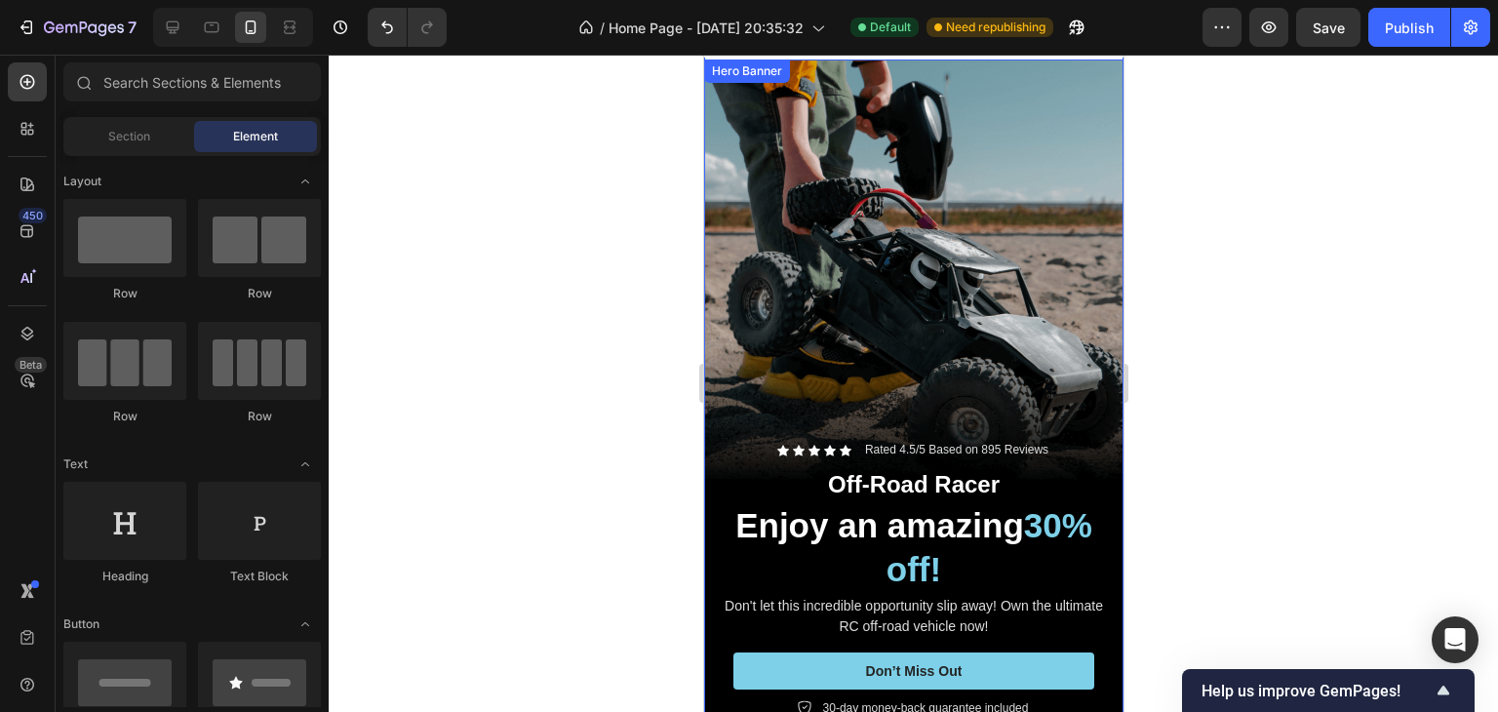
click at [885, 223] on div "Background Image" at bounding box center [912, 432] width 419 height 746
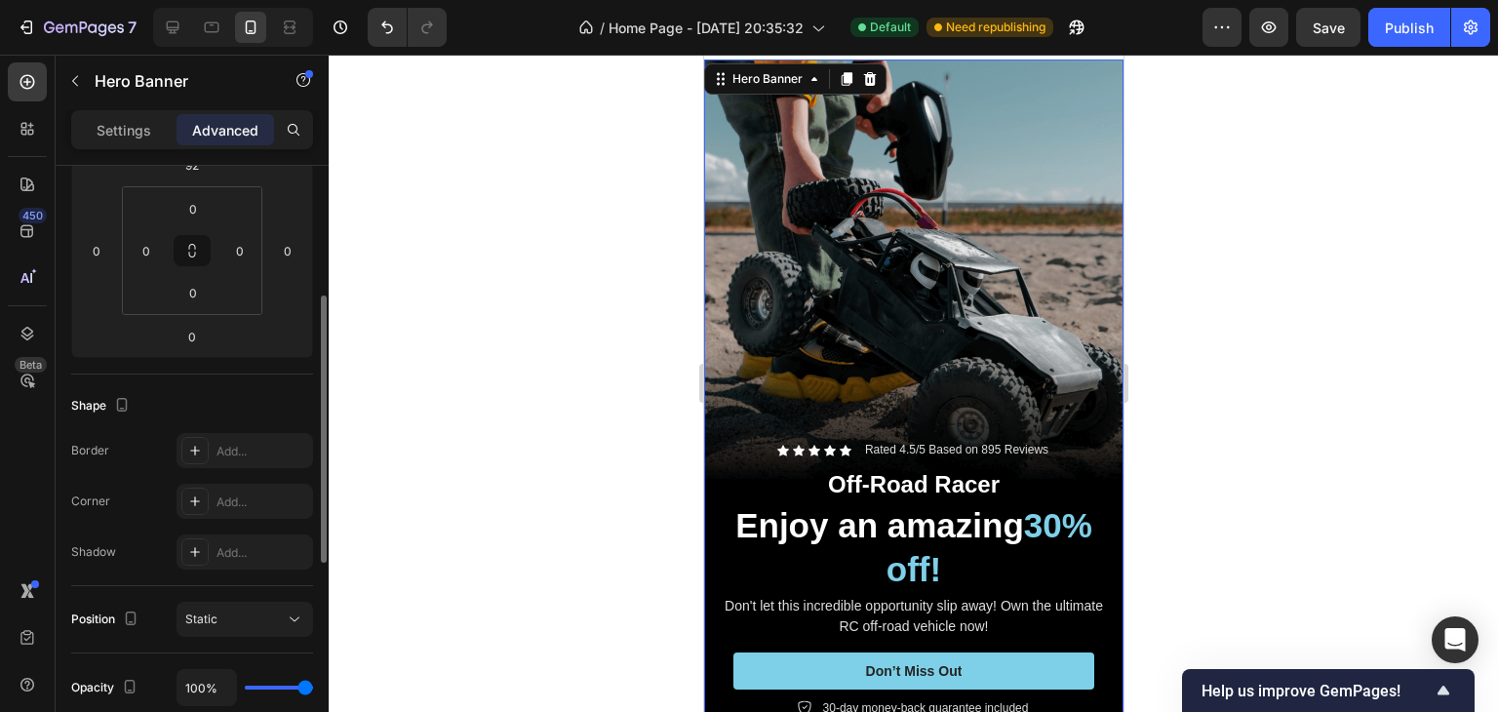
scroll to position [390, 0]
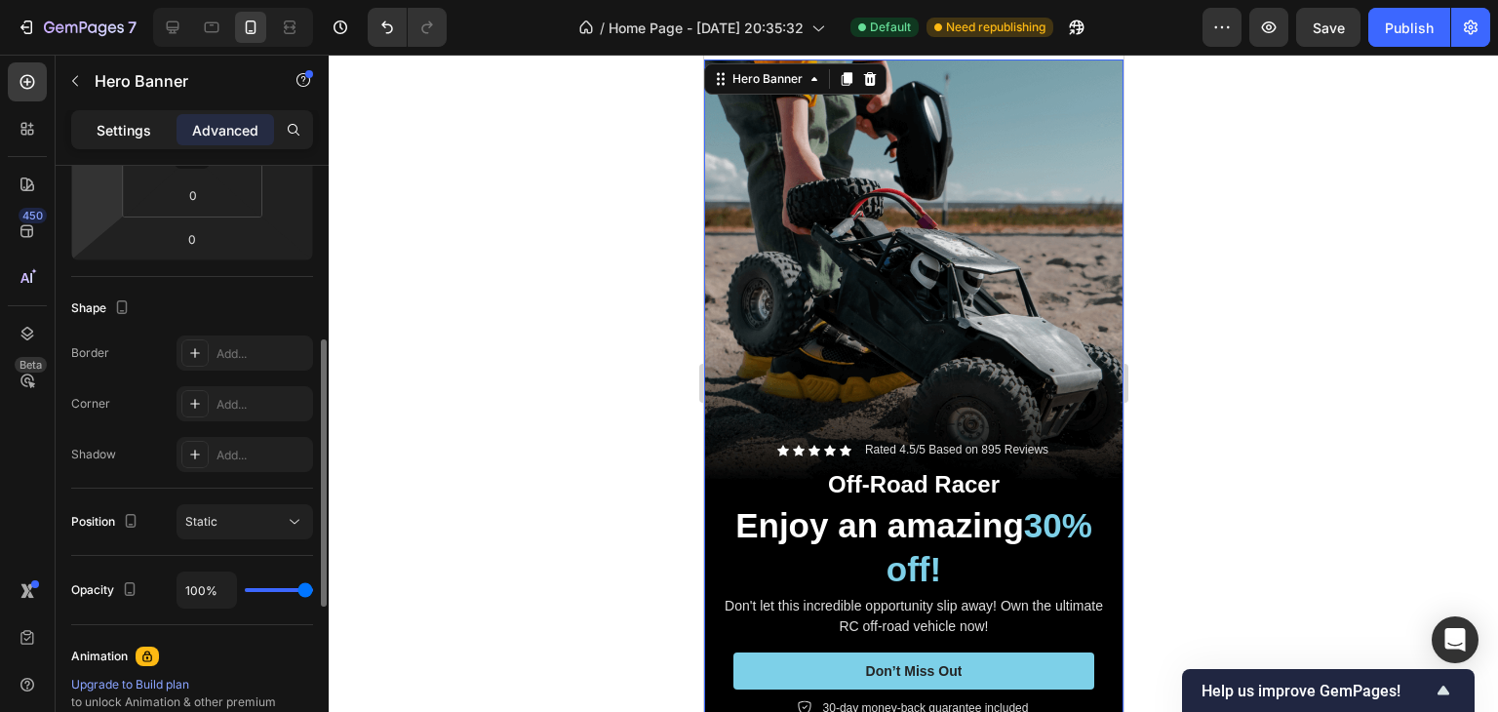
click at [101, 137] on p "Settings" at bounding box center [124, 130] width 55 height 20
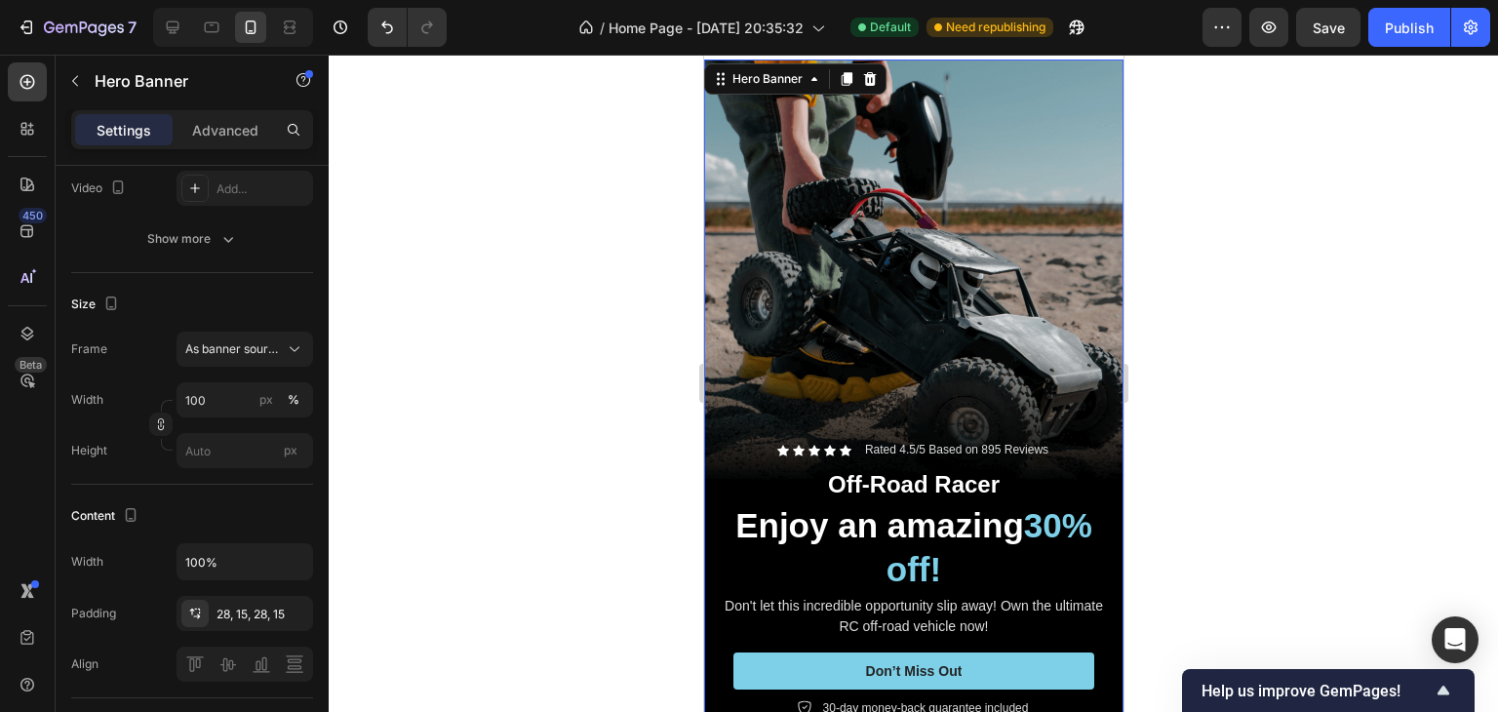
scroll to position [0, 0]
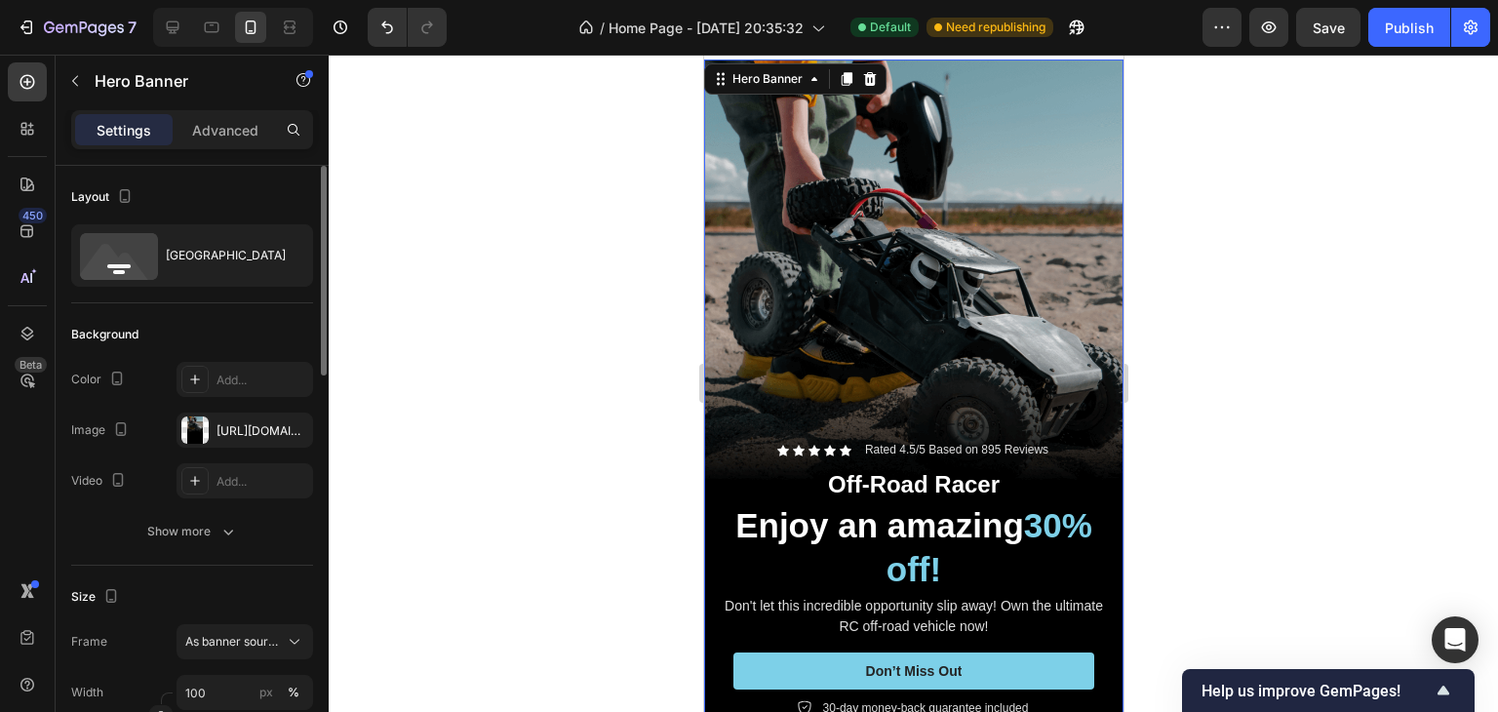
click at [908, 174] on div "Background Image" at bounding box center [912, 432] width 419 height 746
click at [766, 72] on div "Hero Banner" at bounding box center [766, 79] width 78 height 18
click at [917, 141] on div "Background Image" at bounding box center [912, 432] width 419 height 746
click at [918, 164] on div "Background Image" at bounding box center [912, 432] width 419 height 746
click at [233, 434] on div "https://cdn.shopify.com/s/files/1/0890/0434/3635/files/gempages_577468432430138…" at bounding box center [244, 431] width 57 height 18
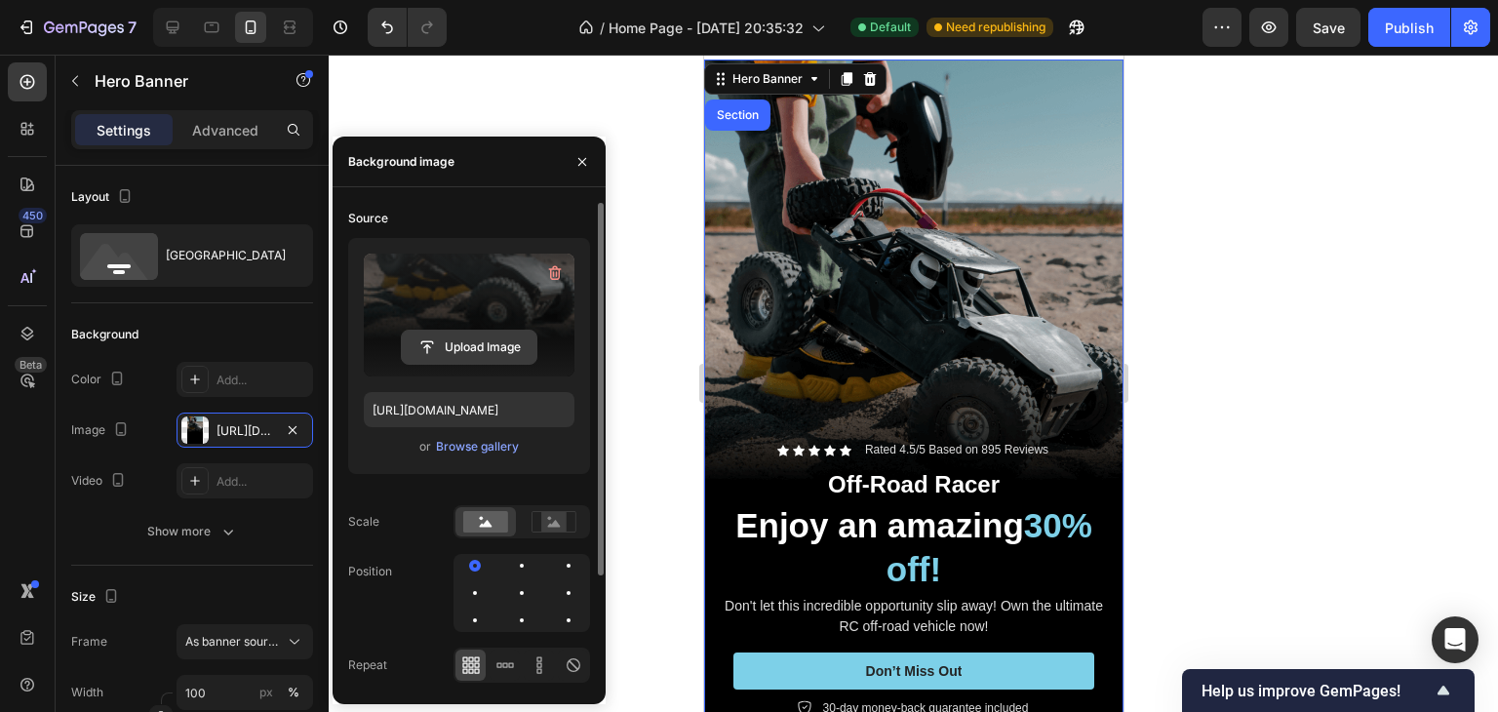
click at [468, 342] on input "file" at bounding box center [469, 347] width 135 height 33
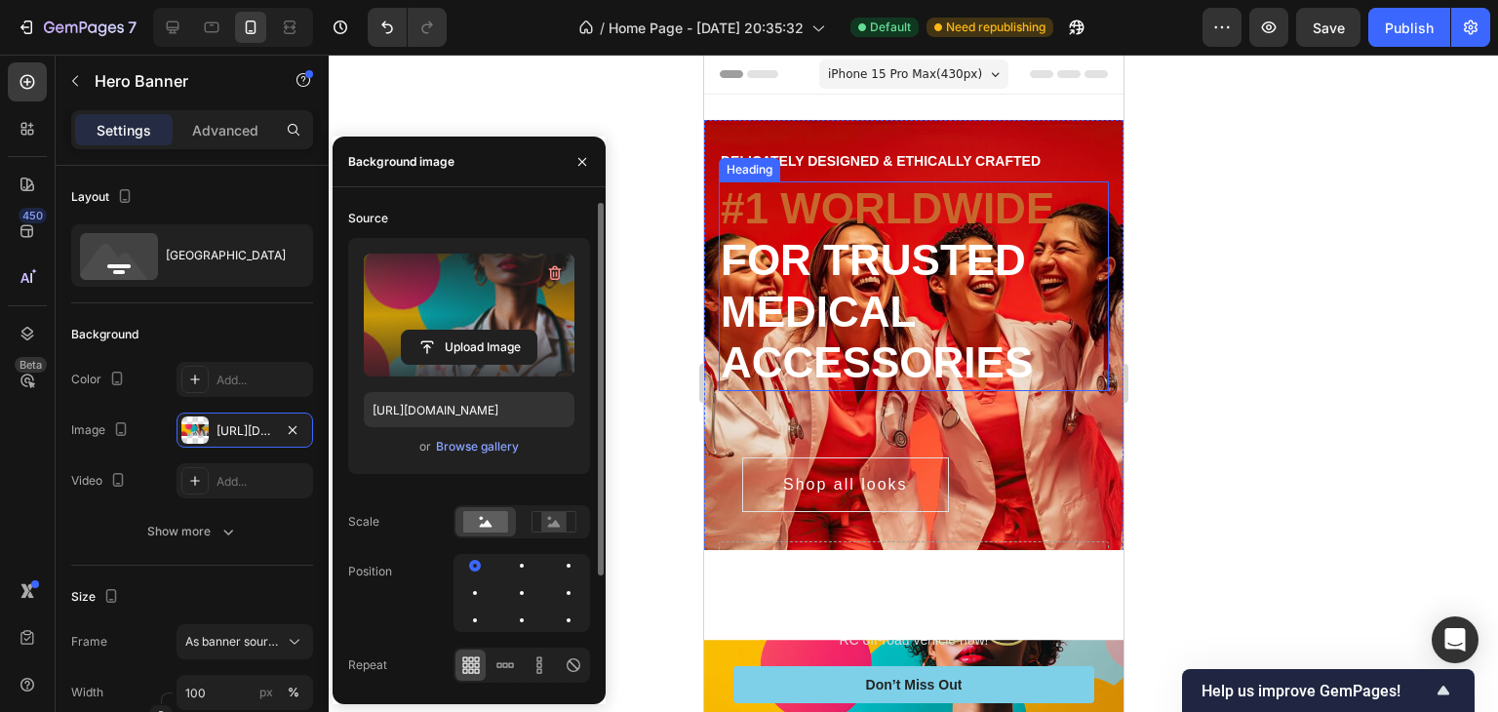
scroll to position [390, 0]
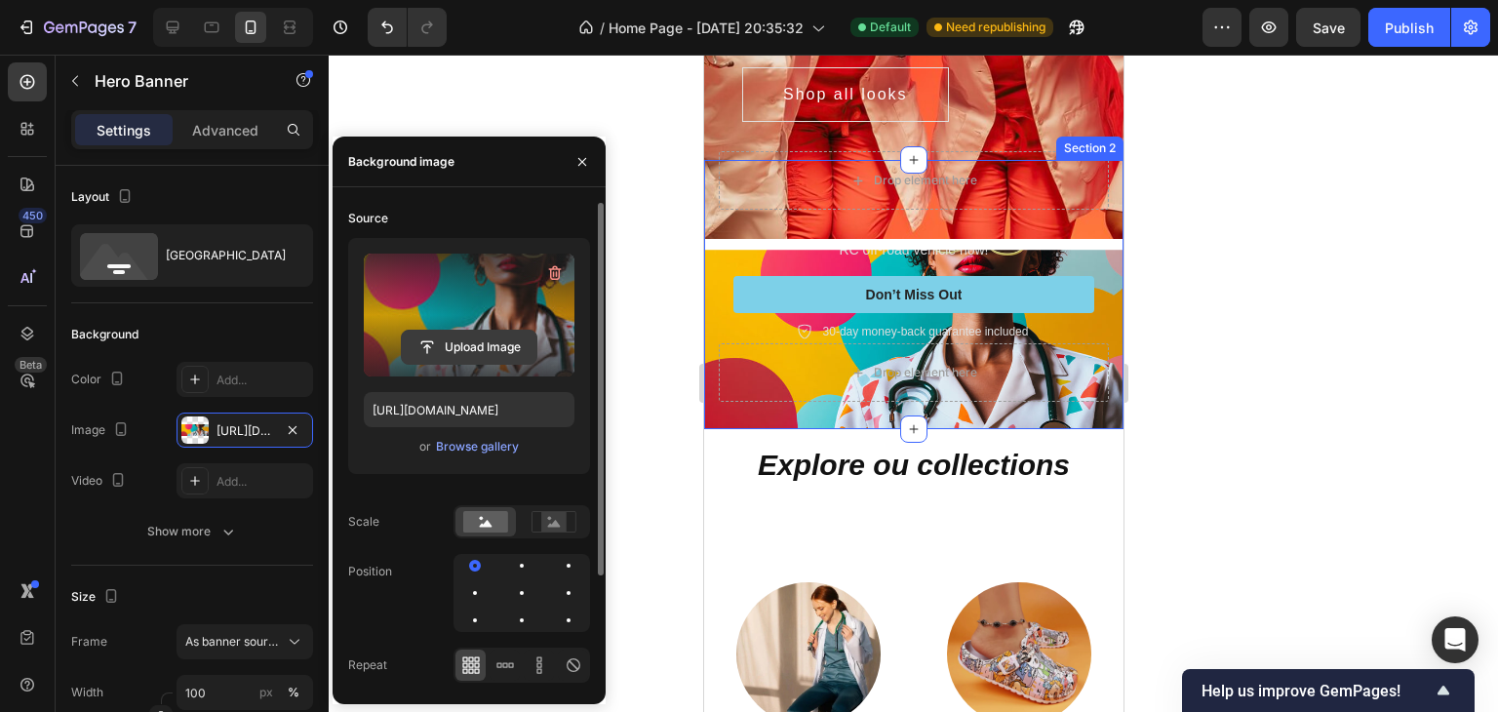
click at [457, 343] on input "file" at bounding box center [469, 347] width 135 height 33
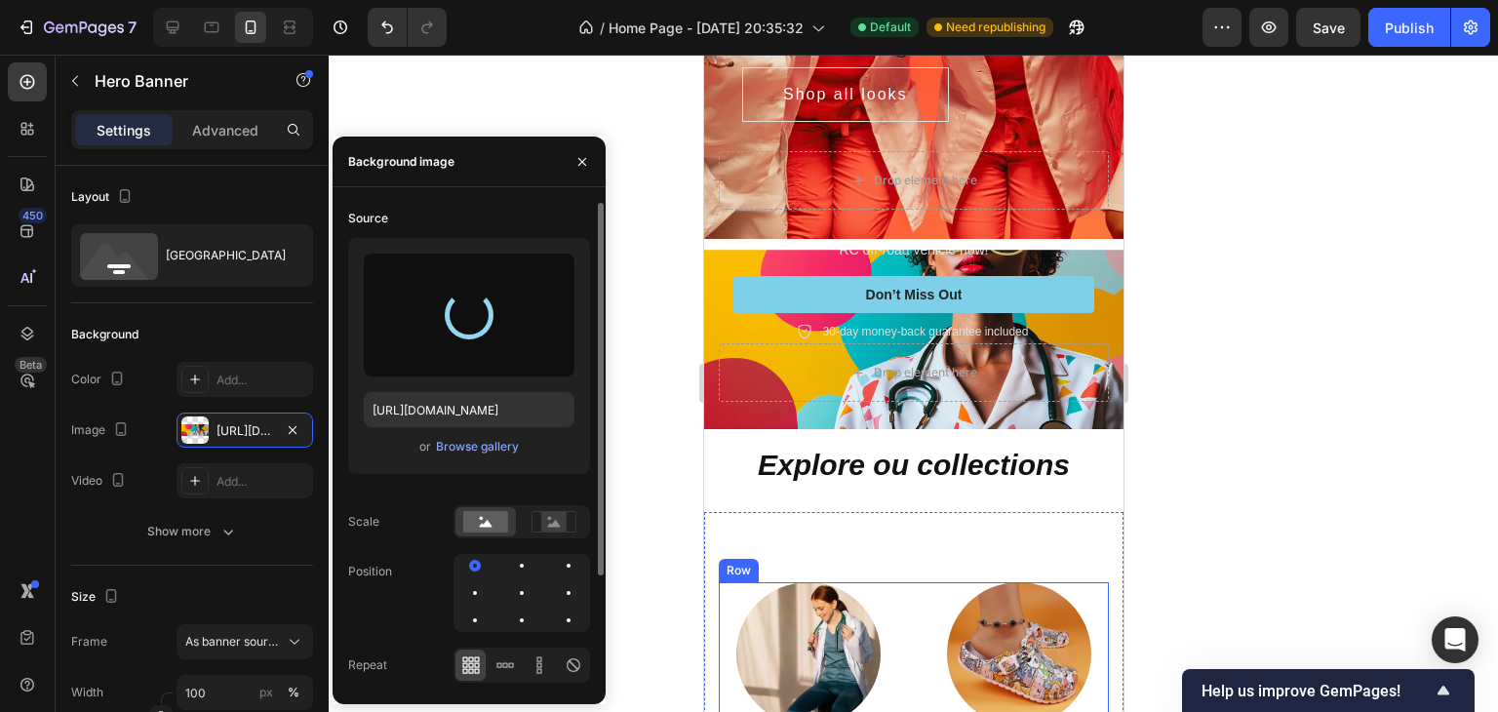
type input "[URL][DOMAIN_NAME]"
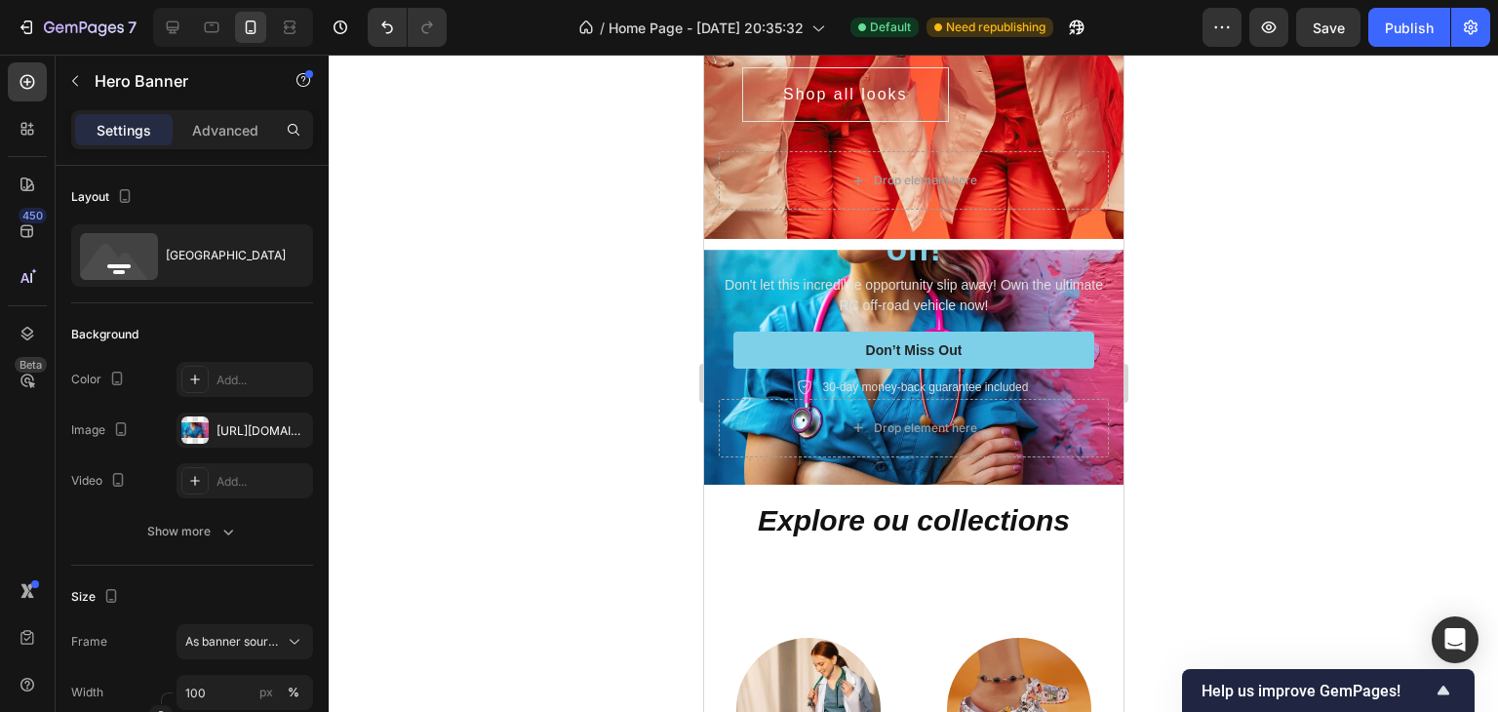
click at [1299, 410] on div at bounding box center [913, 383] width 1169 height 657
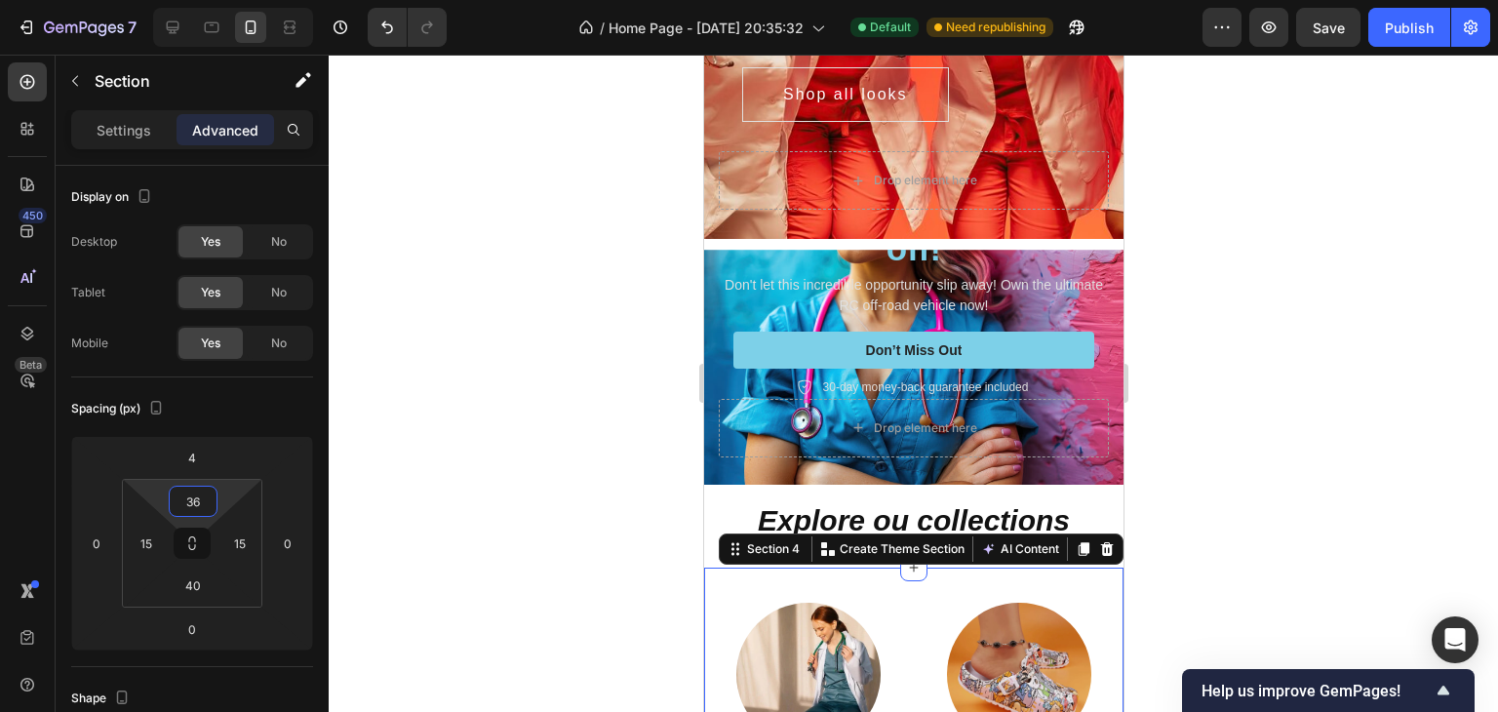
type input "24"
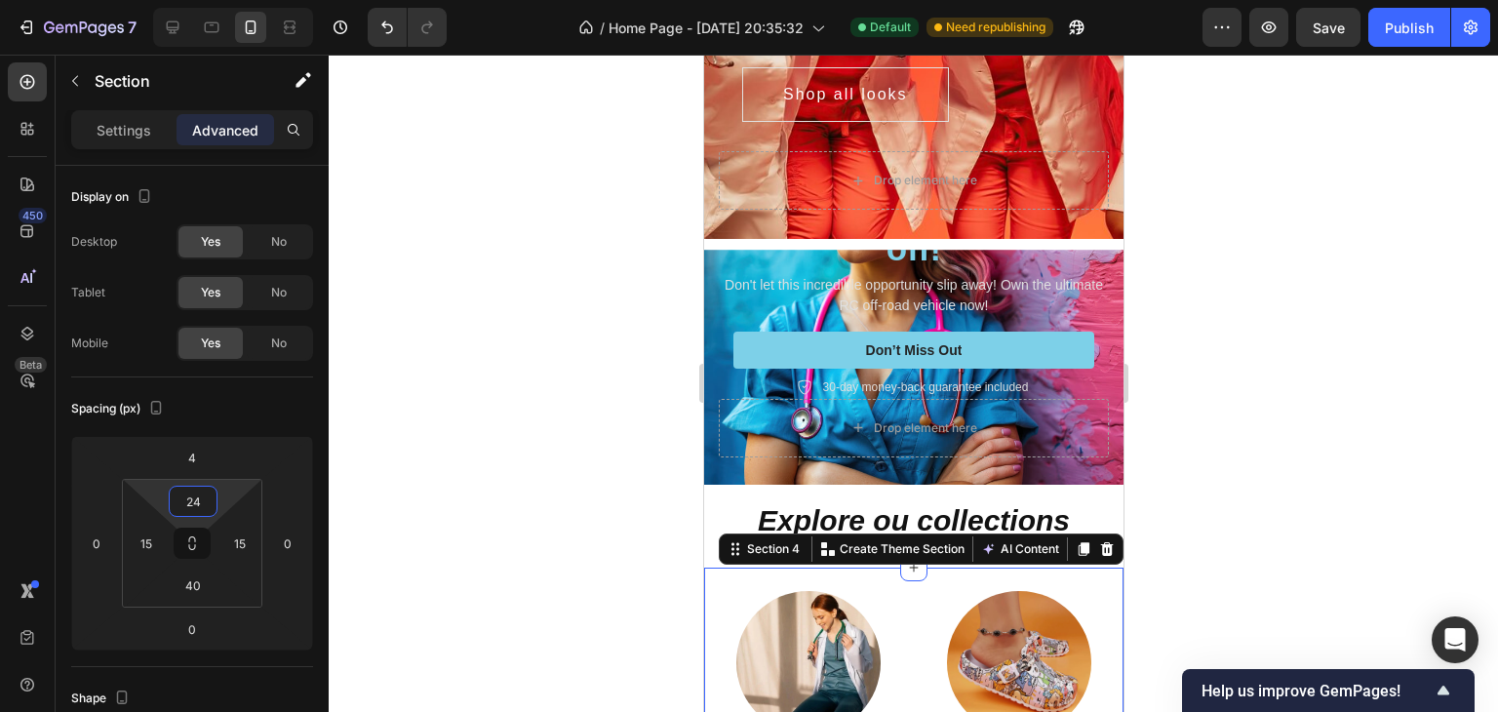
drag, startPoint x: 221, startPoint y: 500, endPoint x: 212, endPoint y: 524, distance: 25.3
click at [212, 0] on html "7 / Home Page - [DATE] 20:35:32 Default Need republishing Preview Save Publish …" at bounding box center [749, 0] width 1498 height 0
click at [1363, 322] on div at bounding box center [913, 383] width 1169 height 657
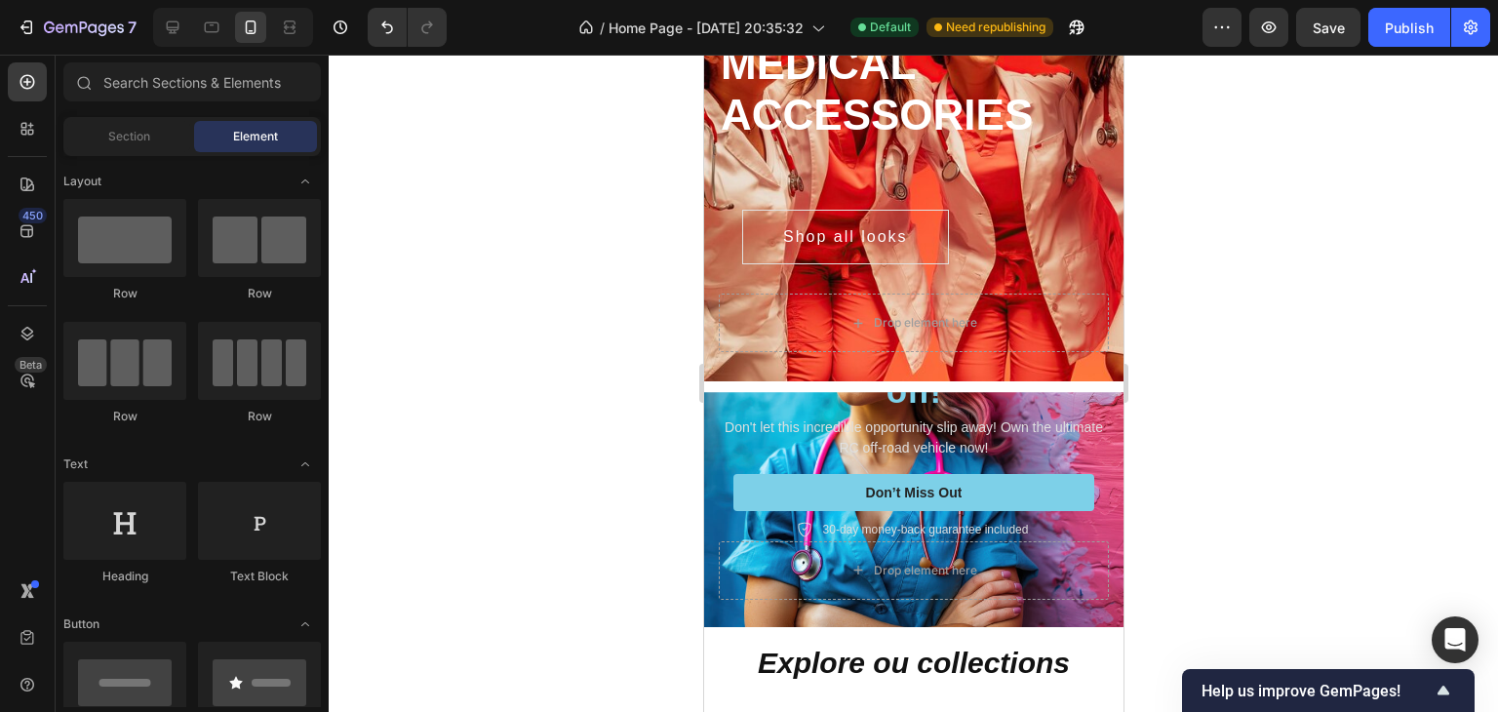
scroll to position [280, 0]
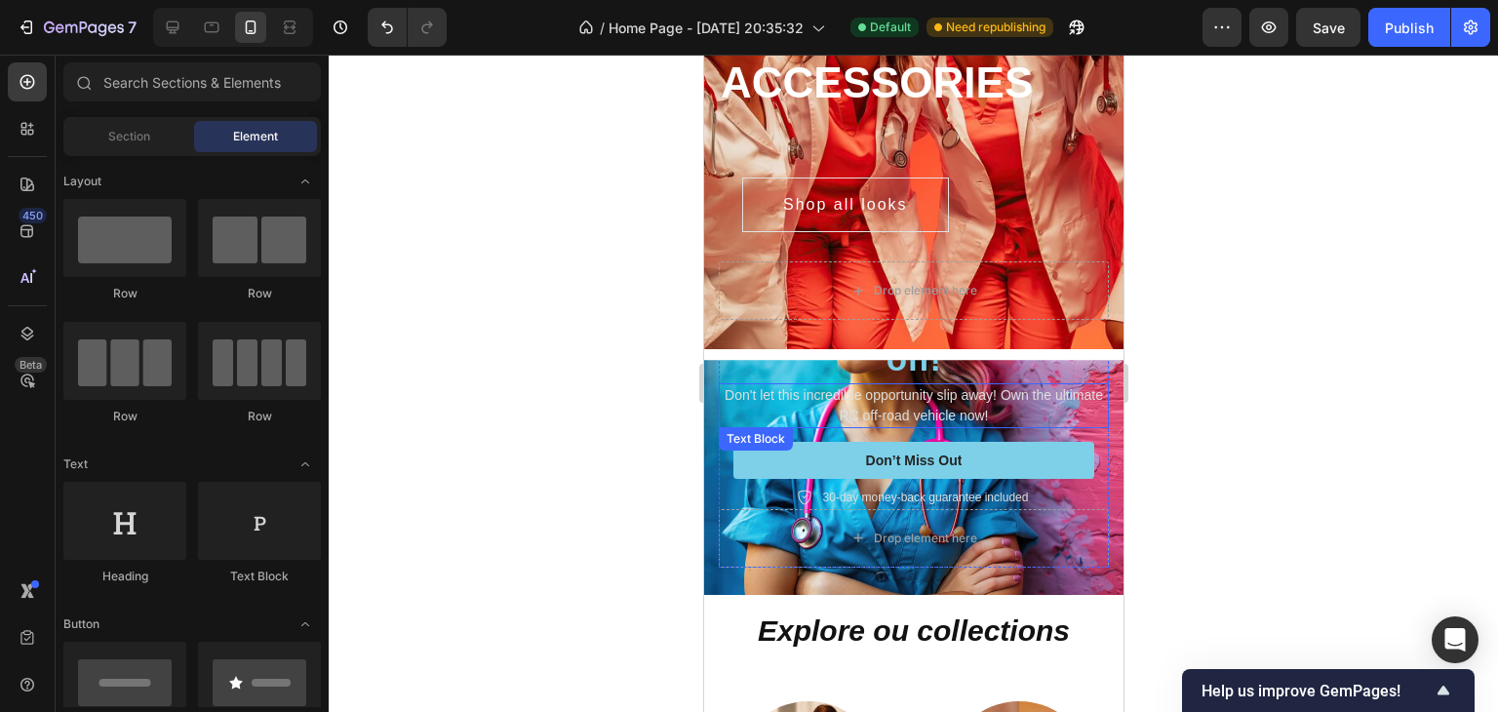
click at [1091, 400] on div "Don't let this incredible opportunity slip away! Own the ultimate RC off-road v…" at bounding box center [913, 405] width 390 height 45
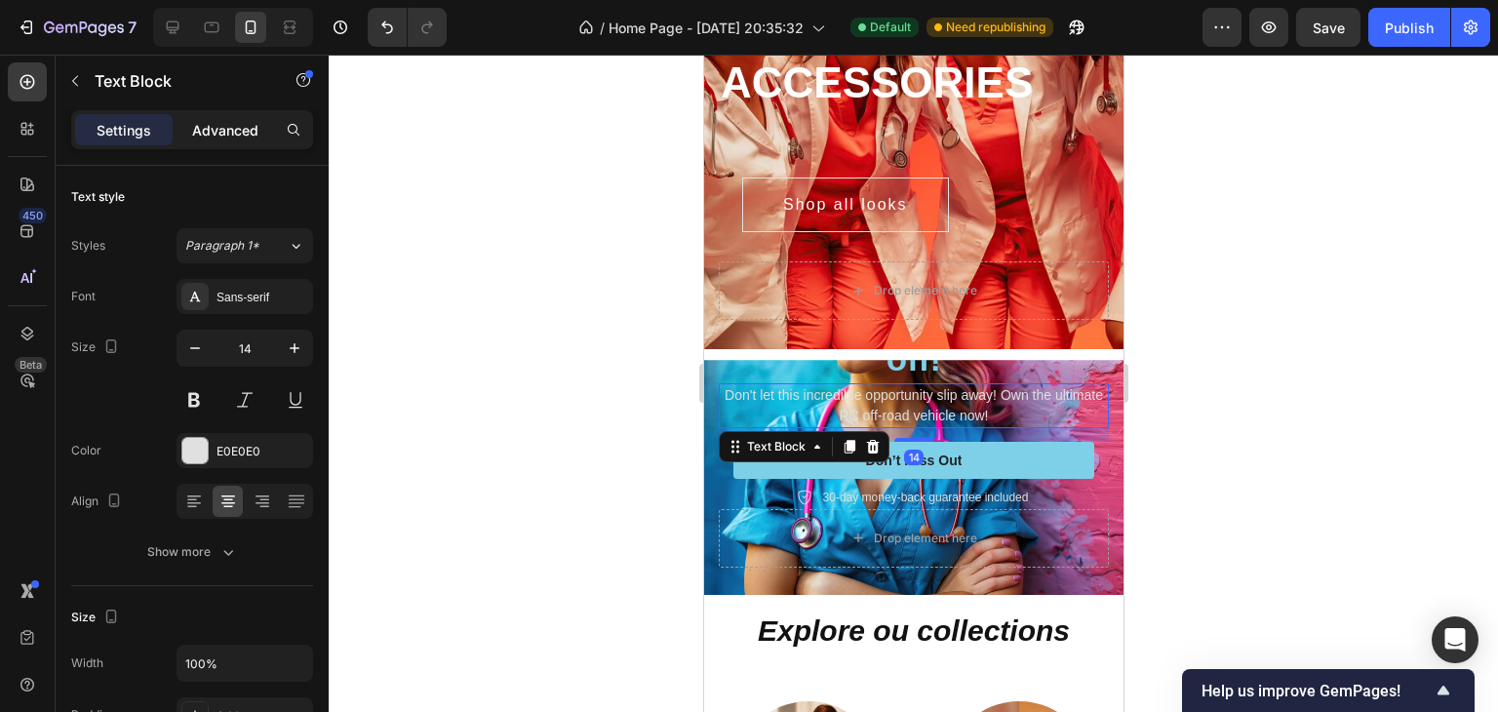
click at [247, 132] on p "Advanced" at bounding box center [225, 130] width 66 height 20
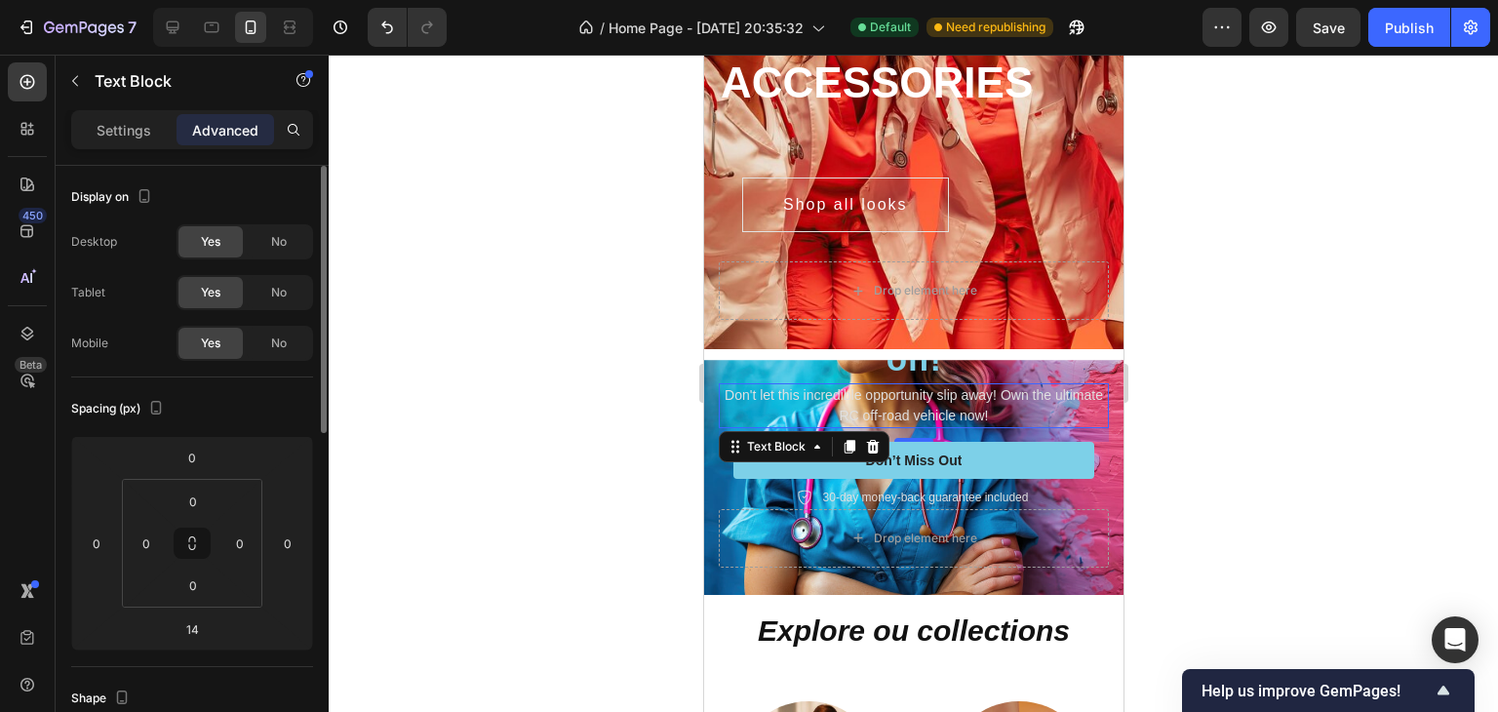
click at [278, 238] on span "No" at bounding box center [279, 242] width 16 height 18
click at [278, 286] on span "No" at bounding box center [279, 293] width 16 height 18
click at [180, 287] on div "Yes" at bounding box center [210, 292] width 64 height 31
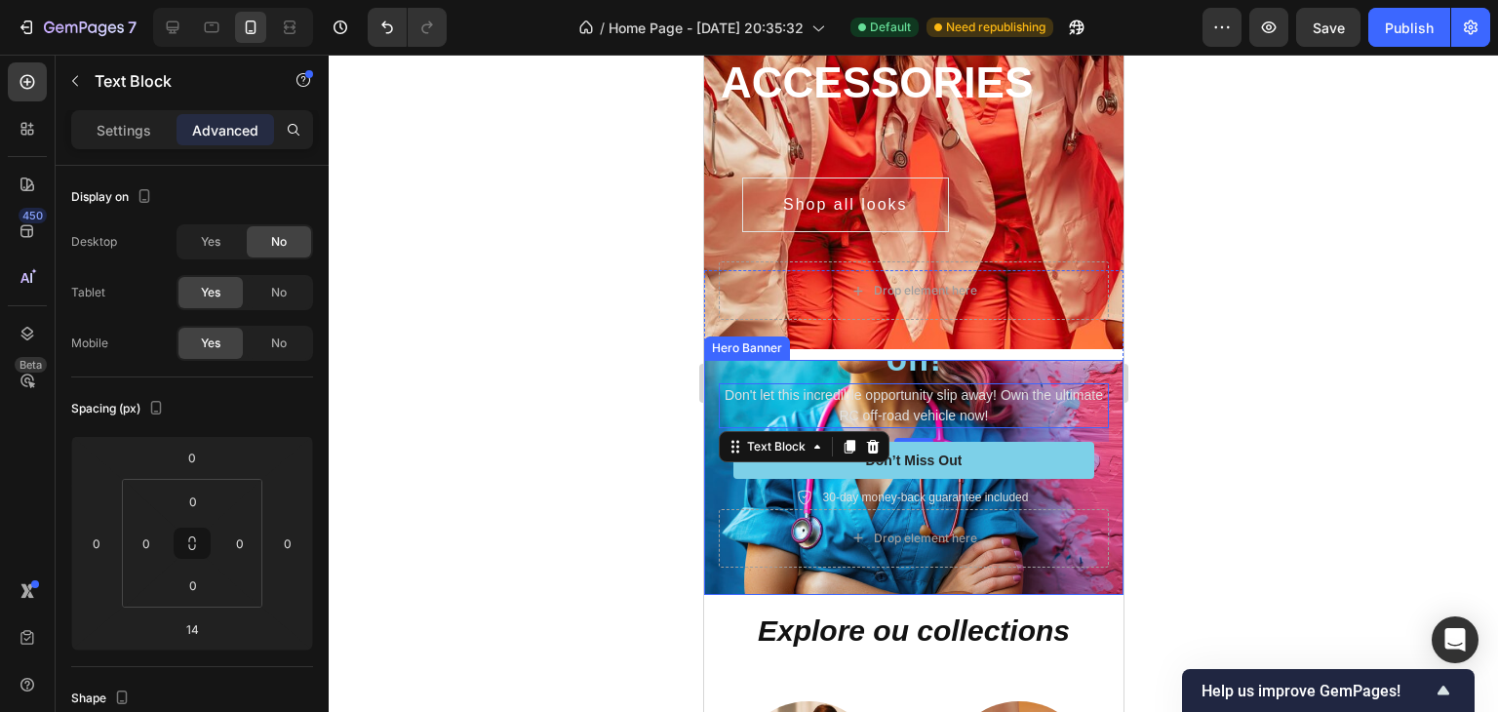
click at [1093, 424] on div "Icon Icon Icon Icon Icon Icon List Rated 4.5/5 Based on 895 Reviews Text Block …" at bounding box center [912, 399] width 419 height 392
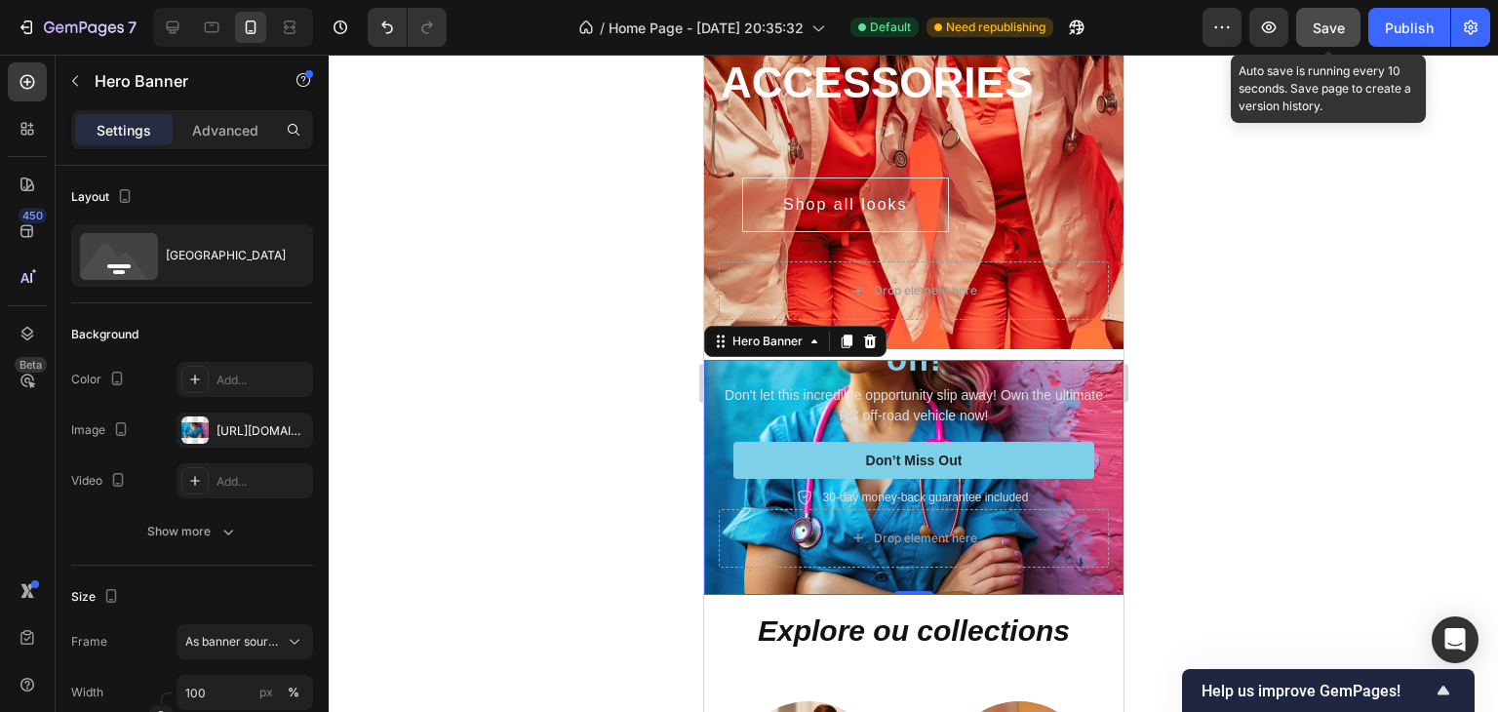
click at [1338, 24] on span "Save" at bounding box center [1328, 27] width 32 height 17
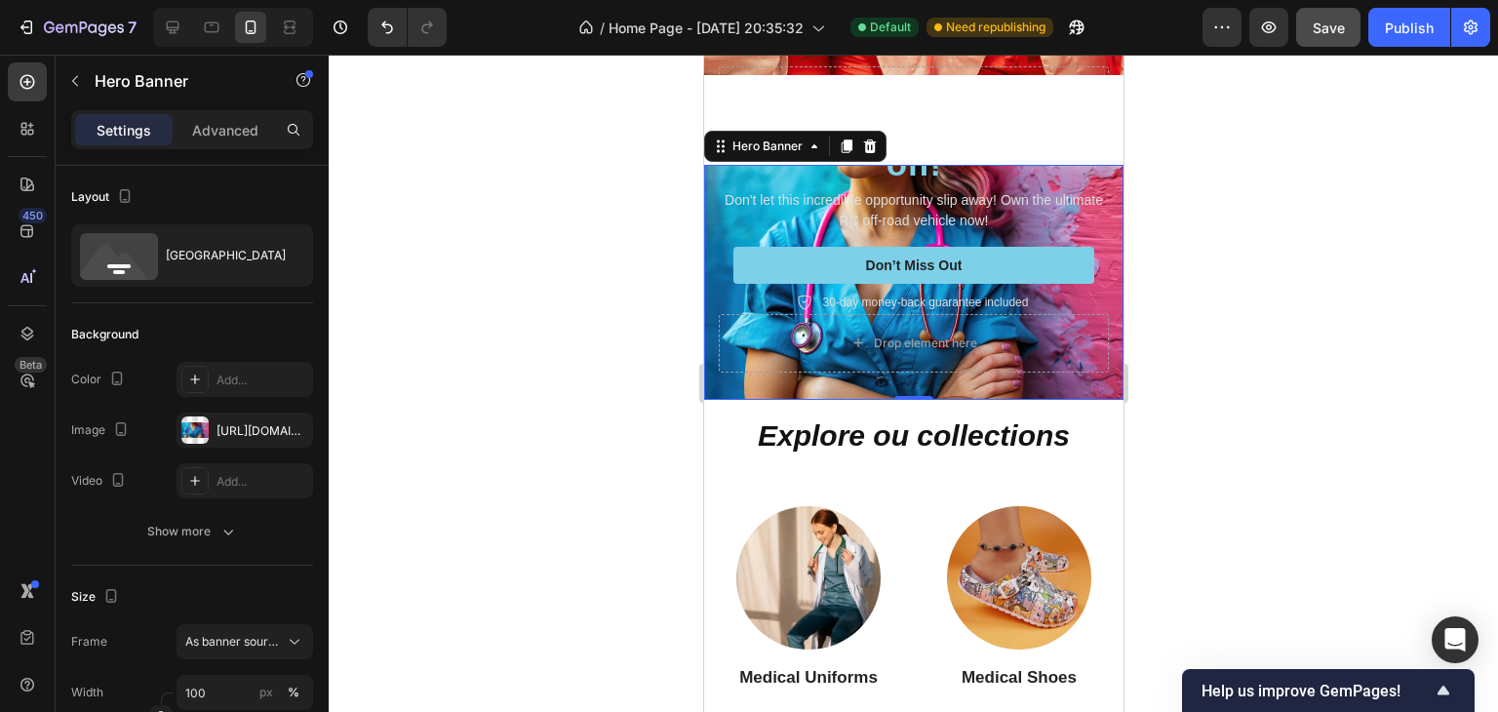
scroll to position [572, 0]
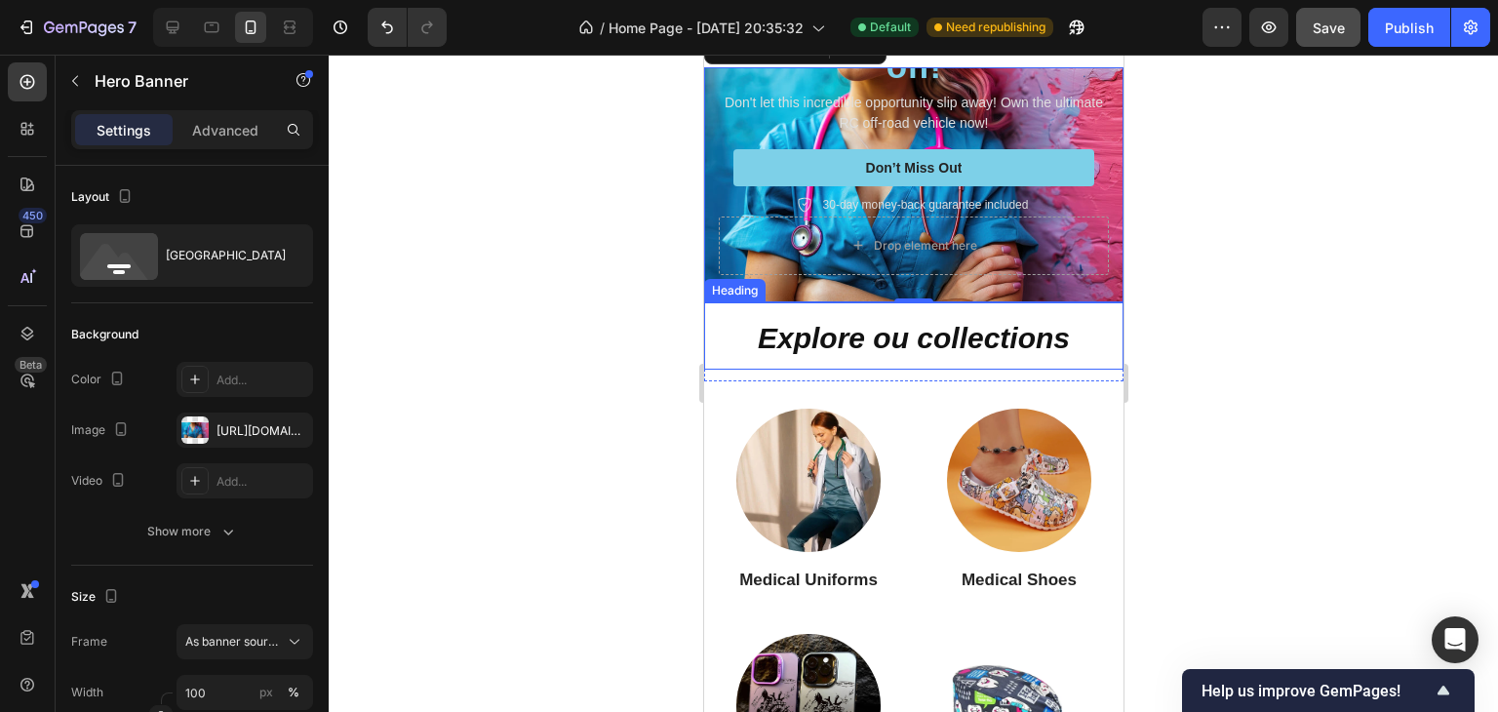
click at [841, 331] on strong "Explore ou collections" at bounding box center [913, 338] width 312 height 32
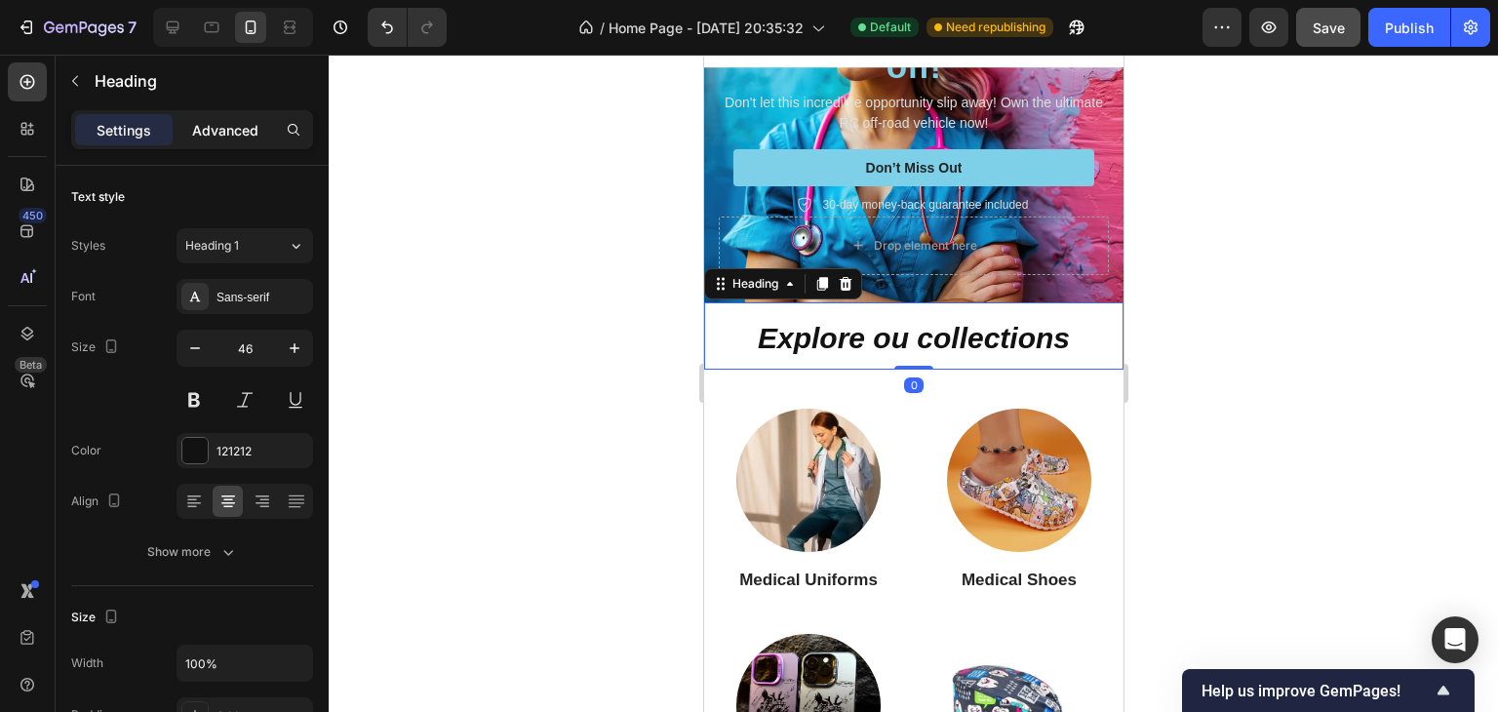
click at [223, 126] on p "Advanced" at bounding box center [225, 130] width 66 height 20
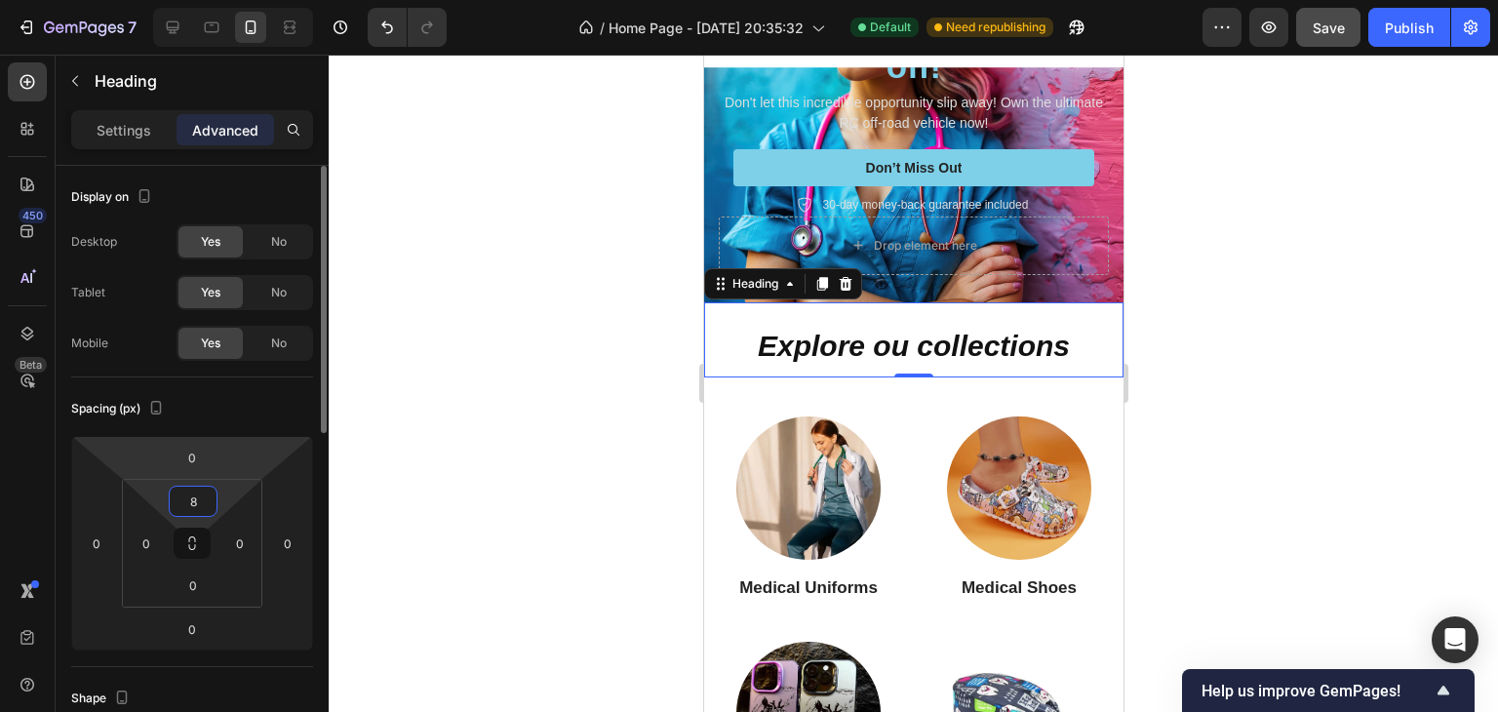
drag, startPoint x: 232, startPoint y: 492, endPoint x: 245, endPoint y: 471, distance: 24.9
click at [238, 0] on html "7 / Home Page - [DATE] 20:35:32 Default Need republishing Preview Save Publish …" at bounding box center [749, 0] width 1498 height 0
type input "12"
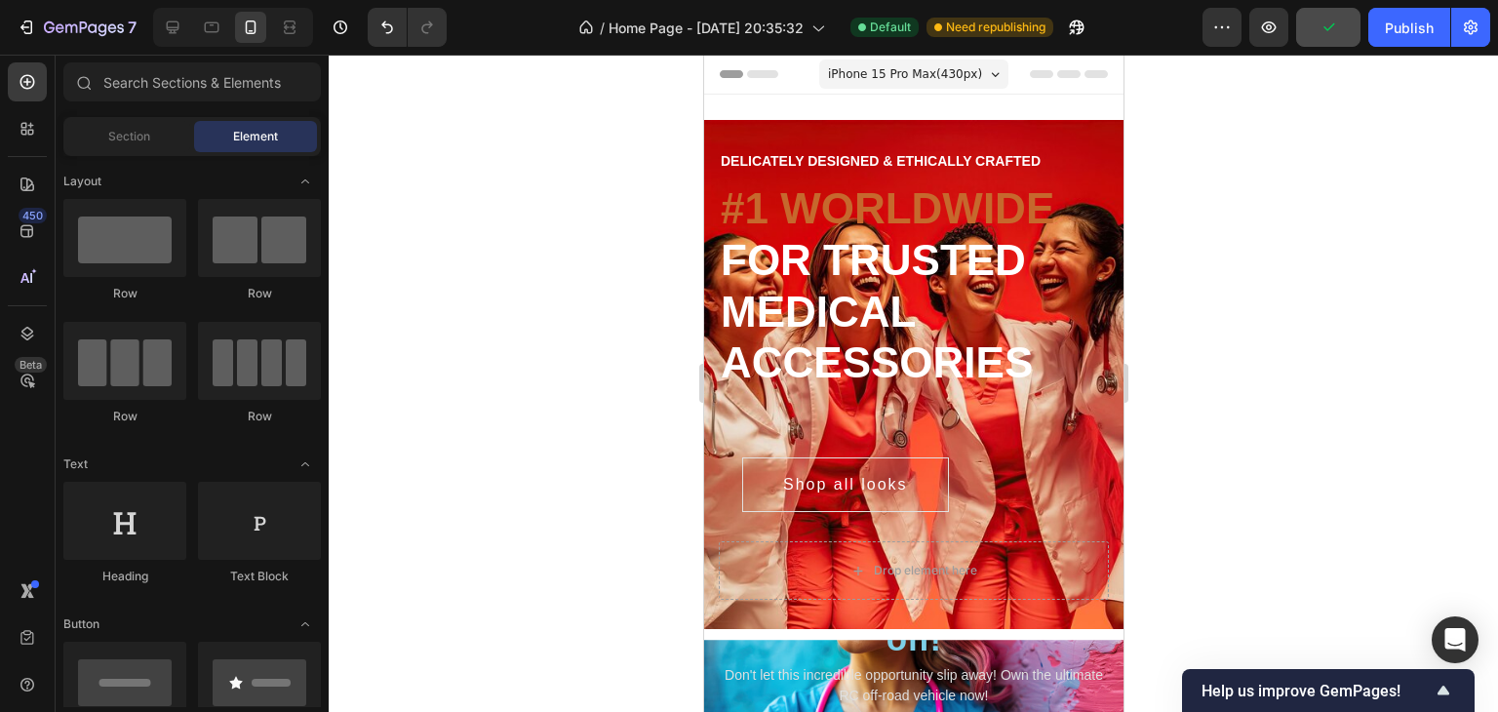
scroll to position [195, 0]
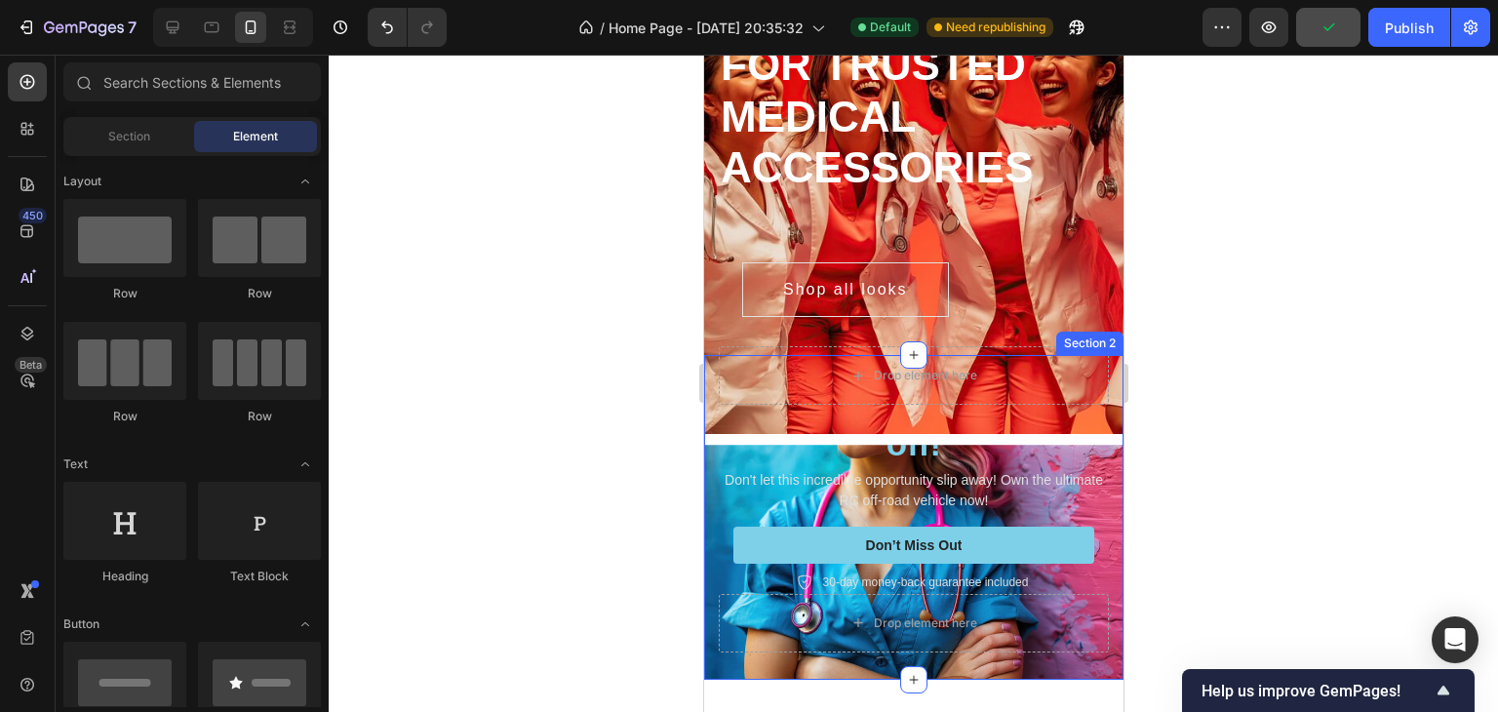
click at [955, 385] on div "Icon Icon Icon Icon Icon Icon List Rated 4.5/5 Based on 895 Reviews Text Block …" at bounding box center [912, 517] width 419 height 325
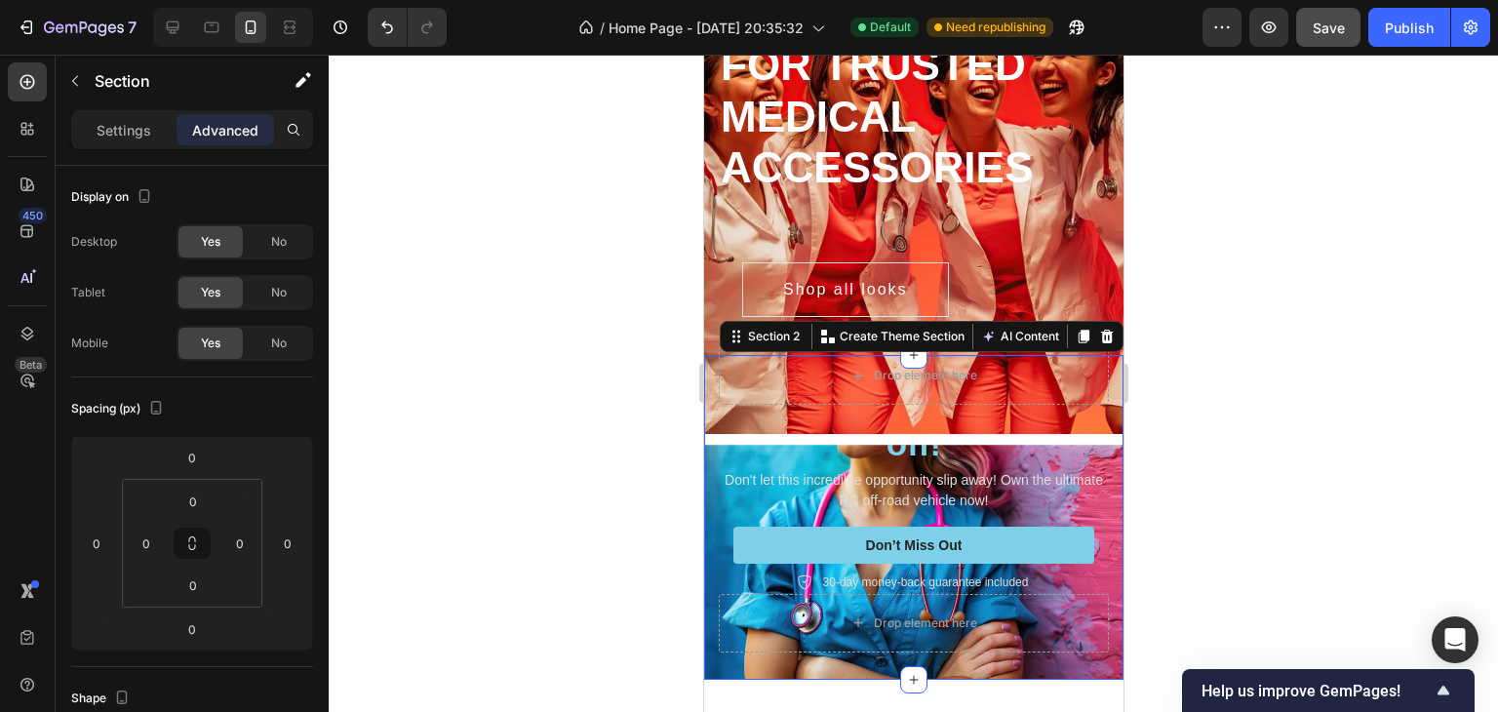
click at [1408, 308] on div at bounding box center [913, 383] width 1169 height 657
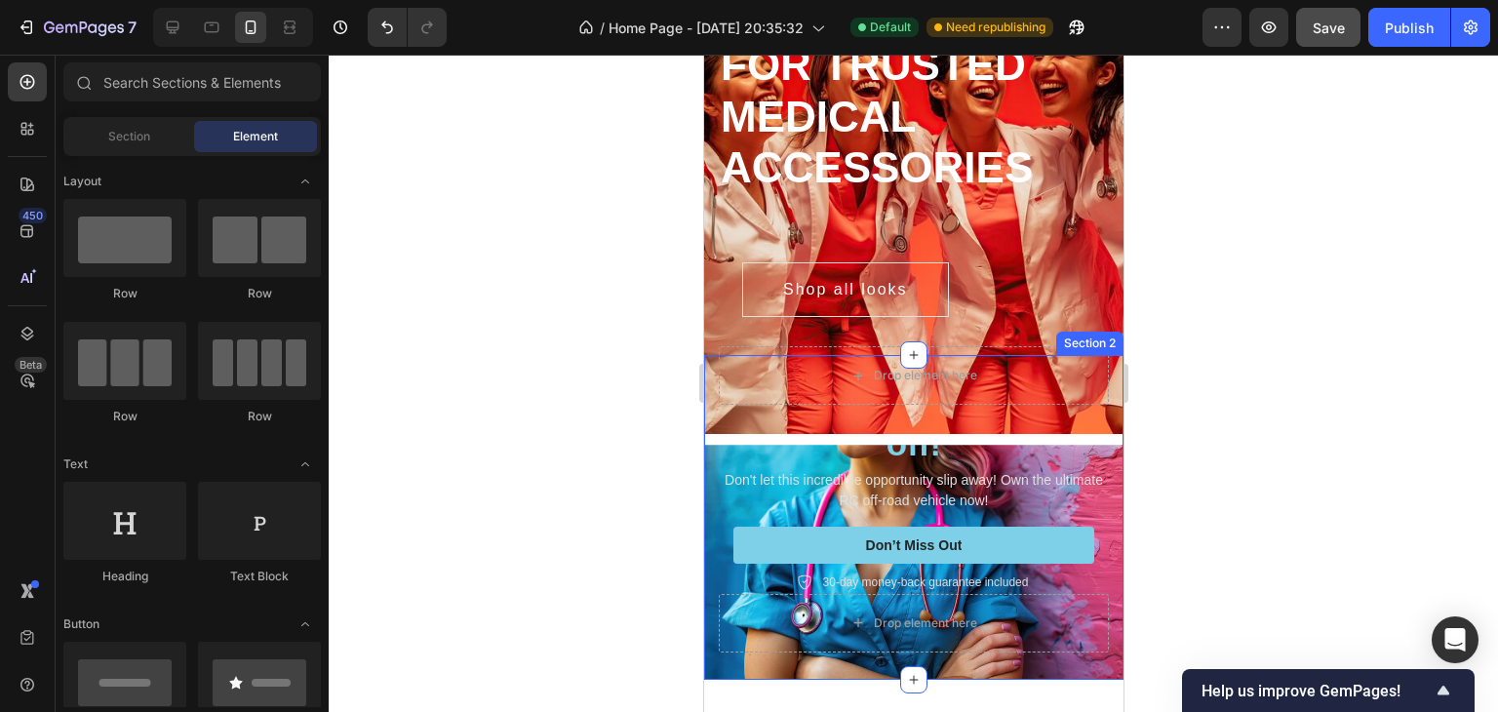
click at [865, 400] on div "Icon Icon Icon Icon Icon Icon List Rated 4.5/5 Based on 895 Reviews Text Block …" at bounding box center [912, 517] width 419 height 325
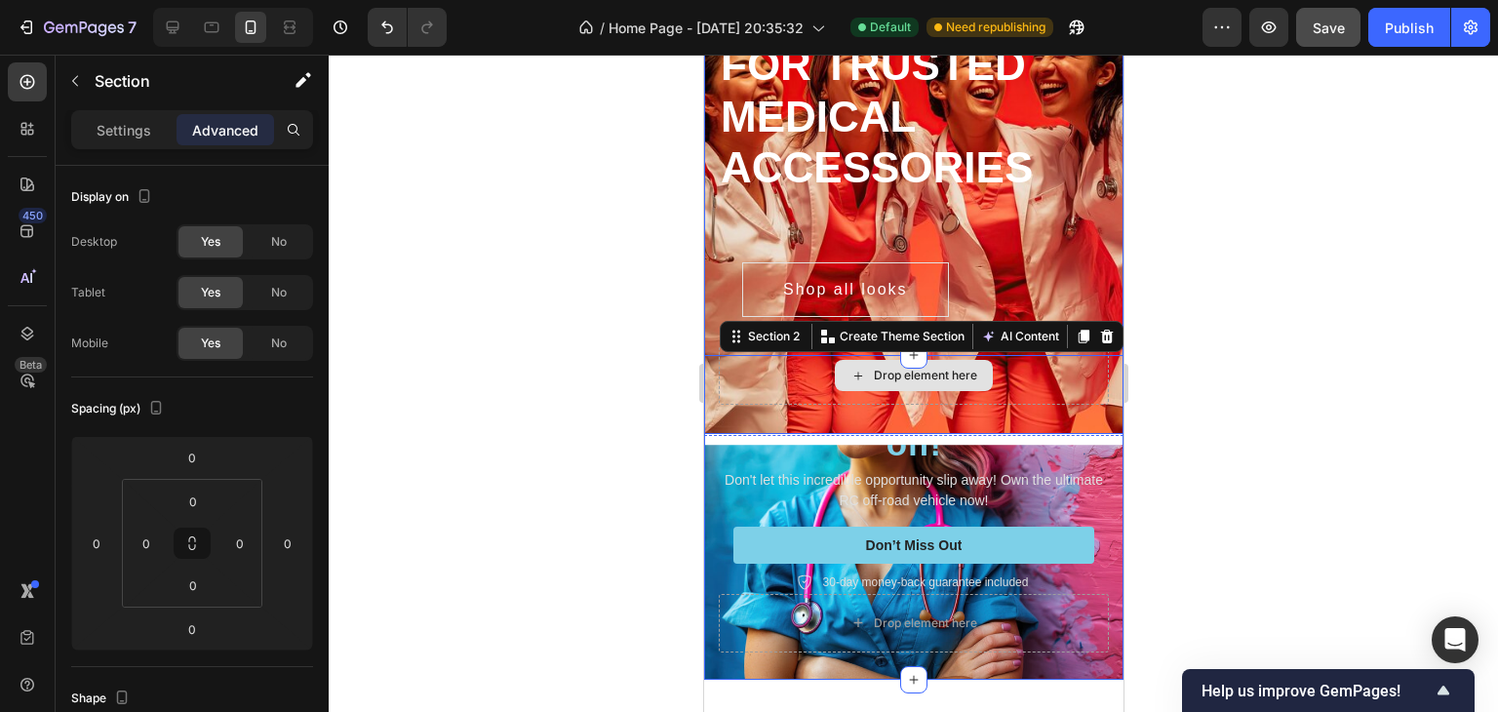
click at [866, 352] on div "Drop element here" at bounding box center [913, 375] width 390 height 58
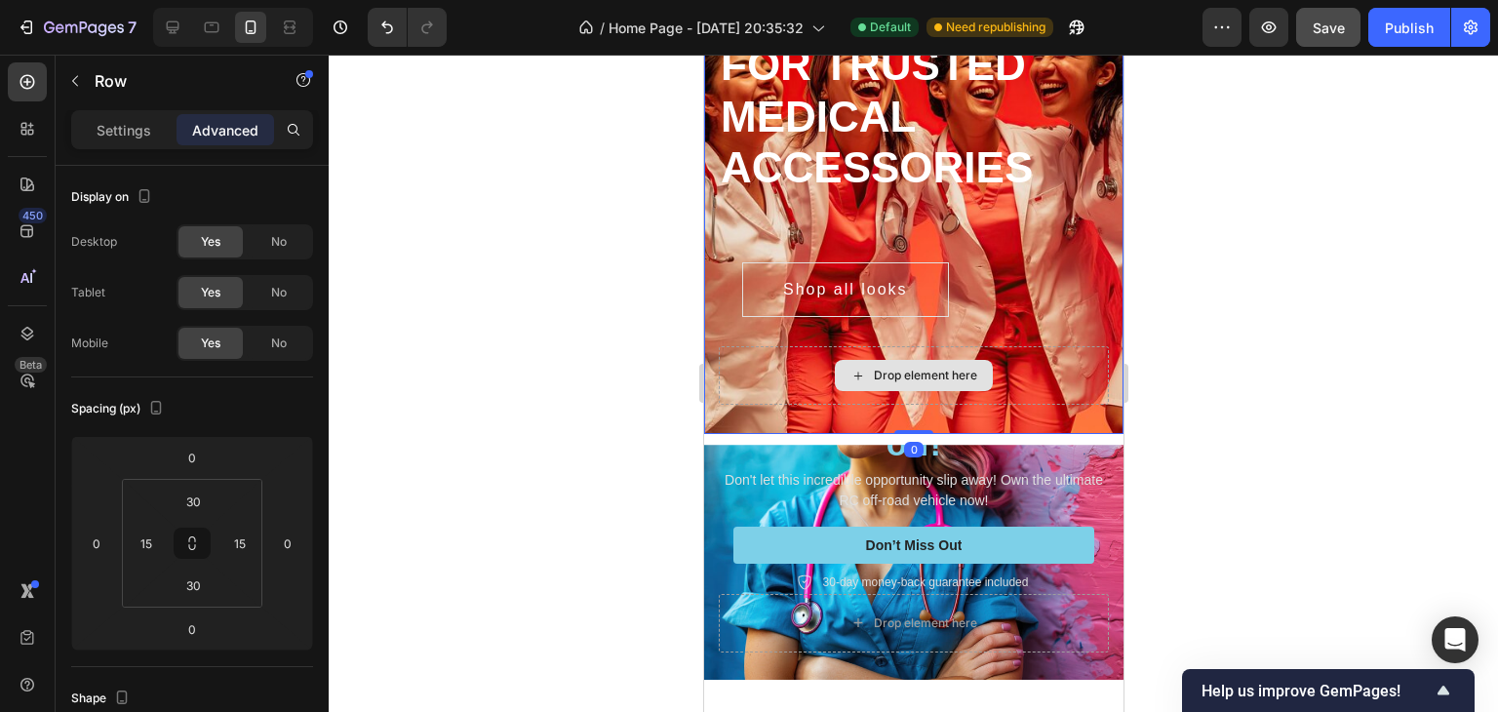
click at [868, 347] on div "Drop element here" at bounding box center [913, 375] width 390 height 58
click at [871, 348] on div "Drop element here" at bounding box center [913, 375] width 390 height 58
click at [1017, 352] on div "Drop element here" at bounding box center [913, 375] width 390 height 58
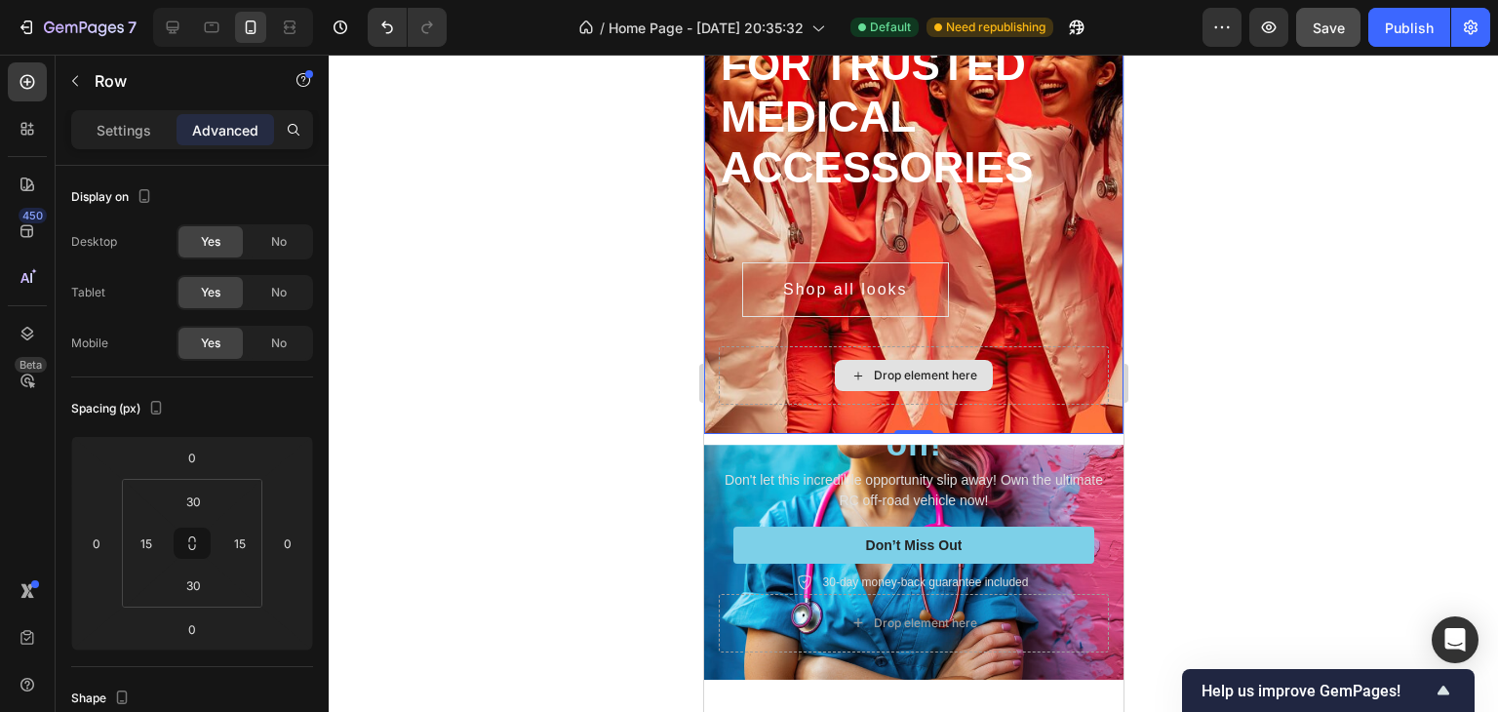
click at [1017, 352] on div "Drop element here" at bounding box center [913, 375] width 390 height 58
click at [1390, 24] on div "Publish" at bounding box center [1408, 28] width 49 height 20
click at [167, 27] on icon at bounding box center [173, 27] width 13 height 13
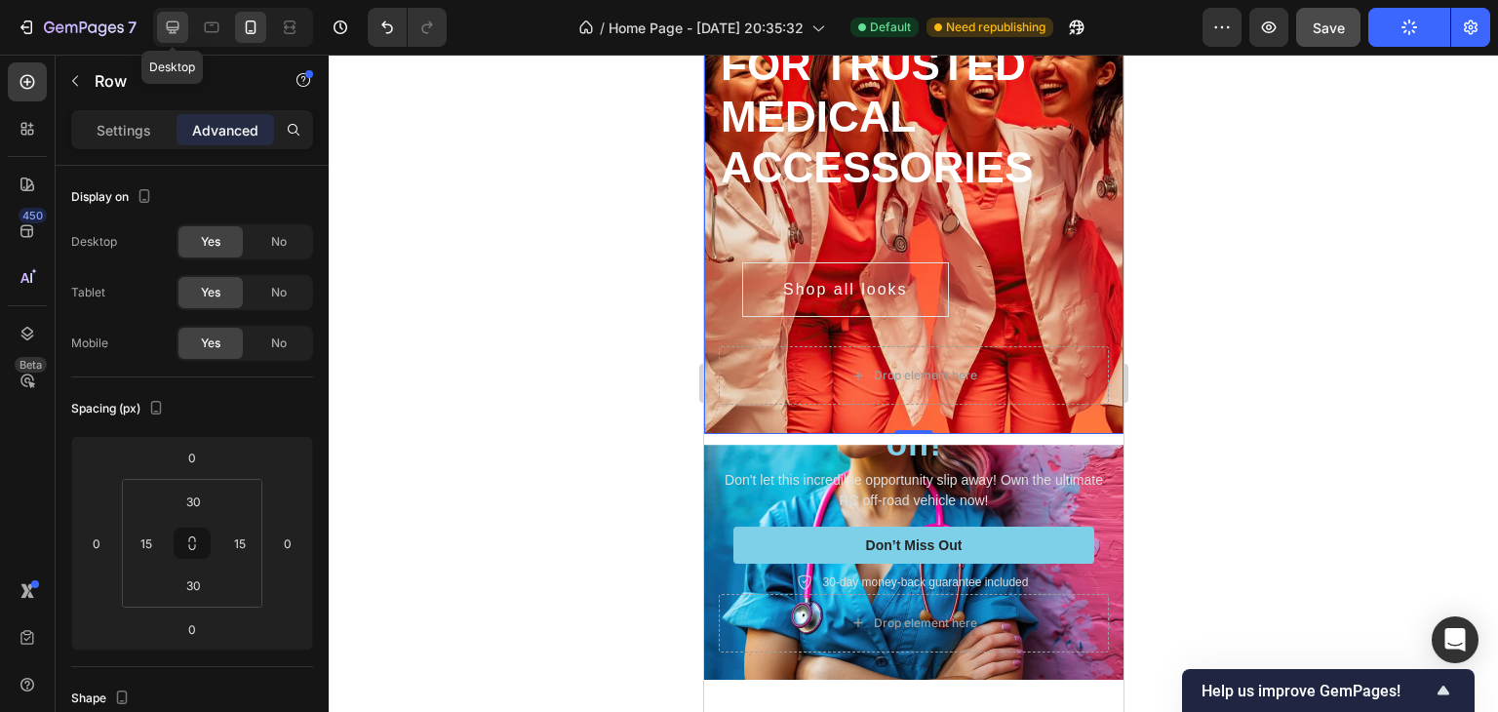
type input "0"
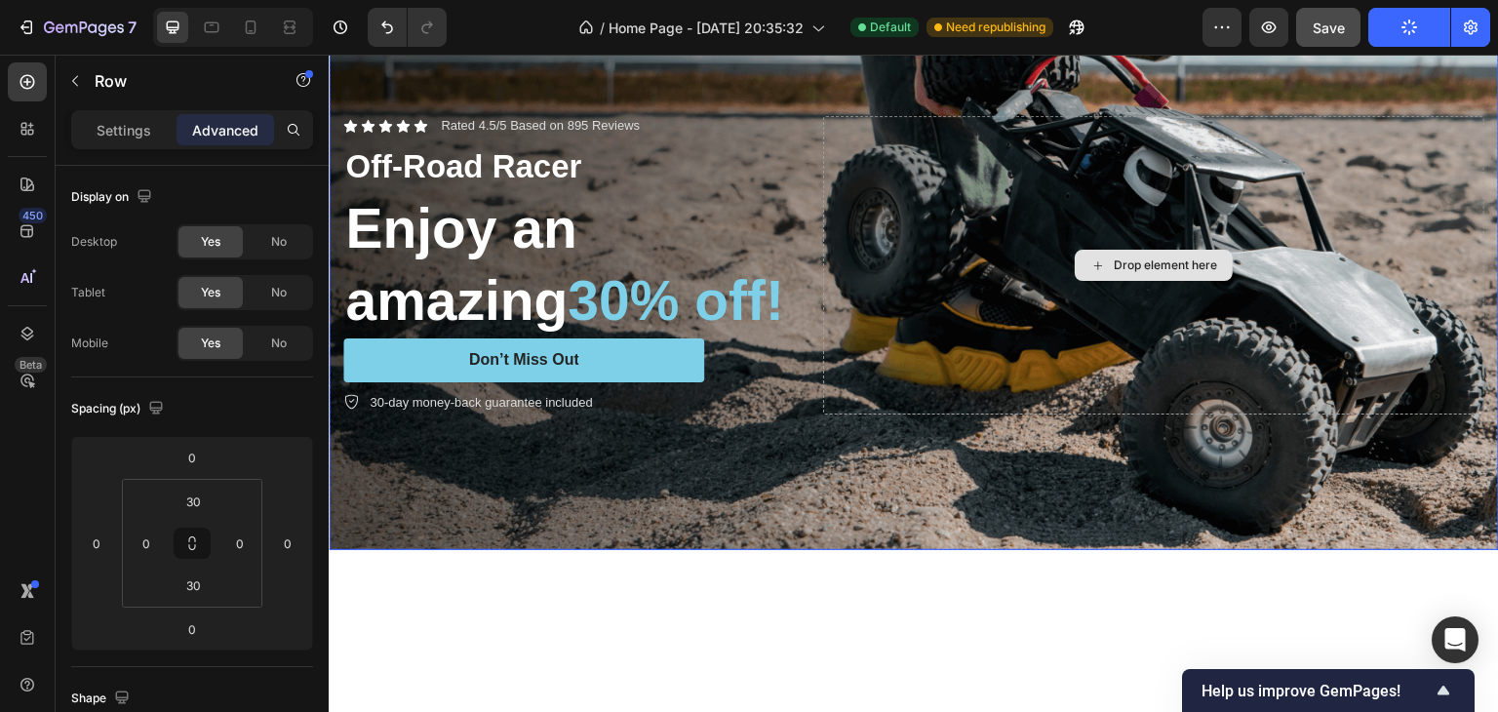
scroll to position [634, 0]
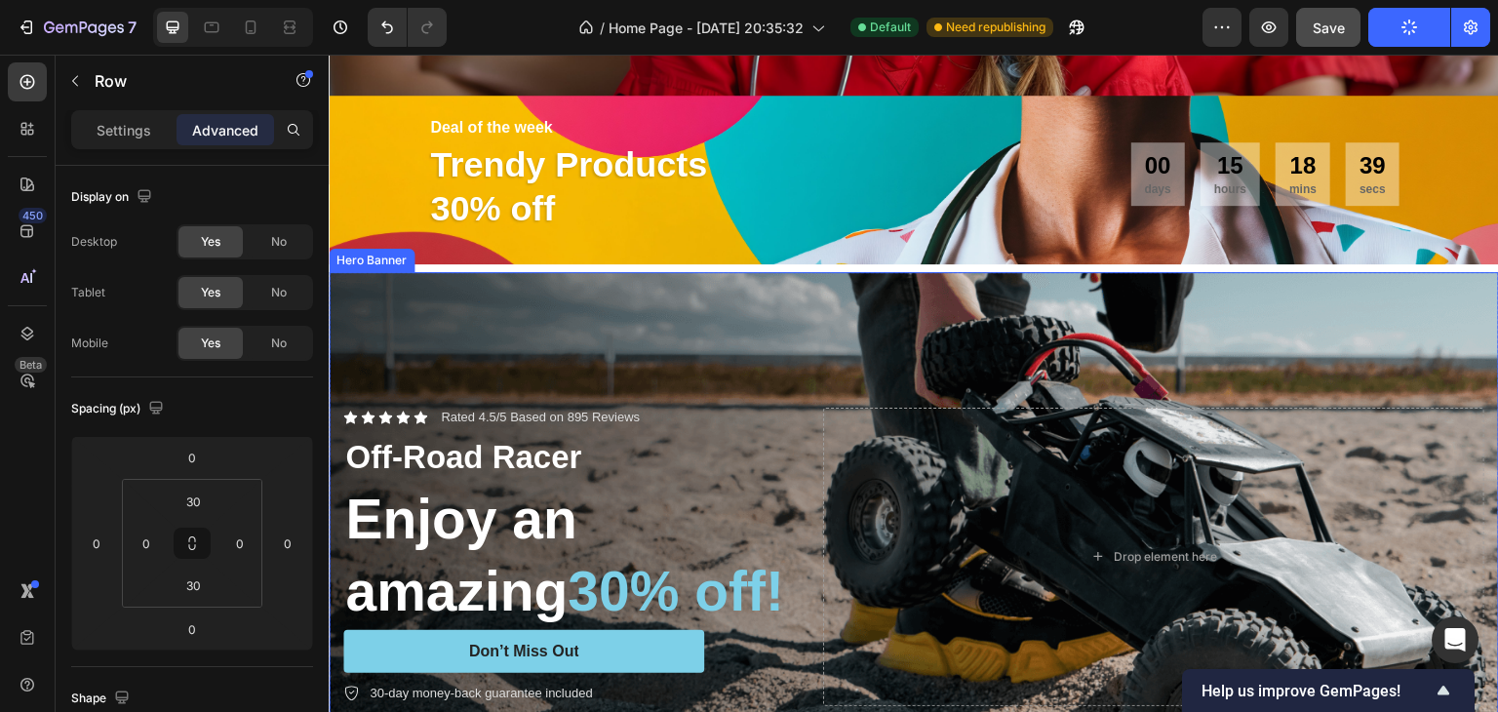
click at [1463, 311] on div "Background Image" at bounding box center [914, 556] width 1170 height 568
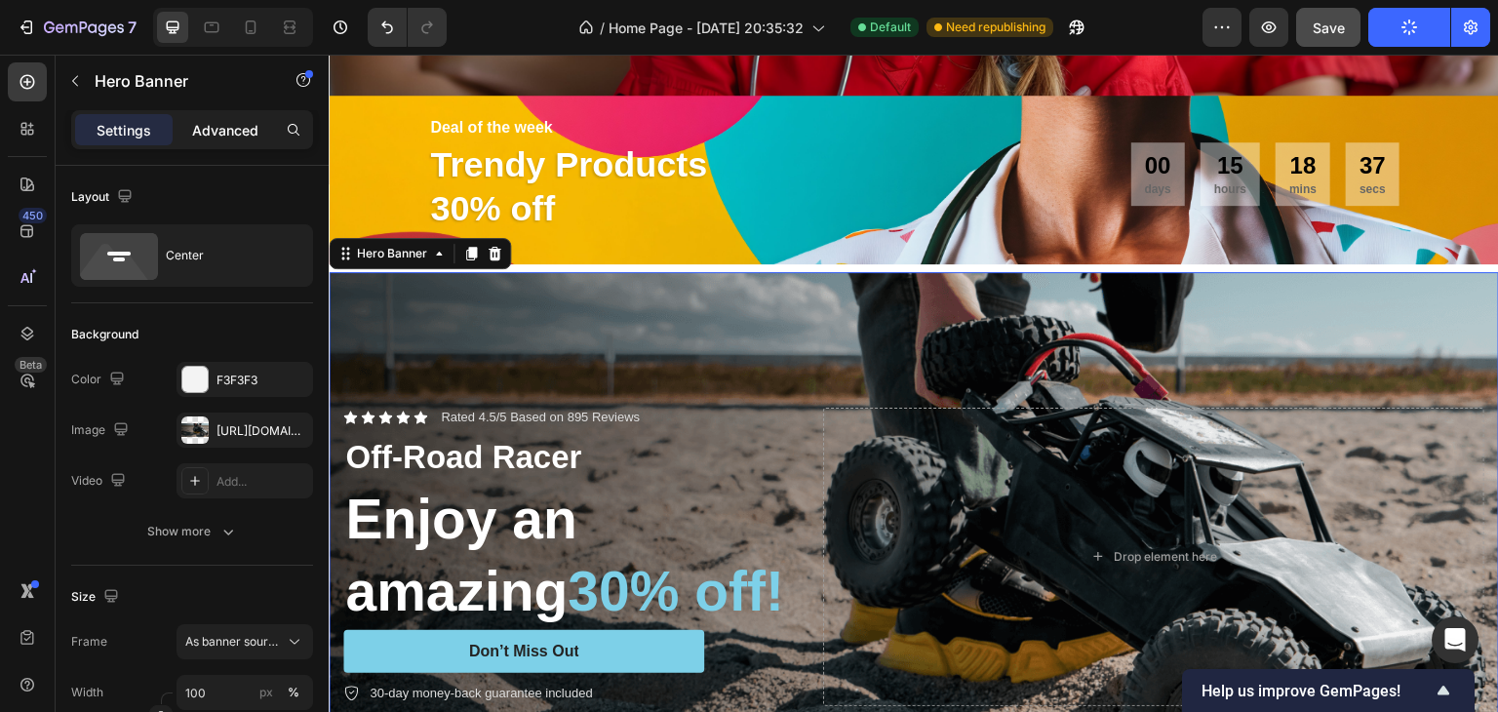
click at [195, 122] on p "Advanced" at bounding box center [225, 130] width 66 height 20
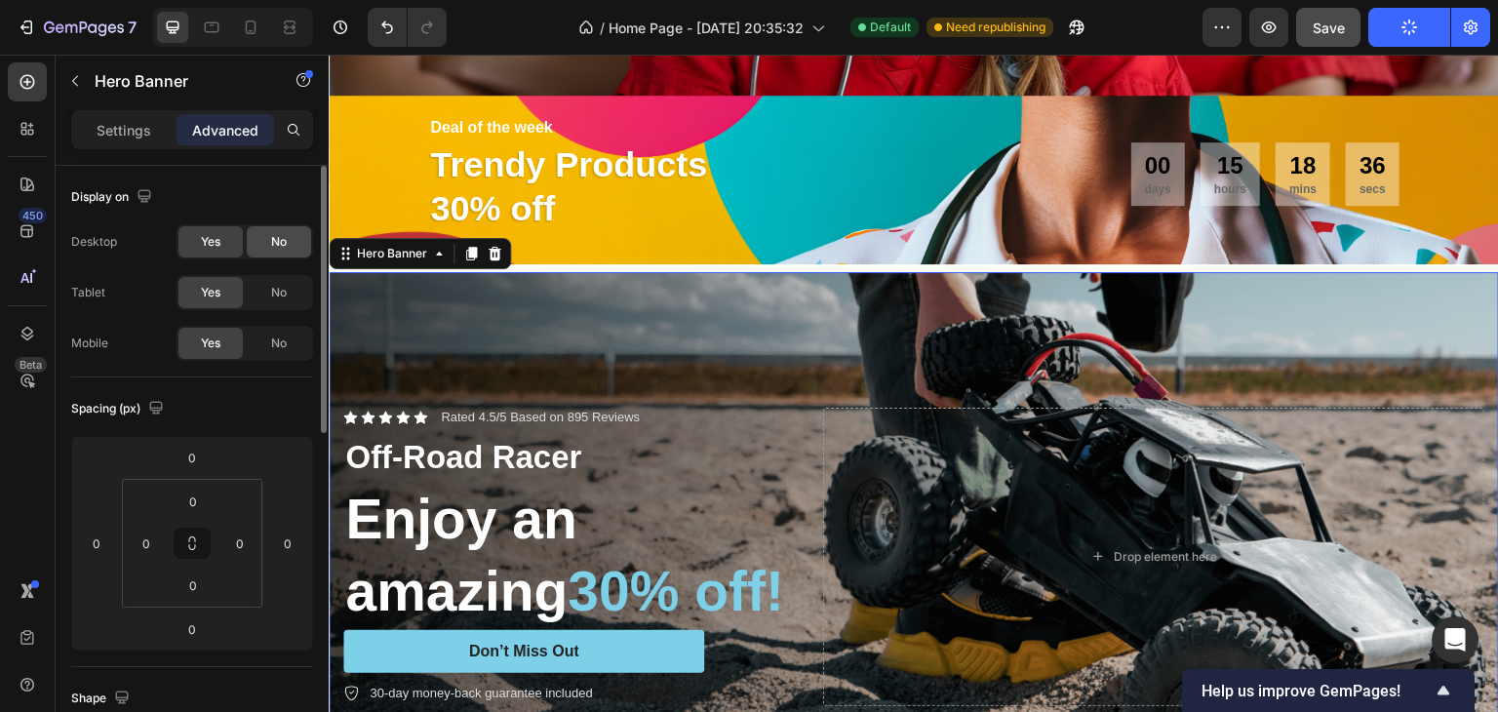
click at [278, 247] on span "No" at bounding box center [279, 242] width 16 height 18
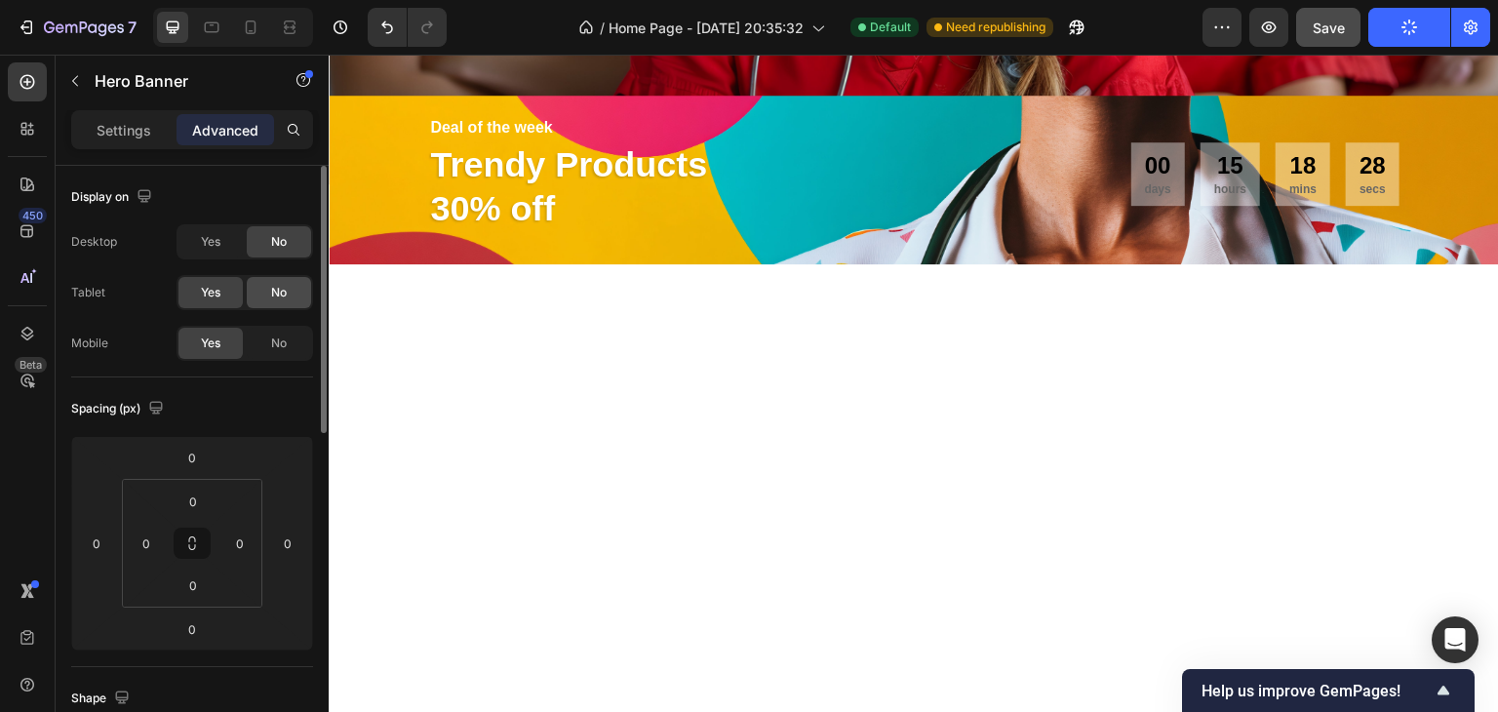
click at [291, 290] on div "No" at bounding box center [279, 292] width 64 height 31
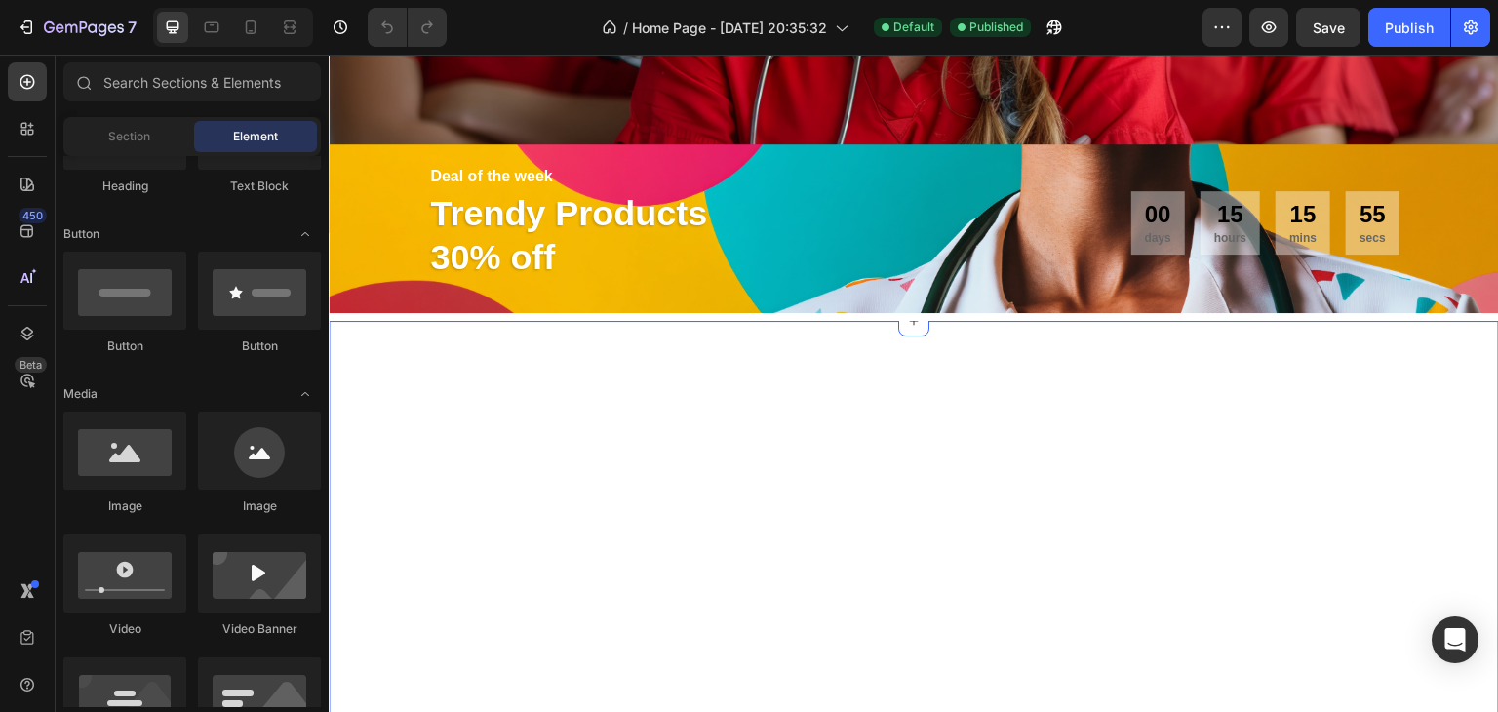
scroll to position [780, 0]
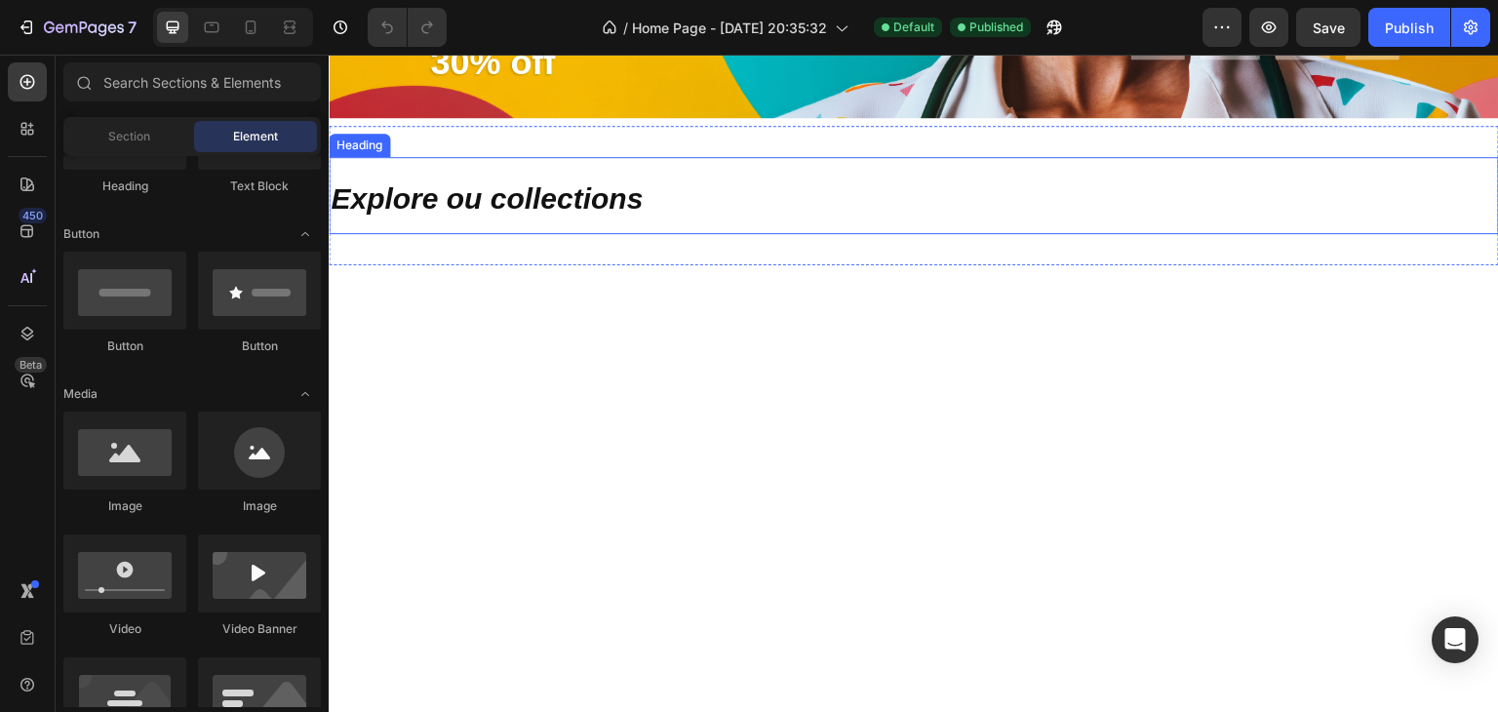
click at [599, 192] on strong "Explore ou collections" at bounding box center [487, 198] width 312 height 32
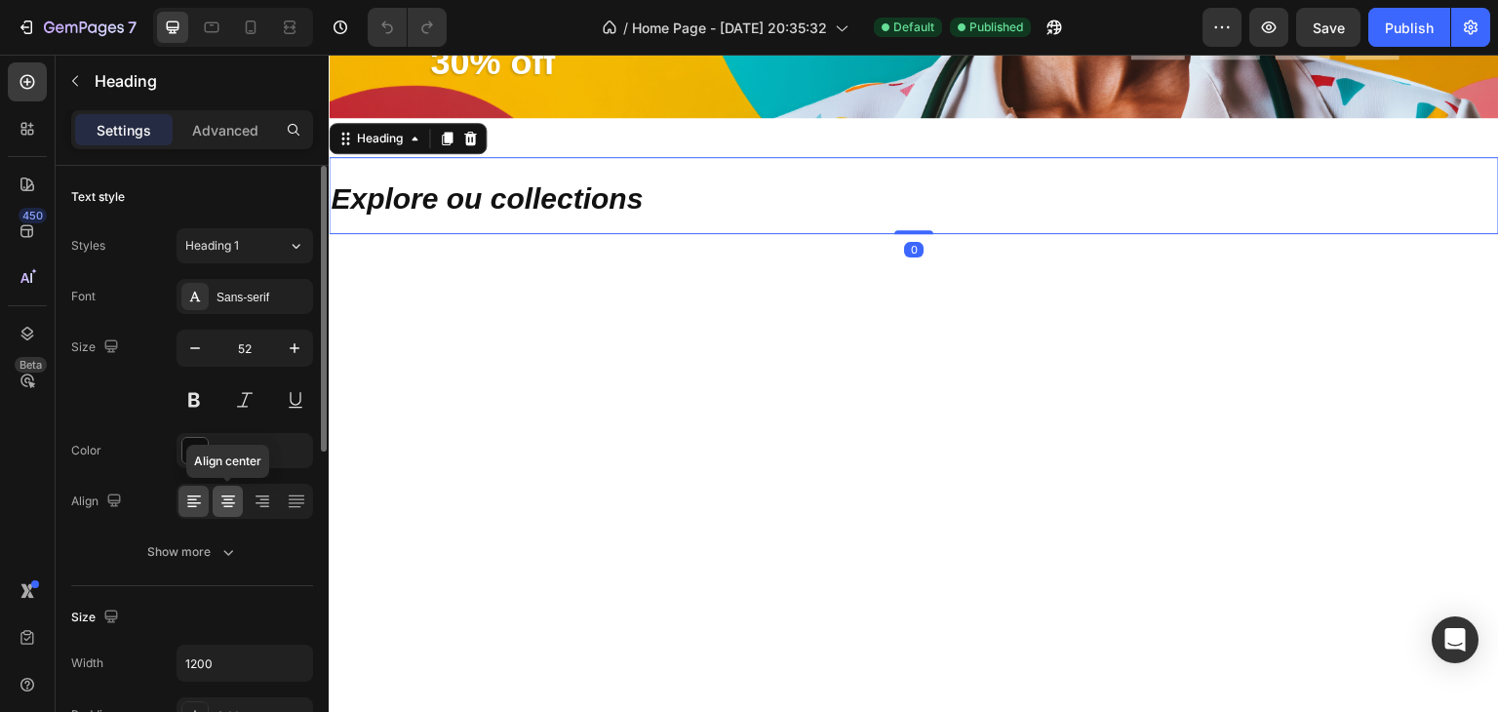
click at [234, 507] on icon at bounding box center [227, 500] width 19 height 19
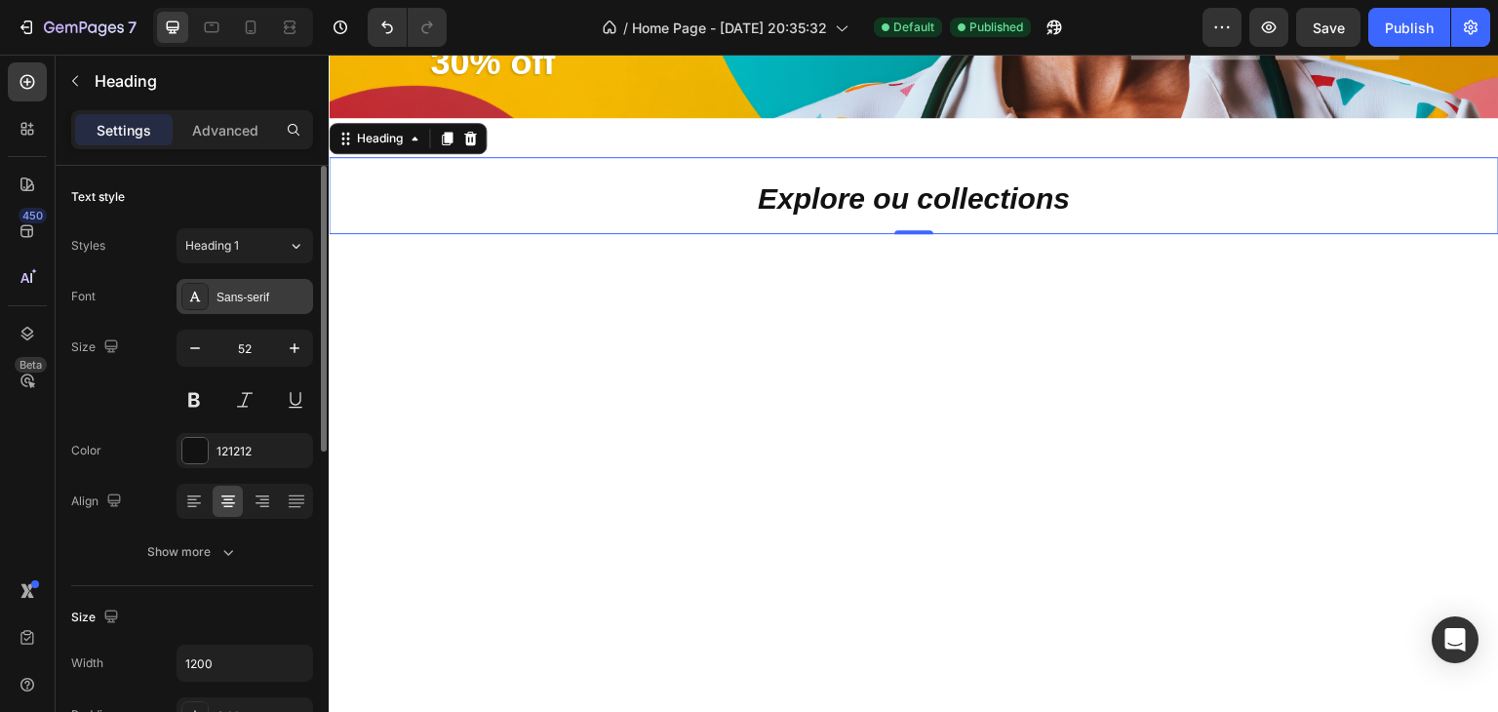
click at [255, 292] on div "Sans-serif" at bounding box center [262, 298] width 92 height 18
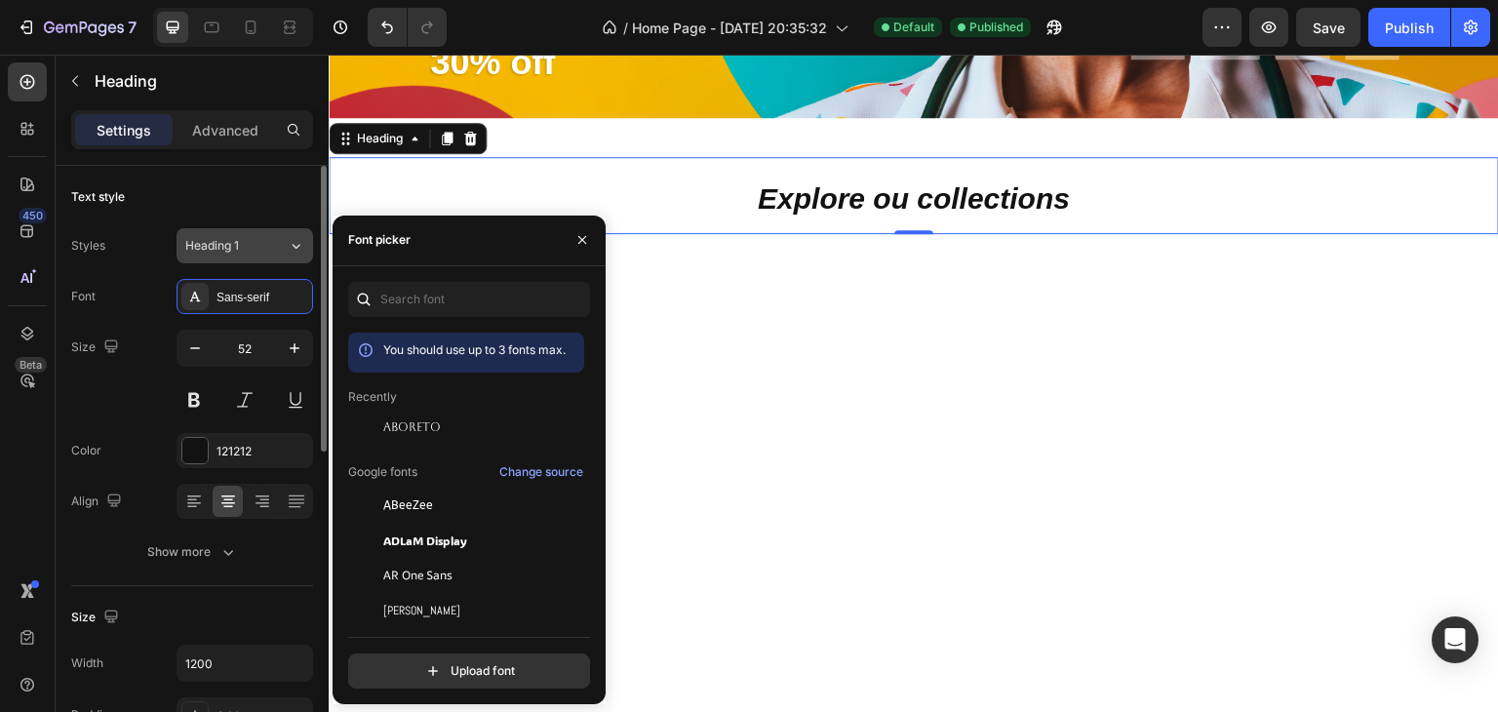
click at [258, 240] on div "Heading 1" at bounding box center [224, 246] width 79 height 18
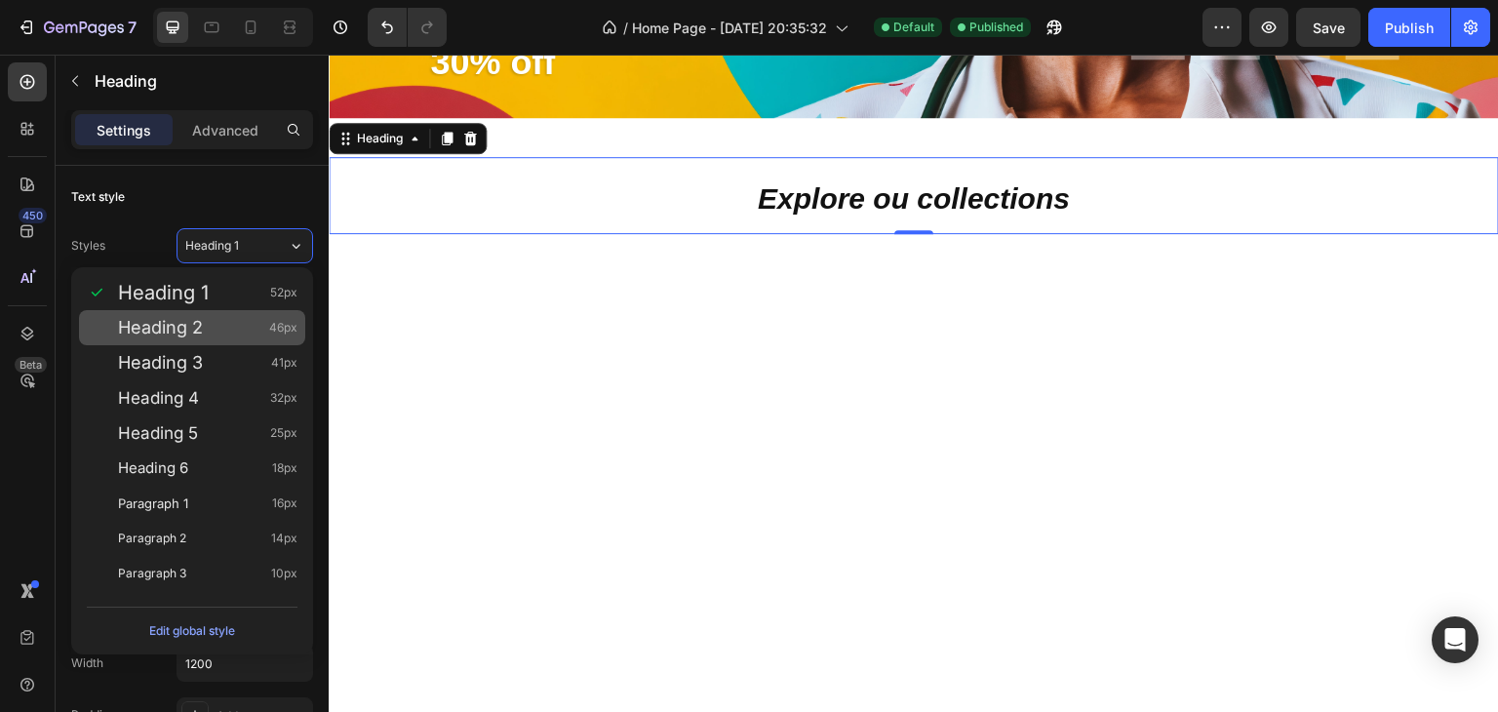
click at [199, 319] on span "Heading 2" at bounding box center [160, 327] width 85 height 19
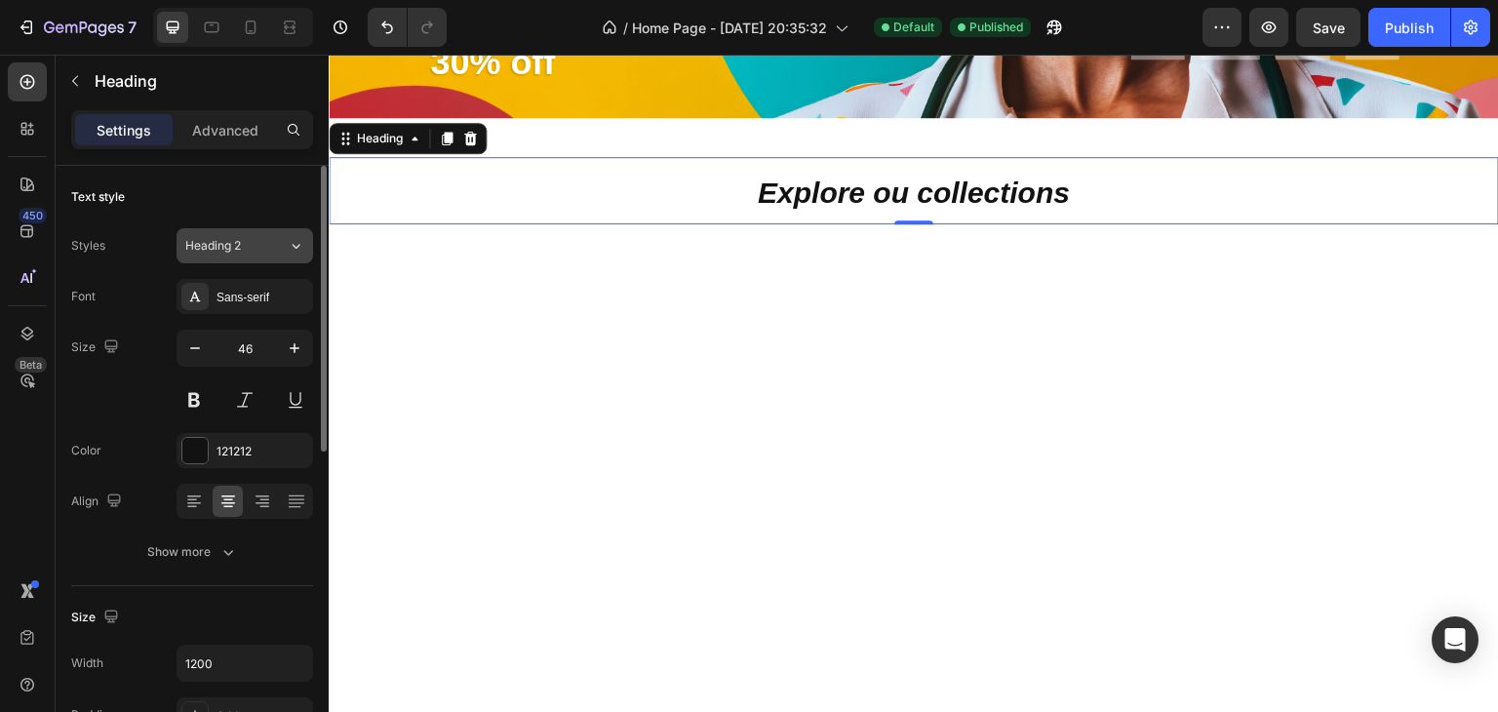
click at [243, 239] on div "Heading 2" at bounding box center [224, 246] width 79 height 18
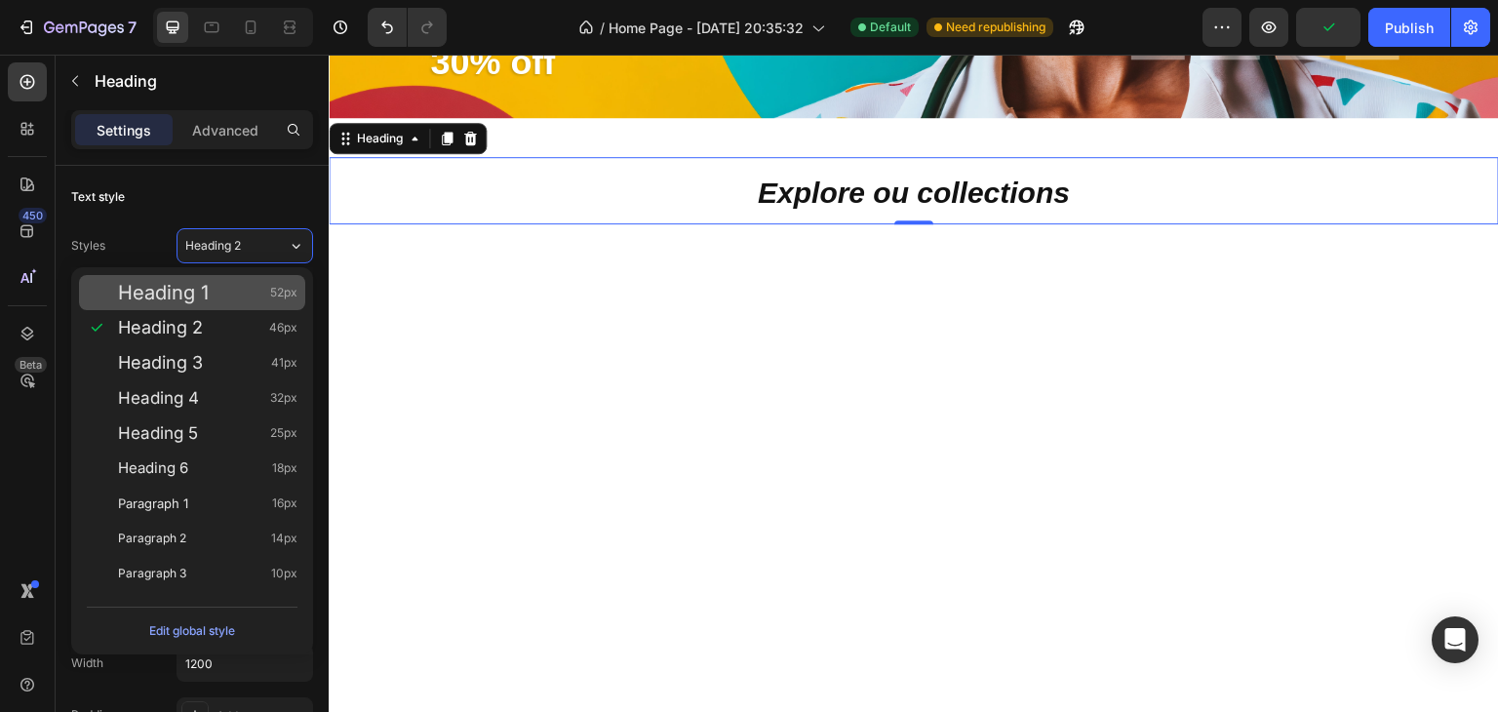
click at [224, 290] on div "Heading 1 52px" at bounding box center [207, 292] width 179 height 19
type input "52"
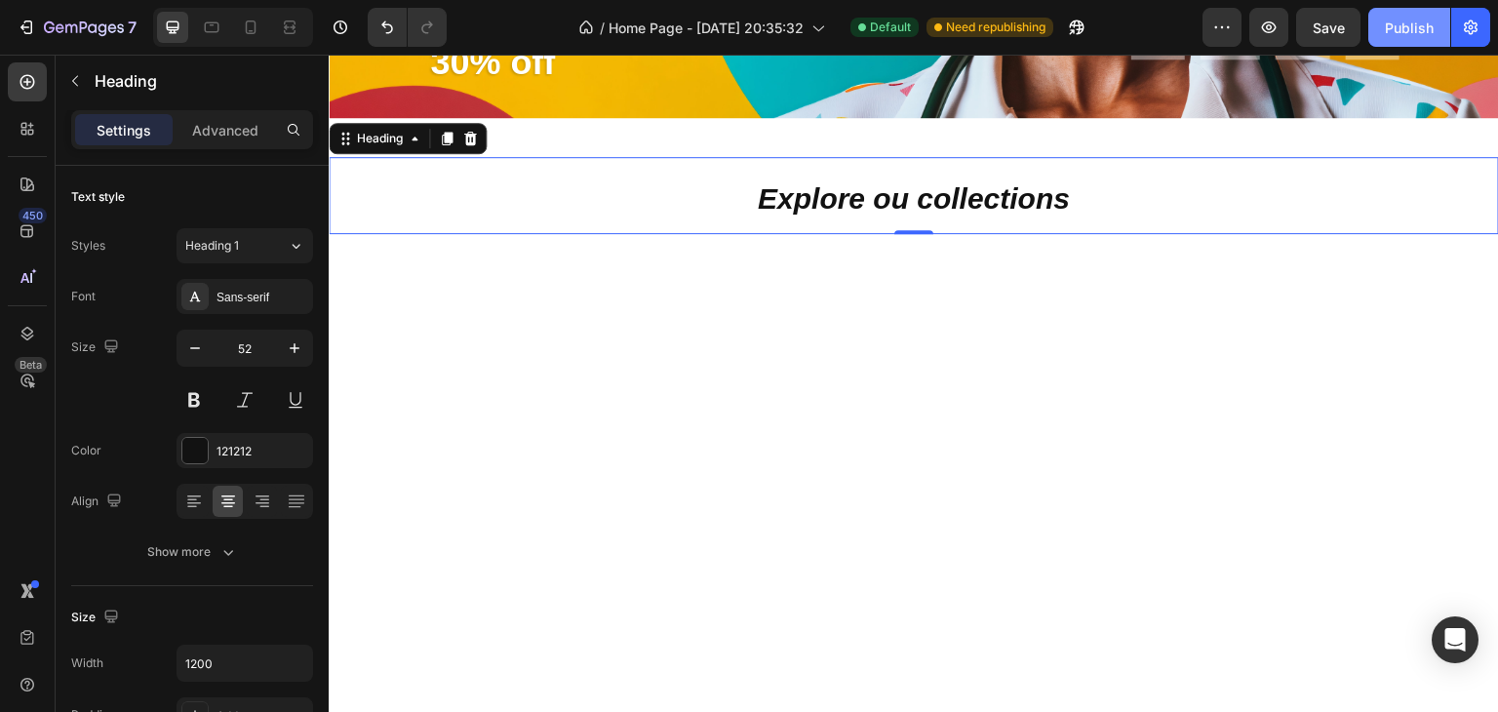
click at [1427, 23] on div "Publish" at bounding box center [1408, 28] width 49 height 20
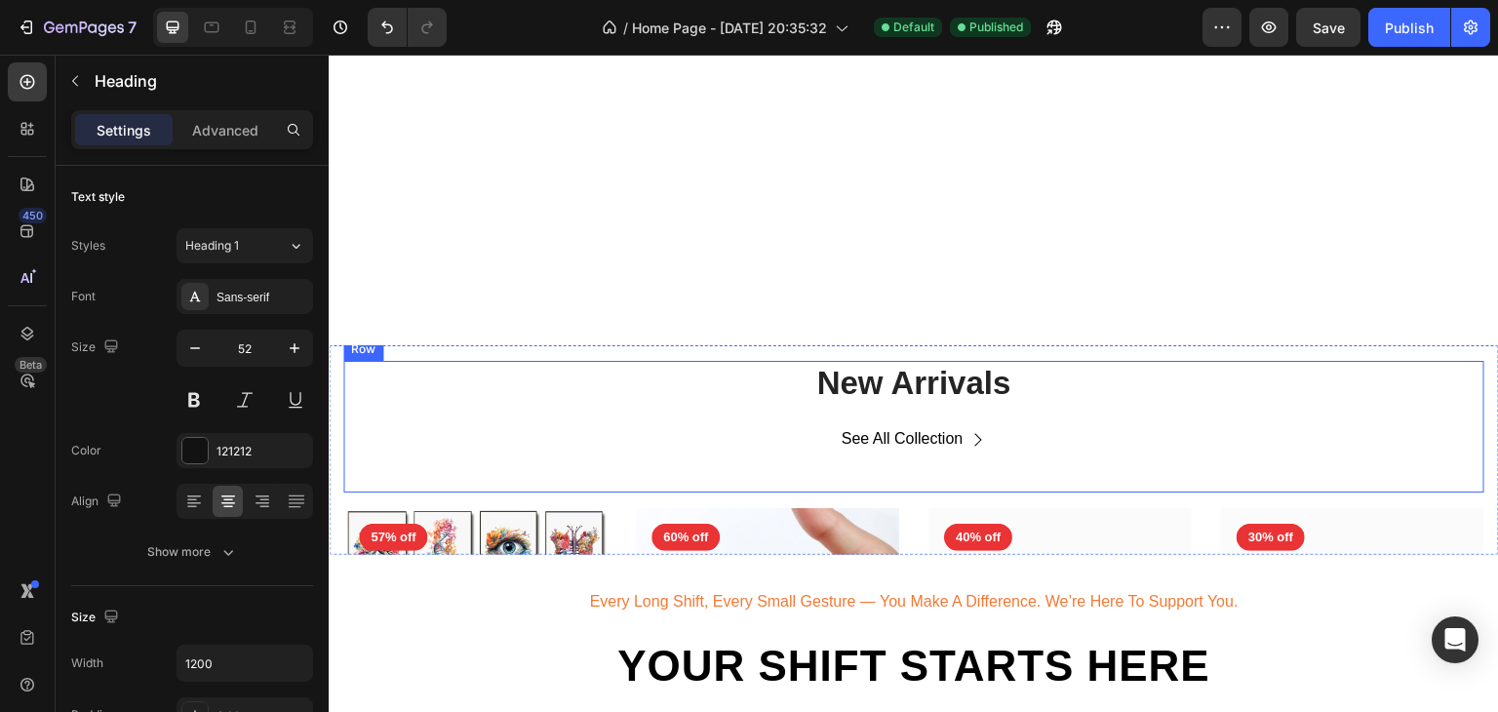
scroll to position [2047, 0]
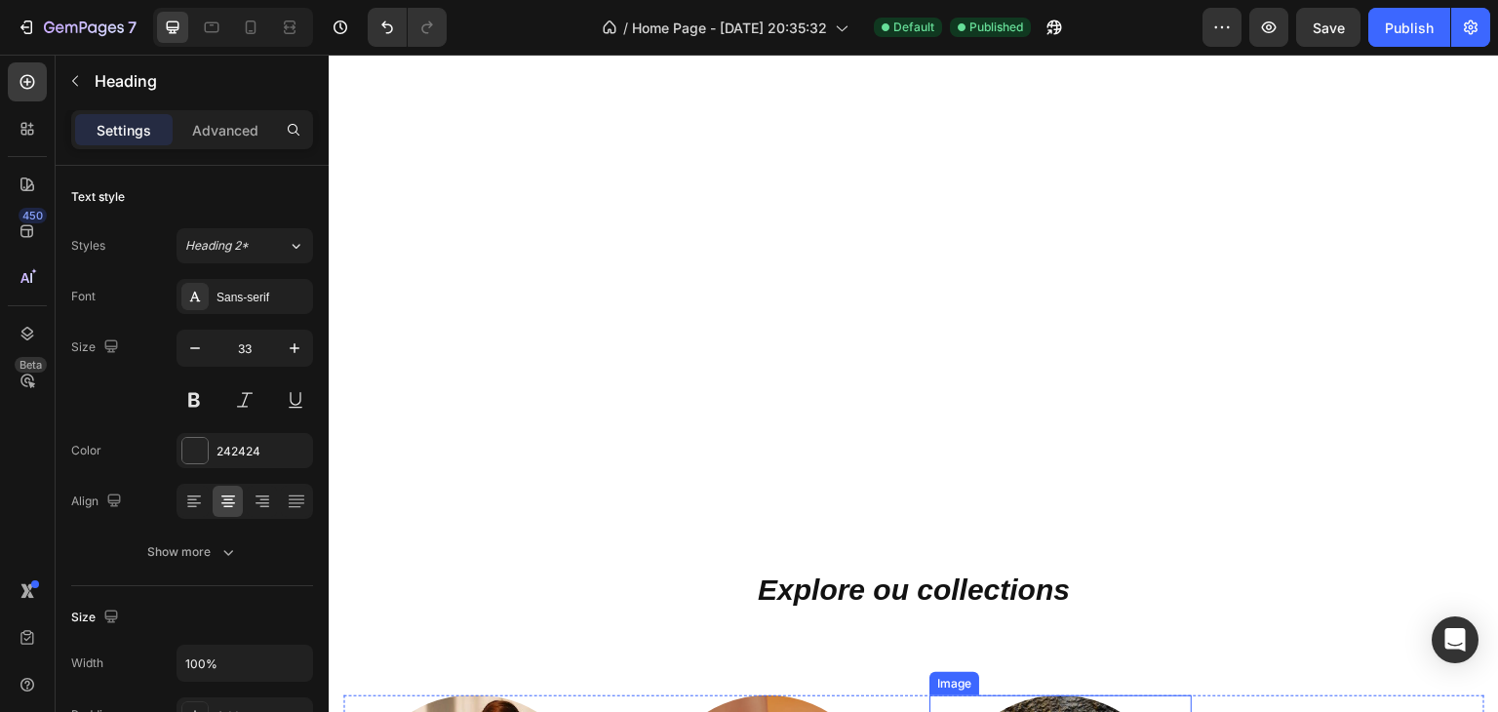
scroll to position [1072, 0]
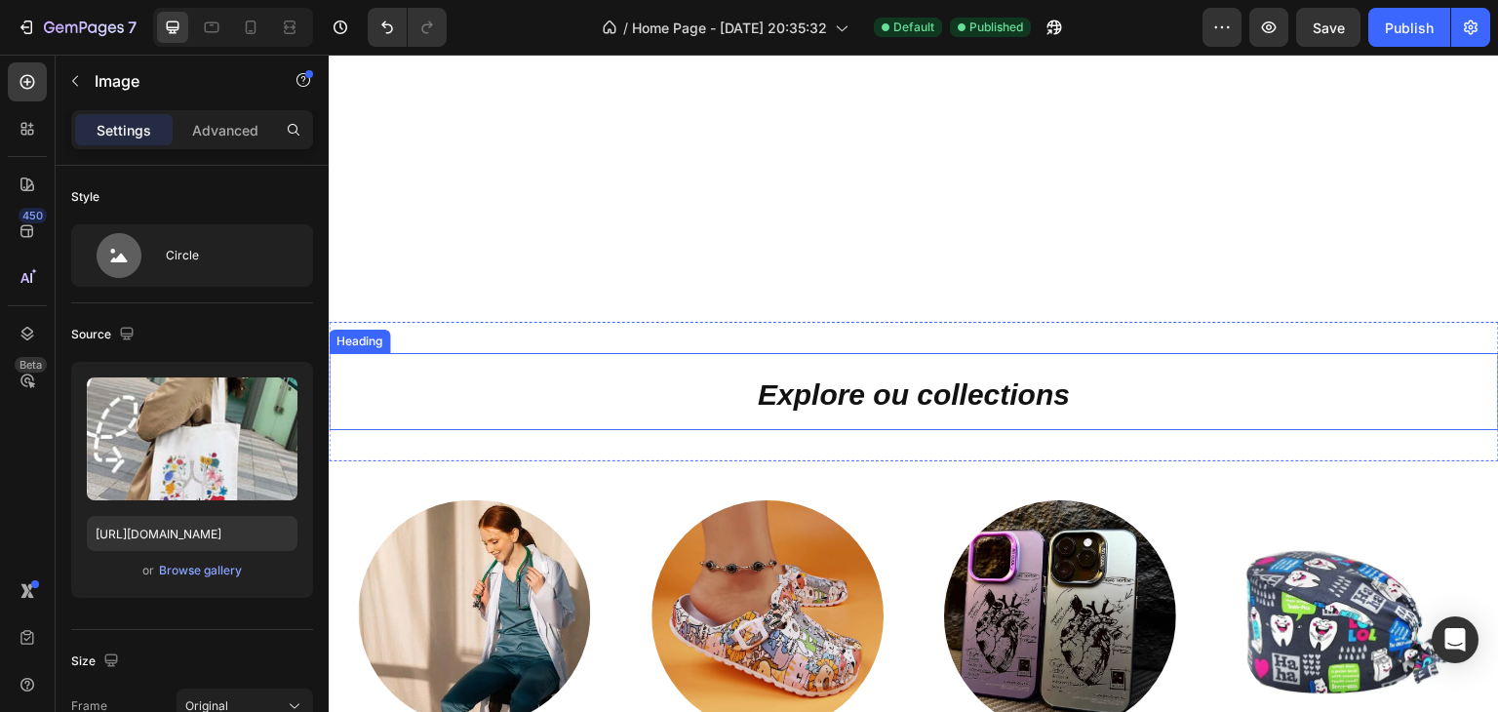
click at [1085, 409] on h2 "Explore ou collections" at bounding box center [914, 391] width 1170 height 77
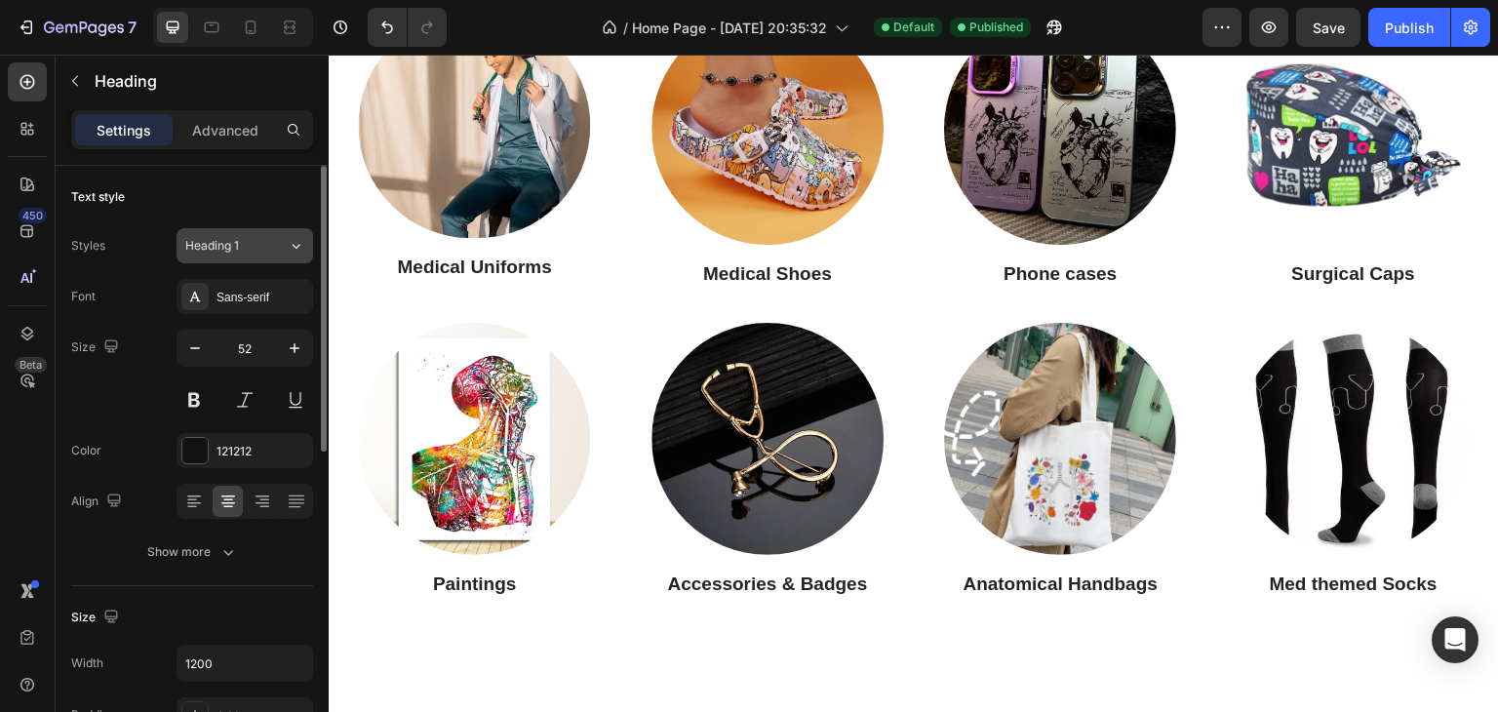
click at [252, 252] on div "Heading 1" at bounding box center [224, 246] width 79 height 18
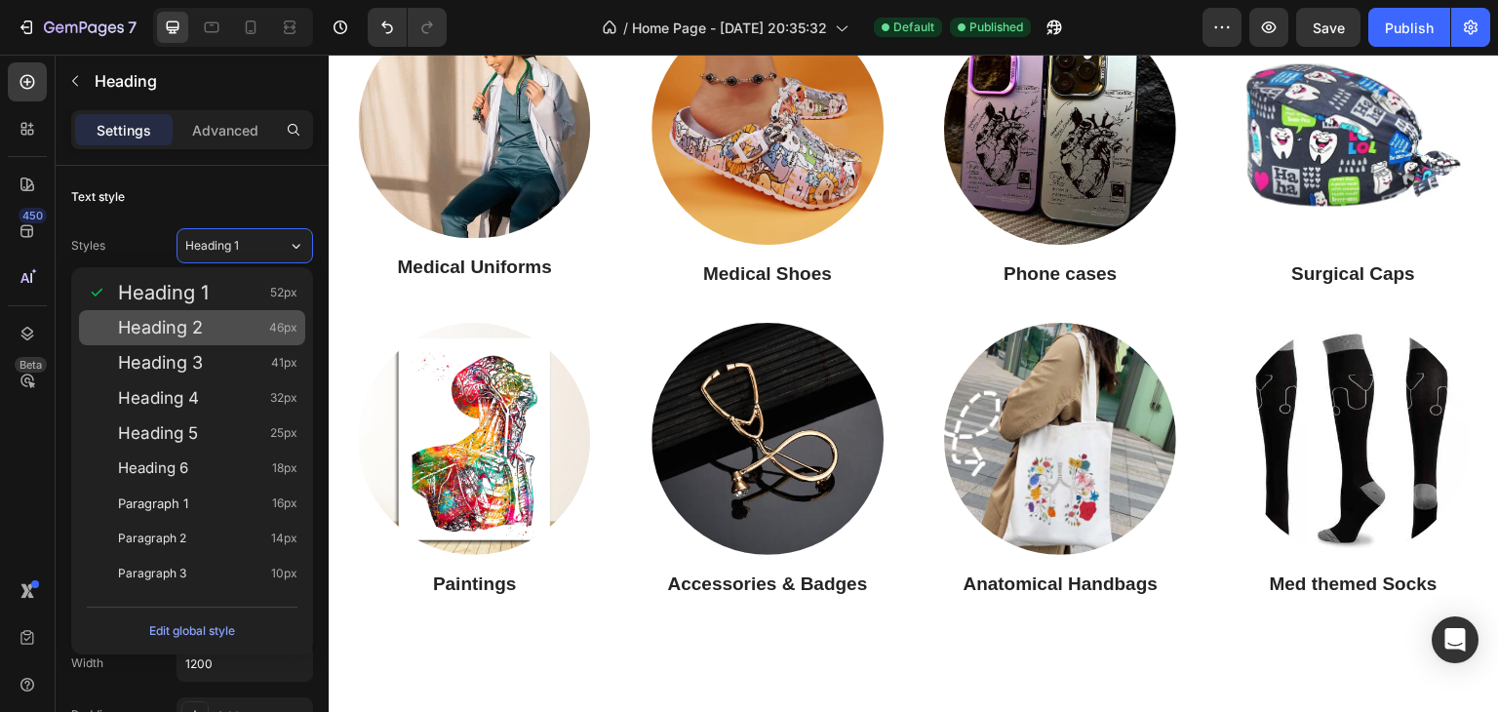
click at [215, 313] on div "Heading 2 46px" at bounding box center [192, 327] width 226 height 35
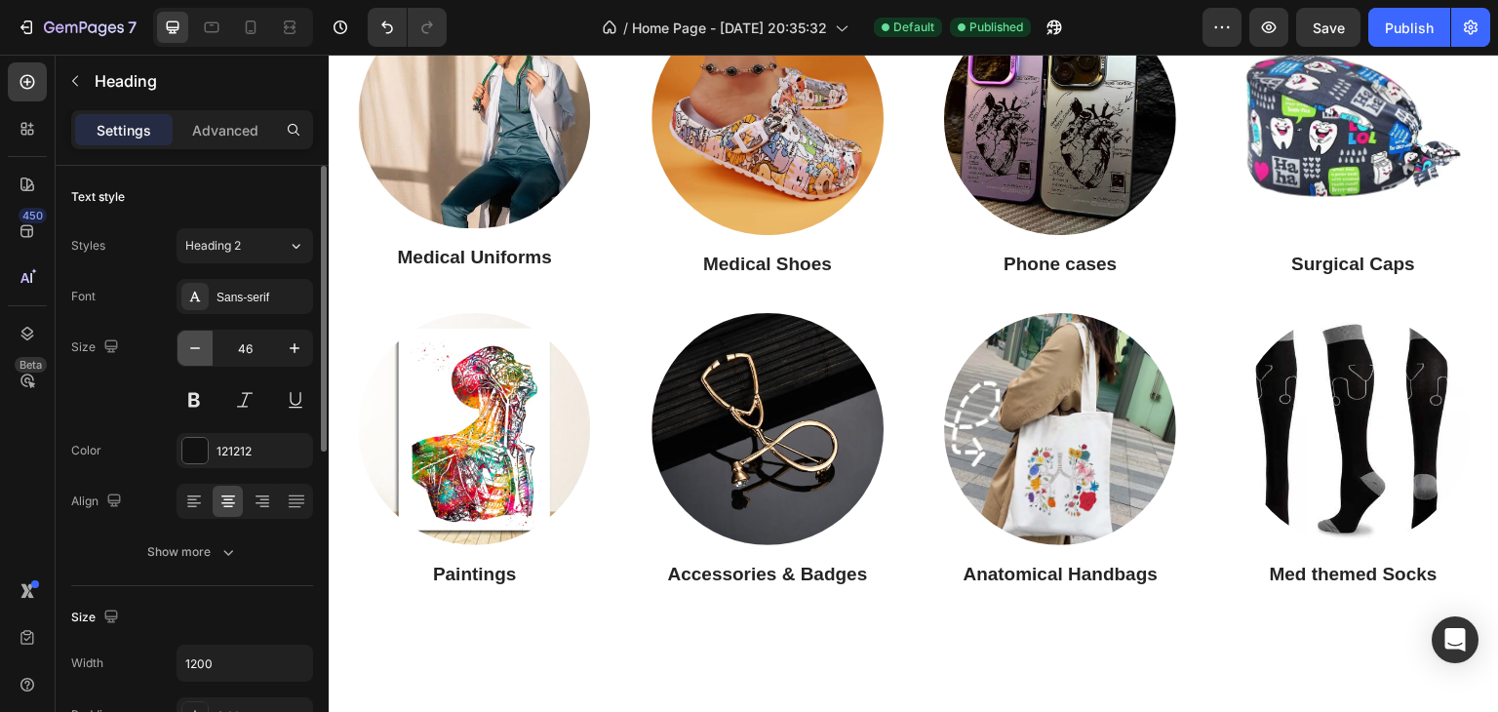
click at [204, 354] on icon "button" at bounding box center [194, 347] width 19 height 19
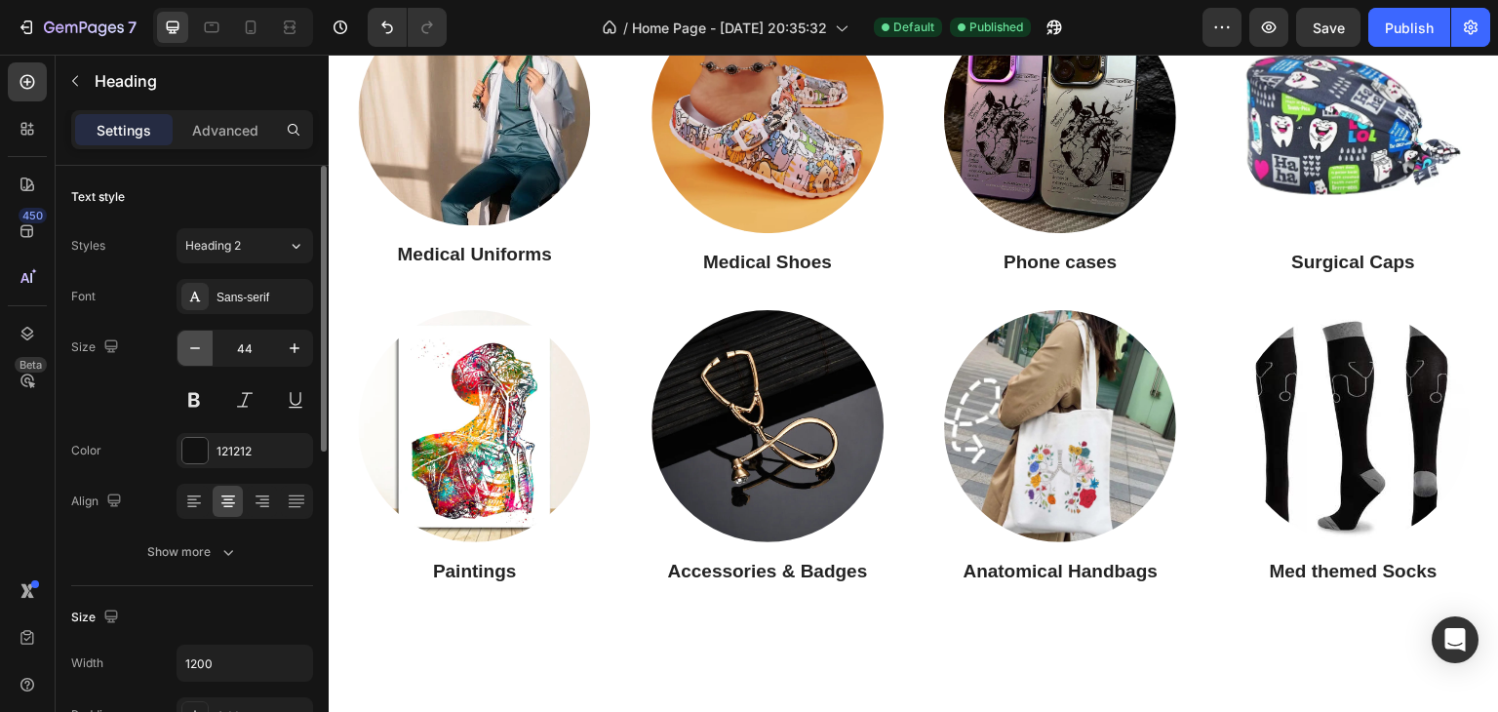
click at [204, 354] on icon "button" at bounding box center [194, 347] width 19 height 19
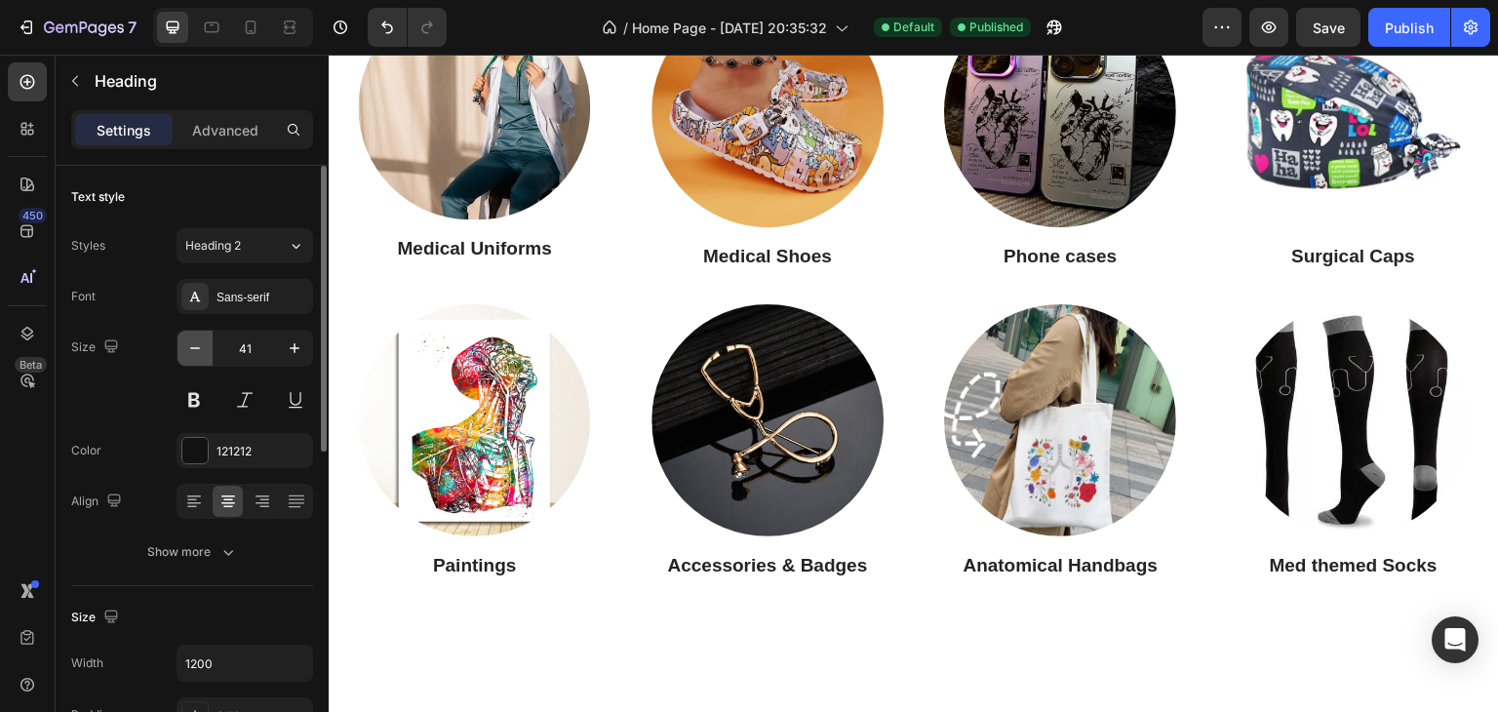
click at [204, 354] on icon "button" at bounding box center [194, 347] width 19 height 19
type input "40"
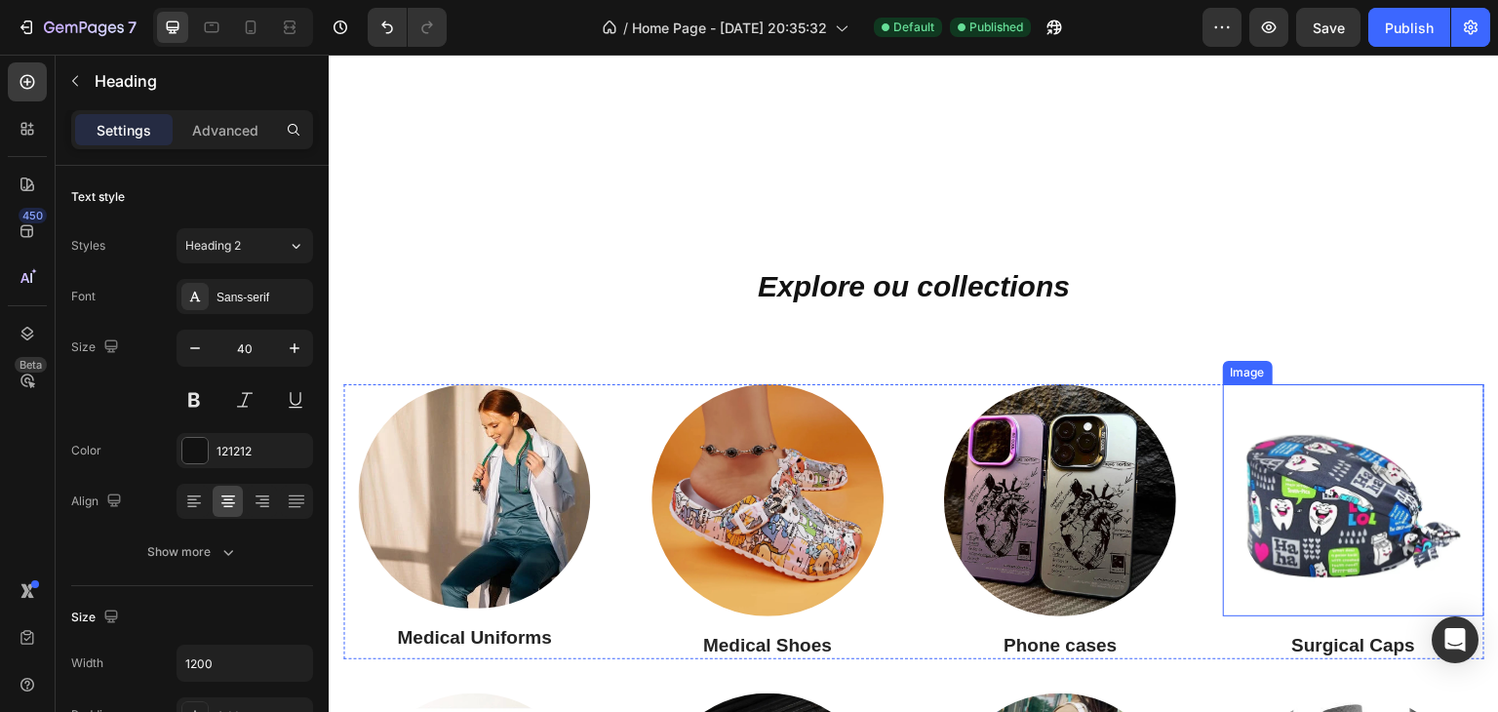
scroll to position [975, 0]
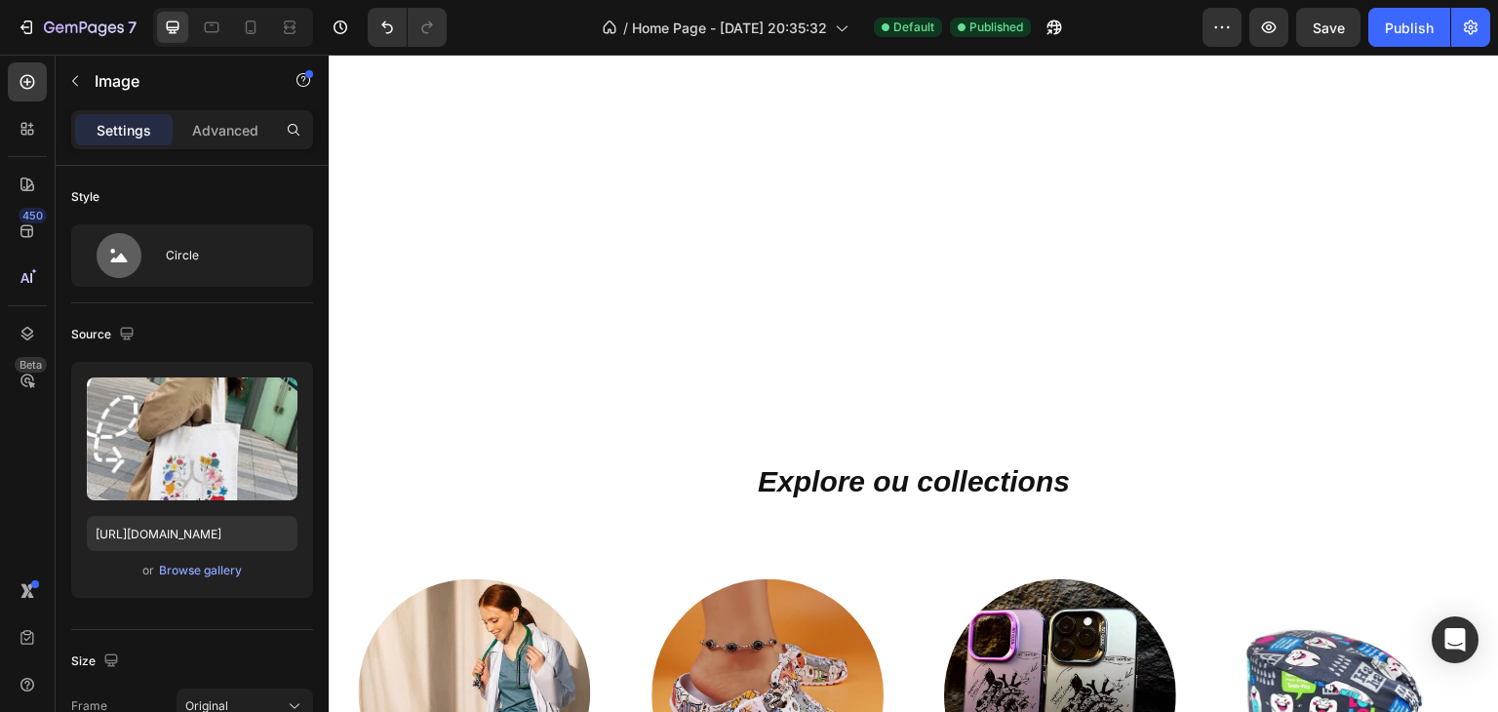
scroll to position [1072, 0]
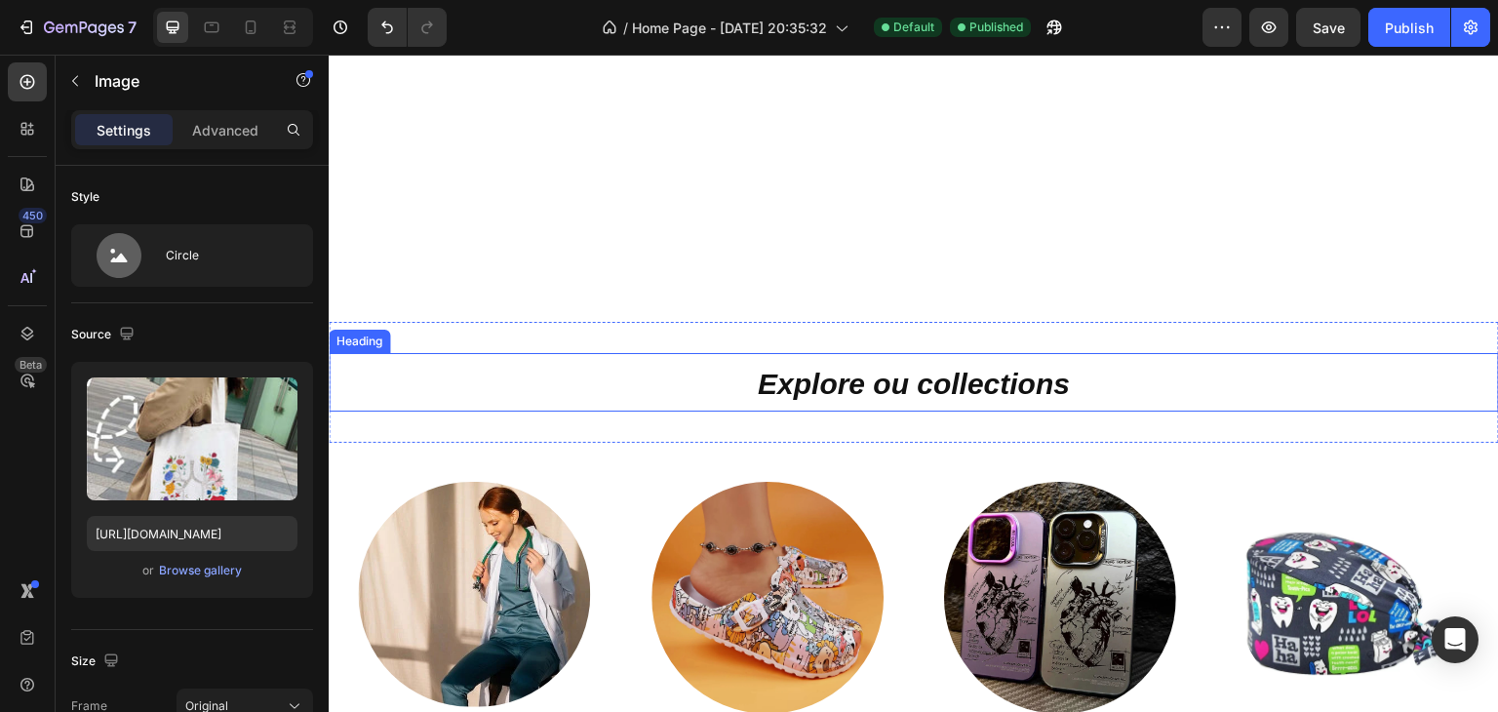
click at [1152, 388] on h2 "Explore ou collections" at bounding box center [914, 382] width 1170 height 58
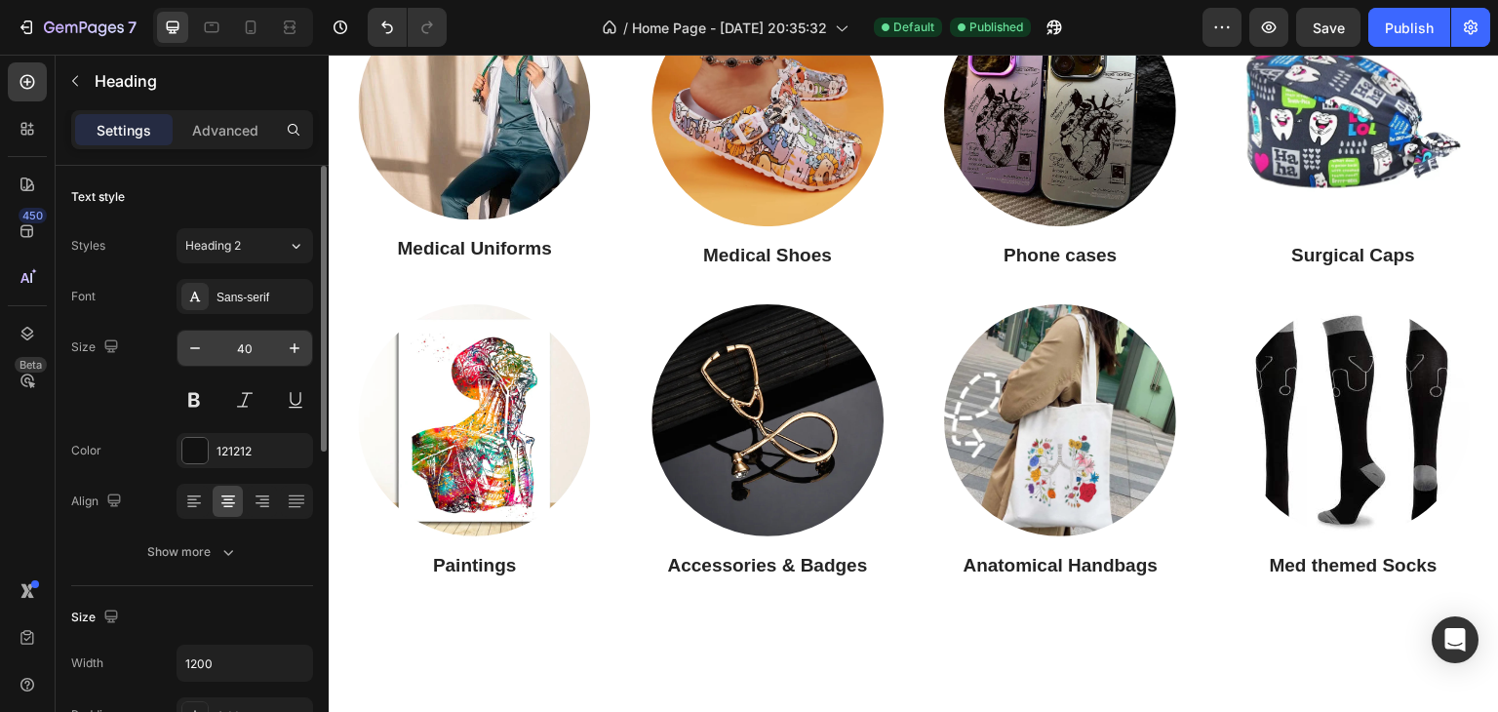
click at [236, 348] on input "40" at bounding box center [245, 348] width 64 height 35
click at [238, 348] on input "40" at bounding box center [245, 348] width 64 height 35
click at [242, 348] on input "40" at bounding box center [245, 348] width 64 height 35
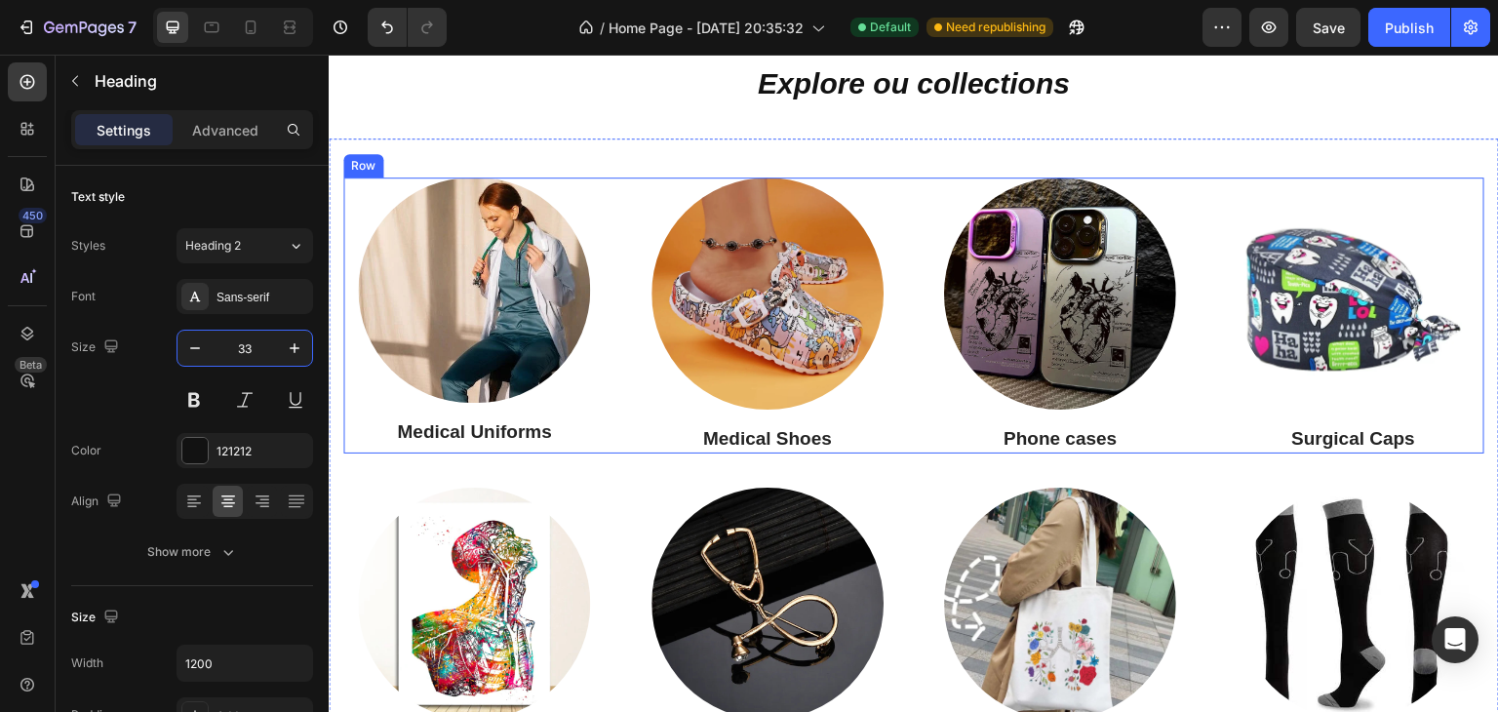
scroll to position [780, 0]
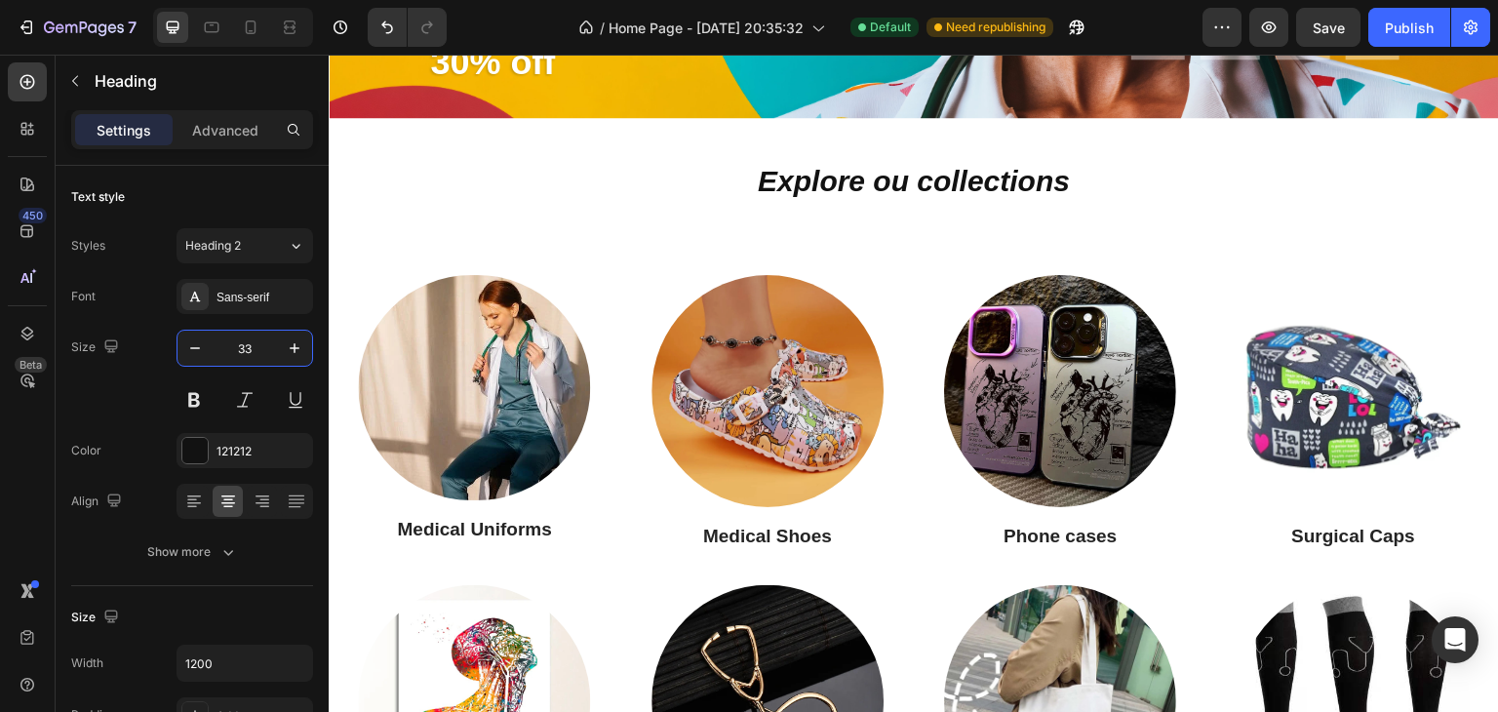
click at [1053, 201] on h2 "Explore ou collections" at bounding box center [914, 181] width 1170 height 47
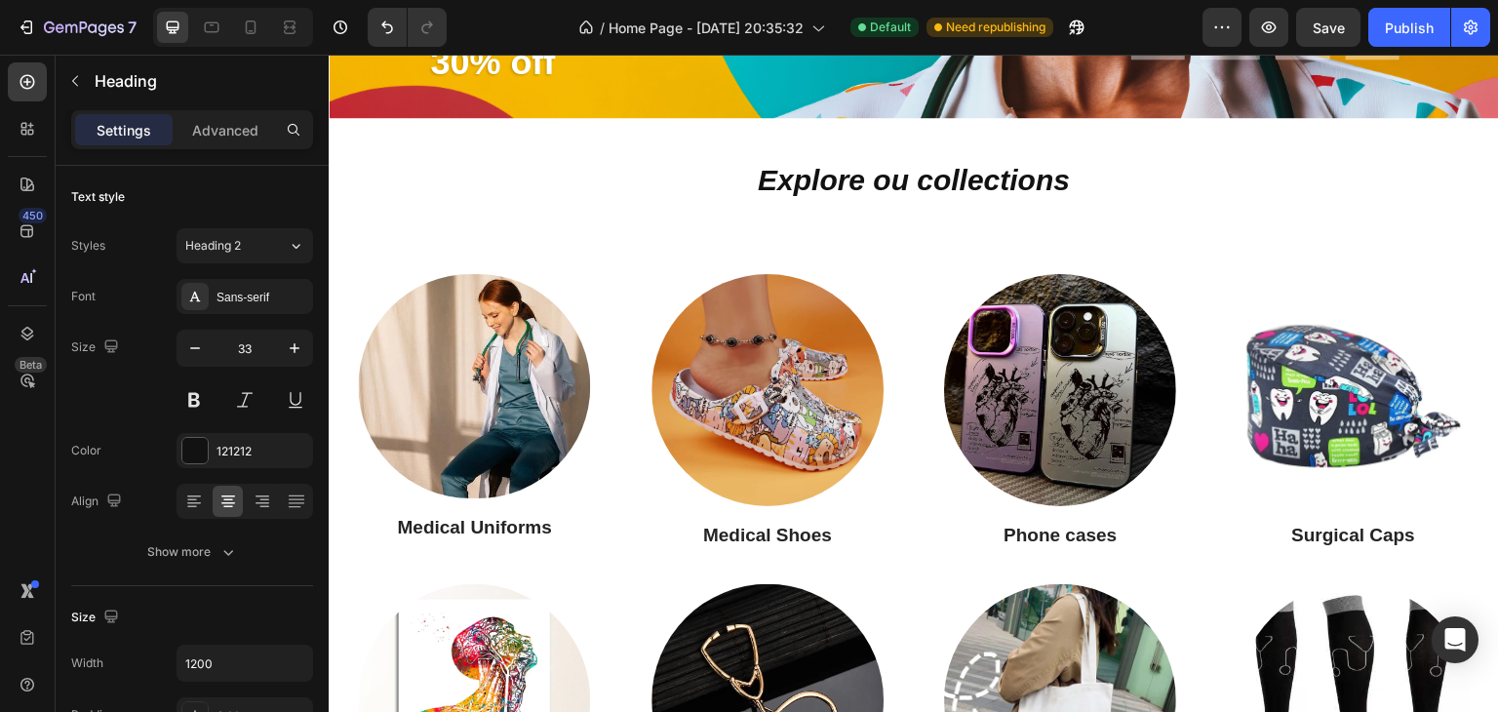
click at [1075, 177] on p "Explore ou collections" at bounding box center [914, 180] width 1166 height 43
click at [916, 187] on strong "Explore ou collections" at bounding box center [914, 180] width 312 height 32
click at [899, 192] on strong "Explore ou collections" at bounding box center [914, 180] width 312 height 32
click at [940, 183] on strong "Explore Our collections" at bounding box center [914, 180] width 329 height 32
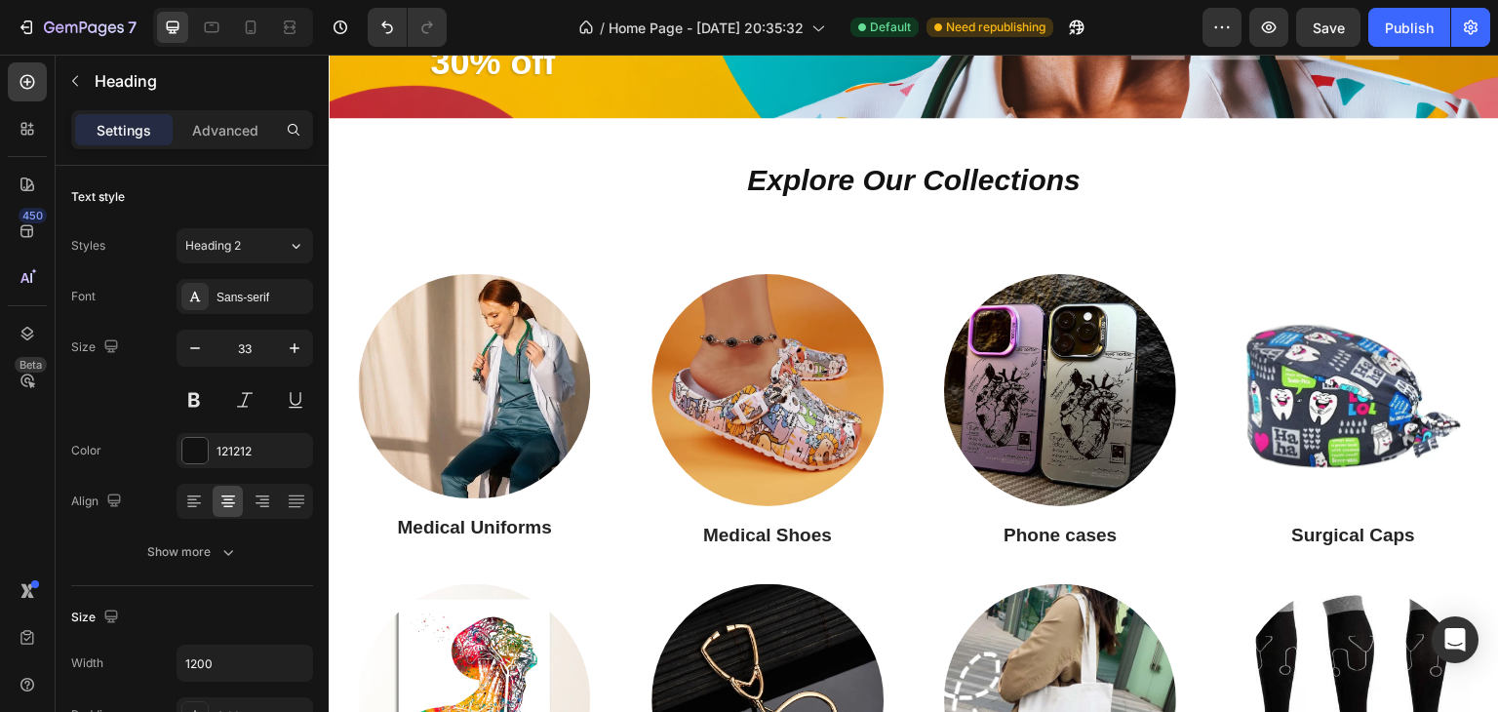
click at [840, 177] on strong "Explore Our Collections" at bounding box center [913, 180] width 333 height 32
click at [841, 177] on strong "Explore Our Collections" at bounding box center [913, 180] width 333 height 32
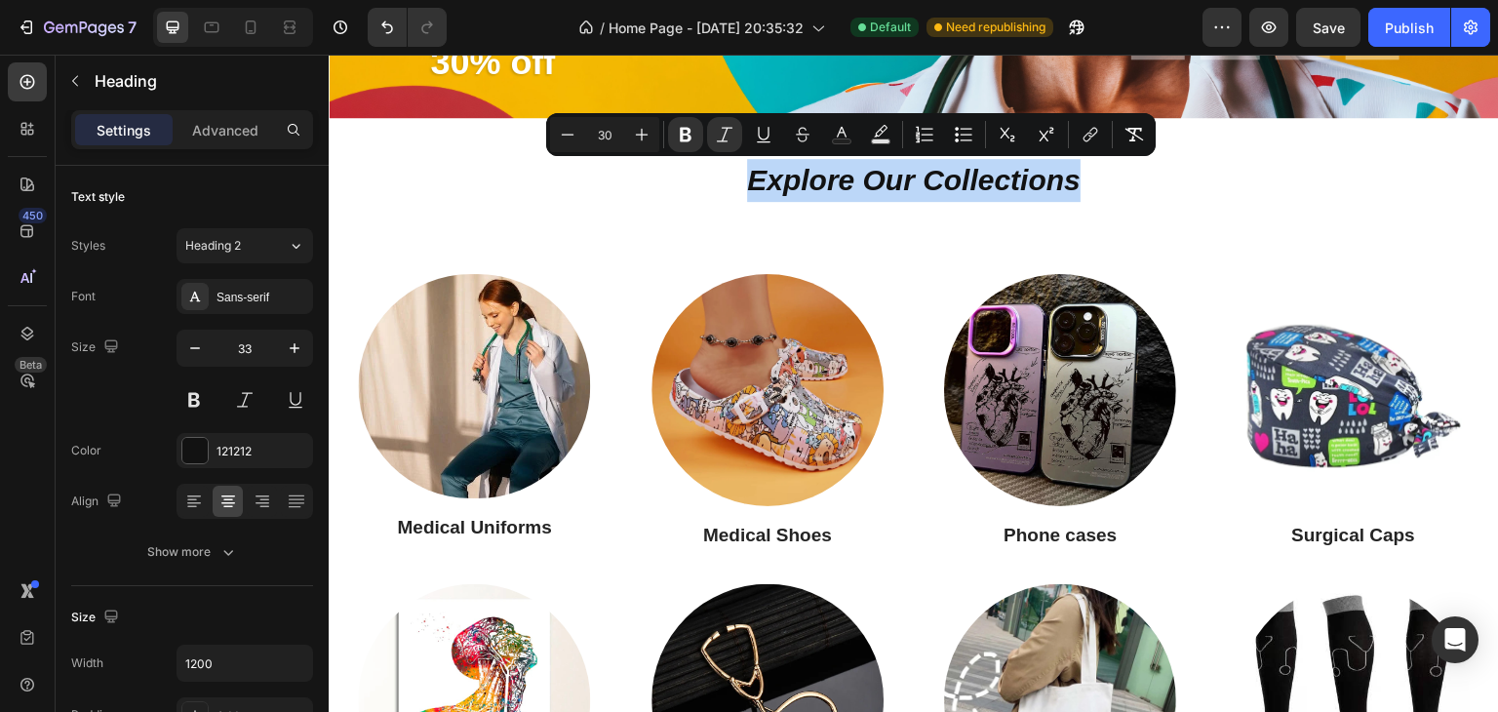
click at [841, 177] on strong "Explore Our Collections" at bounding box center [913, 180] width 333 height 32
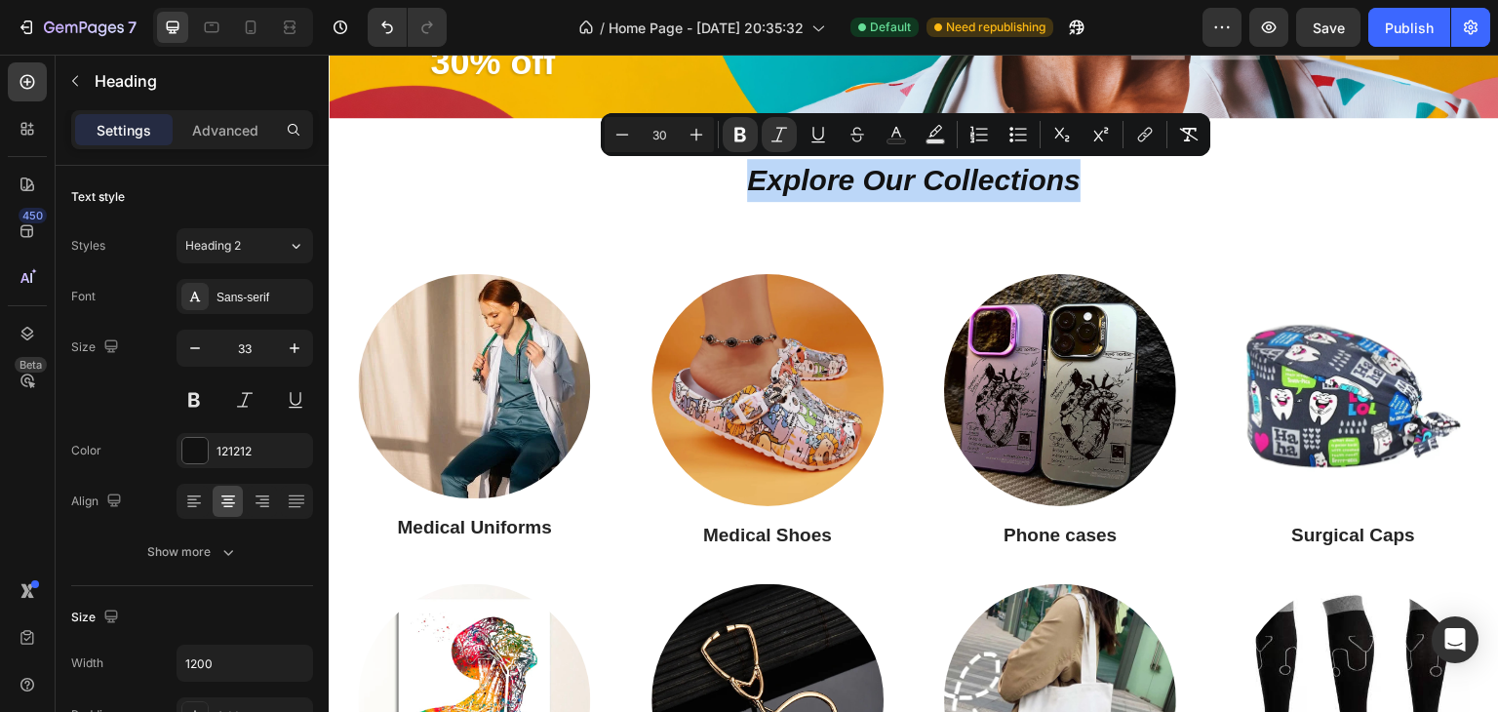
click at [837, 176] on strong "Explore Our Collections" at bounding box center [913, 180] width 333 height 32
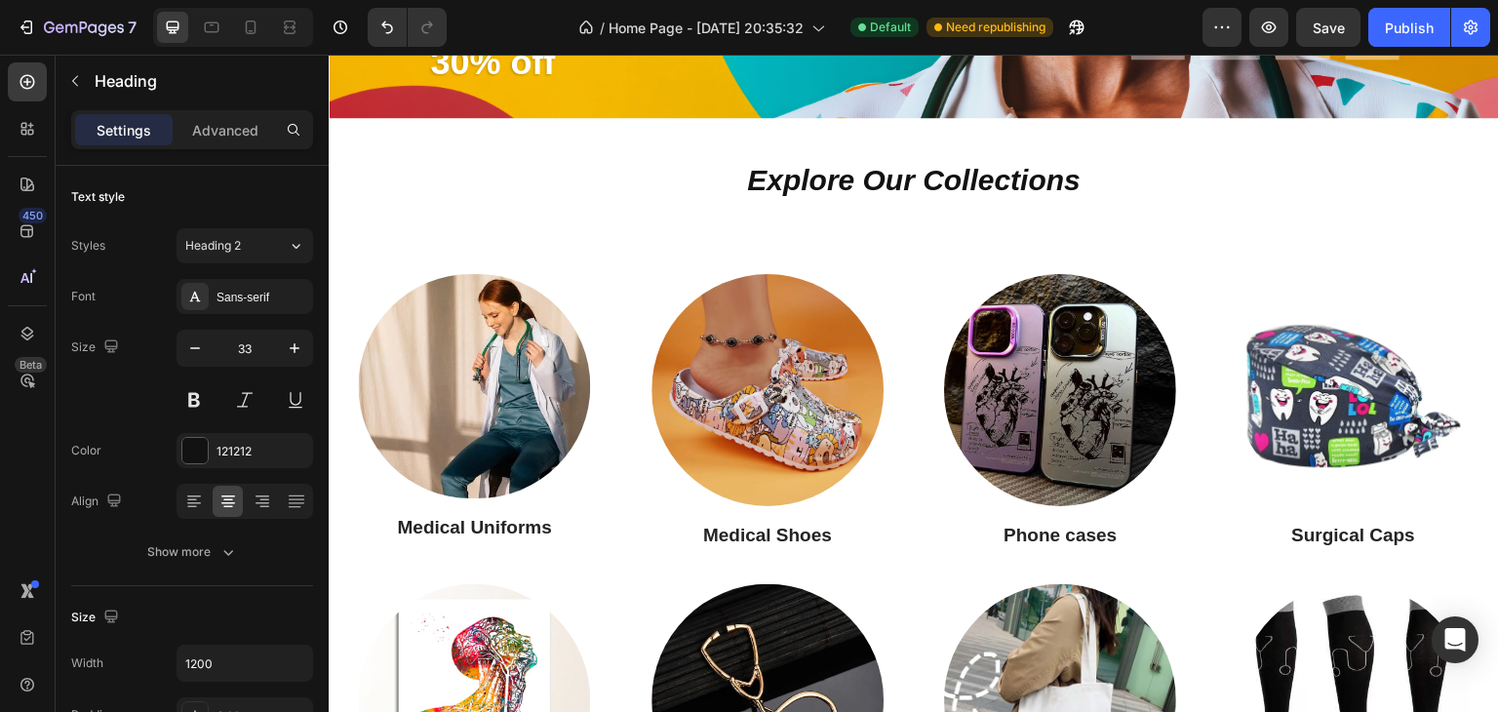
click at [842, 177] on strong "Explore Our Collections" at bounding box center [913, 180] width 333 height 32
click at [1406, 28] on div "Publish" at bounding box center [1408, 28] width 49 height 20
click at [250, 30] on icon at bounding box center [251, 31] width 5 height 2
type input "41"
type input "100%"
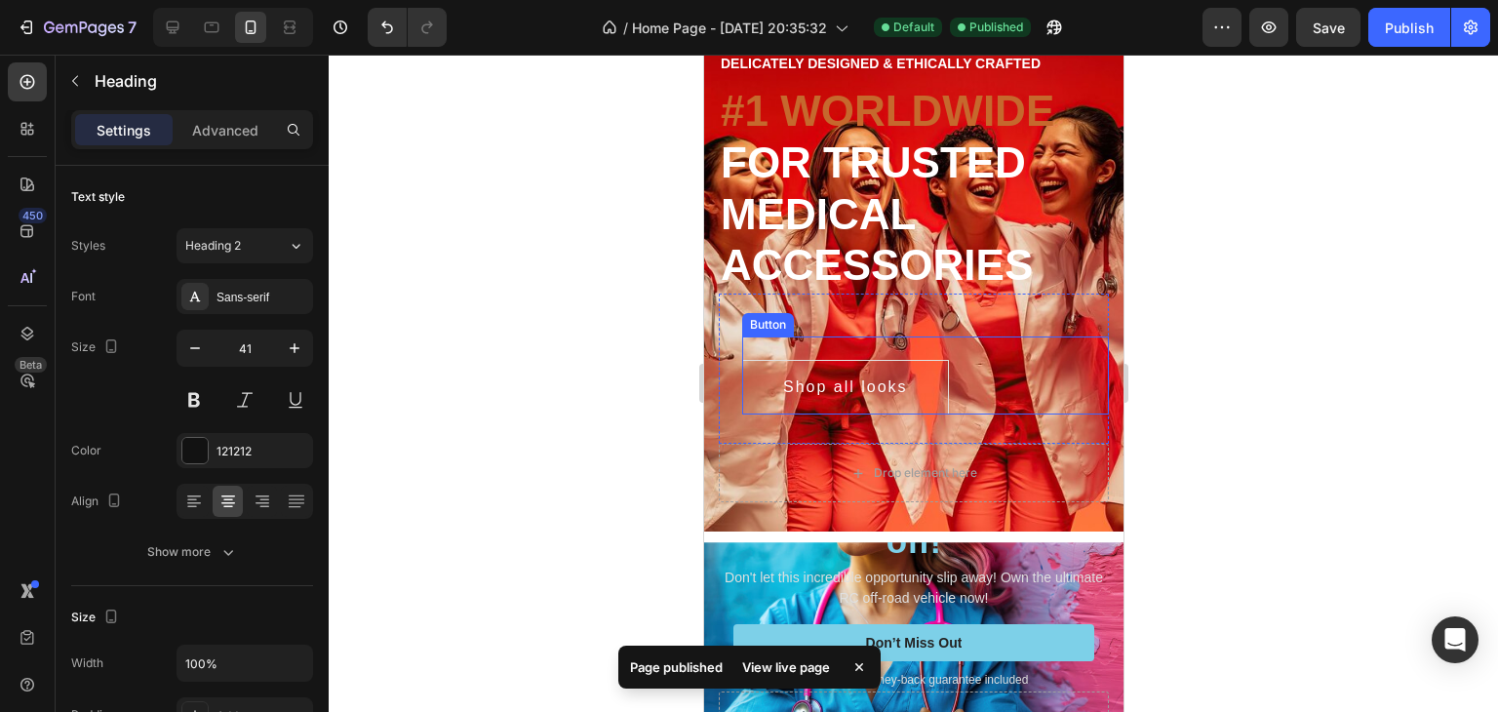
scroll to position [292, 0]
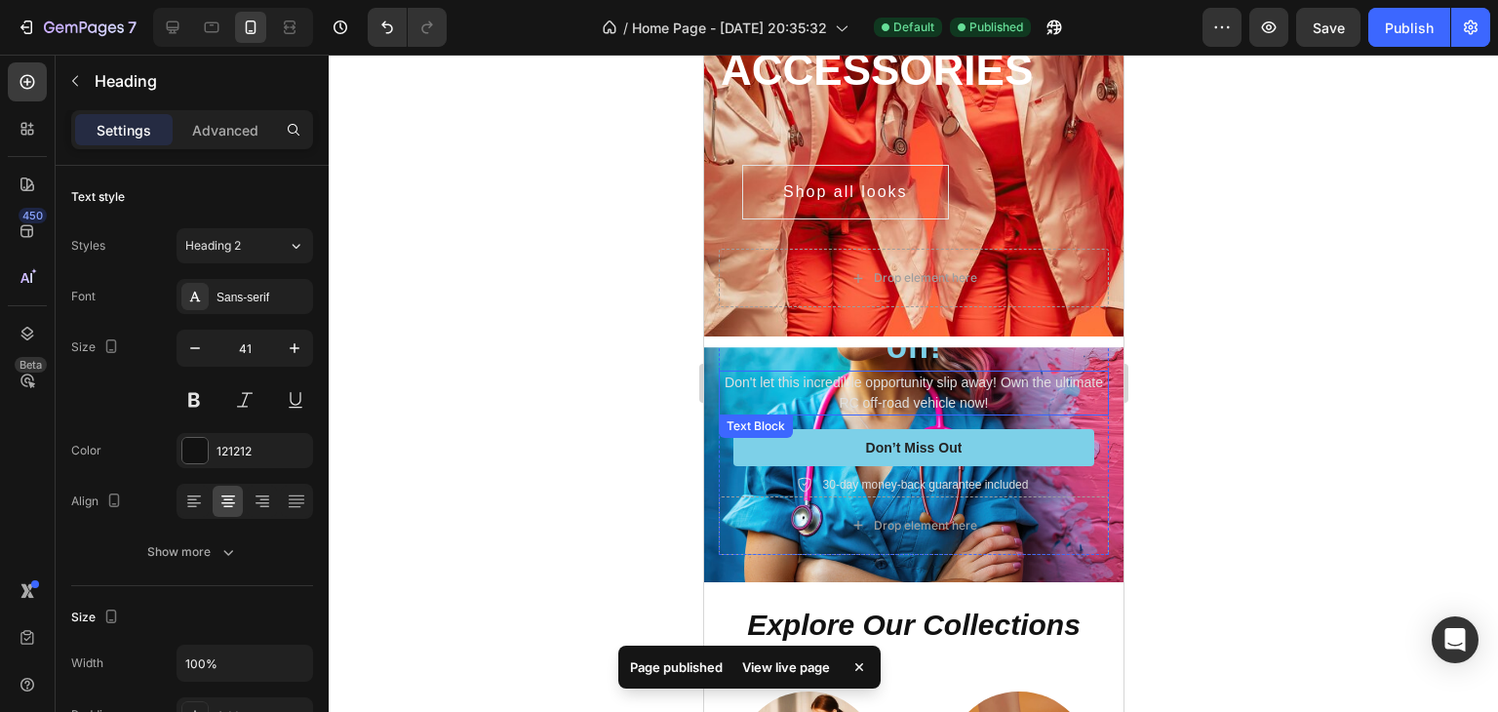
click at [976, 382] on p "Don't let this incredible opportunity slip away! Own the ultimate RC off-road v…" at bounding box center [913, 392] width 386 height 41
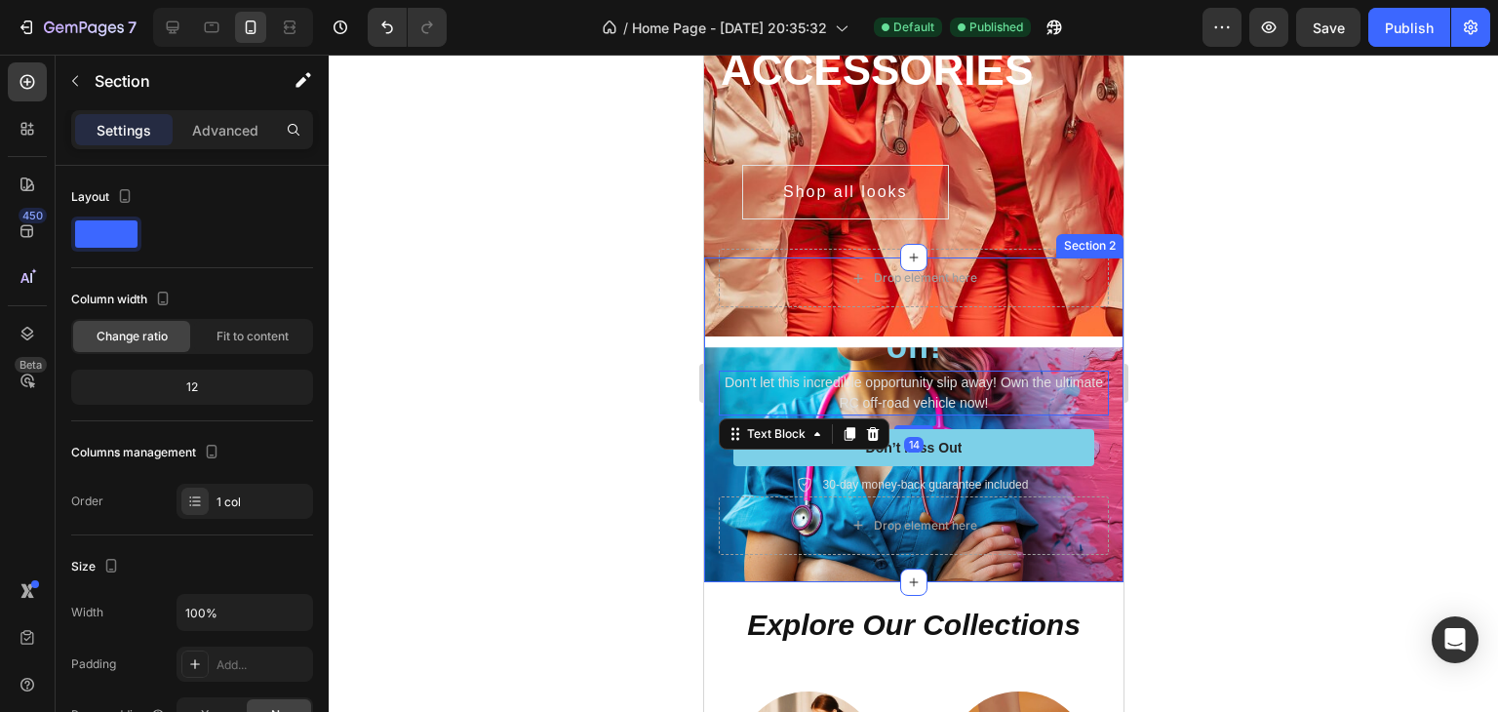
click at [911, 335] on div "Icon Icon Icon Icon Icon Icon List Rated 4.5/5 Based on 895 Reviews Text Block …" at bounding box center [912, 419] width 419 height 325
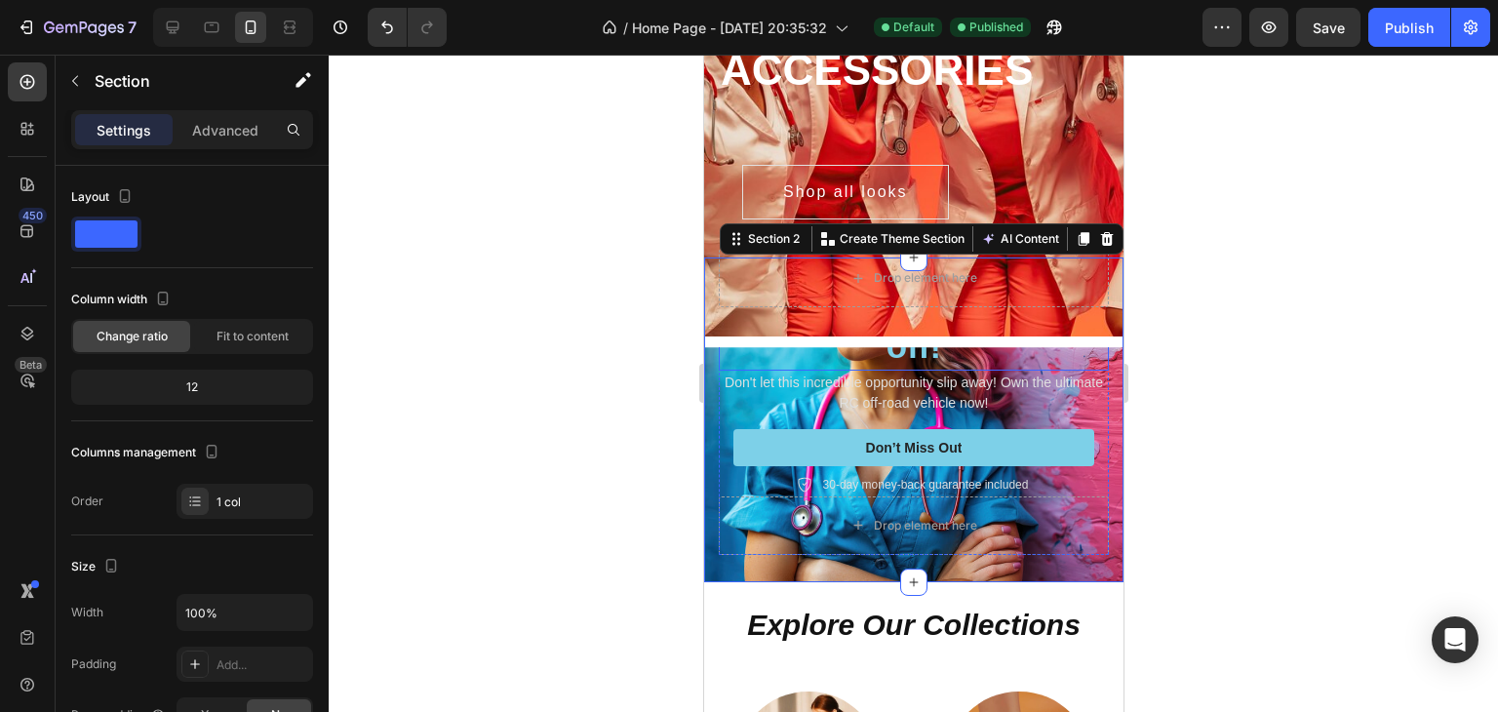
click at [912, 350] on span "30% off!" at bounding box center [988, 324] width 206 height 83
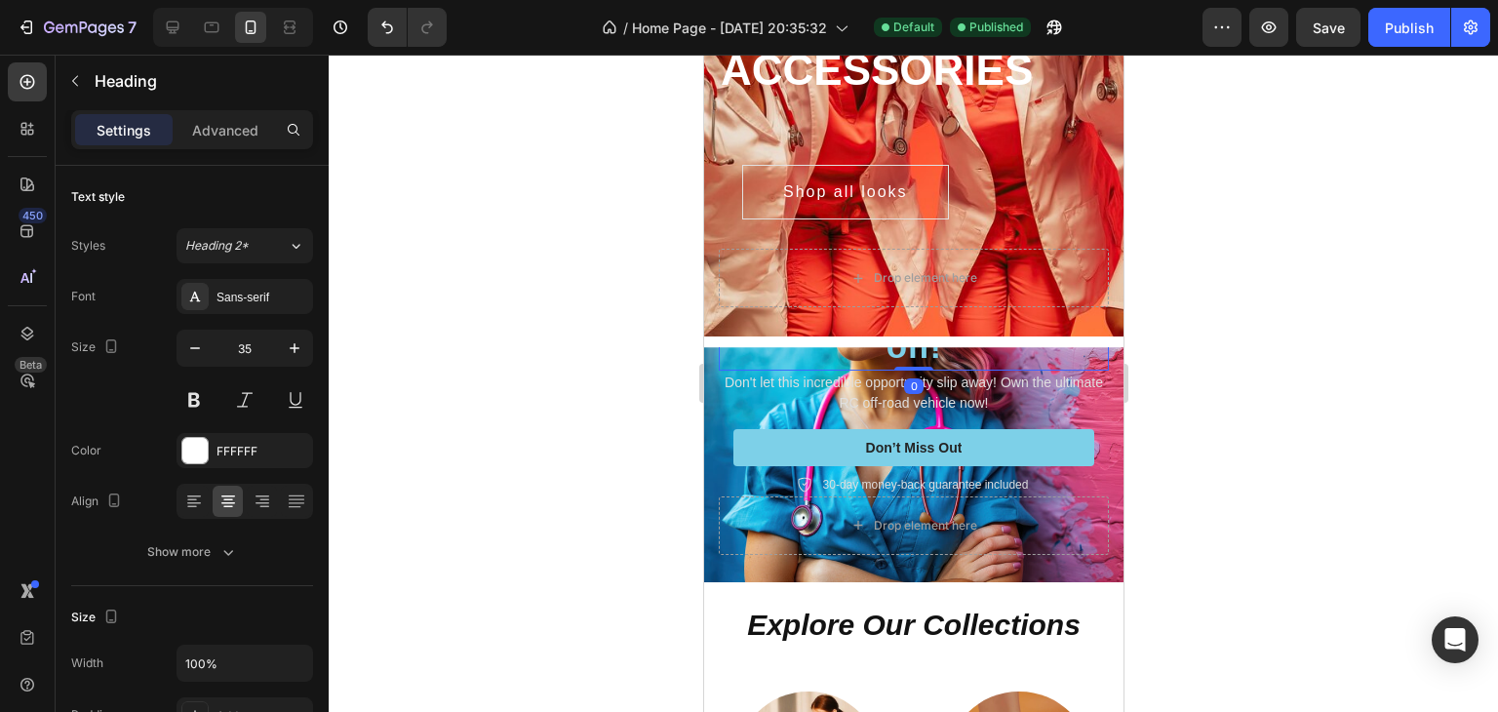
click at [914, 345] on div "Icon Icon Icon Icon Icon Icon List Rated 4.5/5 Based on 895 Reviews Text Block …" at bounding box center [912, 419] width 419 height 325
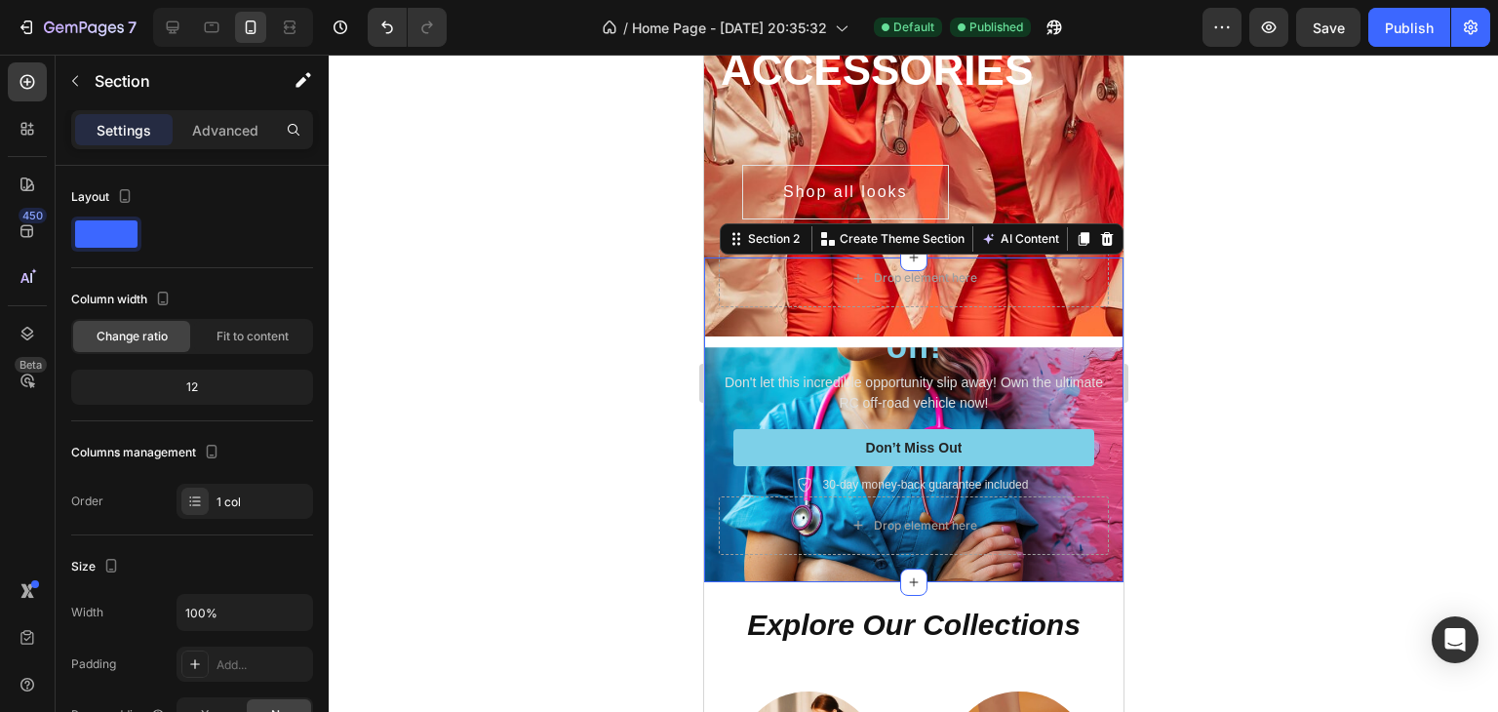
click at [914, 345] on div "Icon Icon Icon Icon Icon Icon List Rated 4.5/5 Based on 895 Reviews Text Block …" at bounding box center [912, 419] width 419 height 325
click at [915, 346] on span "30% off!" at bounding box center [988, 324] width 206 height 83
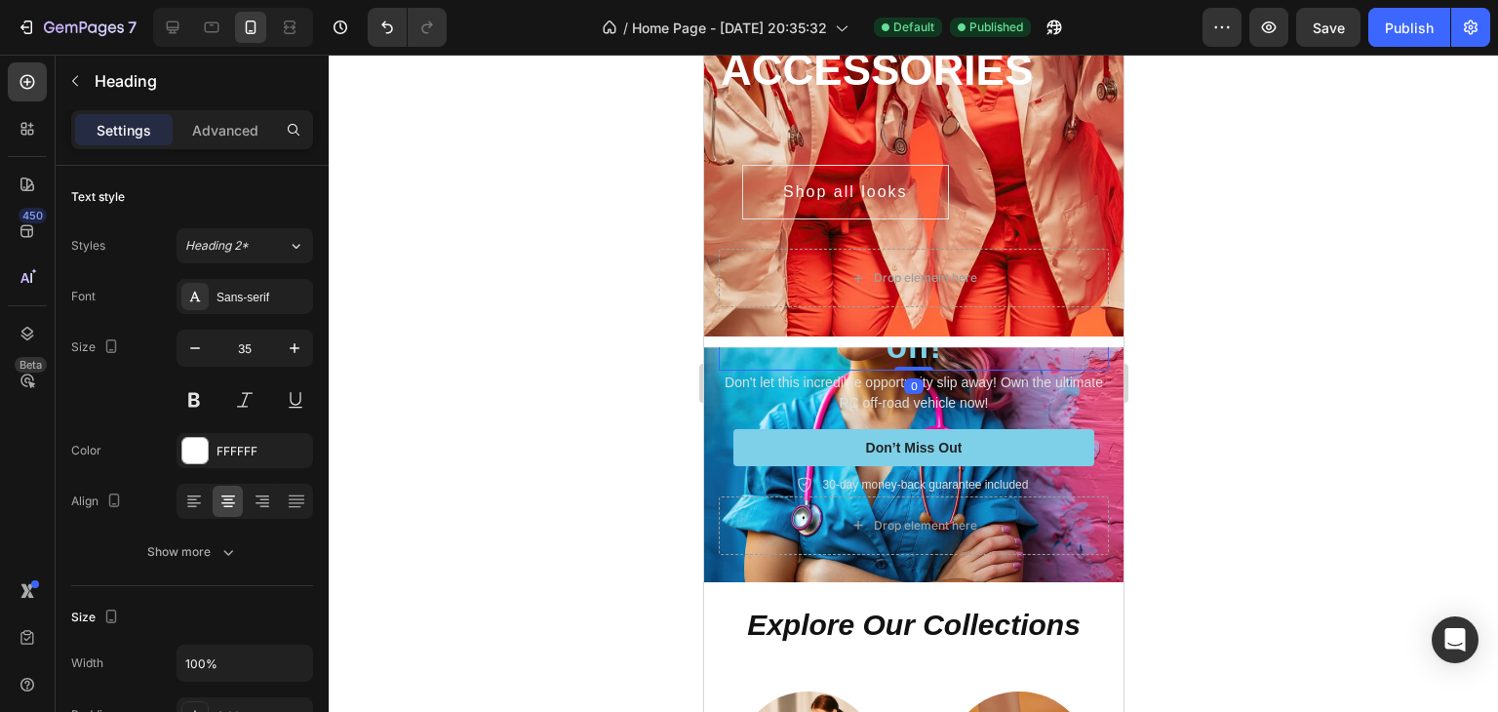
click at [933, 348] on h2 "Enjoy an amazing 30% off!" at bounding box center [913, 324] width 390 height 93
click at [933, 348] on p "Enjoy an amazing 30% off!" at bounding box center [913, 324] width 386 height 89
click at [971, 376] on p "Don't let this incredible opportunity slip away! Own the ultimate RC off-road v…" at bounding box center [913, 392] width 386 height 41
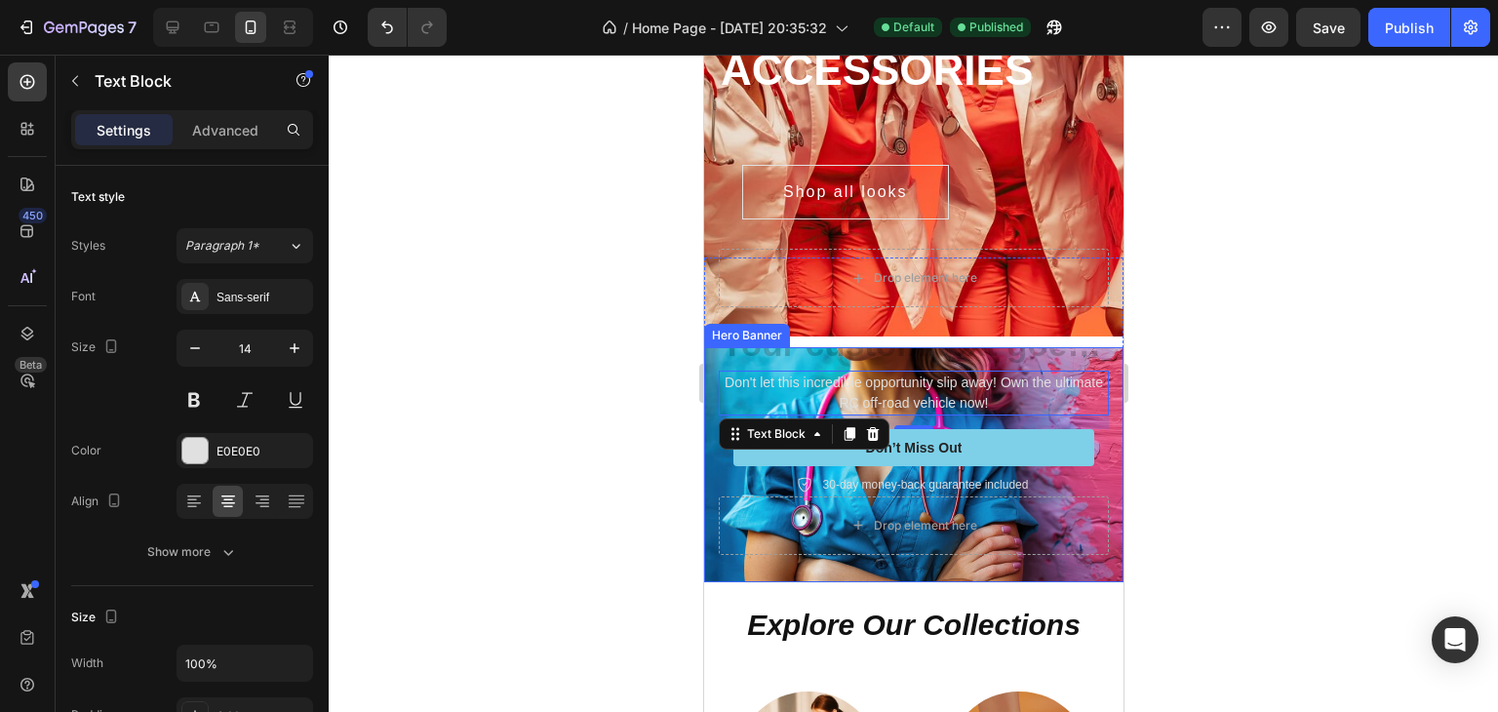
click at [1100, 467] on div "Icon Icon Icon Icon Icon Icon List Rated 4.5/5 Based on 895 Reviews Text Block …" at bounding box center [912, 408] width 419 height 348
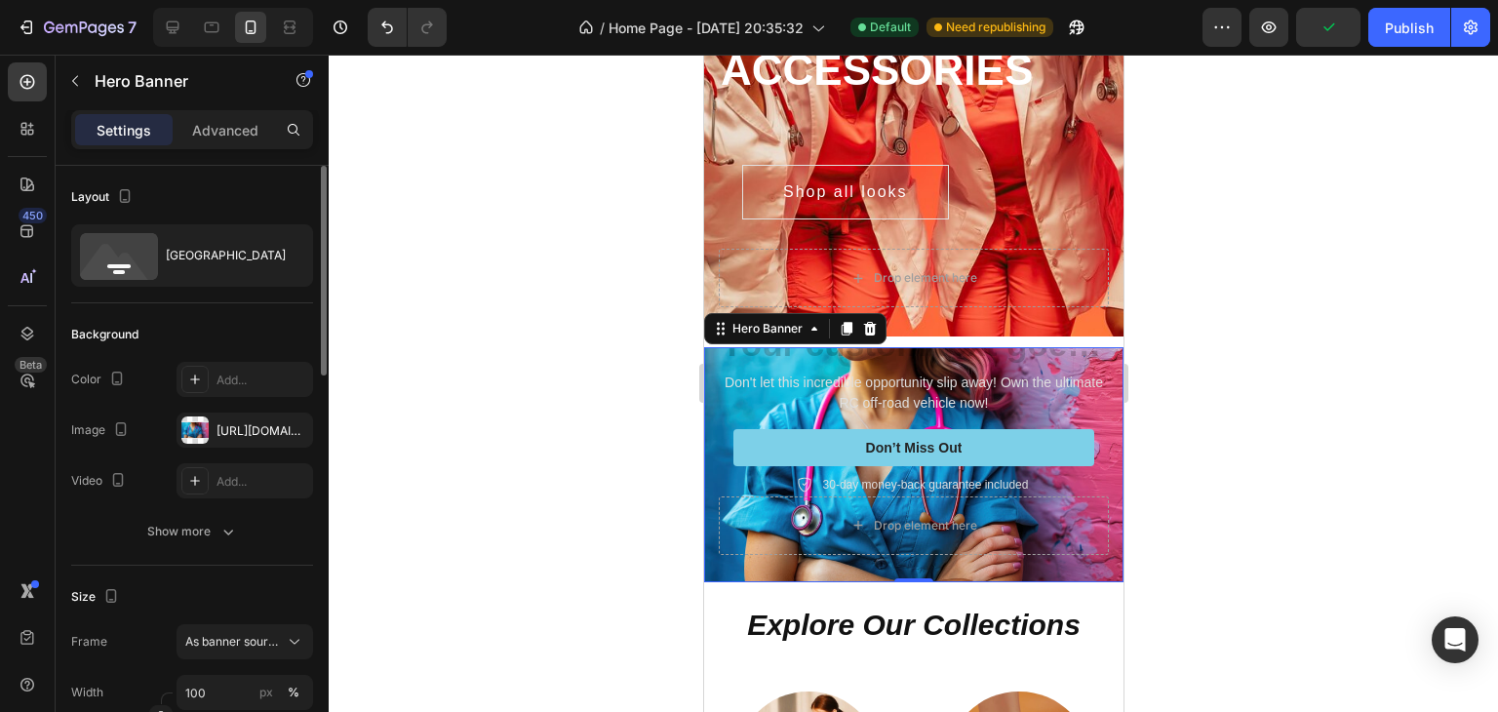
scroll to position [195, 0]
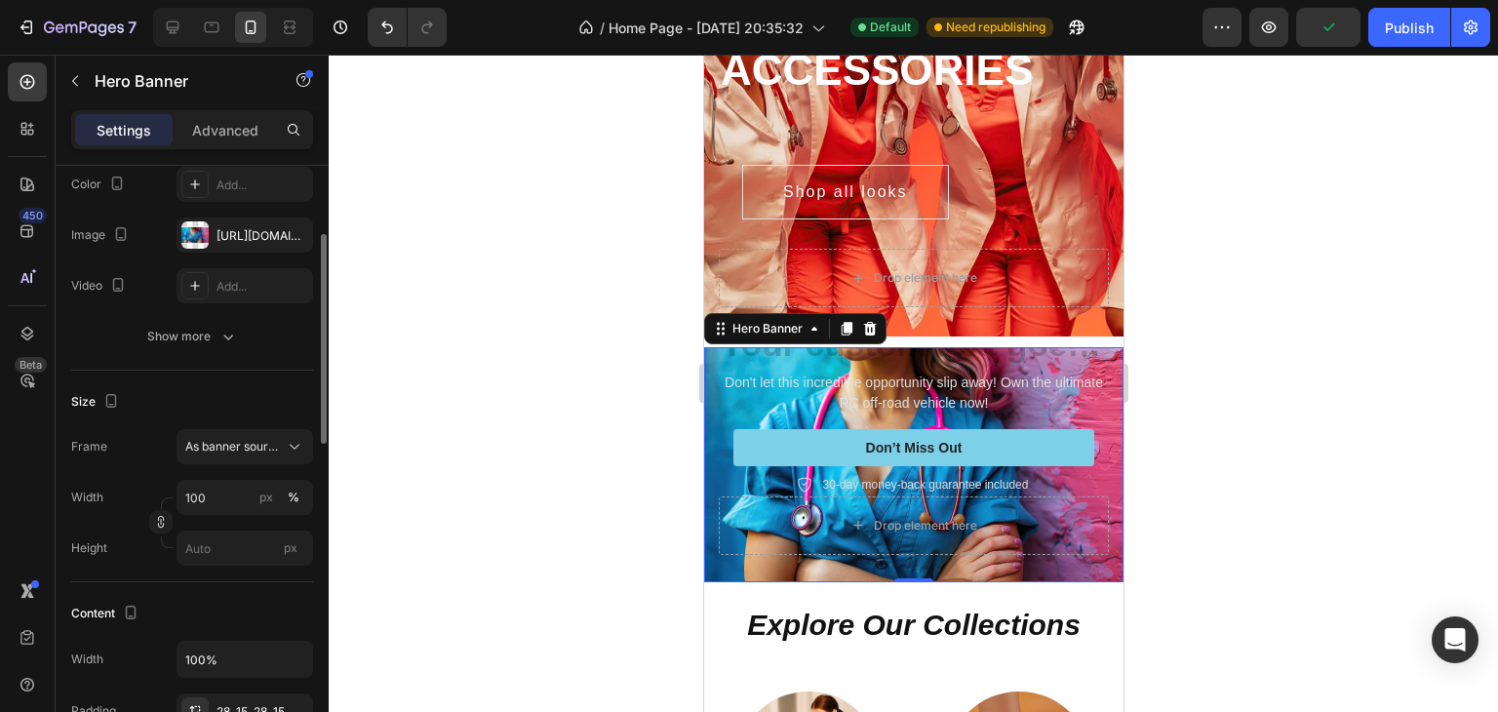
click at [149, 316] on div "The changes might be hidden by the video. Color Add... Image [URL][DOMAIN_NAME]…" at bounding box center [192, 260] width 242 height 187
click at [149, 333] on div "Show more" at bounding box center [192, 336] width 91 height 19
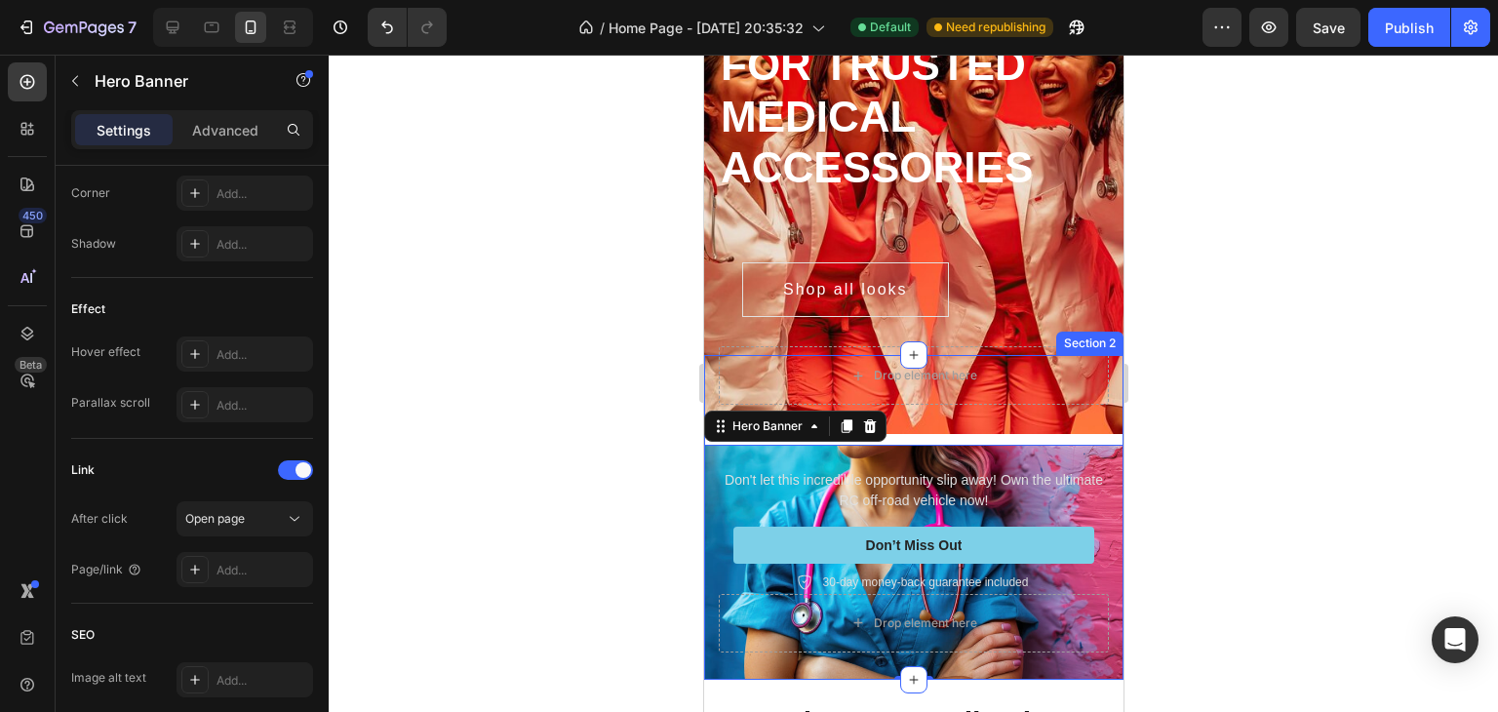
scroll to position [292, 0]
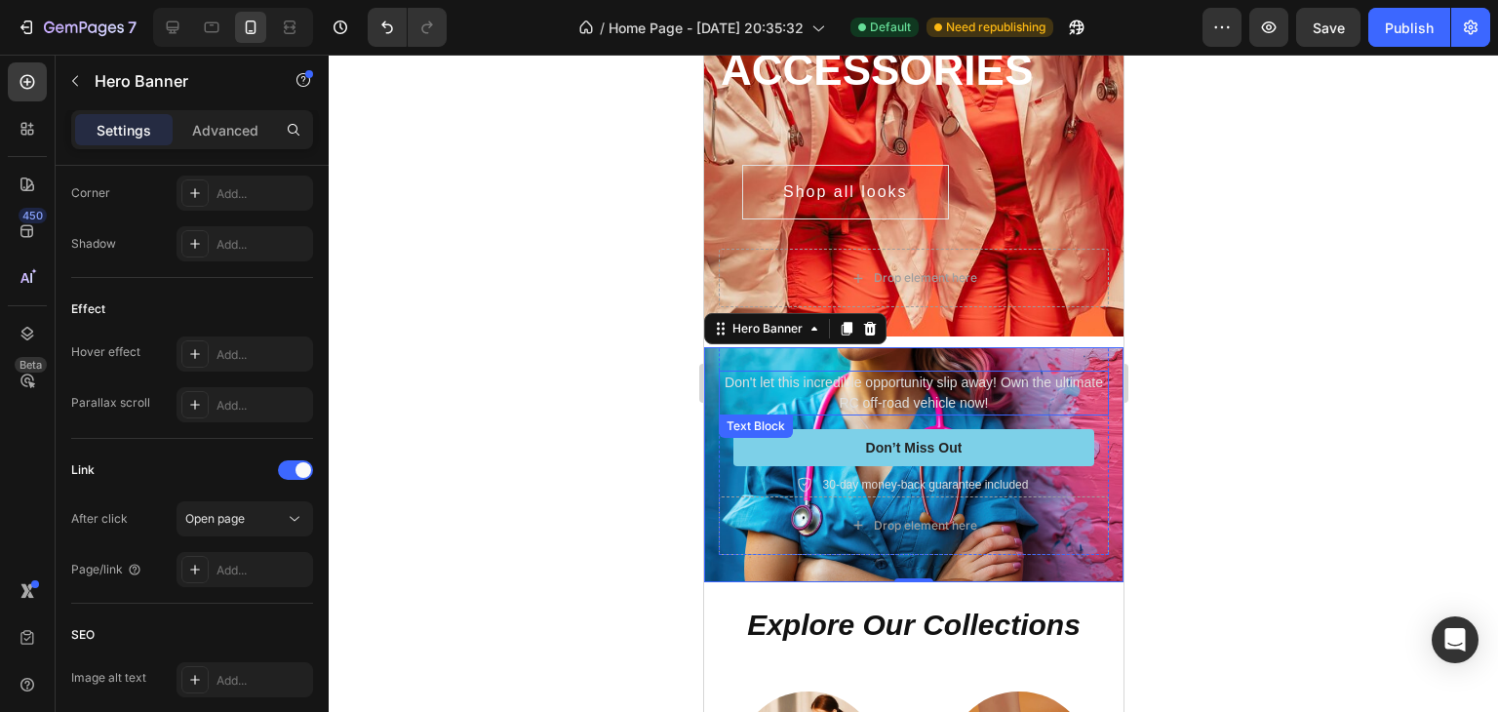
click at [871, 377] on p "Don't let this incredible opportunity slip away! Own the ultimate RC off-road v…" at bounding box center [913, 392] width 386 height 41
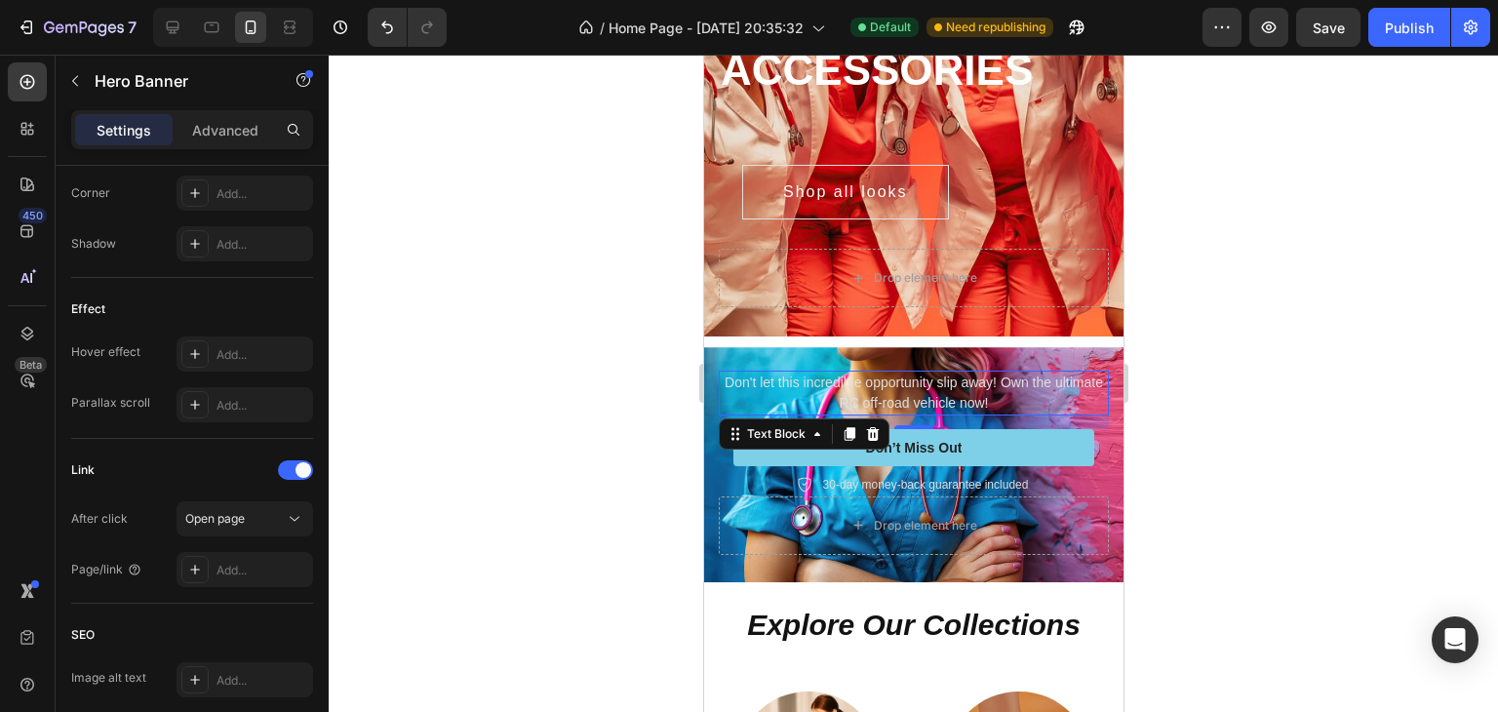
click at [871, 377] on p "Don't let this incredible opportunity slip away! Own the ultimate RC off-road v…" at bounding box center [913, 392] width 386 height 41
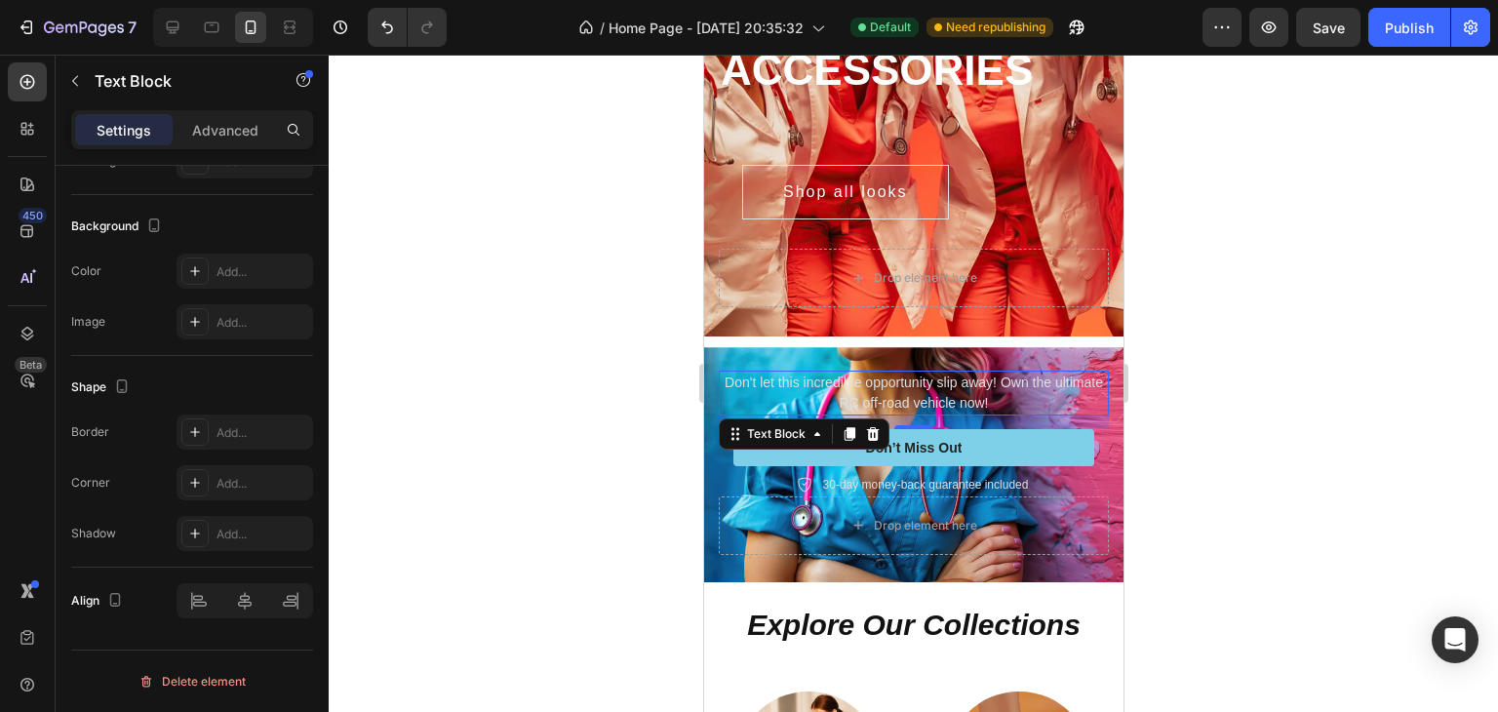
scroll to position [0, 0]
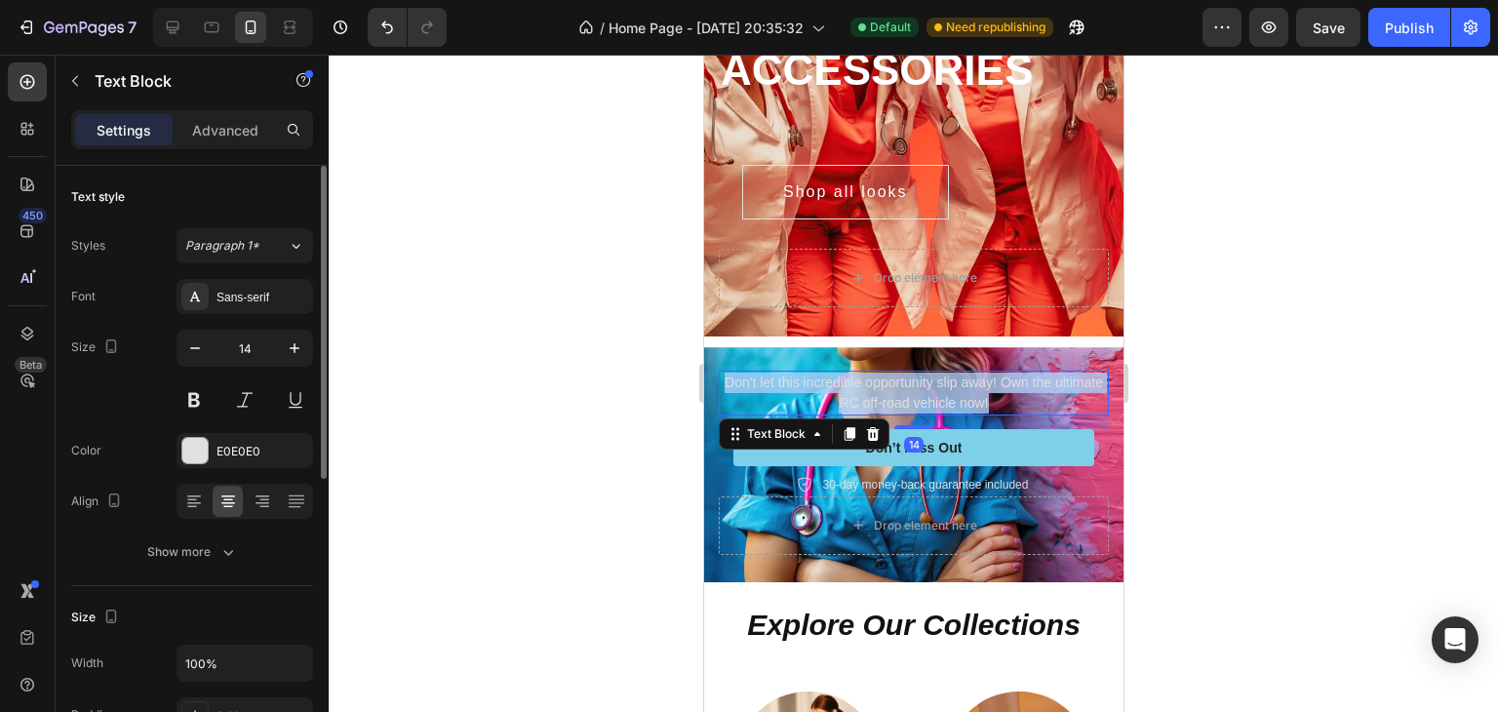
click at [871, 377] on p "Don't let this incredible opportunity slip away! Own the ultimate RC off-road v…" at bounding box center [913, 392] width 386 height 41
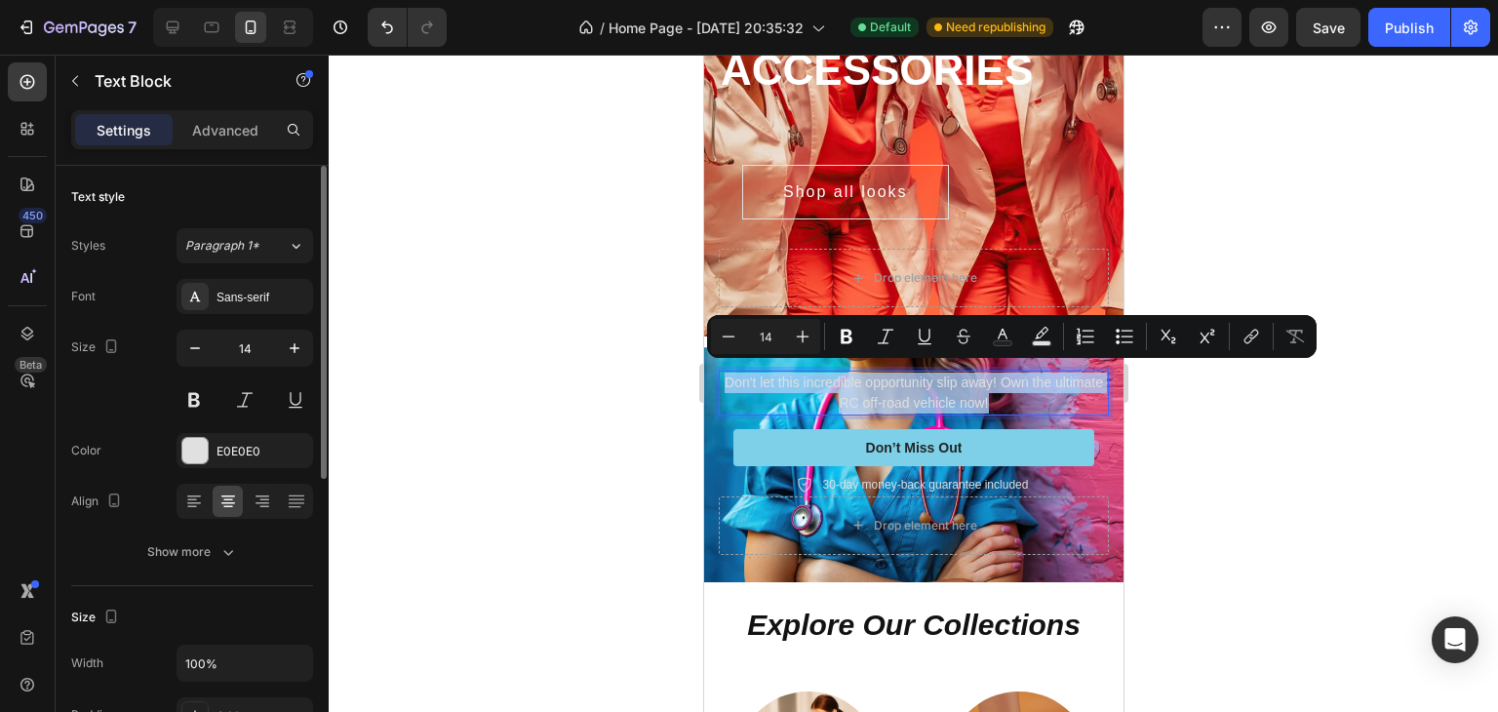
click at [876, 379] on p "Don't let this incredible opportunity slip away! Own the ultimate RC off-road v…" at bounding box center [913, 392] width 386 height 41
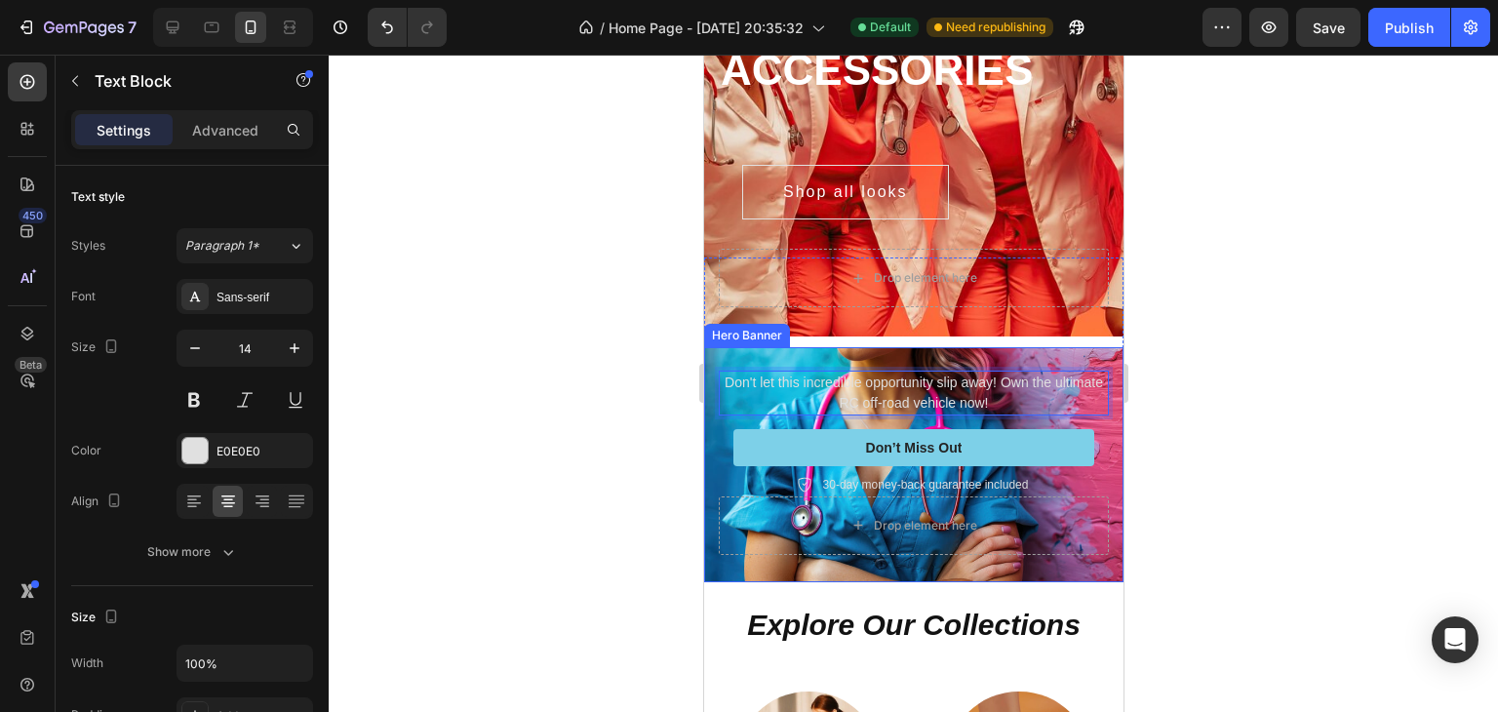
click at [1099, 422] on div "Icon Icon Icon Icon Icon Icon List Rated 4.5/5 Based on 895 Reviews Text Block …" at bounding box center [912, 408] width 419 height 348
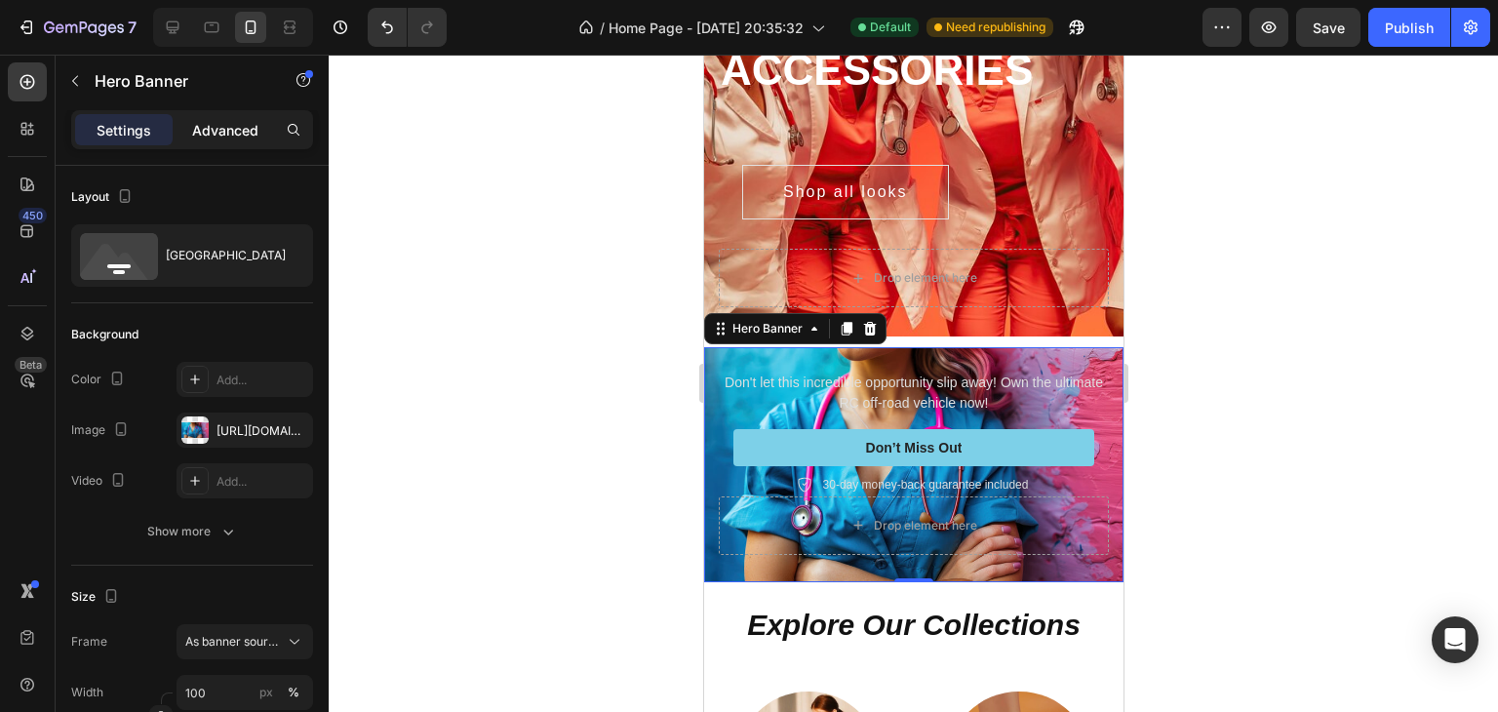
click at [216, 129] on p "Advanced" at bounding box center [225, 130] width 66 height 20
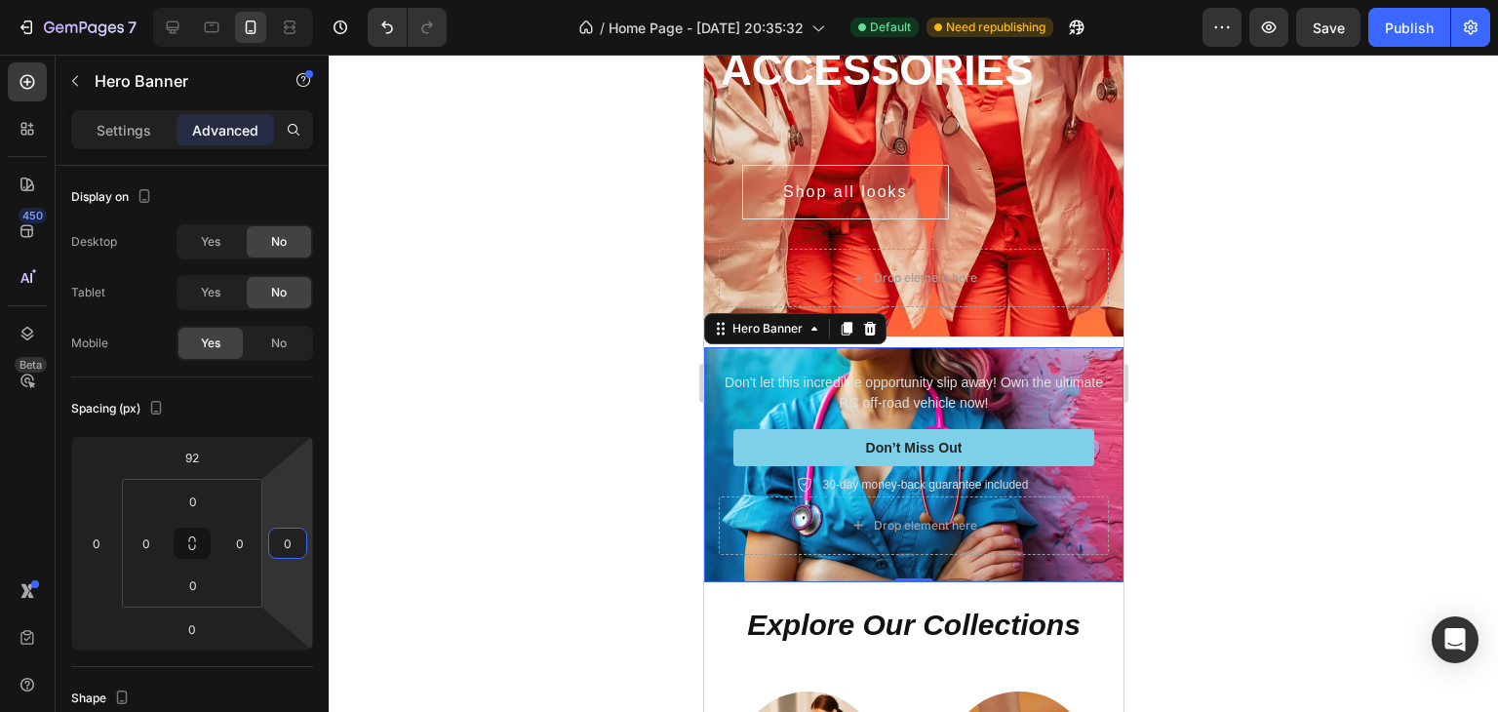
drag, startPoint x: 296, startPoint y: 492, endPoint x: 280, endPoint y: 492, distance: 16.6
click at [280, 0] on html "7 / Home Page - [DATE] 20:35:32 Default Need republishing Preview Save Publish …" at bounding box center [749, 0] width 1498 height 0
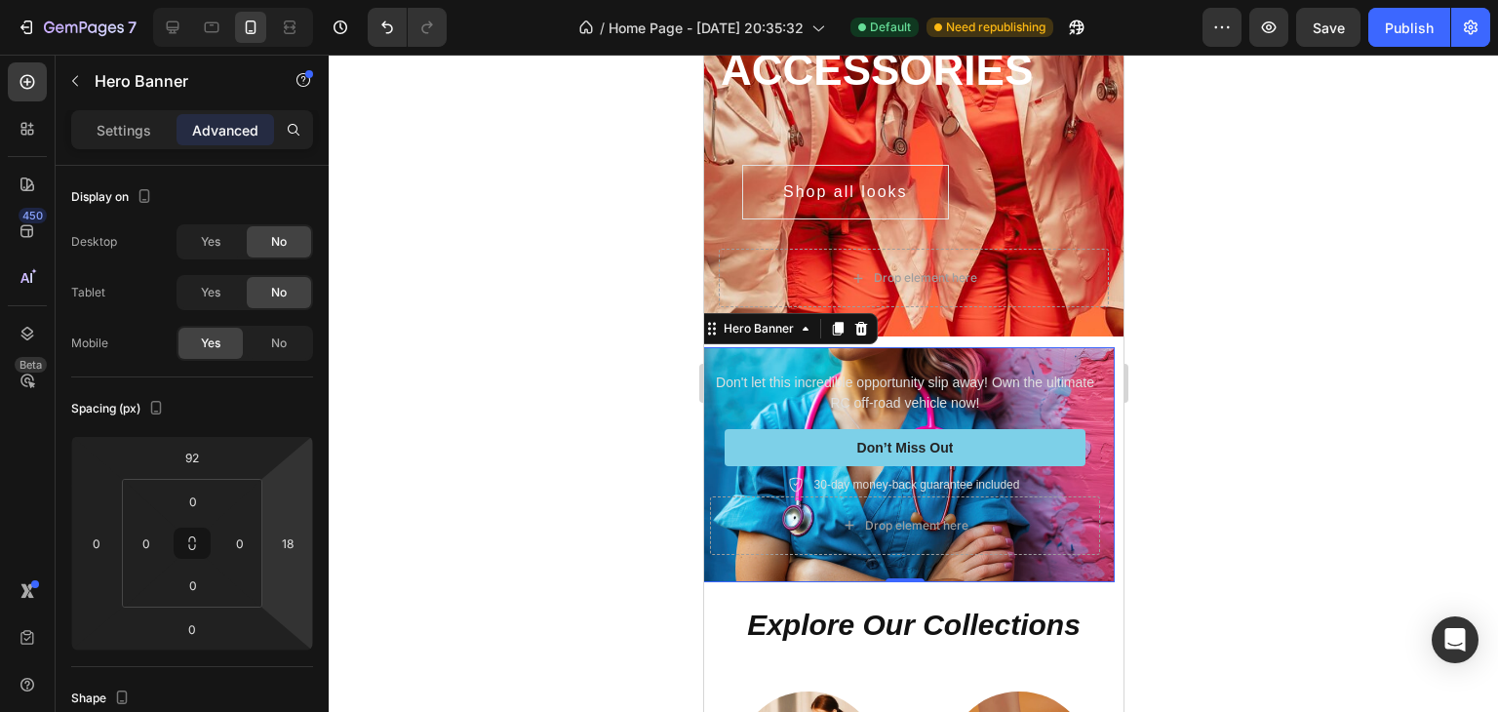
type input "28"
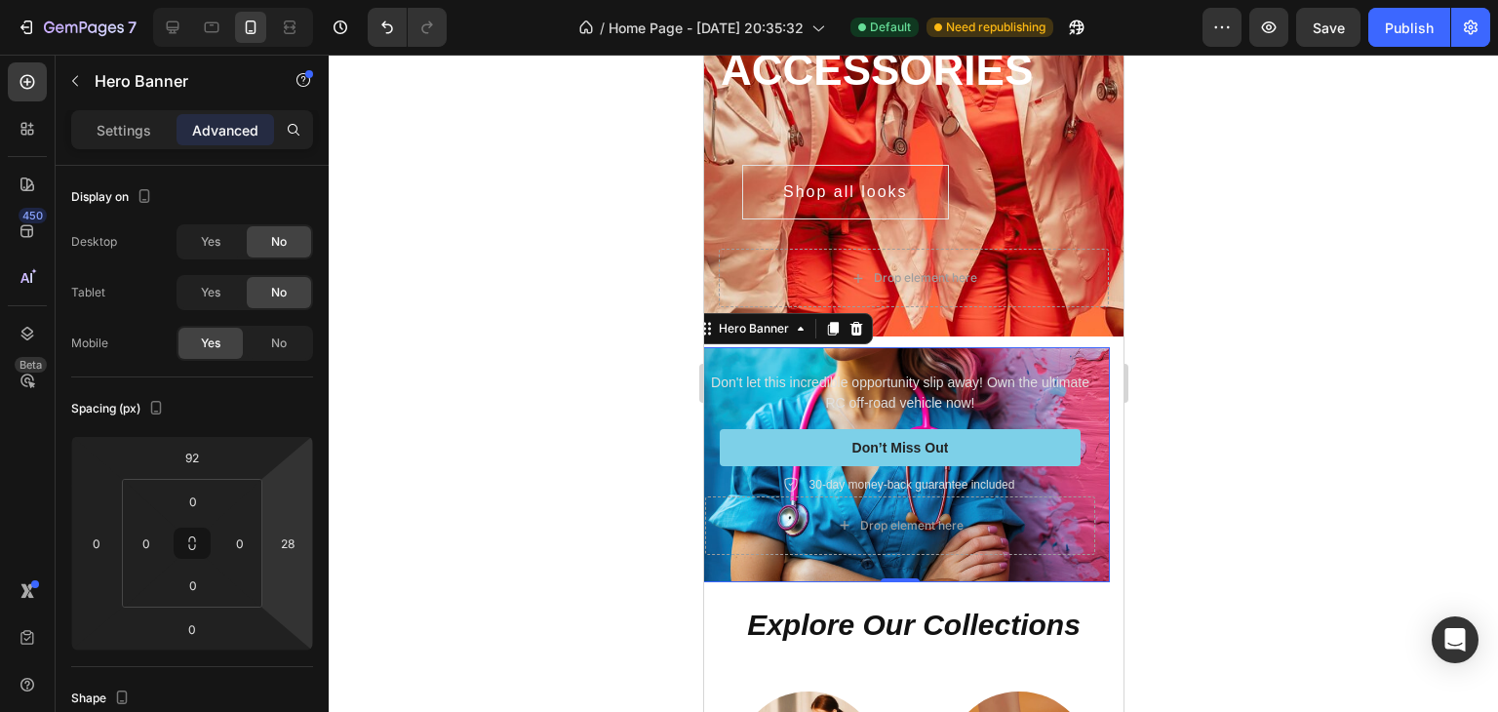
drag, startPoint x: 291, startPoint y: 488, endPoint x: 292, endPoint y: 475, distance: 13.7
click at [292, 0] on html "7 / Home Page - [DATE] 20:35:32 Default Need republishing Preview Save Publish …" at bounding box center [749, 0] width 1498 height 0
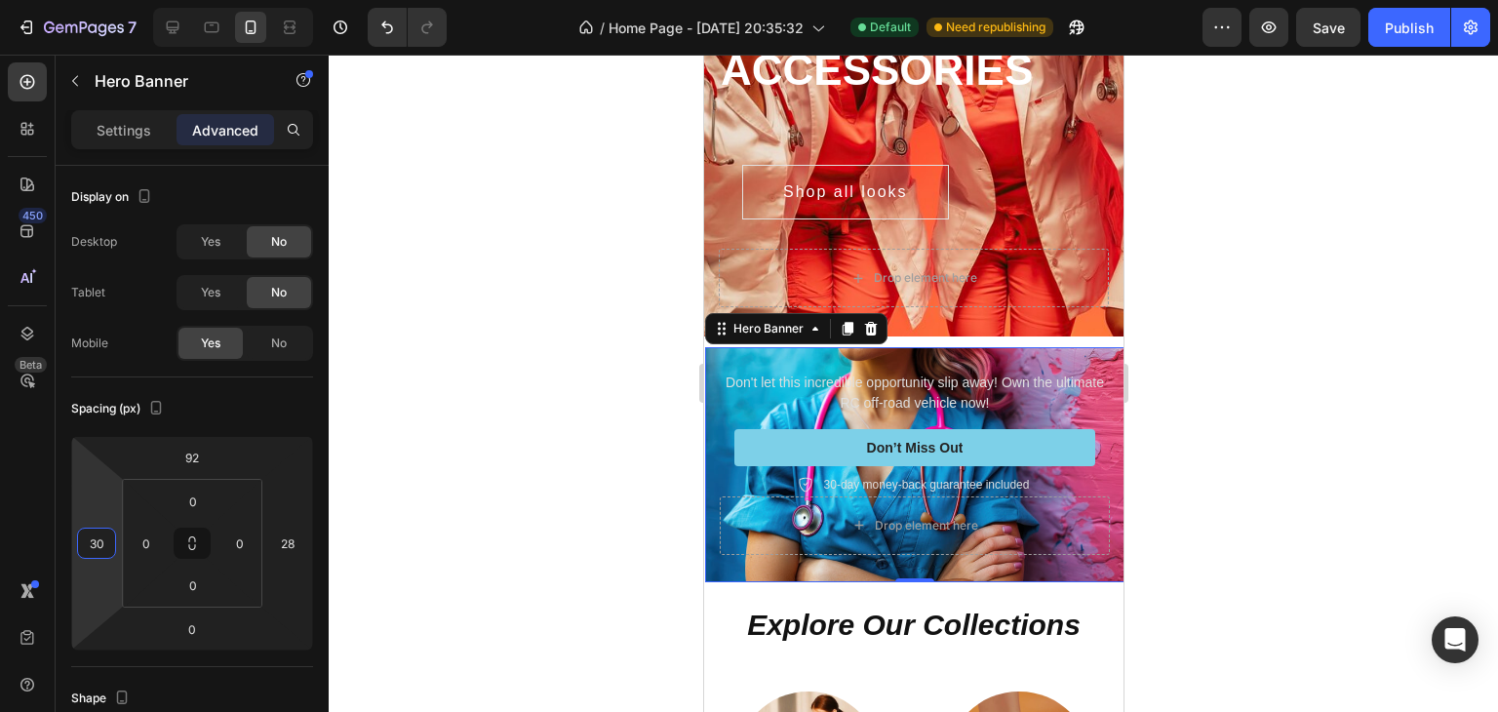
drag, startPoint x: 97, startPoint y: 493, endPoint x: 103, endPoint y: 479, distance: 15.8
click at [103, 0] on html "7 / Home Page - [DATE] 20:35:32 Default Need republishing Preview Save Publish …" at bounding box center [749, 0] width 1498 height 0
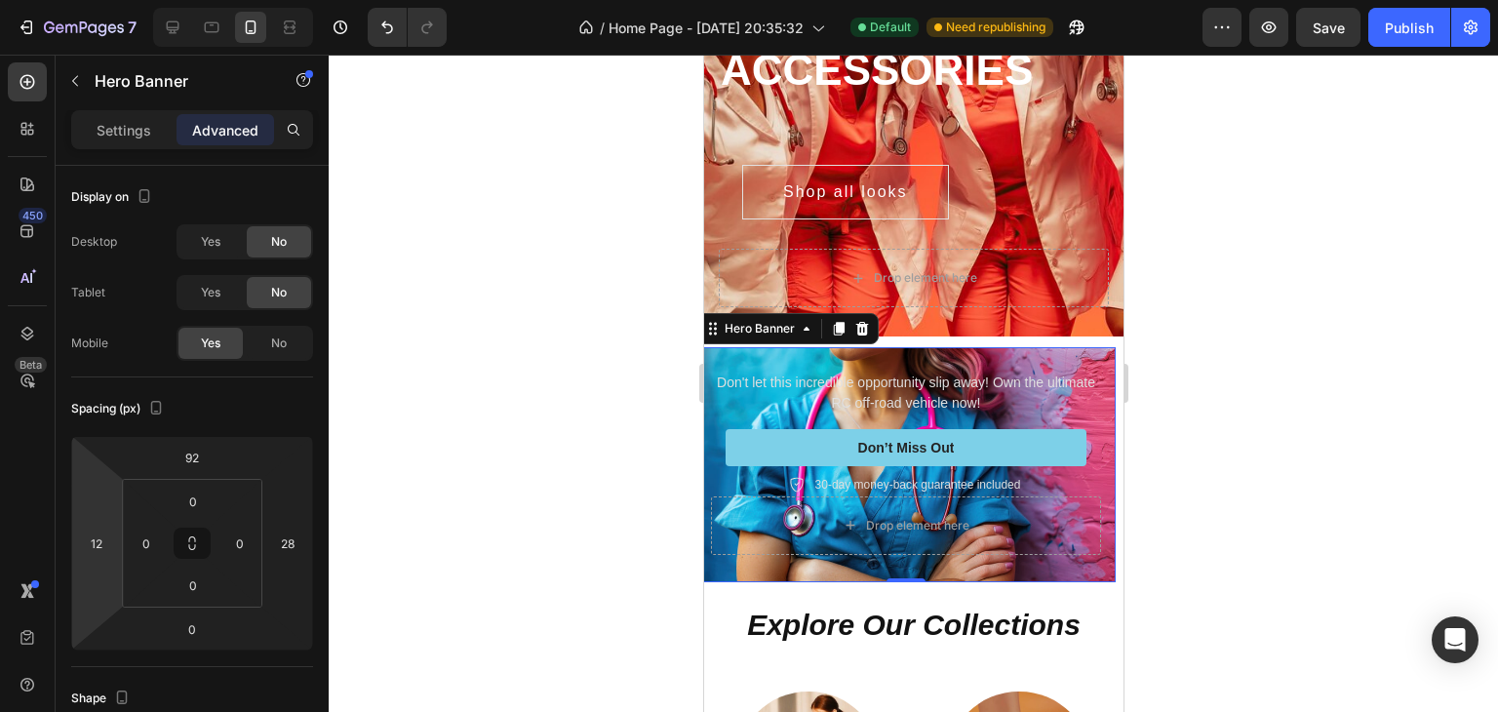
type input "10"
drag, startPoint x: 109, startPoint y: 487, endPoint x: 105, endPoint y: 497, distance: 10.5
click at [105, 0] on html "7 / Home Page - [DATE] 20:35:32 Default Need republishing Preview Save Publish …" at bounding box center [749, 0] width 1498 height 0
drag, startPoint x: 144, startPoint y: 513, endPoint x: 140, endPoint y: 531, distance: 18.9
click at [140, 0] on html "7 / Home Page - [DATE] 20:35:32 Default Need republishing Preview Save Publish …" at bounding box center [749, 0] width 1498 height 0
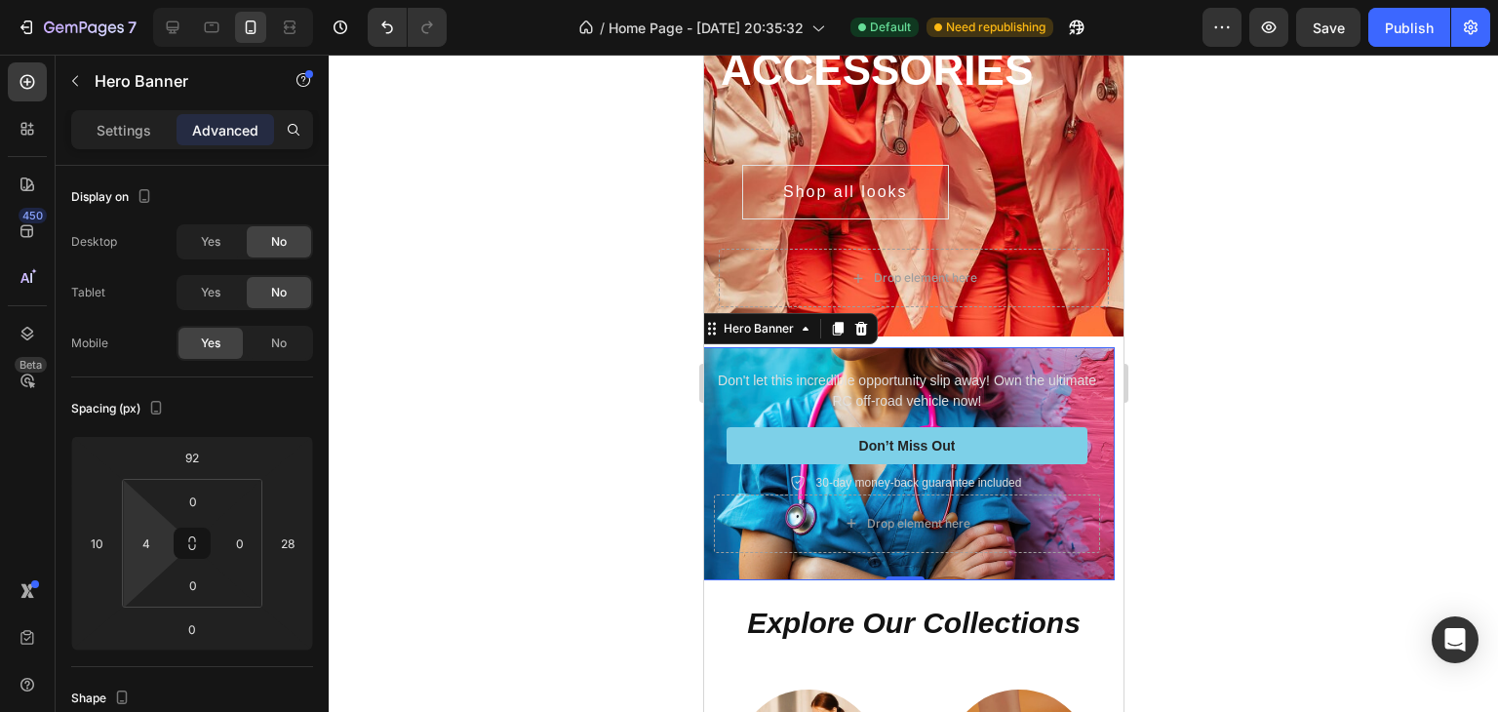
drag, startPoint x: 141, startPoint y: 517, endPoint x: 141, endPoint y: 496, distance: 20.5
click at [141, 0] on html "7 / Home Page - [DATE] 20:35:32 Default Need republishing Preview Save Publish …" at bounding box center [749, 0] width 1498 height 0
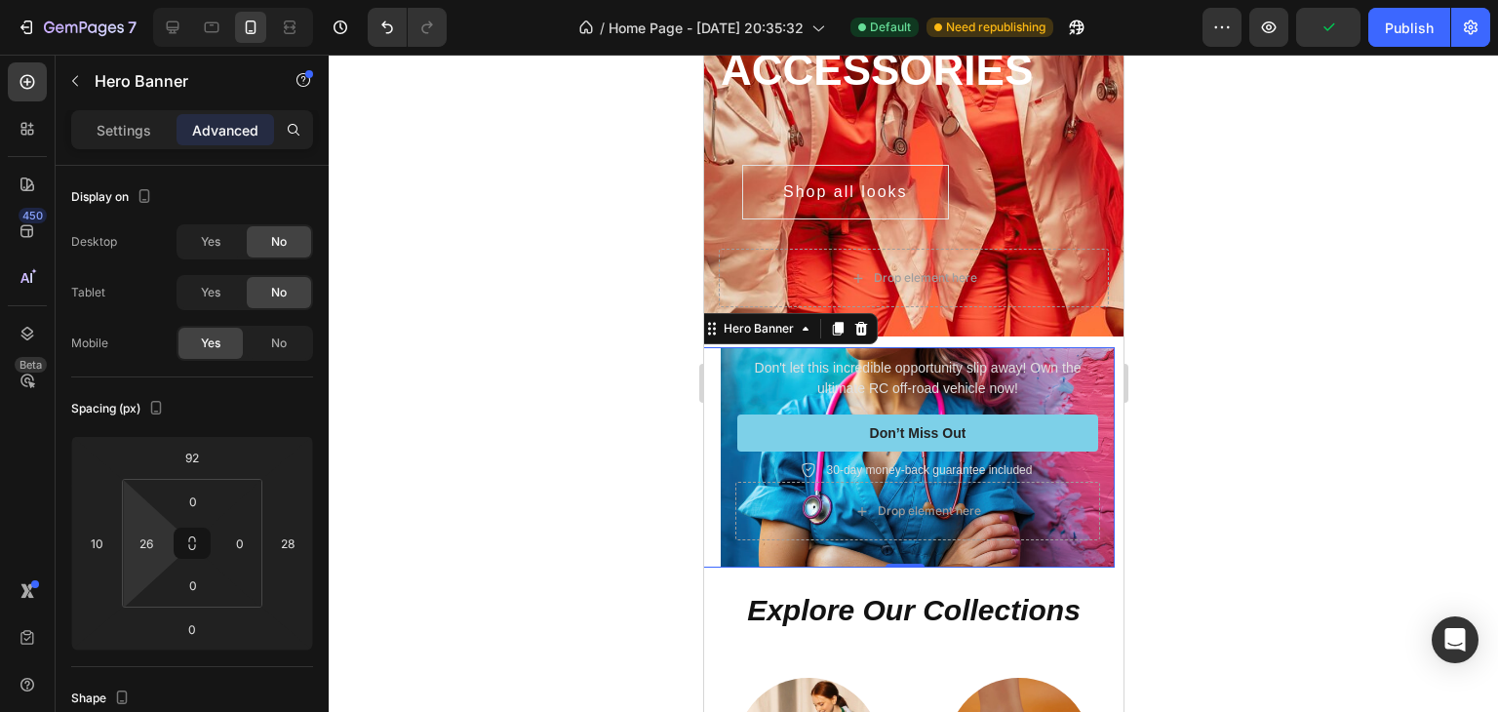
type input "28"
drag, startPoint x: 138, startPoint y: 516, endPoint x: 137, endPoint y: 504, distance: 11.7
click at [137, 0] on html "7 / Home Page - [DATE] 20:35:32 Default Need republishing Preview Save Publish …" at bounding box center [749, 0] width 1498 height 0
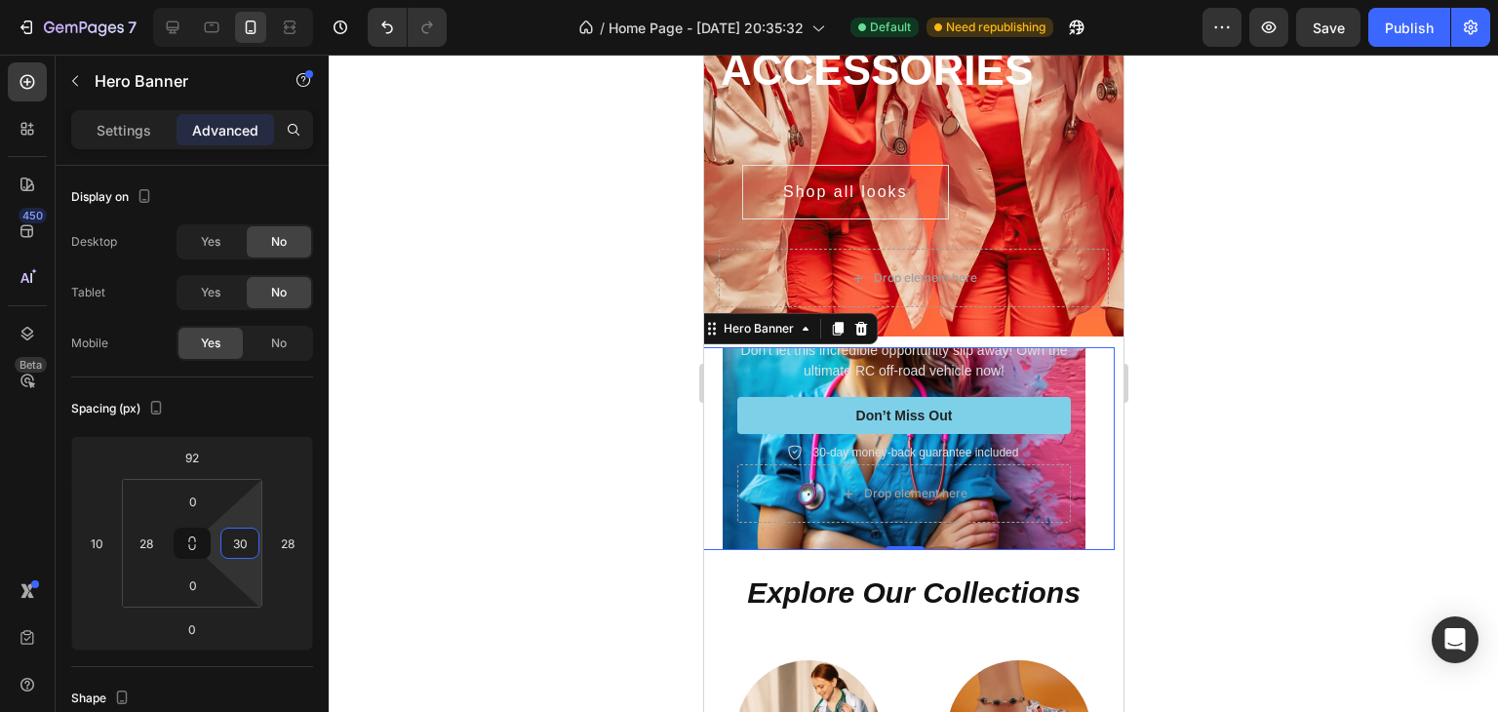
type input "28"
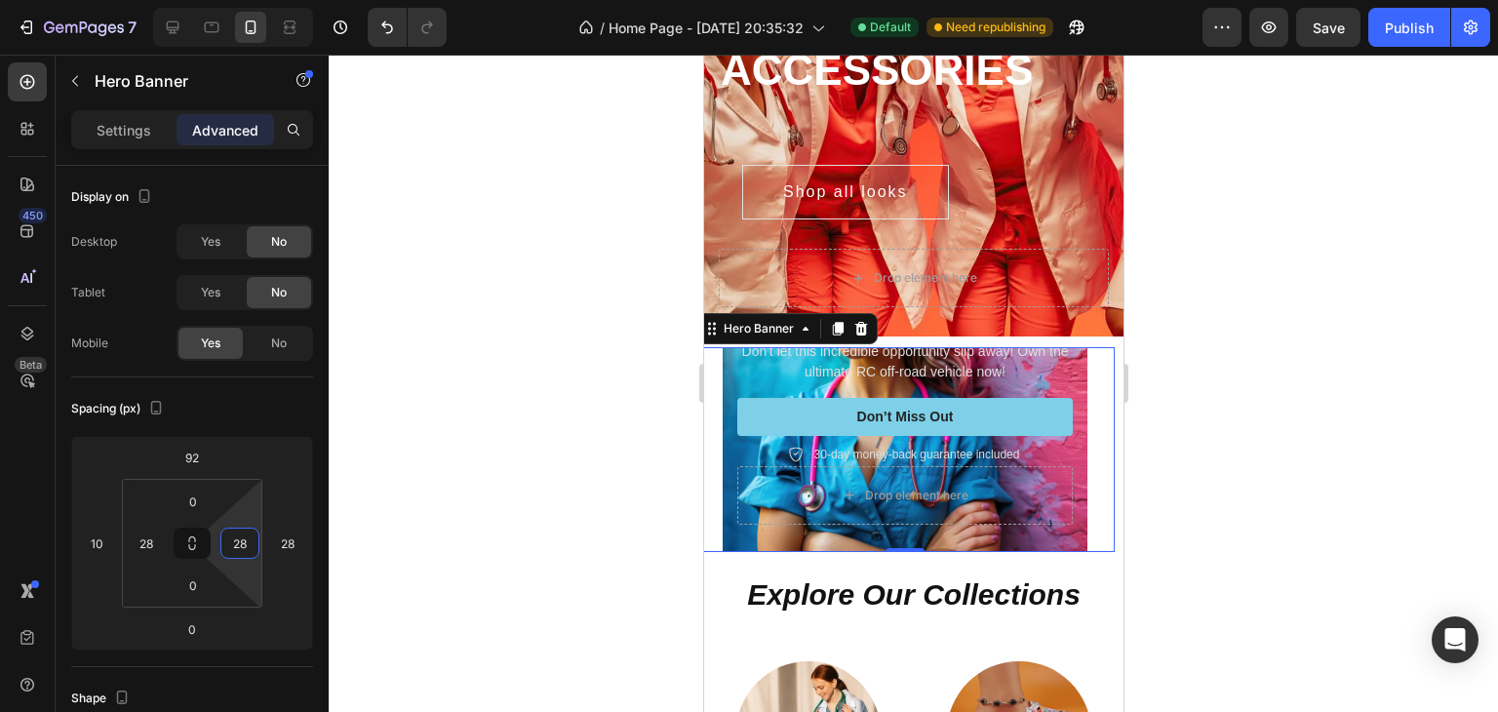
drag, startPoint x: 238, startPoint y: 516, endPoint x: 234, endPoint y: 502, distance: 14.2
click at [234, 0] on html "7 / Home Page - [DATE] 20:35:32 Default Need republishing Preview Save Publish …" at bounding box center [749, 0] width 1498 height 0
type input "20"
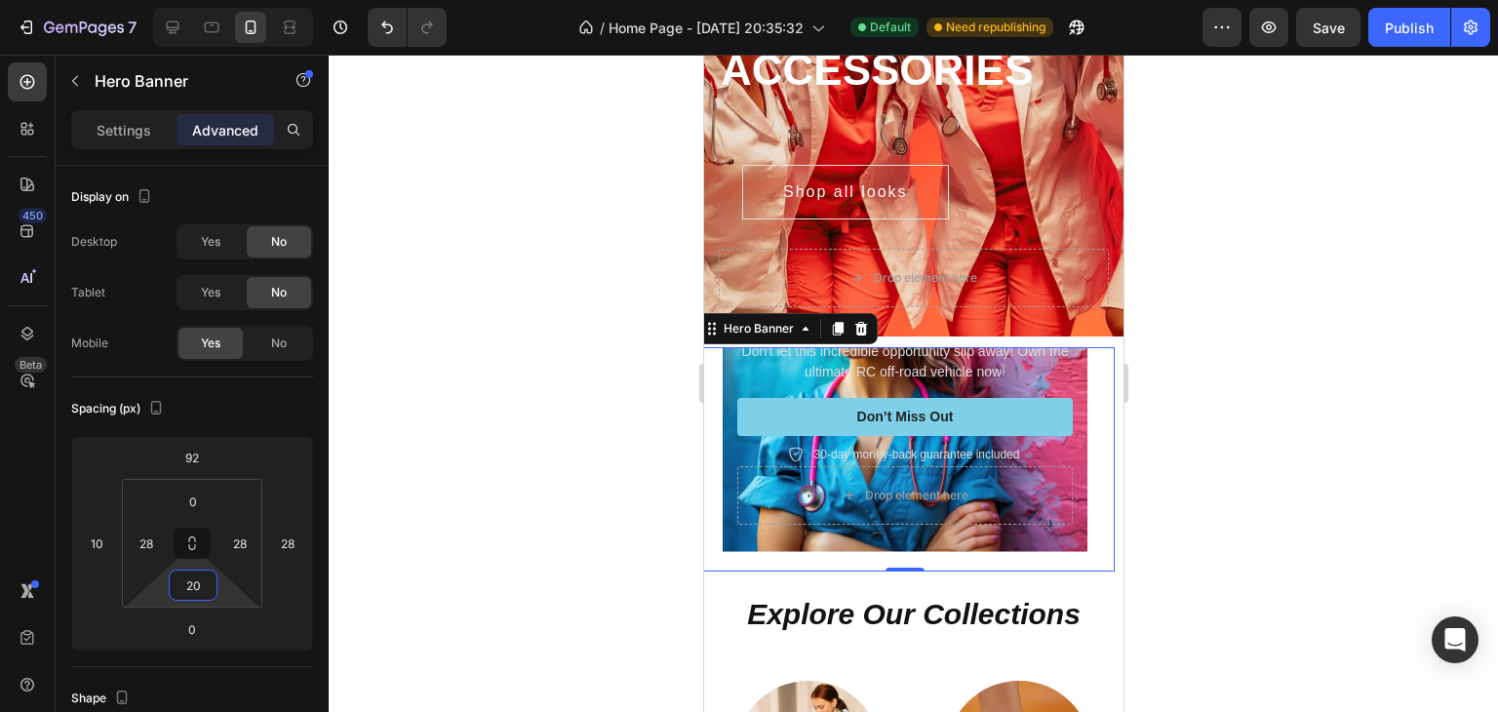
drag, startPoint x: 230, startPoint y: 594, endPoint x: 226, endPoint y: 584, distance: 10.5
click at [226, 0] on html "7 / Home Page - [DATE] 20:35:32 Default Need republishing Preview Save Publish …" at bounding box center [749, 0] width 1498 height 0
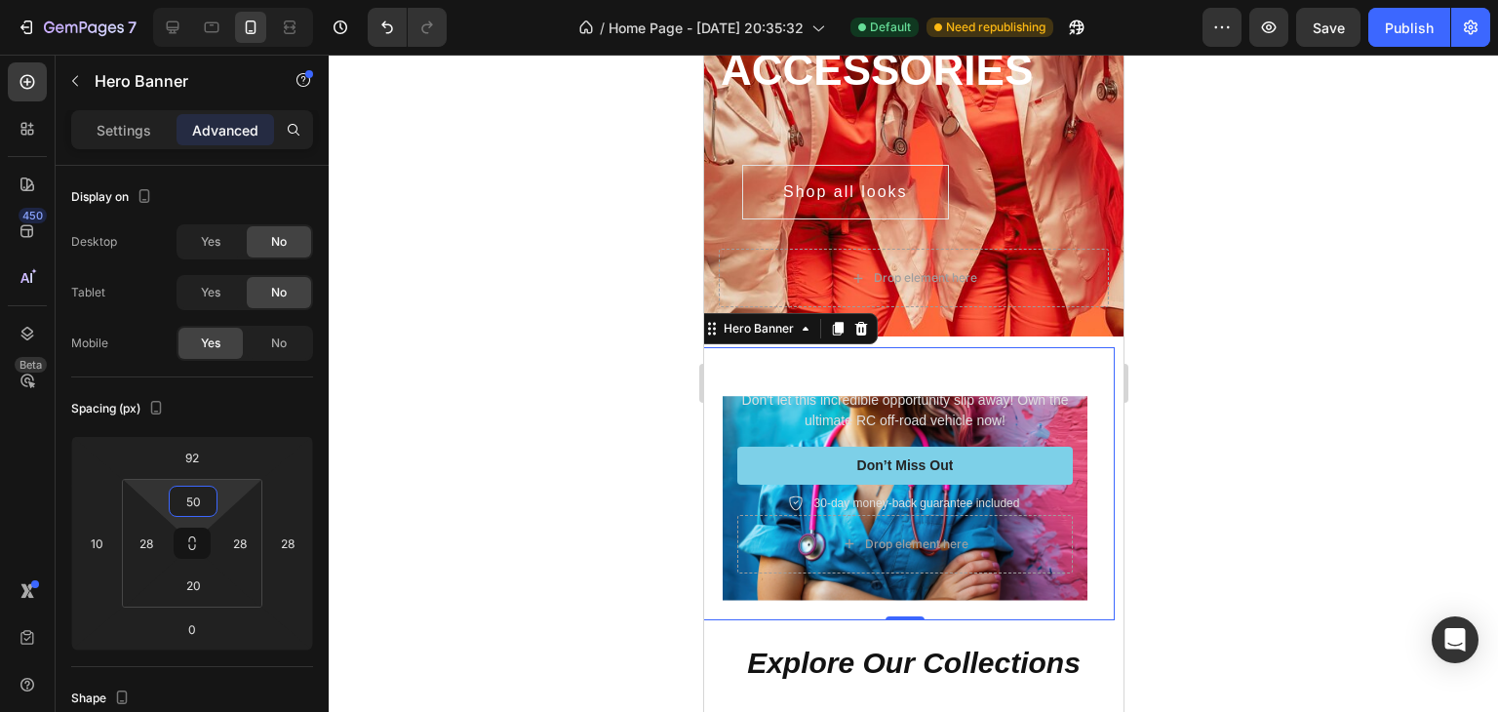
type input "48"
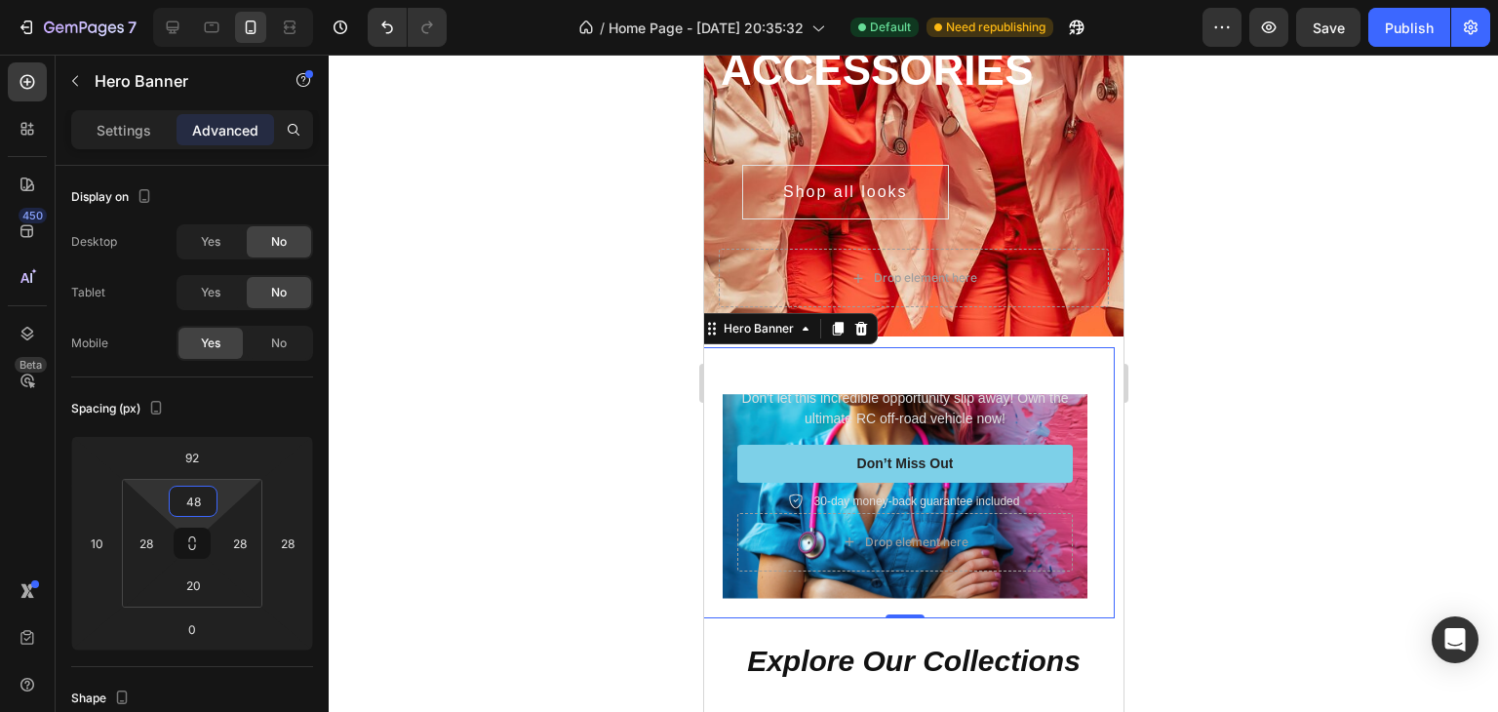
drag, startPoint x: 217, startPoint y: 493, endPoint x: 217, endPoint y: 470, distance: 23.4
click at [217, 0] on html "7 / Home Page - [DATE] 20:35:32 Default Need republishing Preview Save Publish …" at bounding box center [749, 0] width 1498 height 0
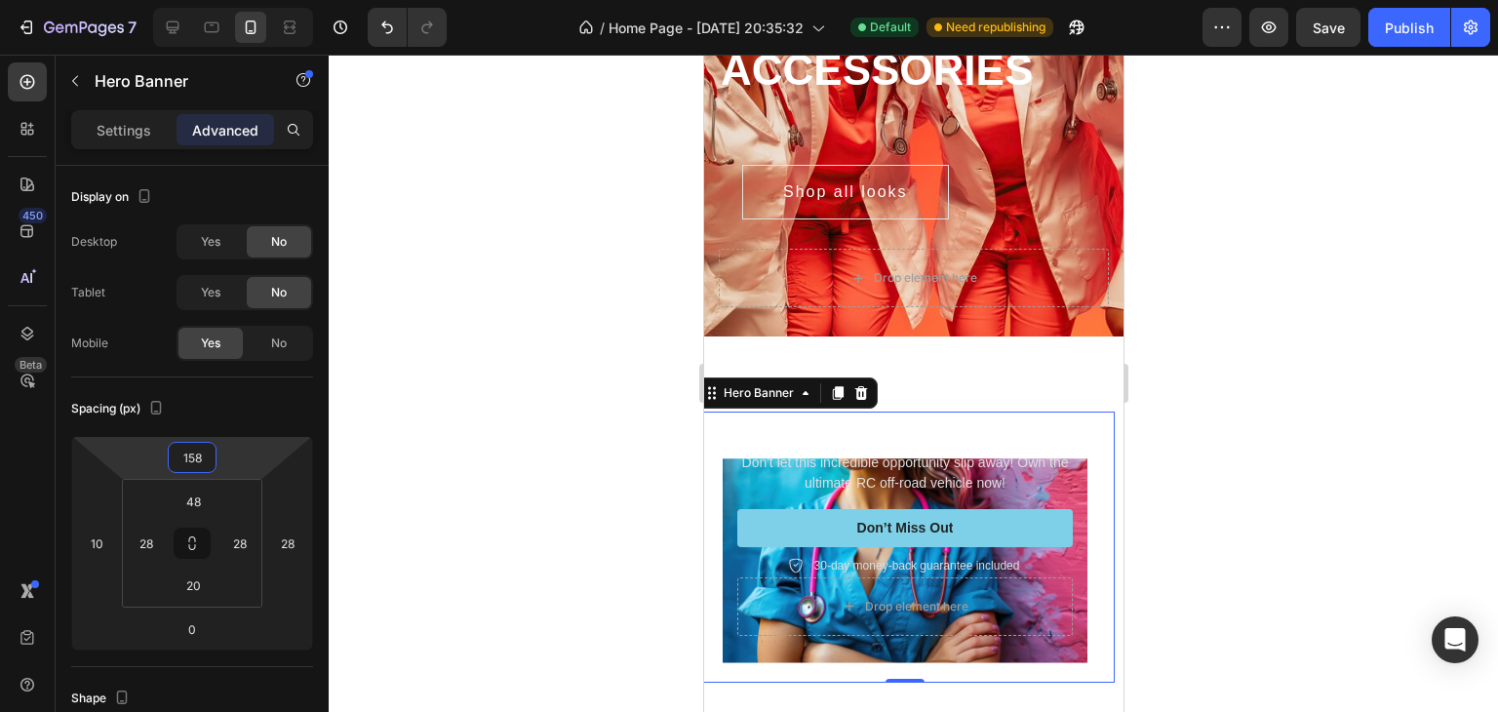
type input "142"
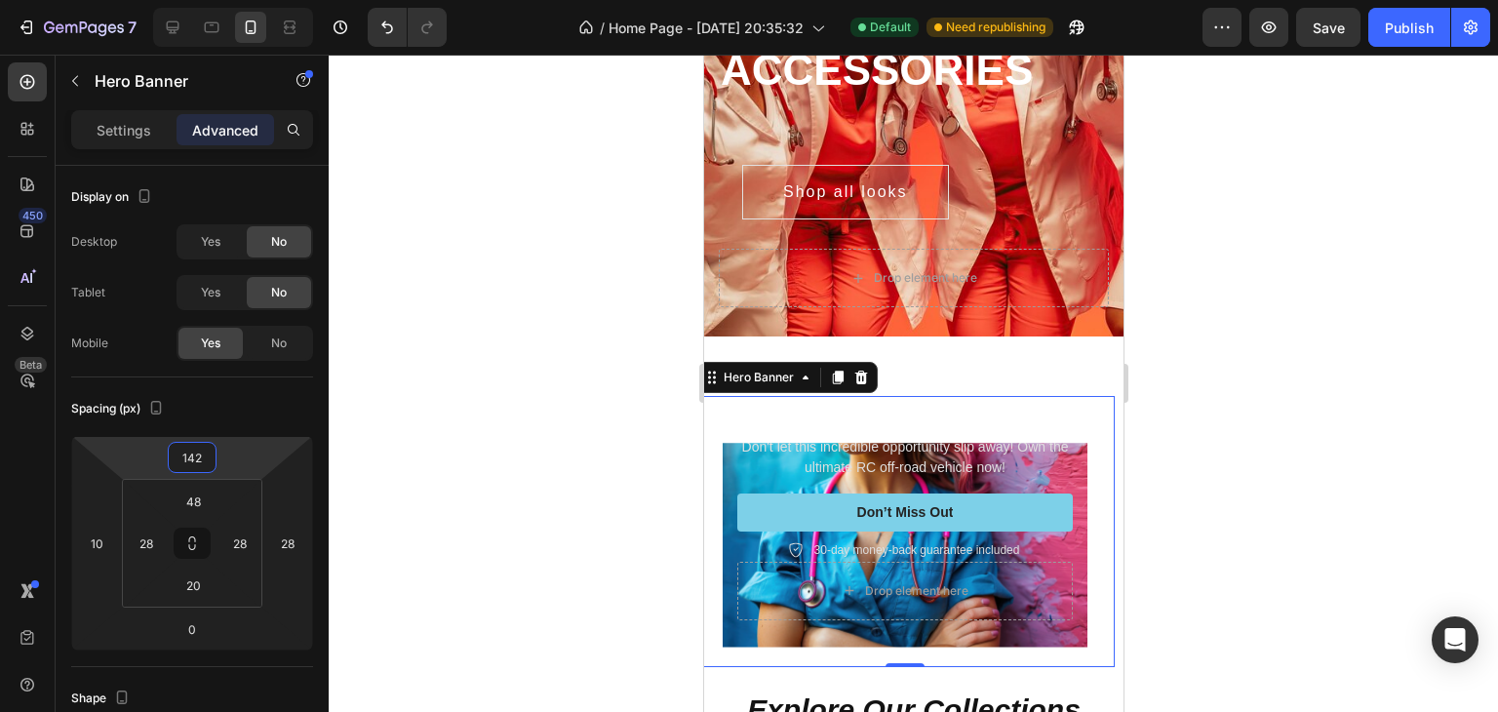
drag, startPoint x: 226, startPoint y: 447, endPoint x: 222, endPoint y: 437, distance: 10.5
click at [222, 0] on html "7 / Home Page - [DATE] 20:35:32 Default Need republishing Preview Save Publish …" at bounding box center [749, 0] width 1498 height 0
click at [864, 428] on div "Icon Icon Icon Icon Icon Icon List Rated 4.5/5 Based on 895 Reviews Text Block …" at bounding box center [903, 531] width 419 height 270
click at [864, 439] on div "Icon Icon Icon Icon Icon Icon List Rated 4.5/5 Based on 895 Reviews Text Block …" at bounding box center [903, 531] width 419 height 270
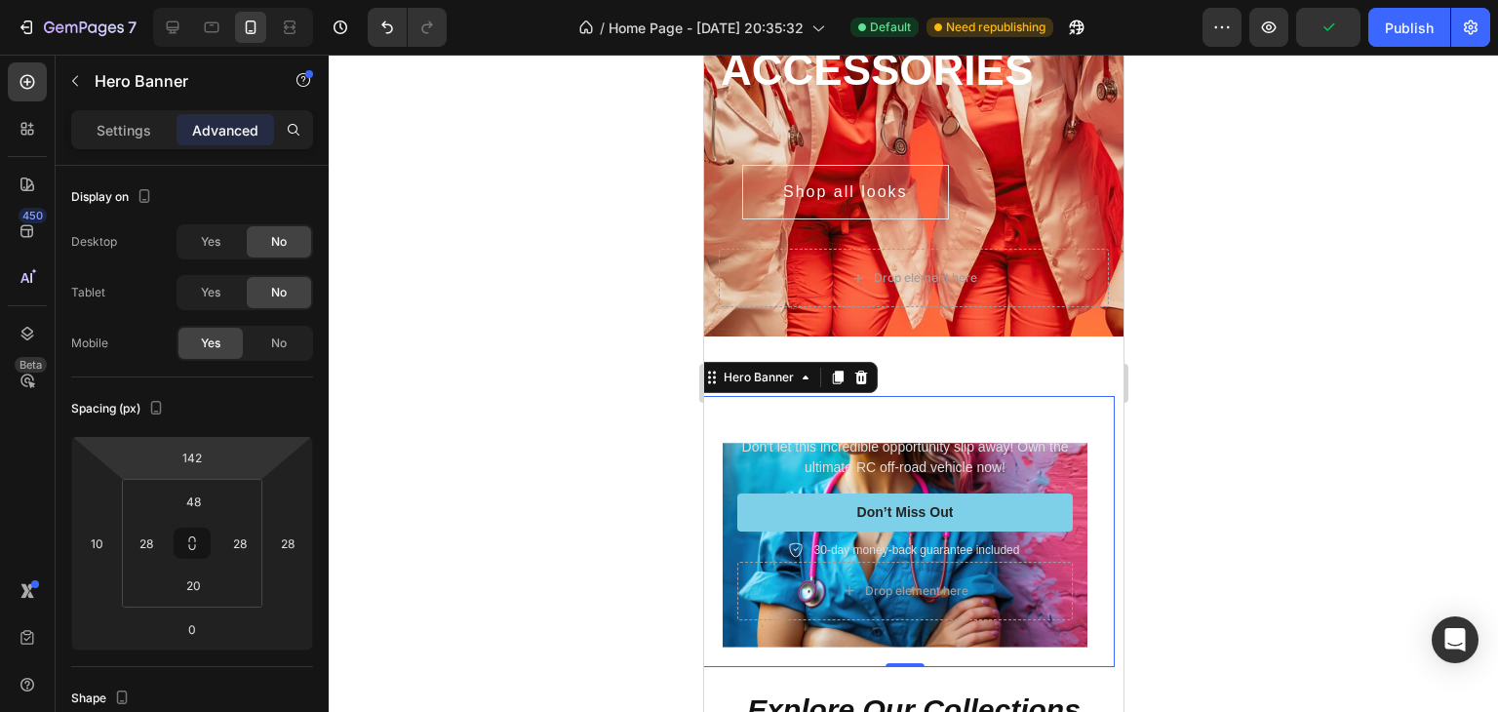
click at [864, 439] on div "Icon Icon Icon Icon Icon Icon List Rated 4.5/5 Based on 895 Reviews Text Block …" at bounding box center [903, 531] width 419 height 270
click at [874, 443] on div "Icon Icon Icon Icon Icon Icon List Rated 4.5/5 Based on 895 Reviews Text Block …" at bounding box center [903, 531] width 419 height 270
click at [877, 461] on p "Don't let this incredible opportunity slip away! Own the ultimate RC off-road v…" at bounding box center [903, 457] width 331 height 41
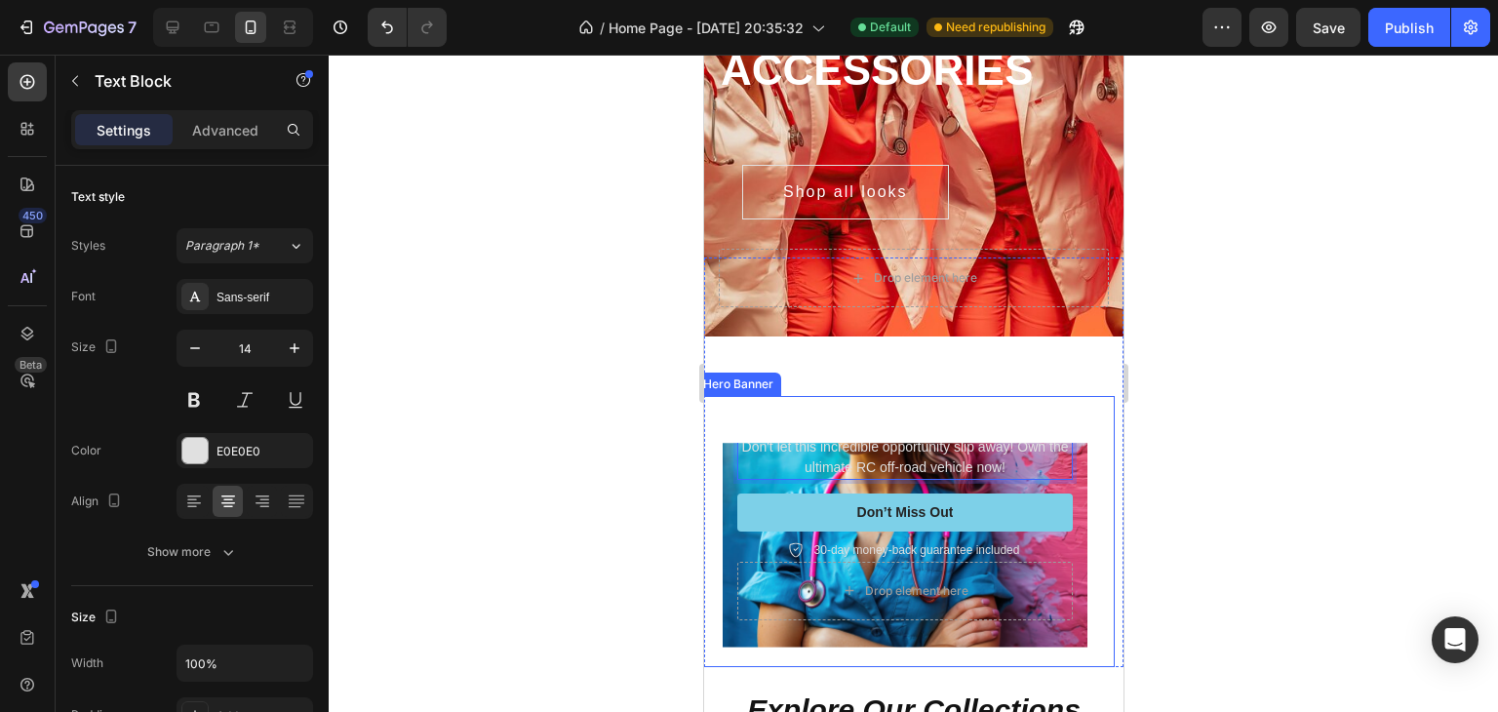
click at [878, 441] on div "Icon Icon Icon Icon Icon Icon List Rated 4.5/5 Based on 895 Reviews Text Block …" at bounding box center [903, 531] width 419 height 270
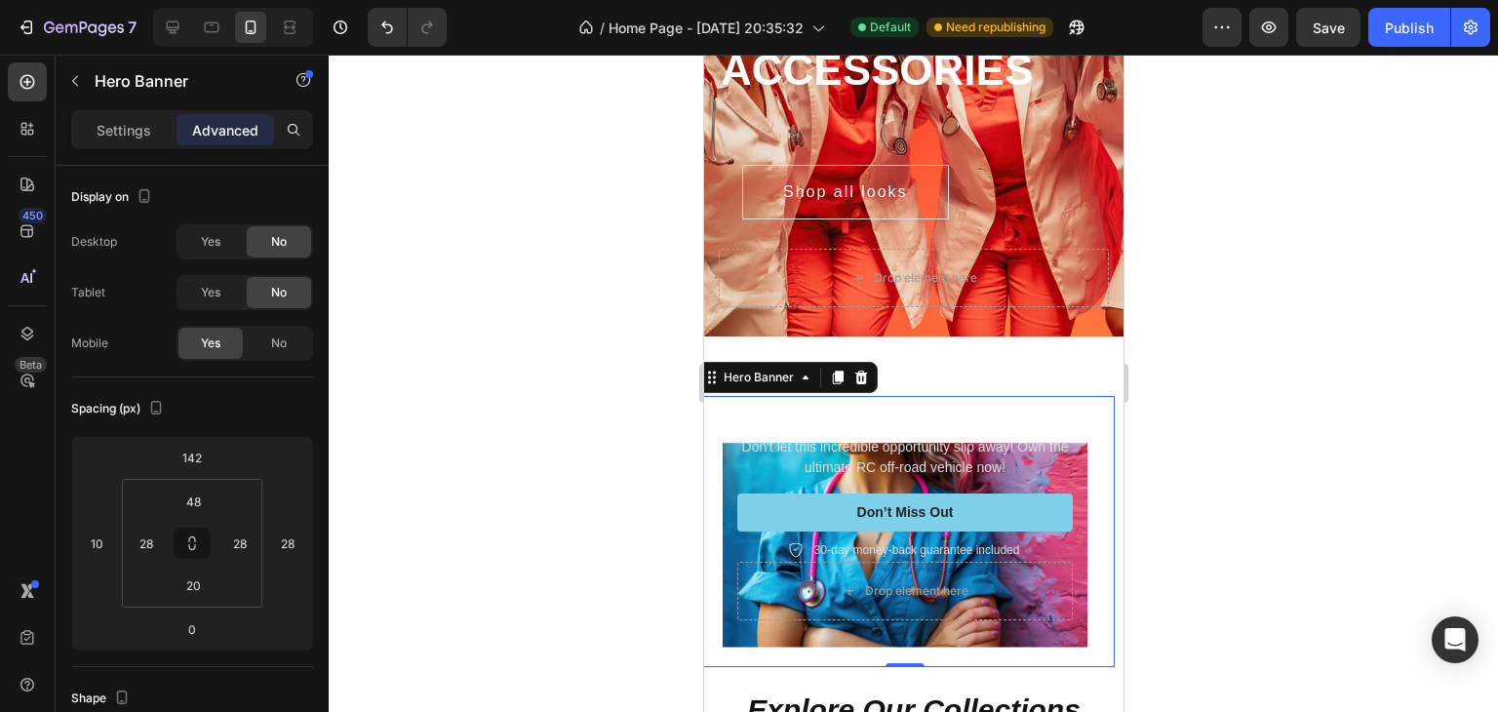
click at [878, 439] on div "Icon Icon Icon Icon Icon Icon List Rated 4.5/5 Based on 895 Reviews Text Block …" at bounding box center [903, 531] width 419 height 270
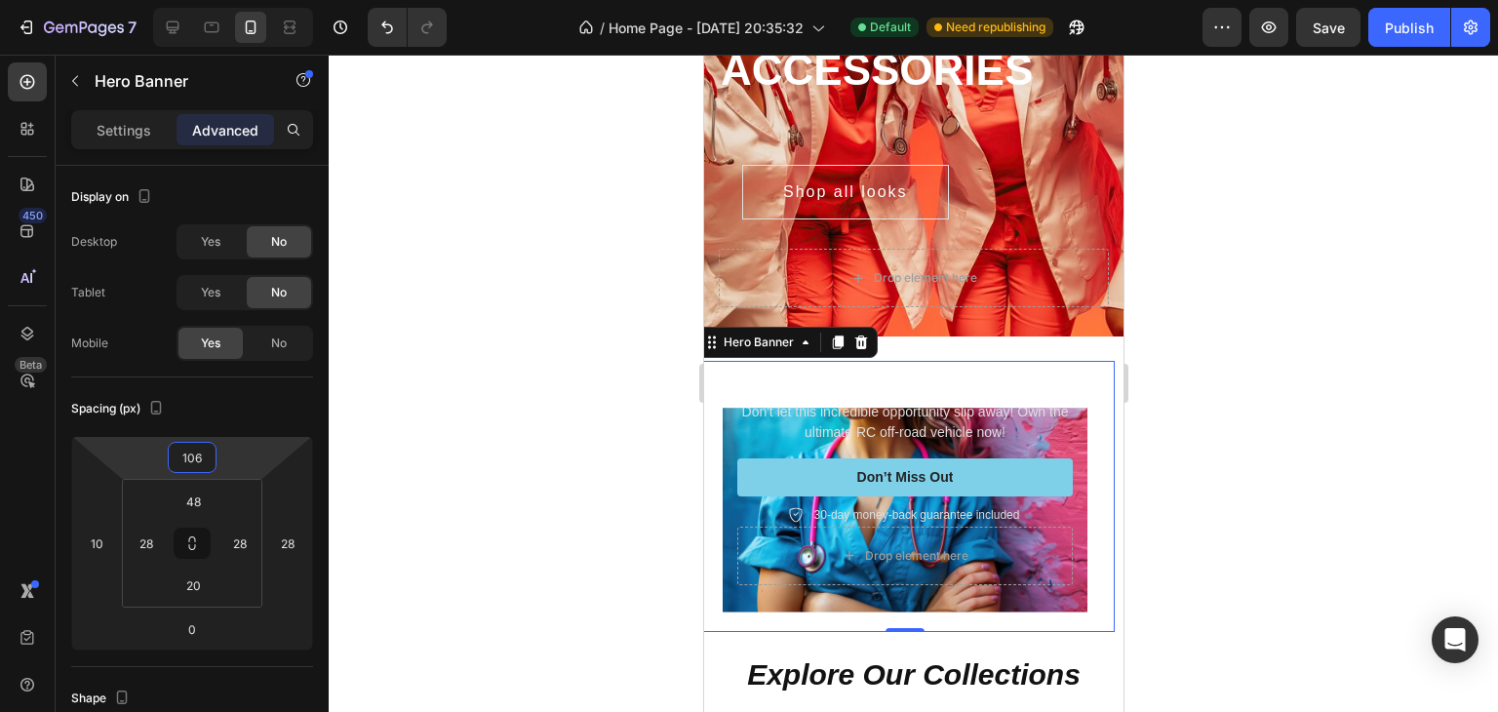
type input "102"
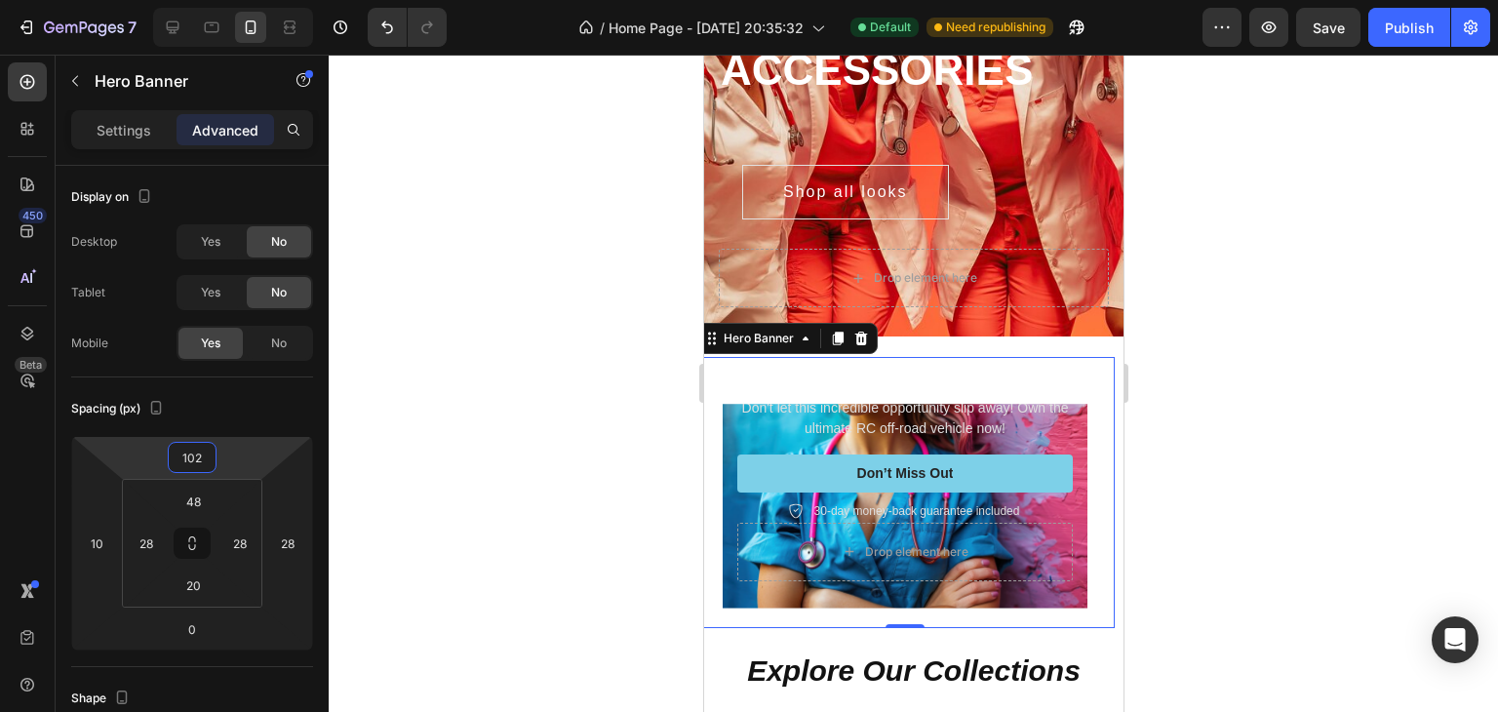
drag, startPoint x: 235, startPoint y: 450, endPoint x: 238, endPoint y: 470, distance: 19.7
click at [238, 0] on html "7 / Home Page - [DATE] 20:35:32 Default Need republishing Preview Save Publish …" at bounding box center [749, 0] width 1498 height 0
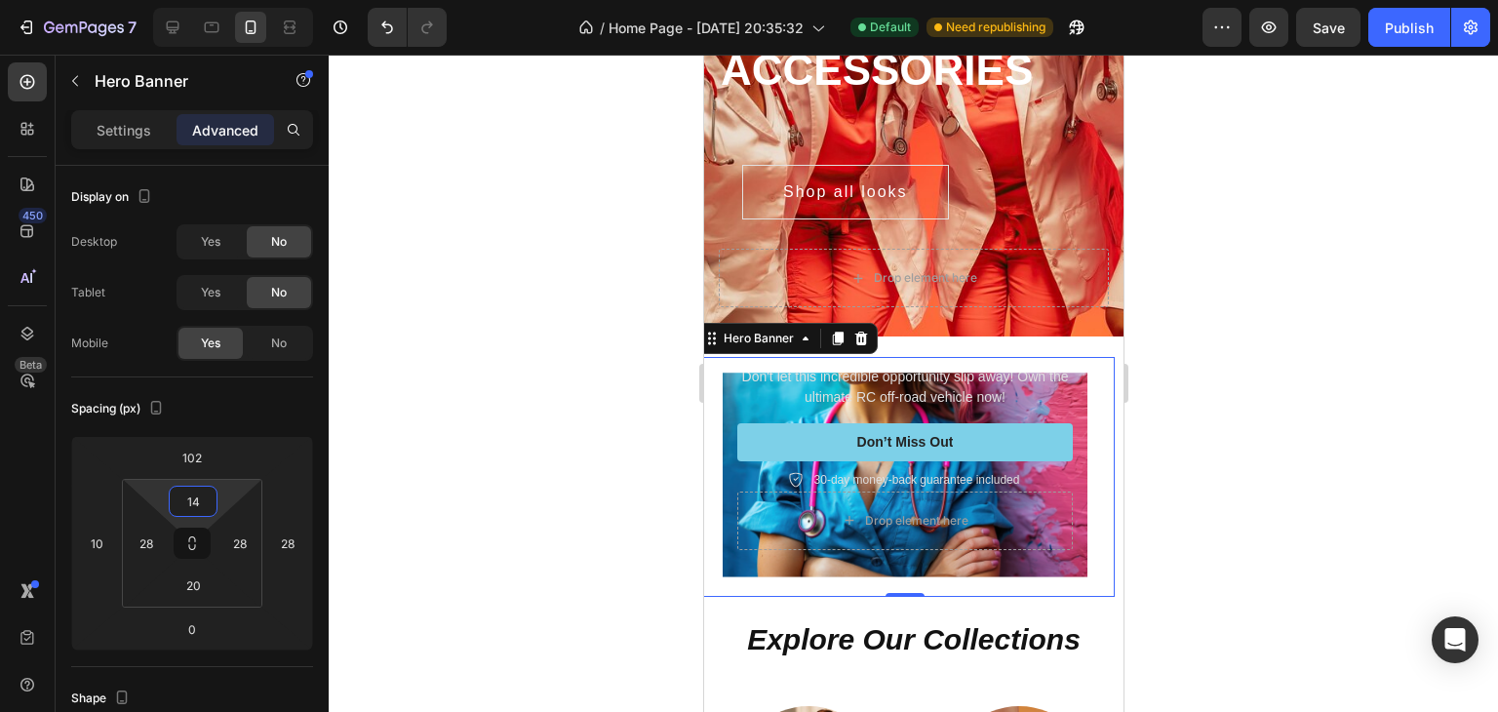
type input "10"
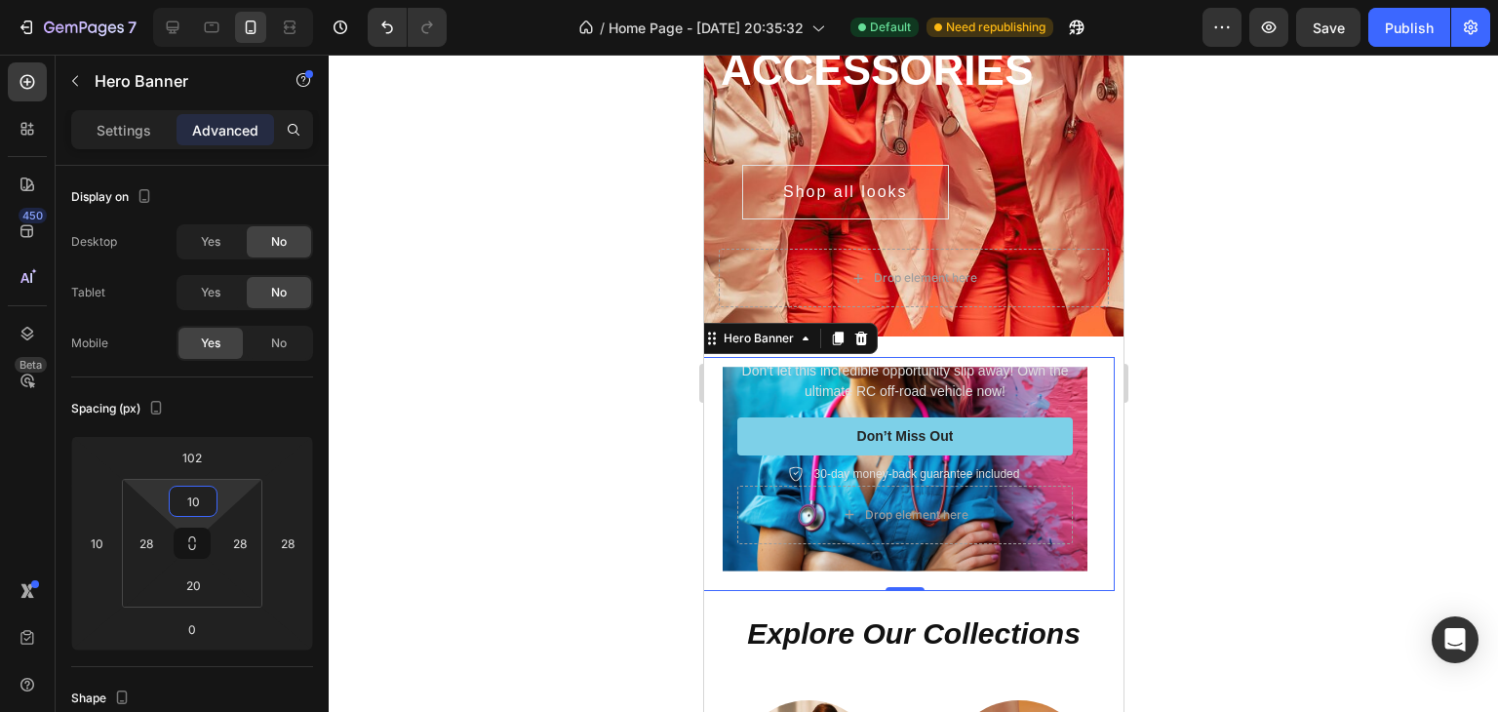
drag, startPoint x: 228, startPoint y: 489, endPoint x: 363, endPoint y: 483, distance: 134.7
click at [229, 0] on html "7 / Home Page - [DATE] 20:35:32 Default Need republishing Preview Save Publish …" at bounding box center [749, 0] width 1498 height 0
click at [964, 383] on p "Don't let this incredible opportunity slip away! Own the ultimate RC off-road v…" at bounding box center [903, 381] width 331 height 41
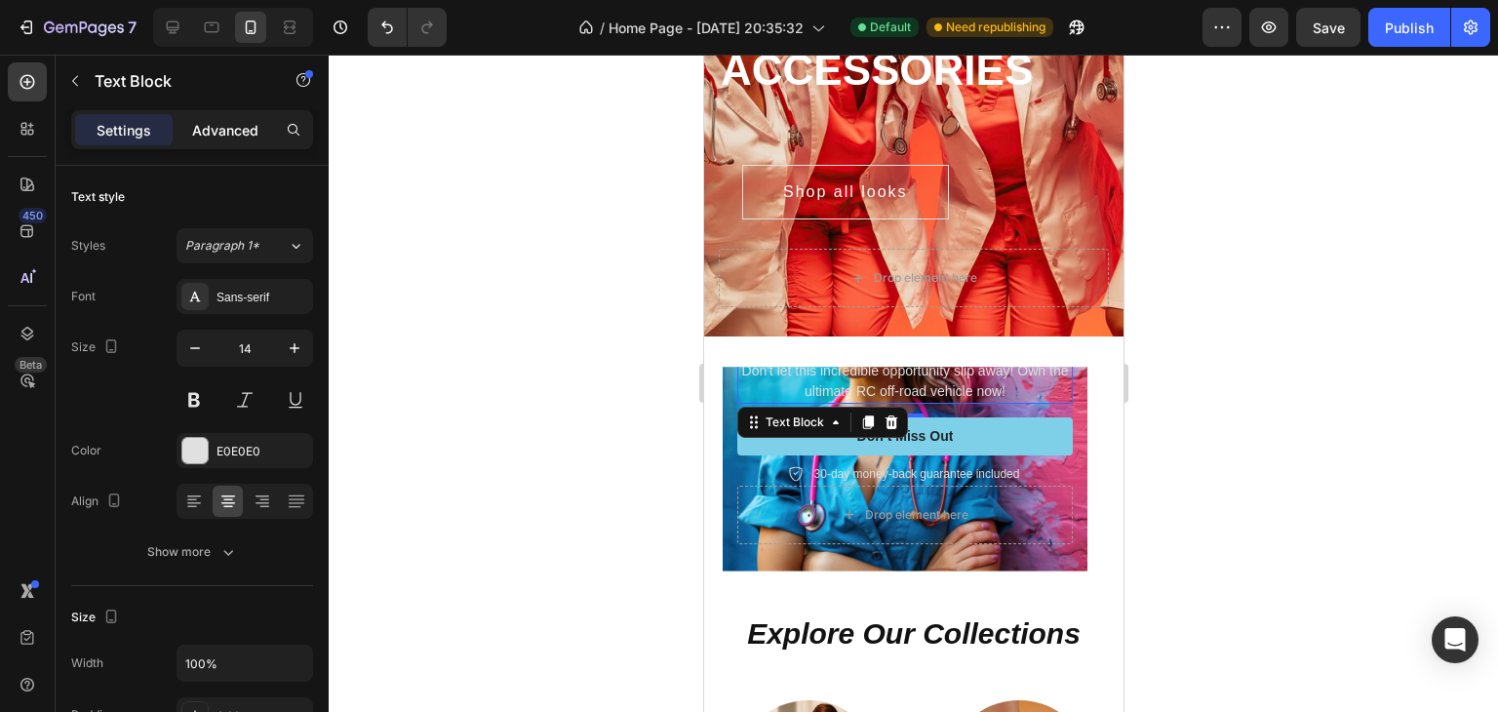
click at [221, 136] on p "Advanced" at bounding box center [225, 130] width 66 height 20
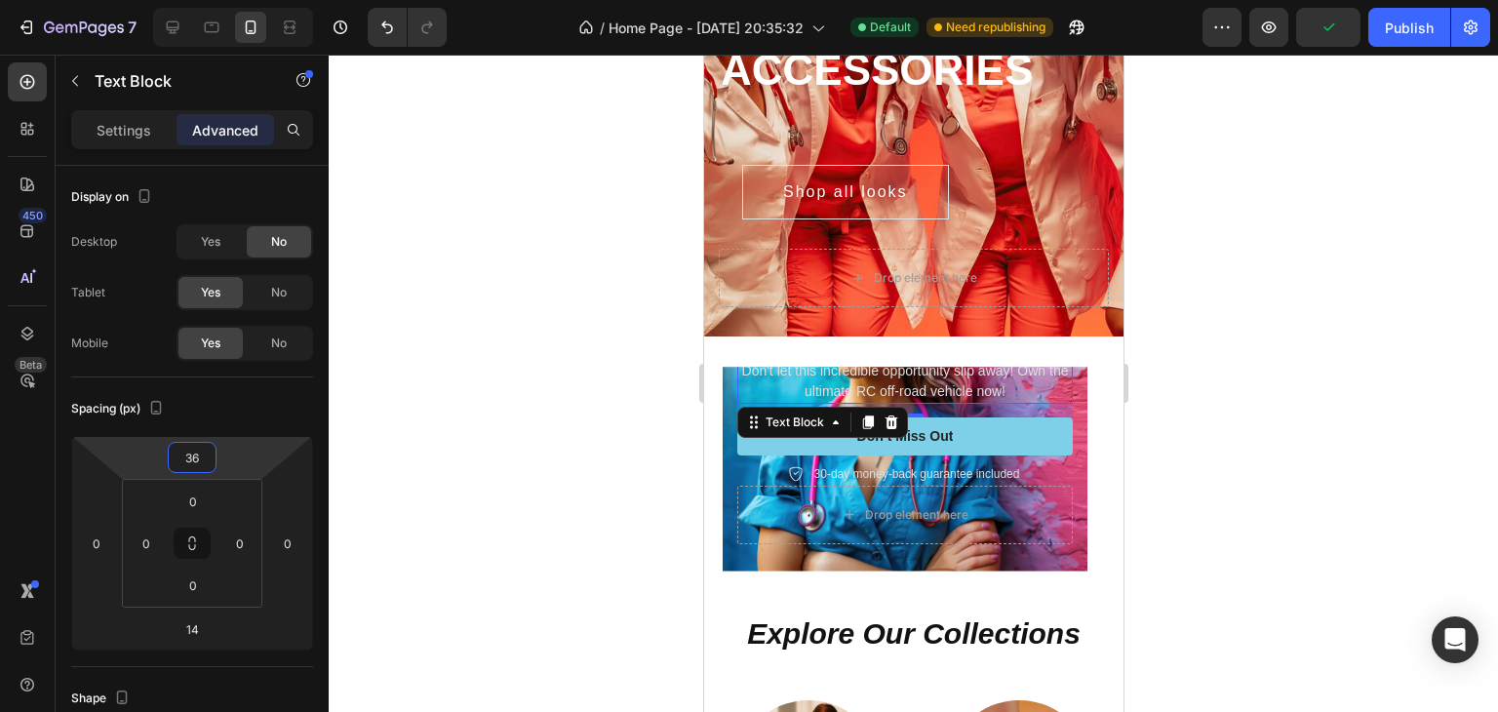
drag, startPoint x: 230, startPoint y: 465, endPoint x: 230, endPoint y: 448, distance: 17.5
click at [230, 0] on html "7 / Home Page - [DATE] 20:35:32 Default Need republishing Preview Publish 450 B…" at bounding box center [749, 0] width 1498 height 0
type input "8"
drag, startPoint x: 245, startPoint y: 457, endPoint x: 249, endPoint y: 471, distance: 14.2
click at [247, 0] on html "7 / Home Page - [DATE] 20:35:32 Default Need republishing Preview Save Publish …" at bounding box center [749, 0] width 1498 height 0
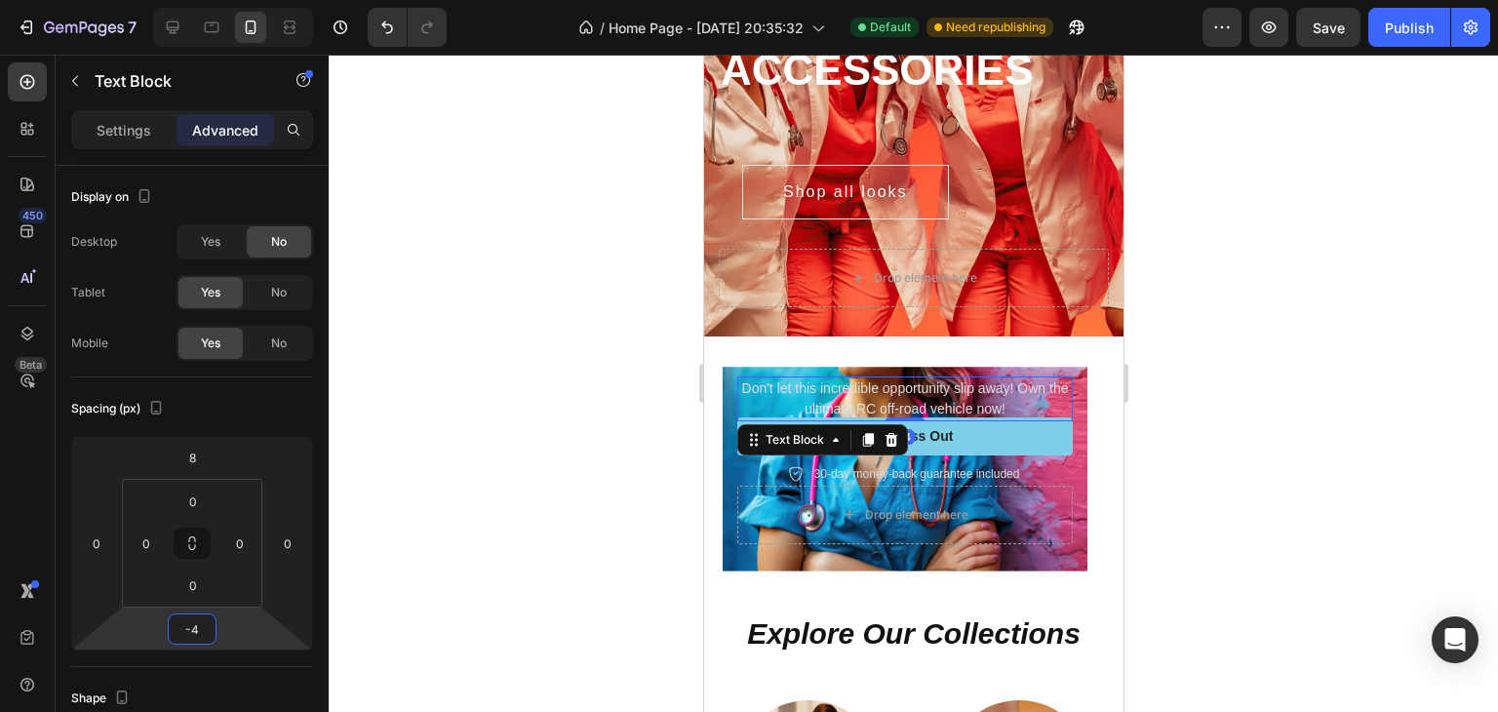
type input "-2"
click at [226, 0] on html "7 / Home Page - [DATE] 20:35:32 Default Need republishing Preview Save Publish …" at bounding box center [749, 0] width 1498 height 0
click at [1369, 422] on div at bounding box center [913, 383] width 1169 height 657
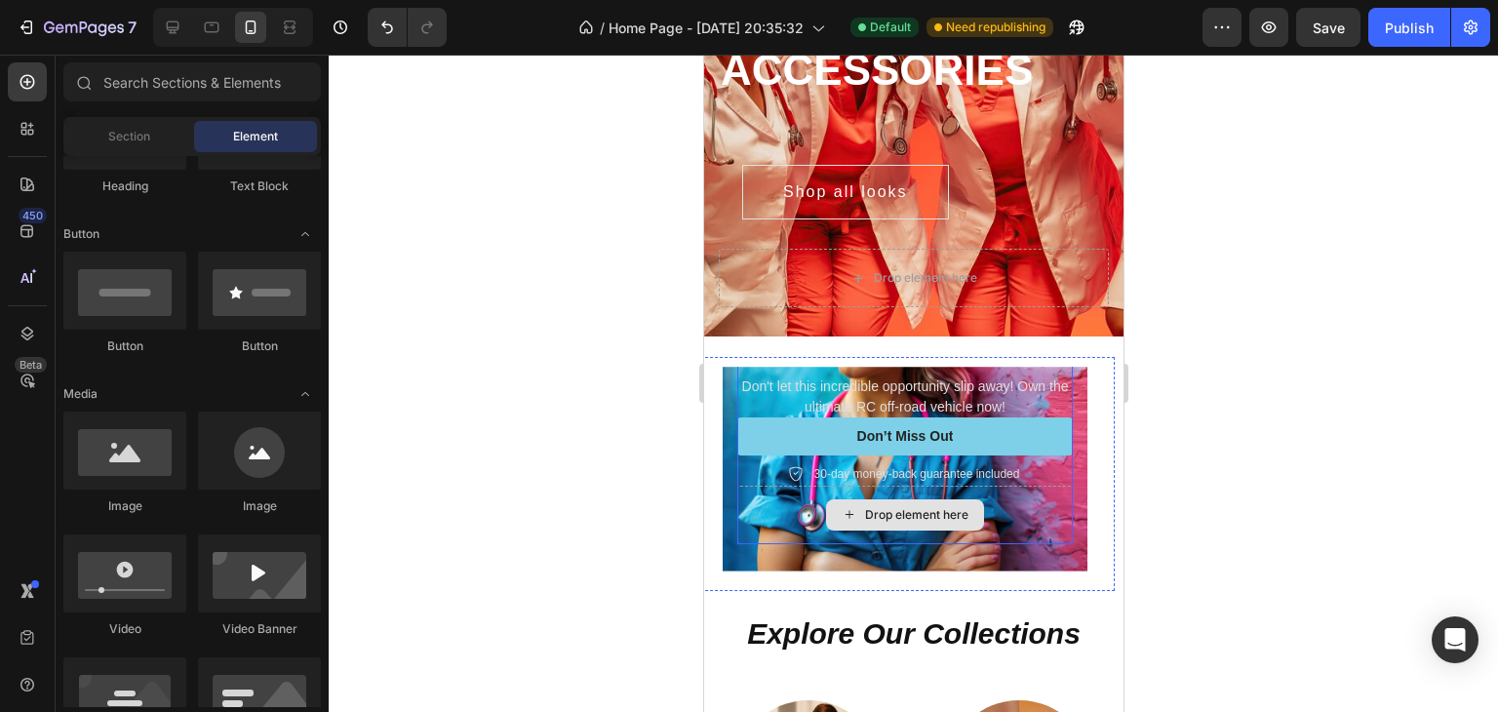
click at [1014, 513] on div "Drop element here" at bounding box center [903, 515] width 335 height 58
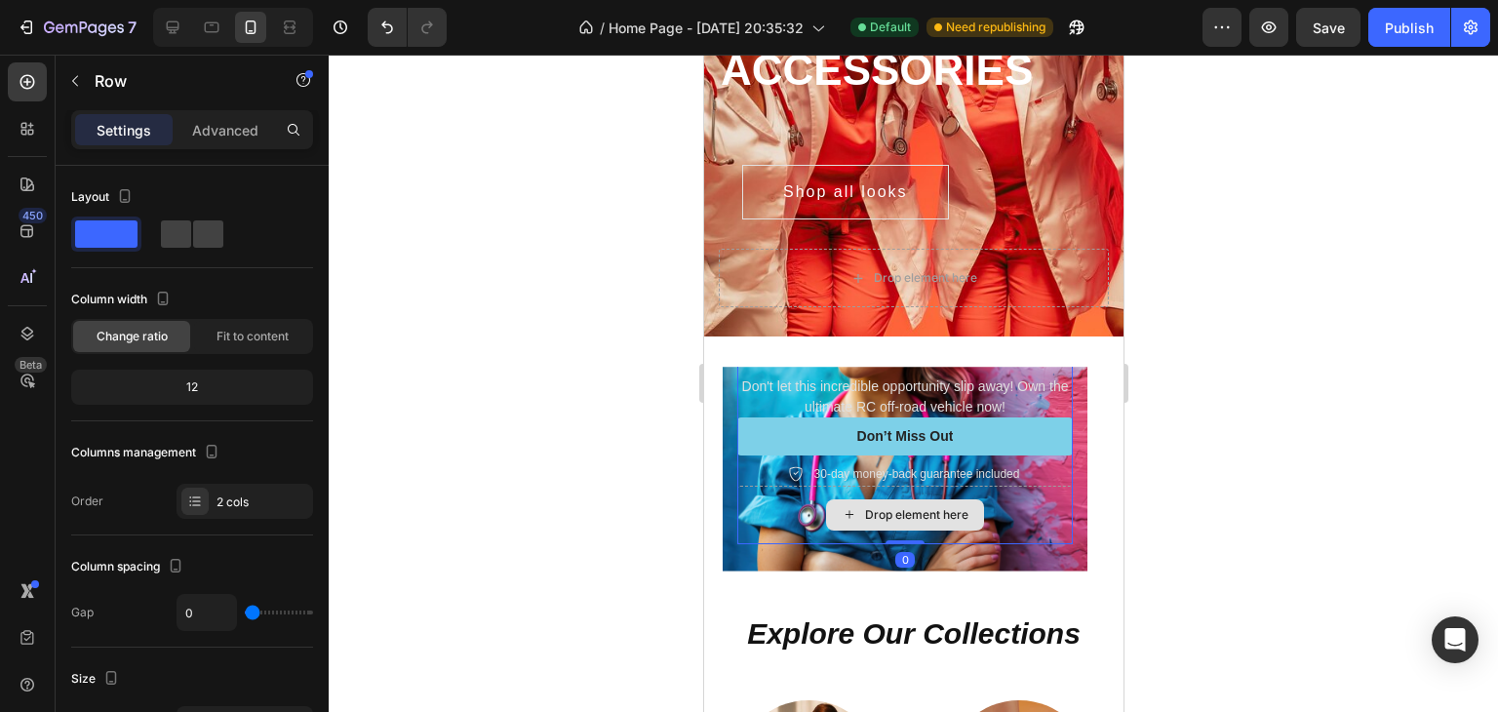
click at [995, 486] on div "Drop element here" at bounding box center [903, 515] width 335 height 58
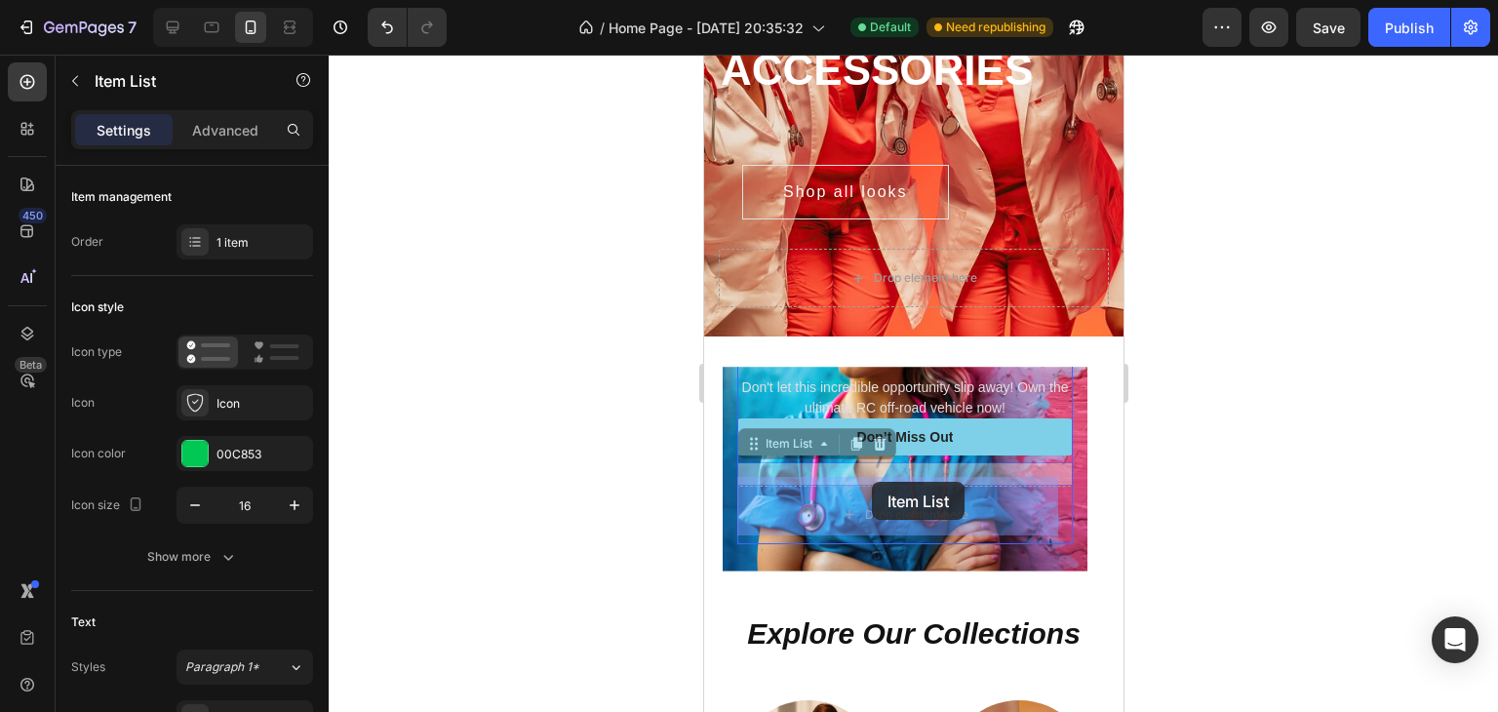
drag, startPoint x: 875, startPoint y: 465, endPoint x: 871, endPoint y: 482, distance: 17.0
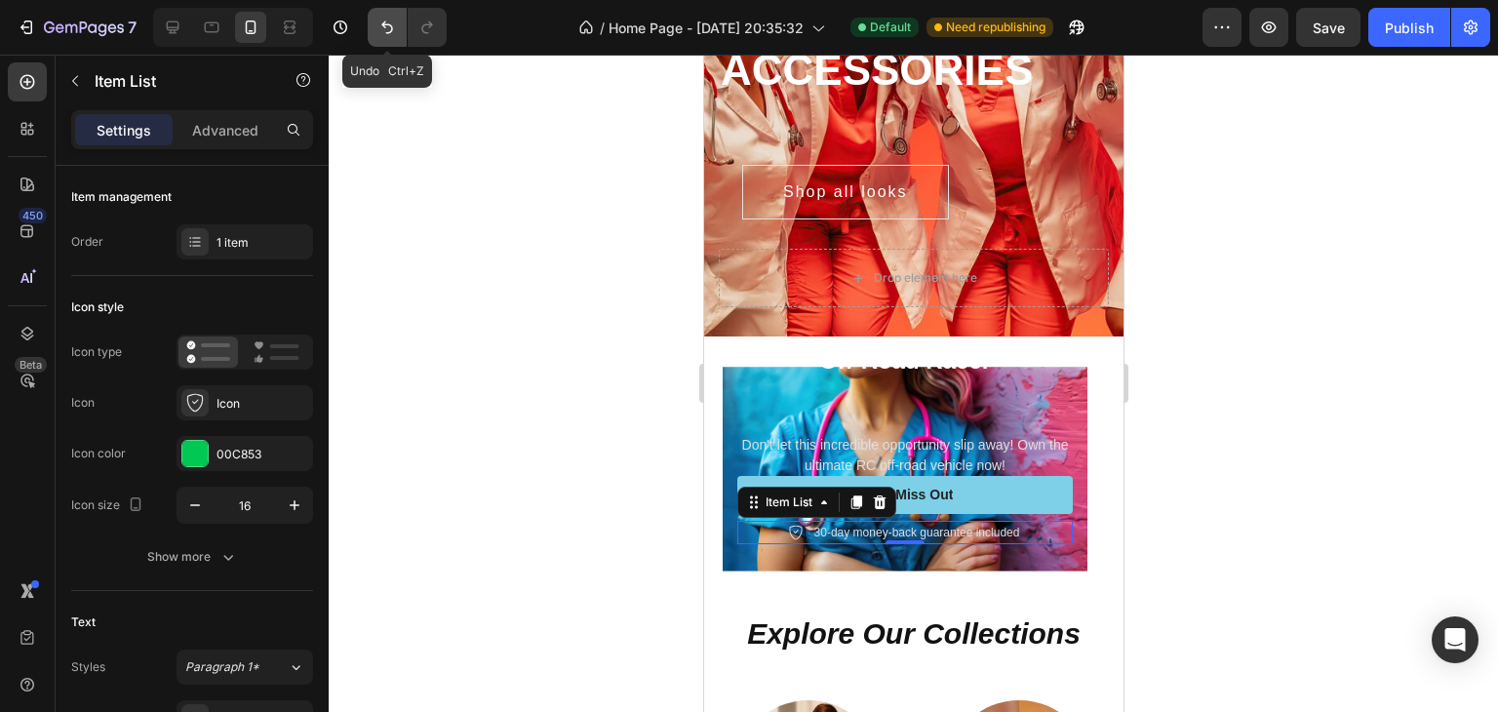
click at [381, 24] on icon "Undo/Redo" at bounding box center [387, 27] width 12 height 13
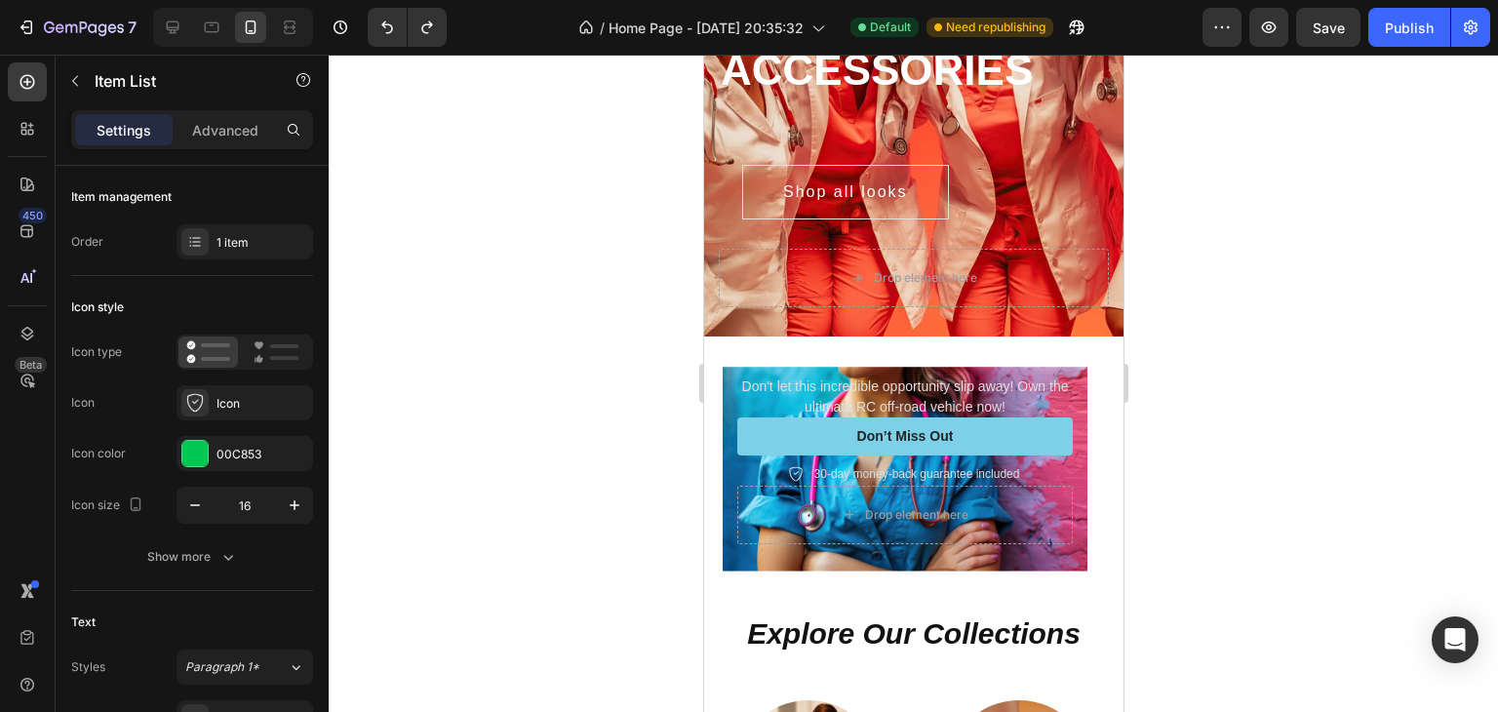
click at [1281, 313] on div at bounding box center [913, 383] width 1169 height 657
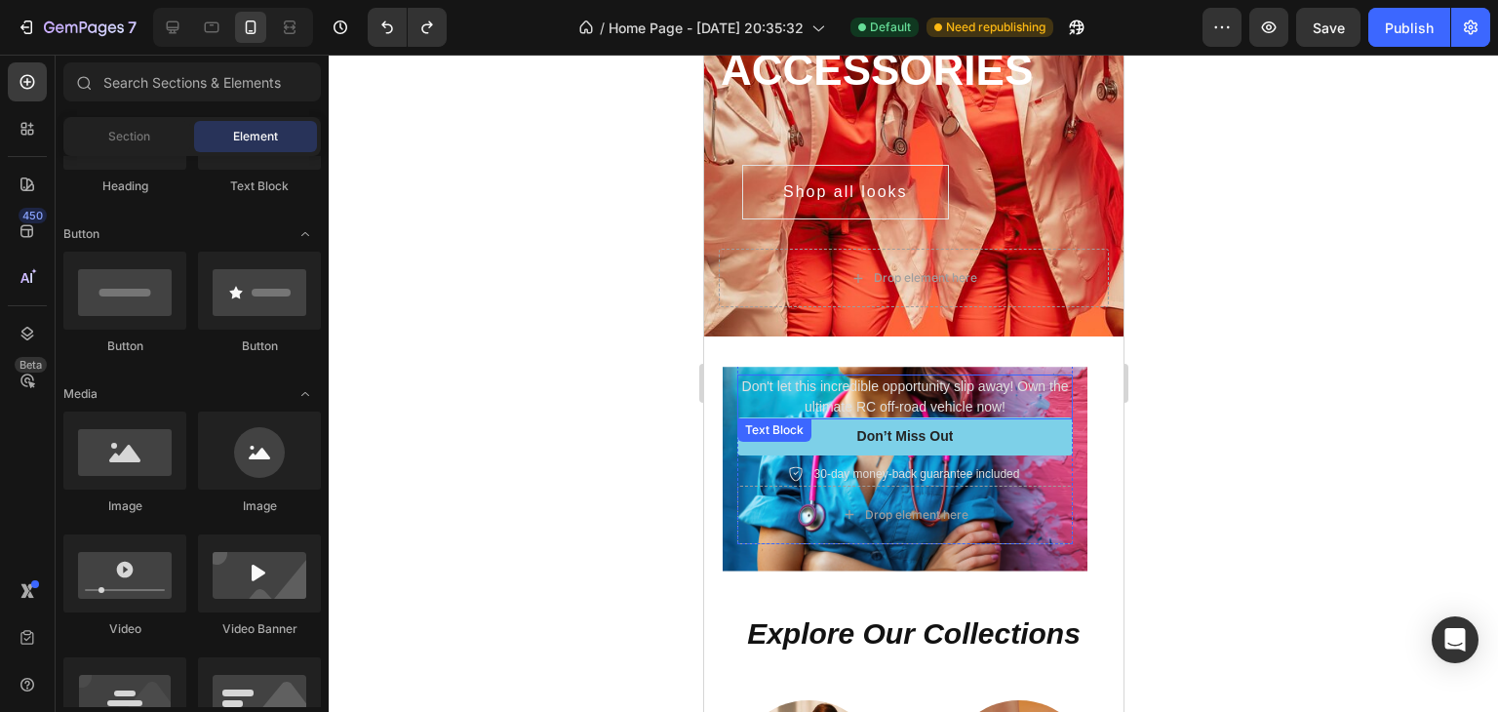
click at [932, 381] on p "Don't let this incredible opportunity slip away! Own the ultimate RC off-road v…" at bounding box center [903, 396] width 331 height 41
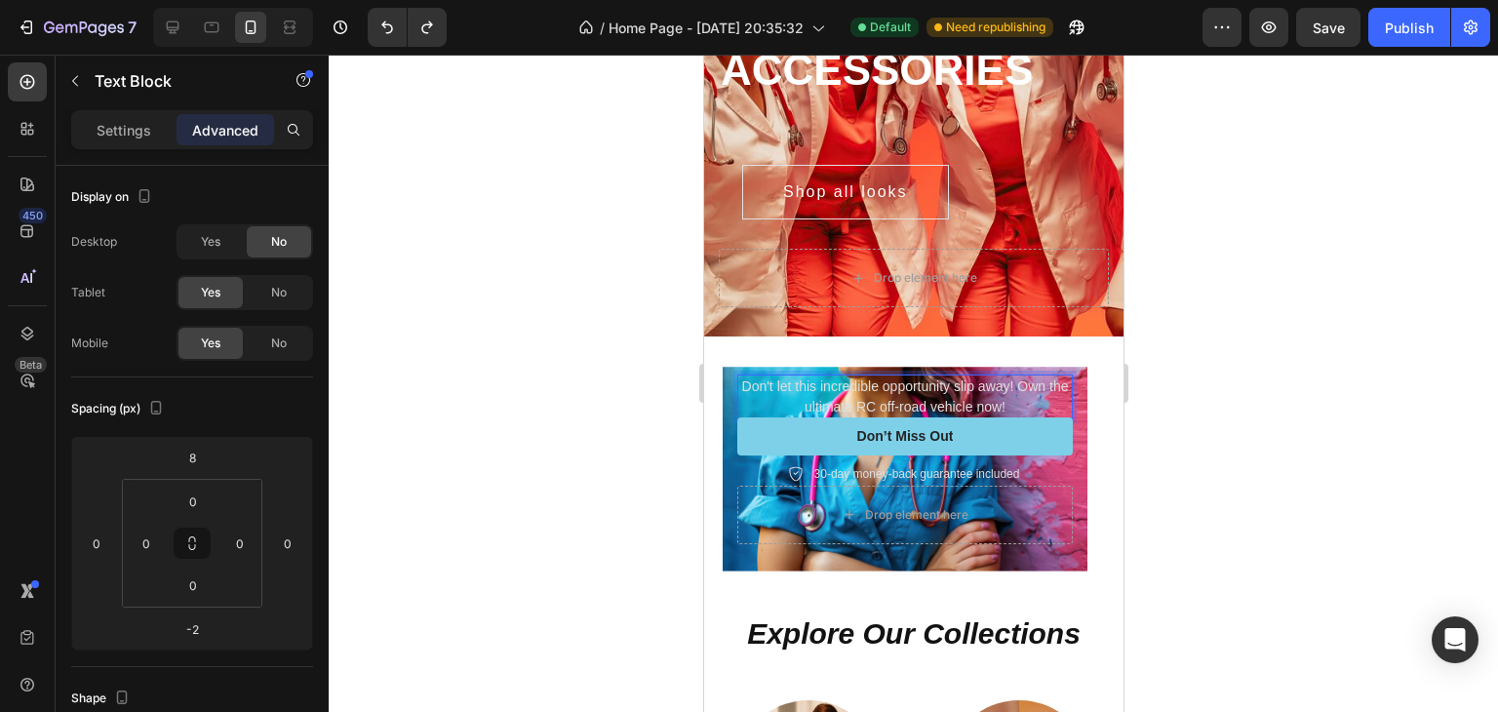
click at [943, 401] on p "Don't let this incredible opportunity slip away! Own the ultimate RC off-road v…" at bounding box center [903, 396] width 331 height 41
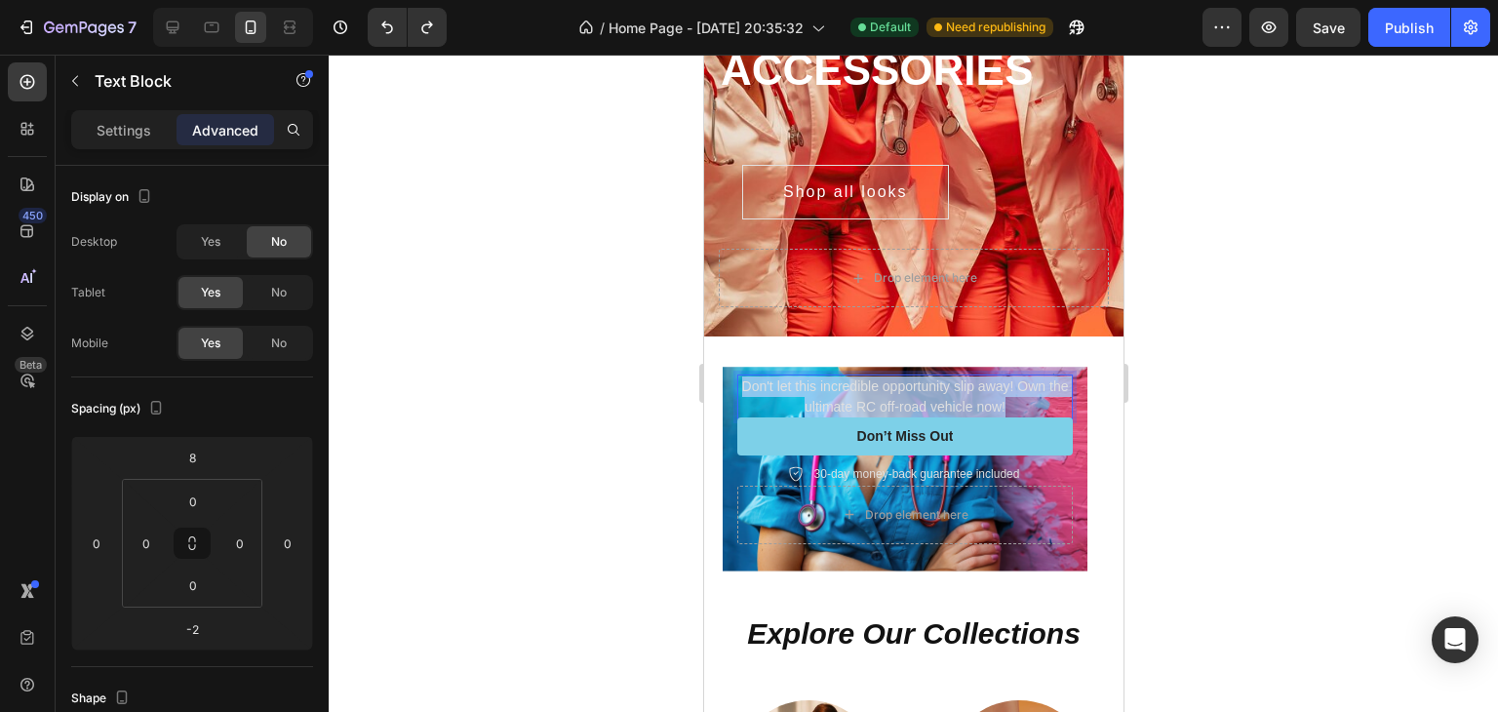
click at [943, 401] on p "Don't let this incredible opportunity slip away! Own the ultimate RC off-road v…" at bounding box center [903, 396] width 331 height 41
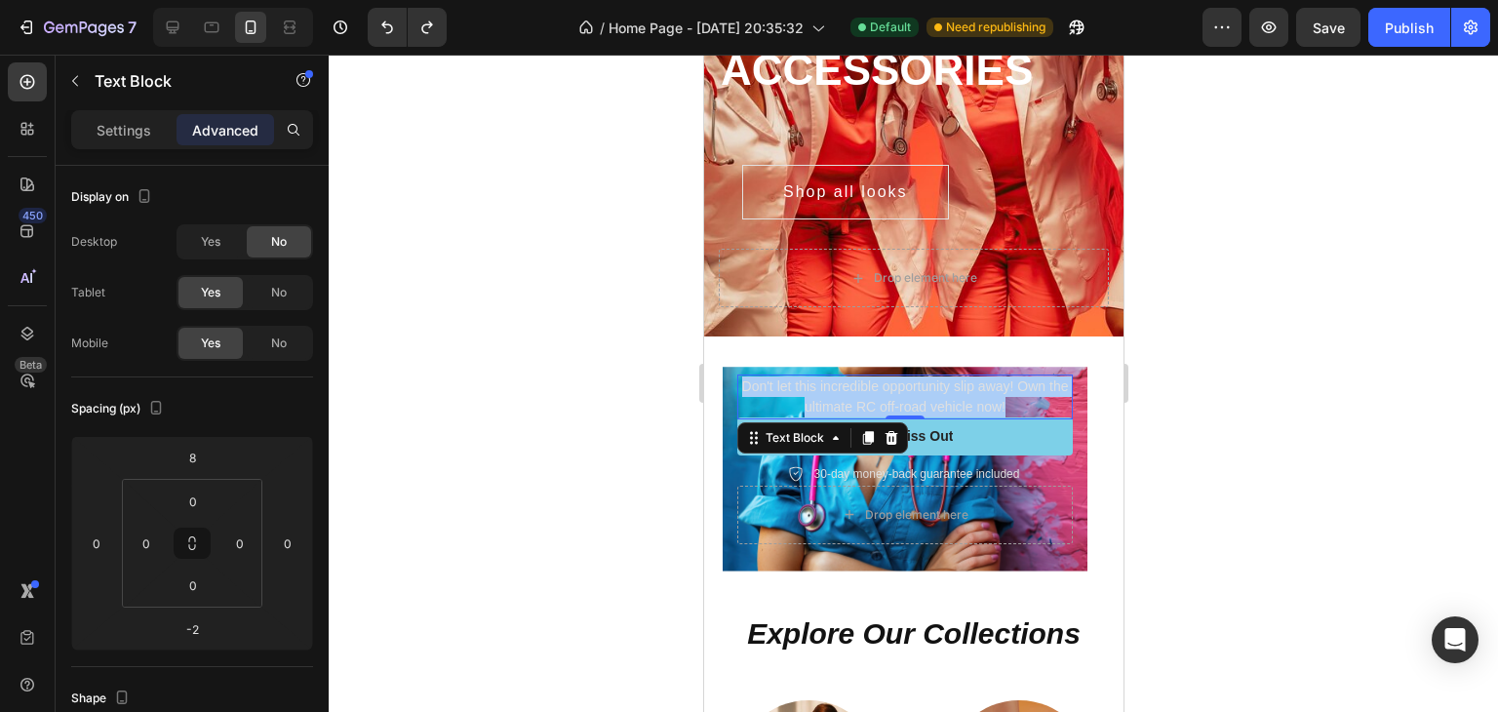
click at [1362, 453] on div at bounding box center [913, 383] width 1169 height 657
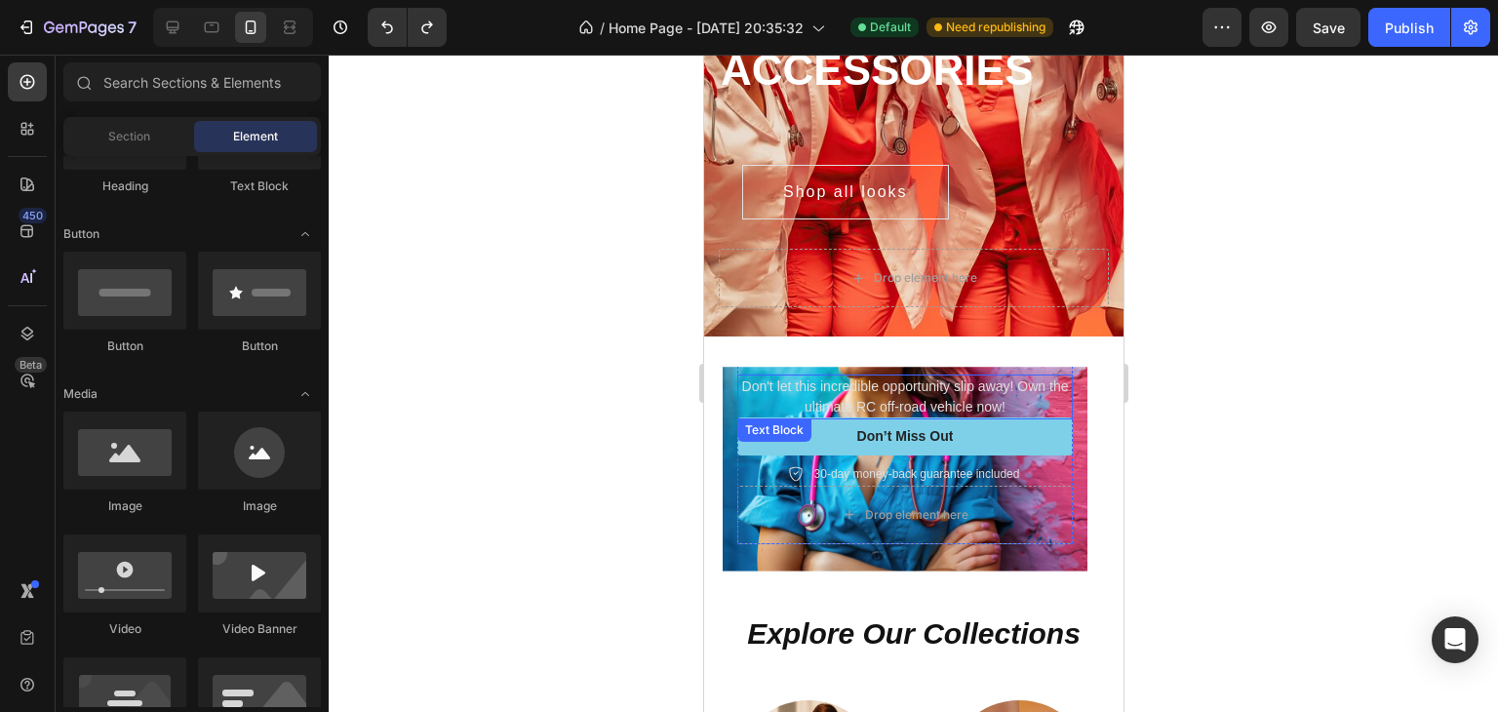
click at [871, 377] on p "Don't let this incredible opportunity slip away! Own the ultimate RC off-road v…" at bounding box center [903, 396] width 331 height 41
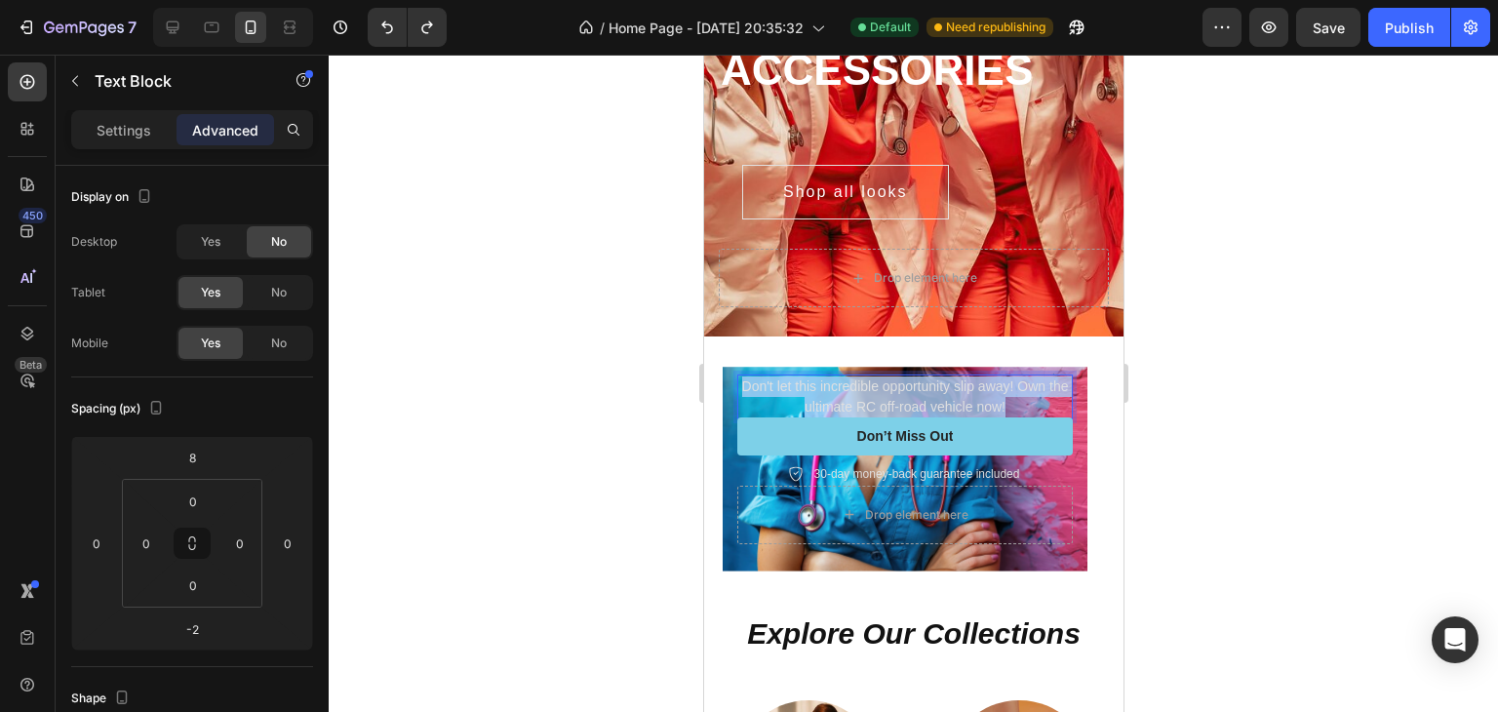
click at [871, 377] on p "Don't let this incredible opportunity slip away! Own the ultimate RC off-road v…" at bounding box center [903, 396] width 331 height 41
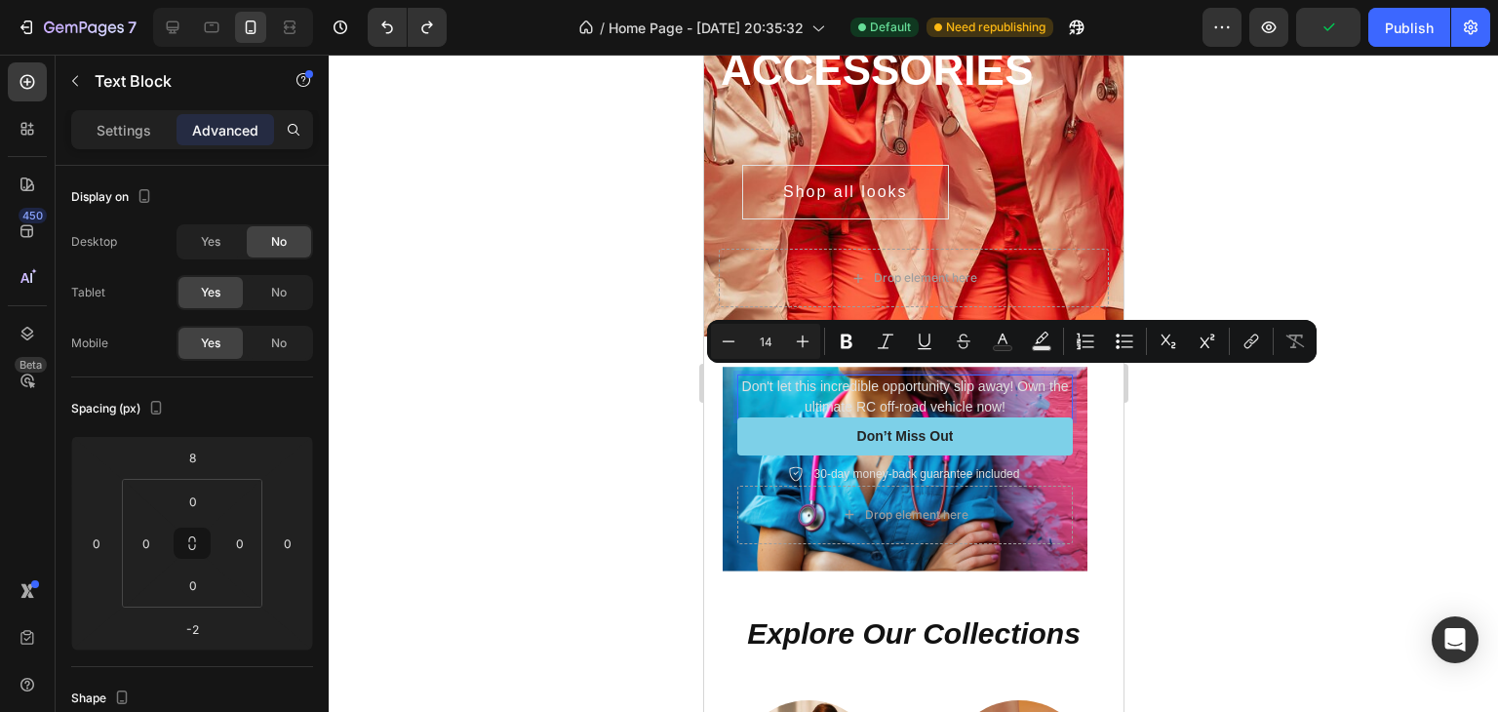
scroll to position [313, 0]
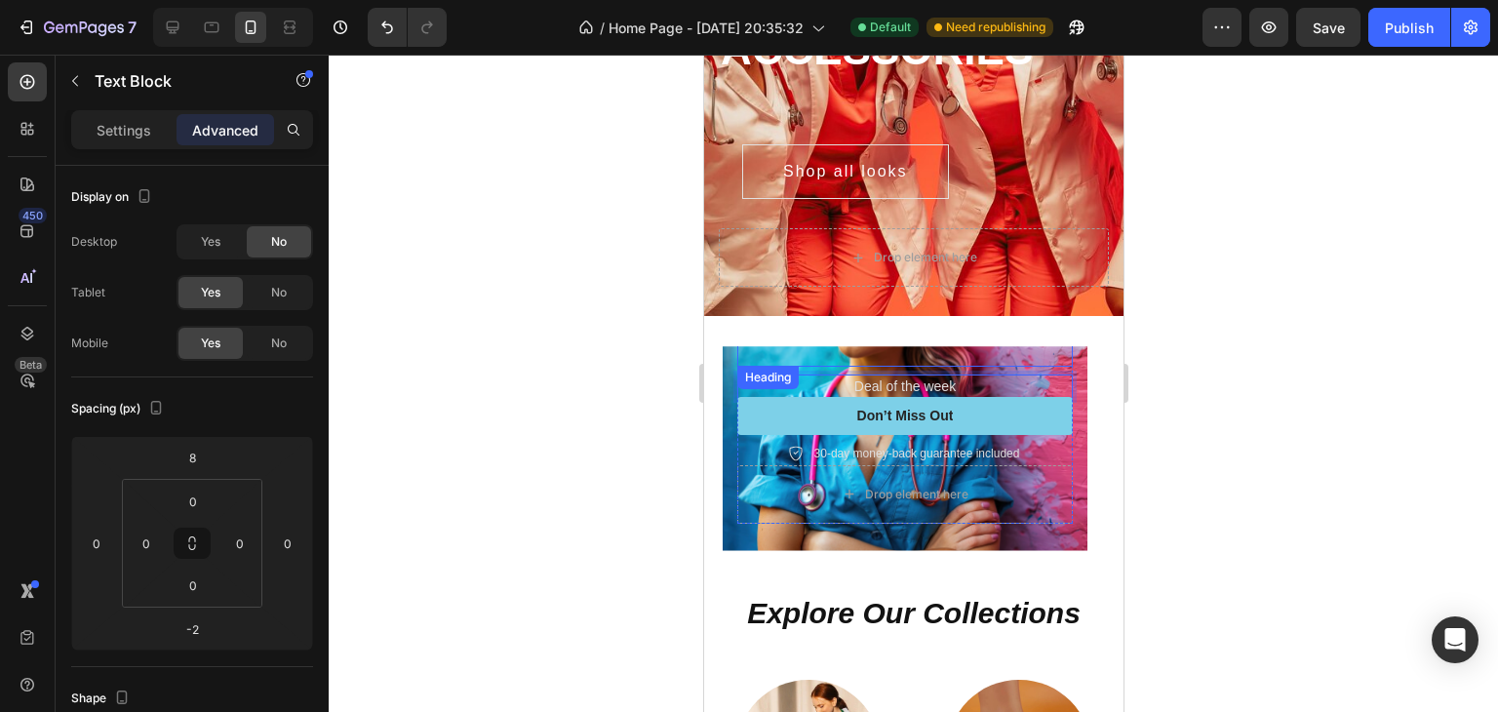
click at [1052, 350] on p "Rich Text Editor. Editing area: main" at bounding box center [903, 343] width 331 height 45
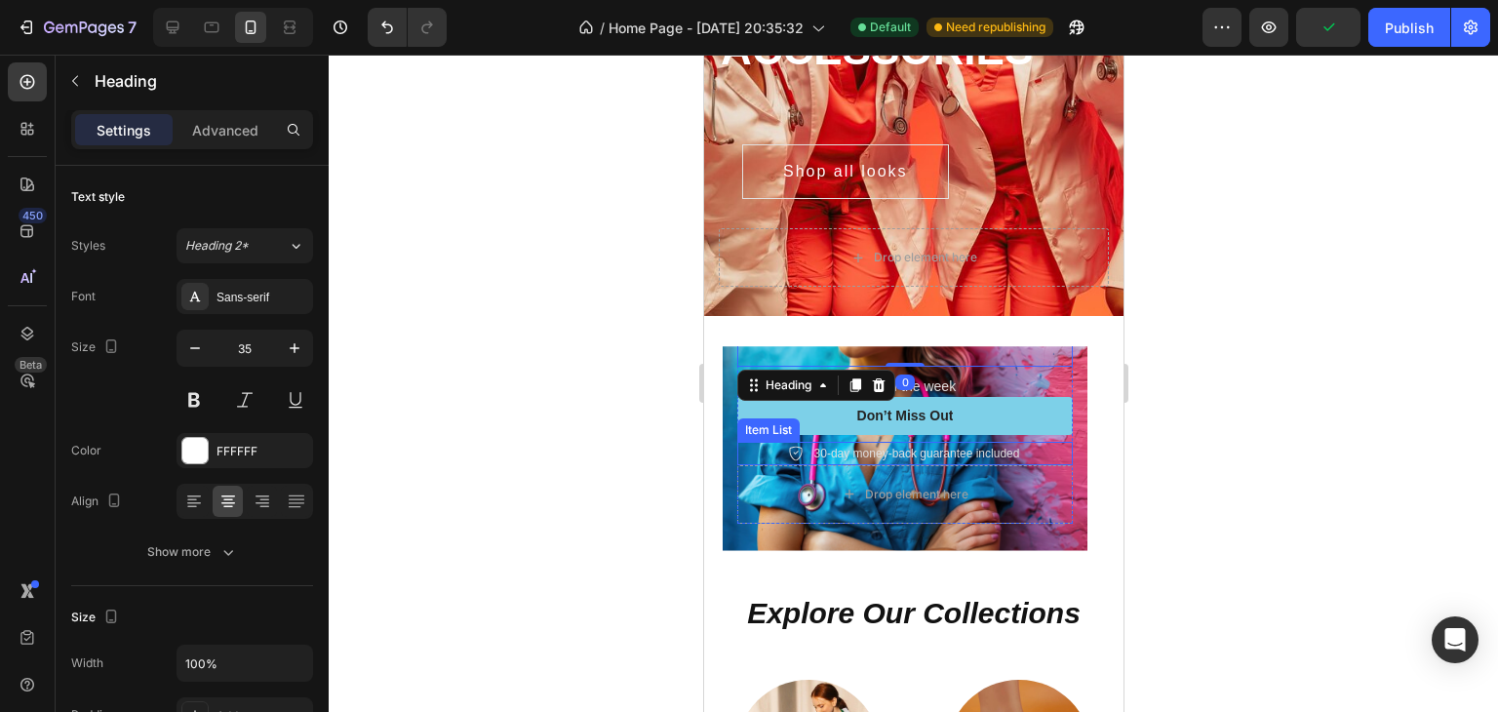
click at [979, 445] on p "30-day money-back guarantee included" at bounding box center [916, 454] width 206 height 18
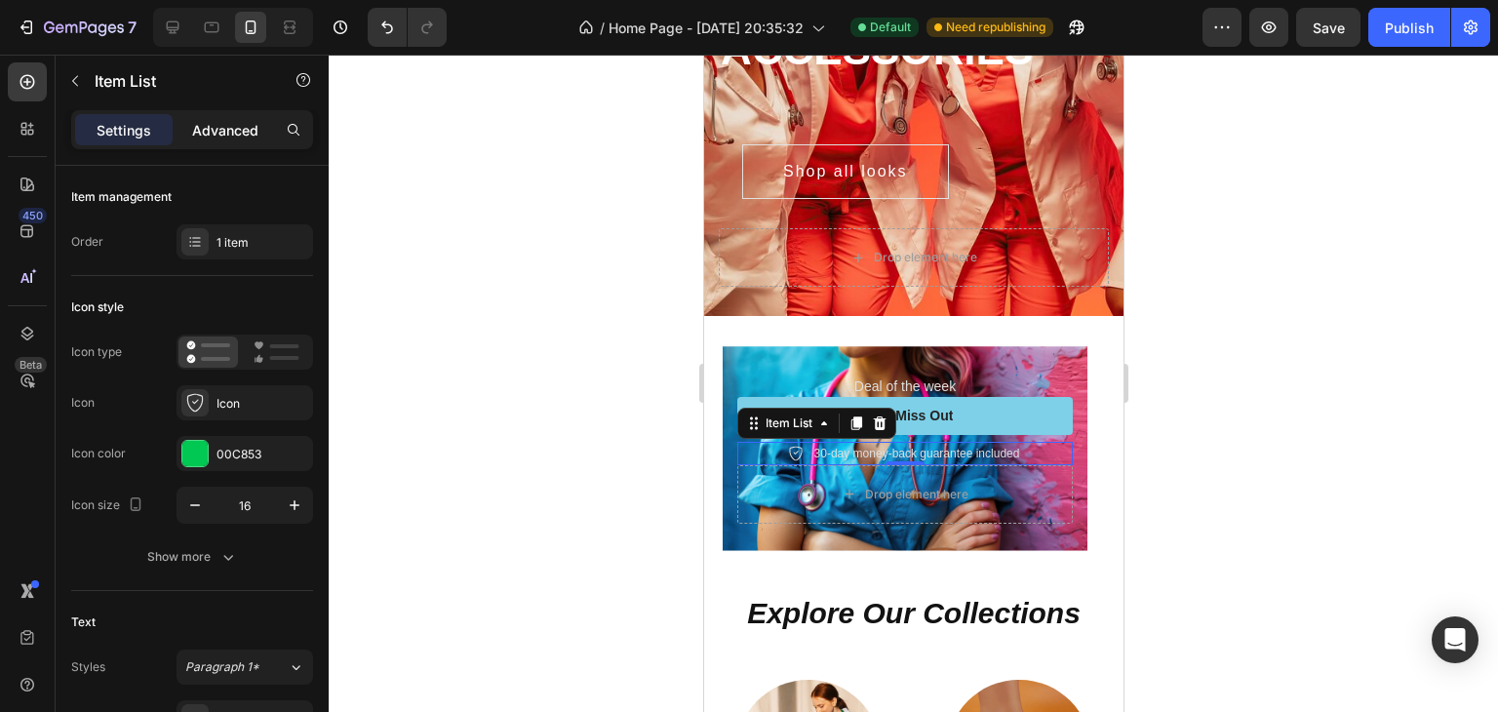
click at [205, 131] on p "Advanced" at bounding box center [225, 130] width 66 height 20
type input "100%"
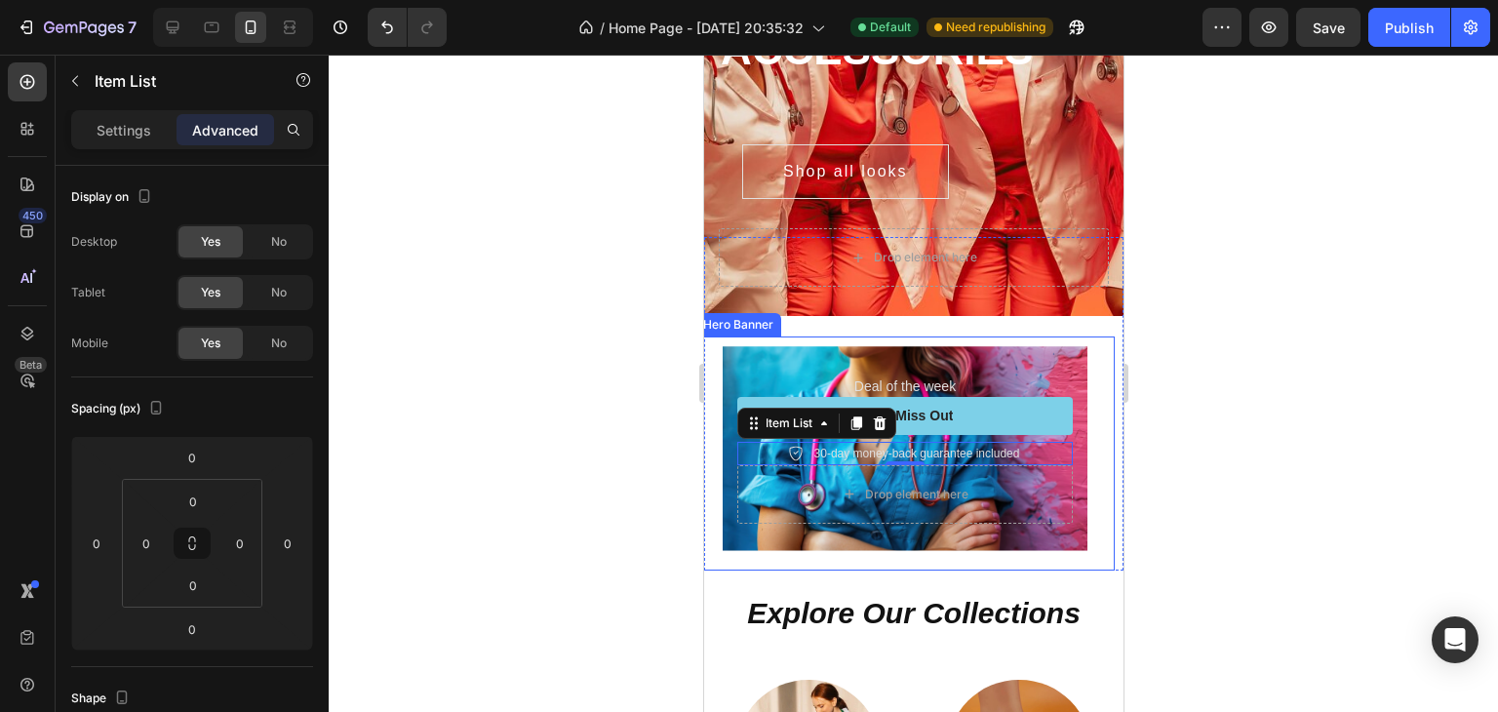
click at [1092, 348] on div "Icon Icon Icon Icon Icon Icon List Rated 4.5/5 Based on 895 Reviews Text Block …" at bounding box center [903, 452] width 419 height 233
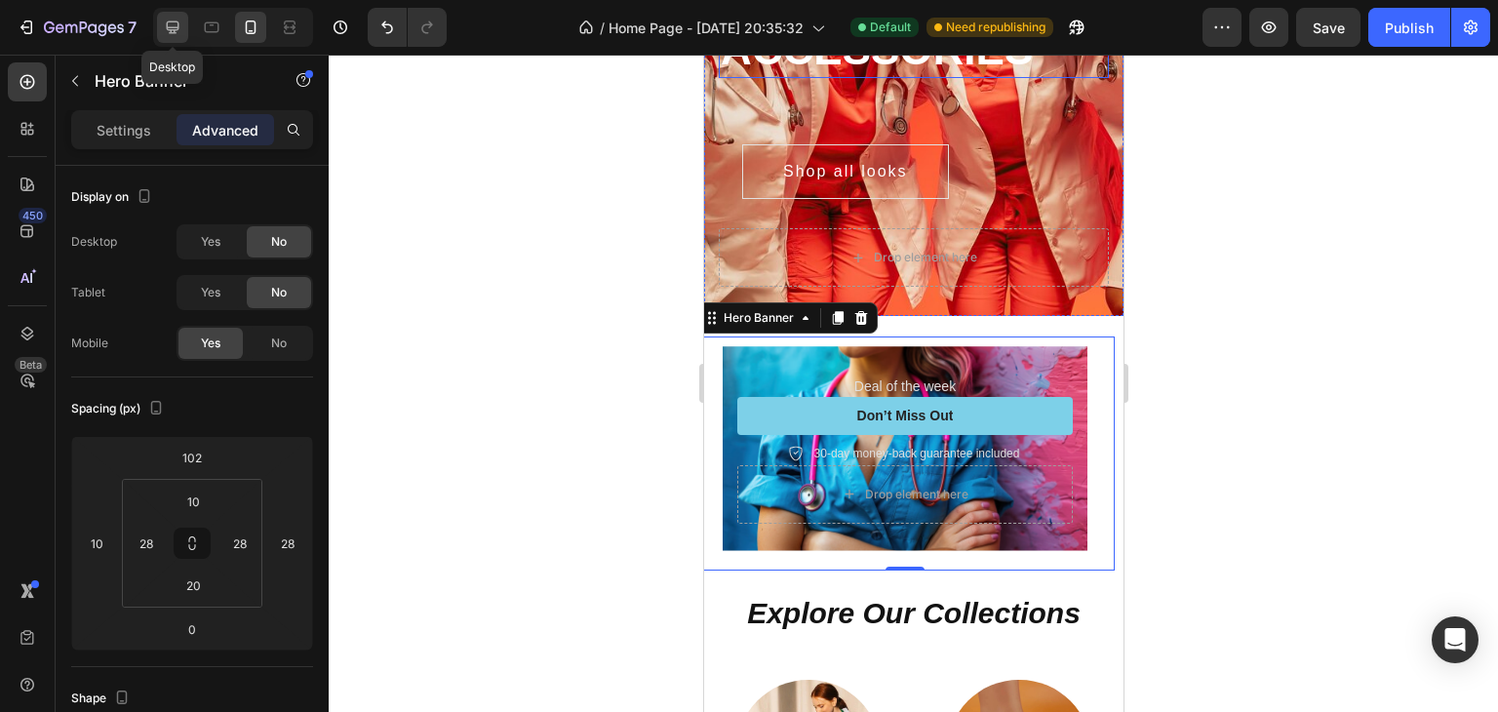
click at [171, 21] on icon at bounding box center [173, 27] width 13 height 13
type input "0"
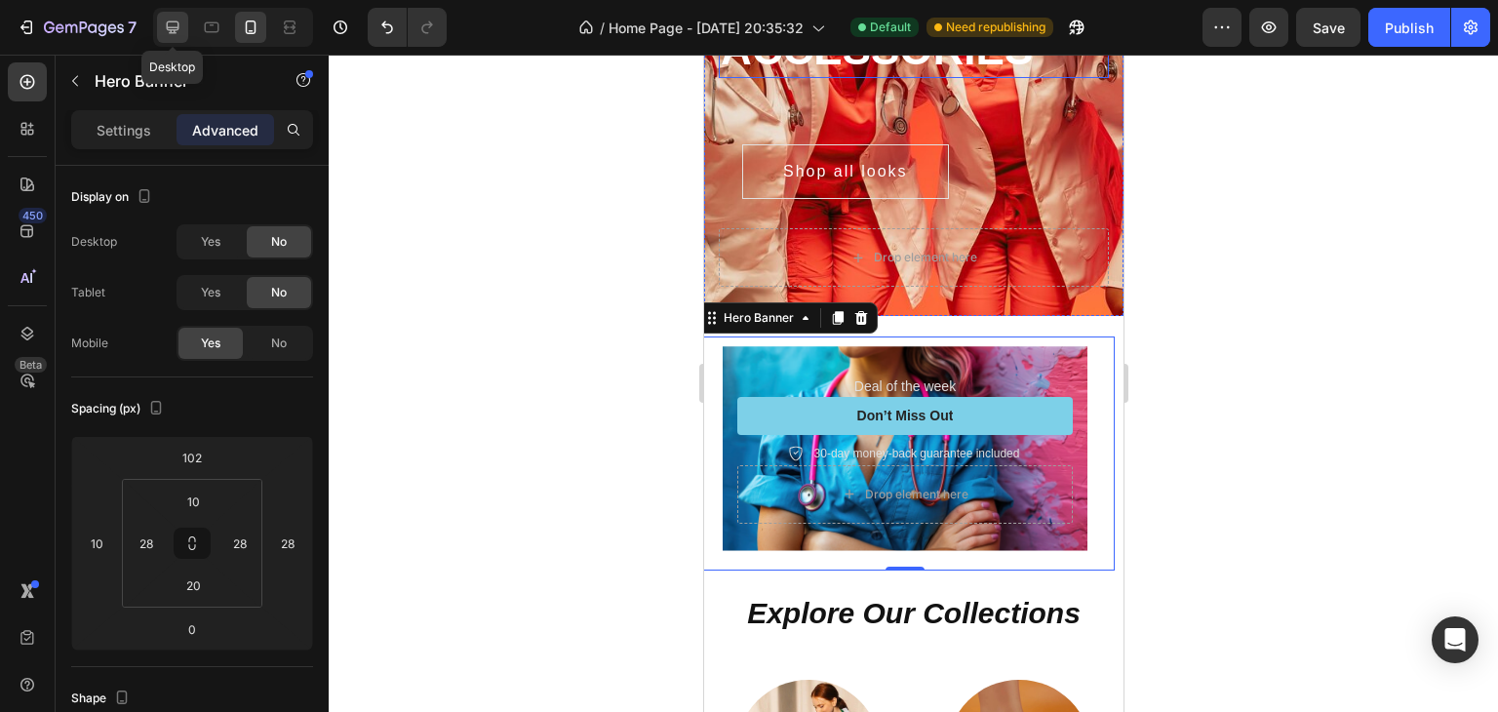
type input "0"
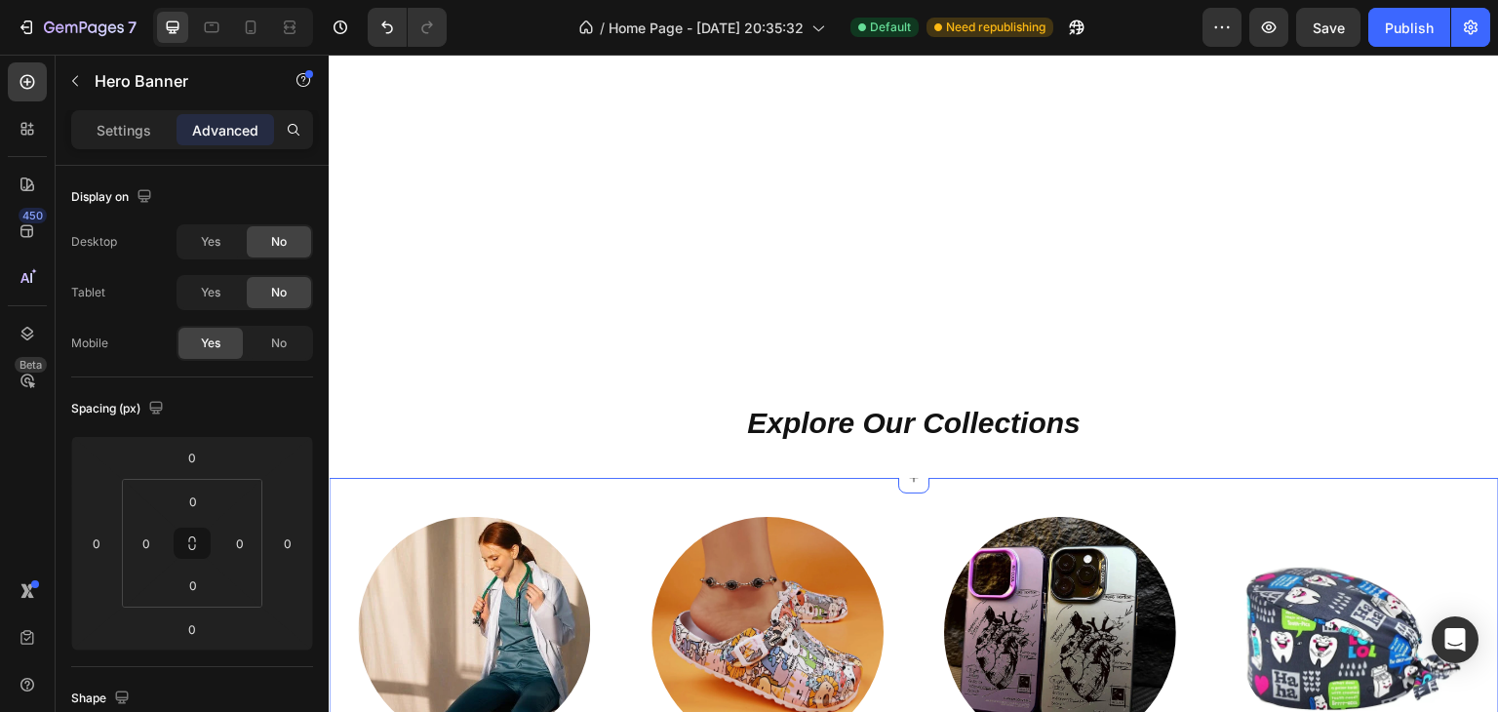
scroll to position [733, 0]
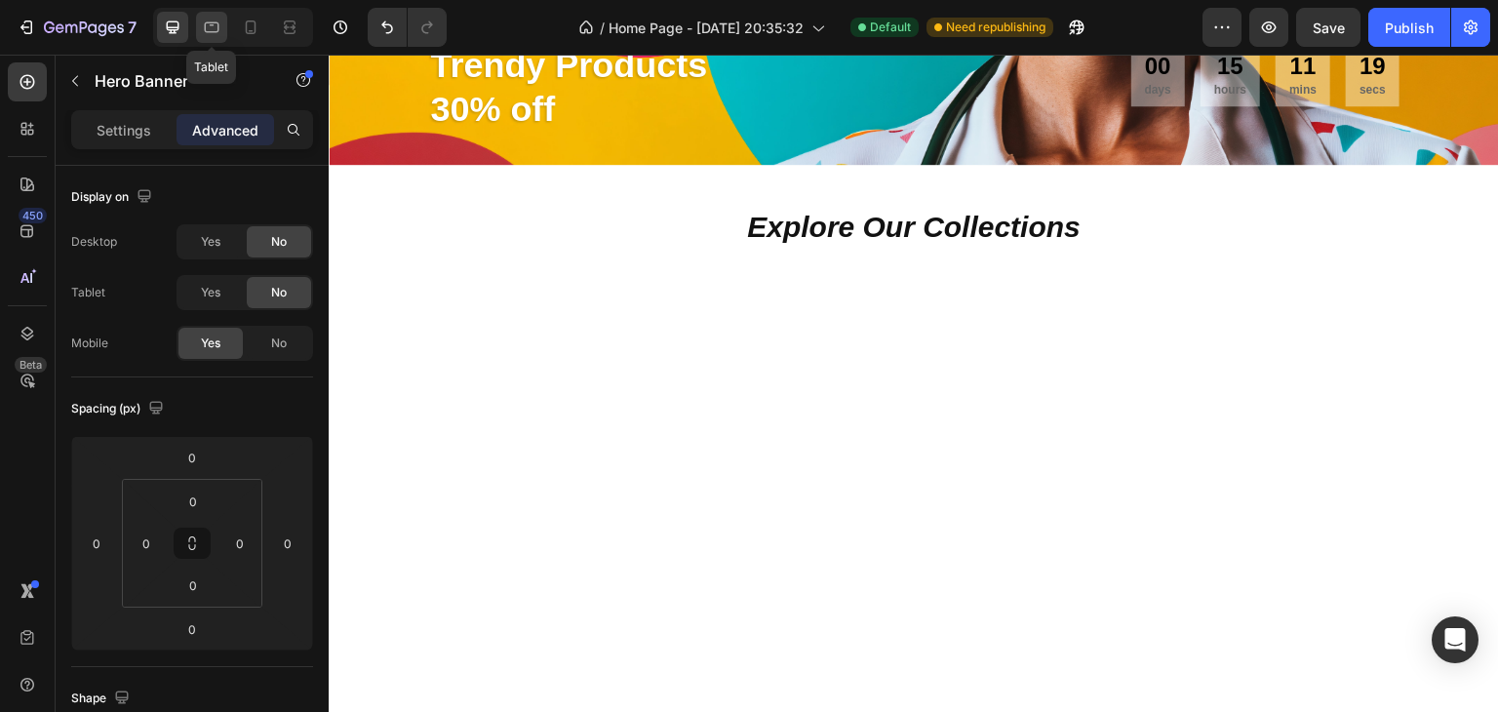
click at [222, 28] on div at bounding box center [211, 27] width 31 height 31
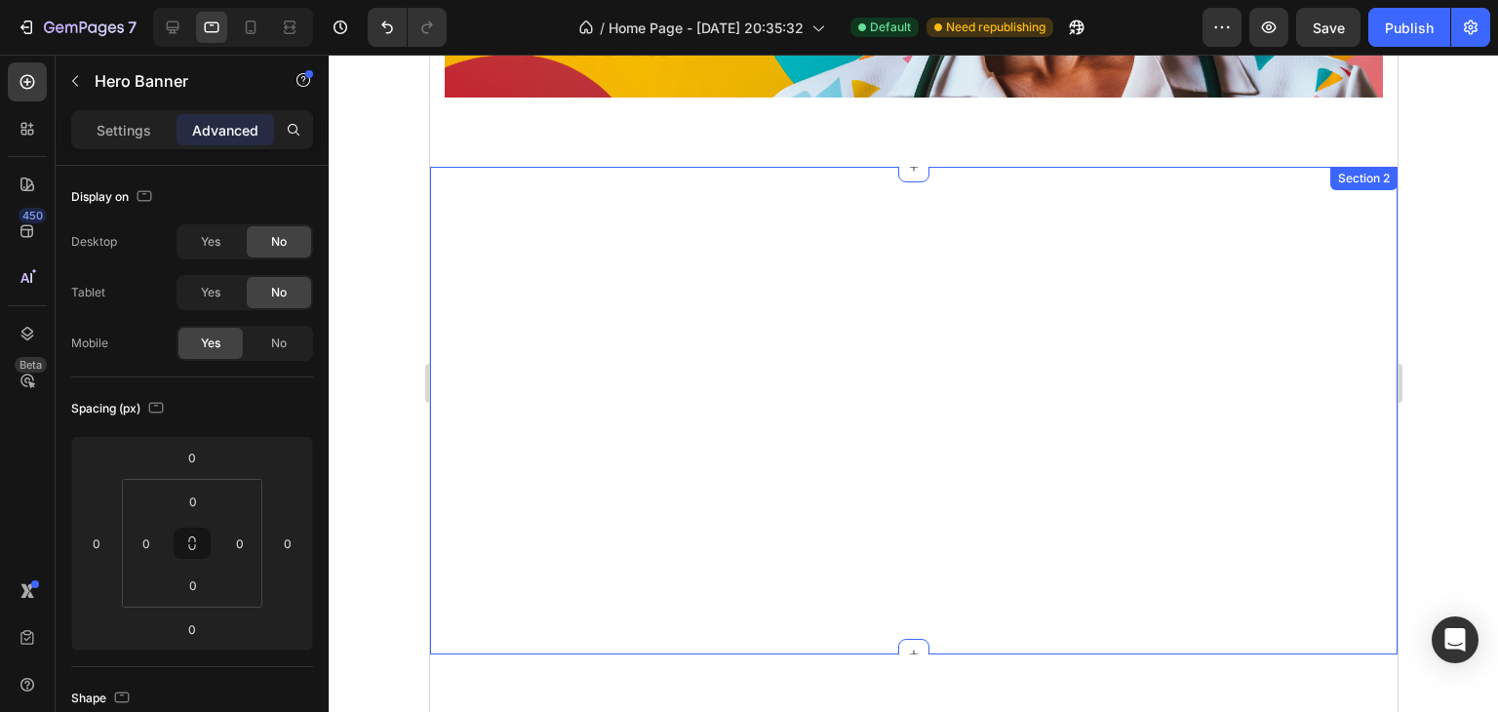
scroll to position [665, 0]
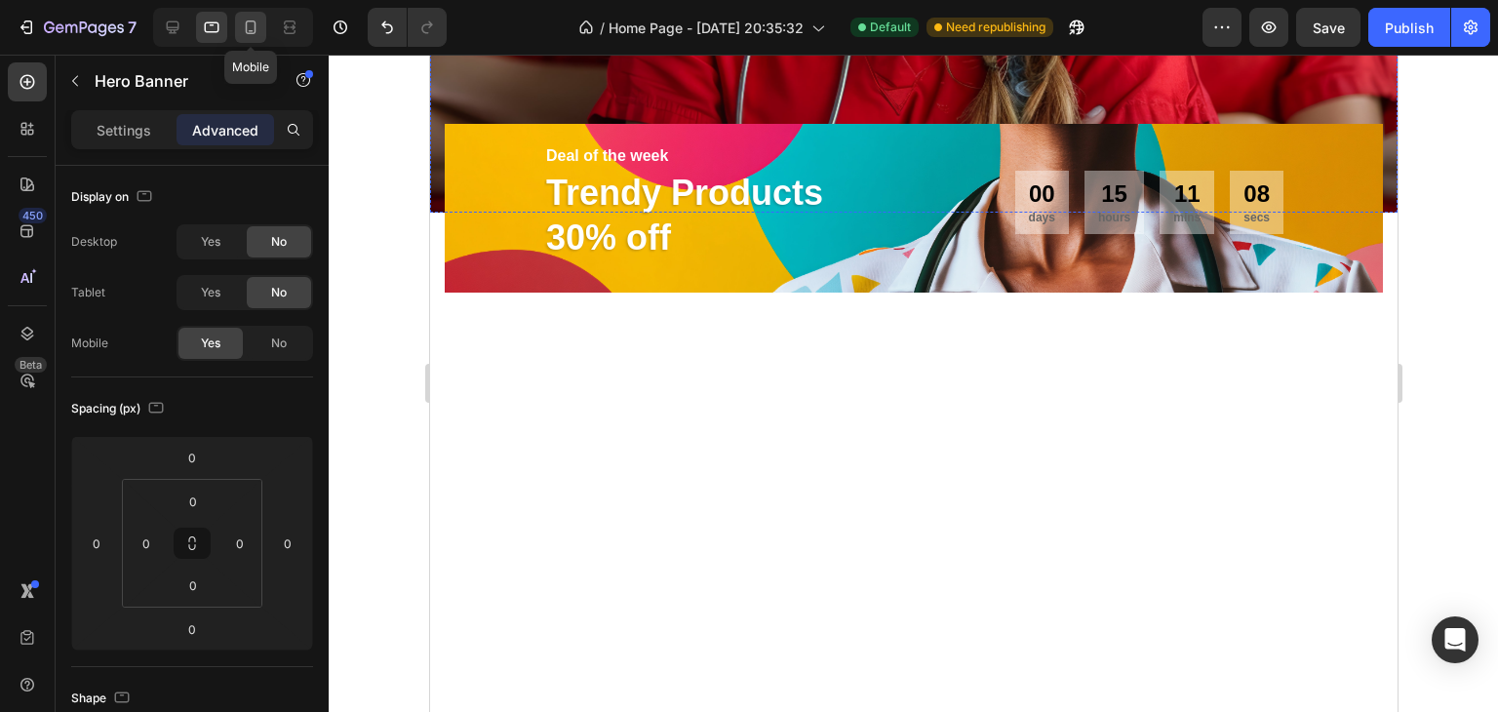
click at [238, 29] on div at bounding box center [250, 27] width 31 height 31
type input "102"
type input "10"
type input "28"
type input "10"
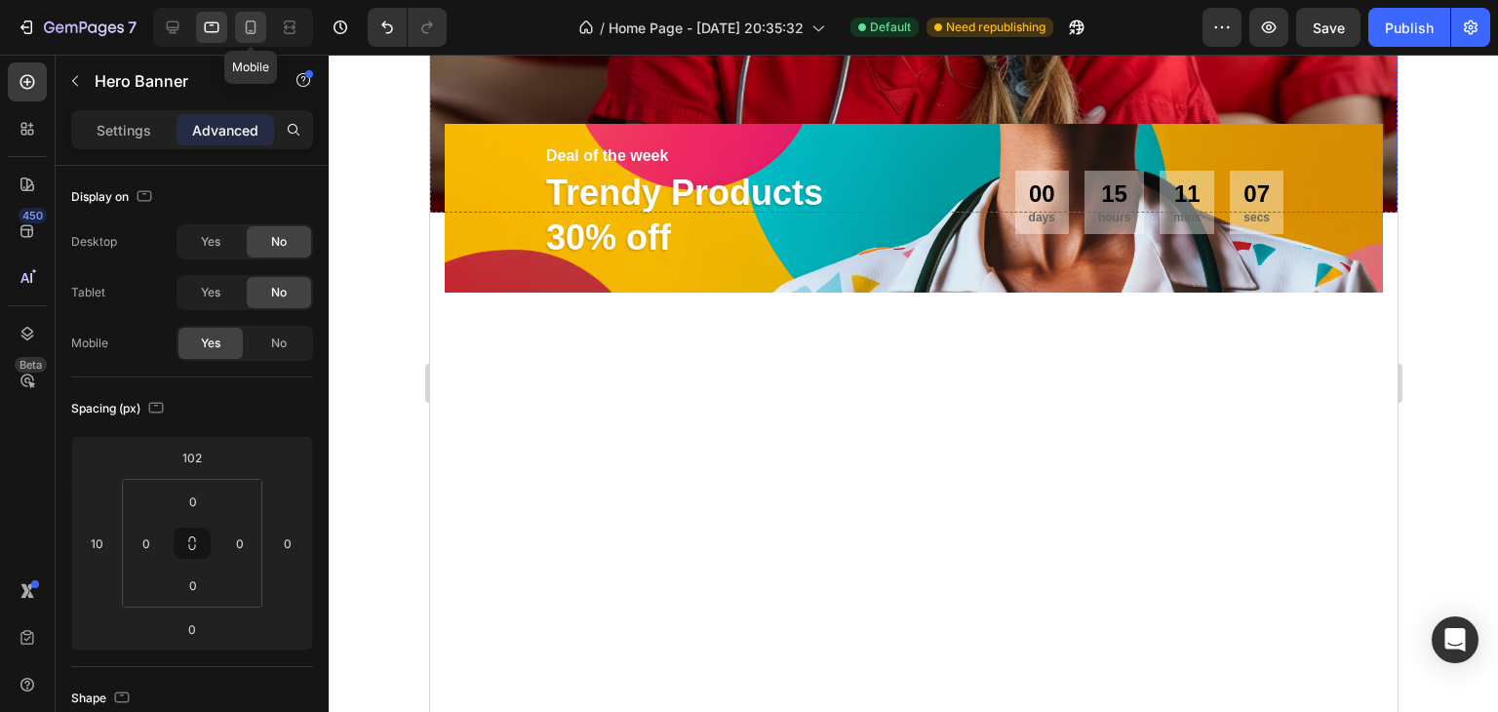
type input "28"
type input "20"
type input "28"
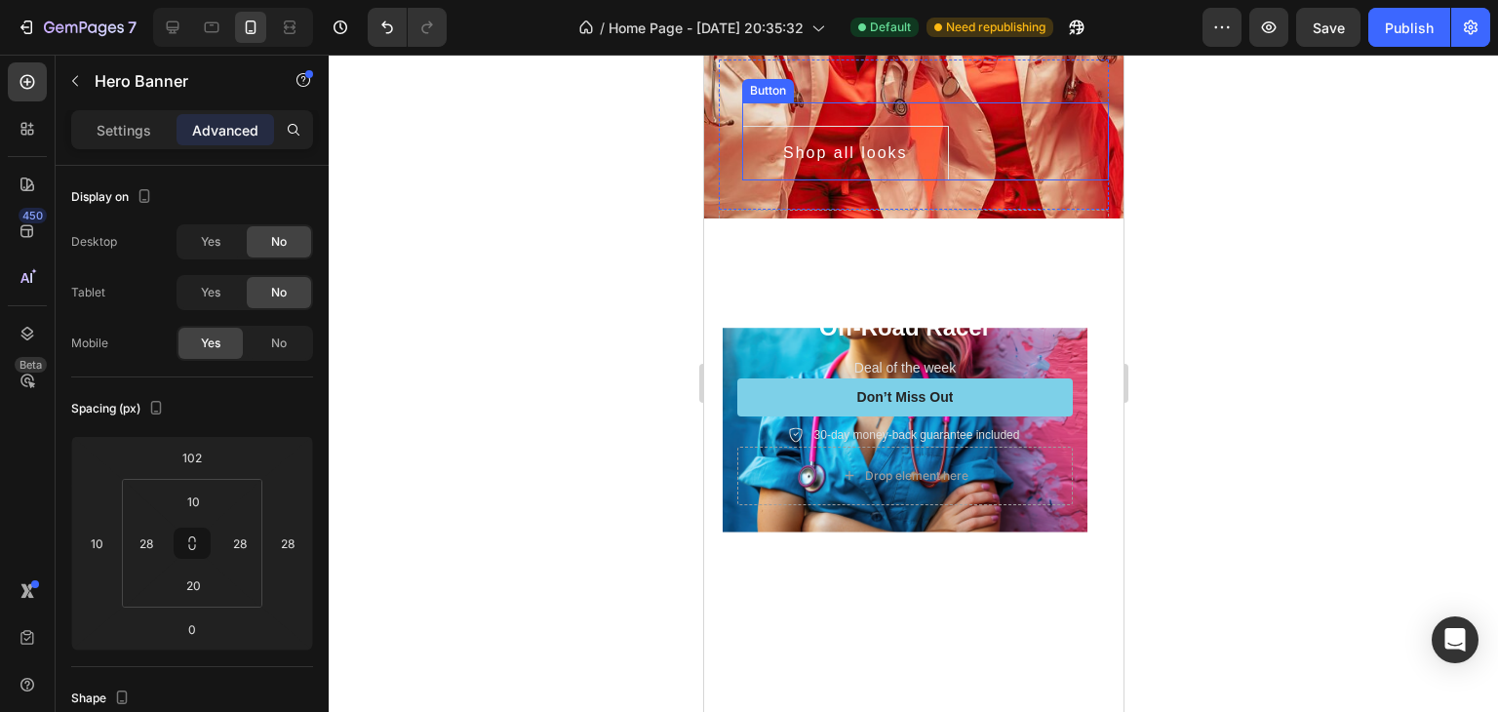
scroll to position [136, 0]
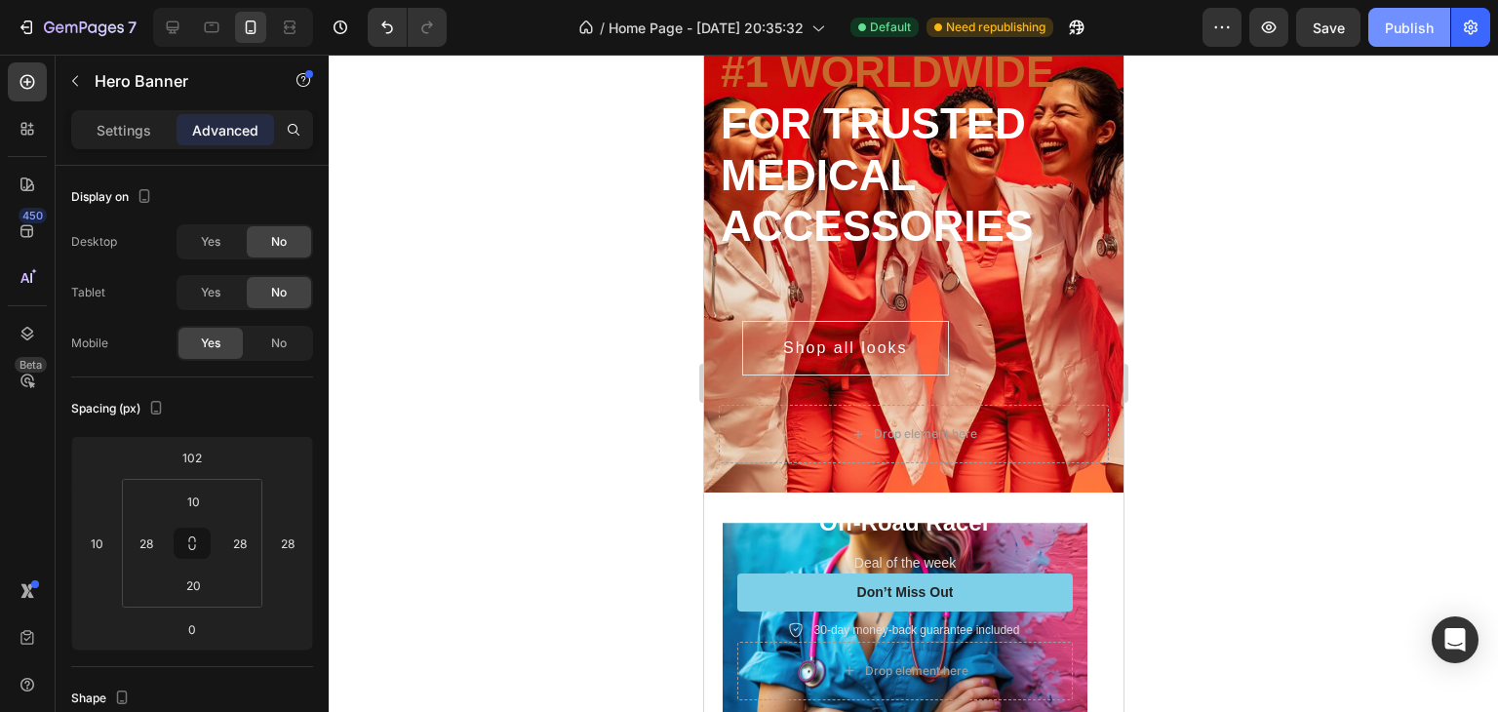
click at [1405, 20] on div "Publish" at bounding box center [1408, 28] width 49 height 20
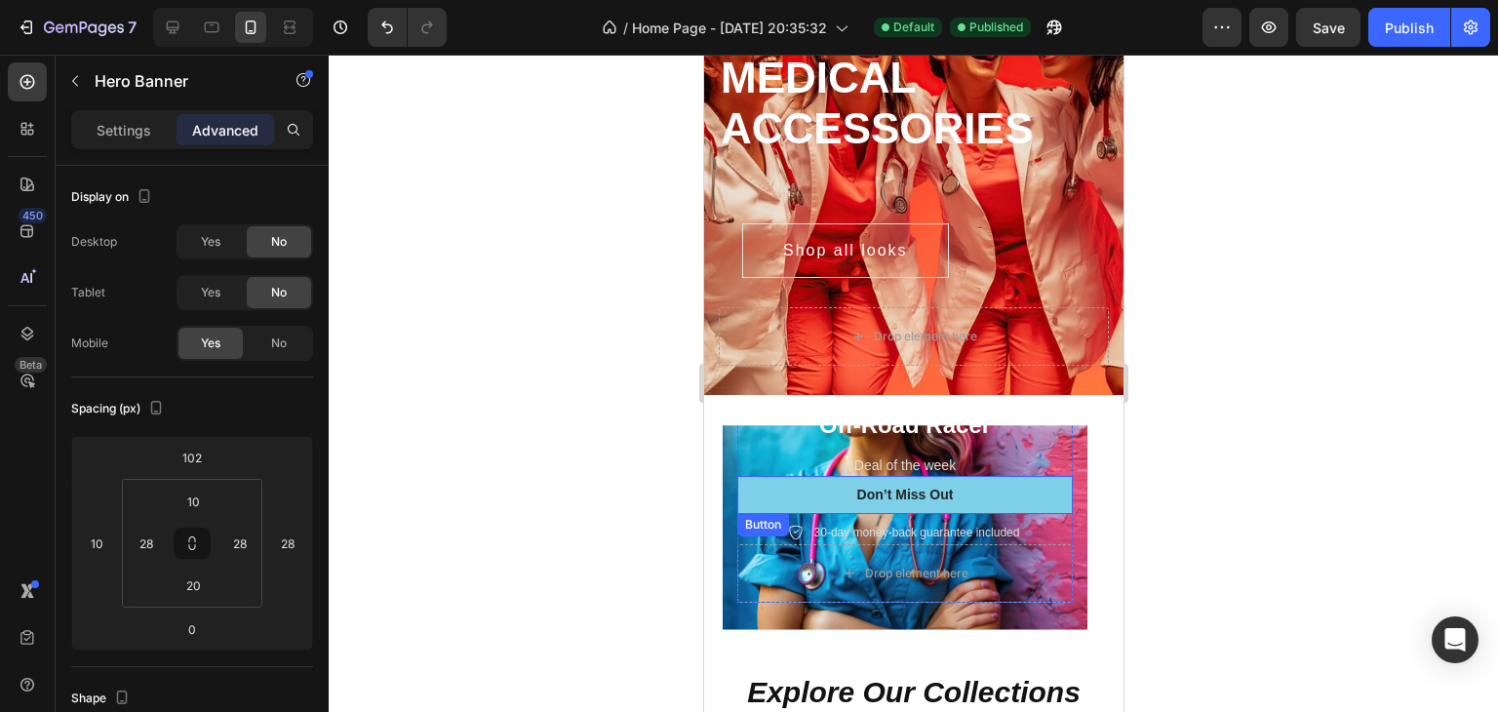
scroll to position [331, 0]
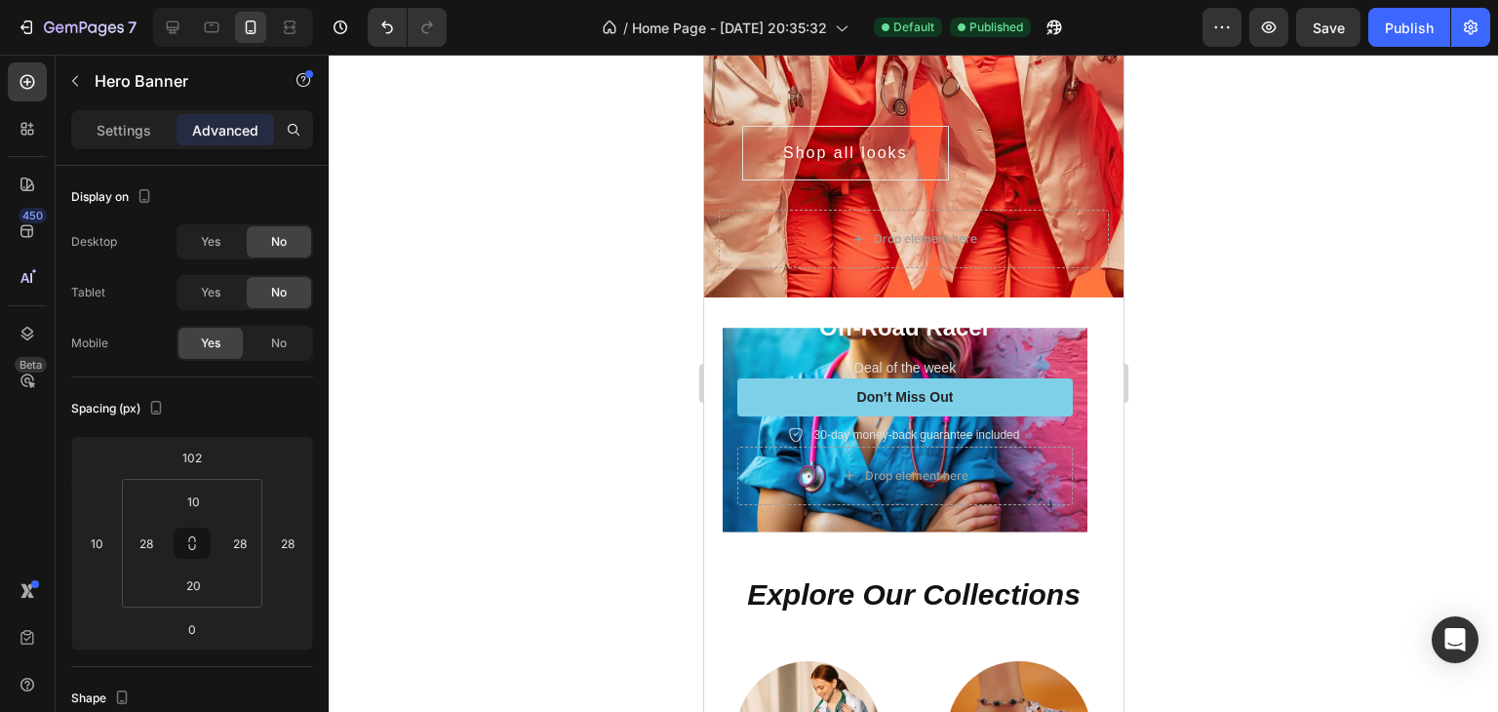
click at [1055, 362] on div "Deal of the week" at bounding box center [903, 368] width 335 height 24
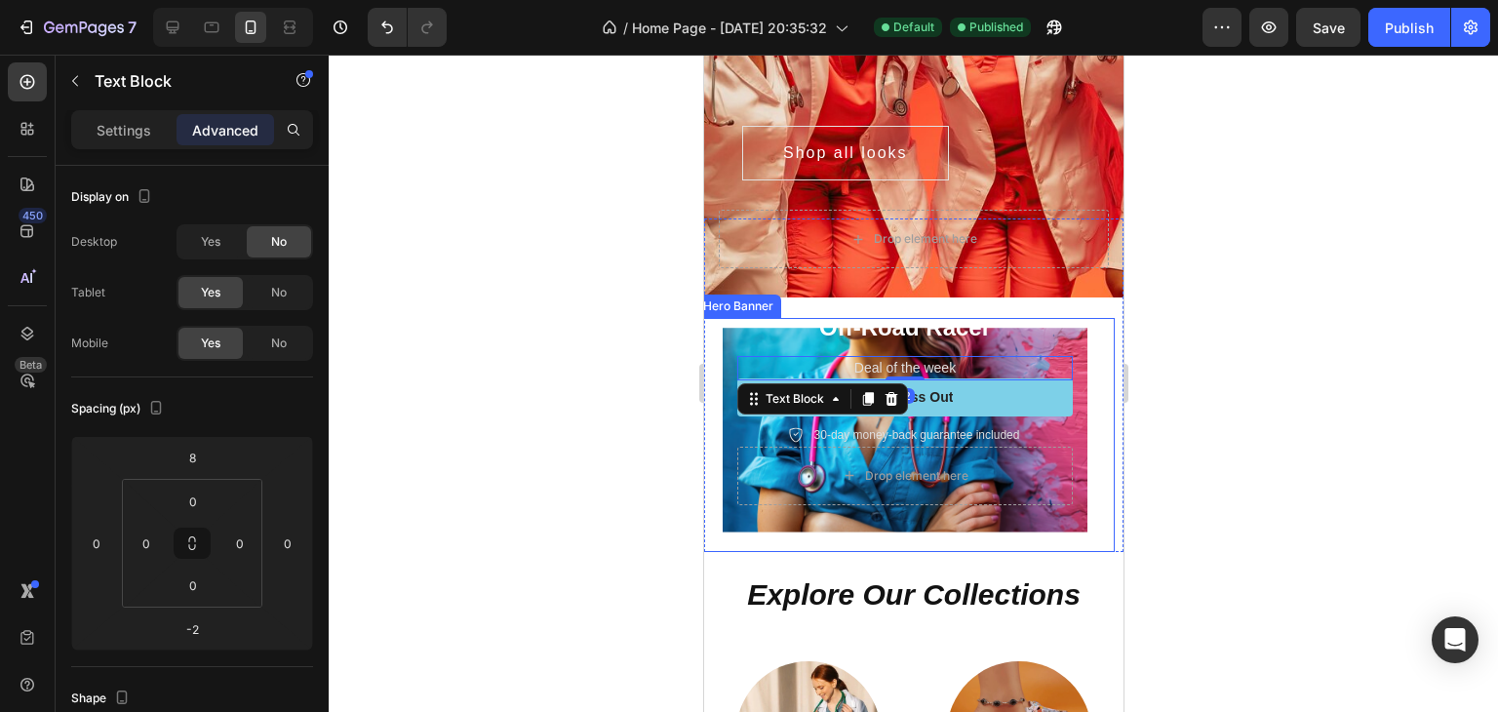
click at [1072, 407] on div "Icon Icon Icon Icon Icon Icon List Rated 4.5/5 Based on 895 Reviews Text Block …" at bounding box center [903, 434] width 419 height 233
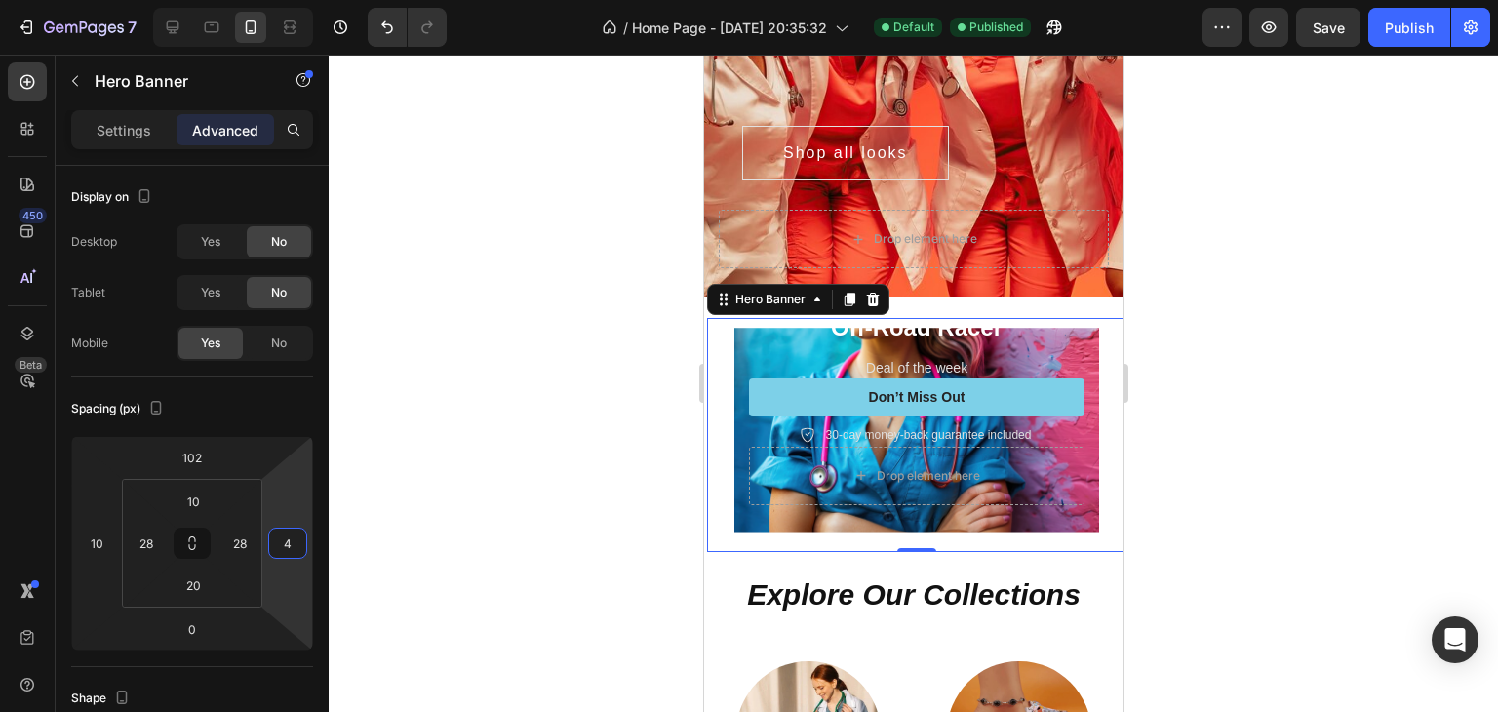
type input "0"
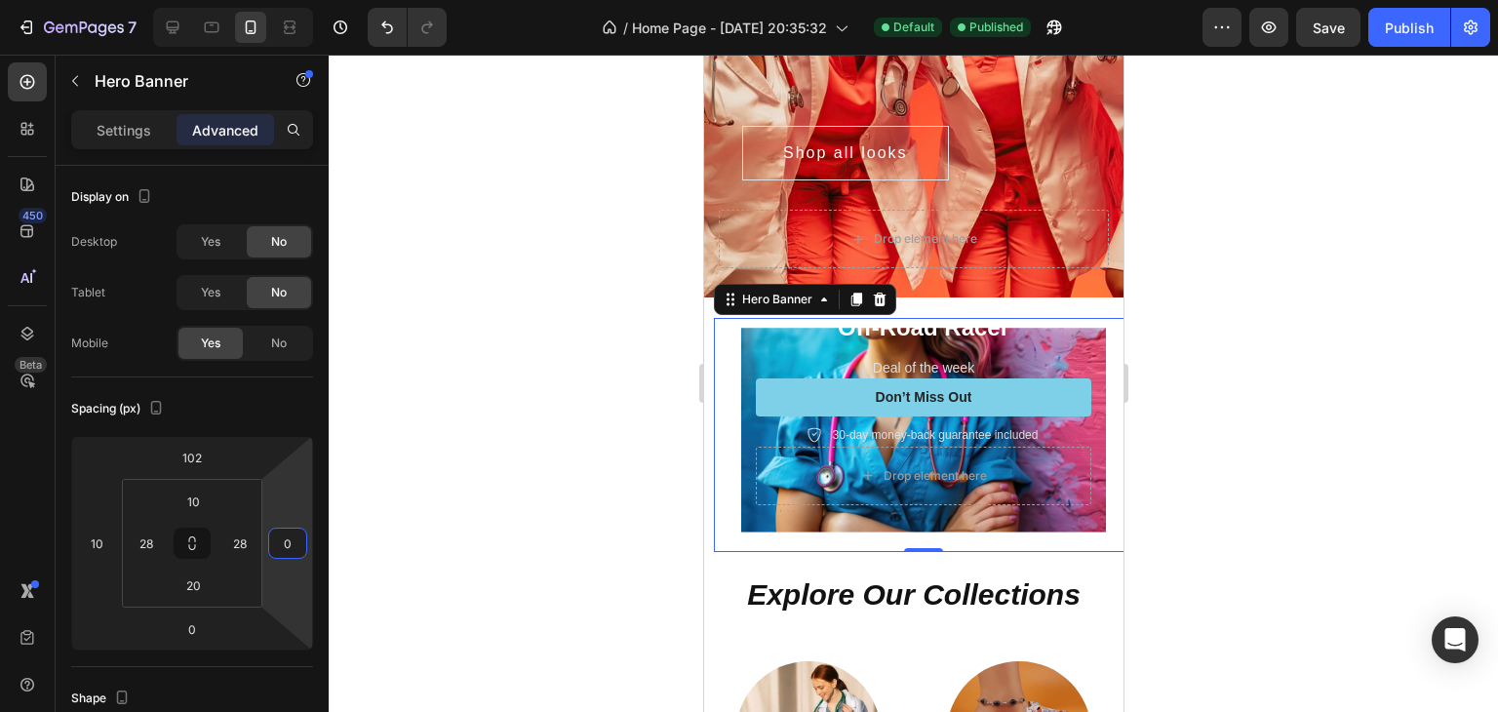
drag, startPoint x: 300, startPoint y: 496, endPoint x: 299, endPoint y: 510, distance: 13.7
click at [299, 0] on html "7 / Home Page - [DATE] 20:35:32 Default Published Preview Save Publish 450 Beta…" at bounding box center [749, 0] width 1498 height 0
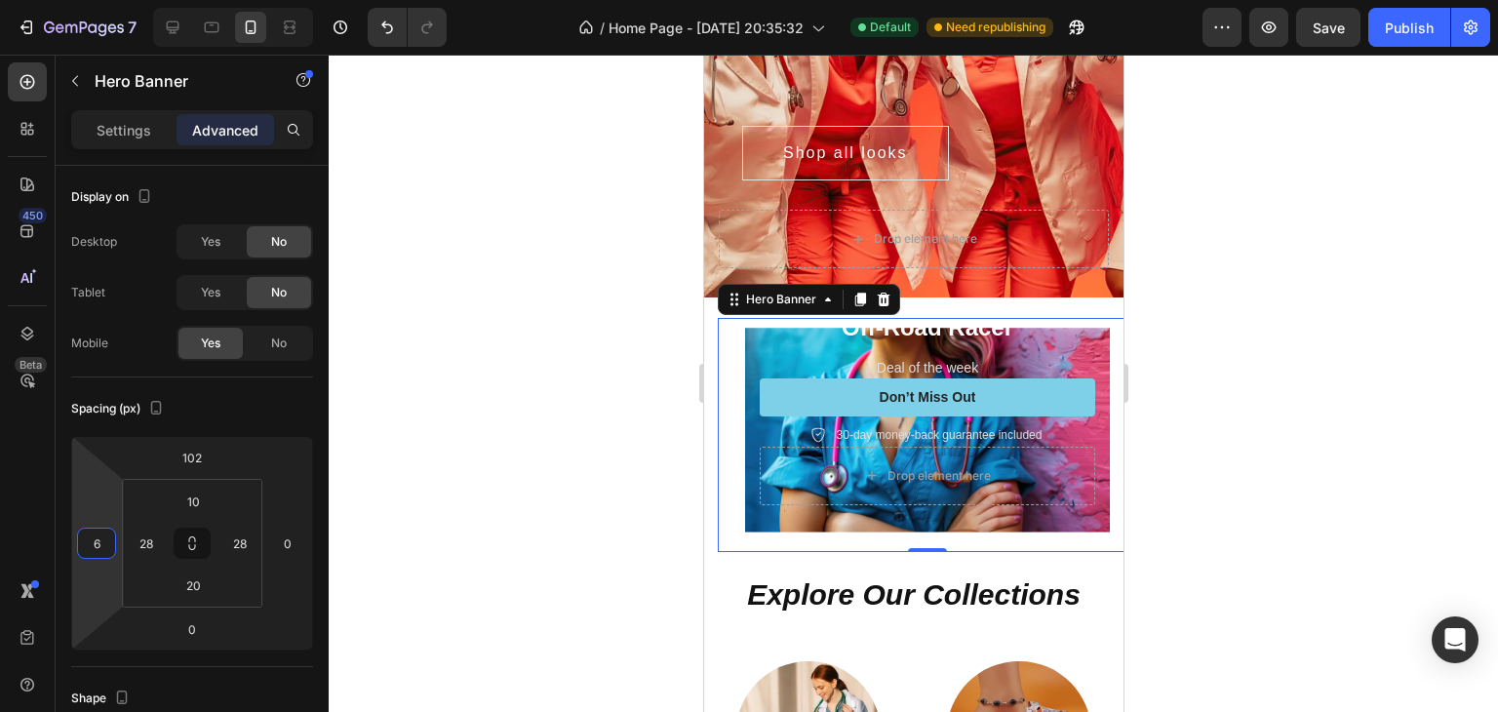
type input "0"
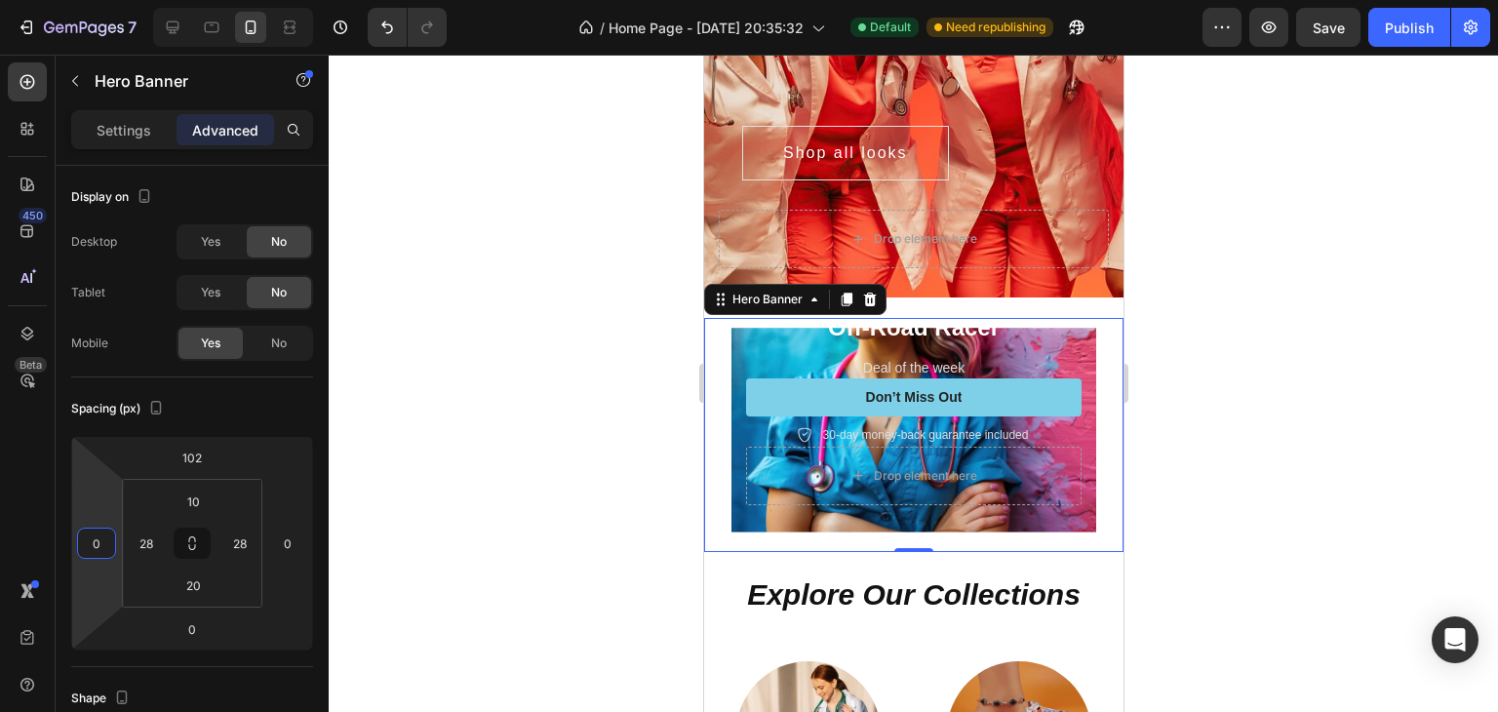
click at [100, 0] on html "7 / Home Page - [DATE] 20:35:32 Default Need republishing Preview Save Publish …" at bounding box center [749, 0] width 1498 height 0
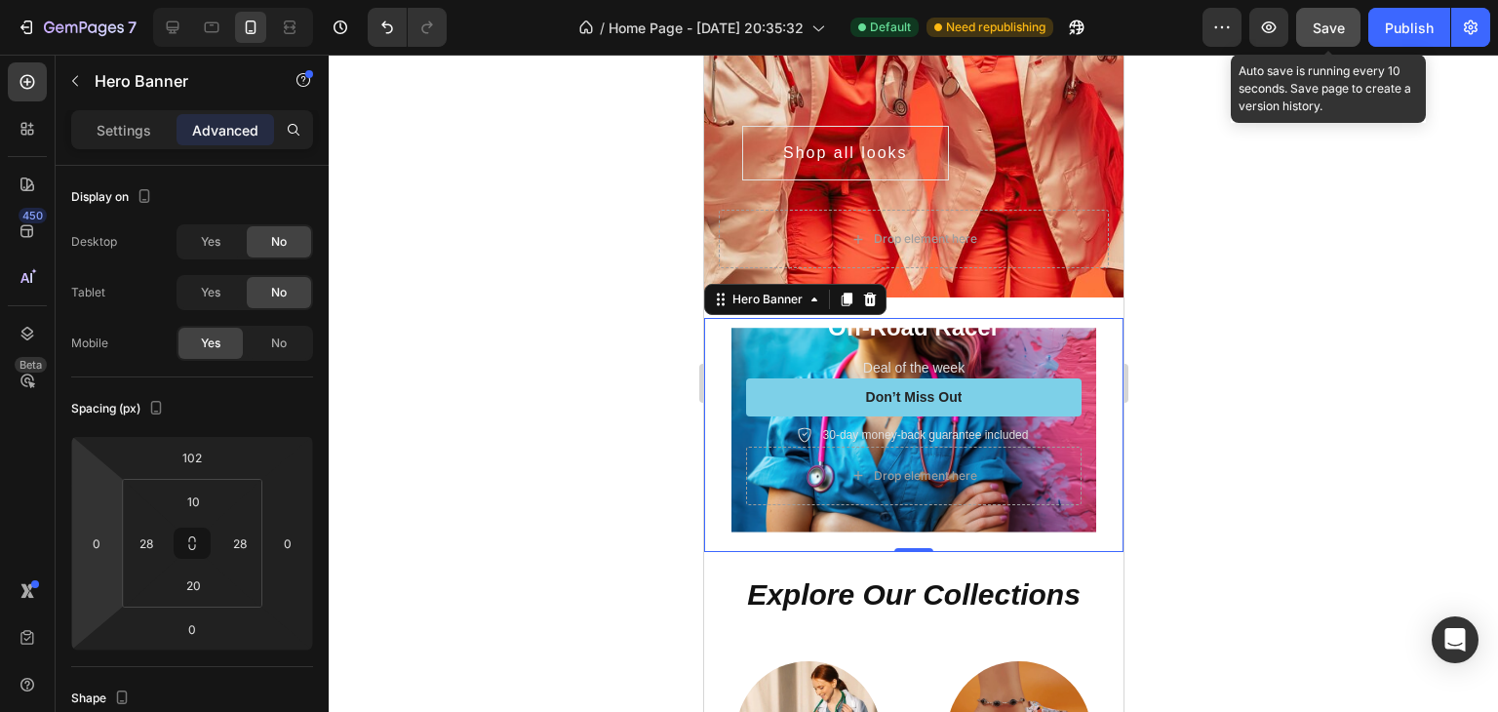
click at [1343, 15] on button "Save" at bounding box center [1328, 27] width 64 height 39
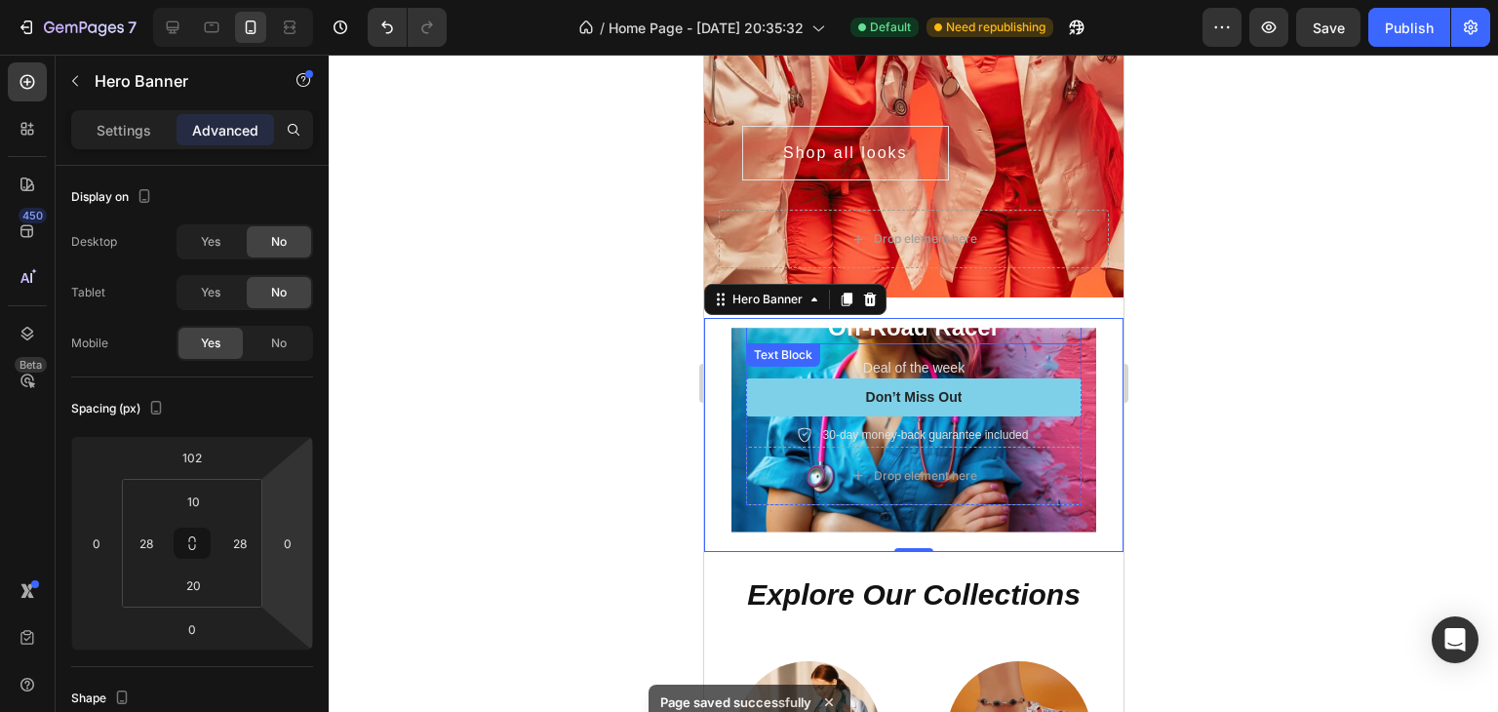
click at [954, 331] on p "Off-Road Racer" at bounding box center [912, 327] width 331 height 30
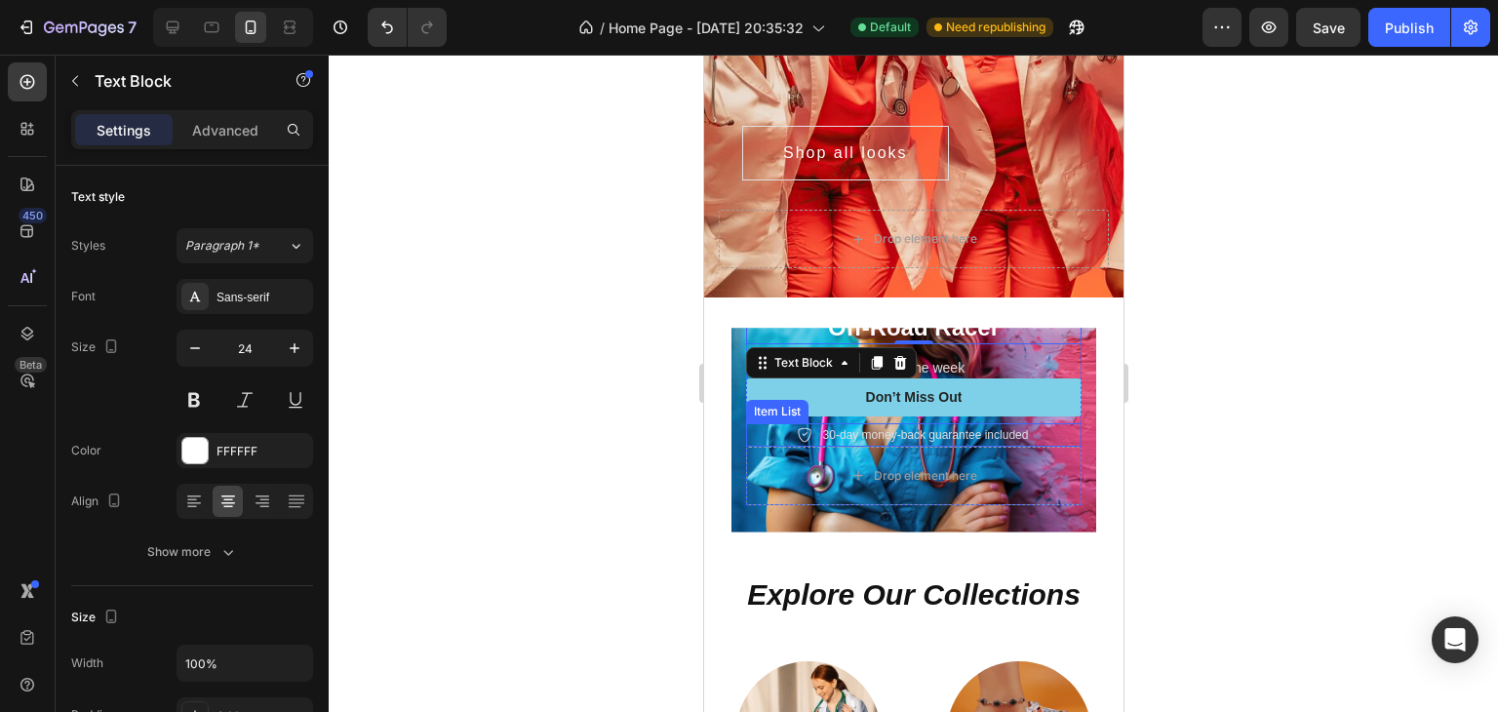
click at [990, 426] on p "30-day money-back guarantee included" at bounding box center [925, 435] width 206 height 18
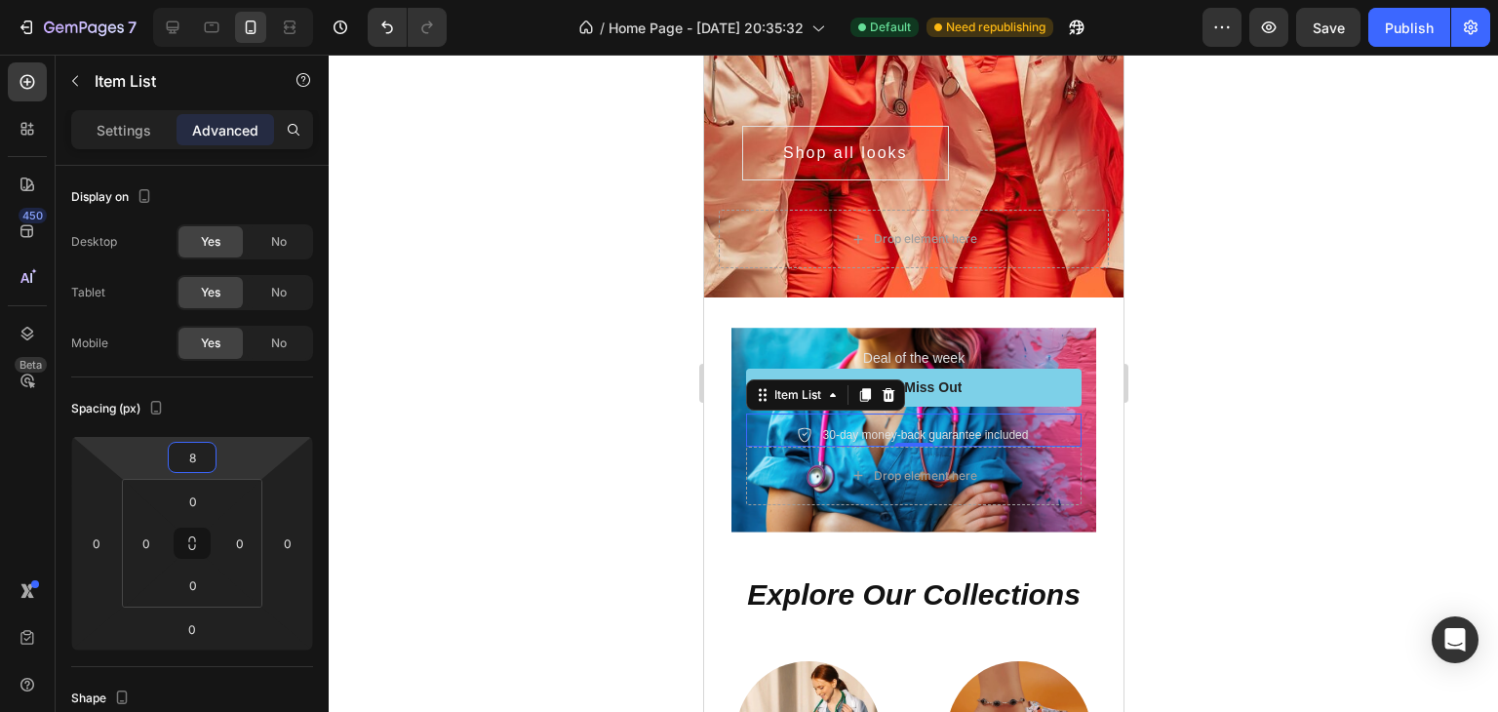
type input "4"
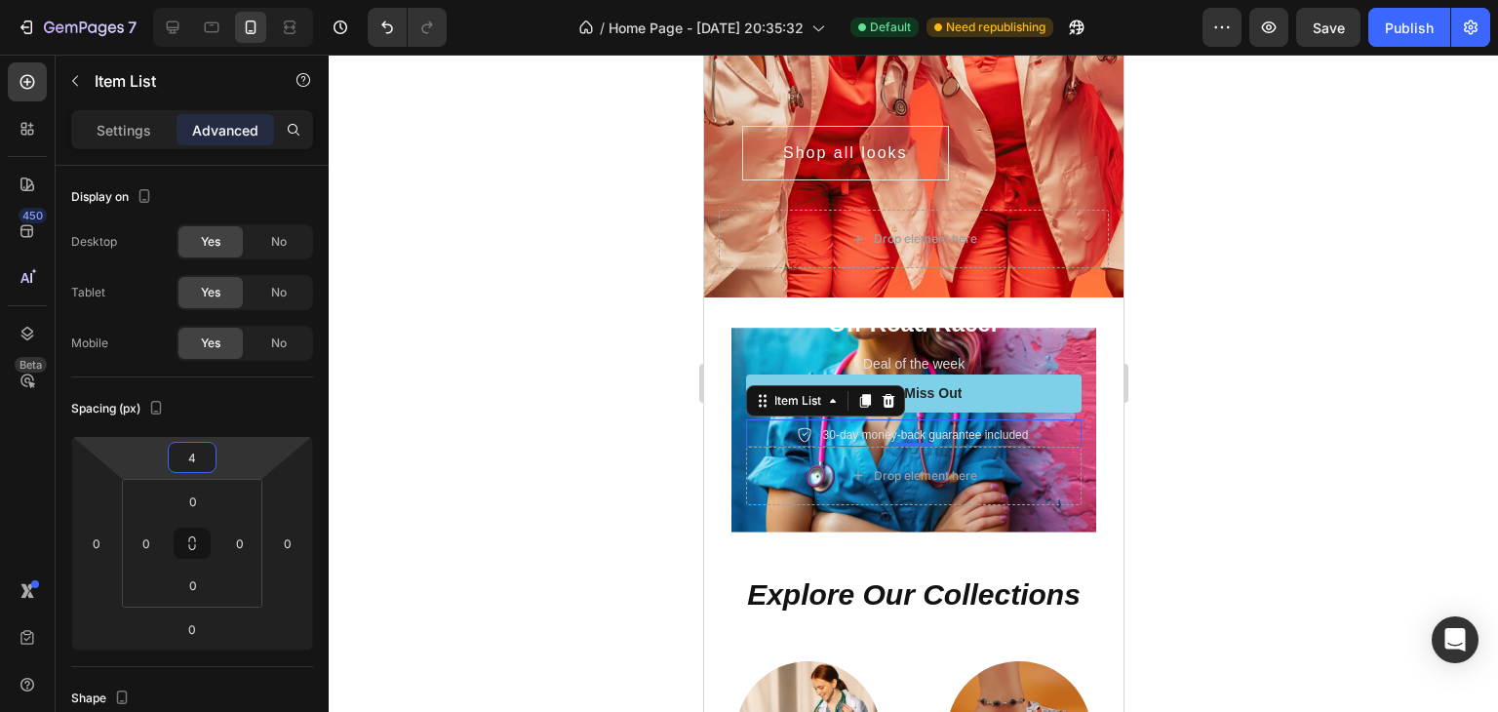
drag, startPoint x: 234, startPoint y: 458, endPoint x: 250, endPoint y: 456, distance: 15.7
click at [250, 0] on html "7 / Home Page - [DATE] 20:35:32 Default Need republishing Preview Save Publish …" at bounding box center [749, 0] width 1498 height 0
click at [765, 463] on div "Drop element here" at bounding box center [912, 476] width 335 height 58
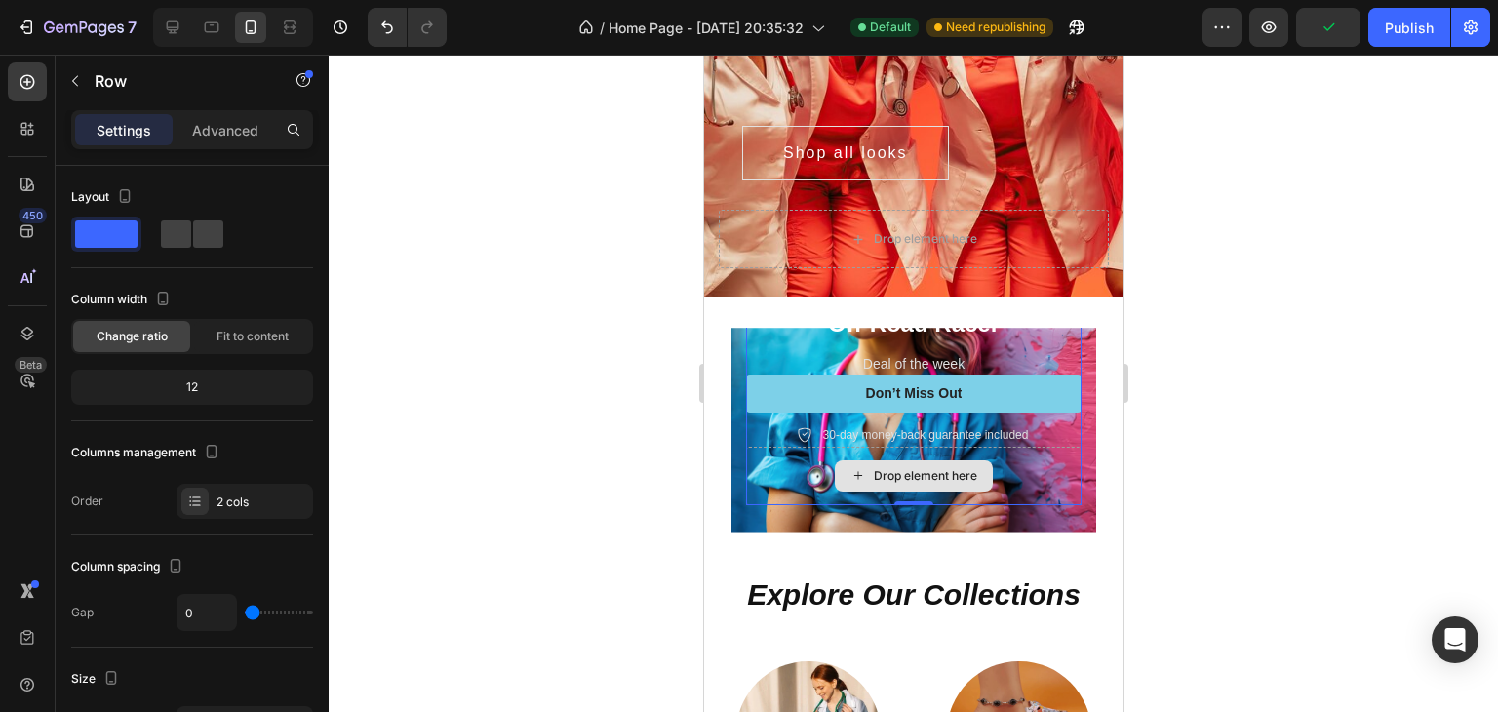
click at [1042, 473] on div "Drop element here" at bounding box center [912, 476] width 335 height 58
click at [1054, 419] on div "30-day money-back guarantee included Item List" at bounding box center [912, 432] width 335 height 27
click at [1007, 452] on div "Drop element here" at bounding box center [912, 476] width 335 height 58
click at [924, 473] on div "Drop element here" at bounding box center [924, 476] width 103 height 16
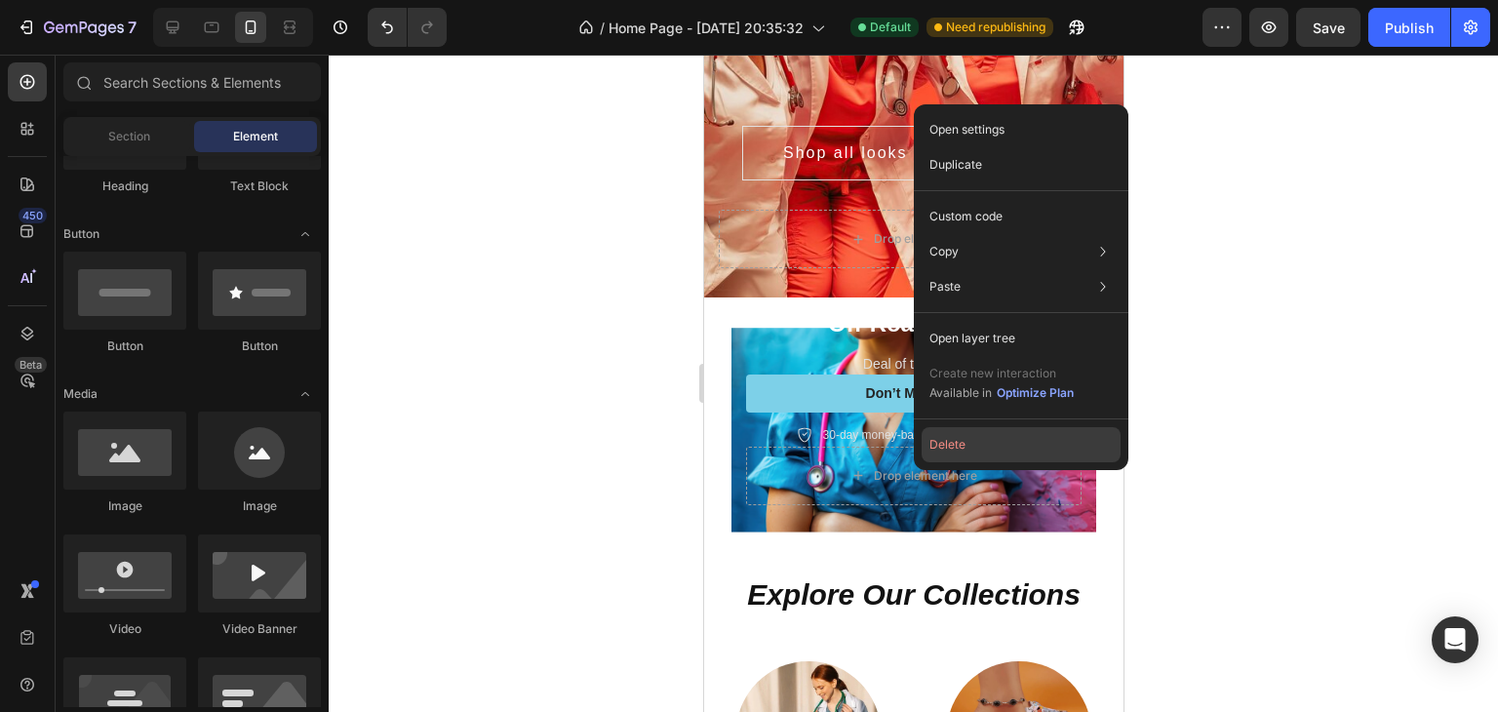
click at [939, 442] on button "Delete" at bounding box center [1020, 444] width 199 height 35
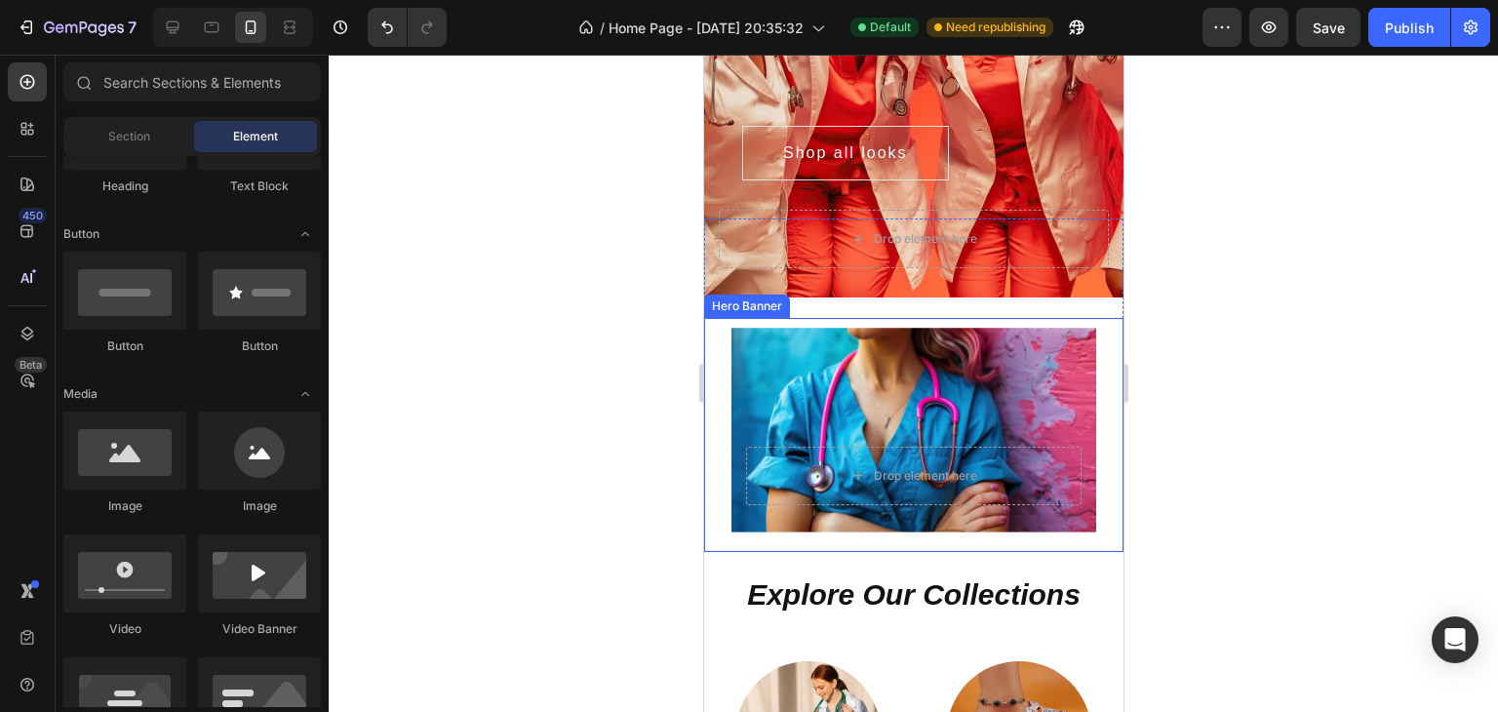
click at [1015, 389] on div "Background Image" at bounding box center [912, 430] width 365 height 204
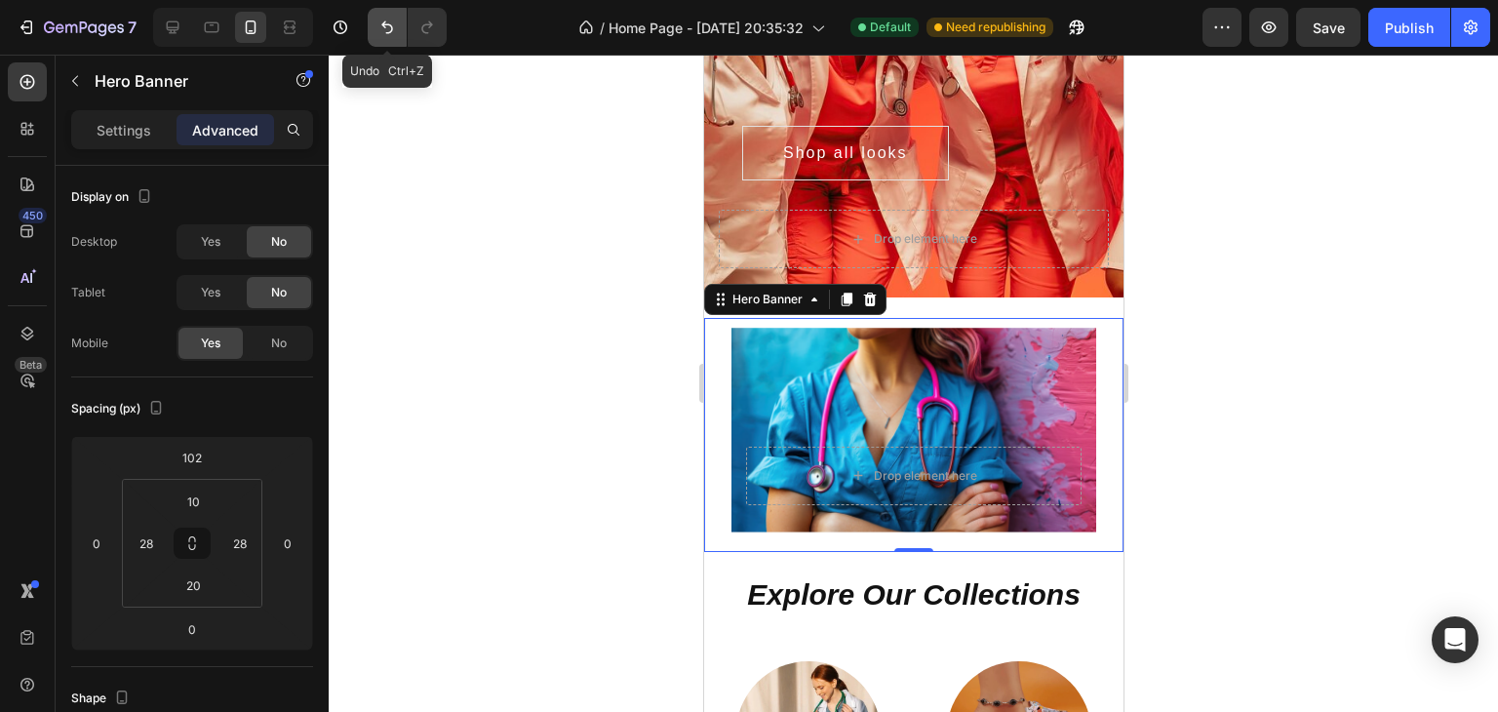
click at [383, 18] on icon "Undo/Redo" at bounding box center [386, 27] width 19 height 19
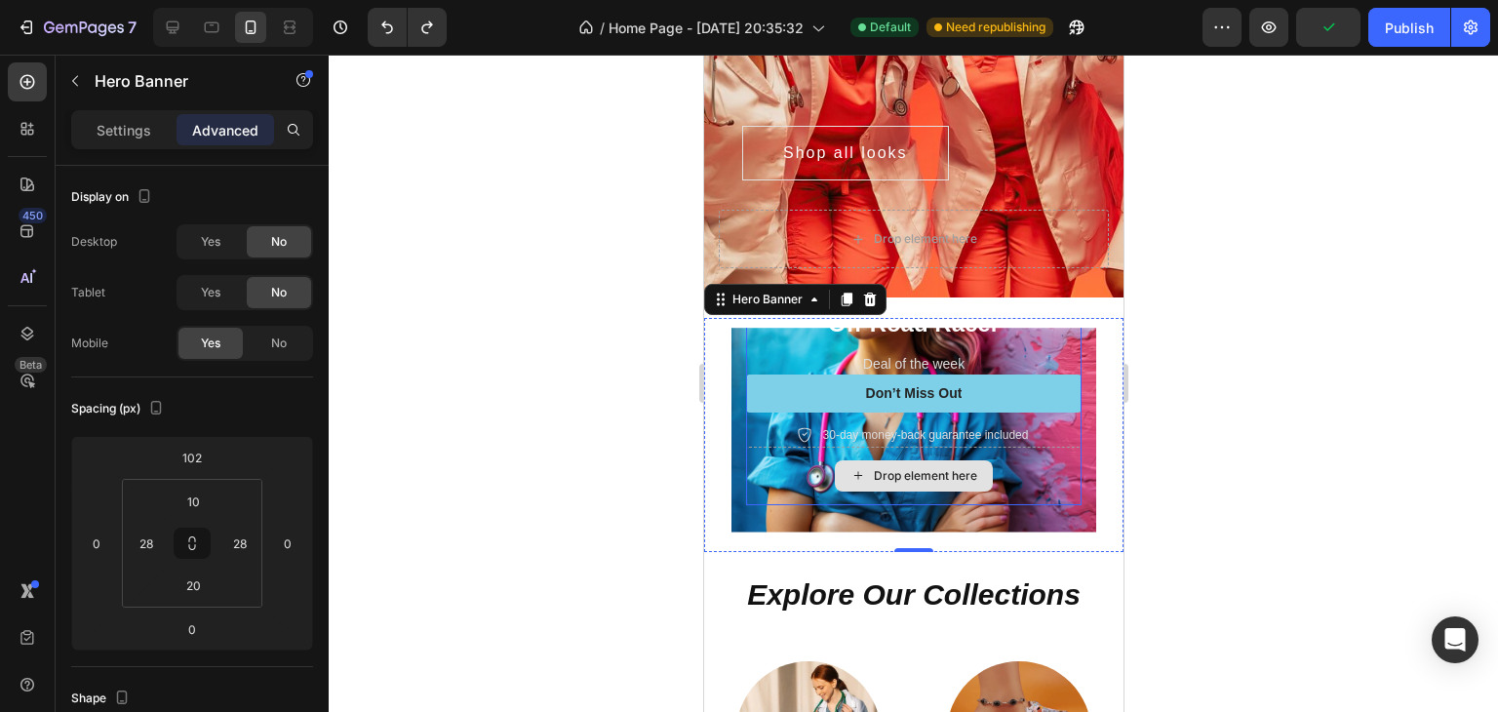
click at [798, 474] on div "Drop element here" at bounding box center [912, 476] width 335 height 58
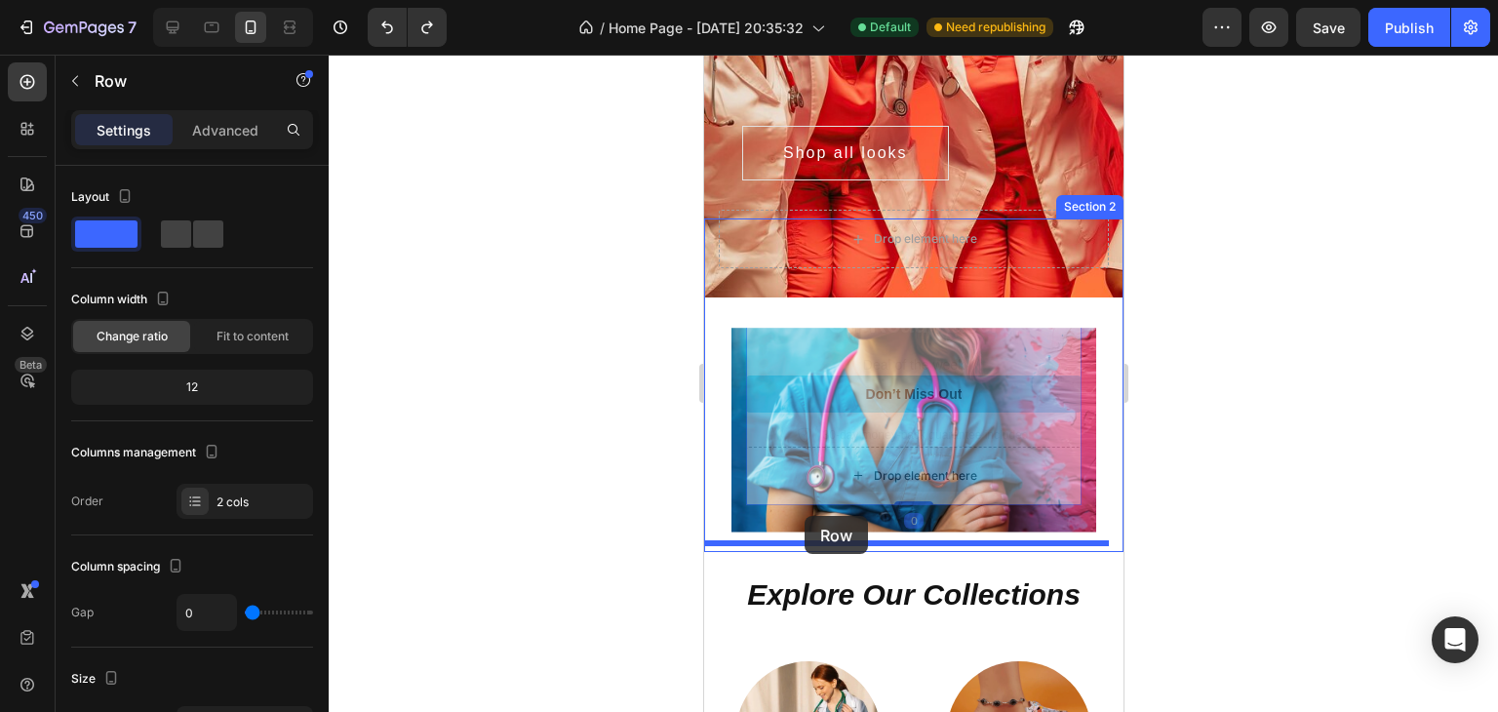
drag, startPoint x: 785, startPoint y: 475, endPoint x: 803, endPoint y: 516, distance: 44.9
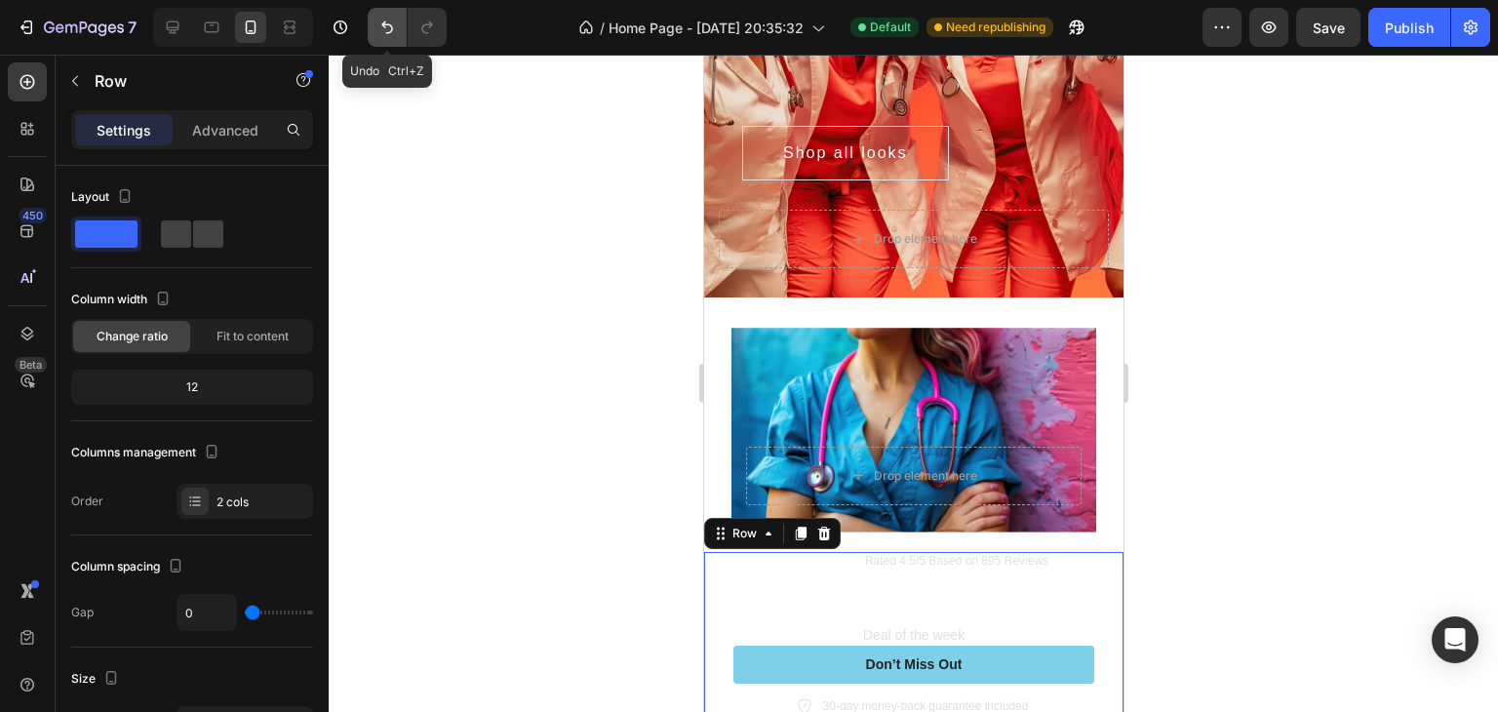
click at [393, 34] on icon "Undo/Redo" at bounding box center [386, 27] width 19 height 19
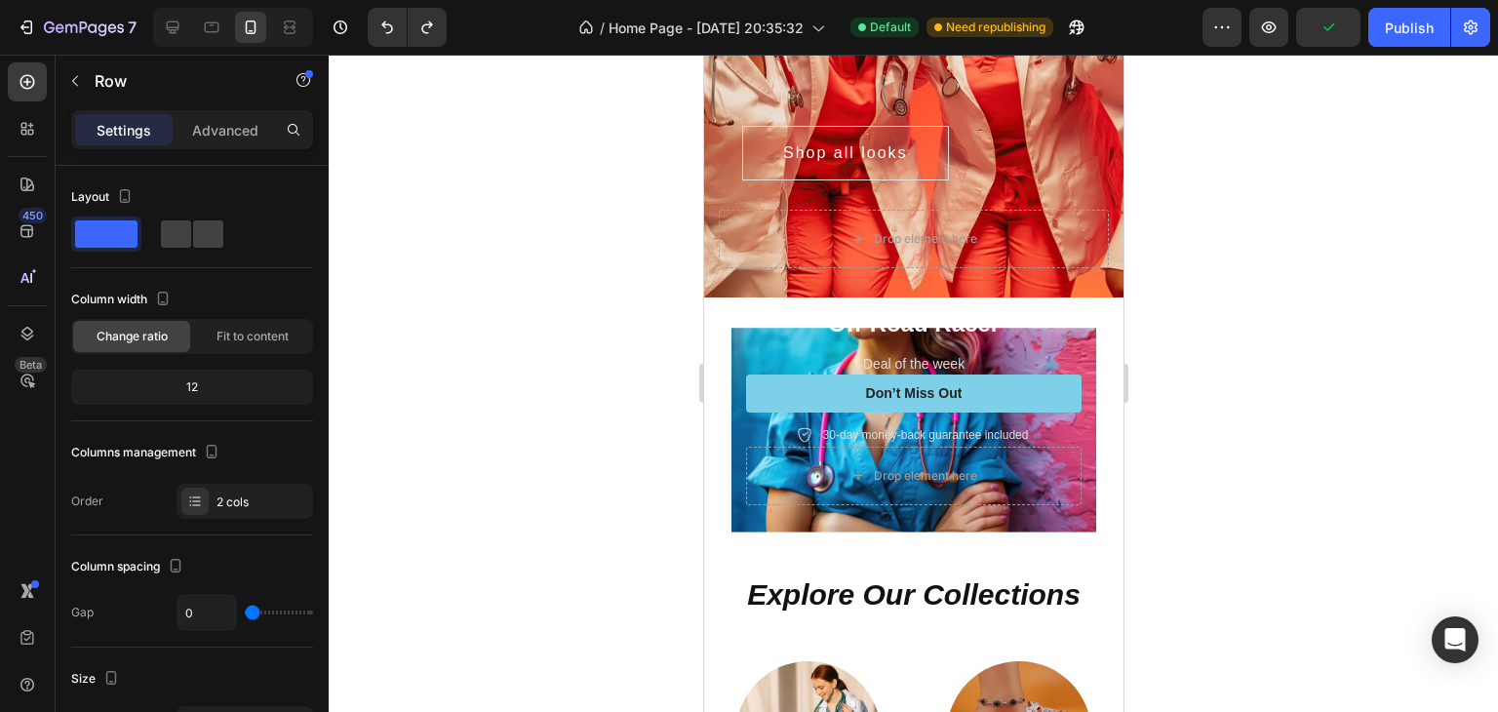
click at [972, 341] on div "Icon Icon Icon Icon Icon Icon List Rated 4.5/5 Based on 895 Reviews Text Block …" at bounding box center [912, 364] width 335 height 166
click at [965, 360] on p "Deal of the week" at bounding box center [912, 364] width 331 height 20
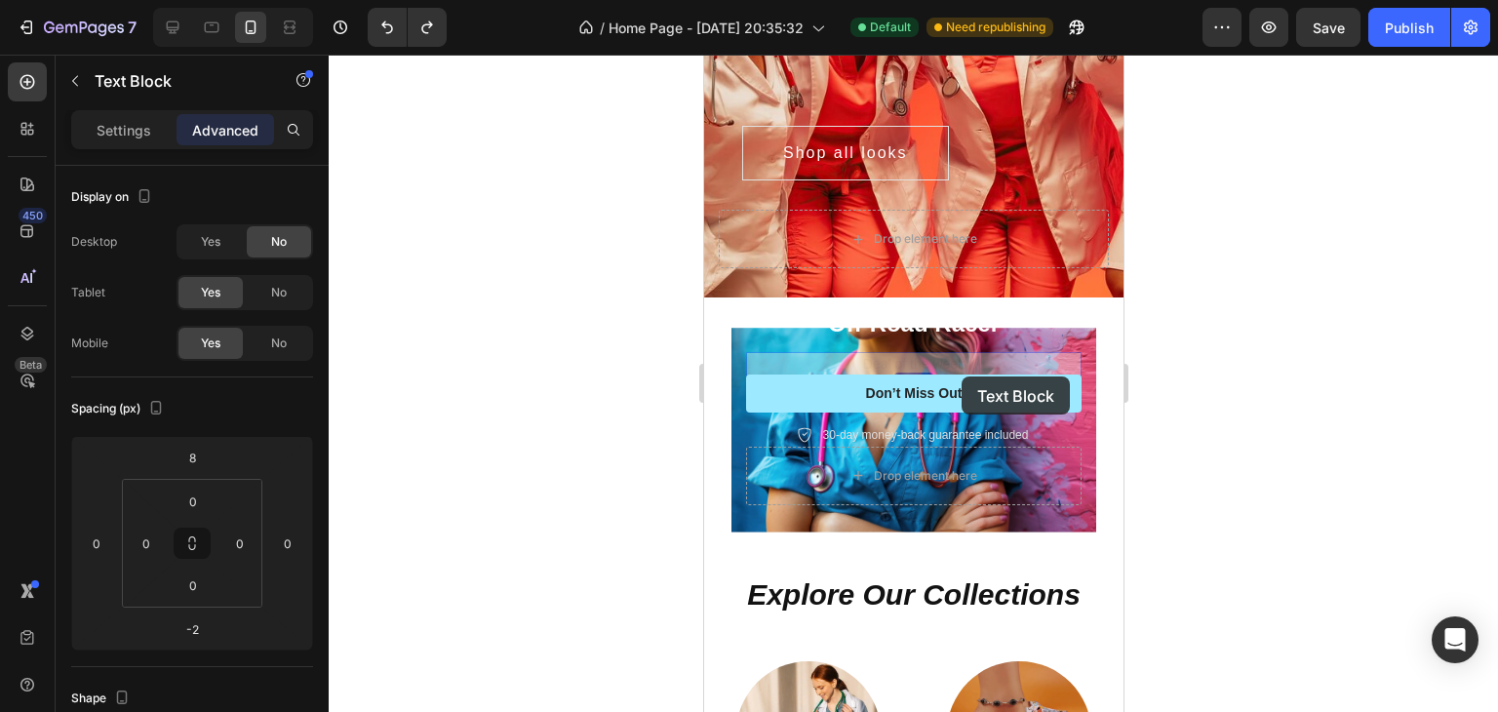
scroll to position [300, 0]
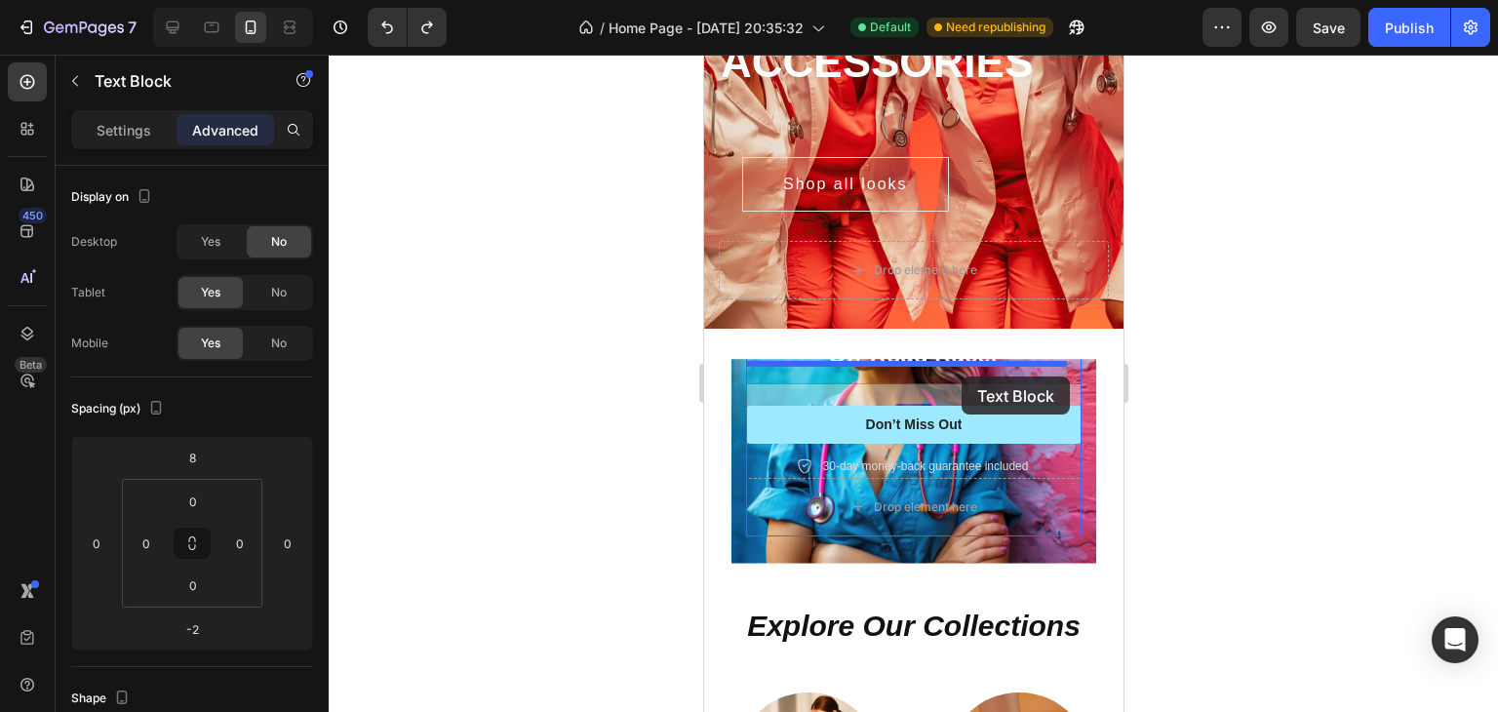
drag, startPoint x: 965, startPoint y: 360, endPoint x: 960, endPoint y: 375, distance: 16.3
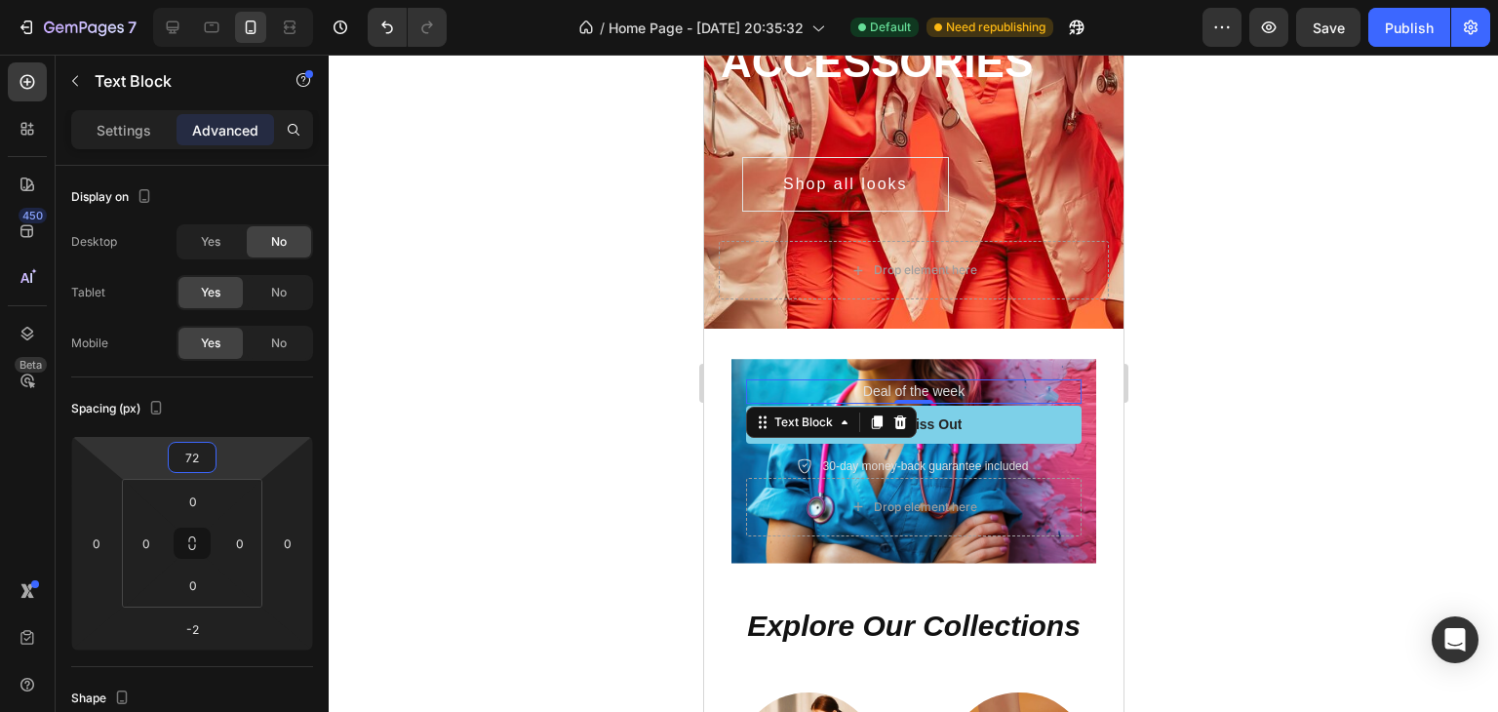
drag, startPoint x: 251, startPoint y: 453, endPoint x: 256, endPoint y: 426, distance: 27.9
click at [256, 0] on html "7 / Home Page - [DATE] 20:35:32 Default Need republishing Preview Save Publish …" at bounding box center [749, 0] width 1498 height 0
type input "-18"
drag, startPoint x: 252, startPoint y: 448, endPoint x: 253, endPoint y: 492, distance: 43.9
click at [253, 0] on html "7 / Home Page - [DATE] 20:35:32 Default Need republishing Preview Publish 450 B…" at bounding box center [749, 0] width 1498 height 0
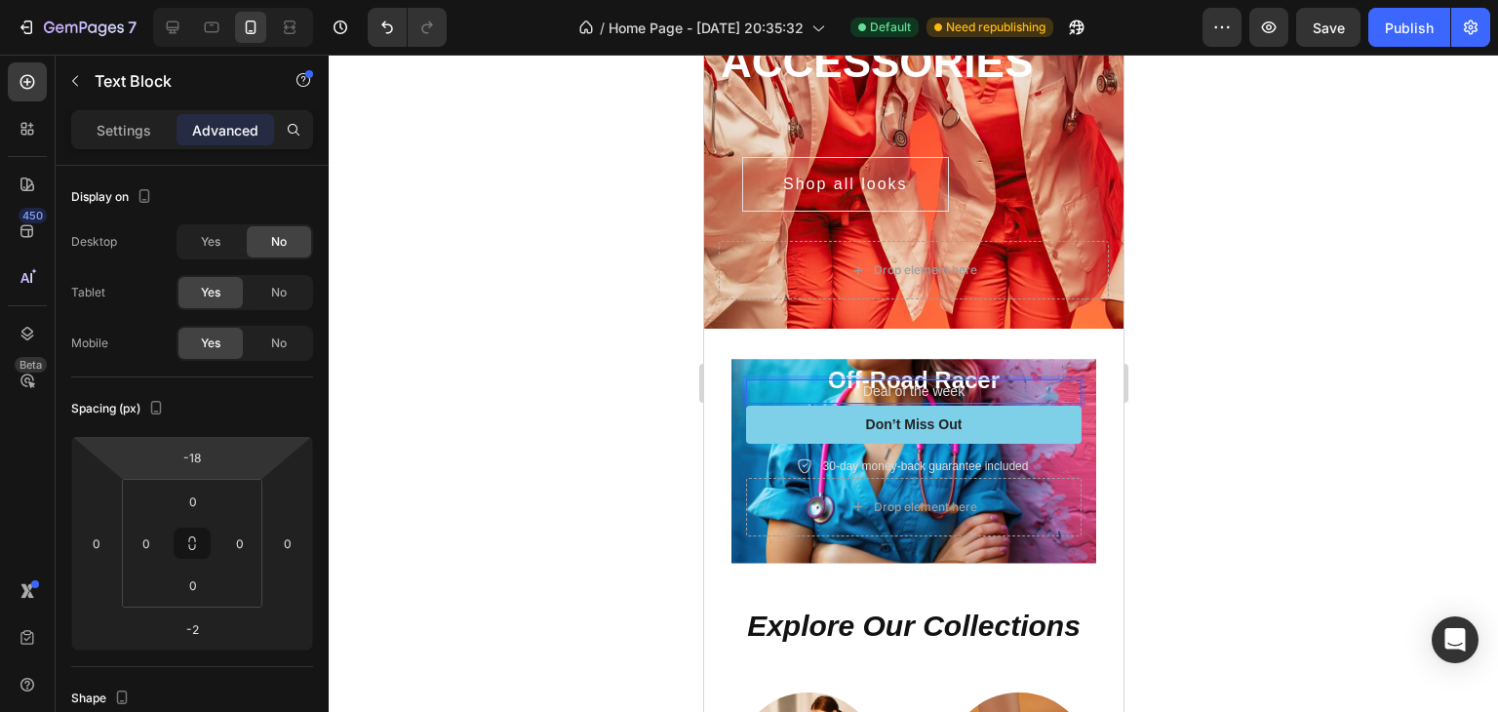
click at [964, 381] on p "Deal of the week" at bounding box center [912, 391] width 331 height 20
click at [913, 386] on div "Rich Text Editor. Editing area: main" at bounding box center [912, 391] width 335 height 24
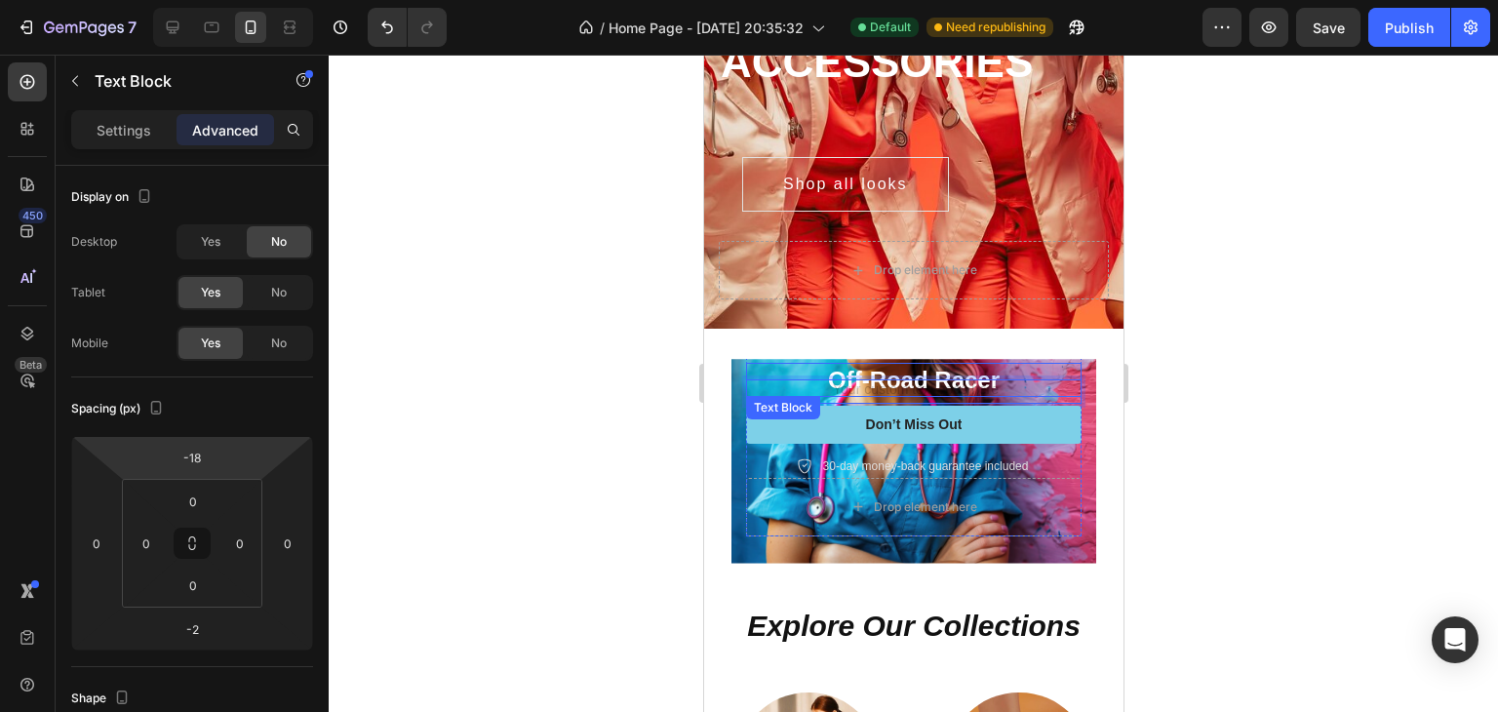
click at [926, 365] on p "Off-Road Racer" at bounding box center [912, 380] width 331 height 30
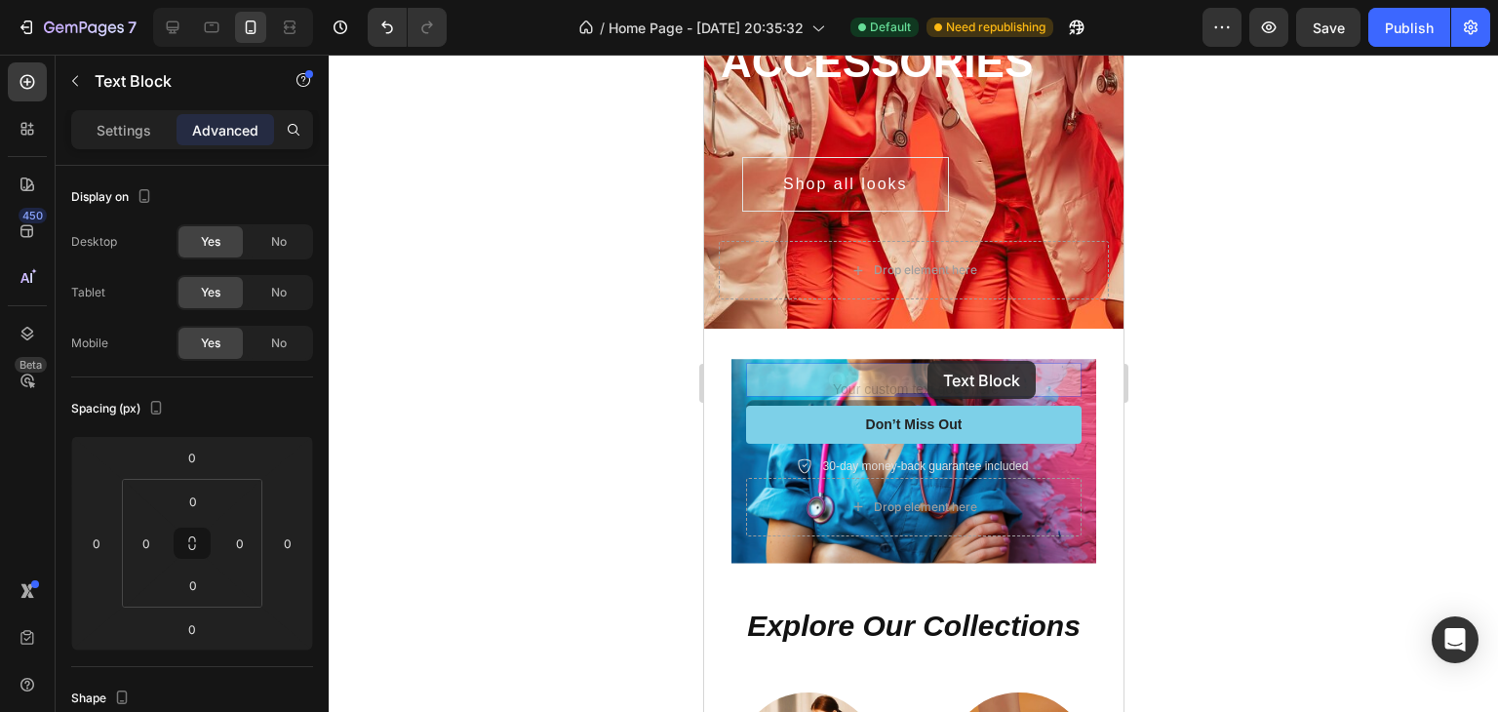
scroll to position [266, 0]
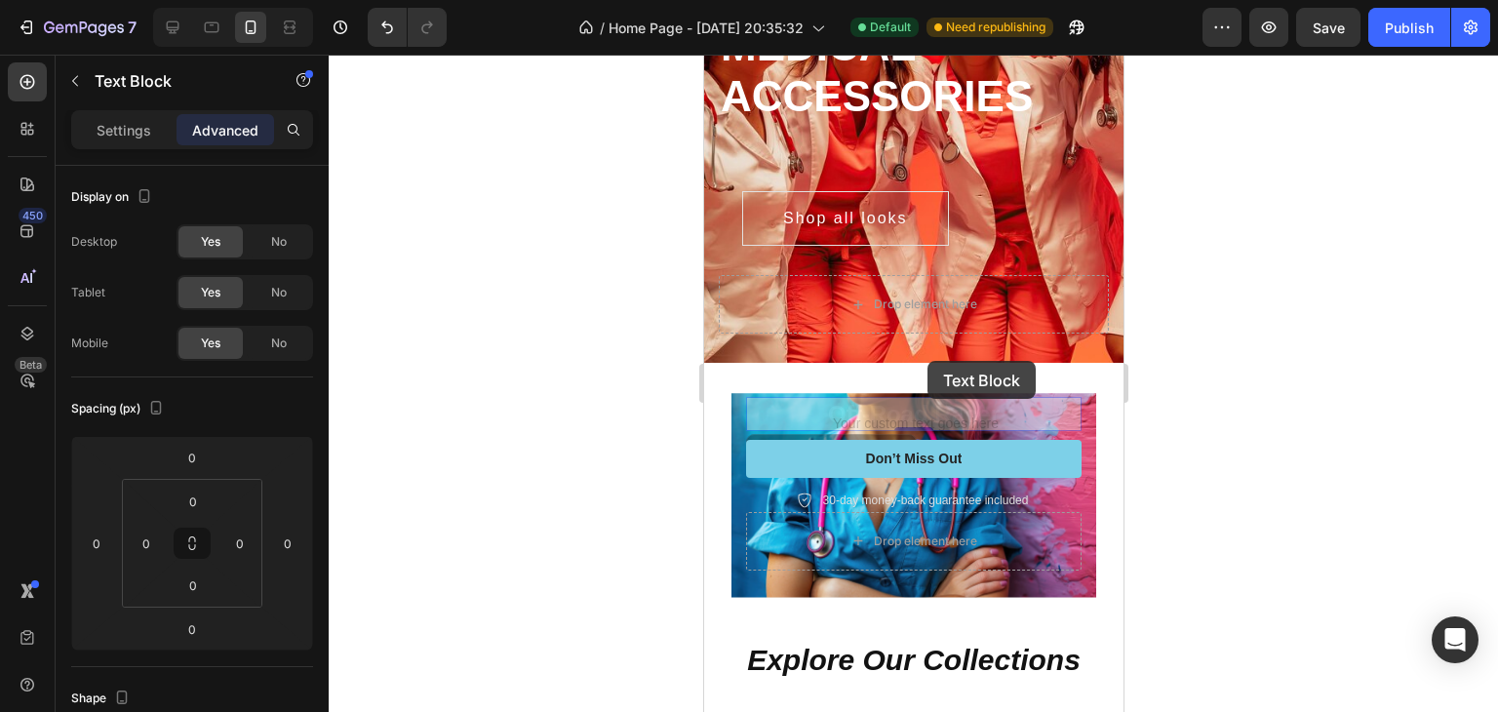
click at [924, 368] on div "Icon Icon Icon Icon Icon Icon List Rated 4.5/5 Based on 895 Reviews Text Block …" at bounding box center [912, 450] width 419 height 332
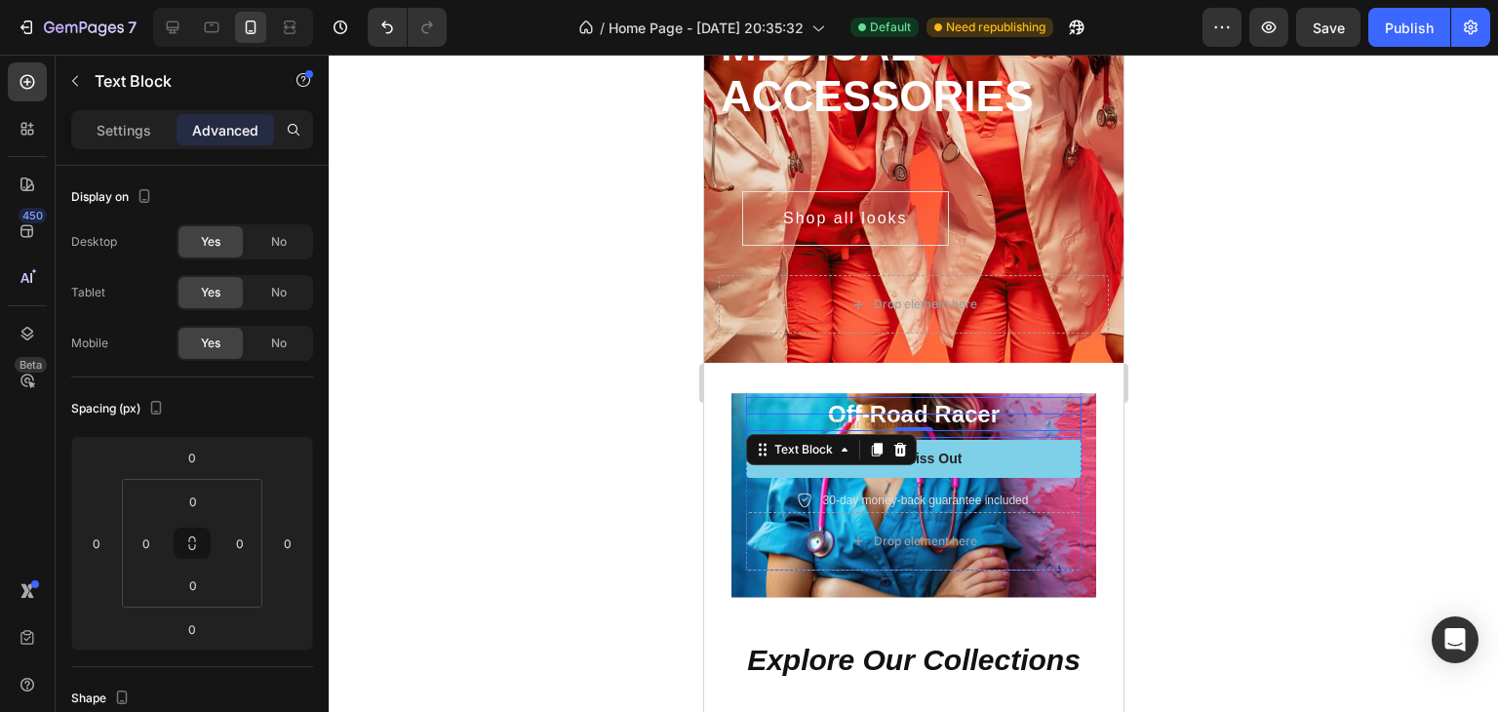
click at [941, 413] on div "Rich Text Editor. Editing area: main" at bounding box center [912, 425] width 335 height 24
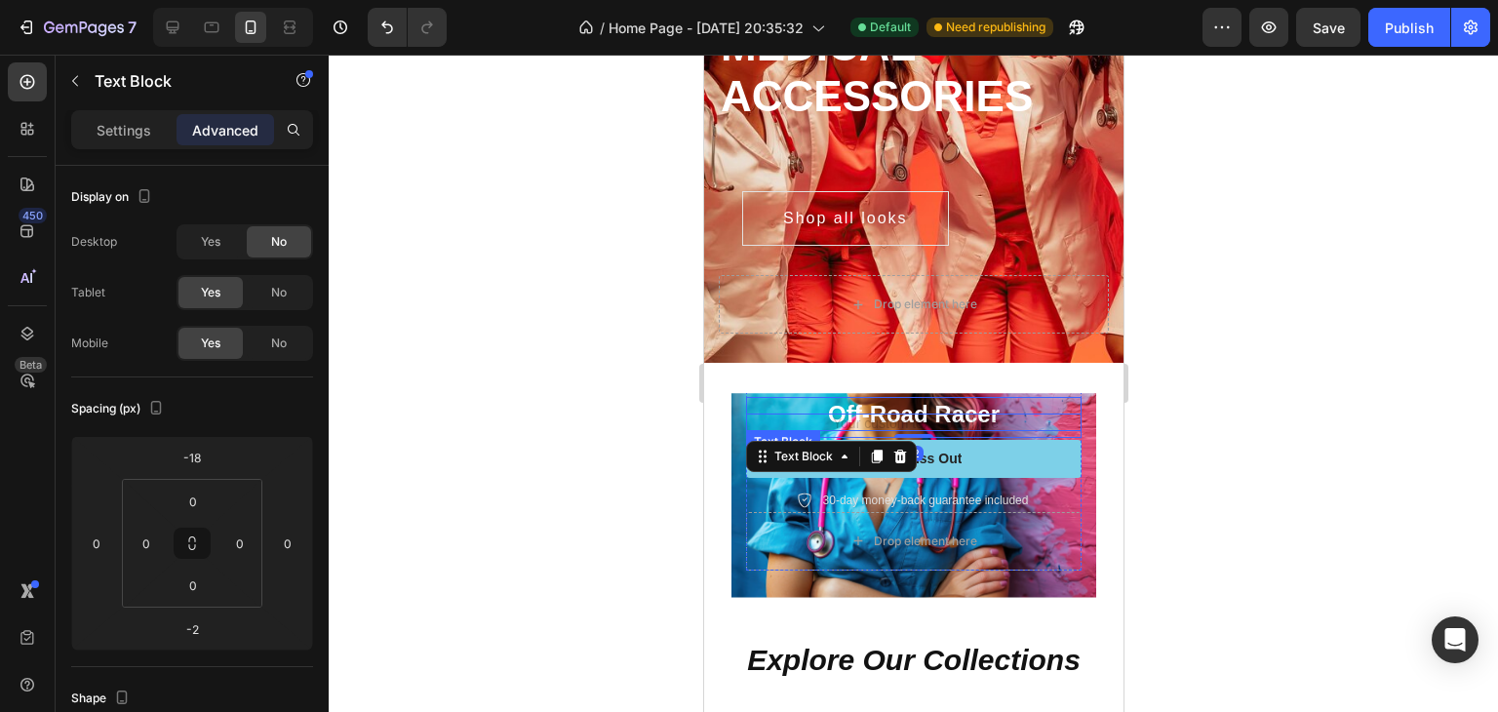
click at [947, 399] on p "Off-Road Racer" at bounding box center [912, 414] width 331 height 30
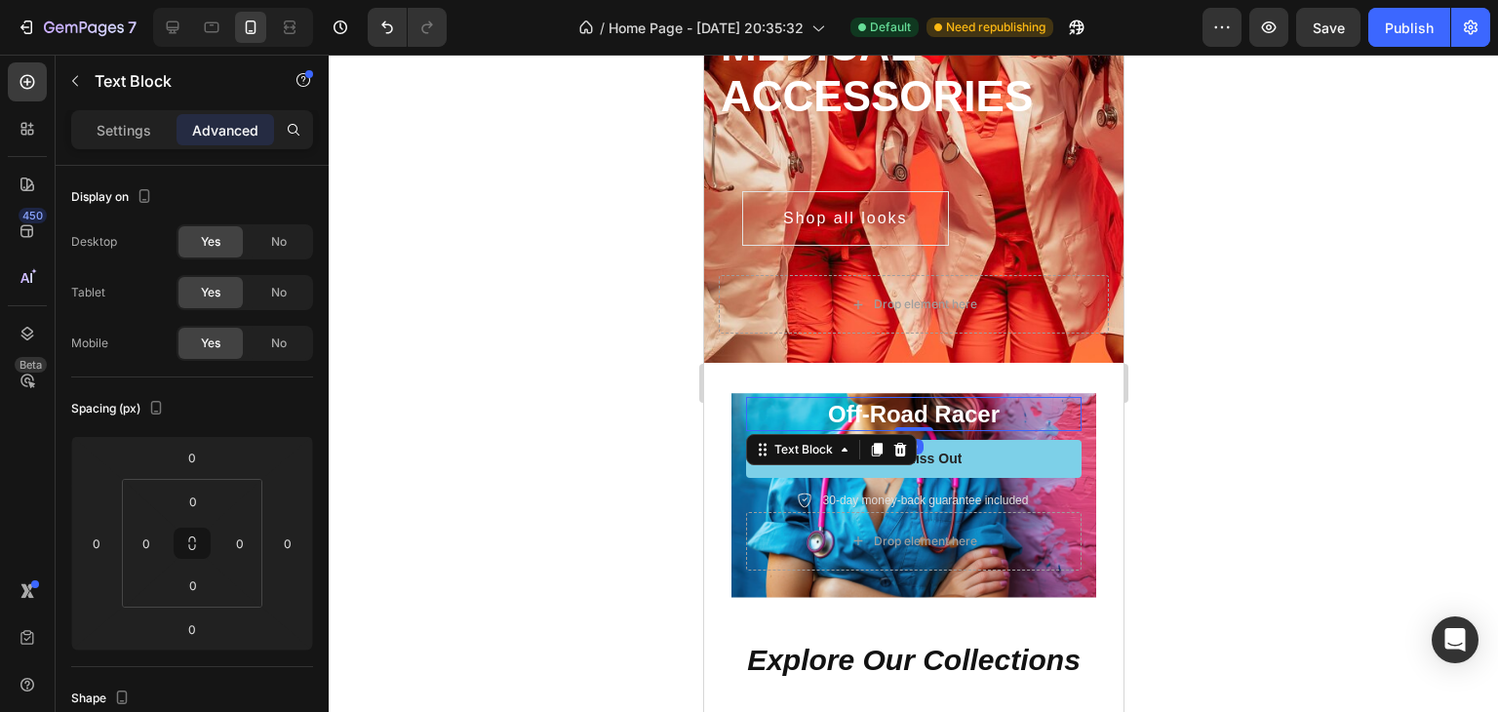
click at [937, 415] on p "Rich Text Editor. Editing area: main" at bounding box center [912, 425] width 331 height 20
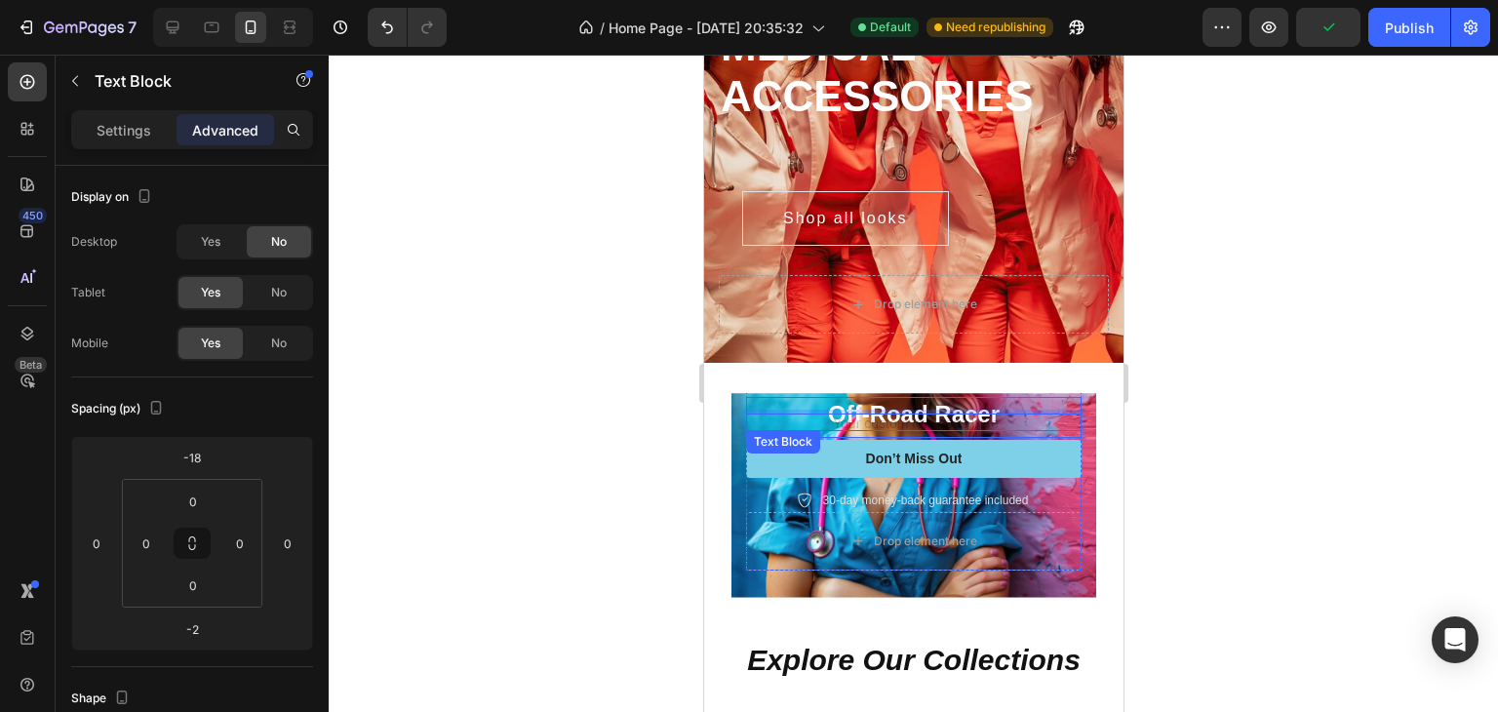
drag, startPoint x: 941, startPoint y: 391, endPoint x: 931, endPoint y: 403, distance: 15.2
click at [941, 399] on p "Off-Road Racer" at bounding box center [912, 414] width 331 height 30
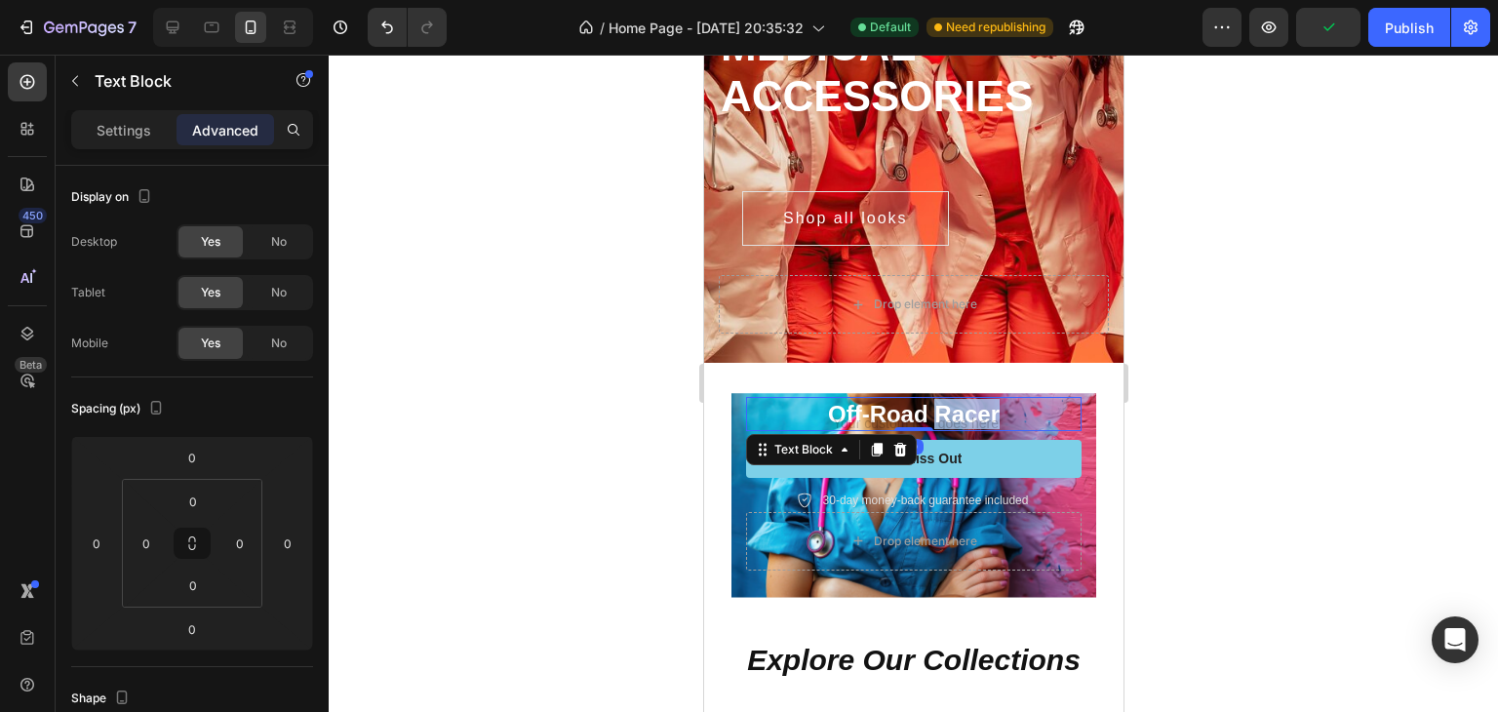
click at [929, 404] on p "Off-Road Racer" at bounding box center [912, 414] width 331 height 30
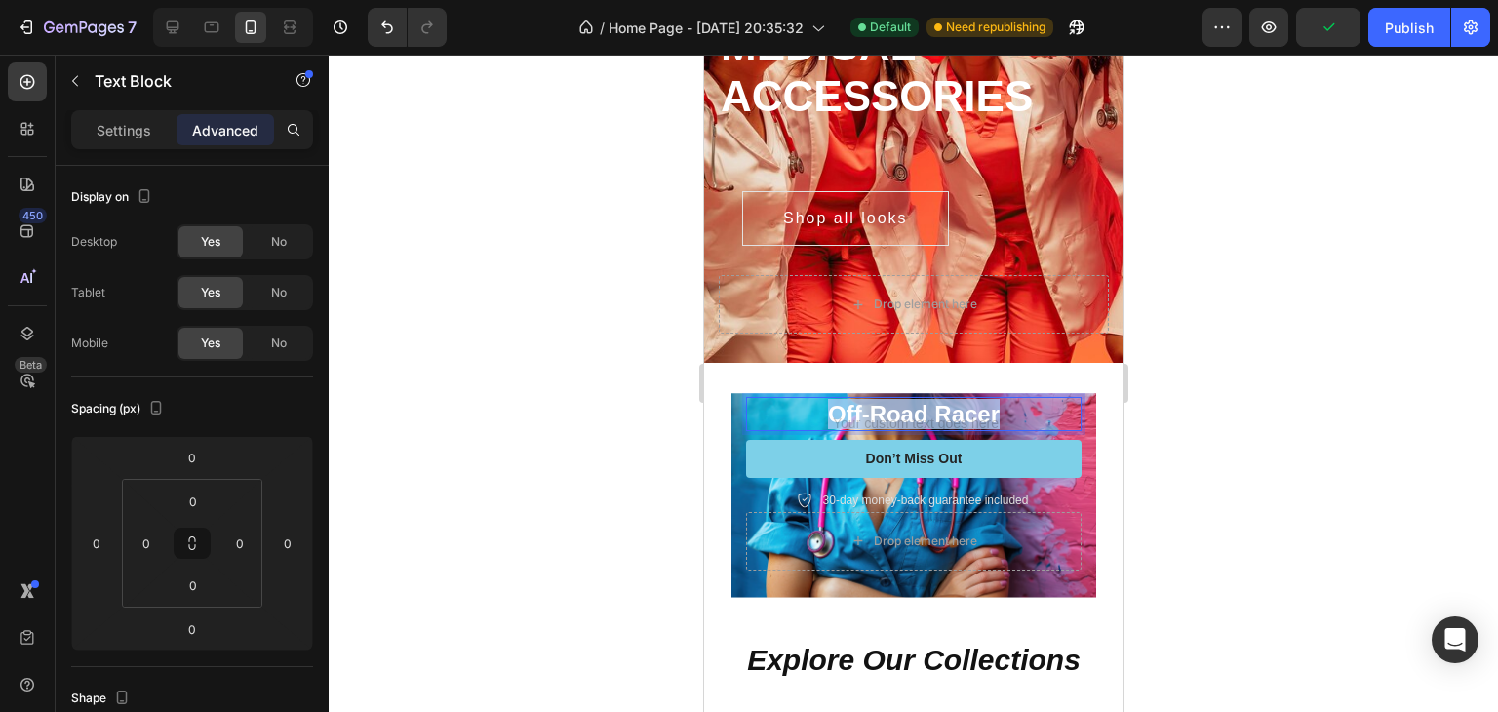
click at [929, 404] on p "Off-Road Racer" at bounding box center [912, 414] width 331 height 30
click at [1201, 461] on div at bounding box center [913, 383] width 1169 height 657
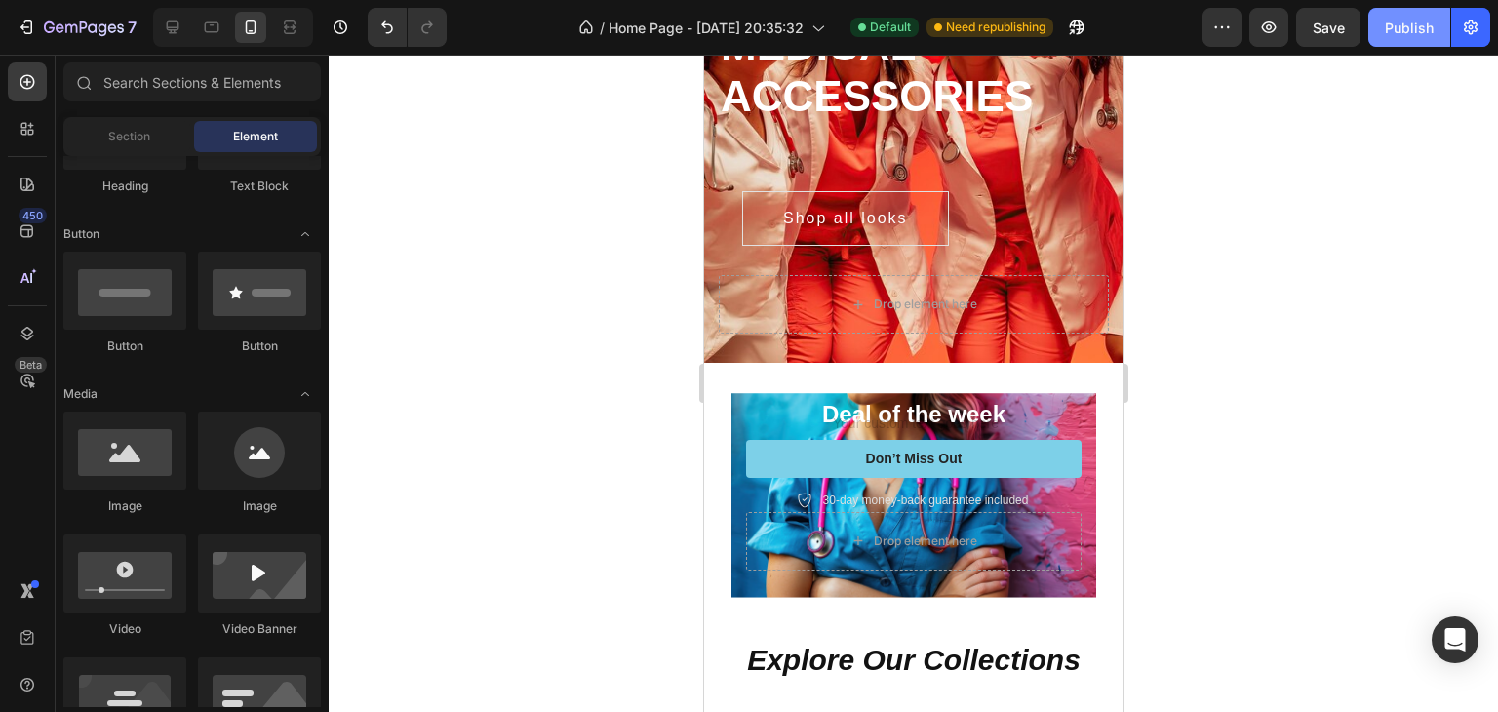
click at [1398, 21] on div "Publish" at bounding box center [1408, 28] width 49 height 20
click at [945, 415] on p "Rich Text Editor. Editing area: main" at bounding box center [912, 425] width 331 height 20
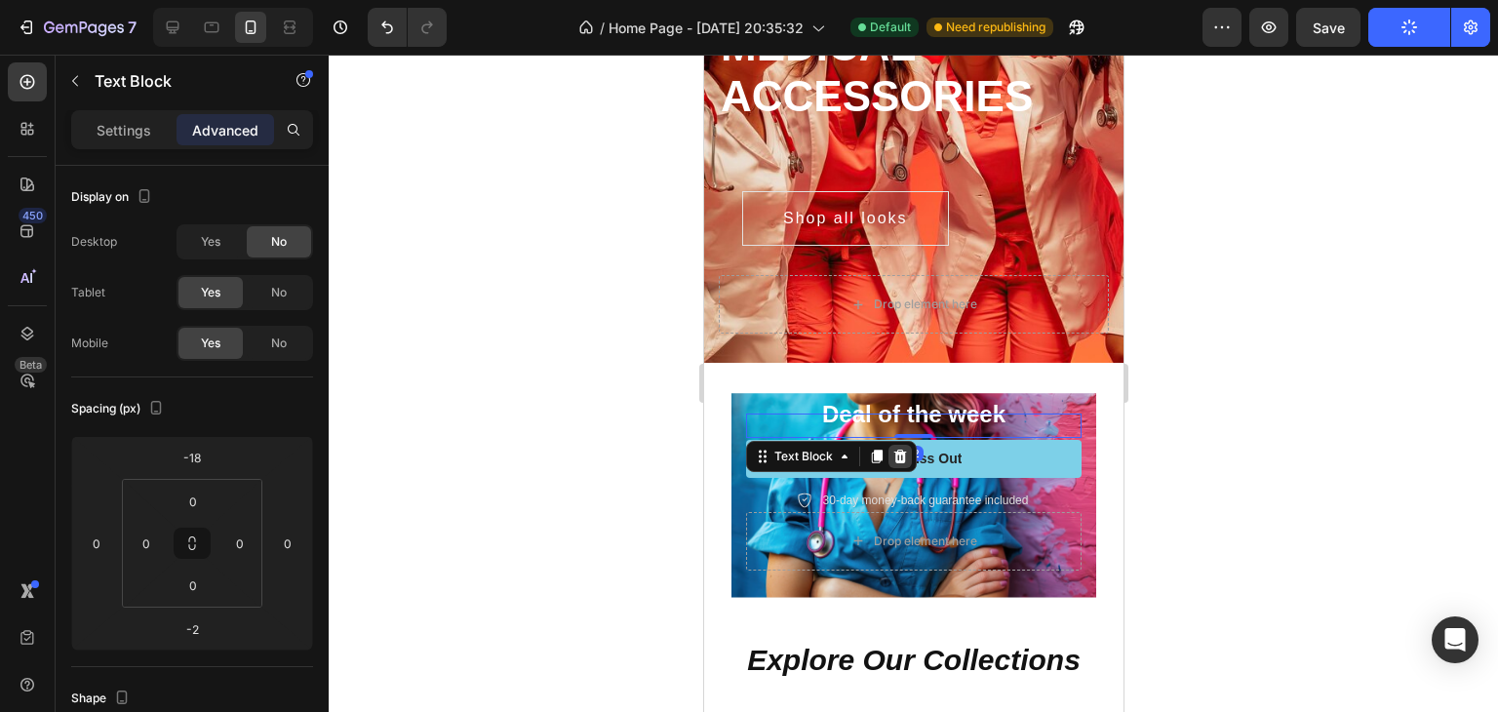
click at [906, 447] on div at bounding box center [898, 456] width 23 height 23
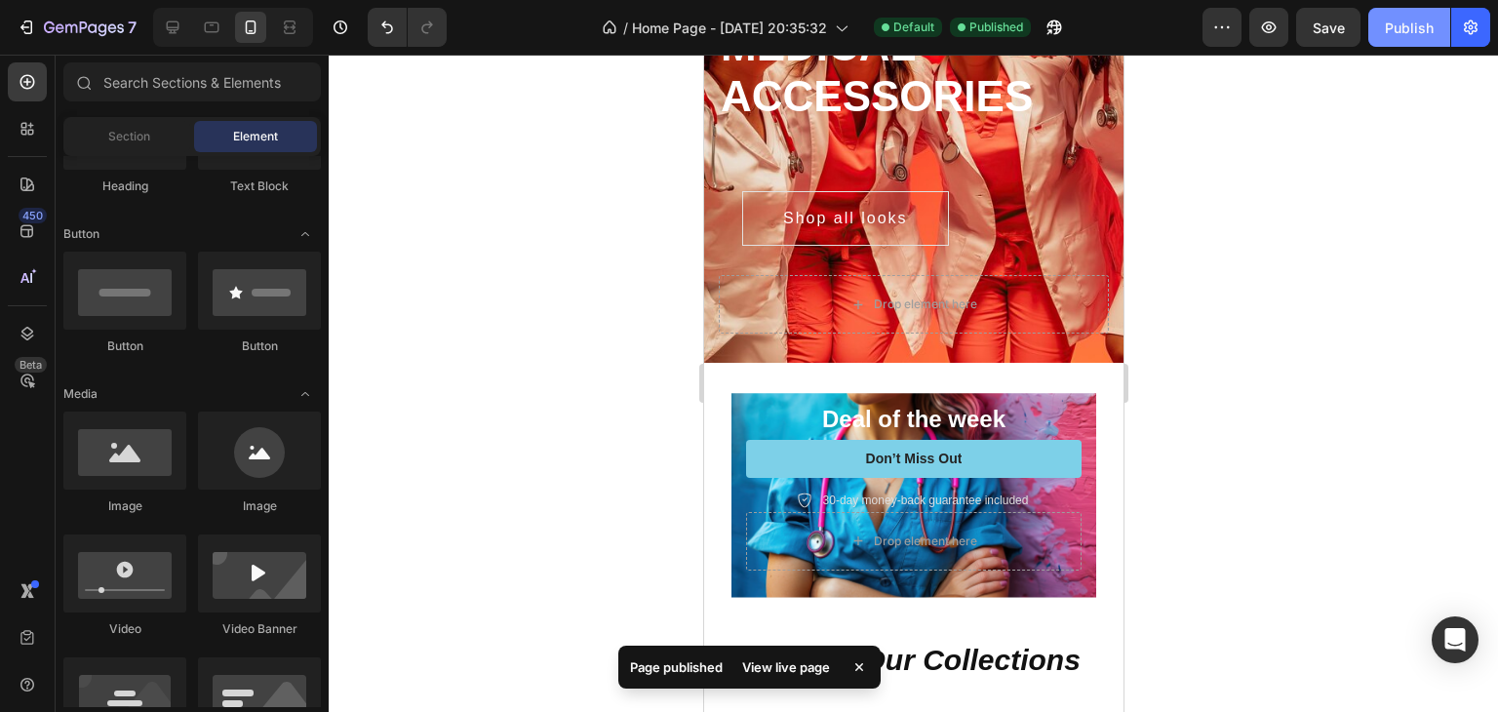
click at [1381, 19] on button "Publish" at bounding box center [1409, 27] width 82 height 39
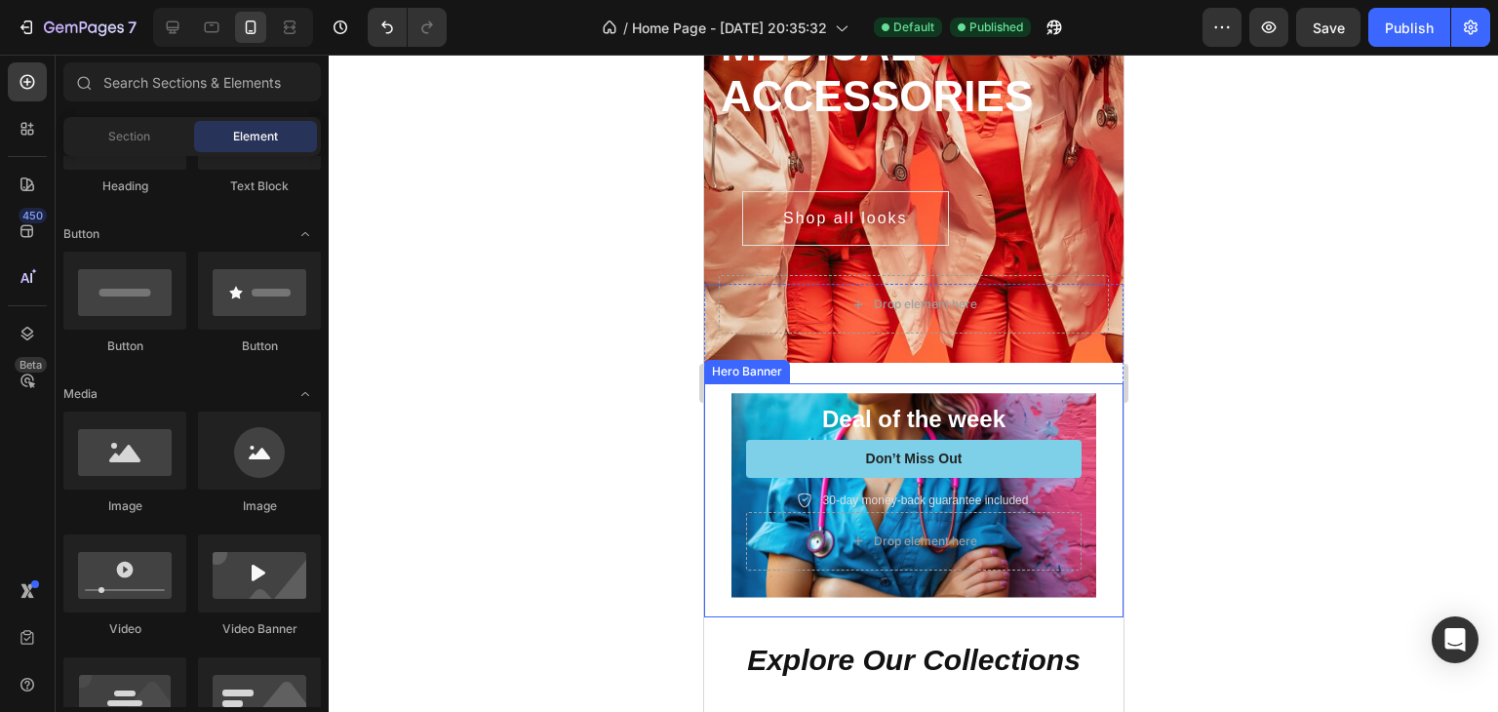
click at [1073, 409] on div "Icon Icon Icon Icon Icon Icon List Rated 4.5/5 Based on 895 Reviews Text Block …" at bounding box center [912, 473] width 365 height 249
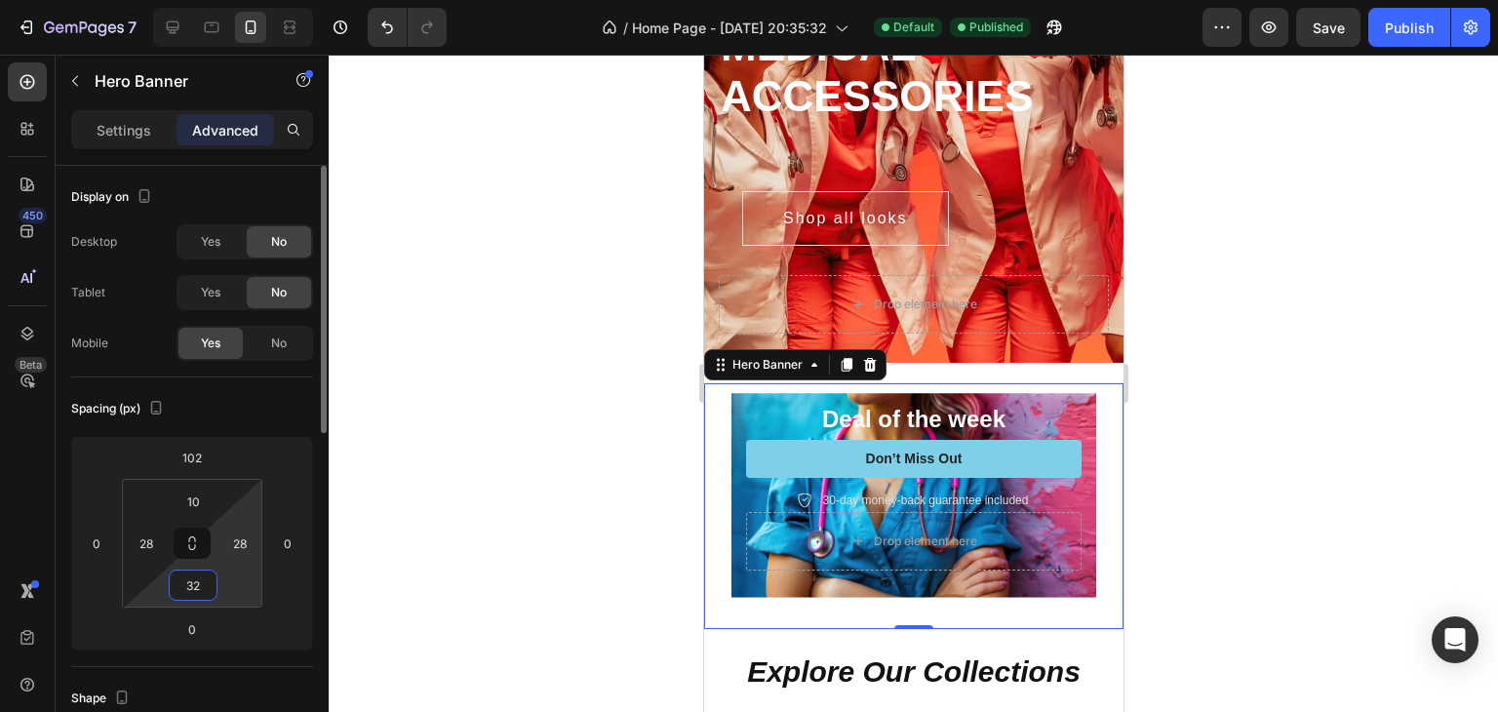
drag, startPoint x: 225, startPoint y: 593, endPoint x: 230, endPoint y: 570, distance: 22.9
click at [229, 0] on html "7 / Home Page - [DATE] 20:35:32 Default Published Preview Save Publish 450 Beta…" at bounding box center [749, 0] width 1498 height 0
type input "34"
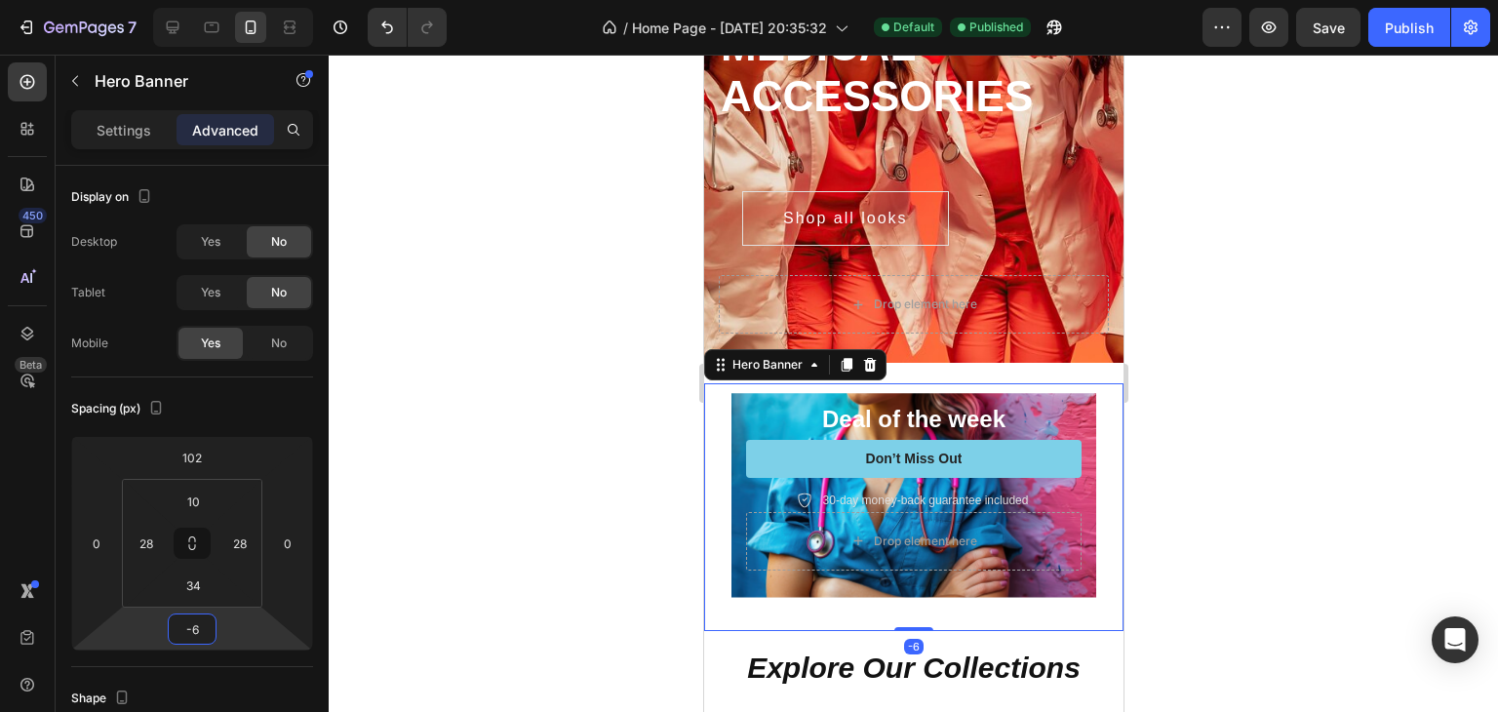
type input "-8"
click at [239, 0] on html "7 / Home Page - [DATE] 20:35:32 Default Published Preview Save Publish 450 Beta…" at bounding box center [749, 0] width 1498 height 0
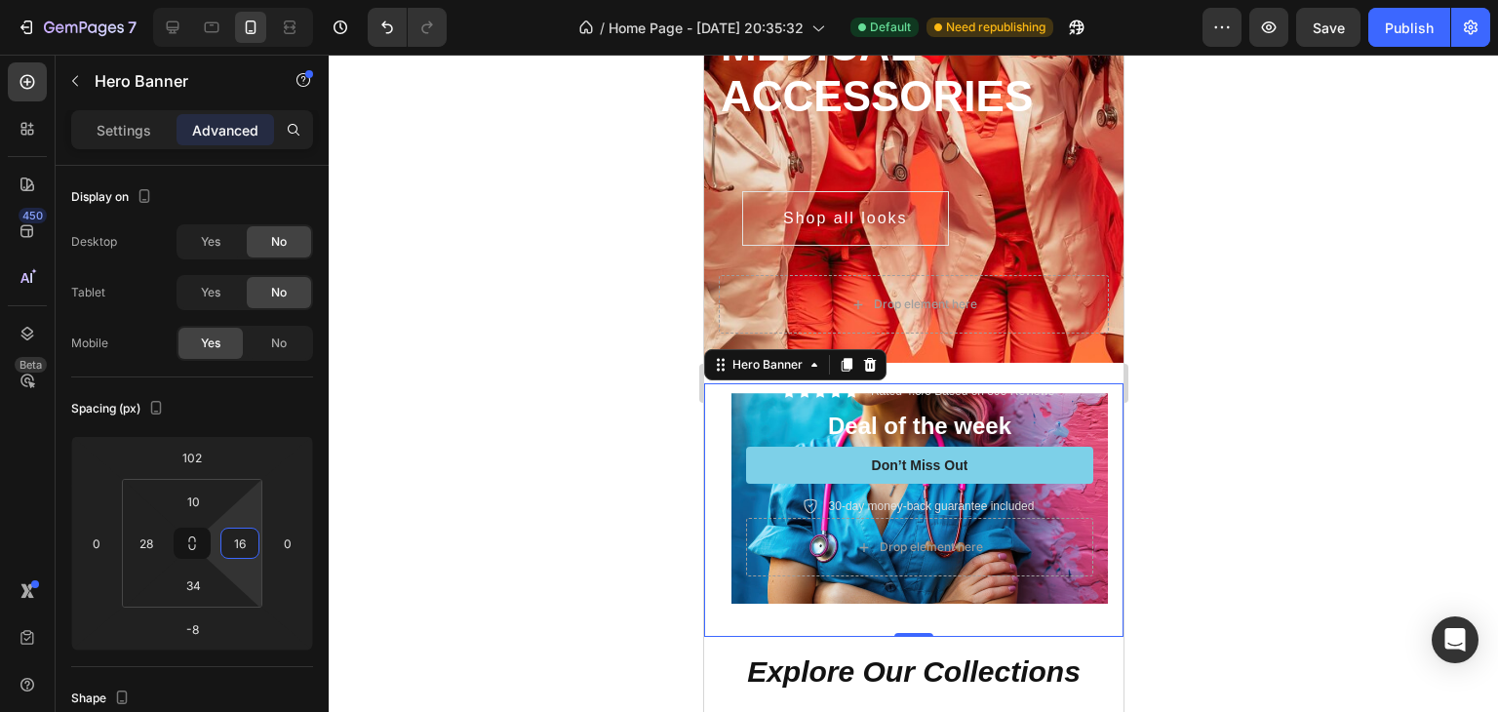
type input "10"
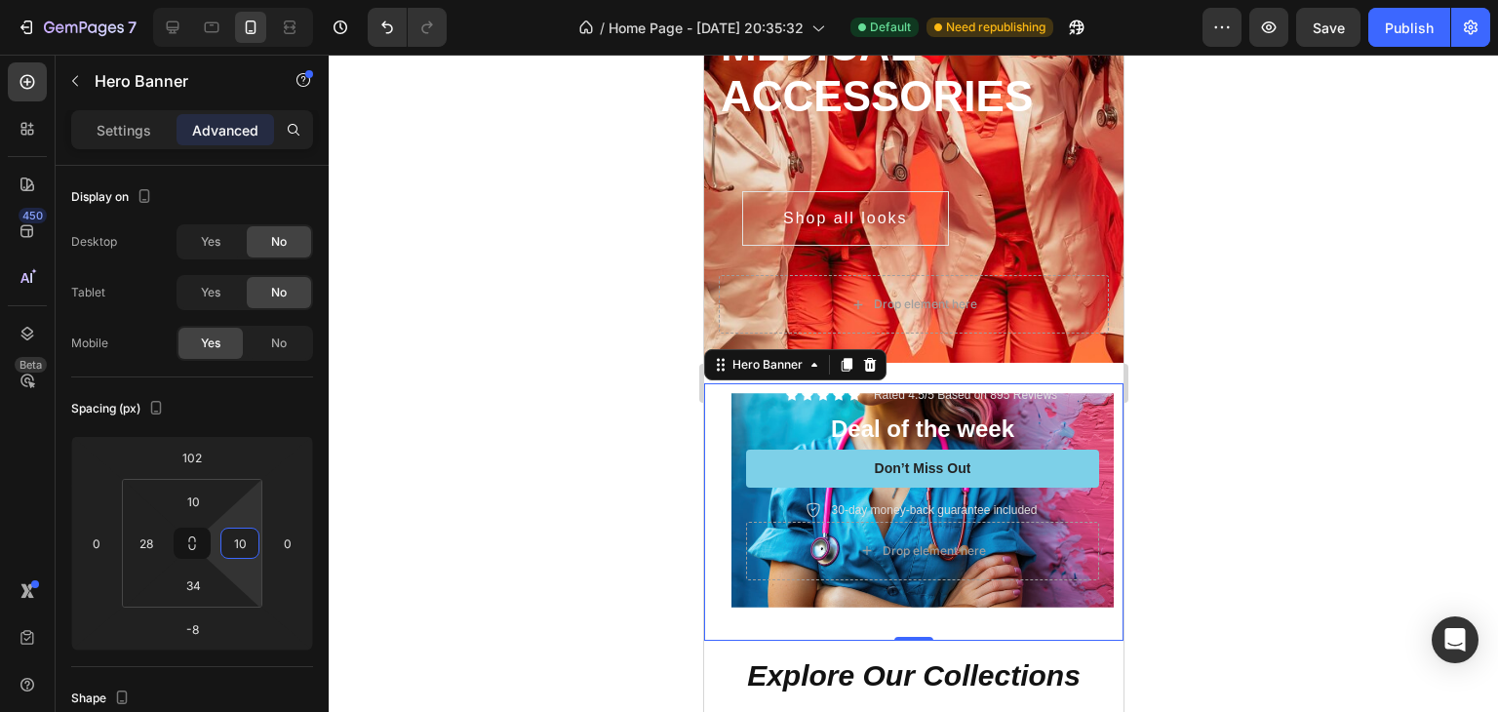
click at [244, 0] on html "7 / Home Page - [DATE] 20:35:32 Default Need republishing Preview Save Publish …" at bounding box center [749, 0] width 1498 height 0
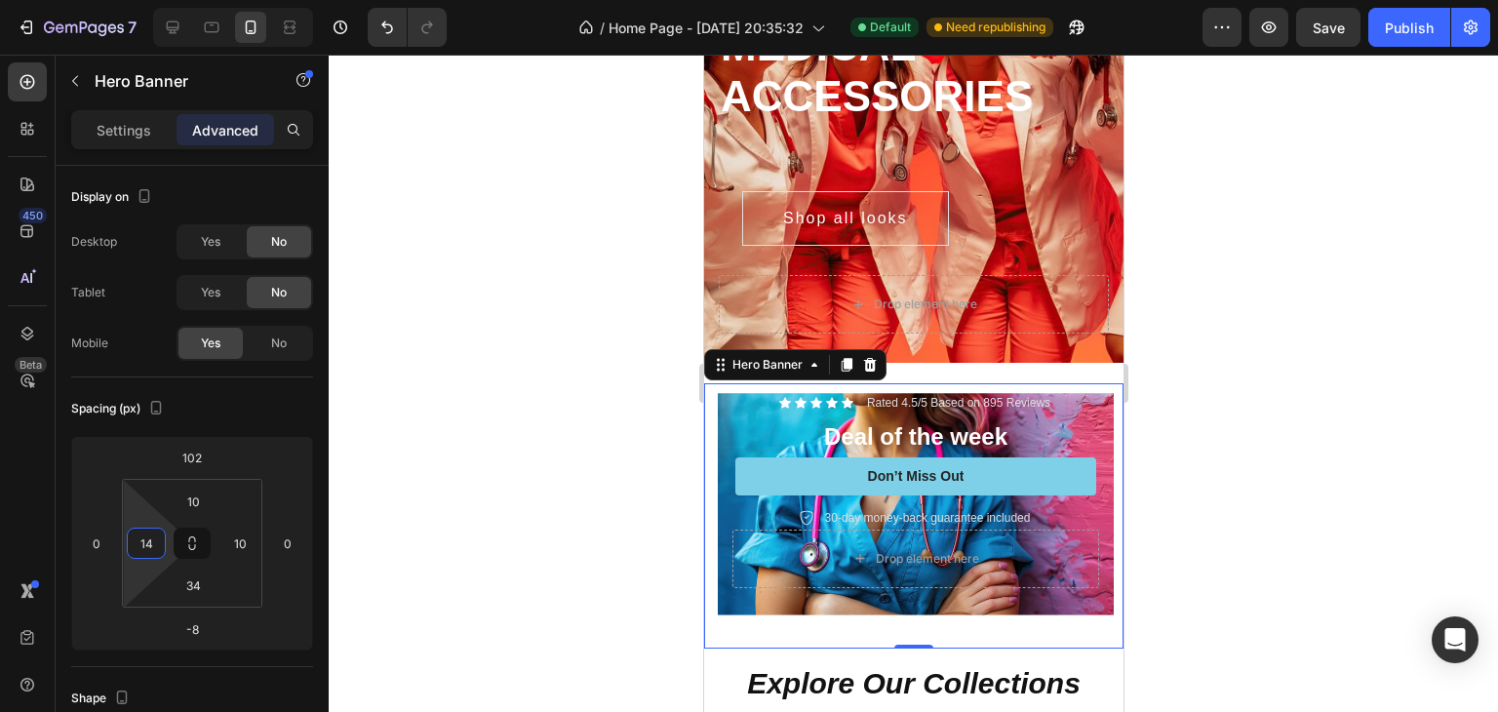
type input "10"
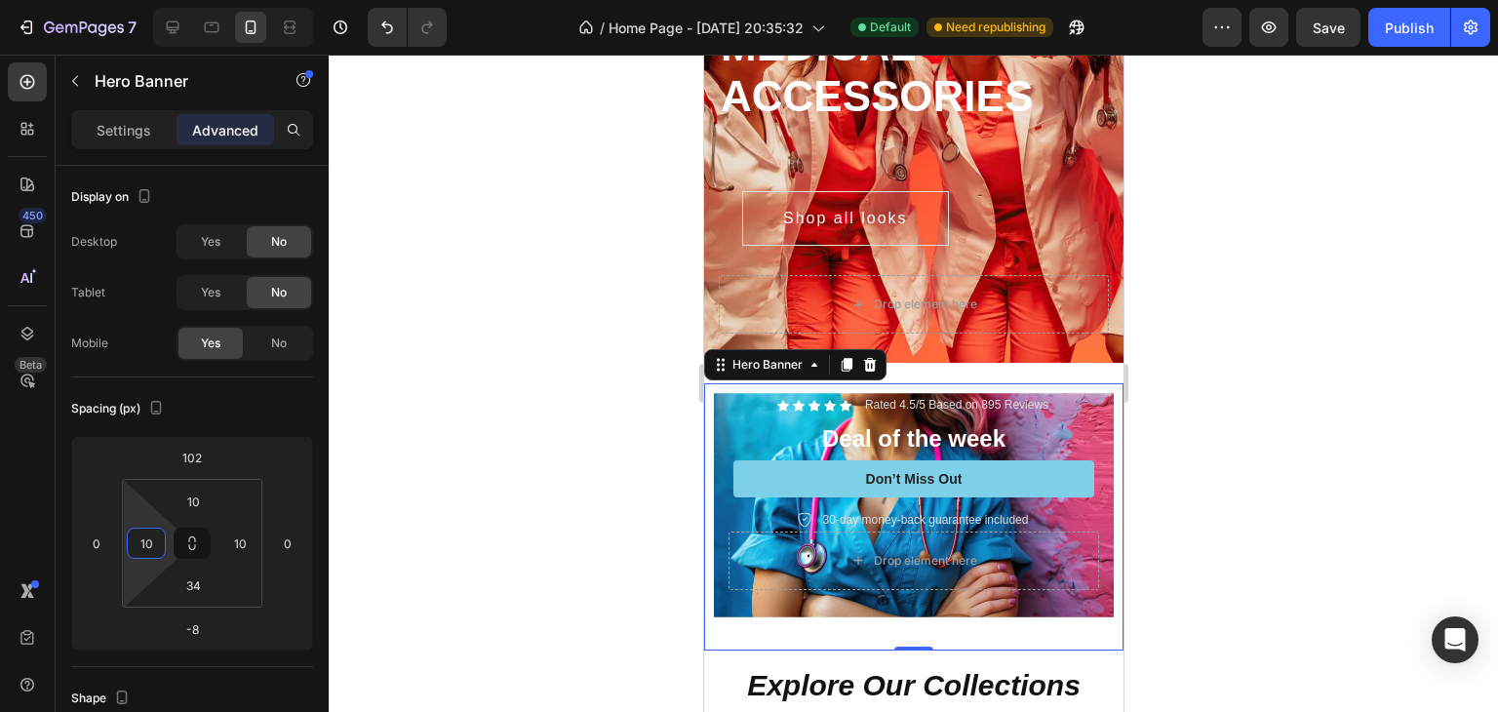
click at [153, 0] on html "7 / Home Page - [DATE] 20:35:32 Default Need republishing Preview Save Publish …" at bounding box center [749, 0] width 1498 height 0
click at [1423, 18] on div "Publish" at bounding box center [1408, 28] width 49 height 20
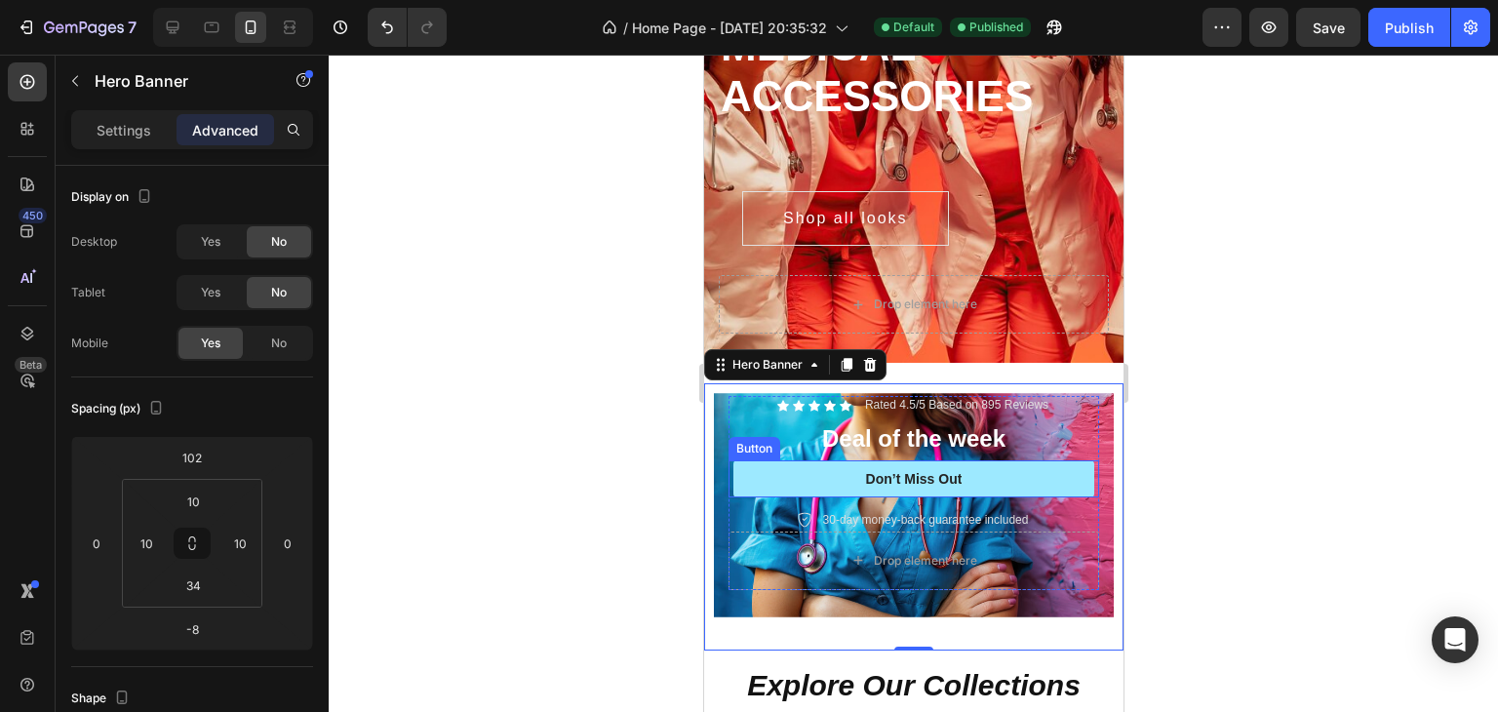
click at [1073, 472] on button "Don’t Miss Out" at bounding box center [912, 478] width 361 height 37
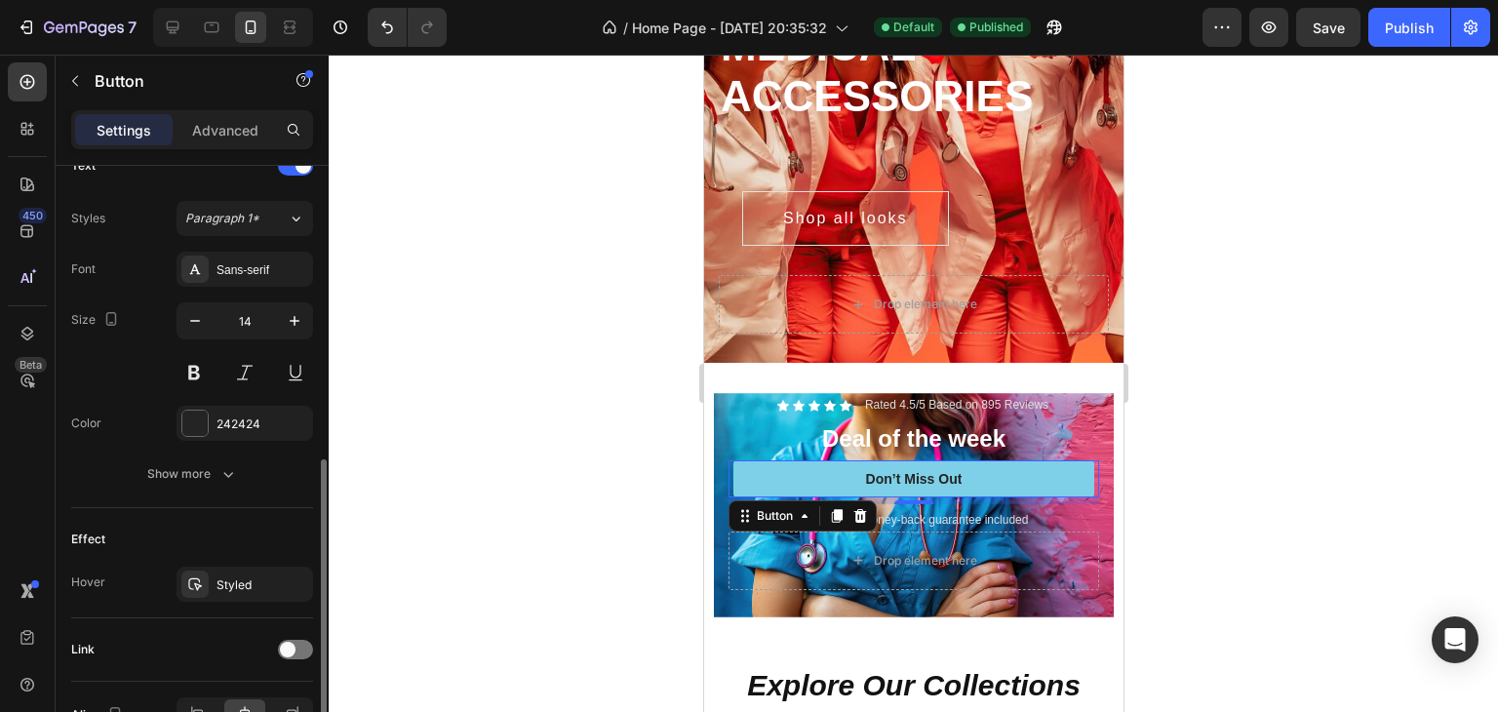
scroll to position [780, 0]
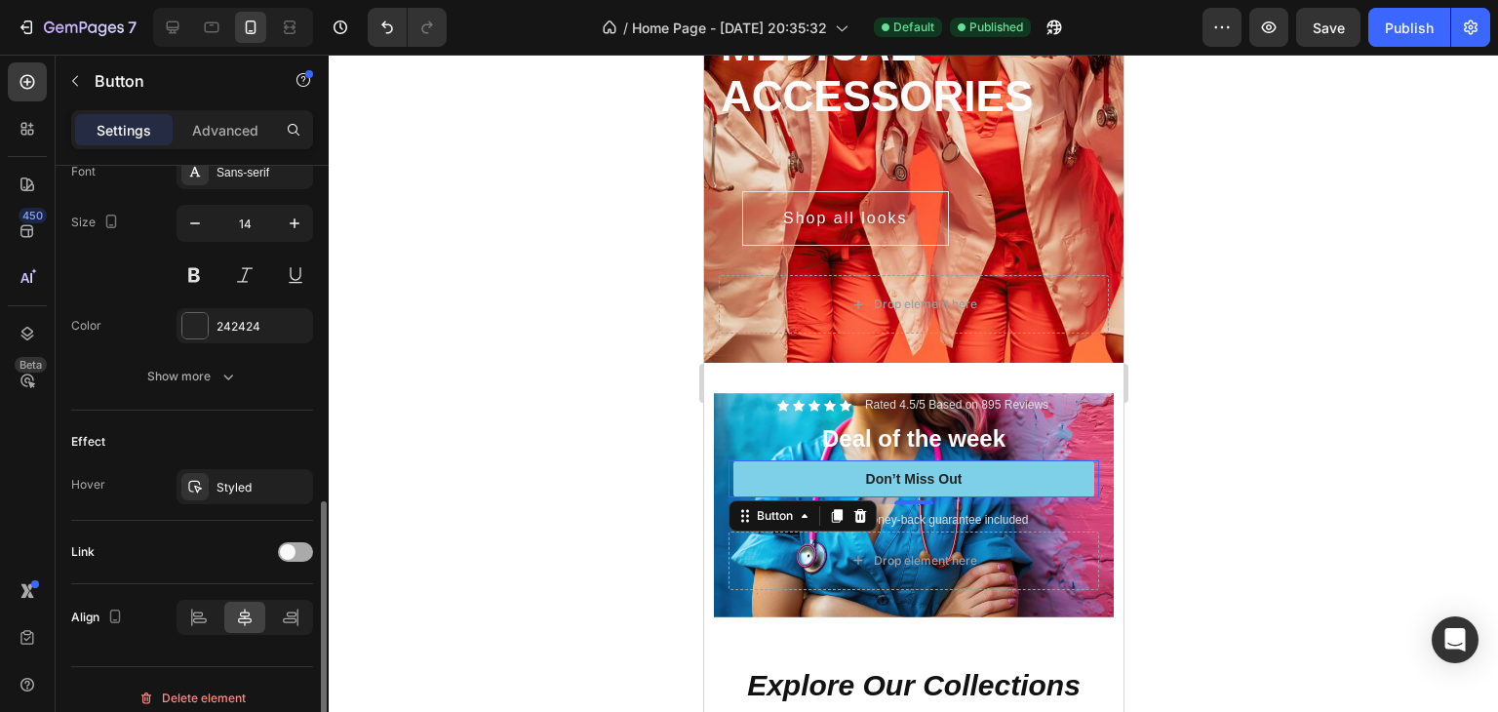
click at [280, 547] on span at bounding box center [288, 552] width 16 height 16
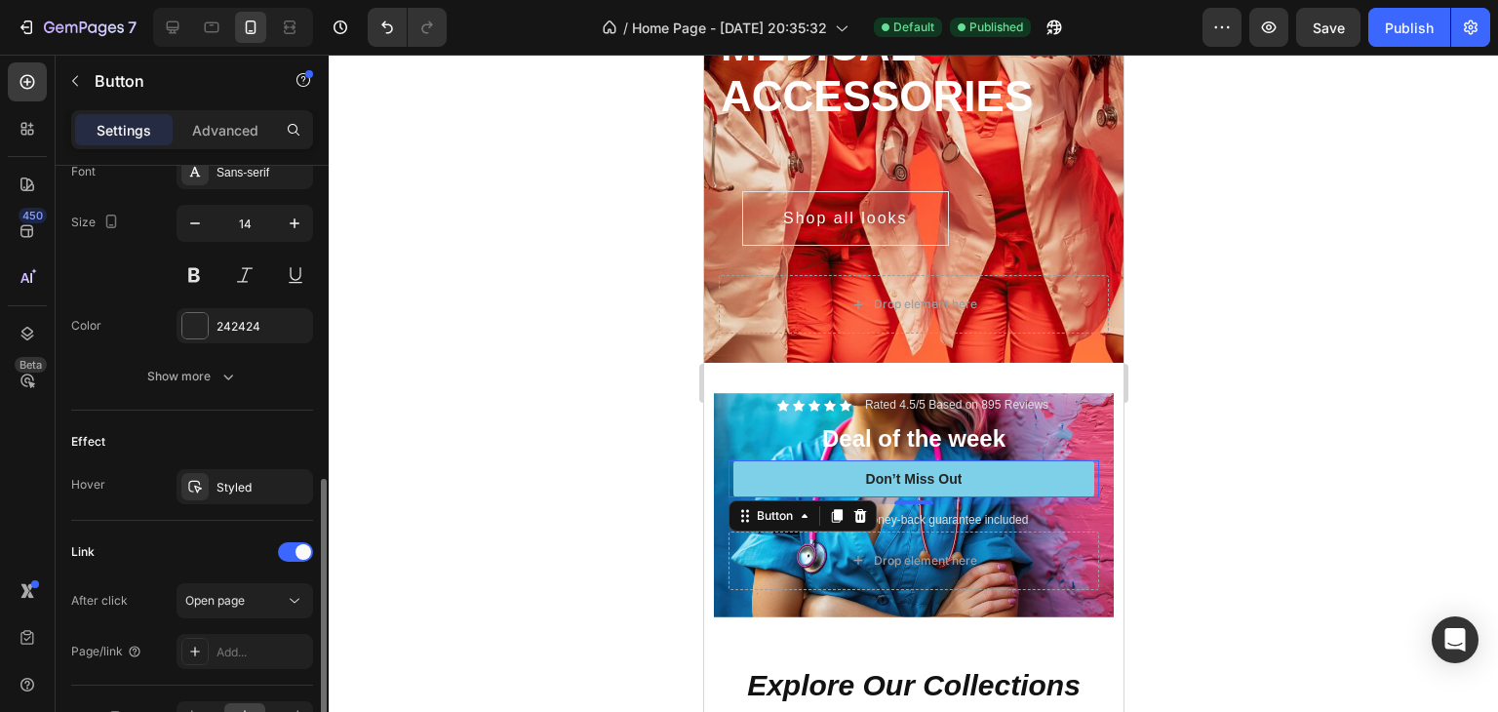
scroll to position [895, 0]
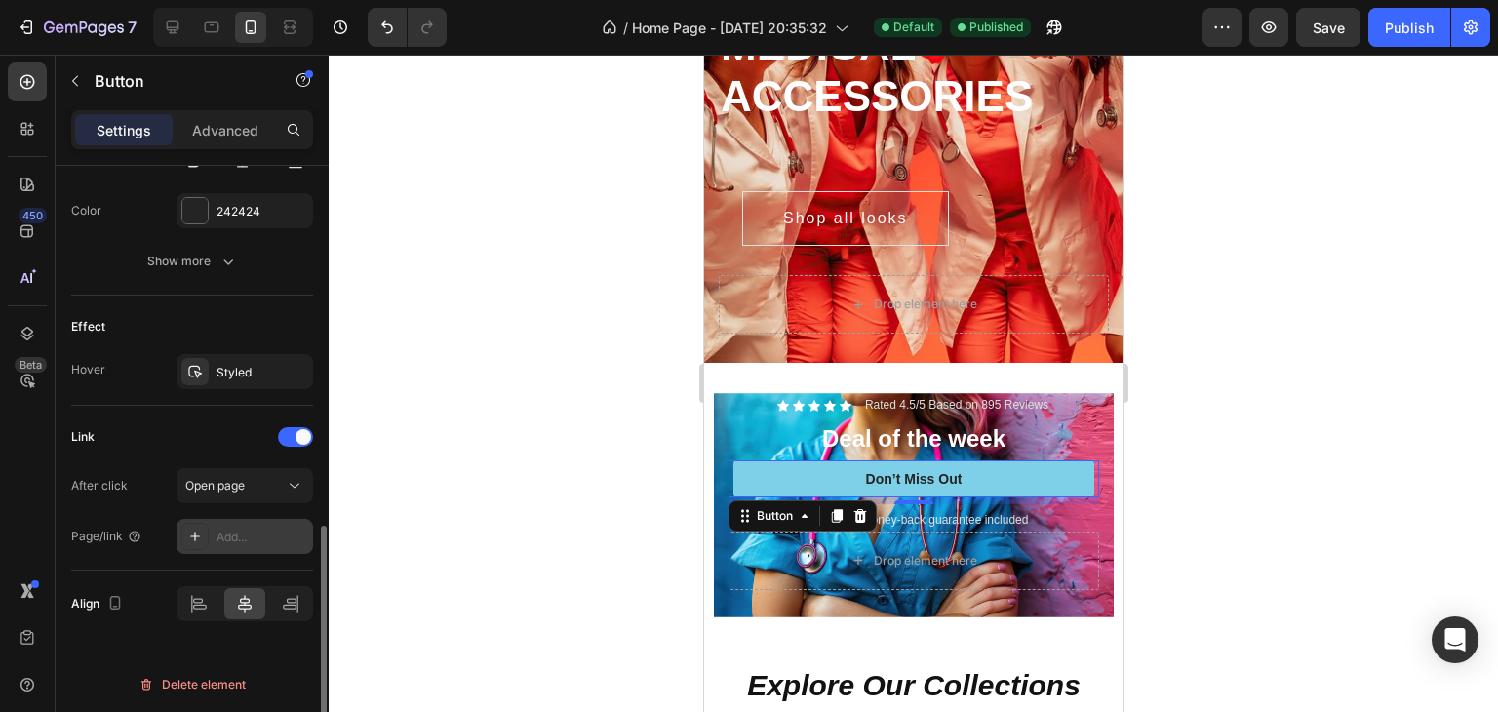
click at [211, 543] on div "Add..." at bounding box center [244, 536] width 136 height 35
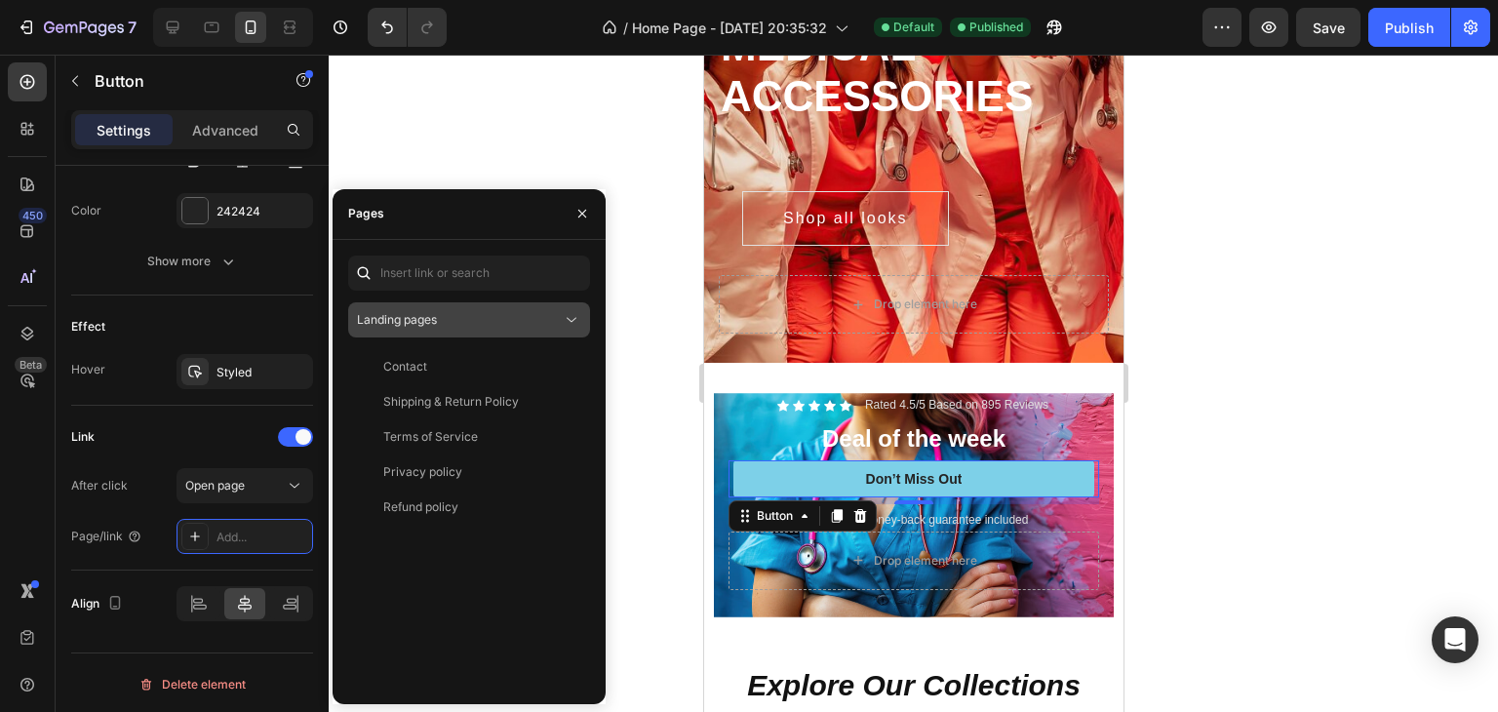
click at [496, 315] on div "Landing pages" at bounding box center [459, 320] width 205 height 18
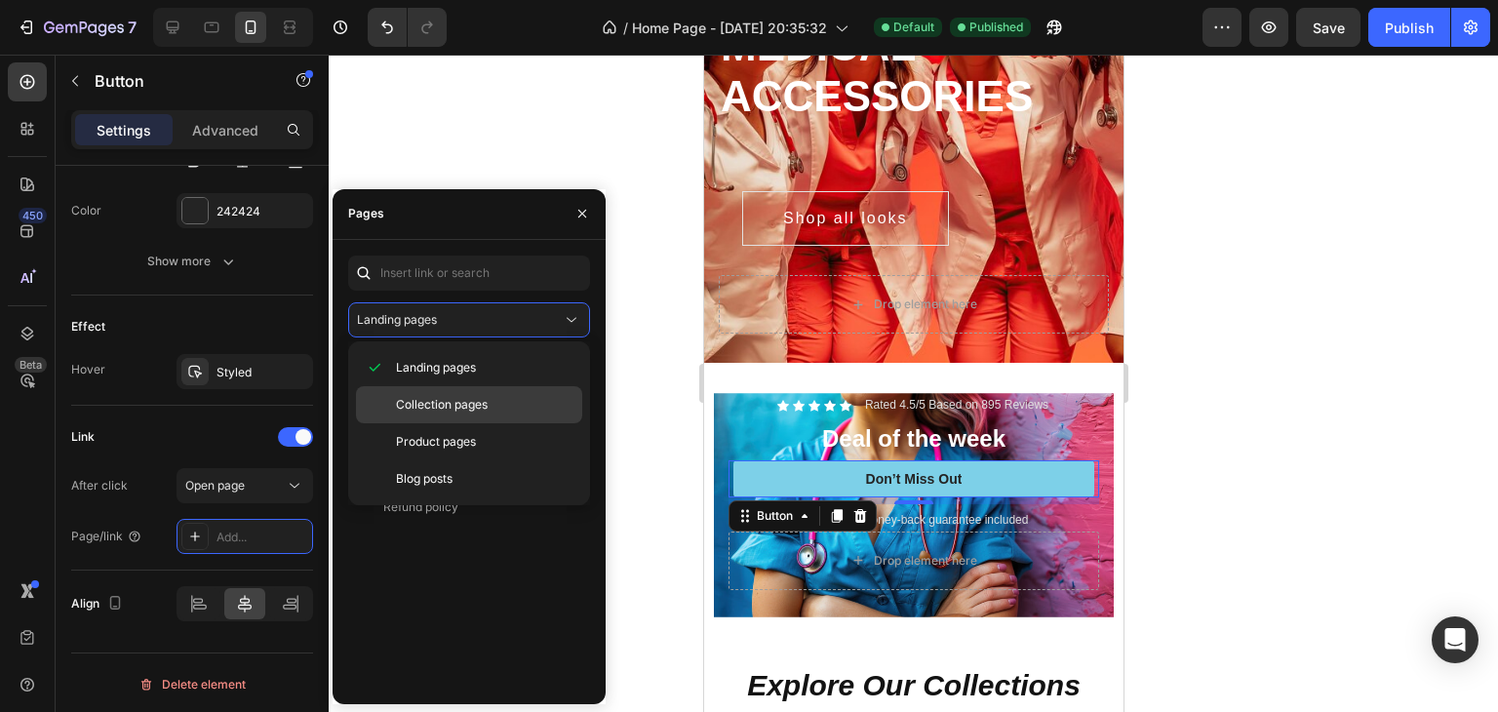
click at [476, 396] on span "Collection pages" at bounding box center [442, 405] width 92 height 18
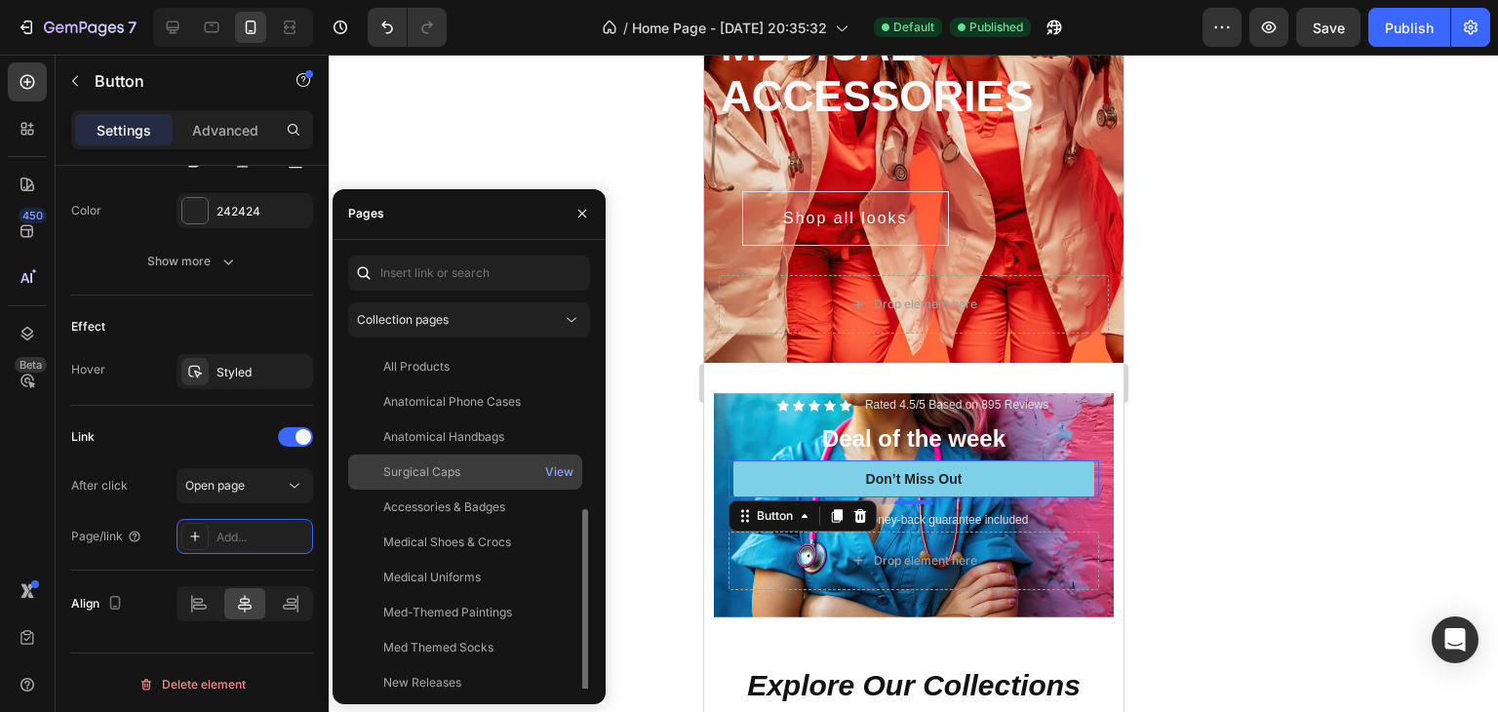
scroll to position [187, 0]
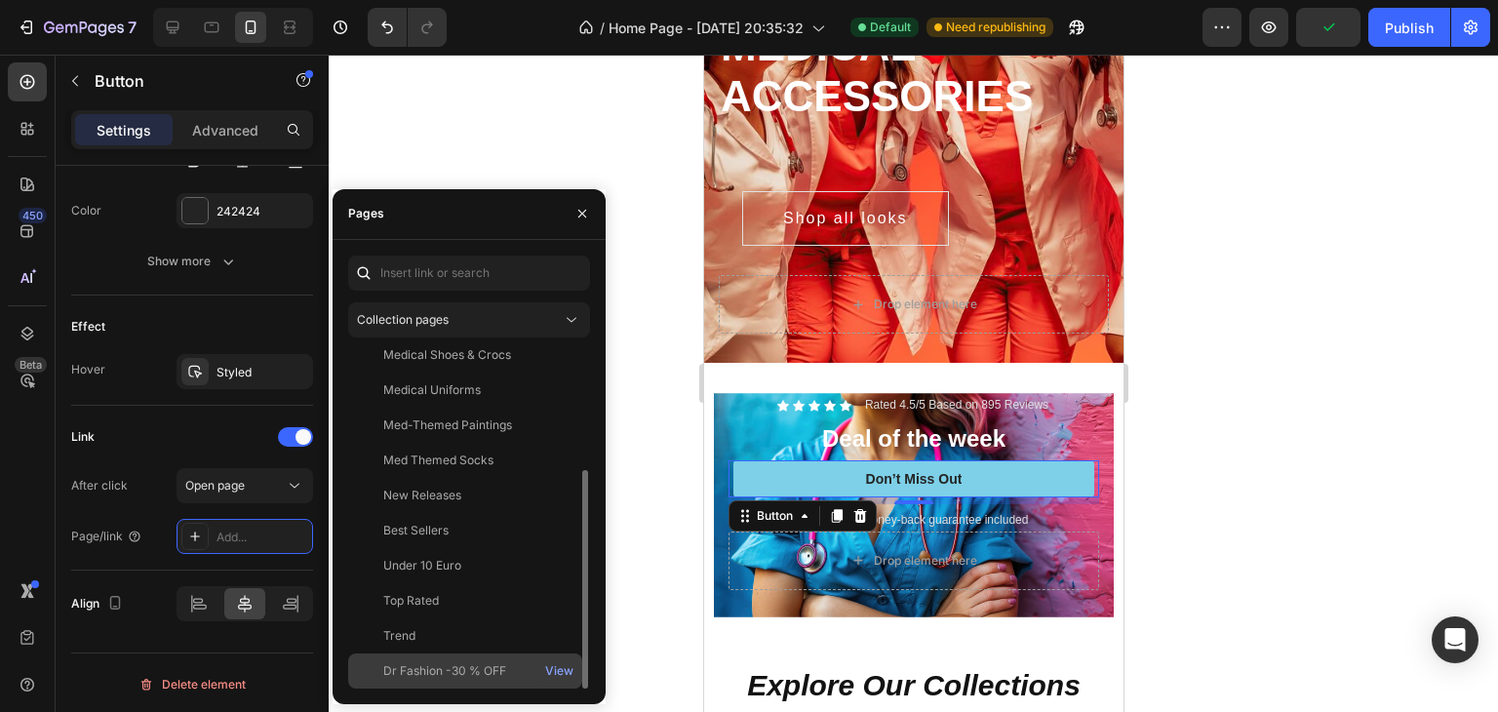
click at [471, 663] on div "Dr Fashion -30 % OFF" at bounding box center [444, 671] width 123 height 18
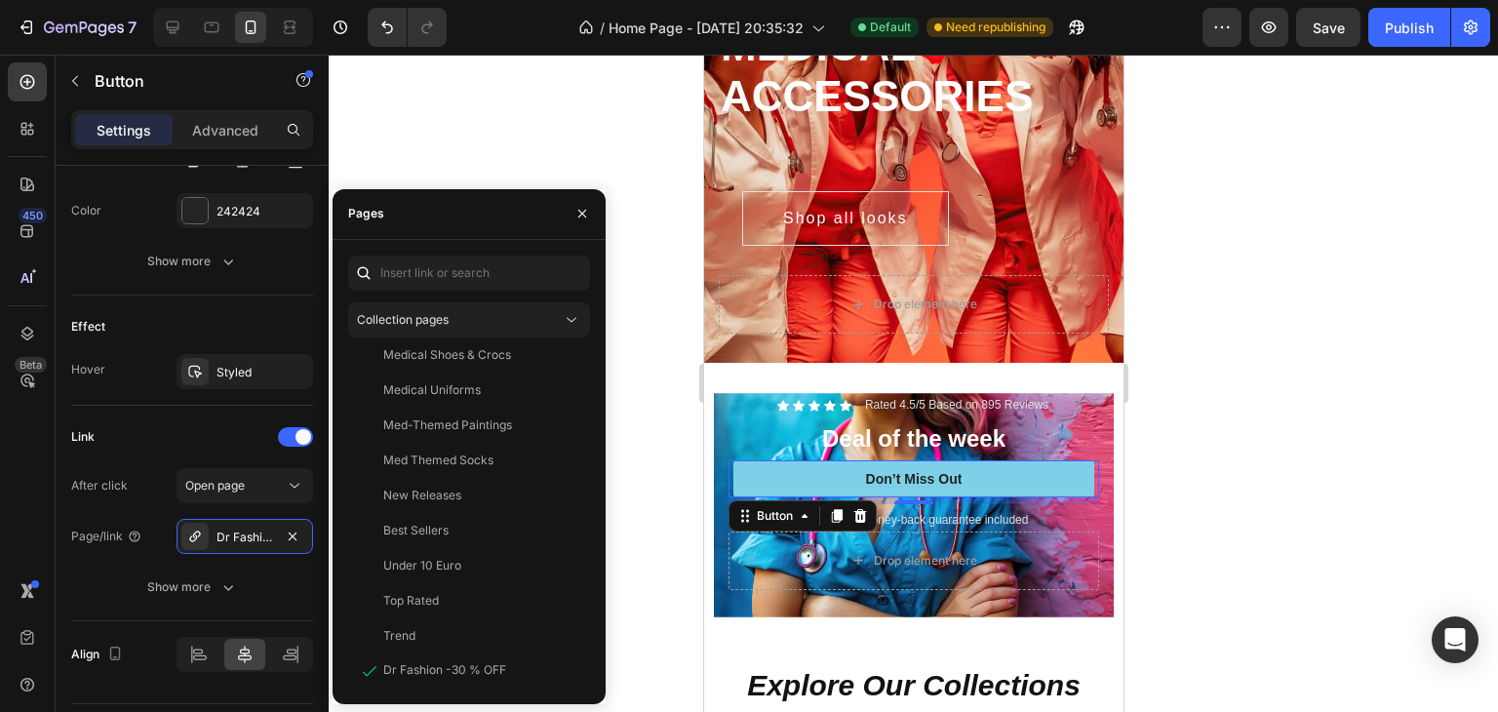
click at [474, 128] on div at bounding box center [913, 383] width 1169 height 657
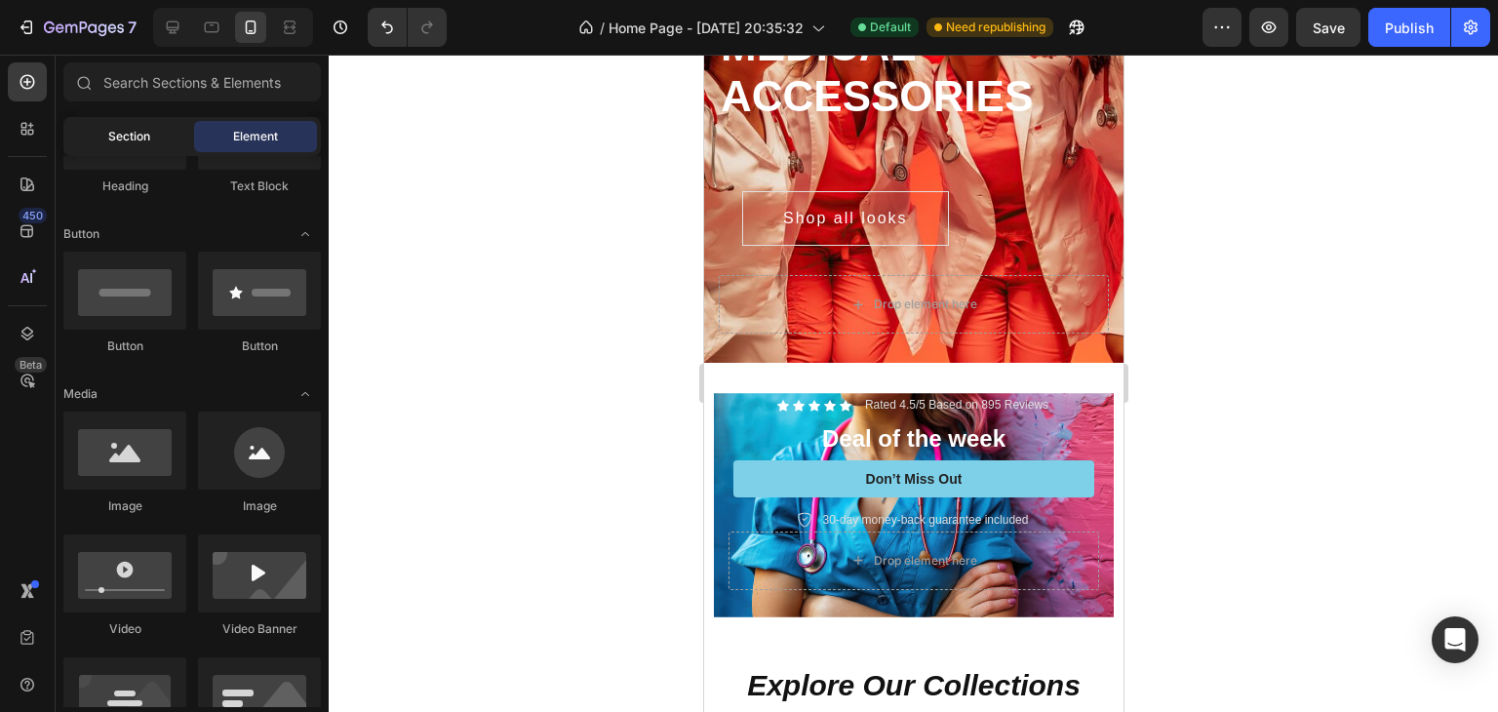
click at [100, 134] on div "Section" at bounding box center [128, 136] width 123 height 31
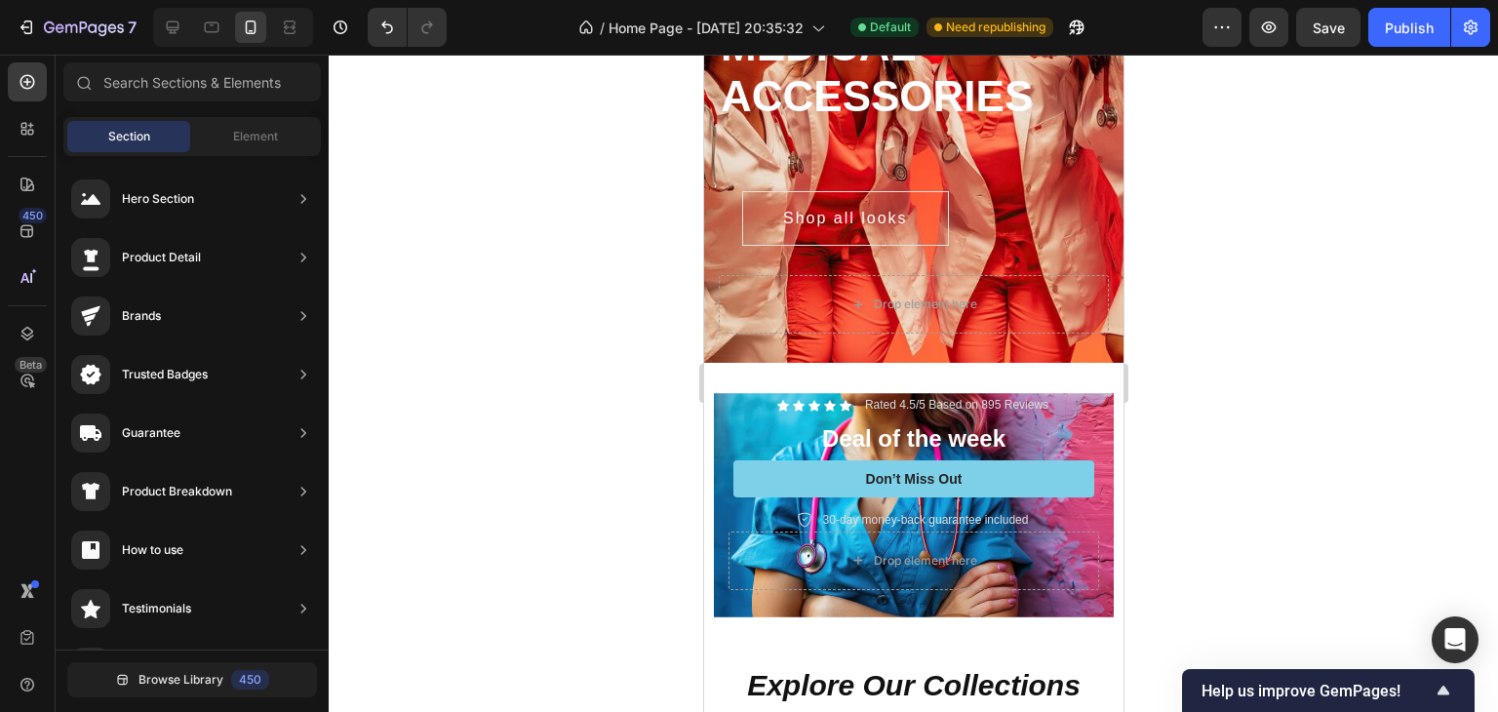
click at [1295, 28] on div "Preview Save Publish" at bounding box center [1346, 27] width 288 height 39
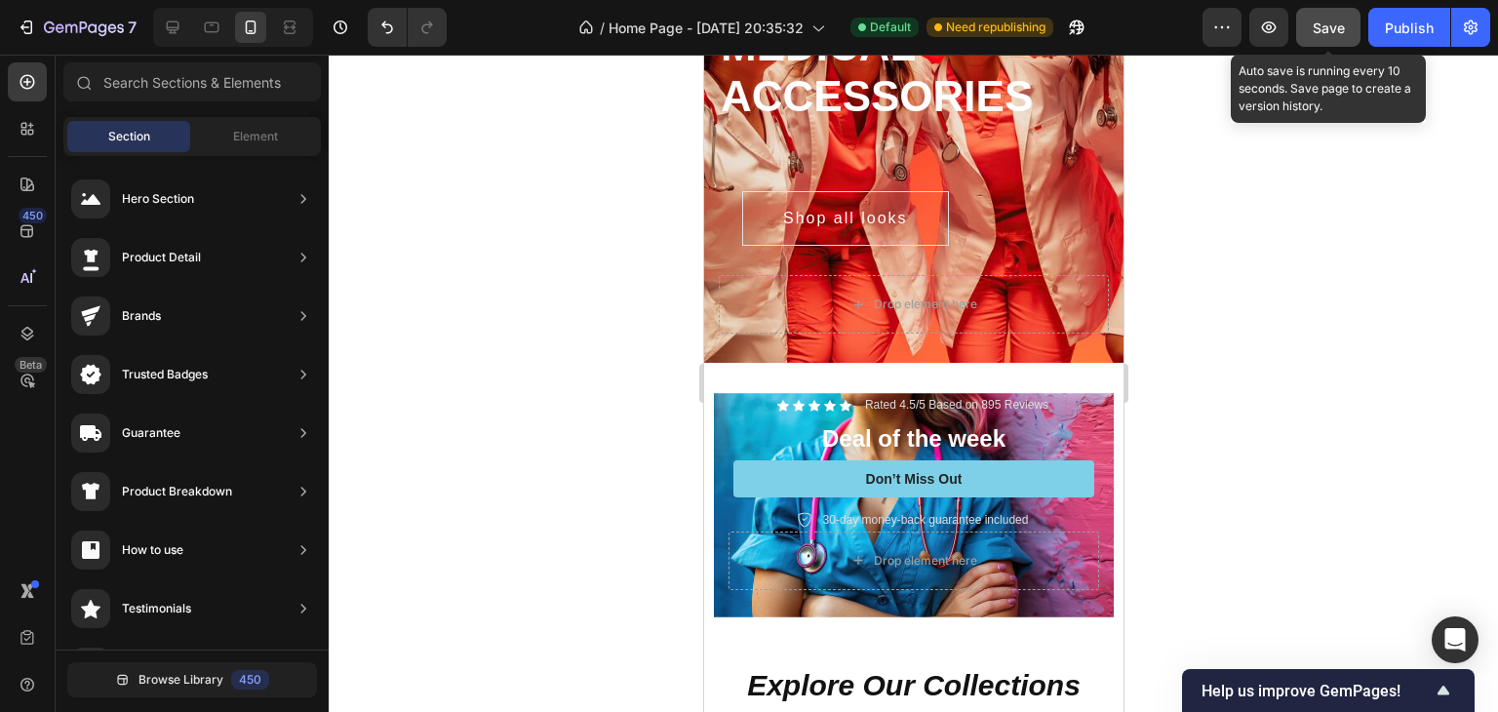
click at [1313, 20] on button "Save" at bounding box center [1328, 27] width 64 height 39
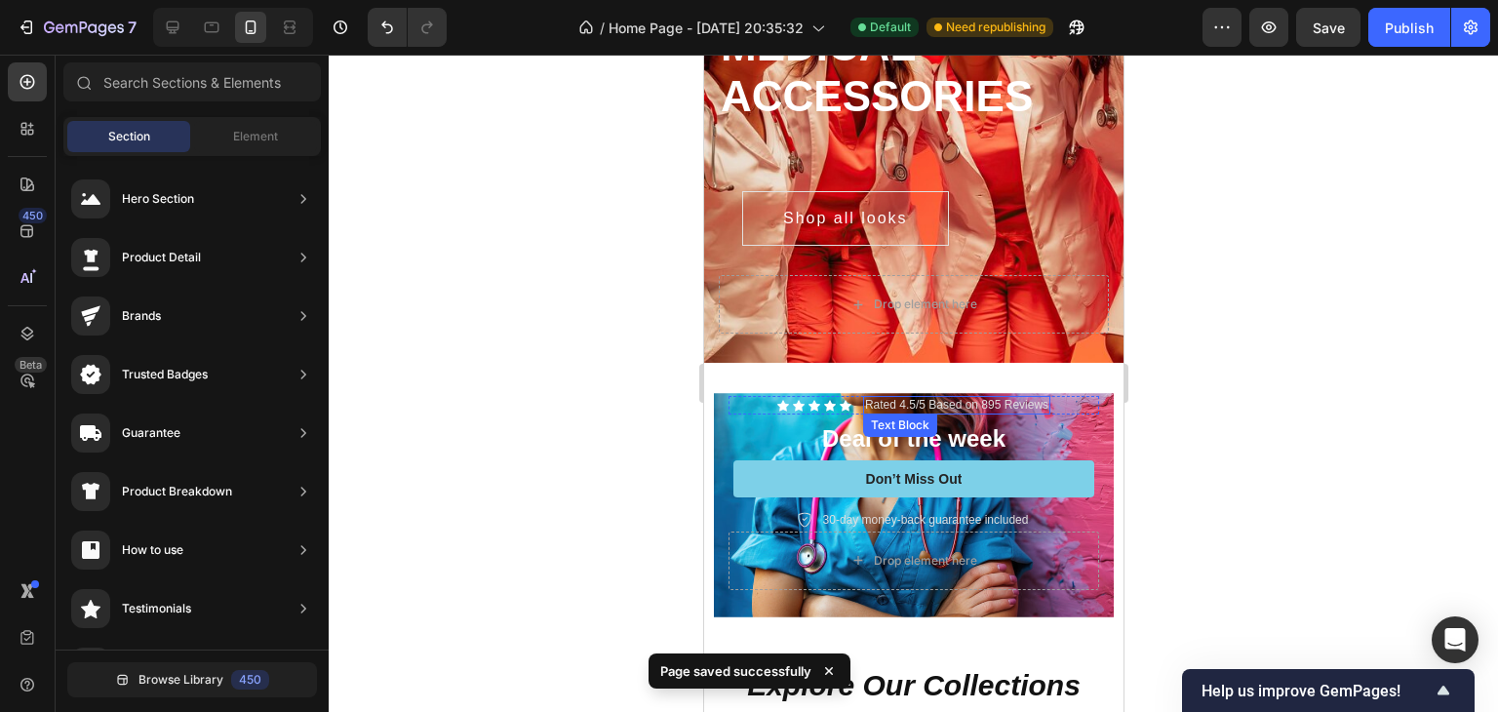
click at [953, 398] on p "Rated 4.5/5 Based on 895 Reviews" at bounding box center [955, 406] width 183 height 16
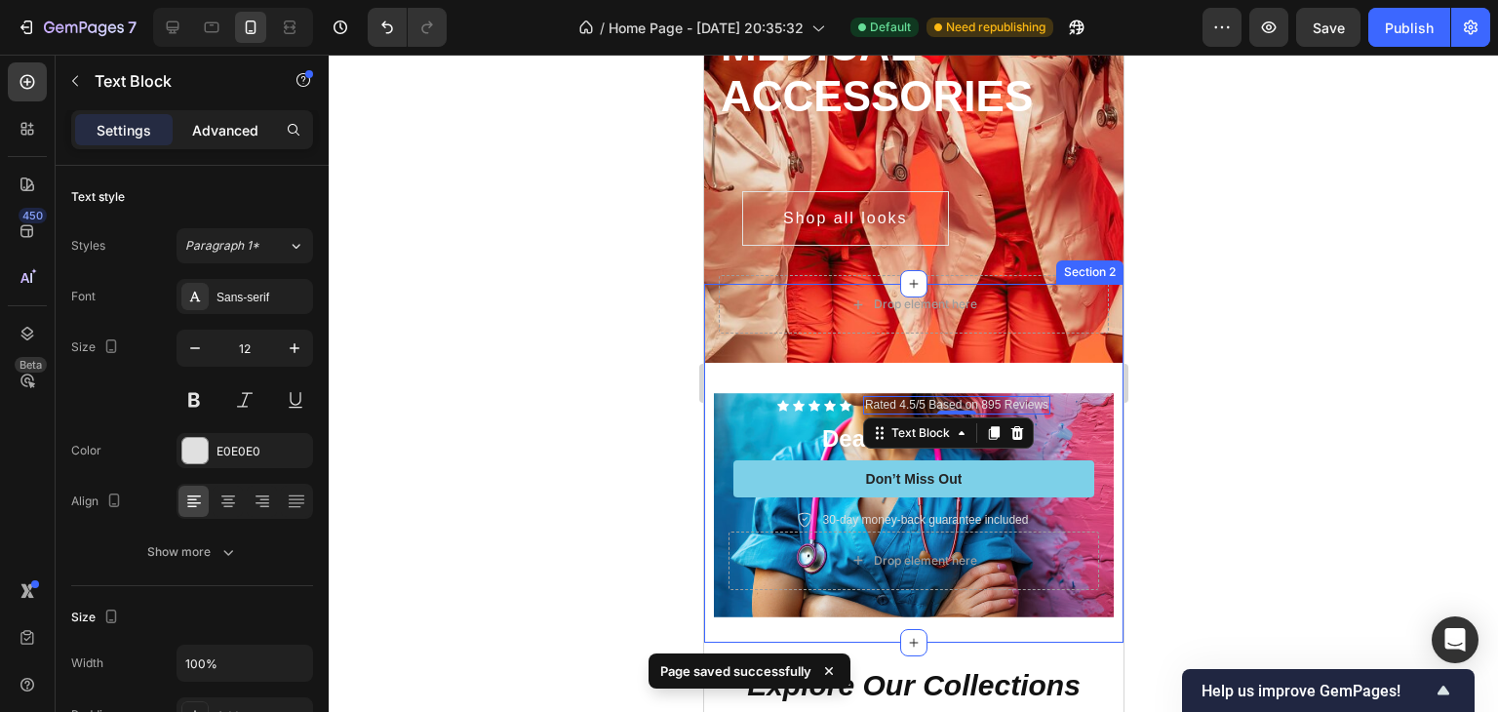
click at [222, 122] on p "Advanced" at bounding box center [225, 130] width 66 height 20
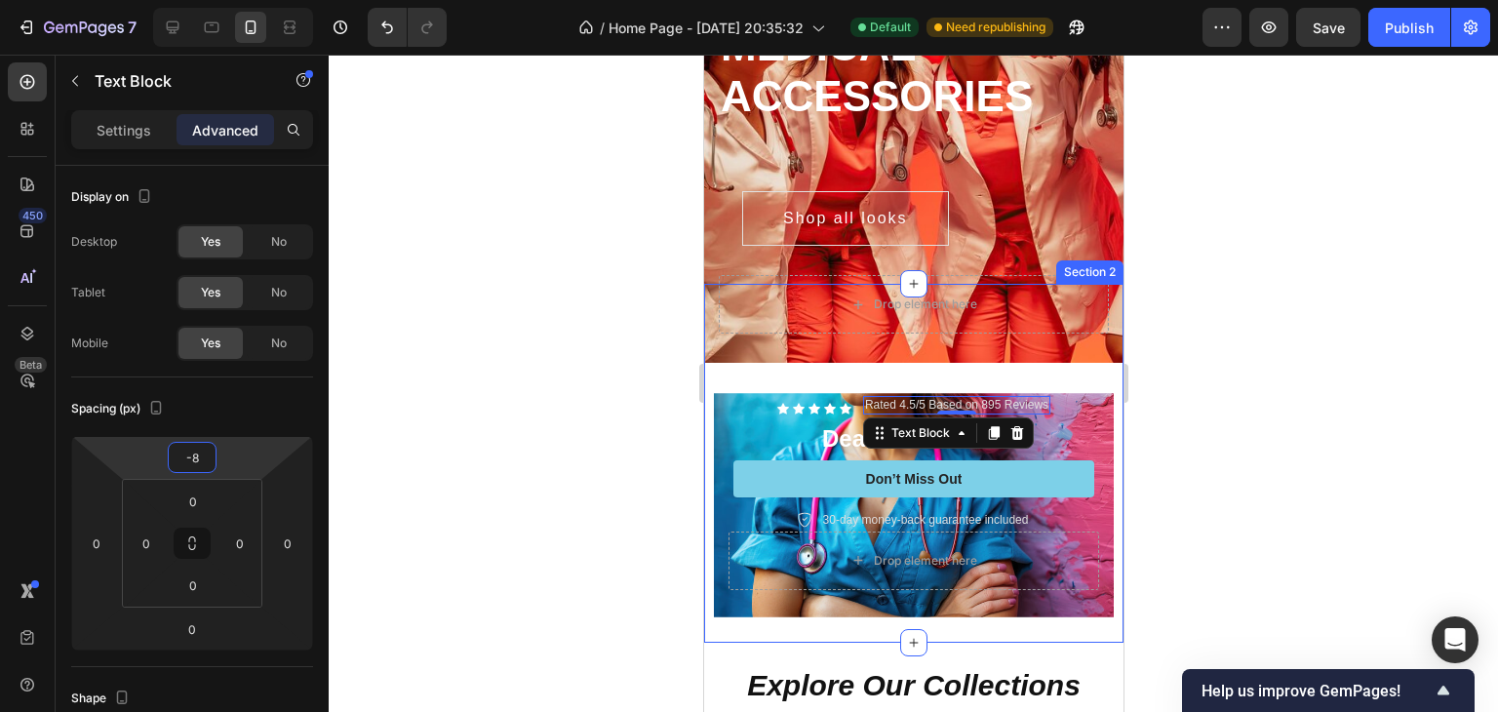
click at [244, 0] on html "7 / Home Page - [DATE] 20:35:32 Default Need republishing Preview Save Publish …" at bounding box center [749, 0] width 1498 height 0
click at [393, 20] on icon "Undo/Redo" at bounding box center [386, 27] width 19 height 19
type input "0"
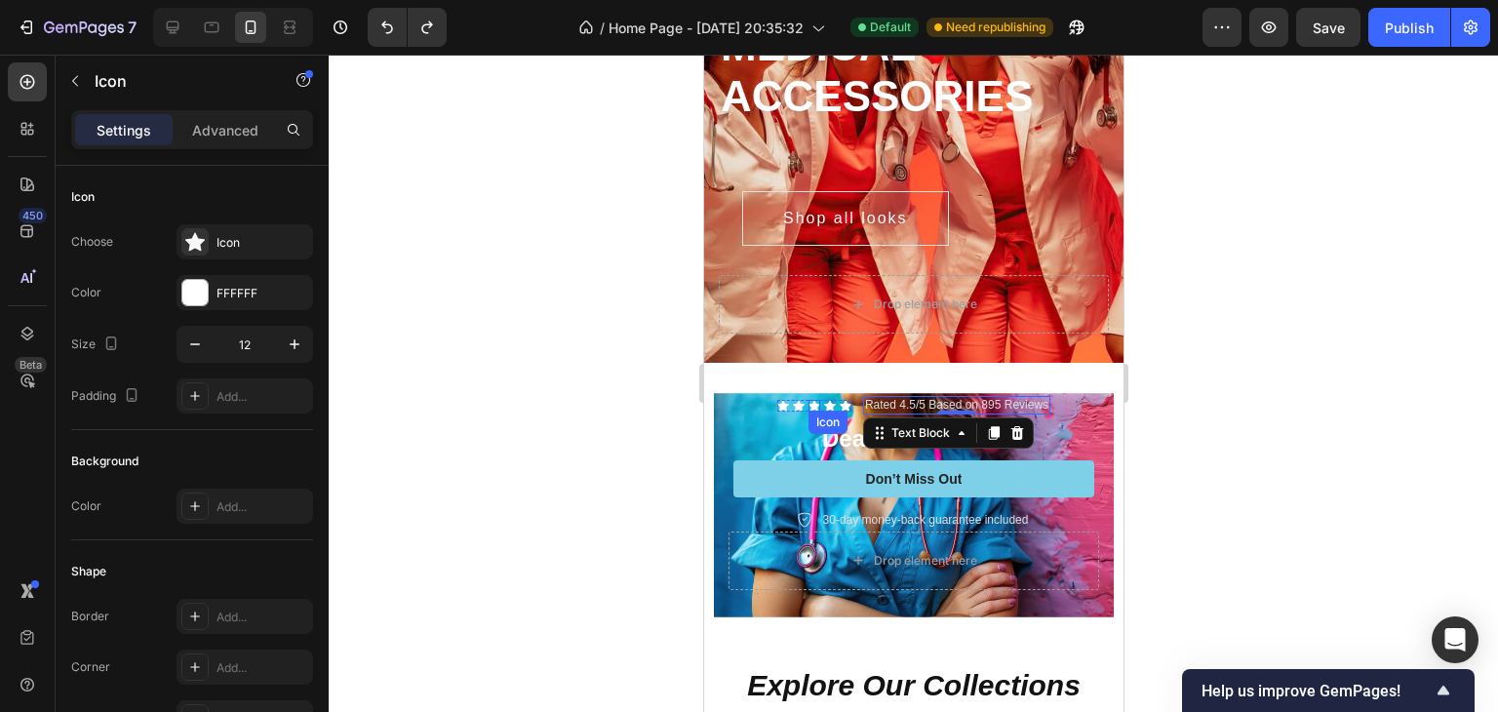
click at [807, 400] on div "Icon" at bounding box center [813, 406] width 12 height 12
click at [915, 403] on p "Rated 4.5/5 Based on 895 Reviews" at bounding box center [955, 406] width 183 height 16
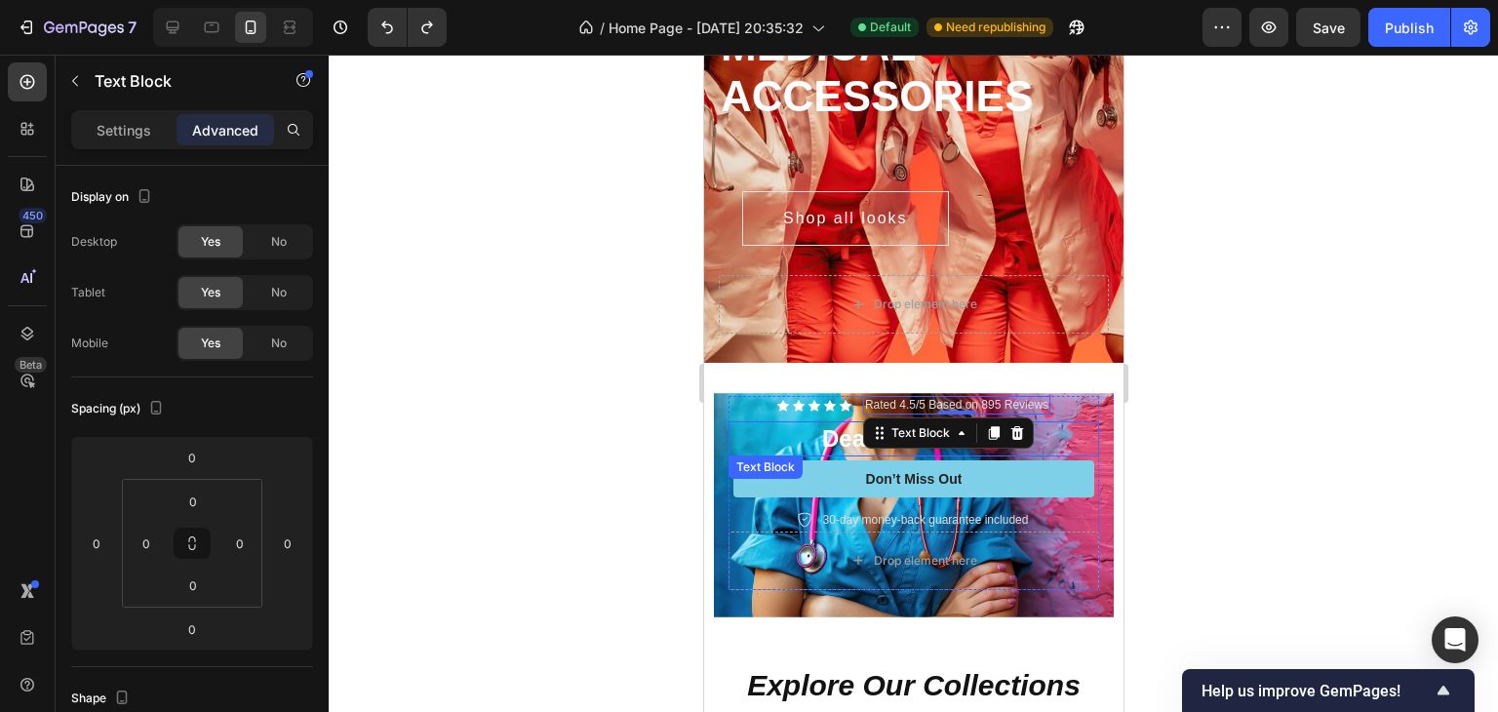
click at [1230, 453] on div at bounding box center [913, 383] width 1169 height 657
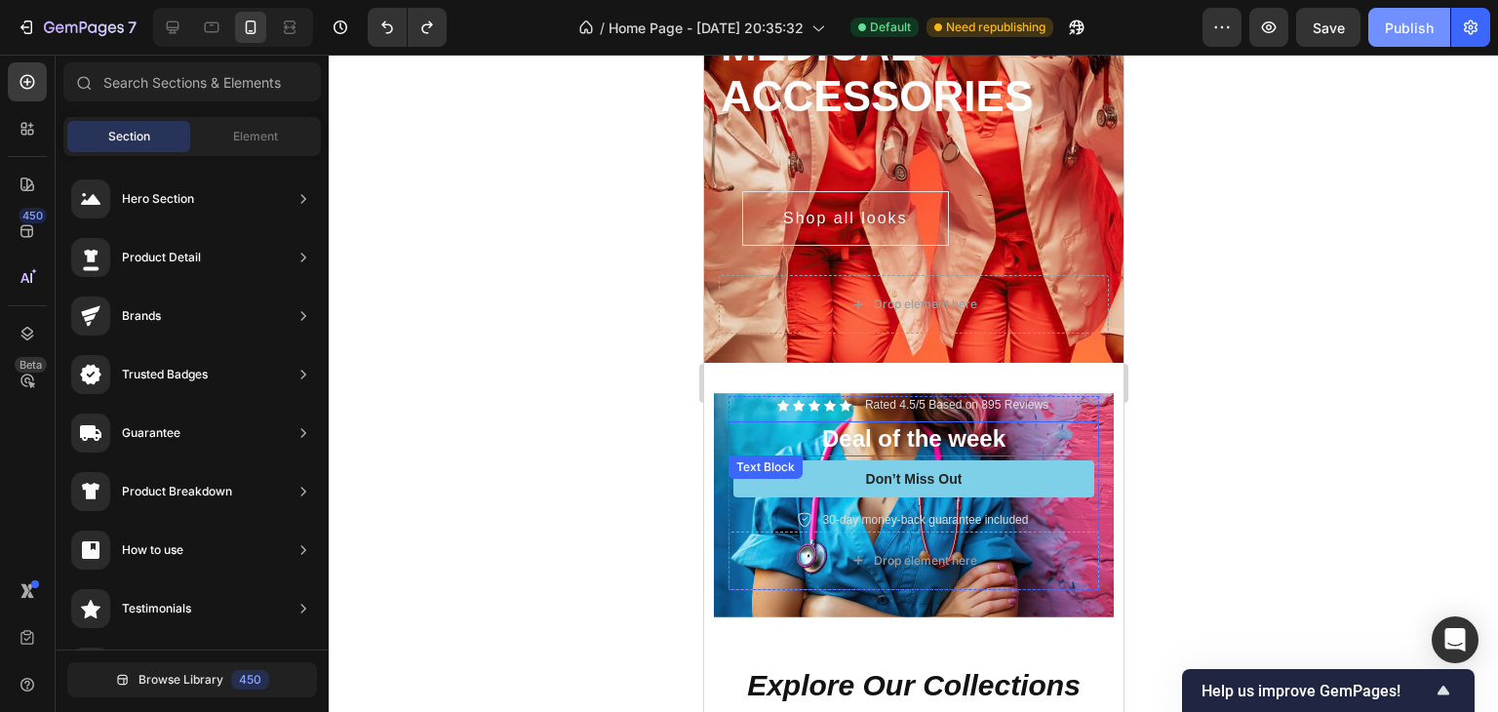
click at [1430, 33] on div "Publish" at bounding box center [1408, 28] width 49 height 20
